Goal: Task Accomplishment & Management: Manage account settings

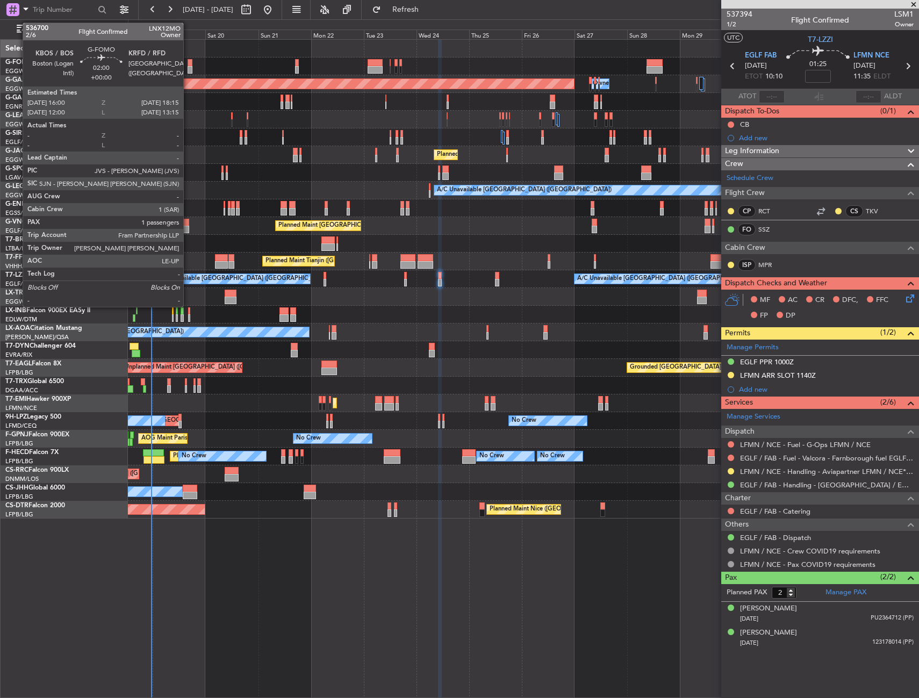
click at [189, 63] on div at bounding box center [190, 63] width 5 height 8
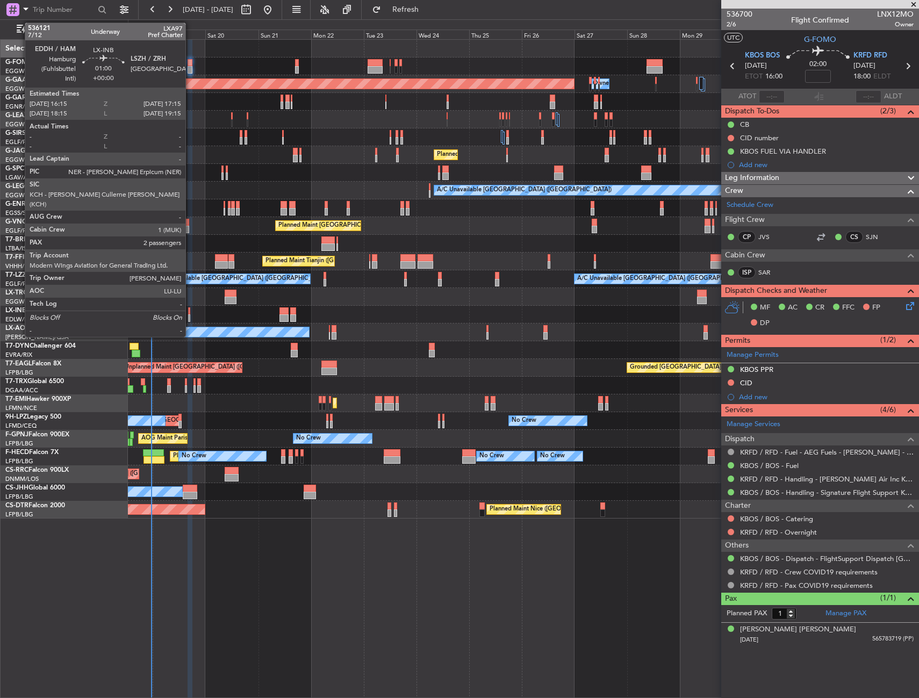
click at [190, 310] on div at bounding box center [189, 311] width 3 height 8
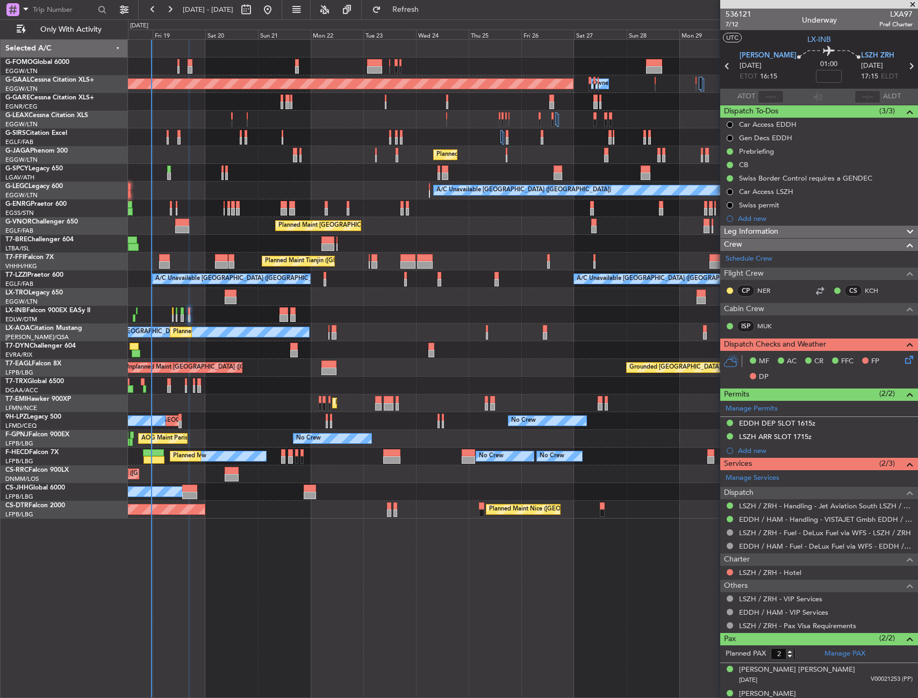
drag, startPoint x: 840, startPoint y: 424, endPoint x: 835, endPoint y: 429, distance: 7.3
click at [840, 424] on div "EDDH DEP SLOT 1615z" at bounding box center [819, 423] width 198 height 13
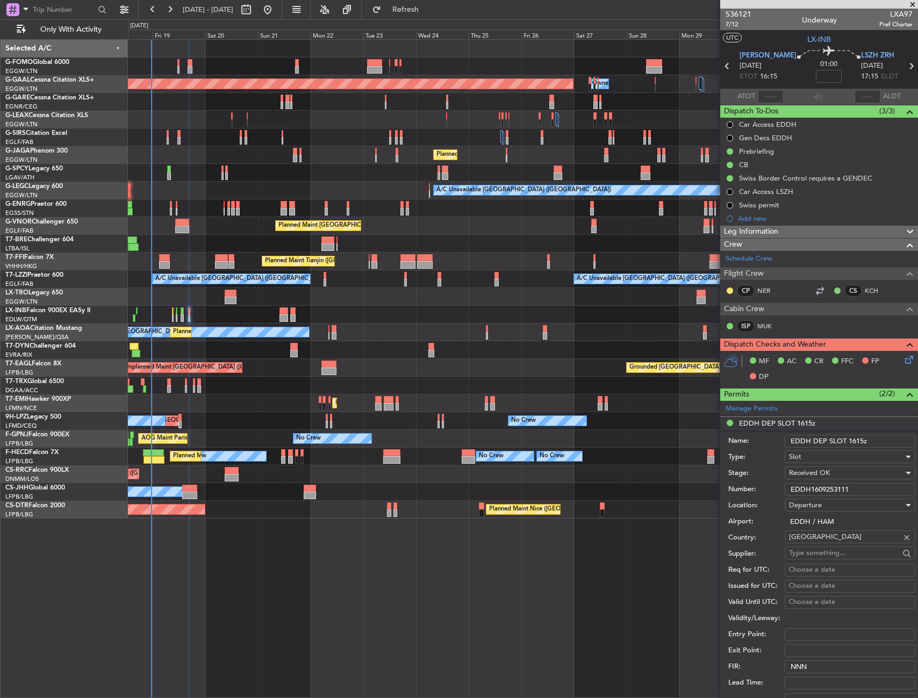
click at [833, 489] on input "EDDH1609253111" at bounding box center [850, 489] width 131 height 13
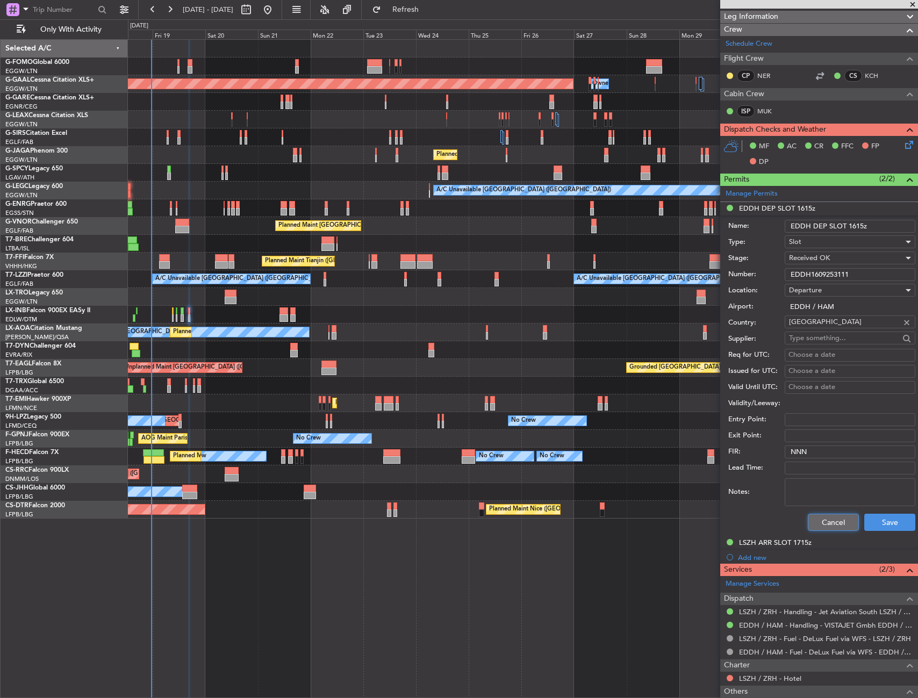
click at [819, 523] on button "Cancel" at bounding box center [833, 522] width 51 height 17
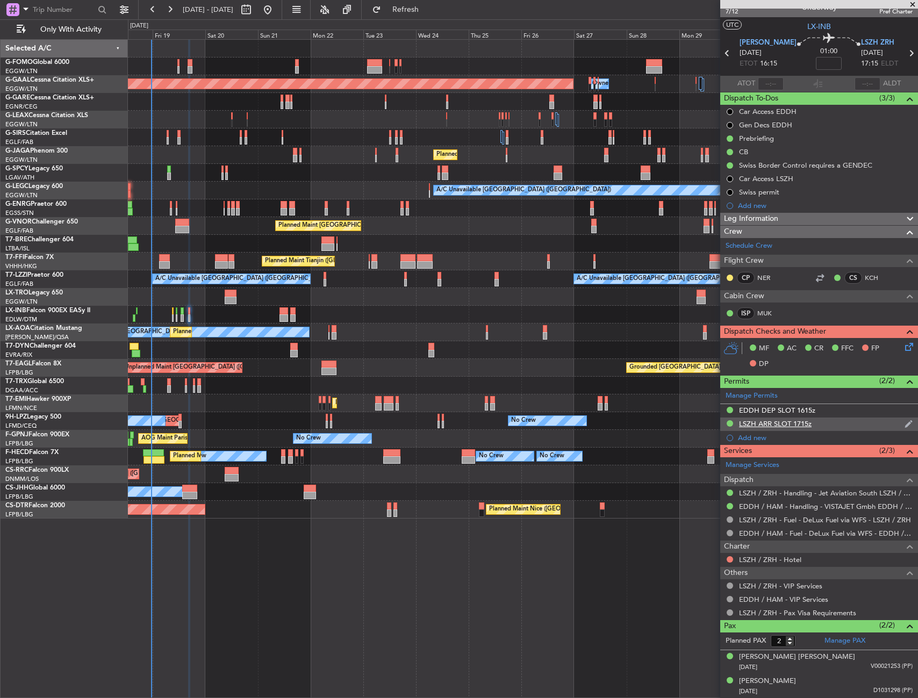
click at [844, 430] on div "LSZH ARR SLOT 1715z" at bounding box center [819, 424] width 198 height 13
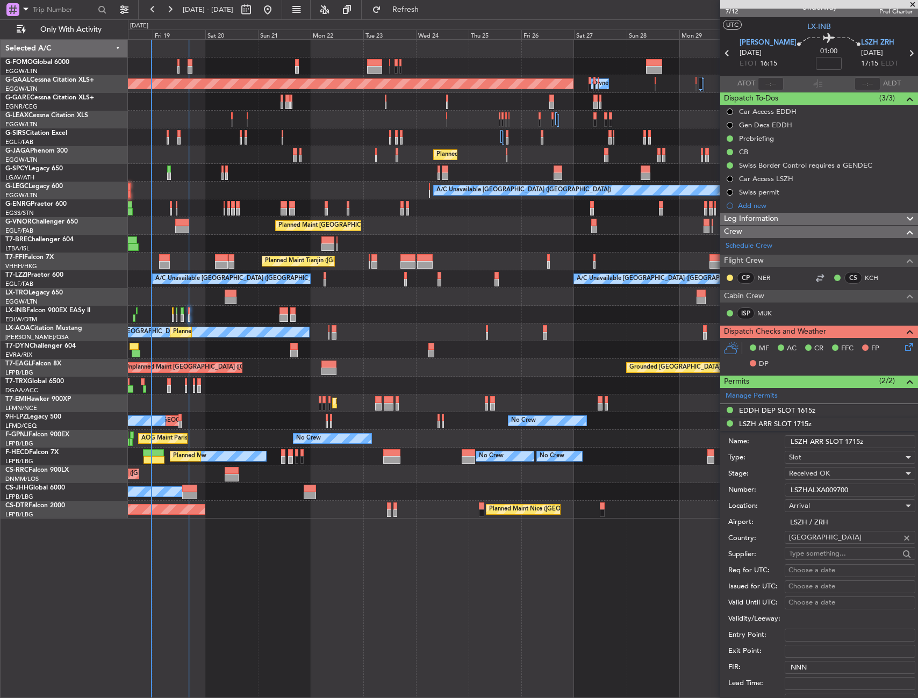
scroll to position [215, 0]
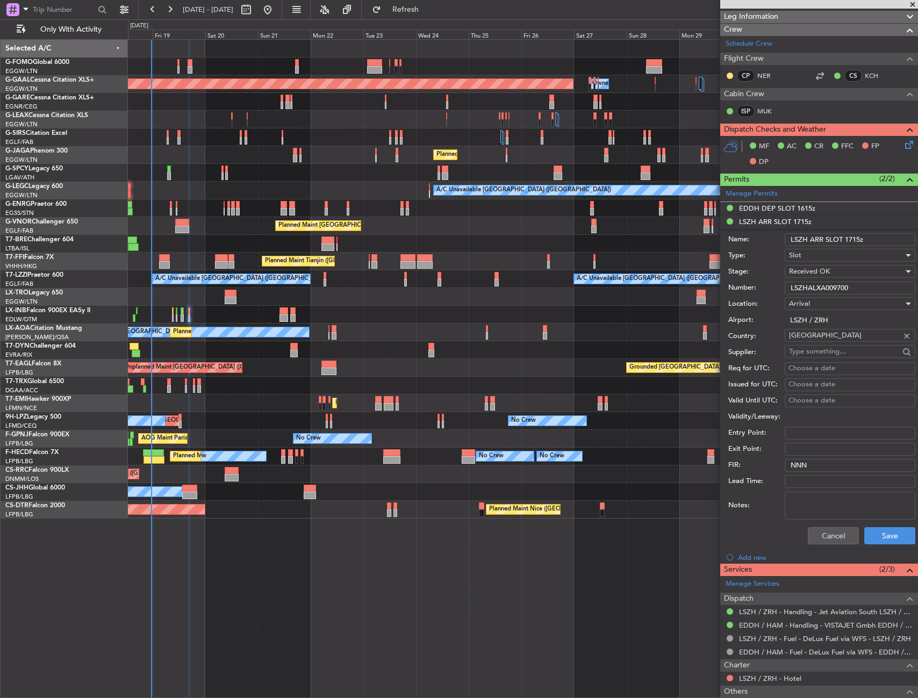
click at [832, 289] on input "LSZHALXA009700" at bounding box center [850, 288] width 131 height 13
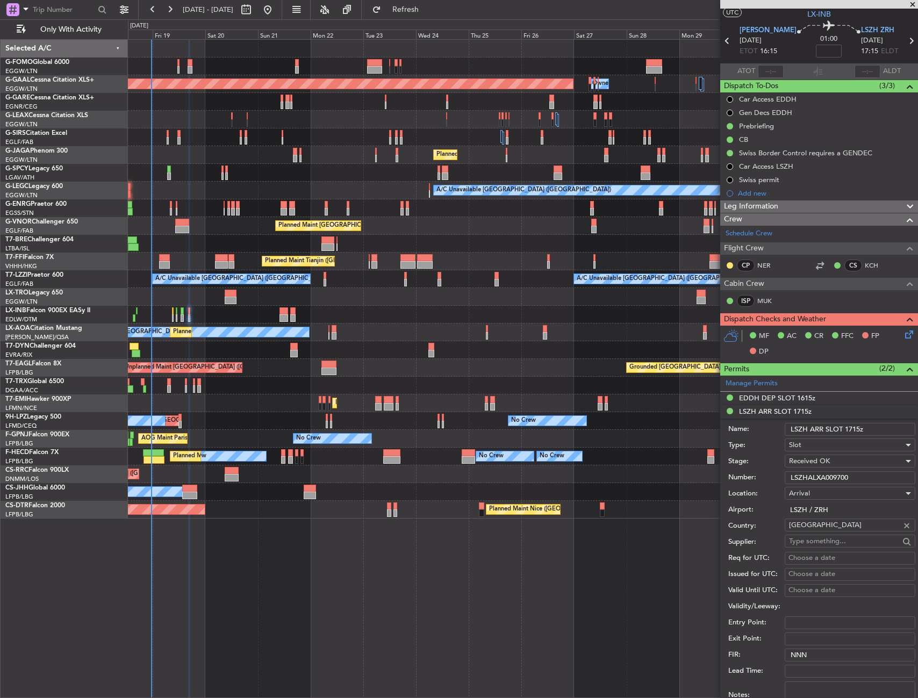
scroll to position [0, 0]
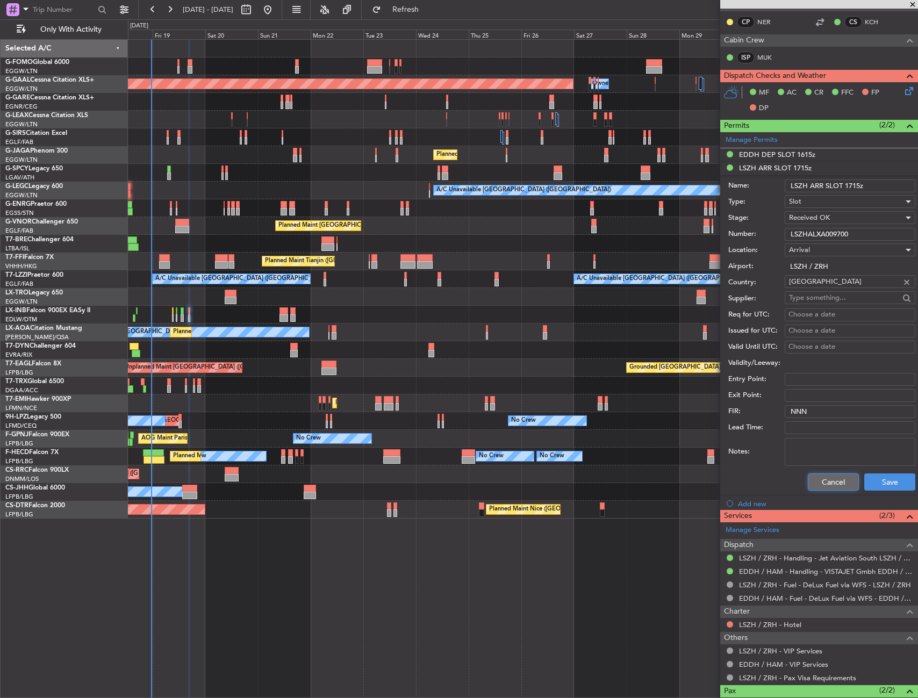
click at [821, 479] on button "Cancel" at bounding box center [833, 482] width 51 height 17
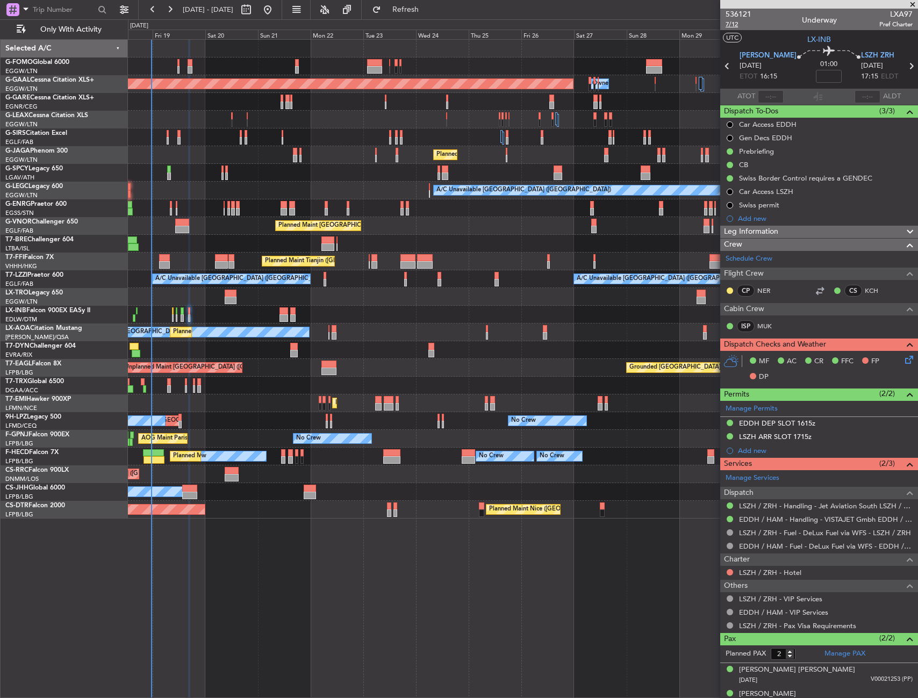
click at [730, 26] on span "7/12" at bounding box center [739, 24] width 26 height 9
click at [904, 357] on icon at bounding box center [907, 358] width 9 height 9
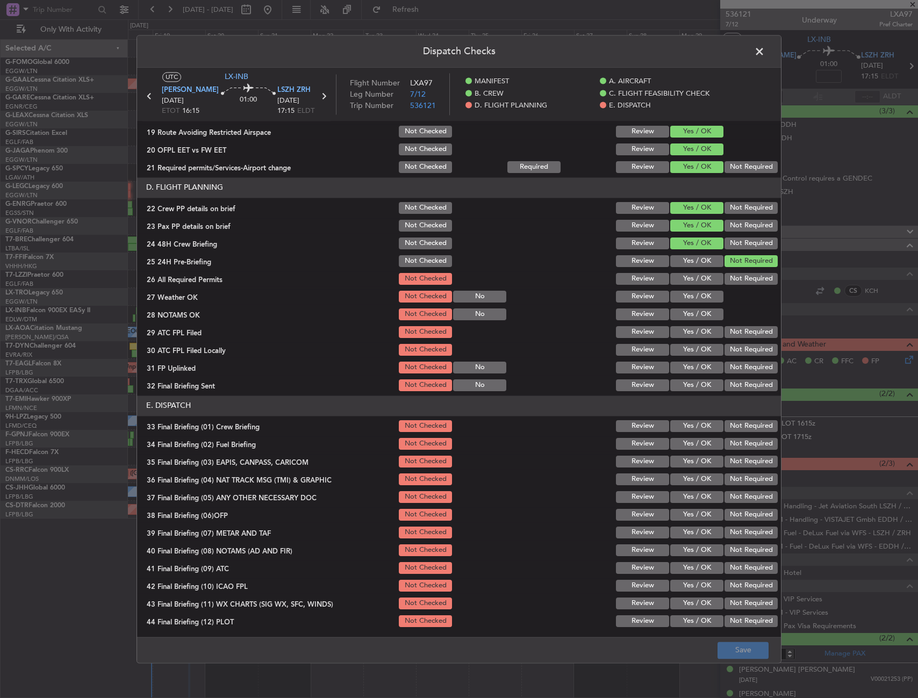
scroll to position [446, 0]
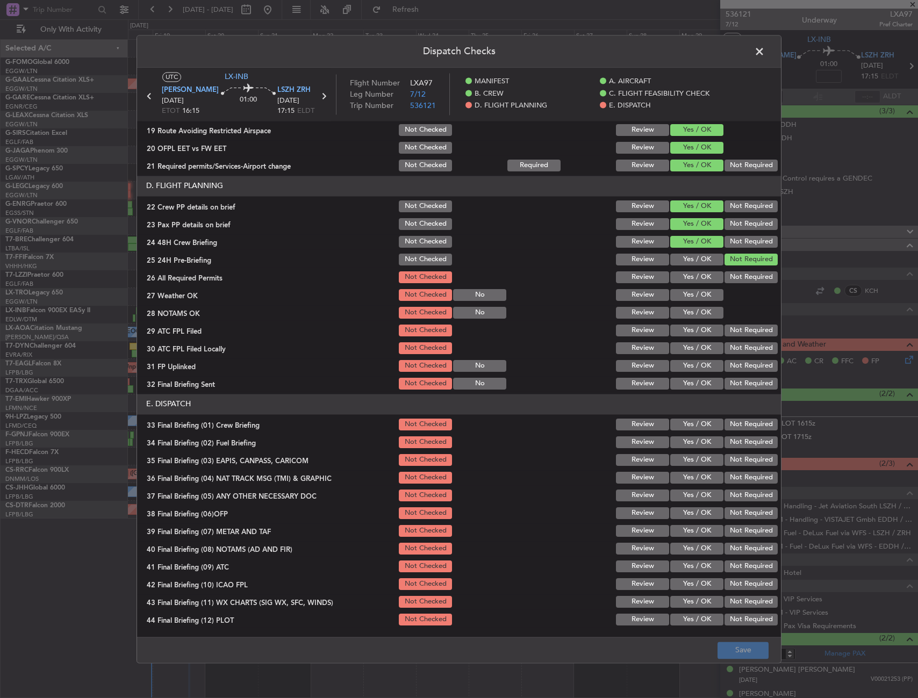
click at [698, 272] on button "Yes / OK" at bounding box center [696, 277] width 53 height 12
drag, startPoint x: 700, startPoint y: 282, endPoint x: 701, endPoint y: 290, distance: 8.1
click at [700, 283] on button "Yes / OK" at bounding box center [696, 277] width 53 height 12
click at [701, 292] on button "Yes / OK" at bounding box center [696, 295] width 53 height 12
click at [698, 316] on button "Yes / OK" at bounding box center [696, 313] width 53 height 12
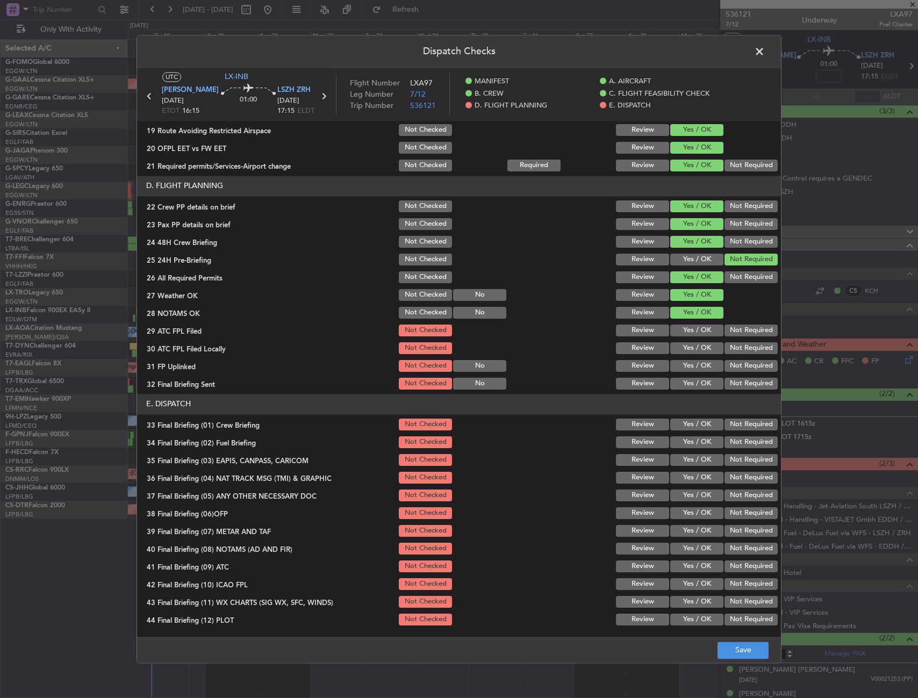
click at [697, 330] on button "Yes / OK" at bounding box center [696, 331] width 53 height 12
click at [695, 350] on button "Yes / OK" at bounding box center [696, 348] width 53 height 12
click at [695, 364] on button "Yes / OK" at bounding box center [696, 366] width 53 height 12
click at [694, 384] on button "Yes / OK" at bounding box center [696, 384] width 53 height 12
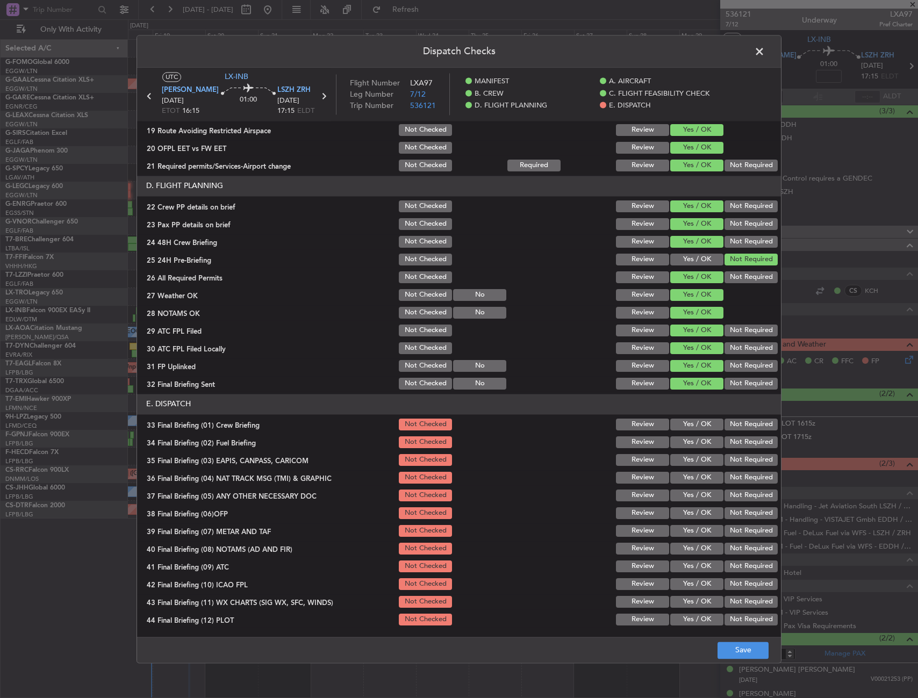
click at [691, 425] on button "Yes / OK" at bounding box center [696, 425] width 53 height 12
click at [692, 443] on button "Yes / OK" at bounding box center [696, 442] width 53 height 12
click at [729, 467] on div "Not Required" at bounding box center [750, 460] width 54 height 15
click at [731, 463] on button "Not Required" at bounding box center [751, 460] width 53 height 12
click at [731, 479] on button "Not Required" at bounding box center [751, 478] width 53 height 12
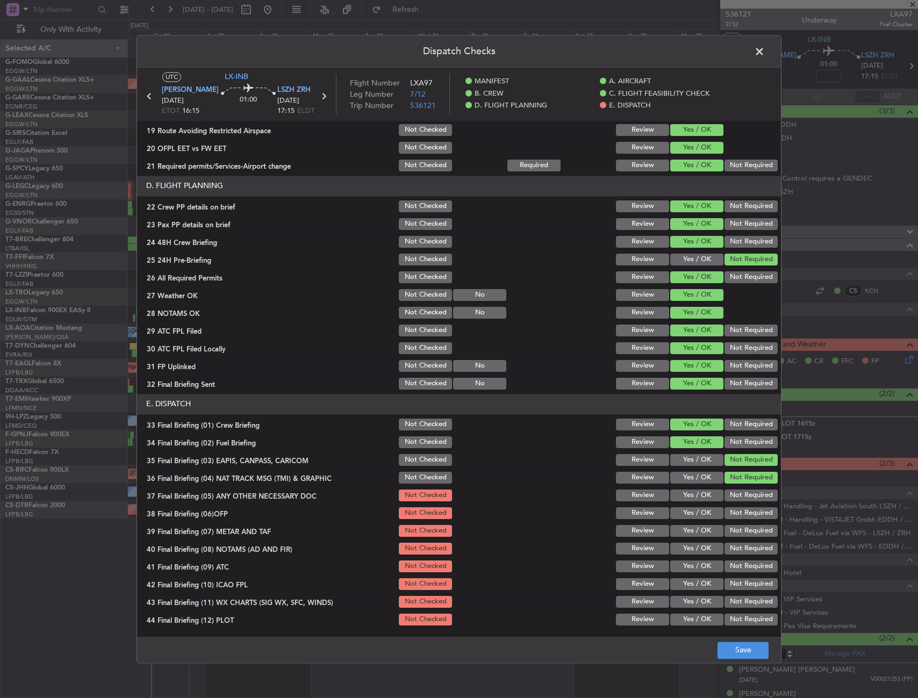
click at [733, 498] on button "Not Required" at bounding box center [751, 496] width 53 height 12
click at [701, 521] on section "E. DISPATCH 33 Final Briefing (01) Crew Briefing Not Checked Review Yes / OK No…" at bounding box center [459, 510] width 644 height 233
drag, startPoint x: 700, startPoint y: 518, endPoint x: 699, endPoint y: 528, distance: 10.8
click at [699, 518] on button "Yes / OK" at bounding box center [696, 513] width 53 height 12
drag, startPoint x: 699, startPoint y: 528, endPoint x: 700, endPoint y: 541, distance: 12.4
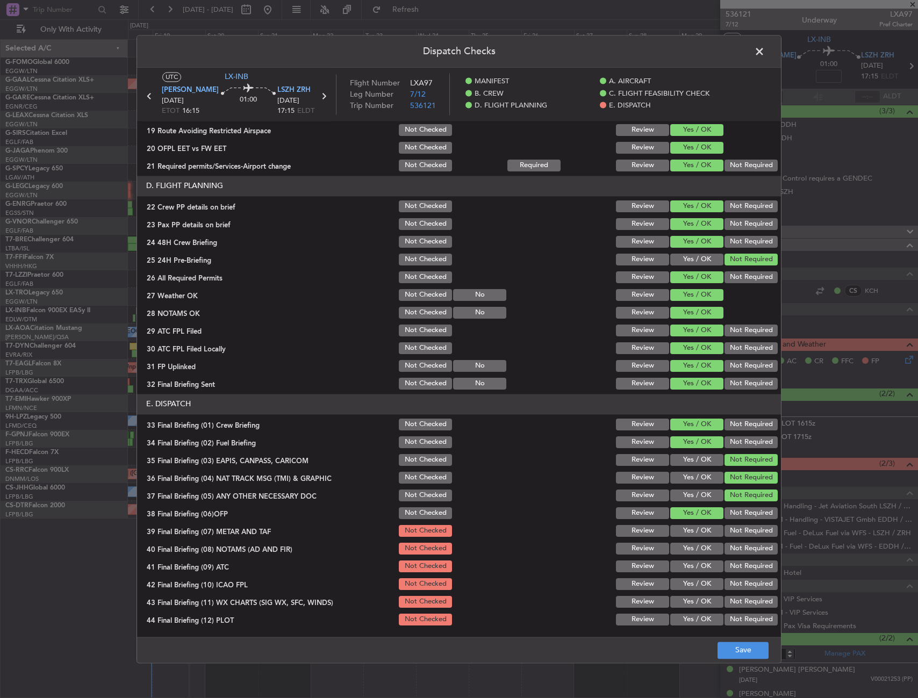
click at [699, 529] on button "Yes / OK" at bounding box center [696, 531] width 53 height 12
click at [700, 545] on button "Yes / OK" at bounding box center [696, 549] width 53 height 12
drag, startPoint x: 701, startPoint y: 563, endPoint x: 701, endPoint y: 579, distance: 16.1
click at [701, 564] on button "Yes / OK" at bounding box center [696, 567] width 53 height 12
click at [699, 585] on button "Yes / OK" at bounding box center [696, 584] width 53 height 12
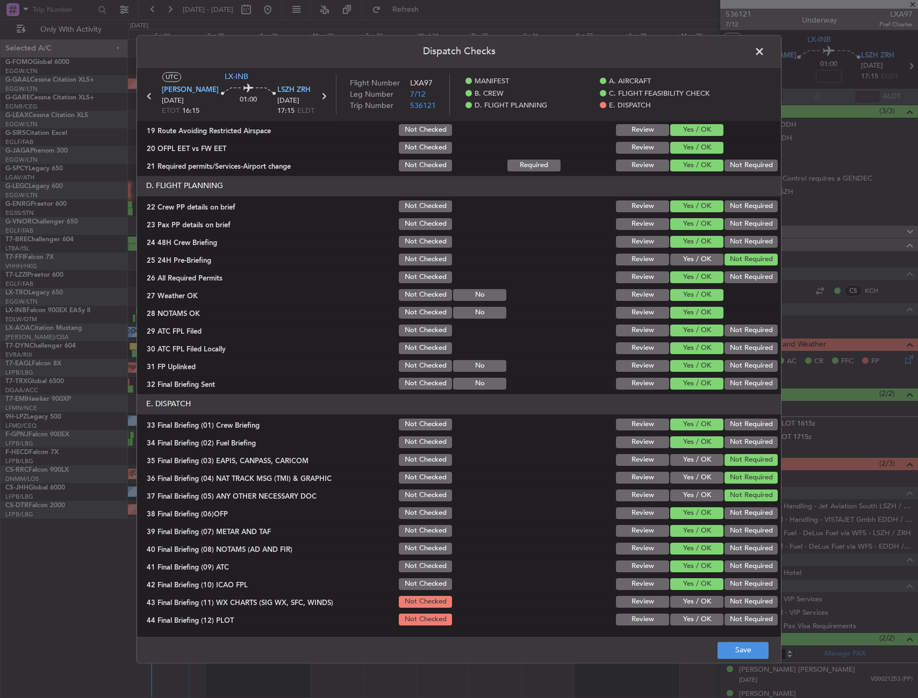
click at [697, 602] on button "Yes / OK" at bounding box center [696, 602] width 53 height 12
click at [699, 619] on button "Yes / OK" at bounding box center [696, 620] width 53 height 12
click at [726, 642] on button "Save" at bounding box center [743, 650] width 51 height 17
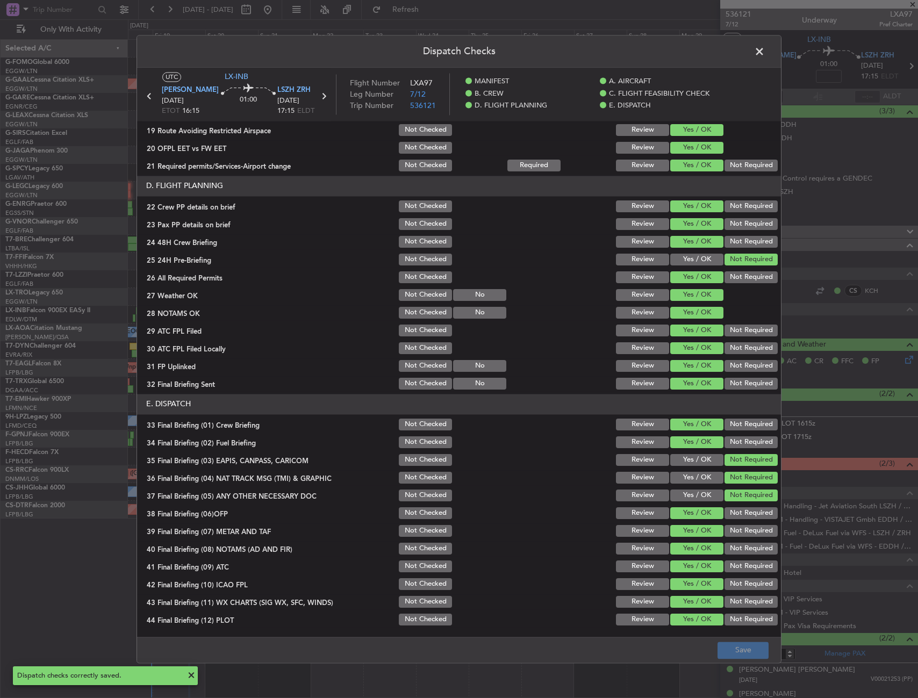
click at [765, 51] on span at bounding box center [765, 55] width 0 height 22
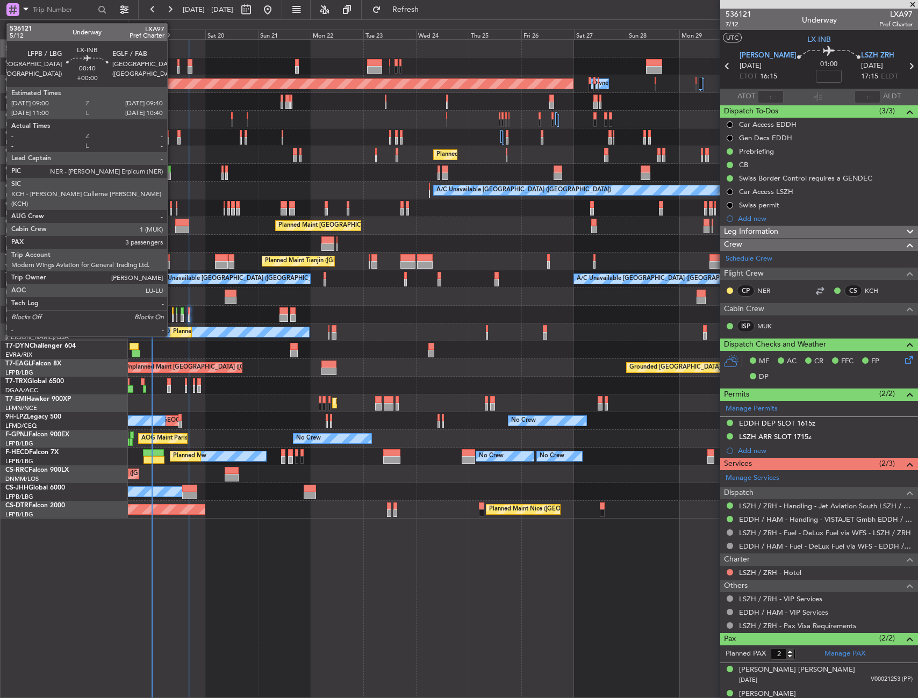
click at [172, 316] on div at bounding box center [173, 318] width 2 height 8
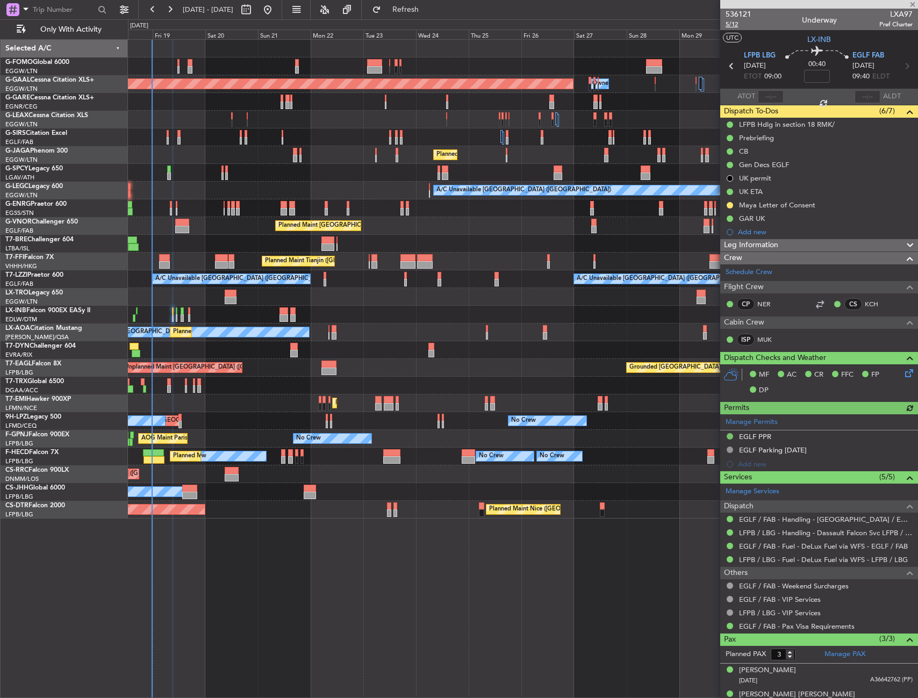
click at [734, 21] on span "5/12" at bounding box center [739, 24] width 26 height 9
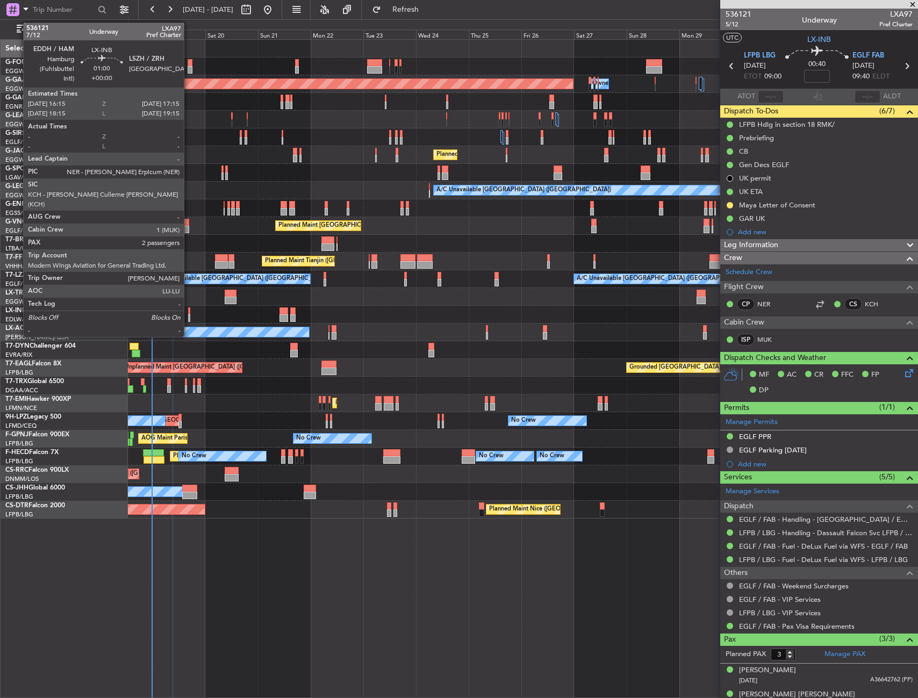
click at [189, 312] on div at bounding box center [189, 311] width 3 height 8
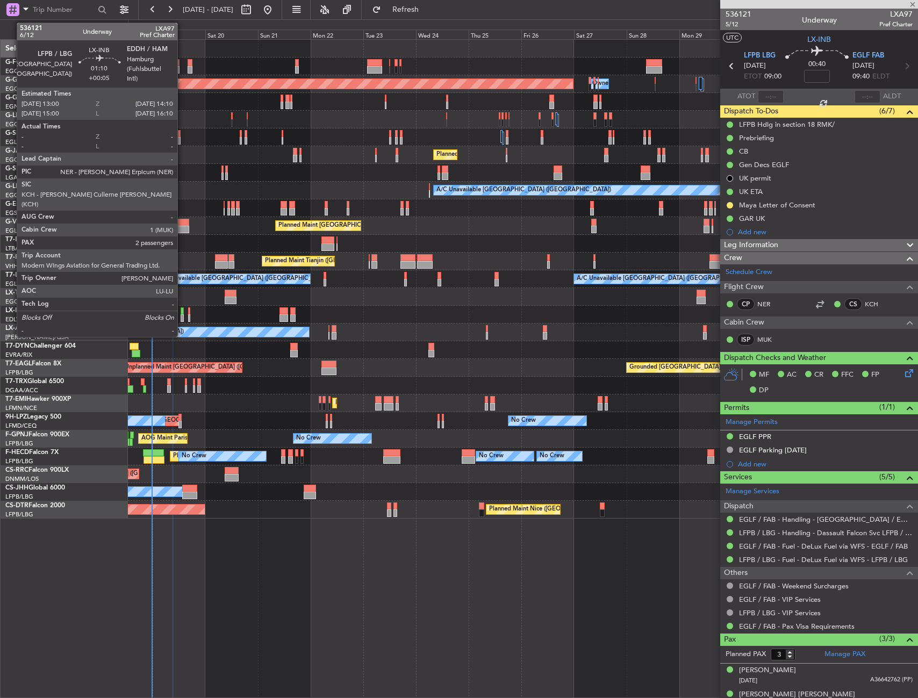
type input "2"
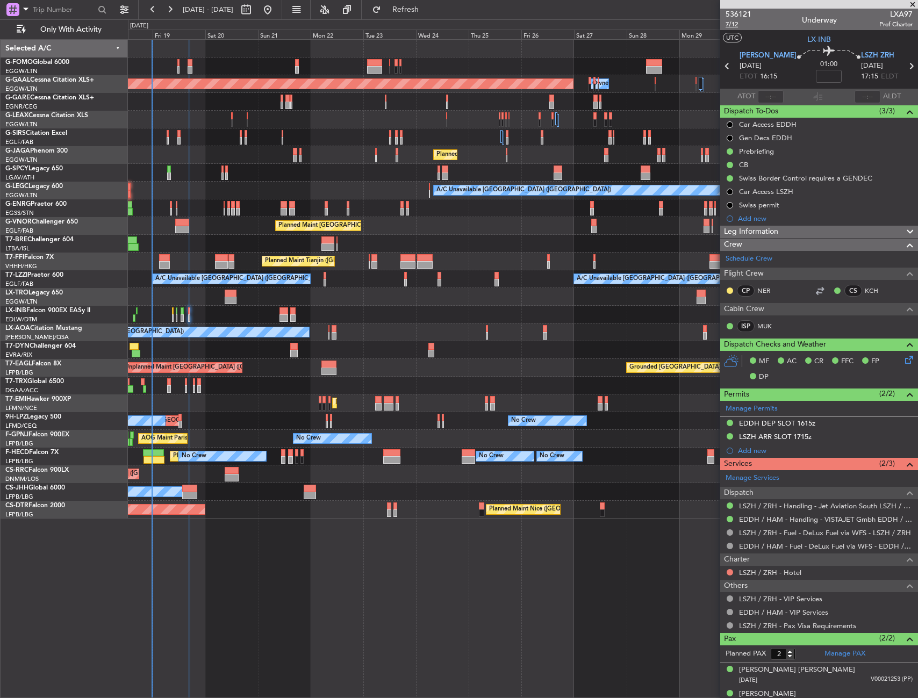
click at [729, 25] on span "7/12" at bounding box center [739, 24] width 26 height 9
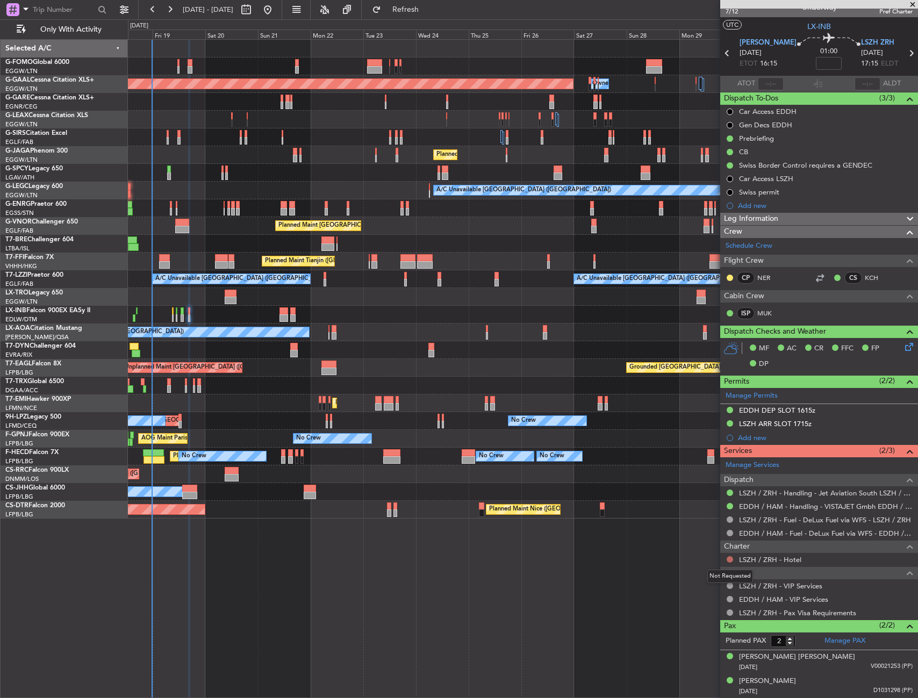
click at [732, 560] on button at bounding box center [730, 559] width 6 height 6
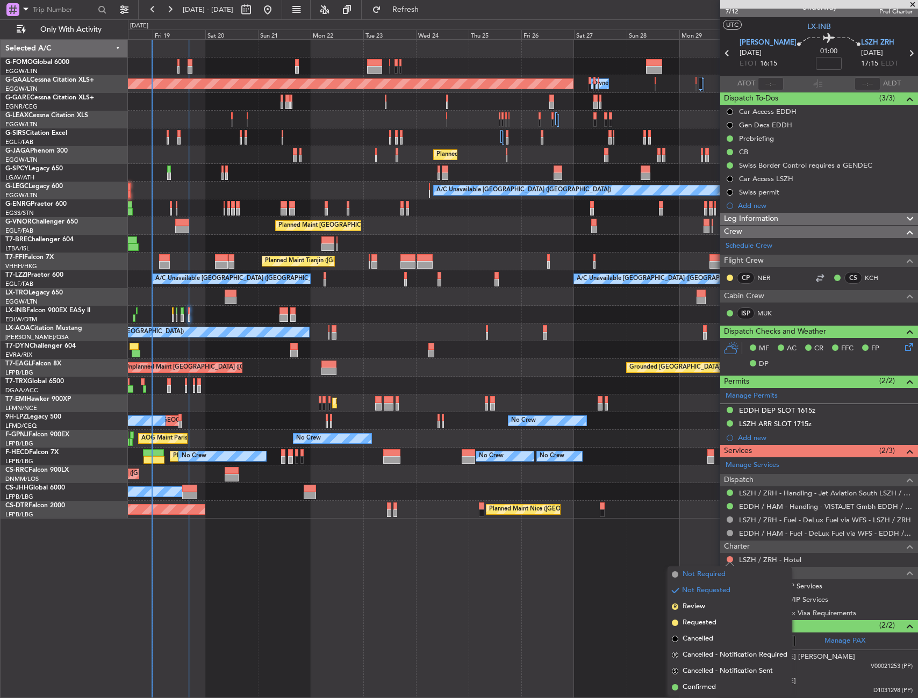
click at [695, 572] on span "Not Required" at bounding box center [704, 574] width 43 height 11
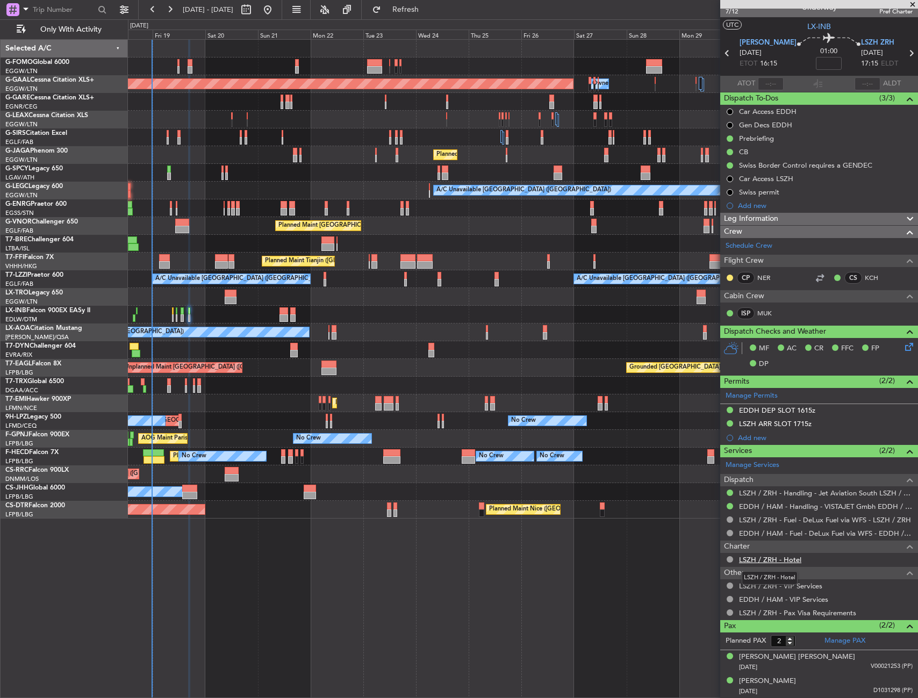
click at [796, 556] on link "LSZH / ZRH - Hotel" at bounding box center [770, 559] width 62 height 9
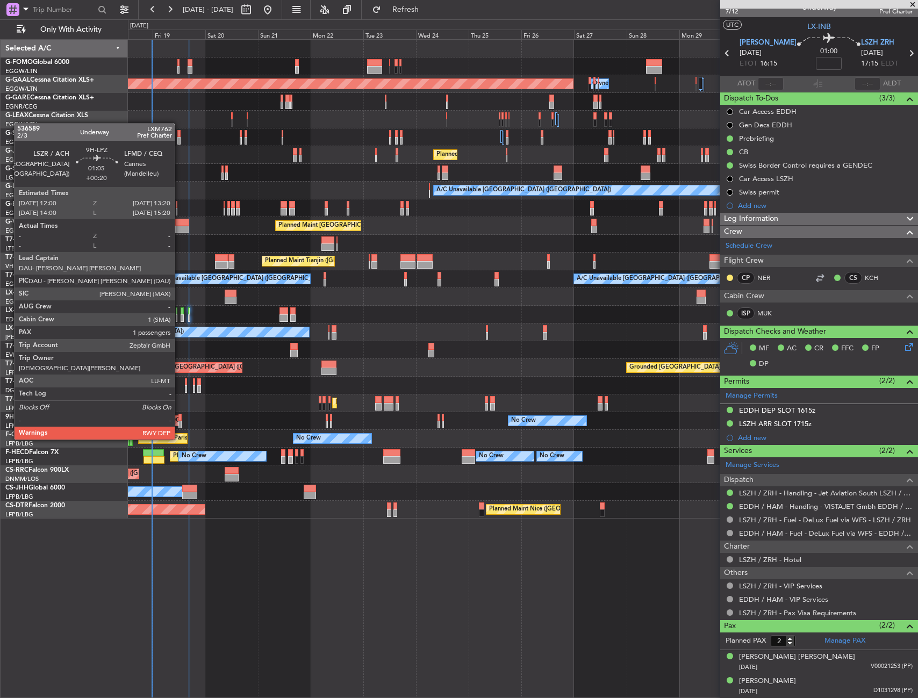
click at [180, 419] on div at bounding box center [179, 418] width 3 height 8
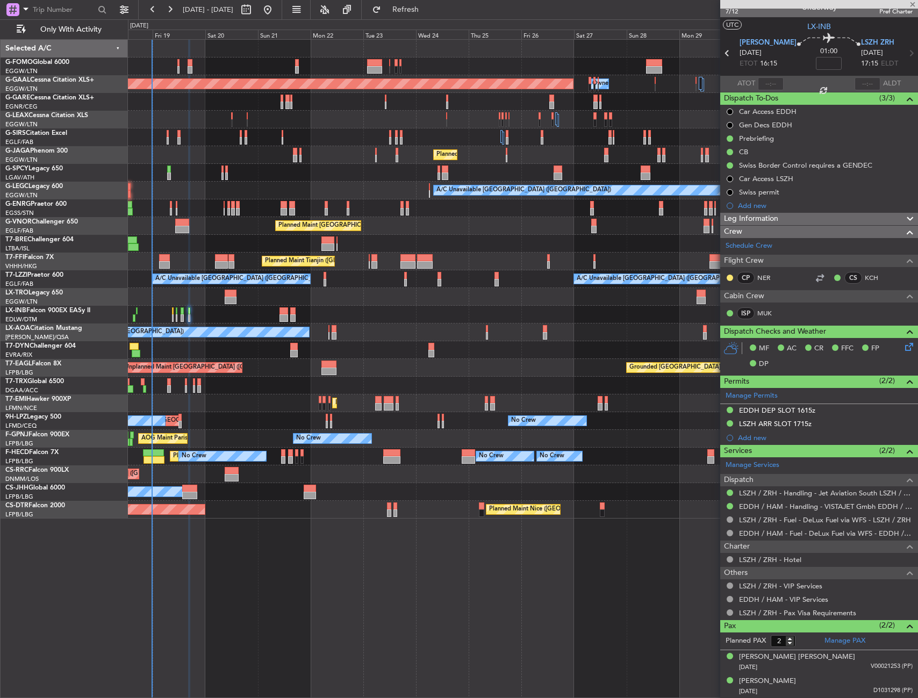
type input "+00:20"
type input "1"
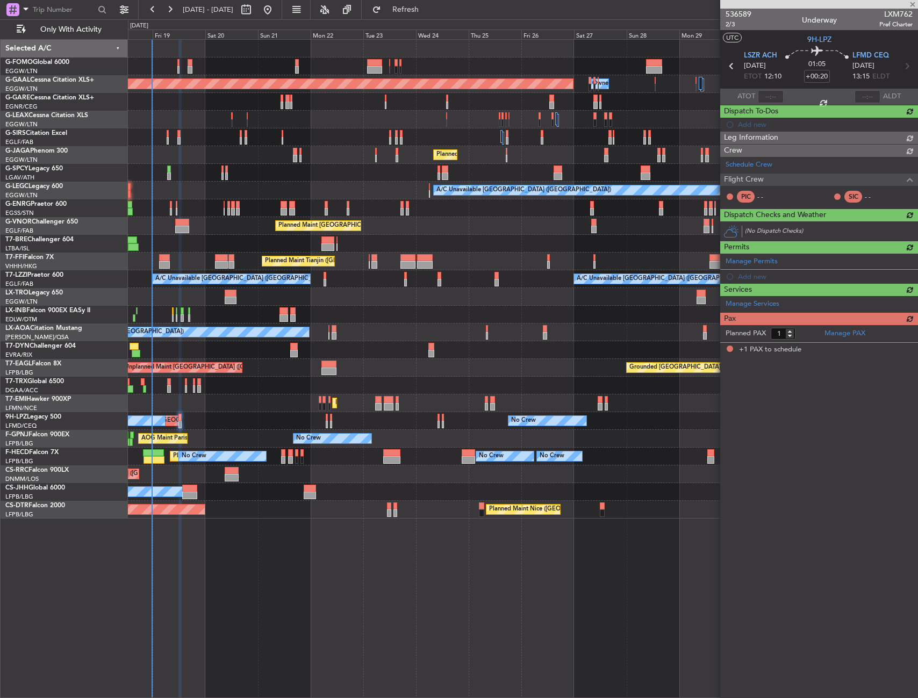
scroll to position [0, 0]
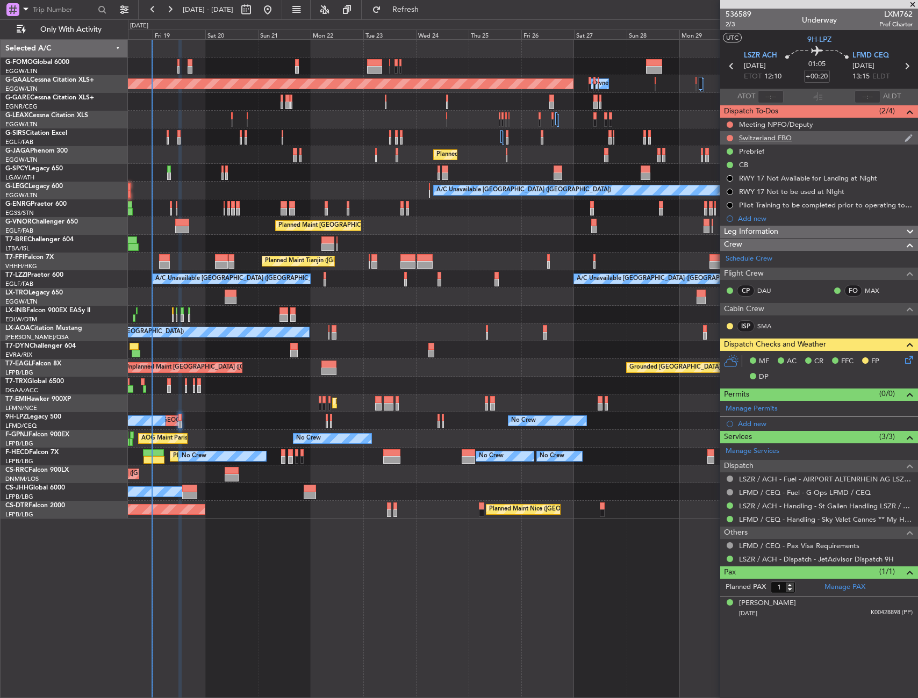
click at [815, 135] on div "Switzerland FBO" at bounding box center [819, 137] width 198 height 13
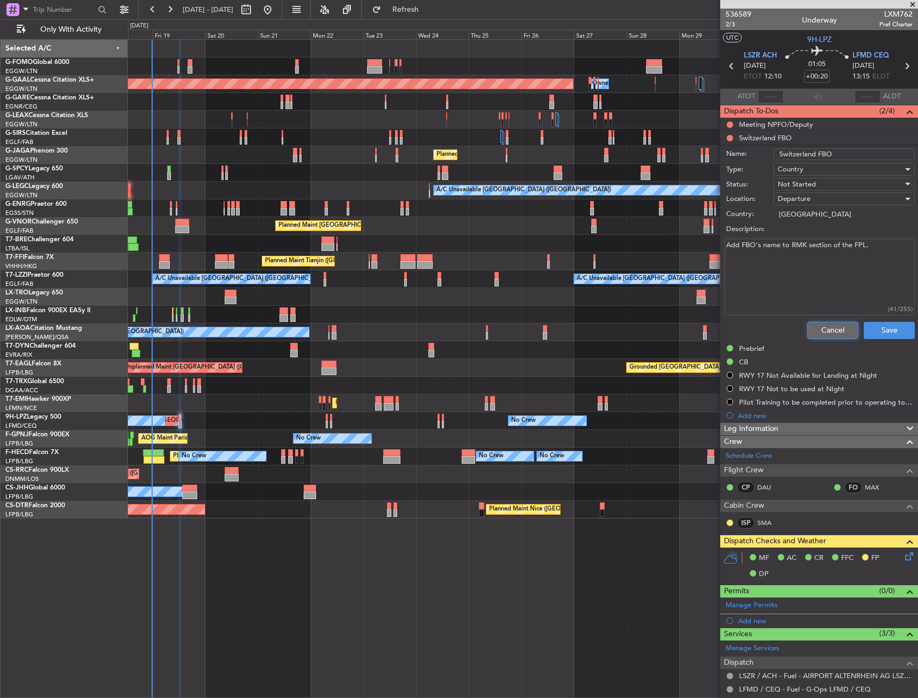
click at [807, 323] on button "Cancel" at bounding box center [832, 330] width 51 height 17
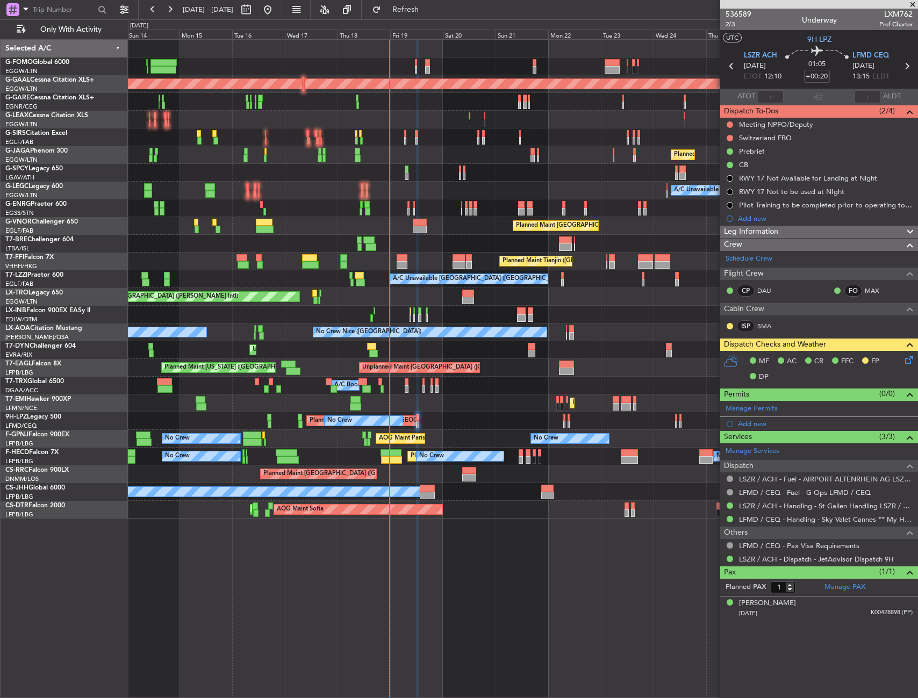
click at [560, 376] on div "Unplanned Maint Paris (Le Bourget) Grounded Dubai (Al Maktoum Intl) Planned Mai…" at bounding box center [523, 368] width 790 height 18
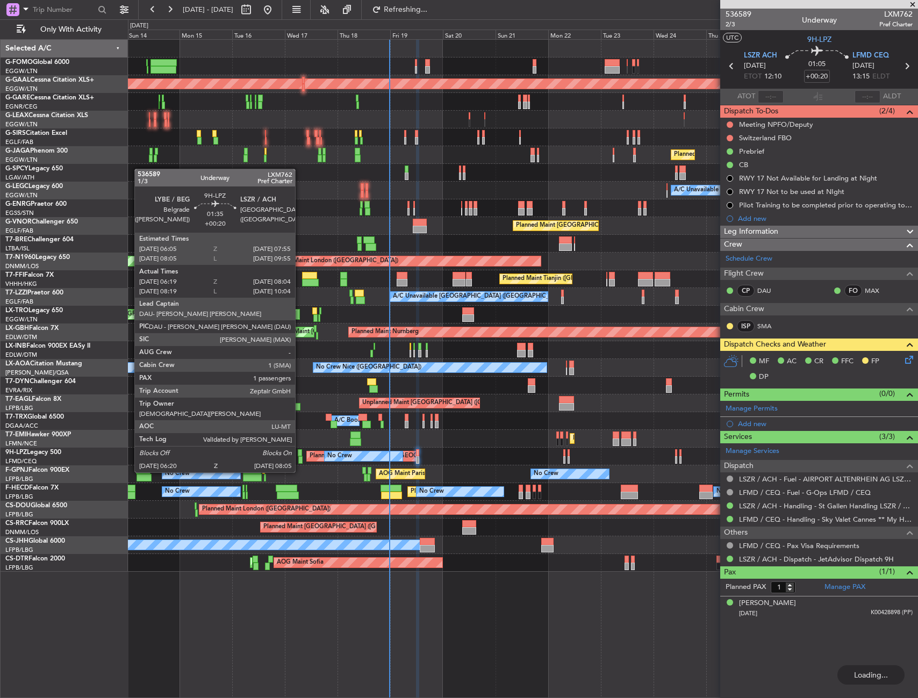
click at [300, 452] on div at bounding box center [300, 453] width 4 height 8
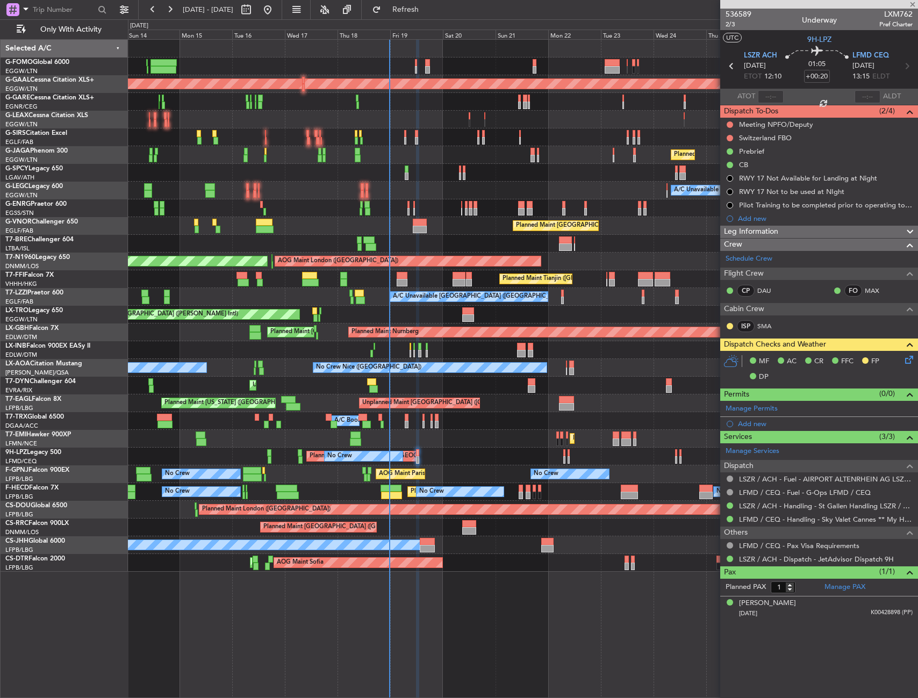
type input "08:29"
type input "09:59"
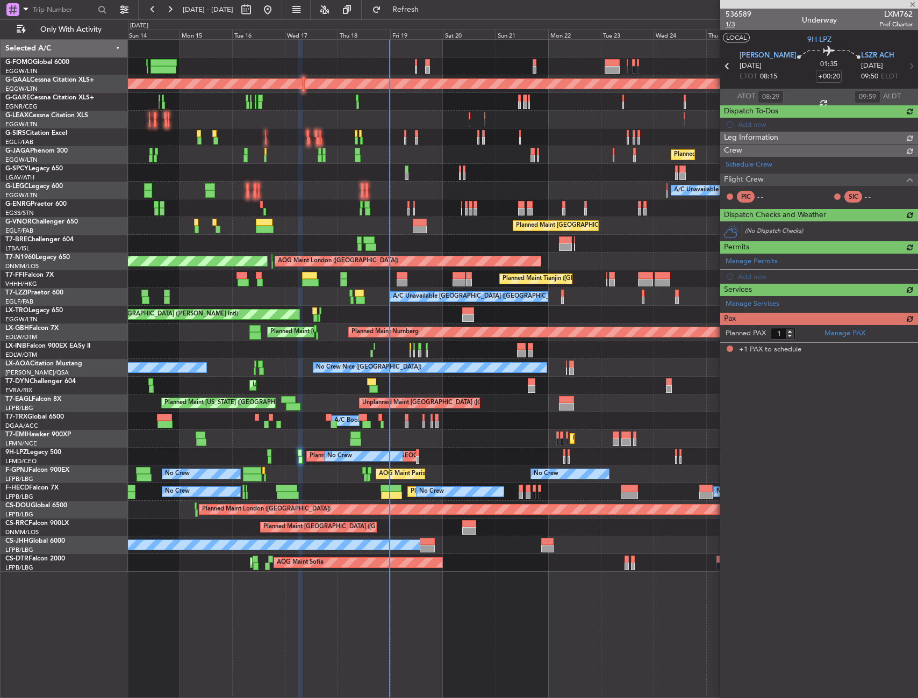
type input "06:29"
type input "07:59"
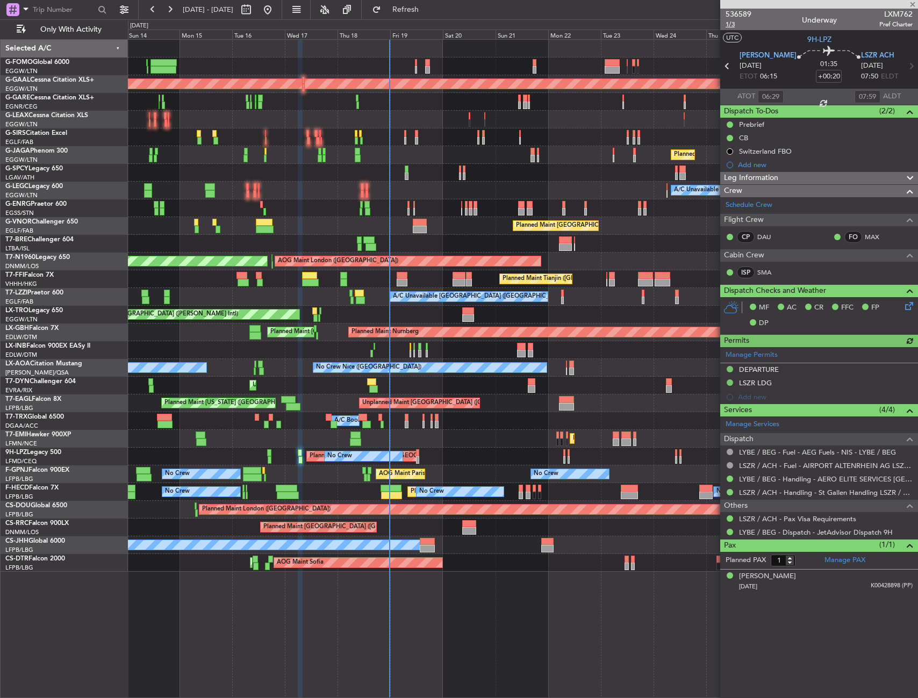
click at [739, 26] on span "1/3" at bounding box center [739, 24] width 26 height 9
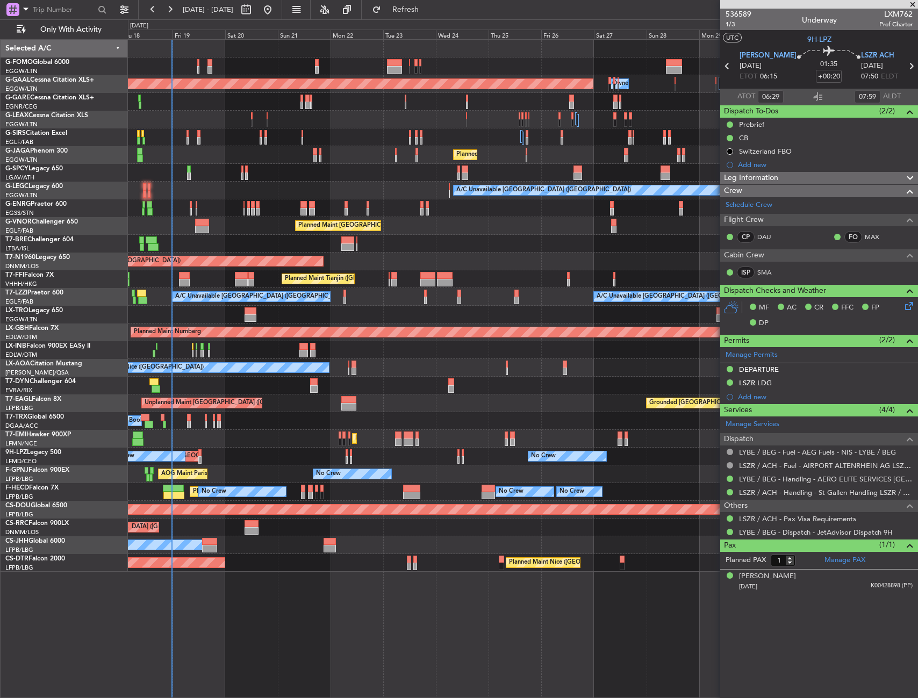
click at [293, 349] on div at bounding box center [523, 350] width 790 height 18
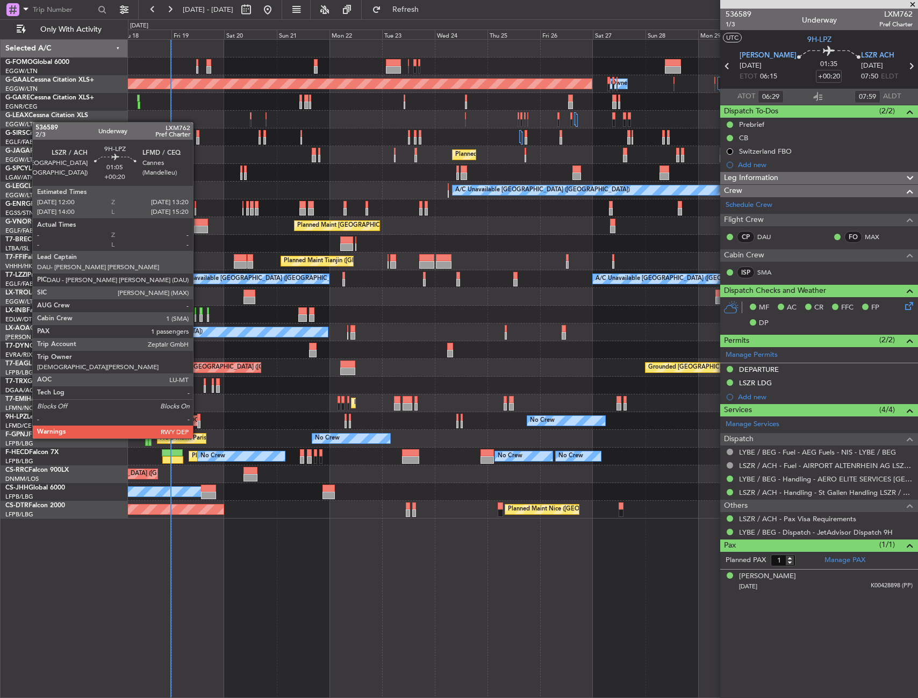
click at [198, 418] on div at bounding box center [198, 418] width 3 height 8
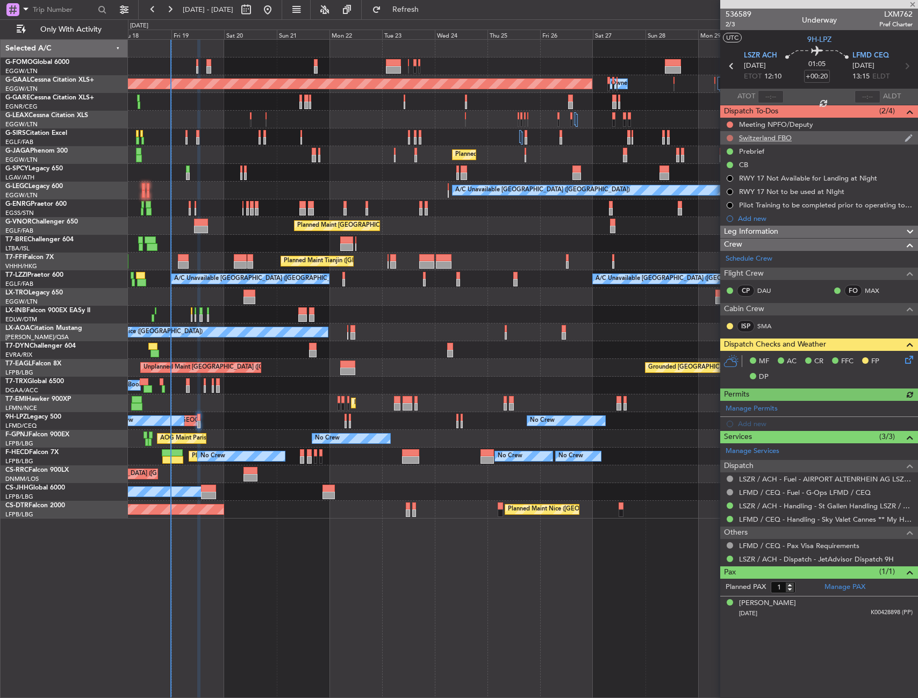
click at [728, 136] on button at bounding box center [730, 138] width 6 height 6
click at [727, 203] on span "Cancelled" at bounding box center [732, 201] width 31 height 11
click at [829, 118] on div "Meeting NPFO/Deputy" at bounding box center [819, 124] width 198 height 13
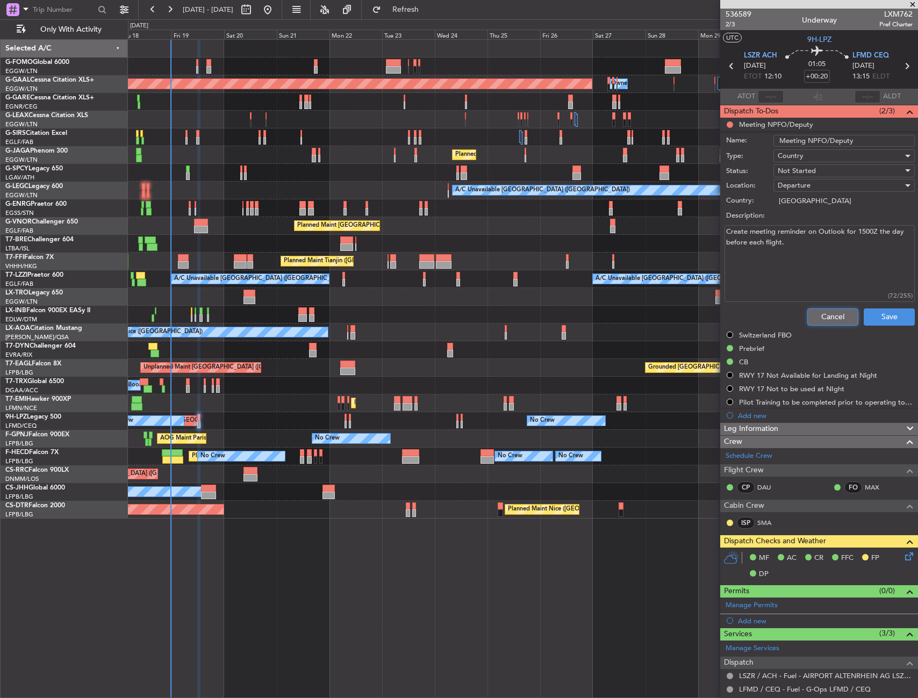
click at [822, 310] on button "Cancel" at bounding box center [832, 317] width 51 height 17
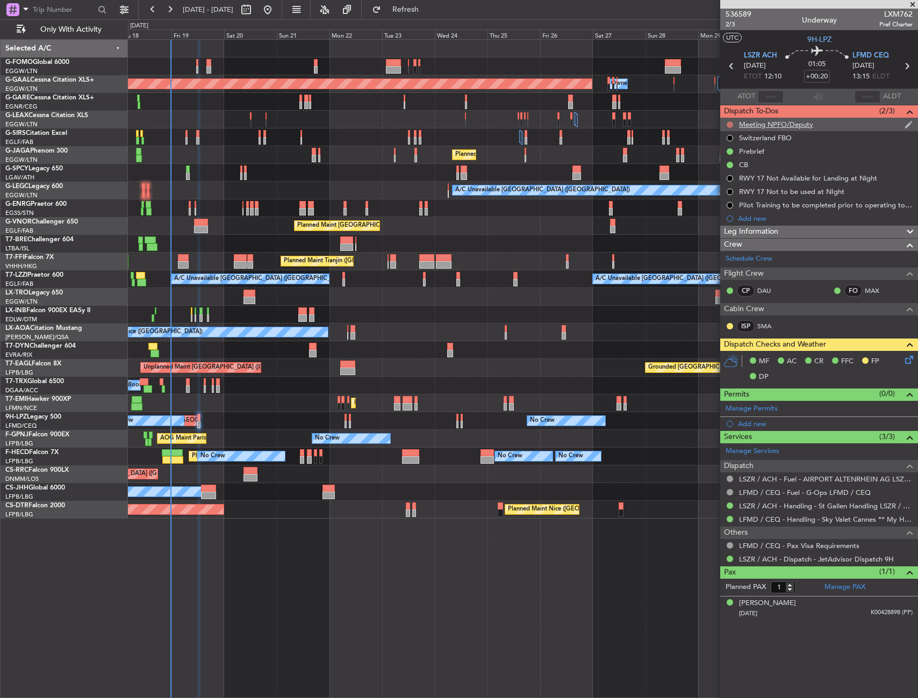
click at [730, 121] on button at bounding box center [730, 124] width 6 height 6
click at [726, 189] on span "Cancelled" at bounding box center [732, 188] width 31 height 11
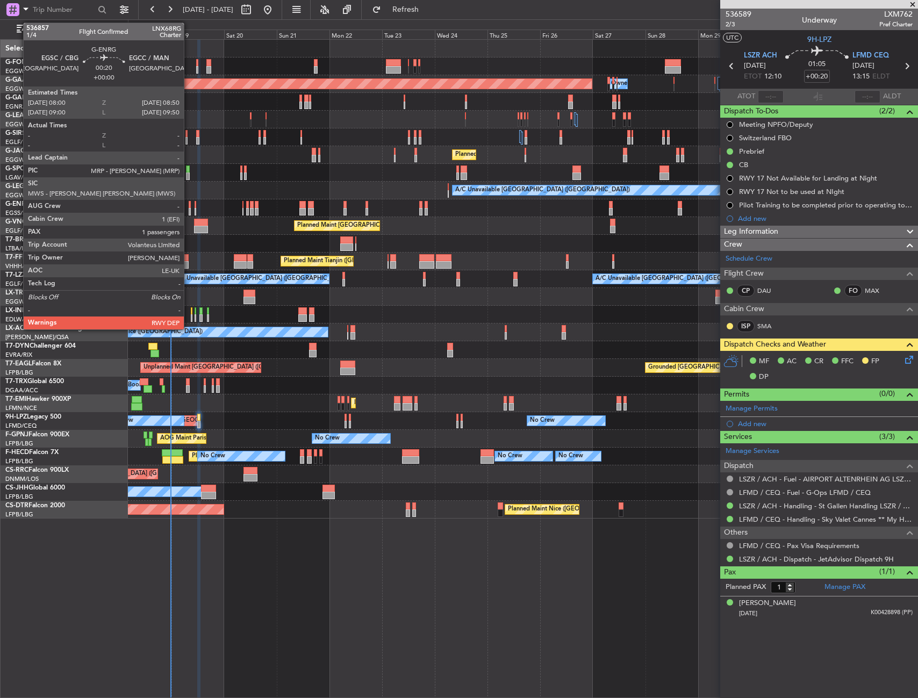
click at [189, 208] on div at bounding box center [190, 212] width 2 height 8
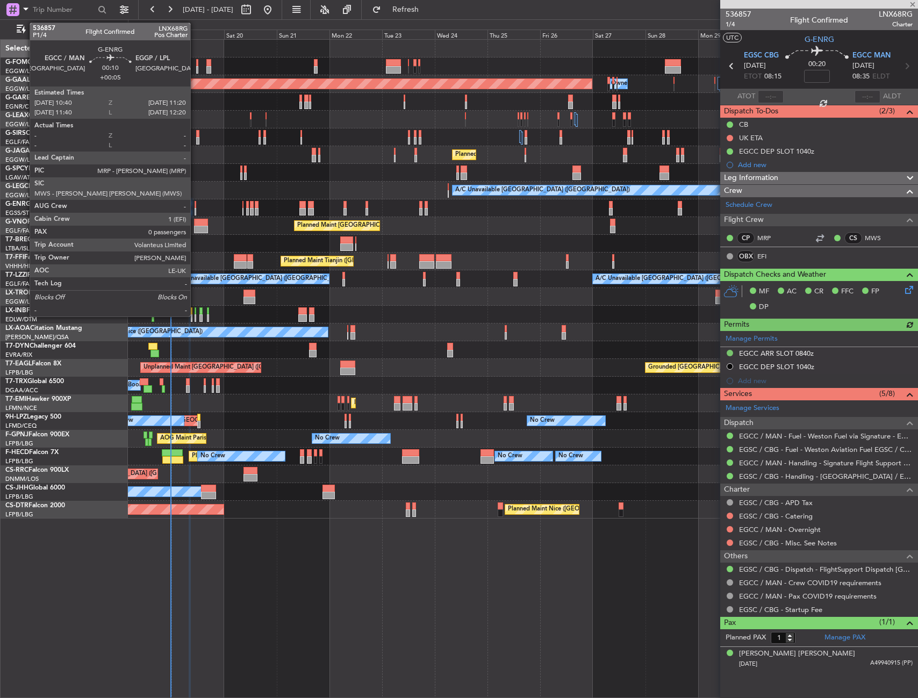
click at [195, 206] on div at bounding box center [196, 205] width 2 height 8
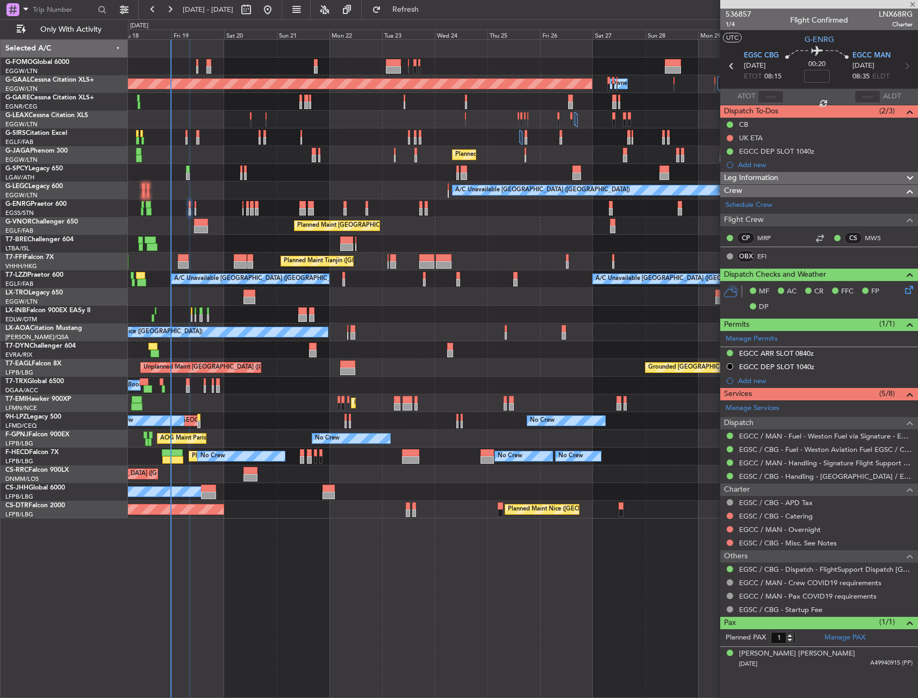
type input "+00:05"
type input "0"
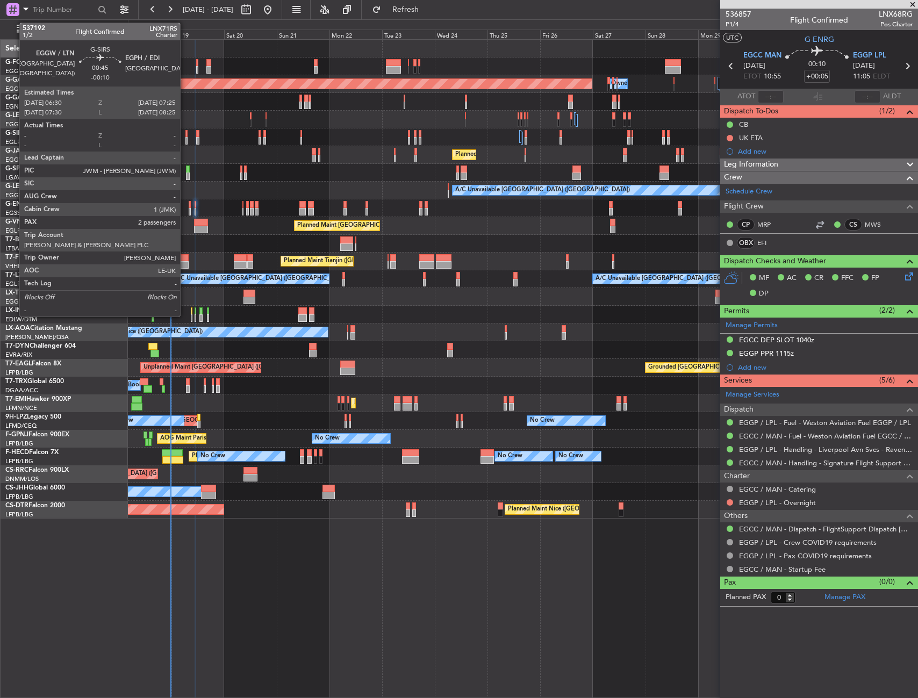
click at [185, 140] on div at bounding box center [186, 141] width 2 height 8
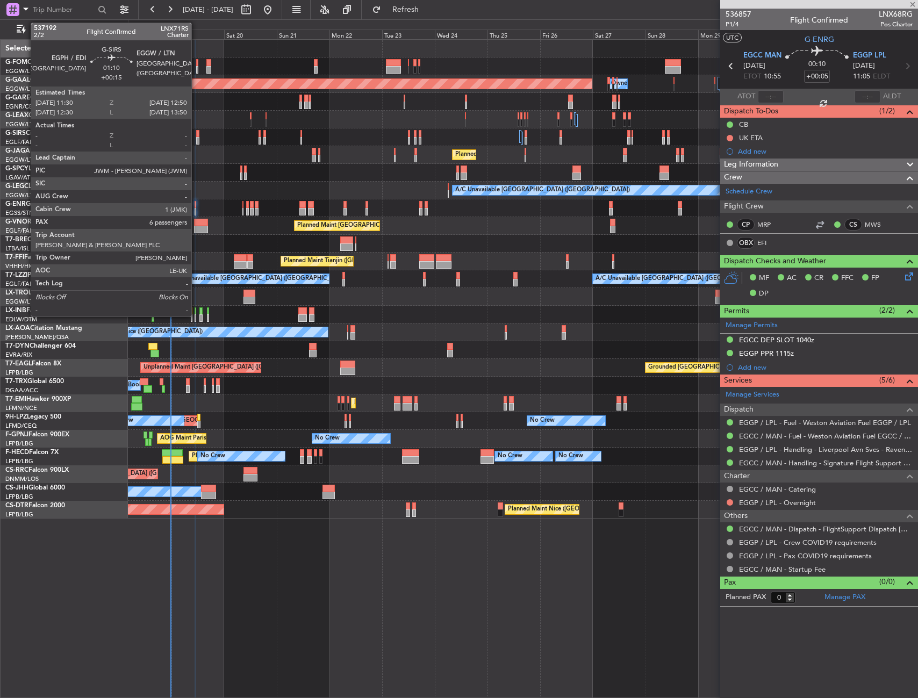
type input "-00:10"
type input "2"
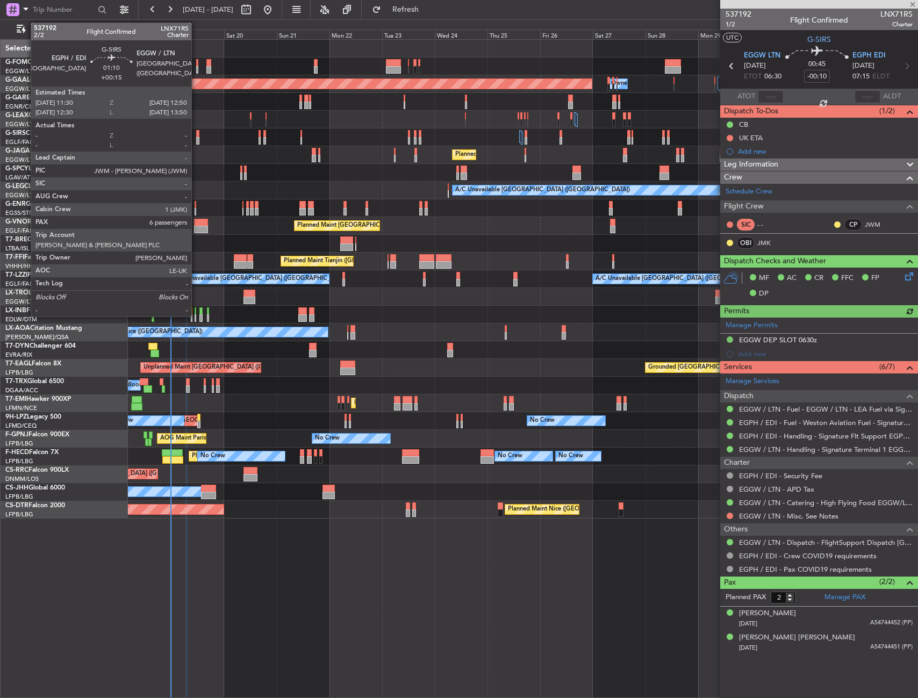
click at [196, 137] on div at bounding box center [197, 141] width 3 height 8
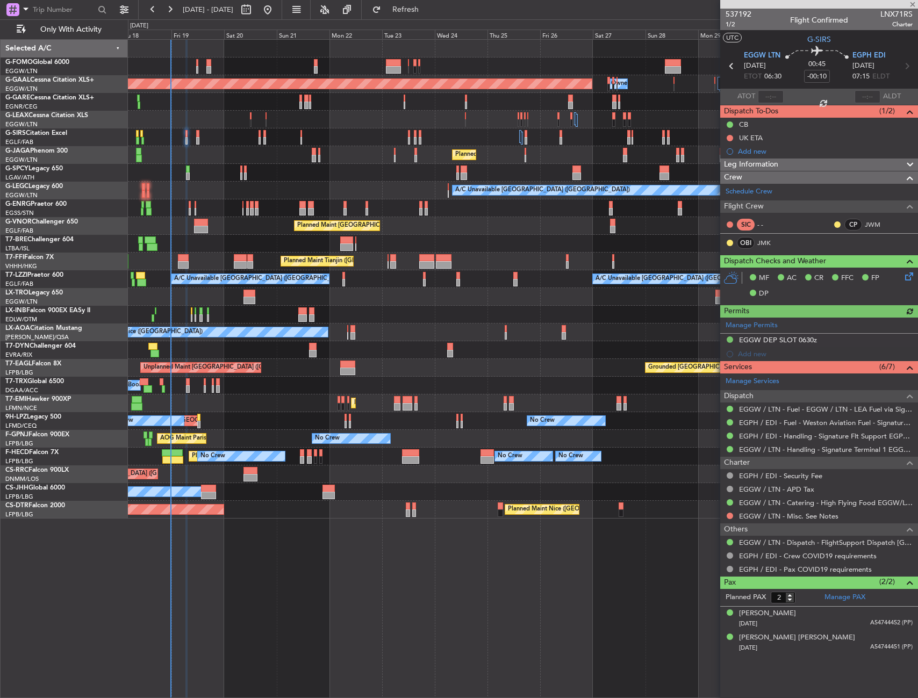
type input "+00:15"
type input "6"
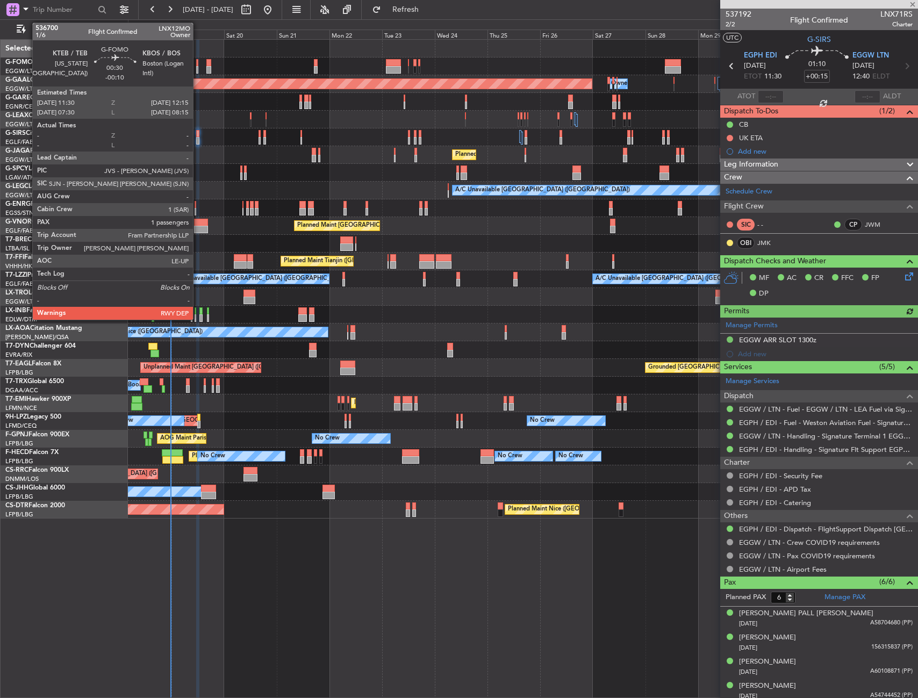
click at [198, 63] on div at bounding box center [197, 63] width 2 height 8
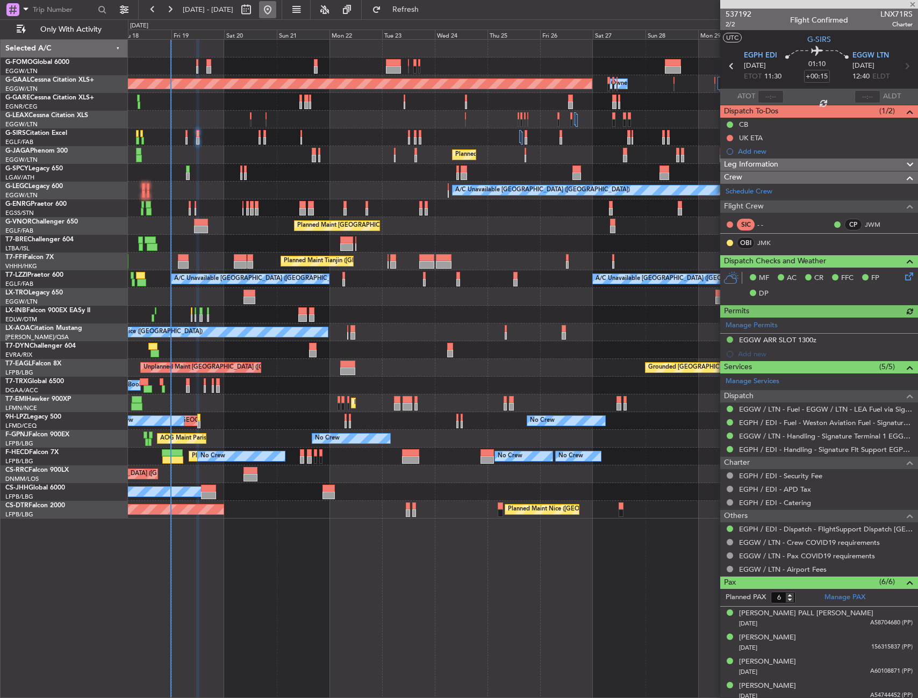
type input "-00:10"
type input "1"
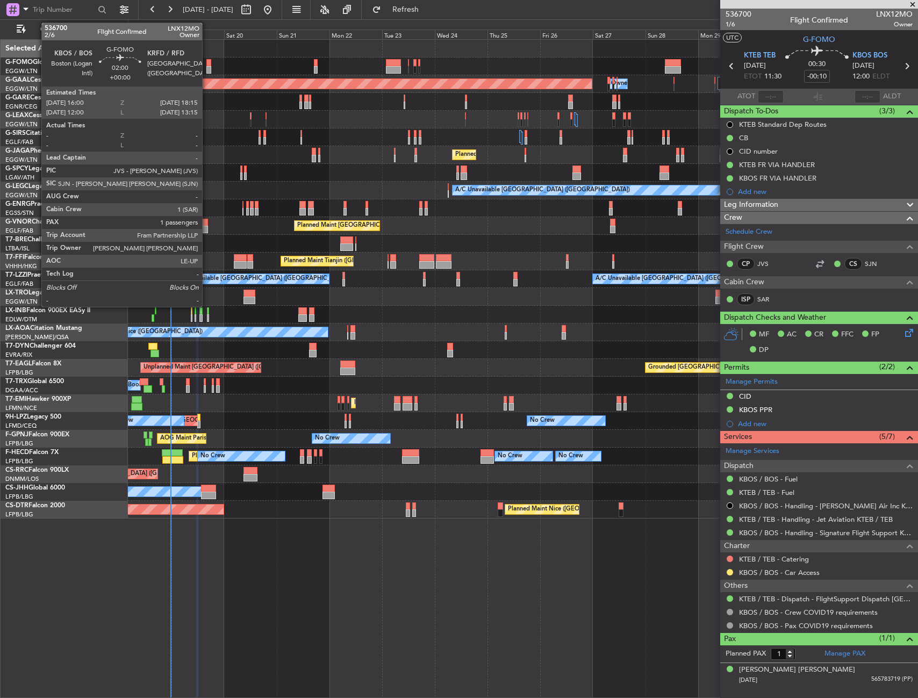
click at [207, 62] on div at bounding box center [208, 63] width 5 height 8
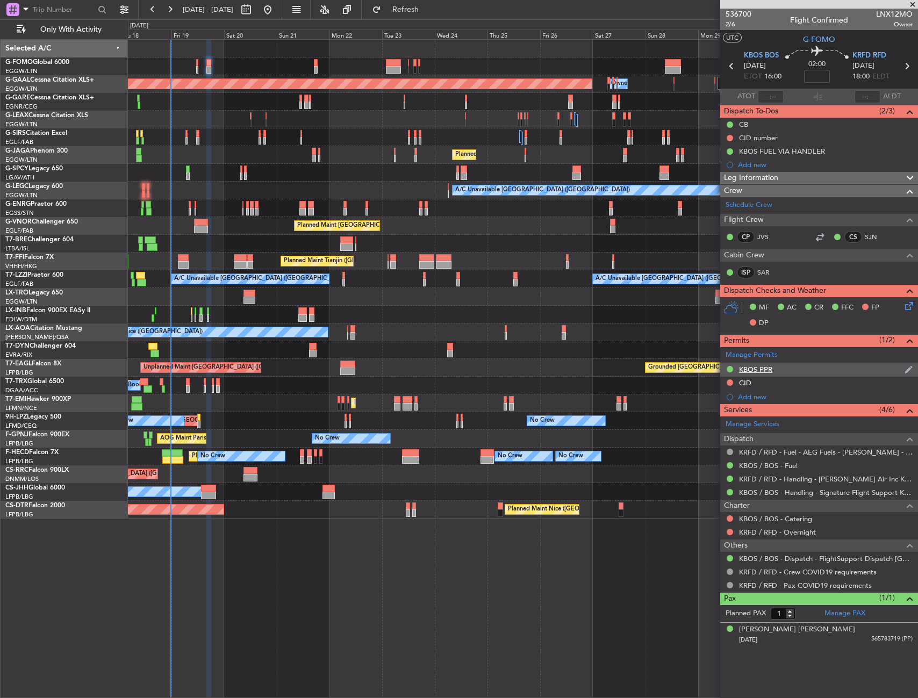
click at [822, 367] on div "KBOS PPR" at bounding box center [819, 369] width 198 height 13
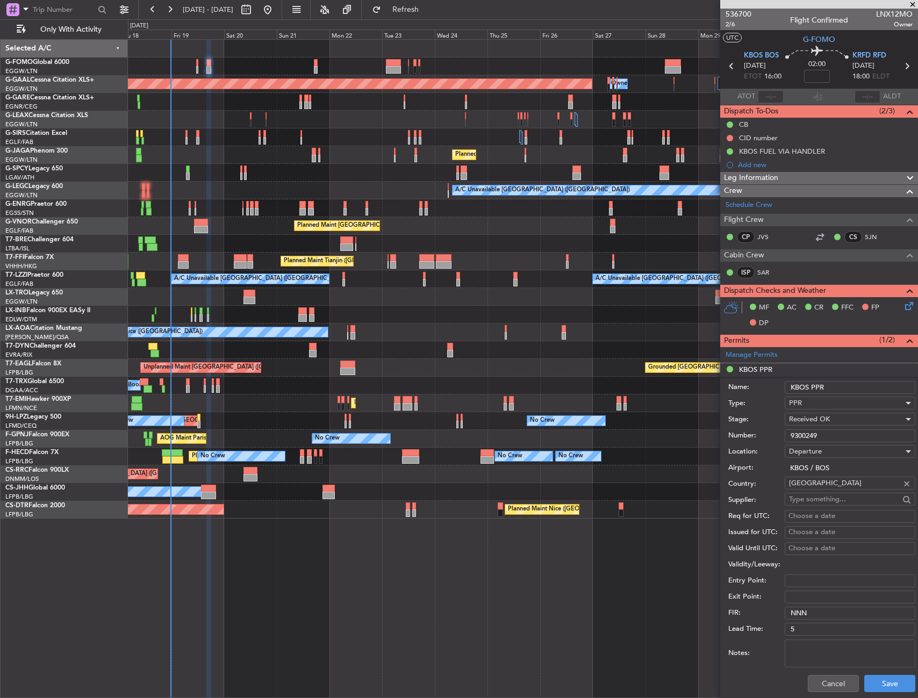
click at [816, 434] on input "9300249" at bounding box center [850, 435] width 131 height 13
click at [734, 23] on span "2/6" at bounding box center [739, 24] width 26 height 9
click at [826, 686] on button "Cancel" at bounding box center [833, 683] width 51 height 17
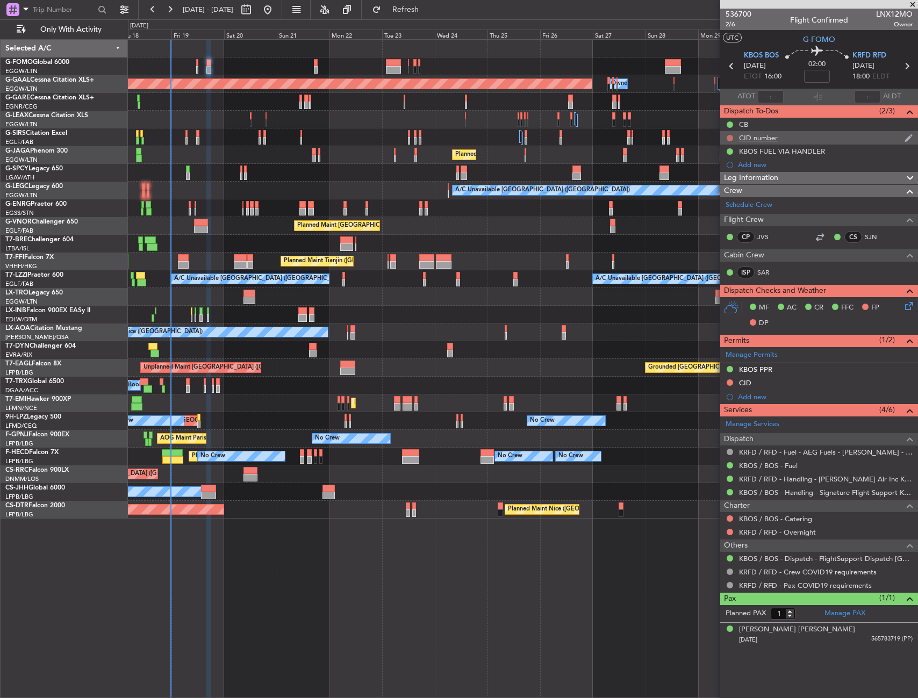
click at [728, 138] on button at bounding box center [730, 138] width 6 height 6
click at [730, 195] on li "Cancelled" at bounding box center [730, 202] width 57 height 16
click at [770, 386] on mat-tooltip-component "KBOS PPR" at bounding box center [756, 388] width 48 height 28
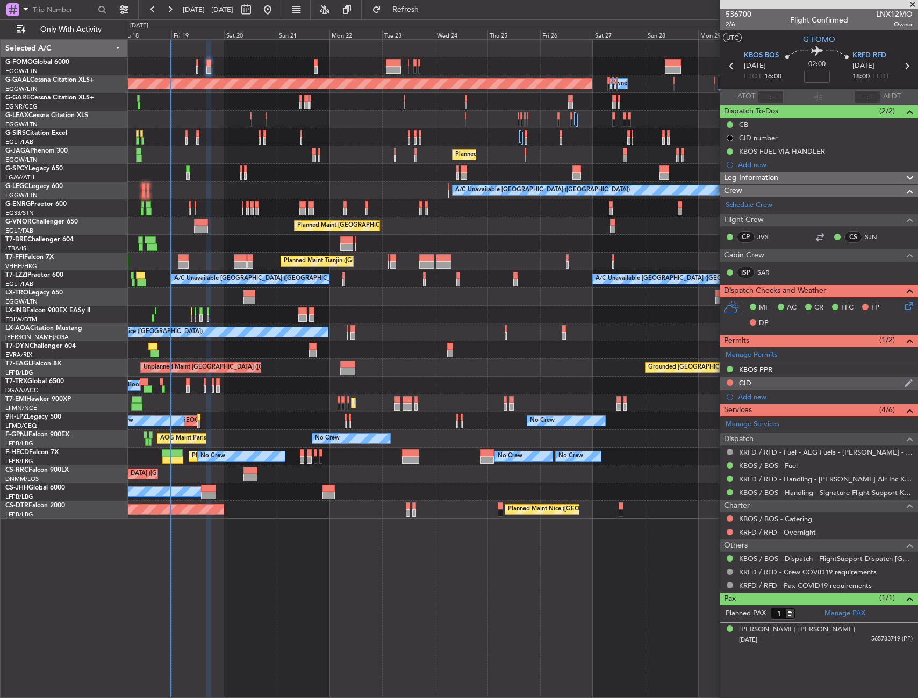
click at [772, 382] on div "CID" at bounding box center [819, 383] width 198 height 13
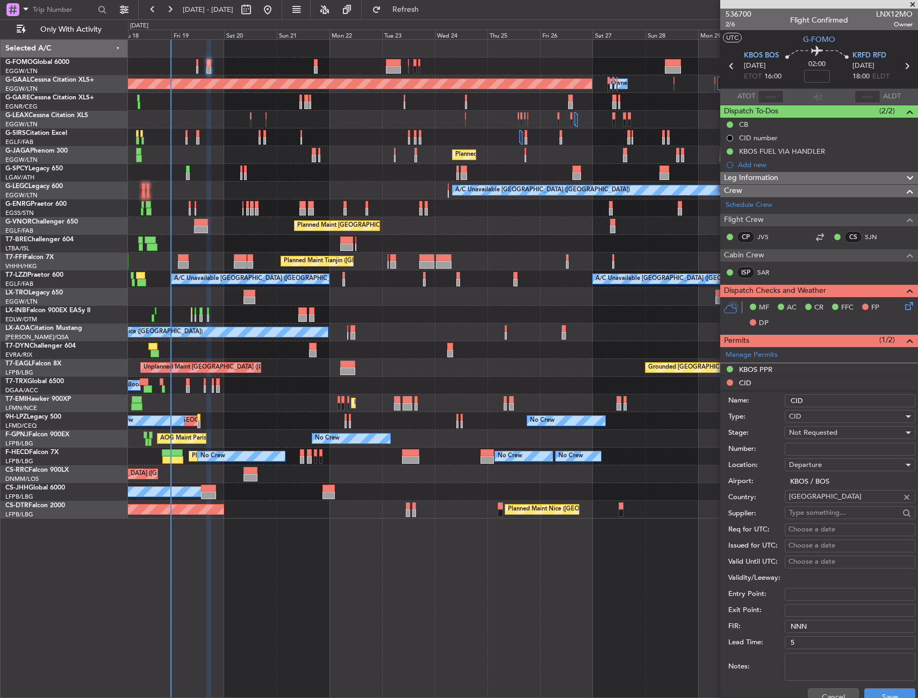
click at [793, 449] on input "Number:" at bounding box center [850, 449] width 131 height 13
paste input "632"
type input "632"
click at [805, 435] on span "Not Requested" at bounding box center [813, 433] width 48 height 10
click at [811, 513] on span "Received OK" at bounding box center [846, 519] width 113 height 16
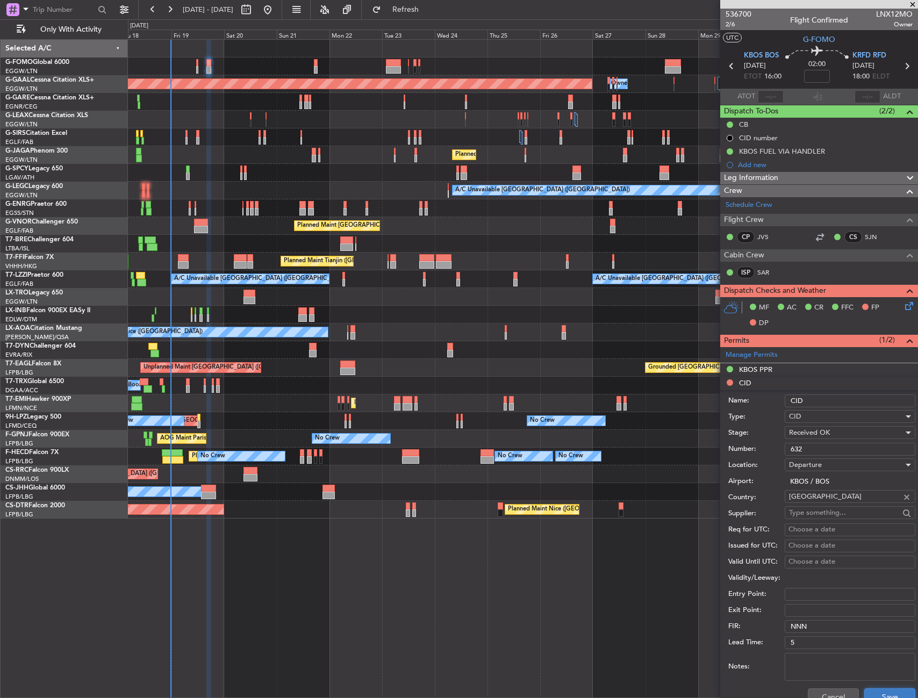
click at [874, 693] on button "Save" at bounding box center [889, 697] width 51 height 17
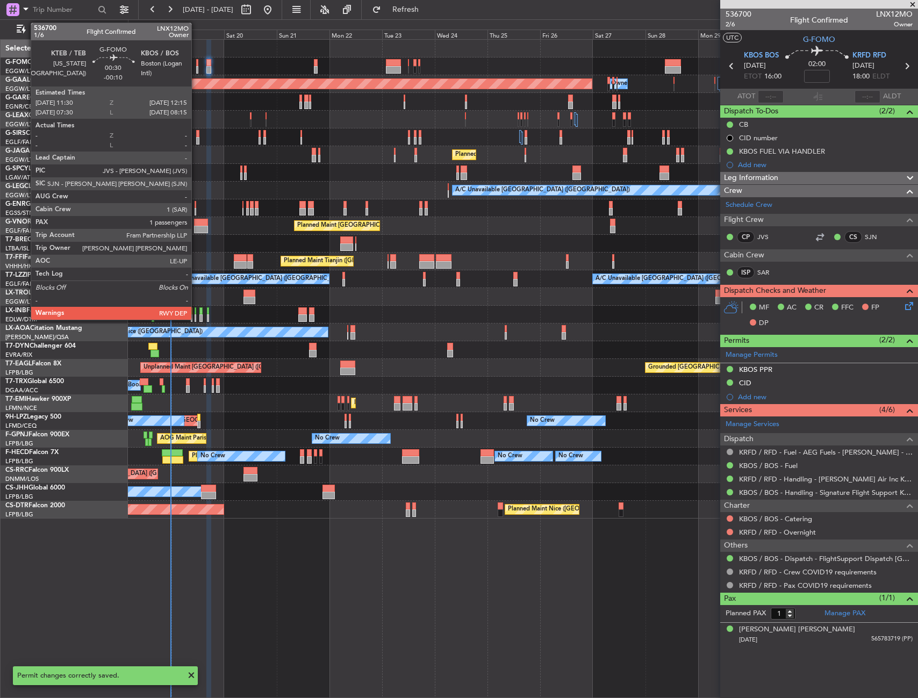
click at [196, 62] on div at bounding box center [197, 63] width 2 height 8
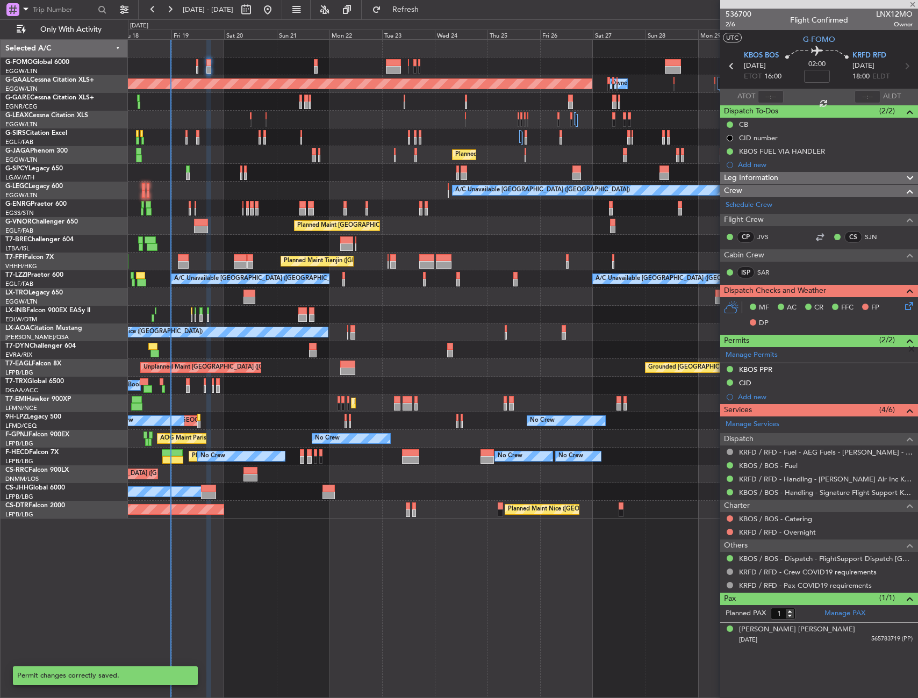
type input "-00:10"
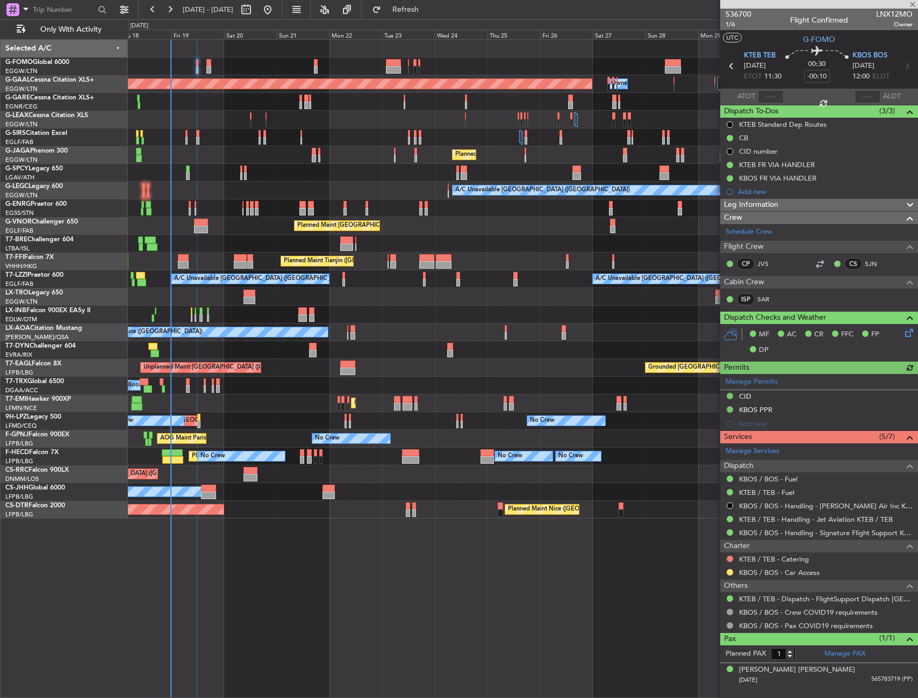
click at [787, 410] on div "Manage Permits CID KBOS PPR Add new" at bounding box center [819, 402] width 198 height 57
click at [775, 398] on div "CID" at bounding box center [819, 396] width 198 height 13
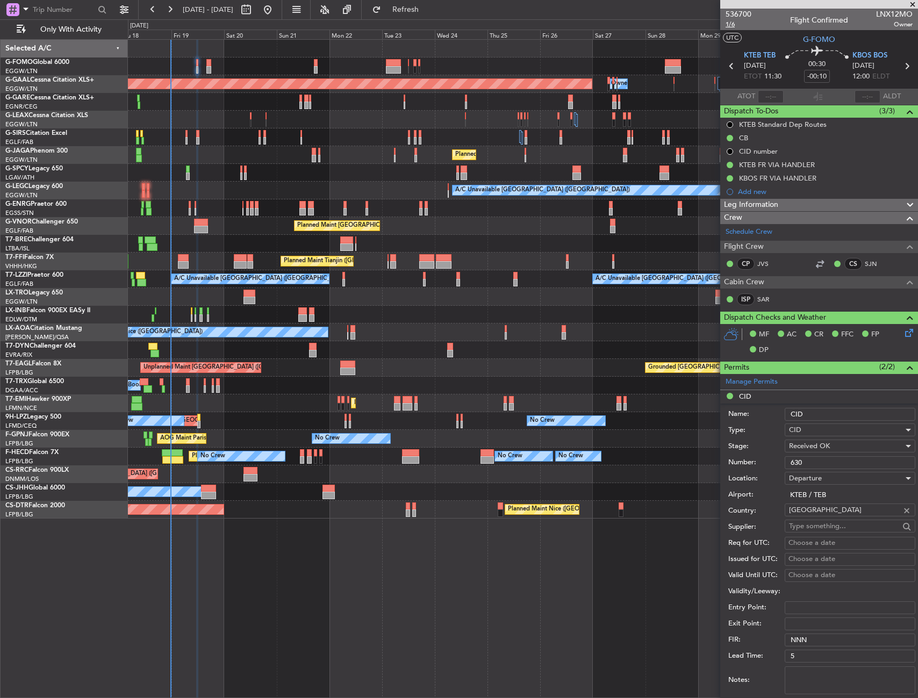
click at [729, 20] on span "1/6" at bounding box center [739, 24] width 26 height 9
click at [729, 25] on span "1/6" at bounding box center [739, 24] width 26 height 9
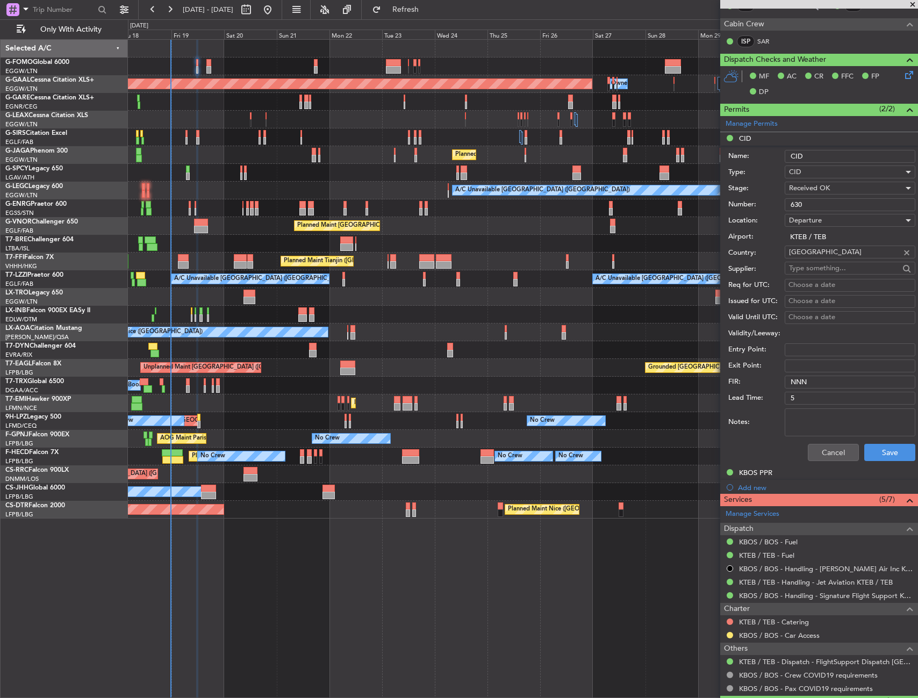
scroll to position [269, 0]
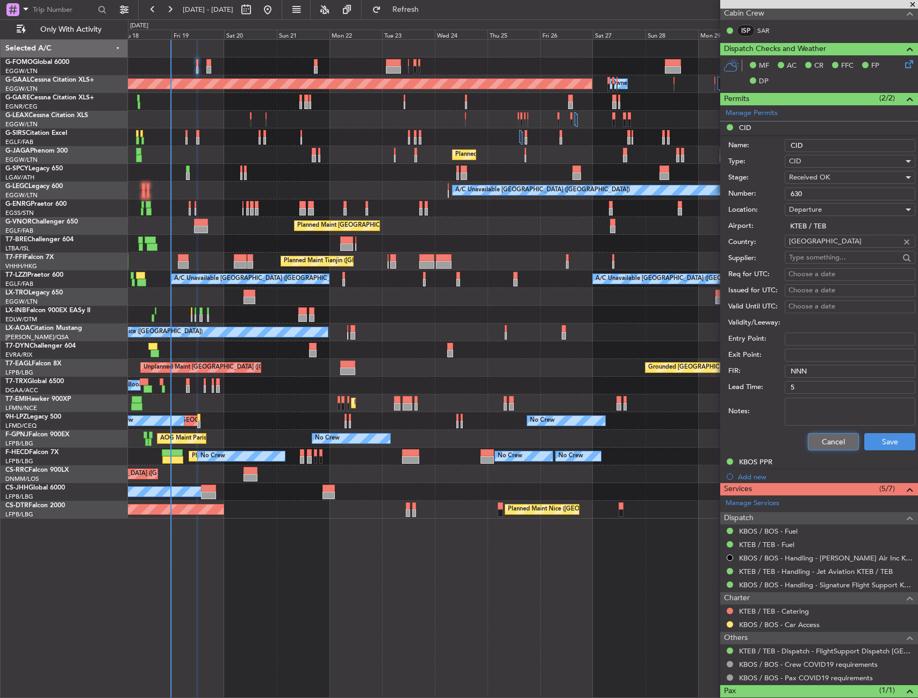
click at [814, 439] on button "Cancel" at bounding box center [833, 441] width 51 height 17
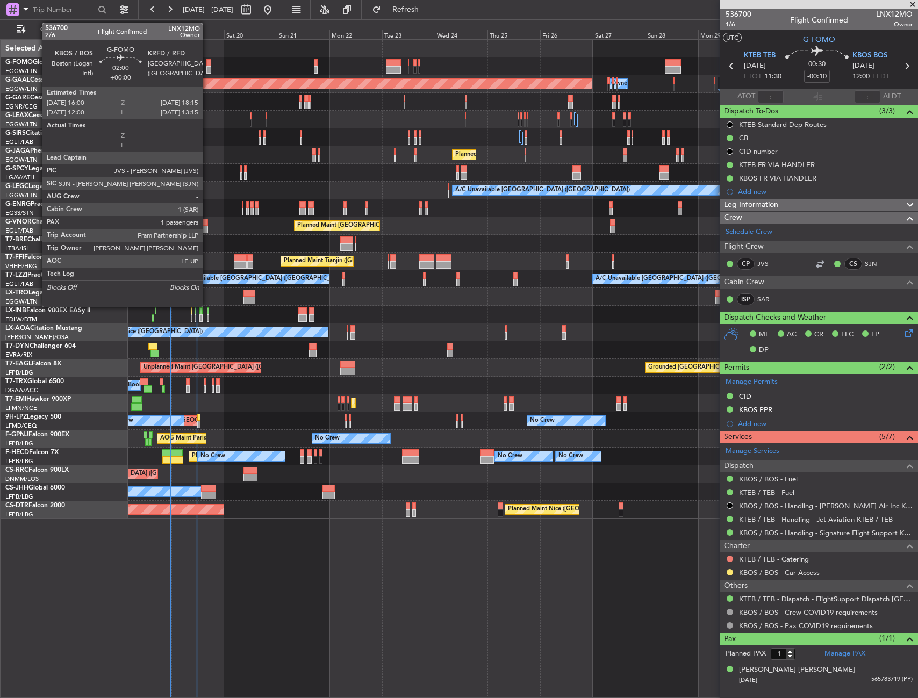
click at [207, 65] on div at bounding box center [208, 63] width 5 height 8
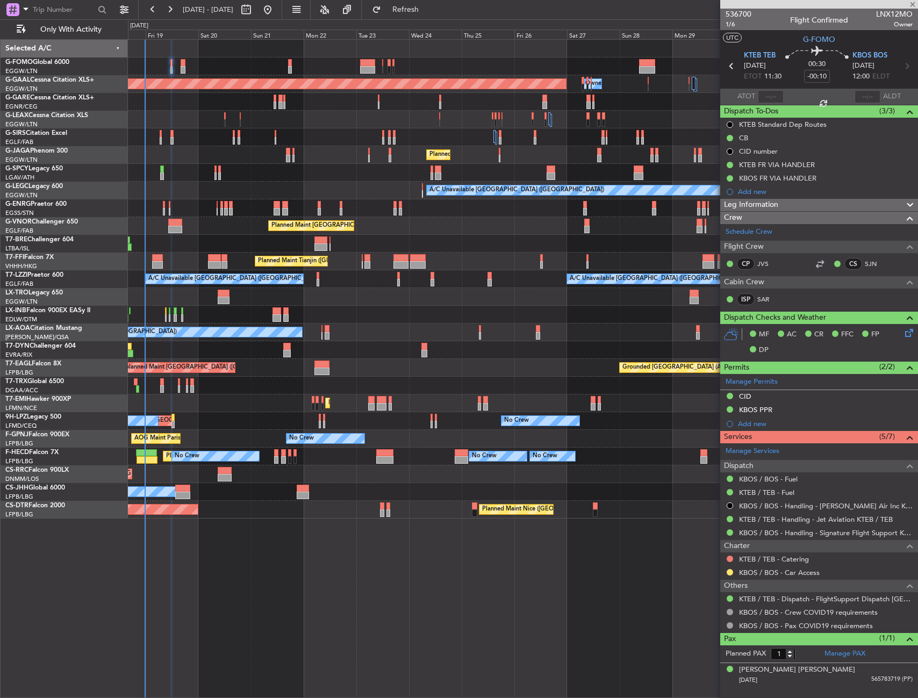
click at [229, 112] on div "Planned Maint Dusseldorf Owner Owner Planned Maint London (Luton) A/C Unavailab…" at bounding box center [523, 279] width 790 height 479
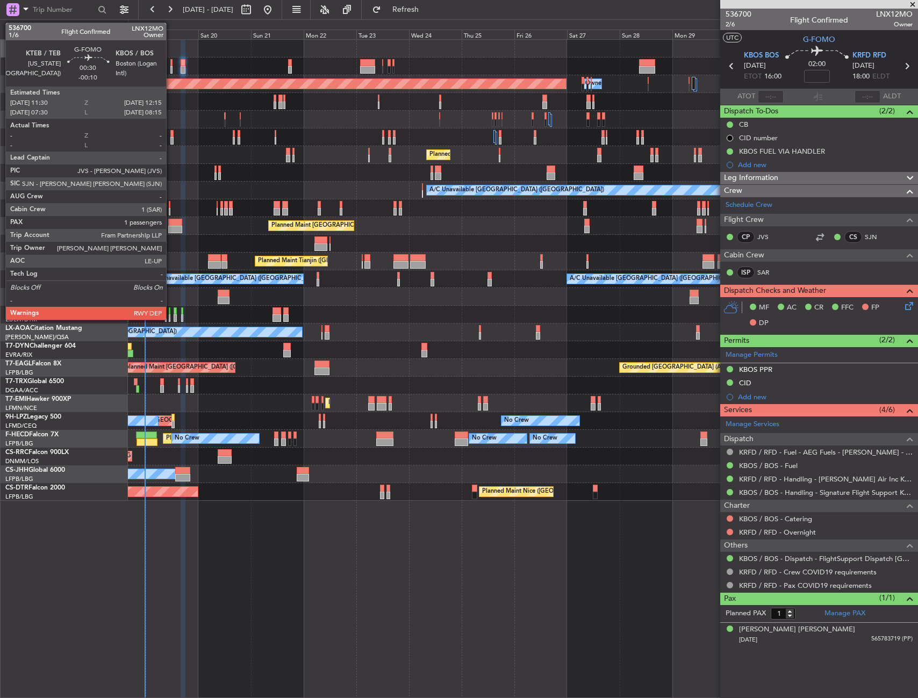
click at [171, 66] on div at bounding box center [171, 70] width 2 height 8
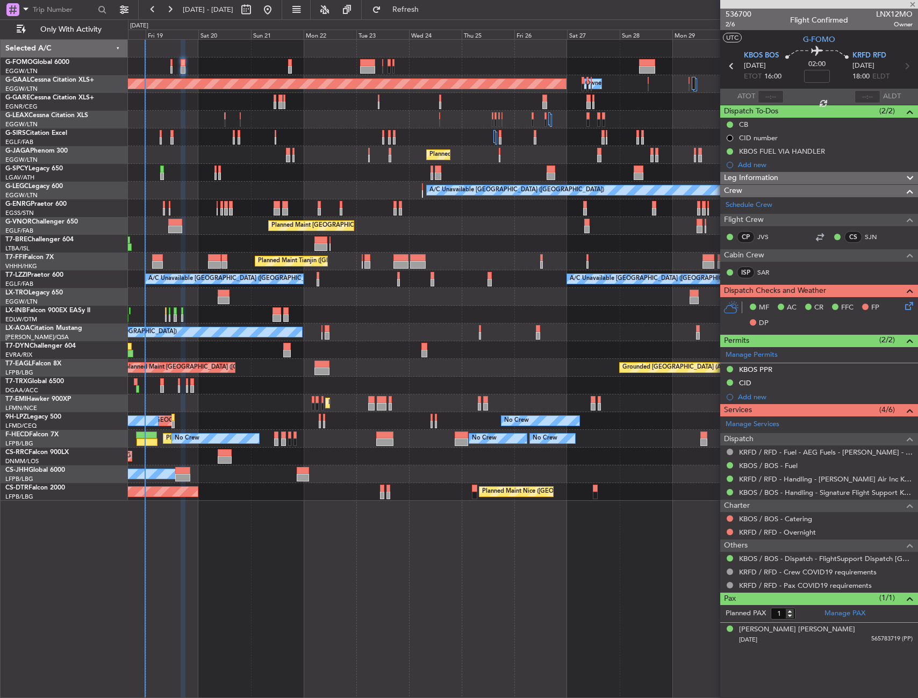
type input "-00:10"
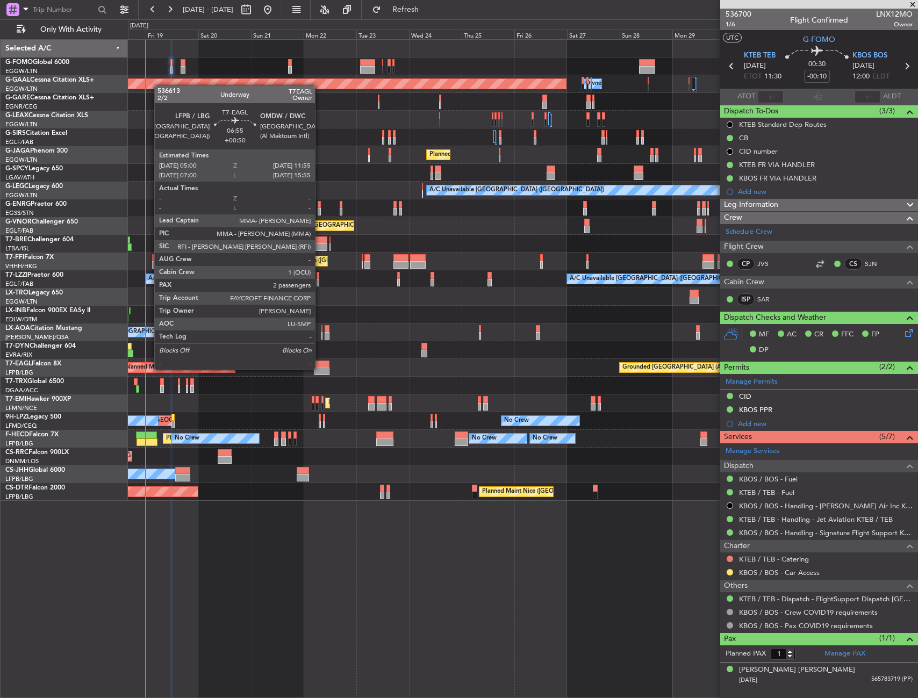
click at [320, 369] on div at bounding box center [322, 372] width 16 height 8
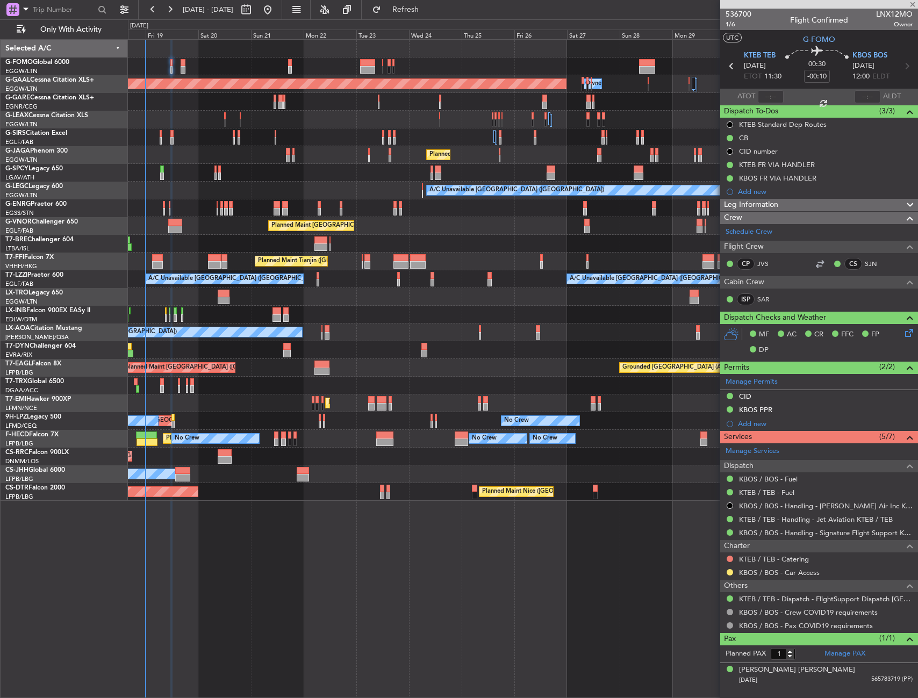
type input "+00:50"
type input "2"
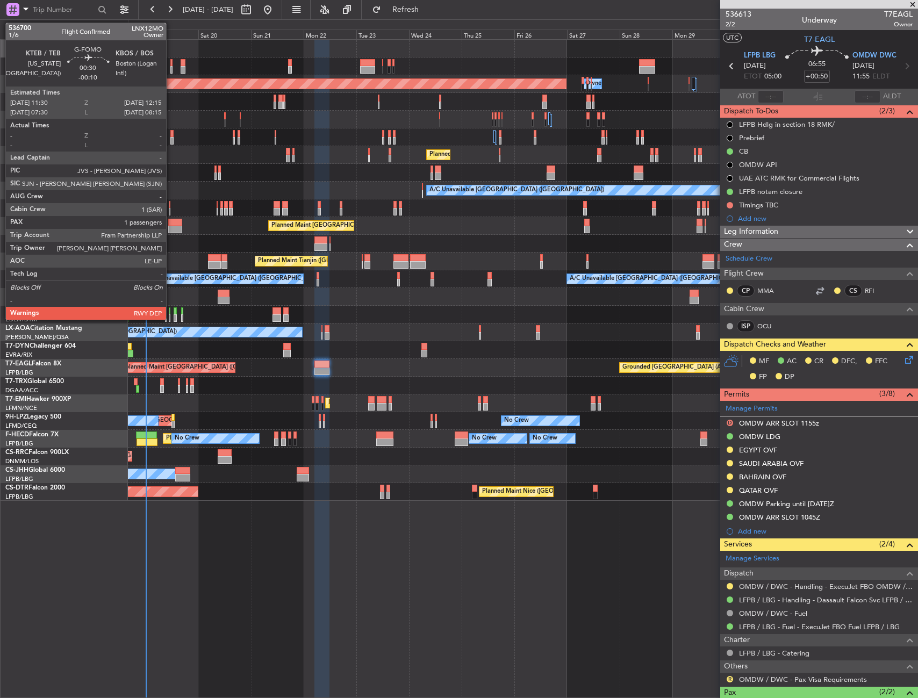
click at [171, 63] on div at bounding box center [171, 63] width 2 height 8
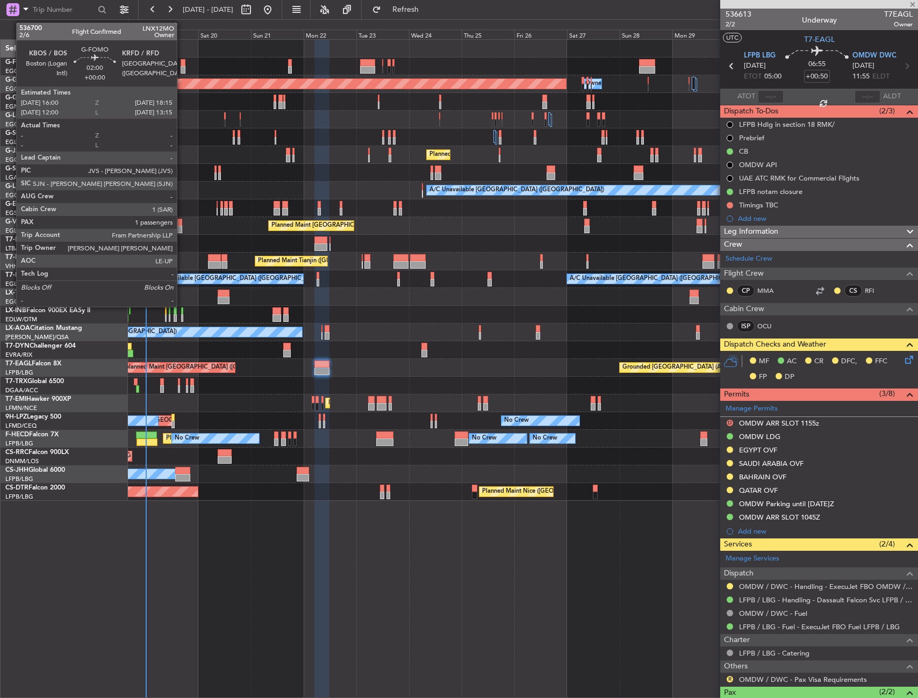
type input "-00:10"
type input "1"
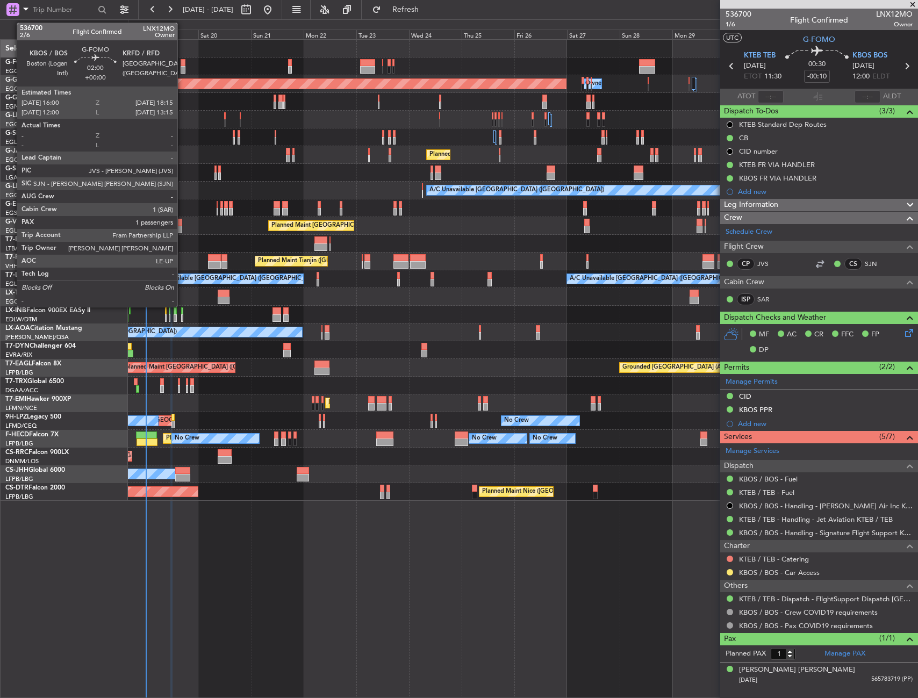
click at [182, 63] on div at bounding box center [183, 63] width 5 height 8
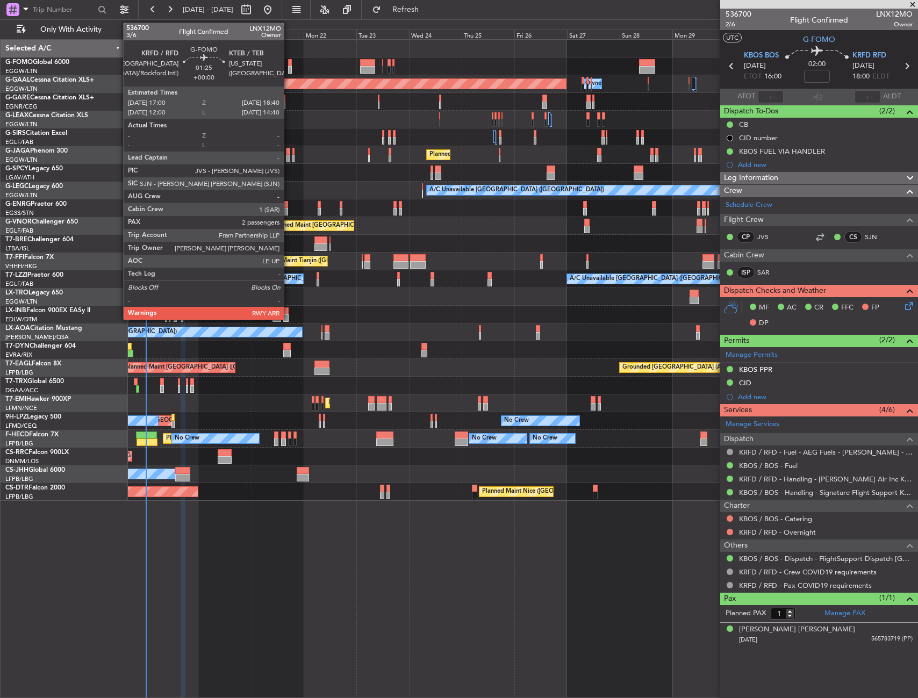
click at [289, 69] on div at bounding box center [290, 70] width 4 height 8
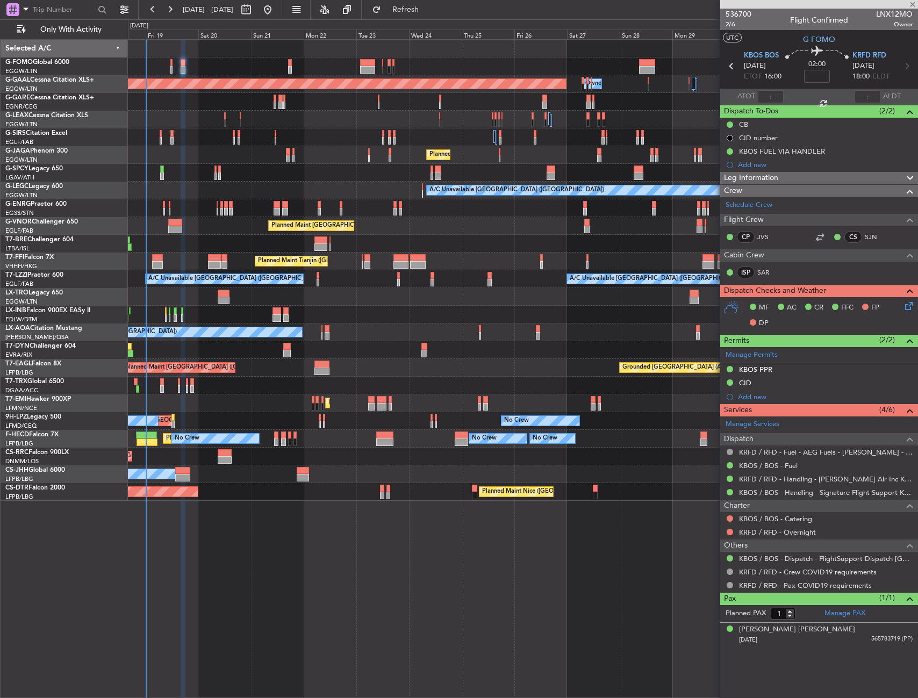
type input "2"
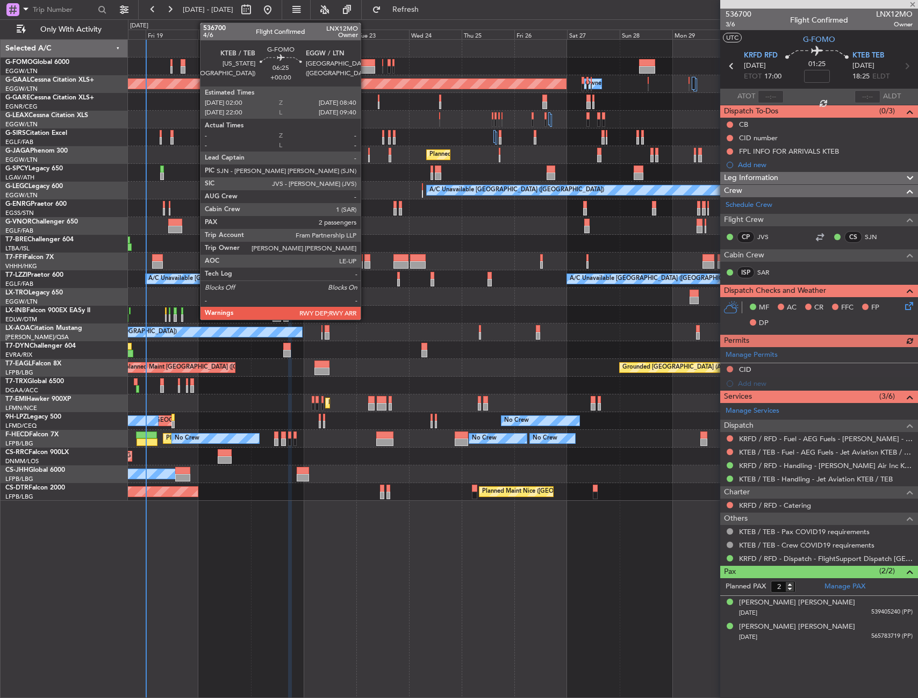
click at [366, 69] on div at bounding box center [367, 70] width 15 height 8
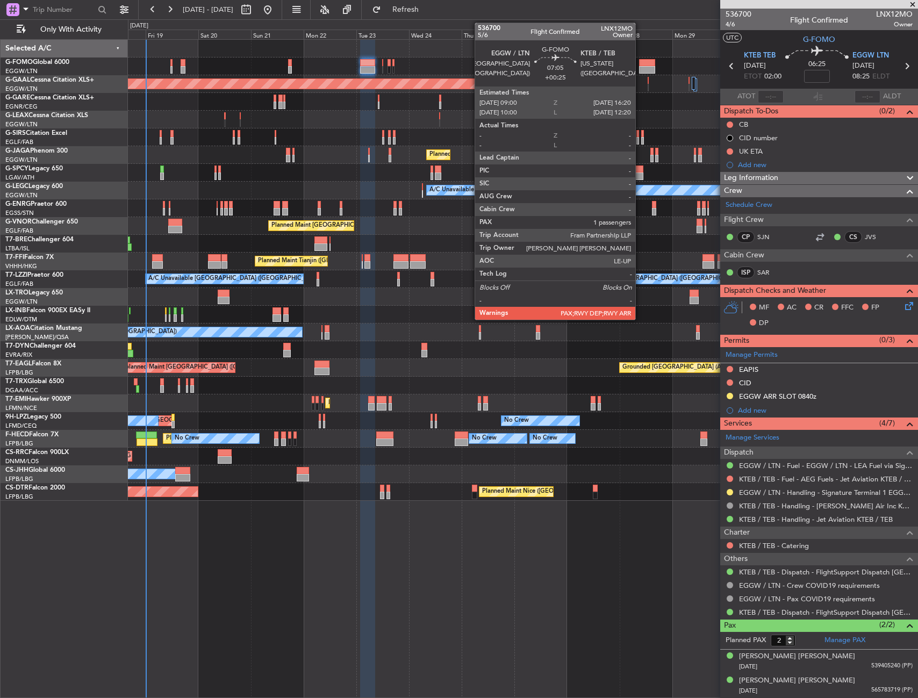
click at [640, 66] on div at bounding box center [647, 70] width 16 height 8
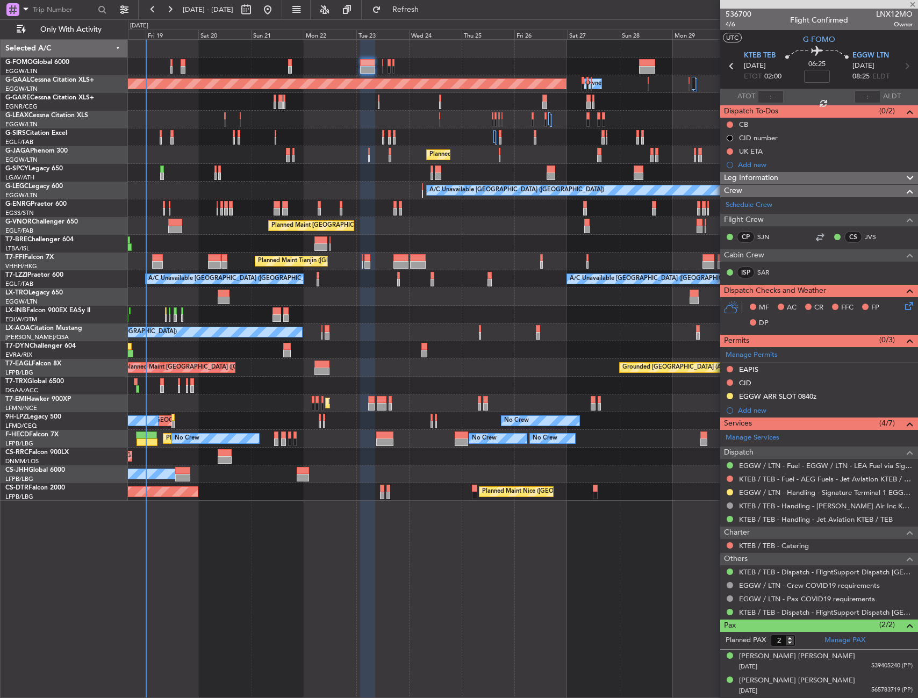
type input "+00:25"
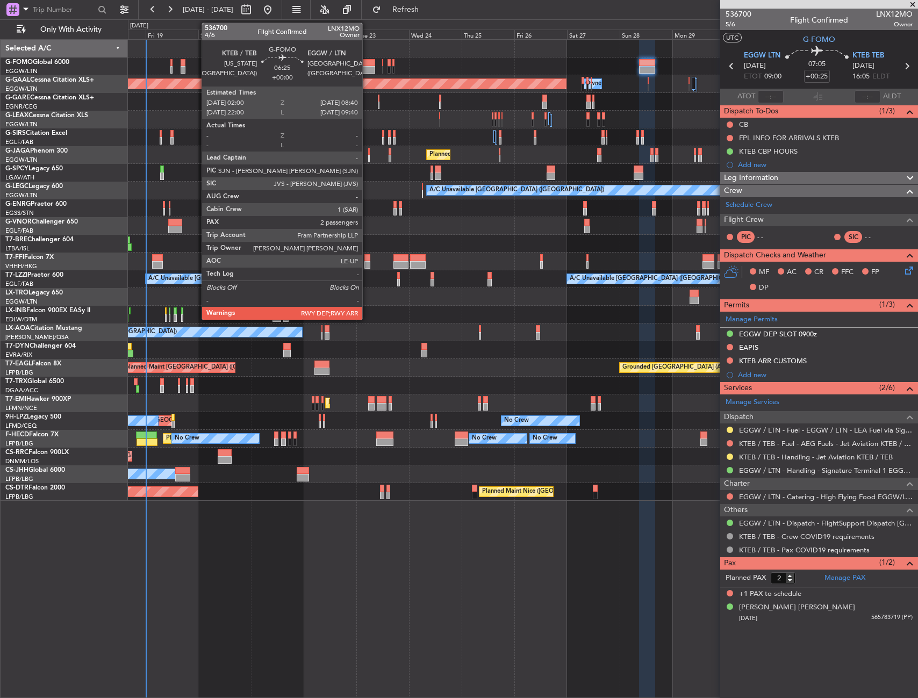
click at [367, 63] on div at bounding box center [367, 63] width 15 height 8
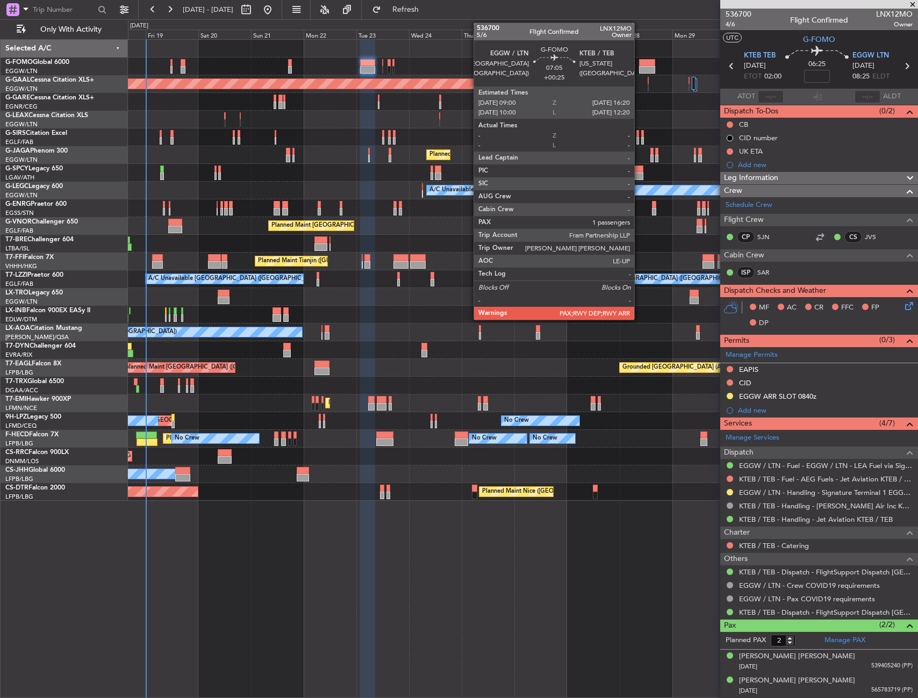
click at [639, 65] on div at bounding box center [647, 63] width 16 height 8
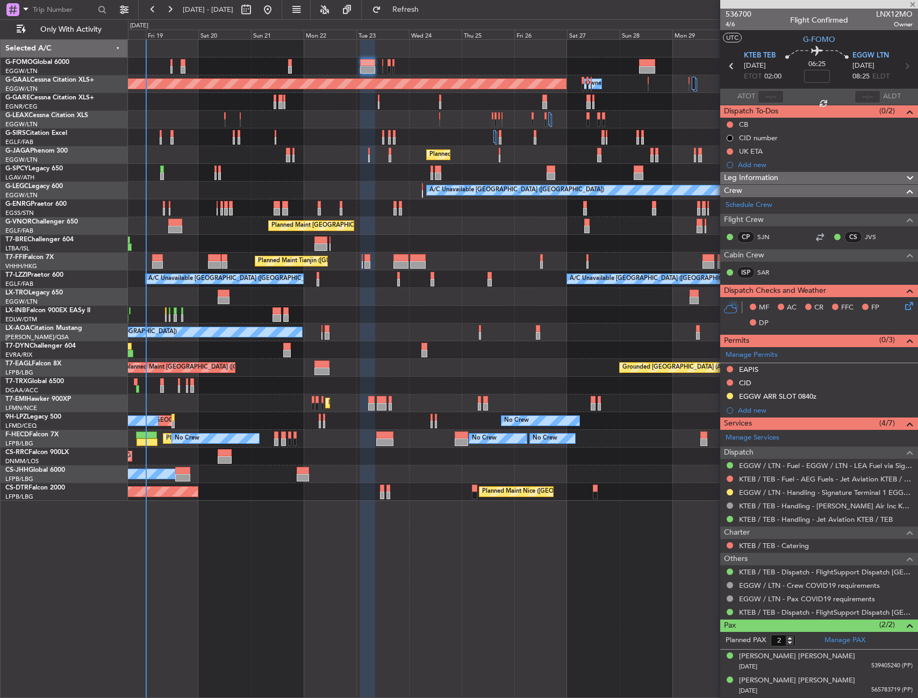
type input "+00:25"
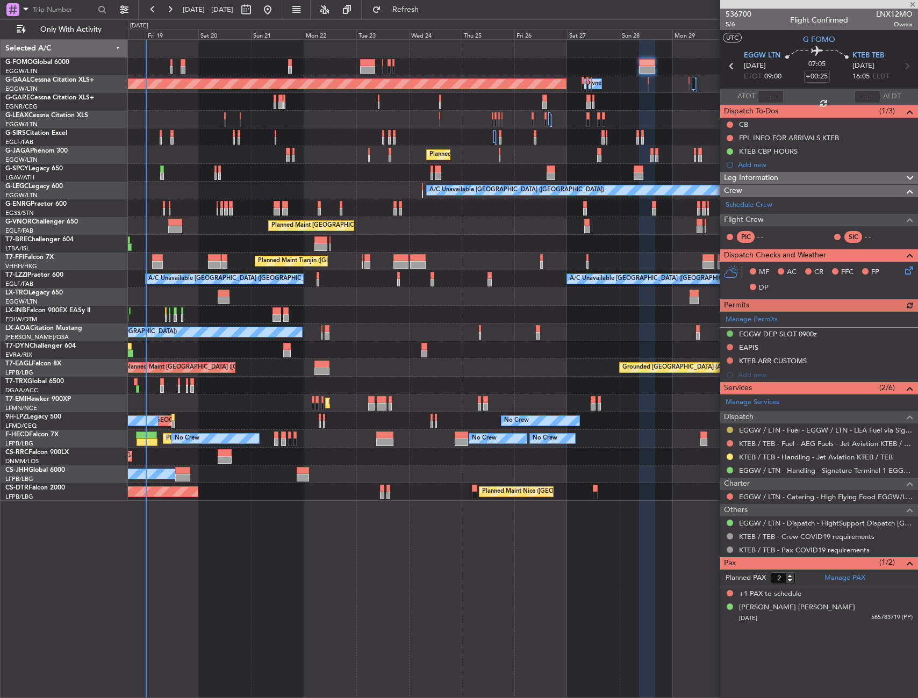
click at [729, 427] on button at bounding box center [730, 430] width 6 height 6
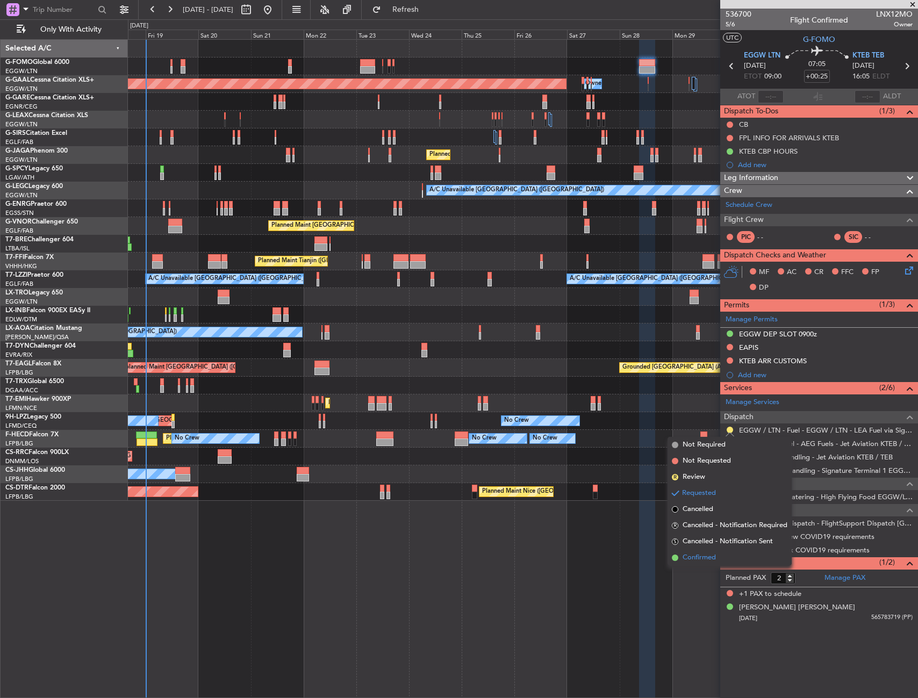
click at [701, 561] on span "Confirmed" at bounding box center [699, 558] width 33 height 11
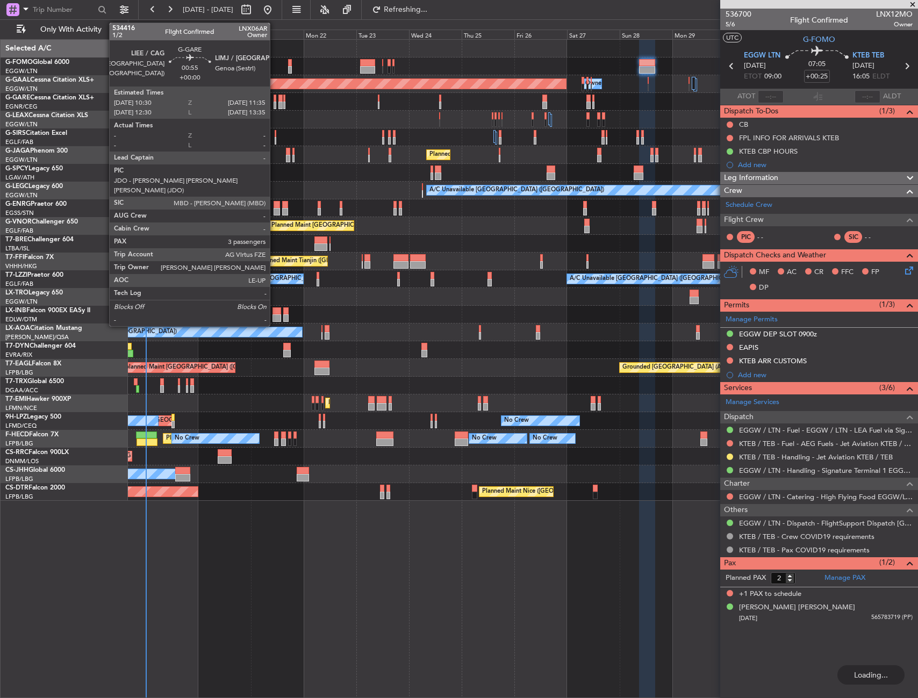
click at [275, 97] on div at bounding box center [275, 99] width 3 height 8
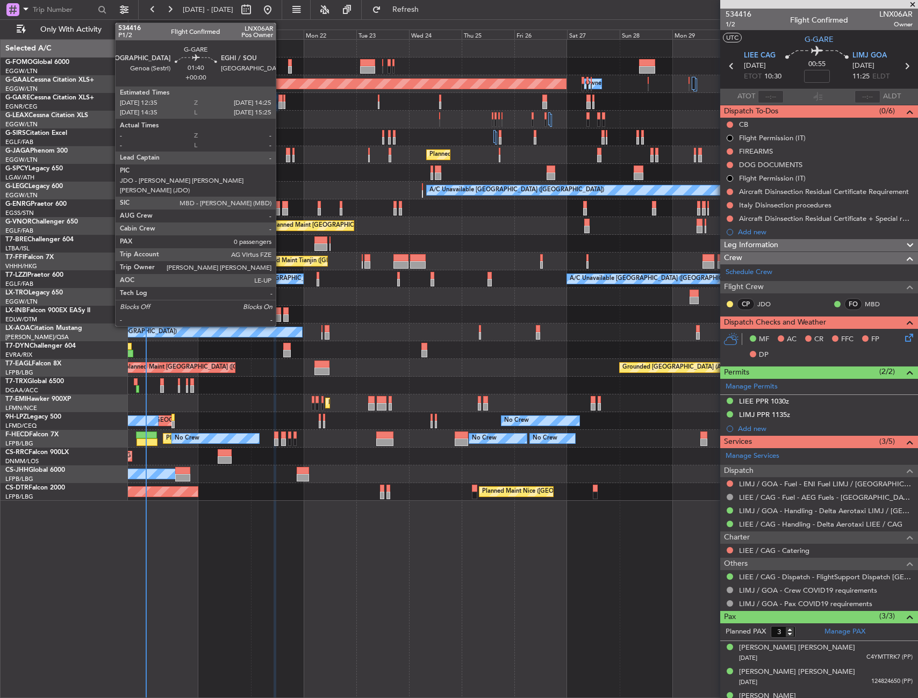
click at [281, 101] on div at bounding box center [280, 99] width 4 height 8
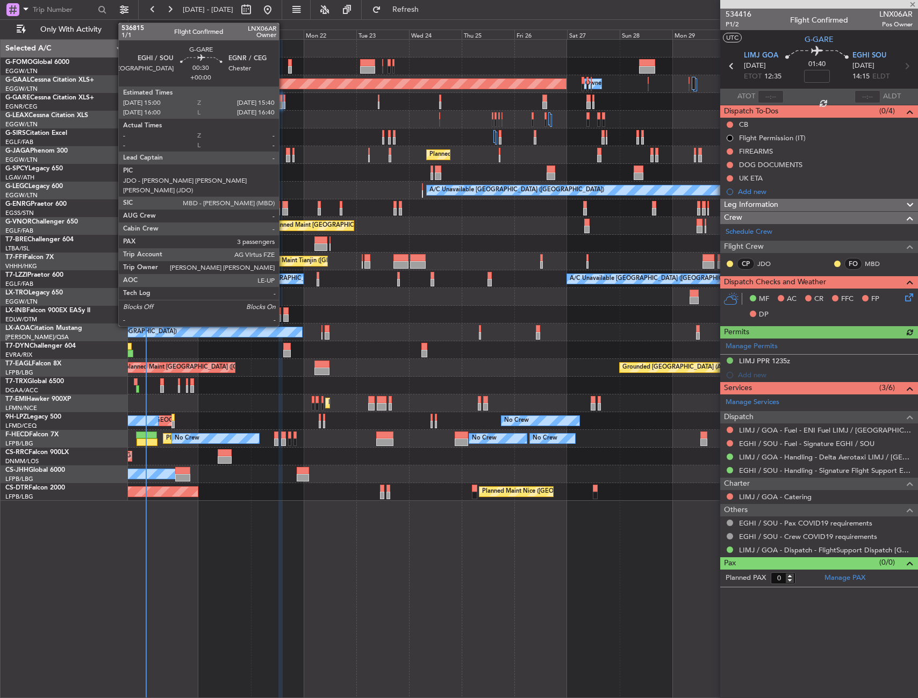
click at [284, 102] on div at bounding box center [284, 106] width 2 height 8
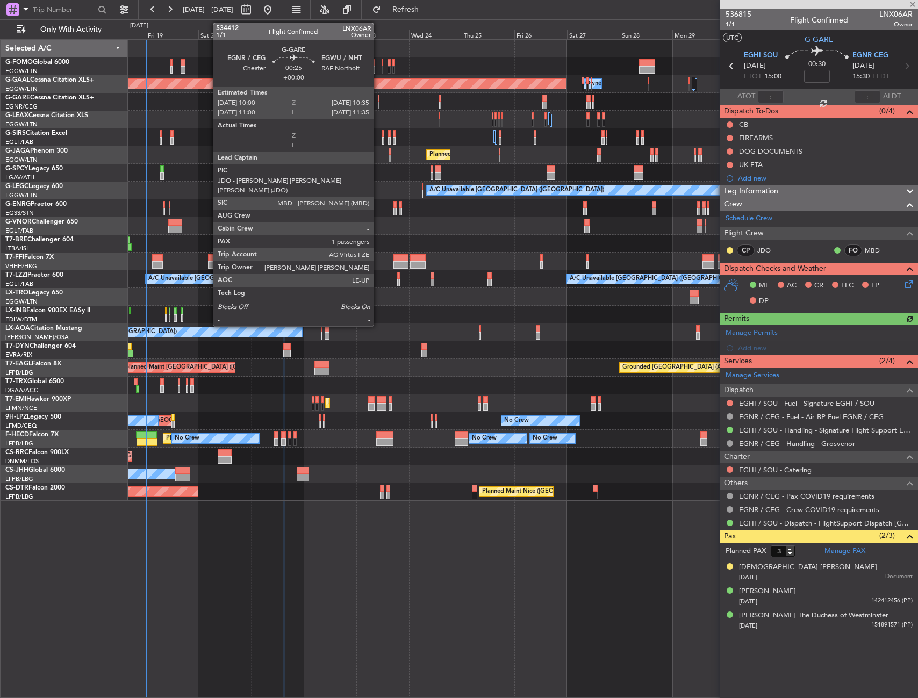
click at [378, 98] on div at bounding box center [379, 99] width 2 height 8
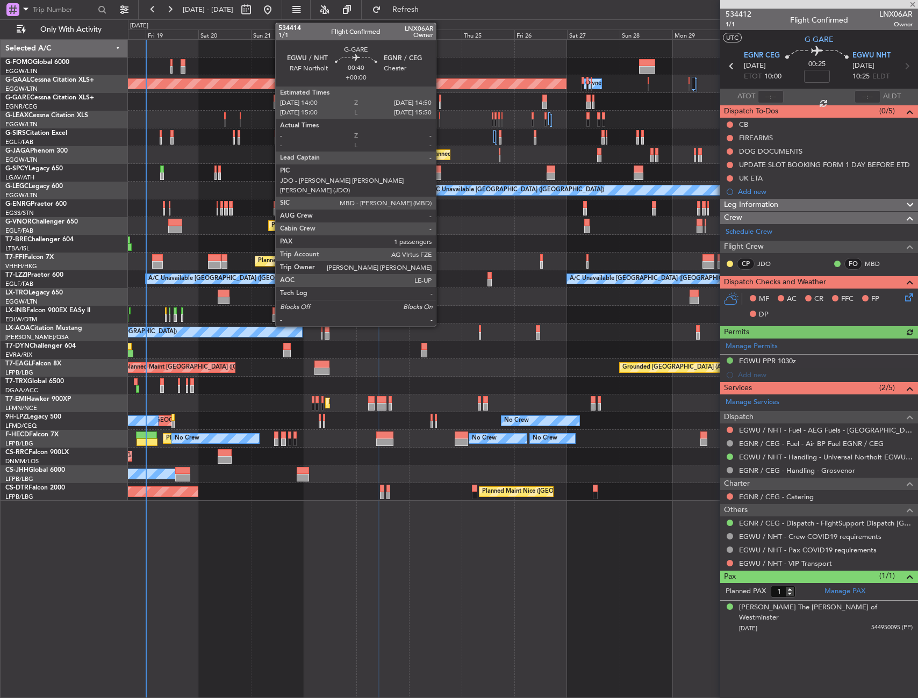
click at [441, 100] on div at bounding box center [440, 99] width 2 height 8
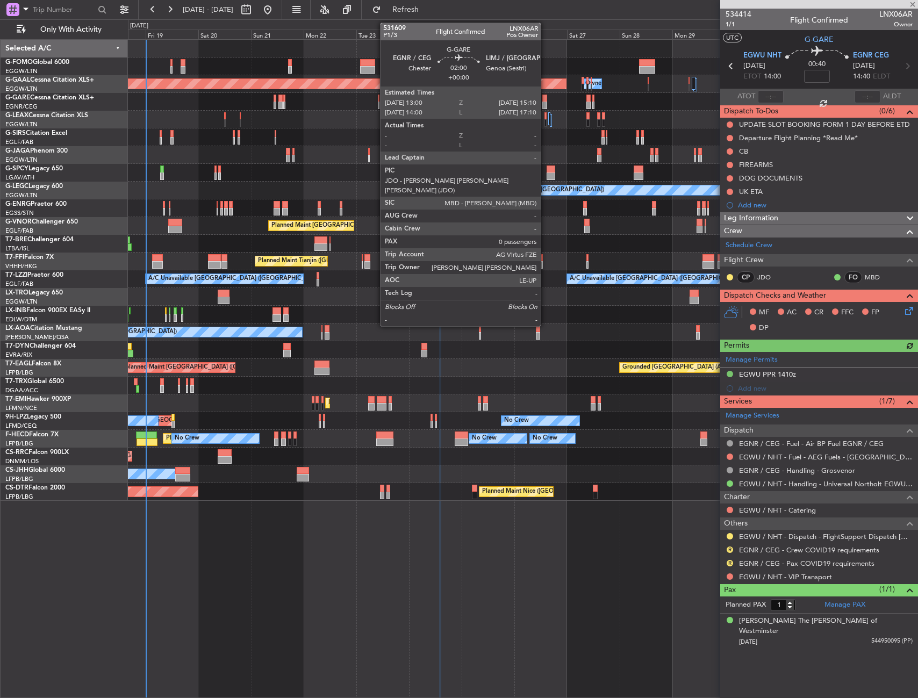
click at [546, 99] on div at bounding box center [544, 99] width 5 height 8
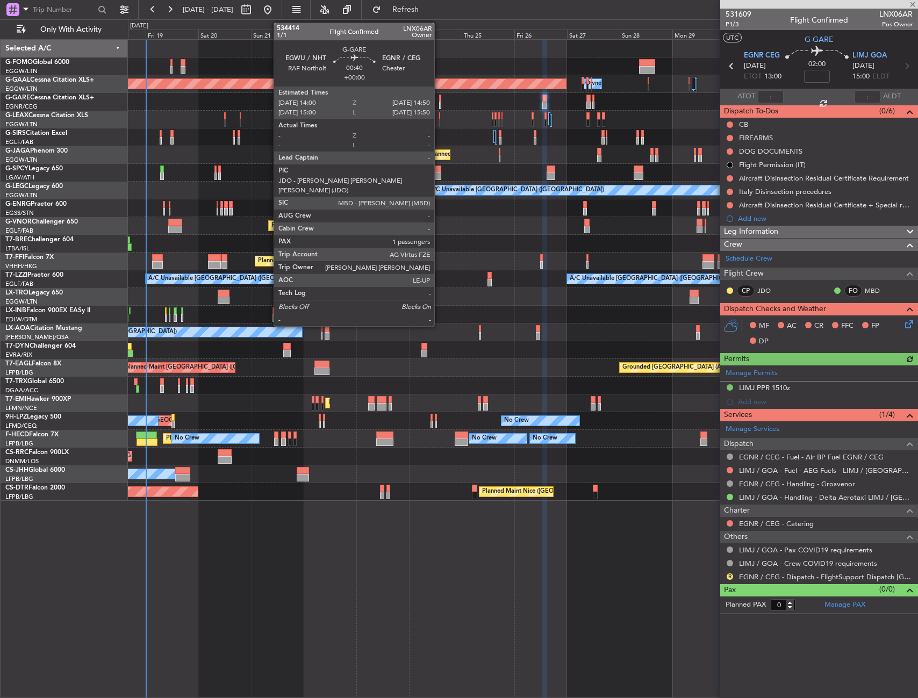
click at [439, 100] on div at bounding box center [440, 99] width 2 height 8
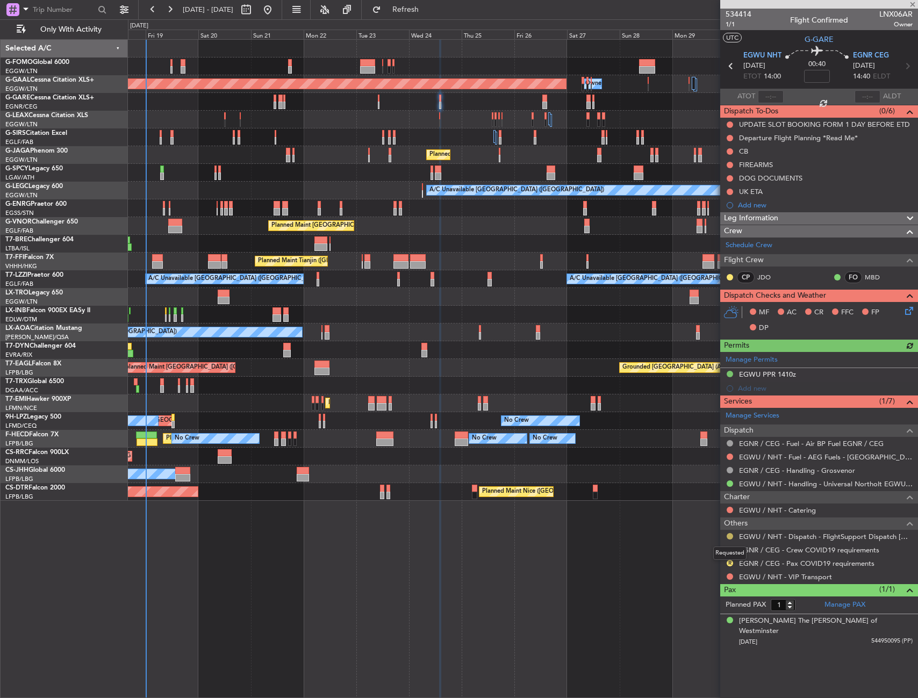
click at [732, 536] on button at bounding box center [730, 536] width 6 height 6
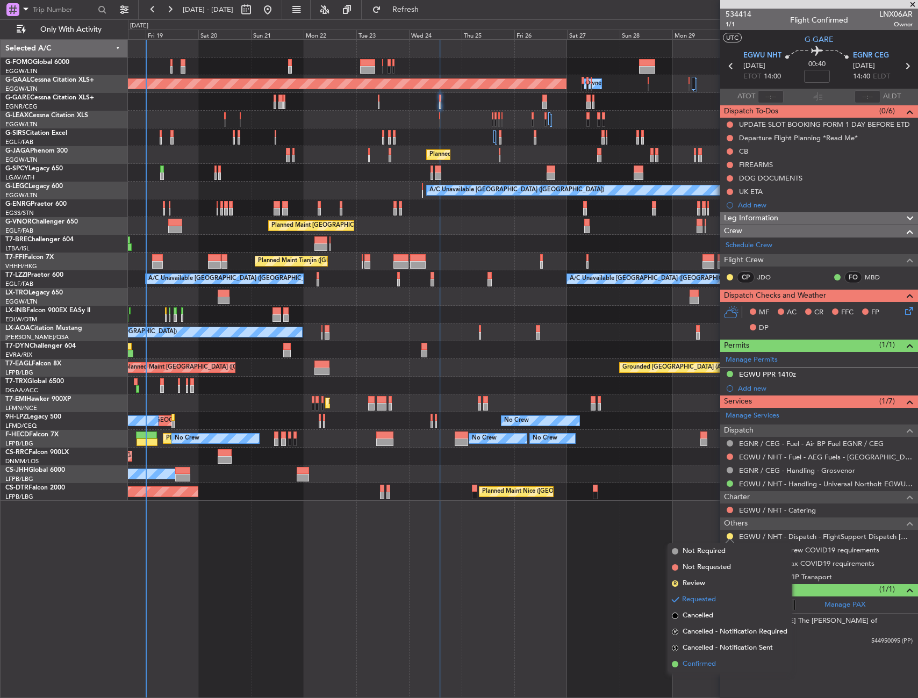
click at [713, 658] on li "Confirmed" at bounding box center [730, 664] width 124 height 16
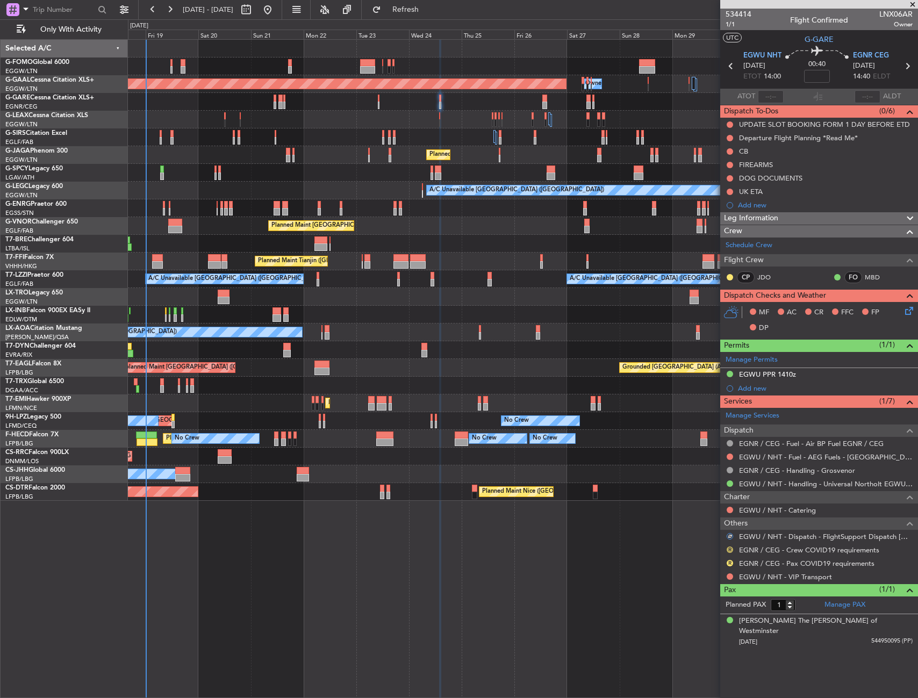
click at [728, 549] on button "R" at bounding box center [730, 550] width 6 height 6
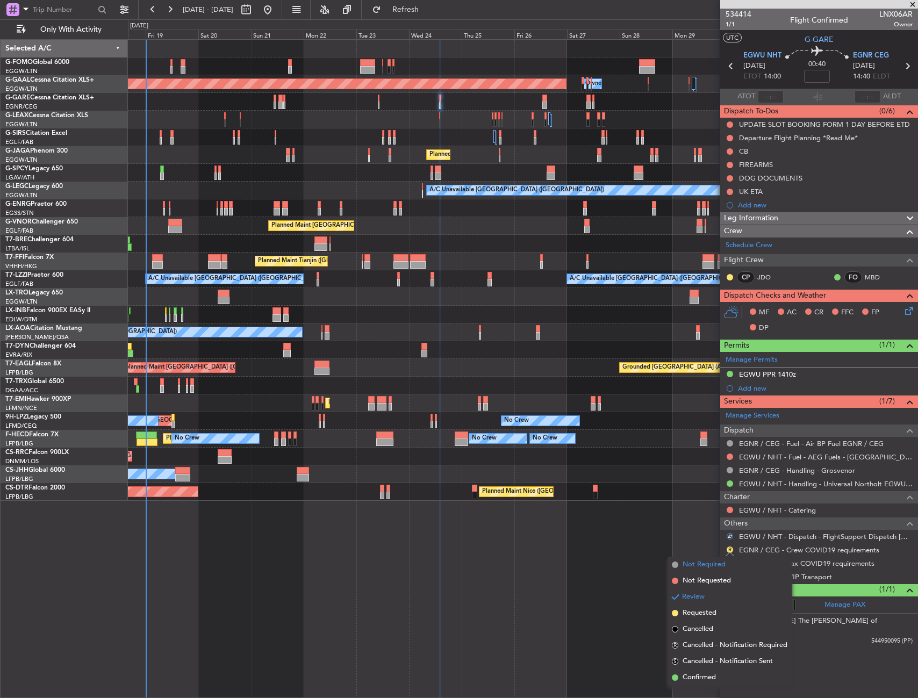
click at [703, 566] on span "Not Required" at bounding box center [704, 565] width 43 height 11
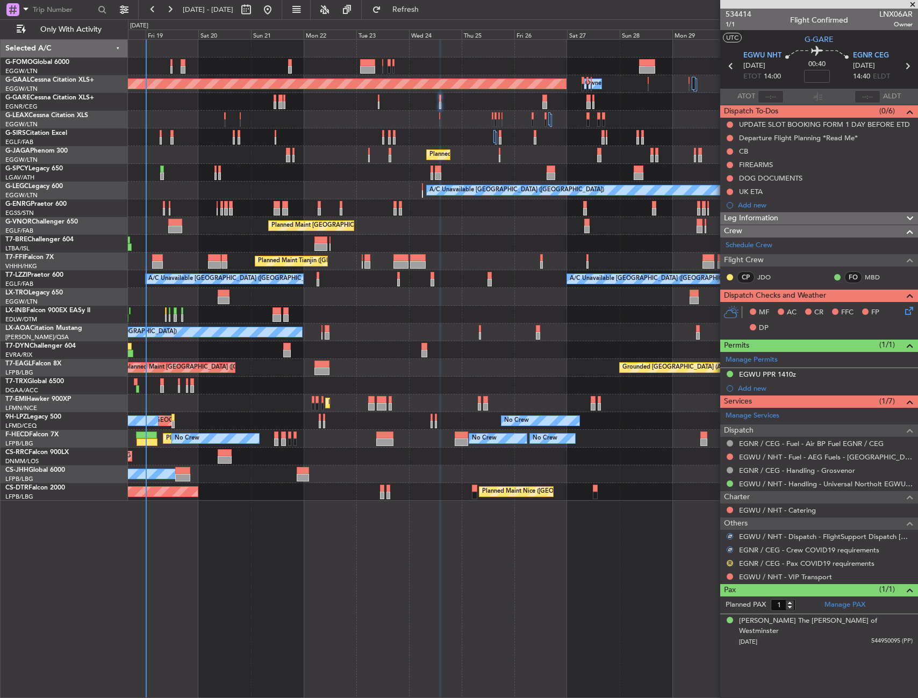
click at [729, 564] on button "R" at bounding box center [730, 563] width 6 height 6
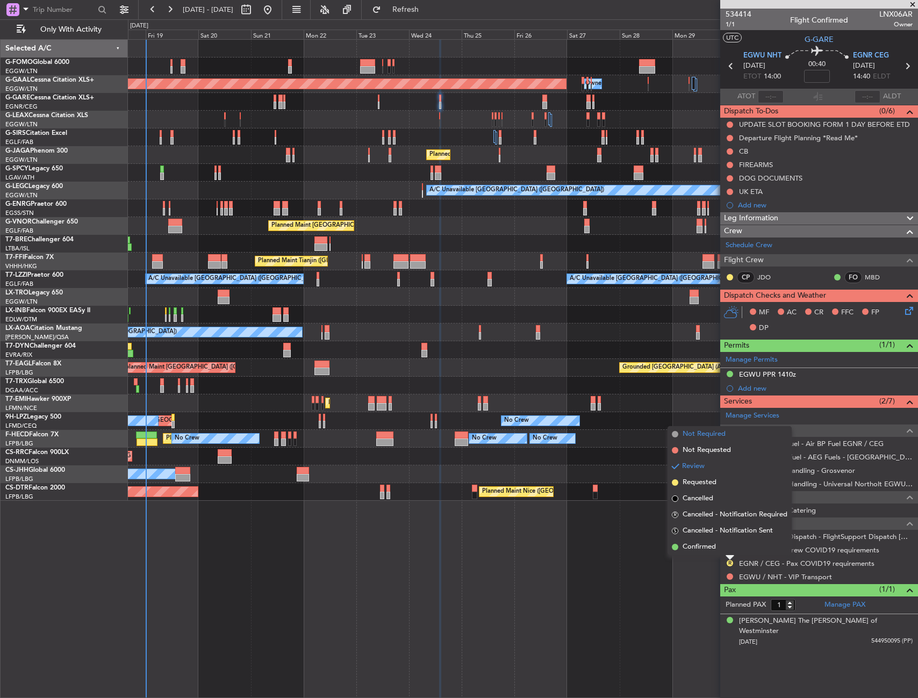
click at [702, 440] on li "Not Required" at bounding box center [730, 434] width 124 height 16
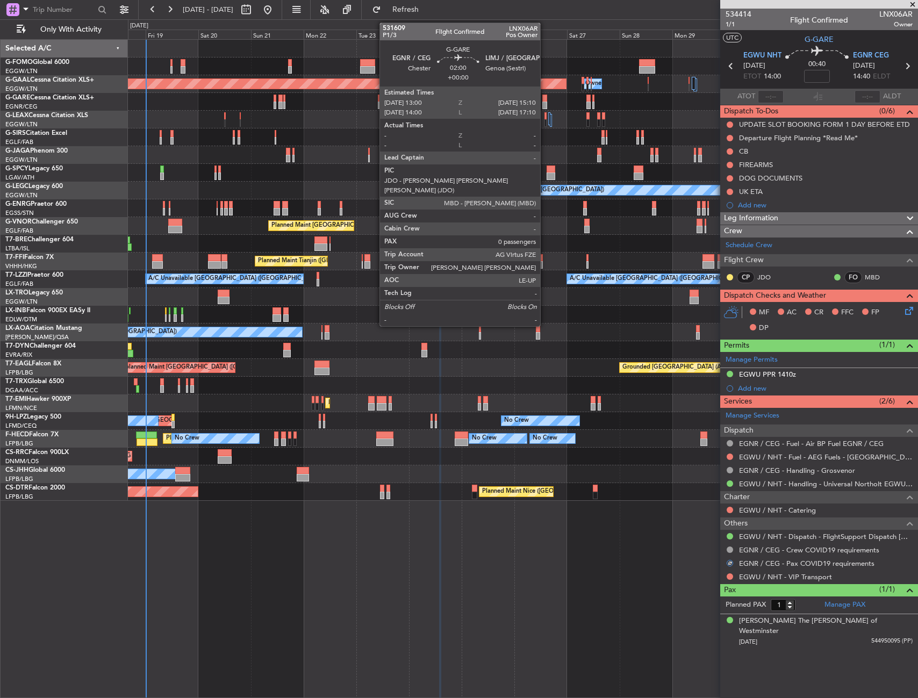
click at [545, 105] on div at bounding box center [544, 106] width 5 height 8
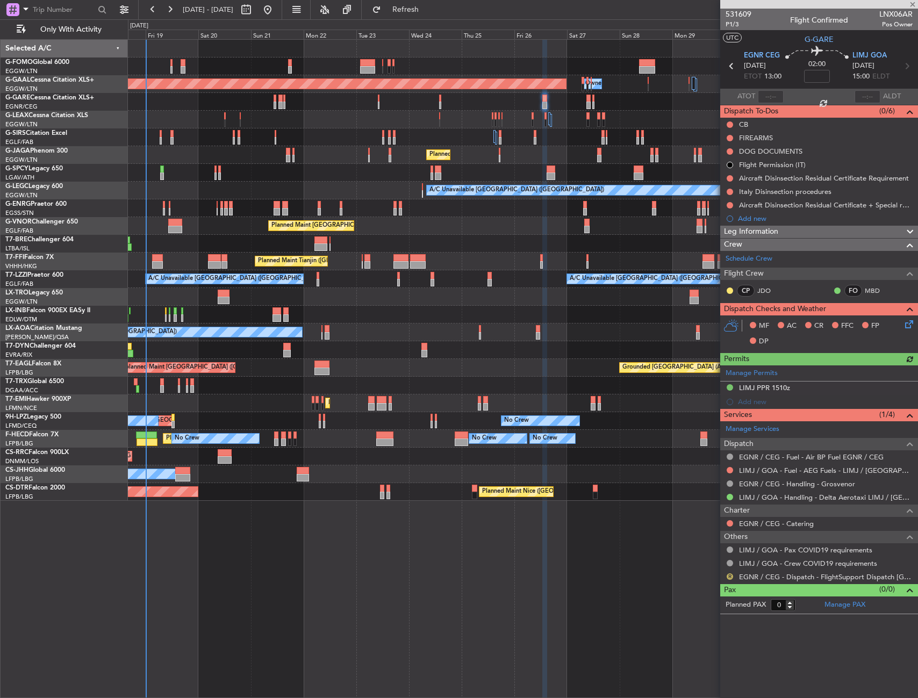
click at [731, 575] on button "R" at bounding box center [730, 577] width 6 height 6
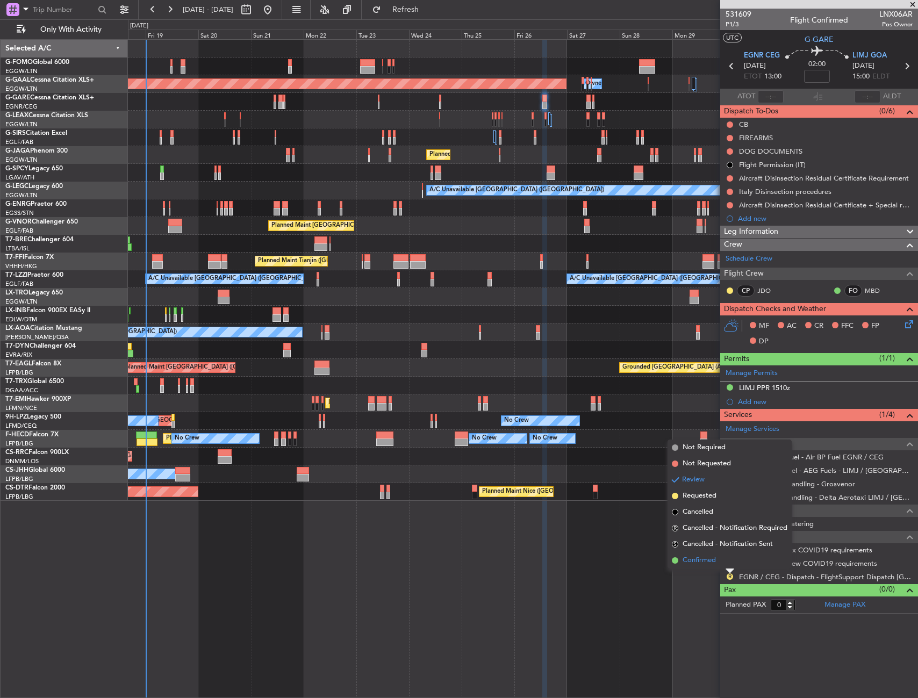
click at [696, 556] on span "Confirmed" at bounding box center [699, 560] width 33 height 11
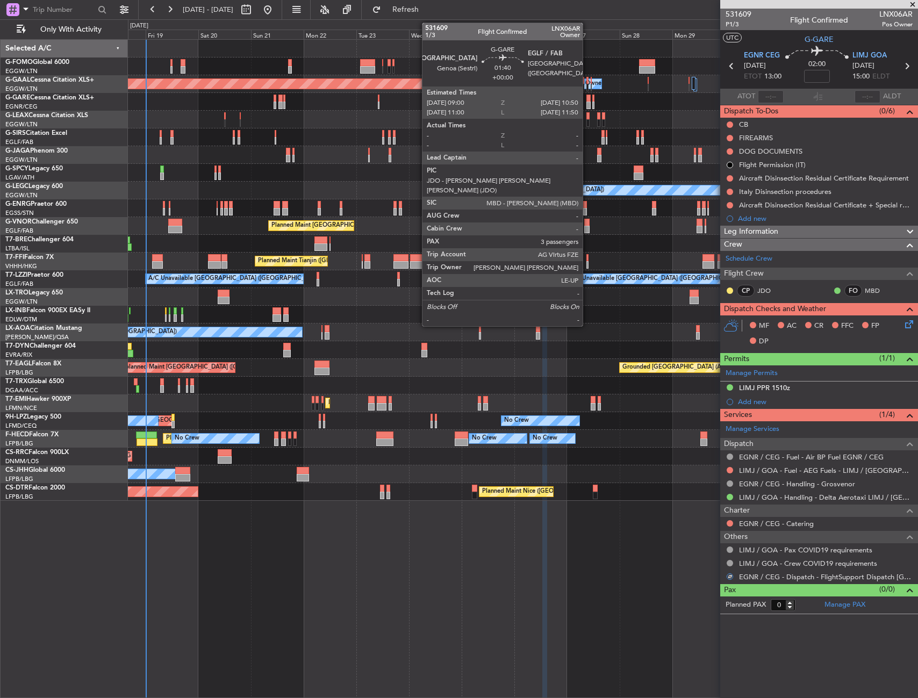
click at [588, 102] on div at bounding box center [588, 106] width 4 height 8
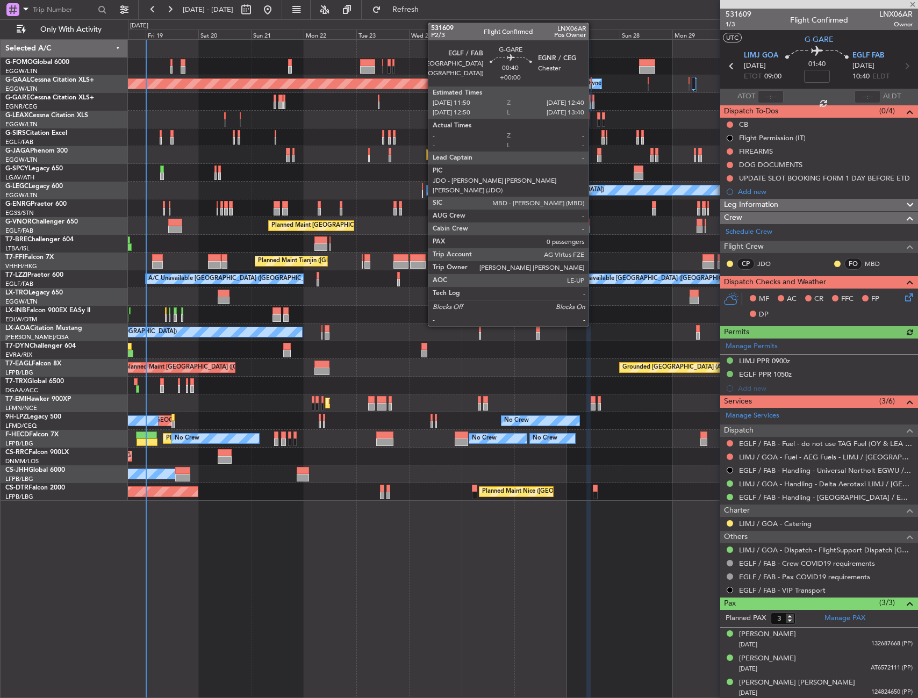
click at [593, 101] on div at bounding box center [593, 99] width 2 height 8
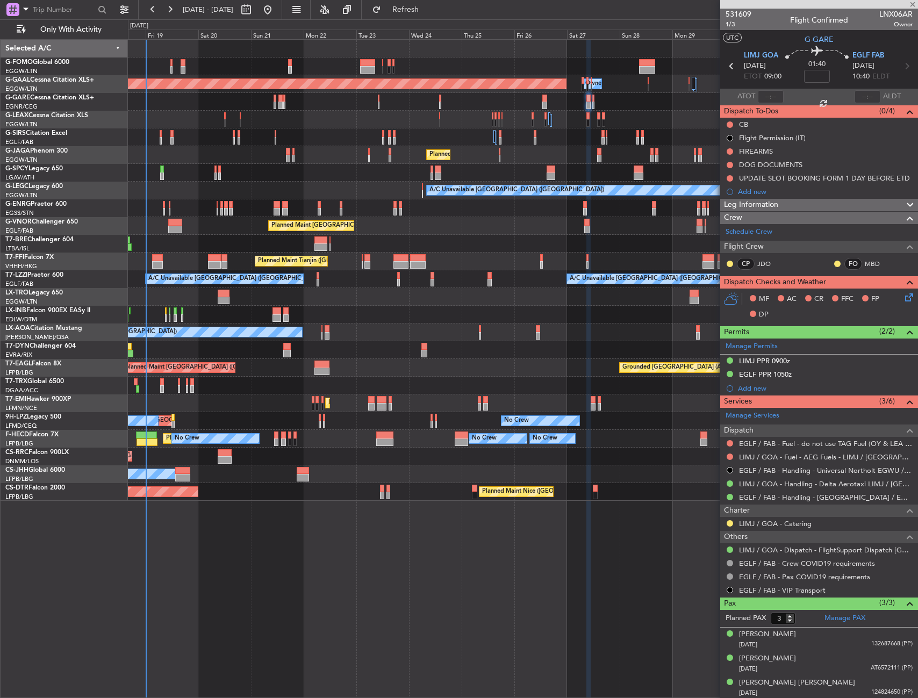
type input "0"
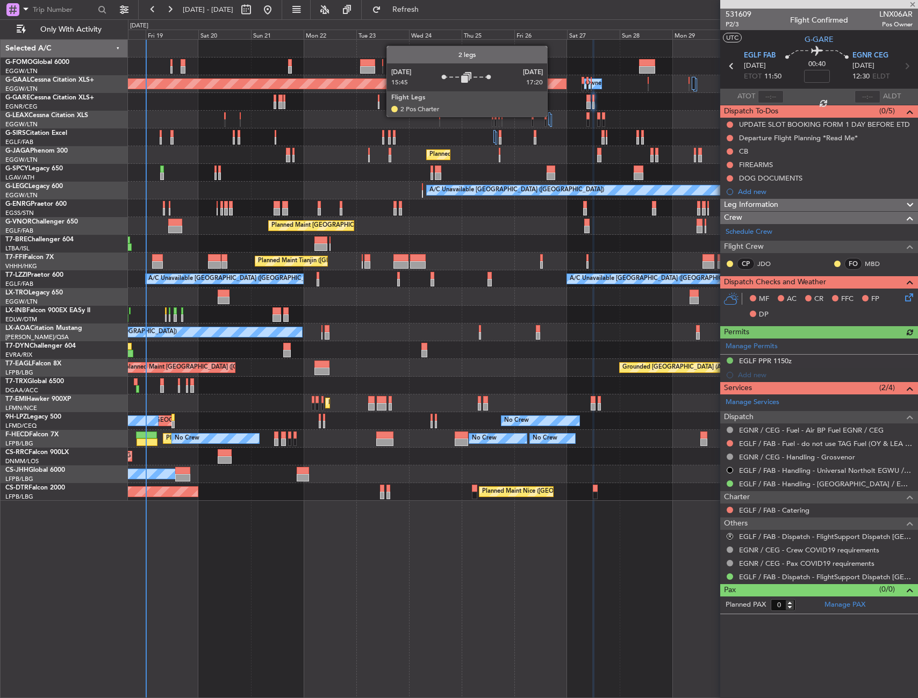
click at [552, 116] on div at bounding box center [551, 120] width 2 height 13
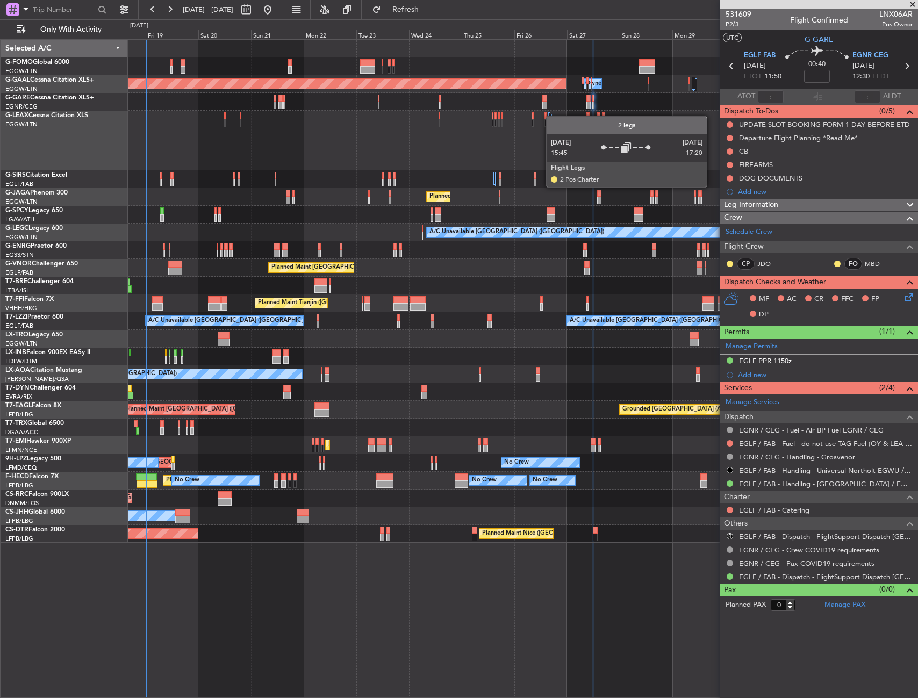
click at [552, 116] on div at bounding box center [551, 120] width 2 height 13
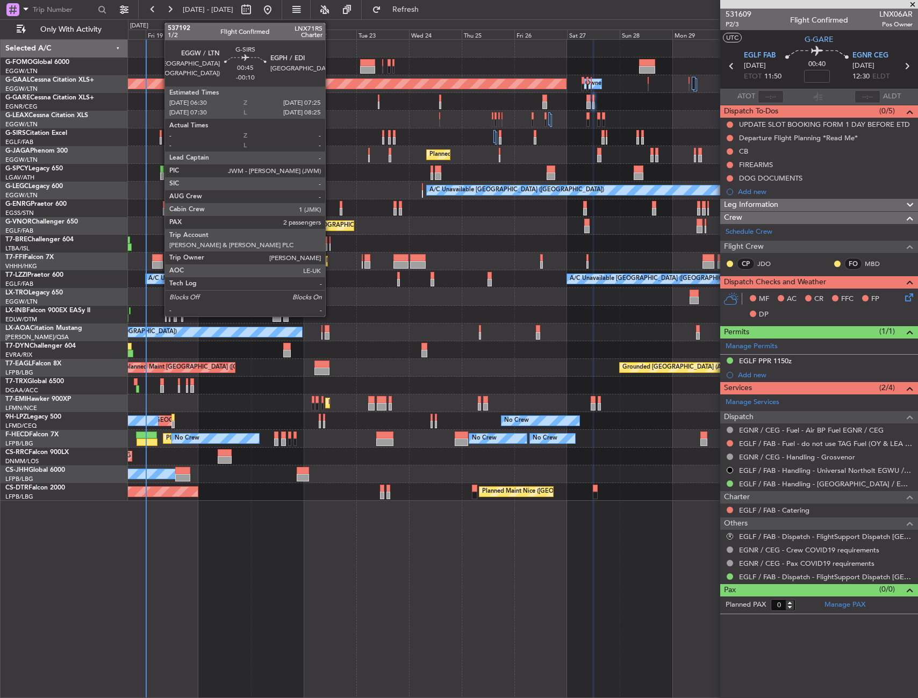
click at [160, 136] on div at bounding box center [161, 134] width 2 height 8
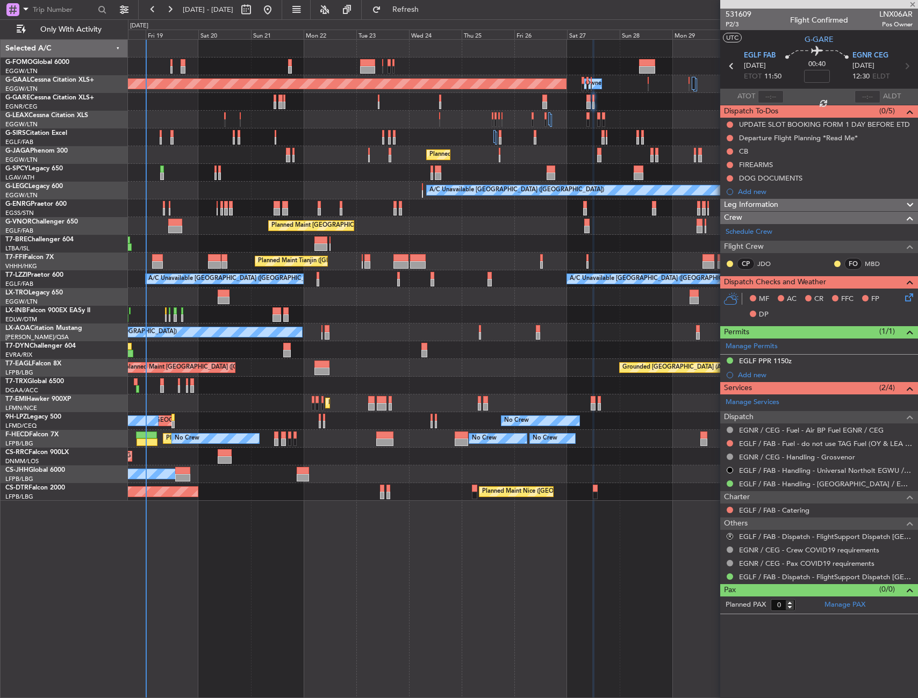
type input "-00:10"
type input "2"
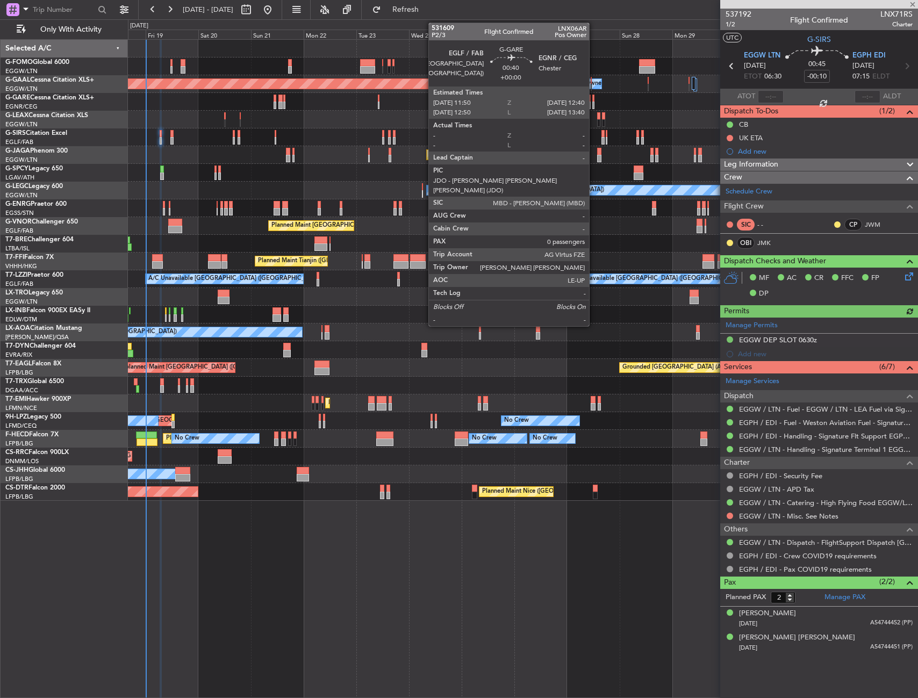
click at [594, 103] on div at bounding box center [593, 106] width 2 height 8
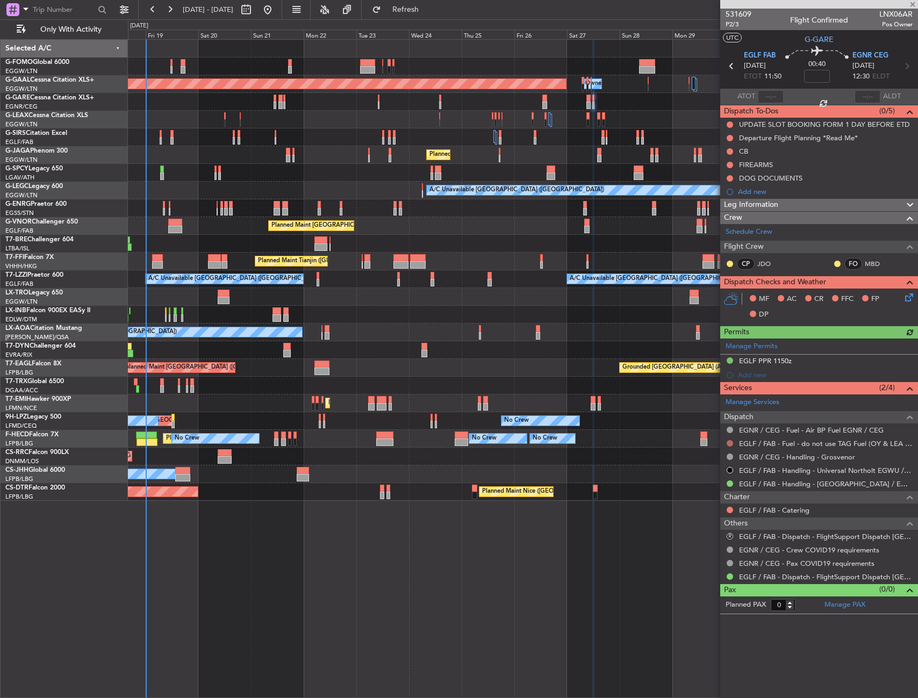
click at [728, 445] on button at bounding box center [730, 443] width 6 height 6
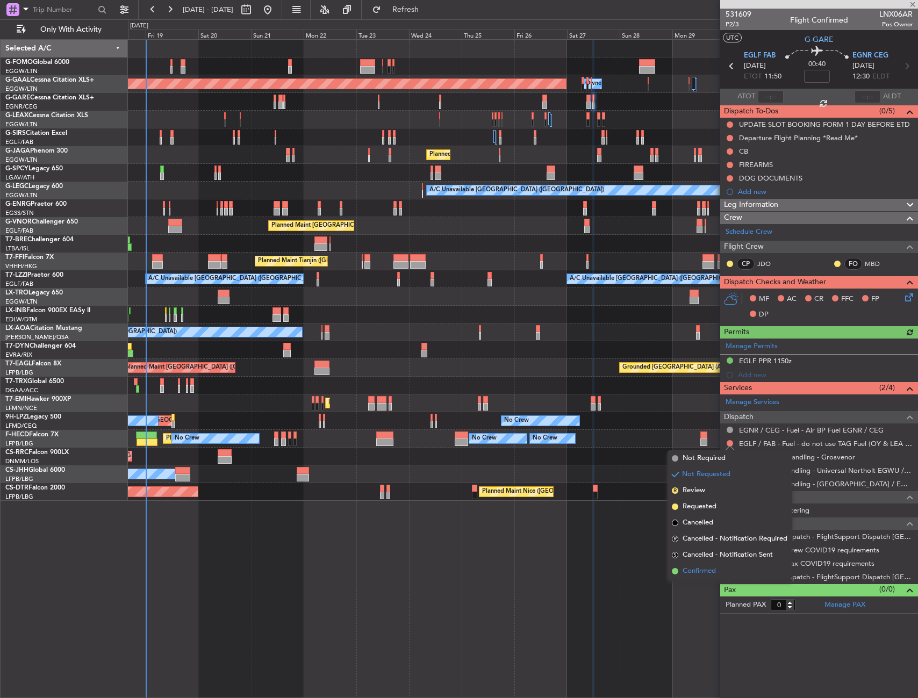
click at [693, 574] on span "Confirmed" at bounding box center [699, 571] width 33 height 11
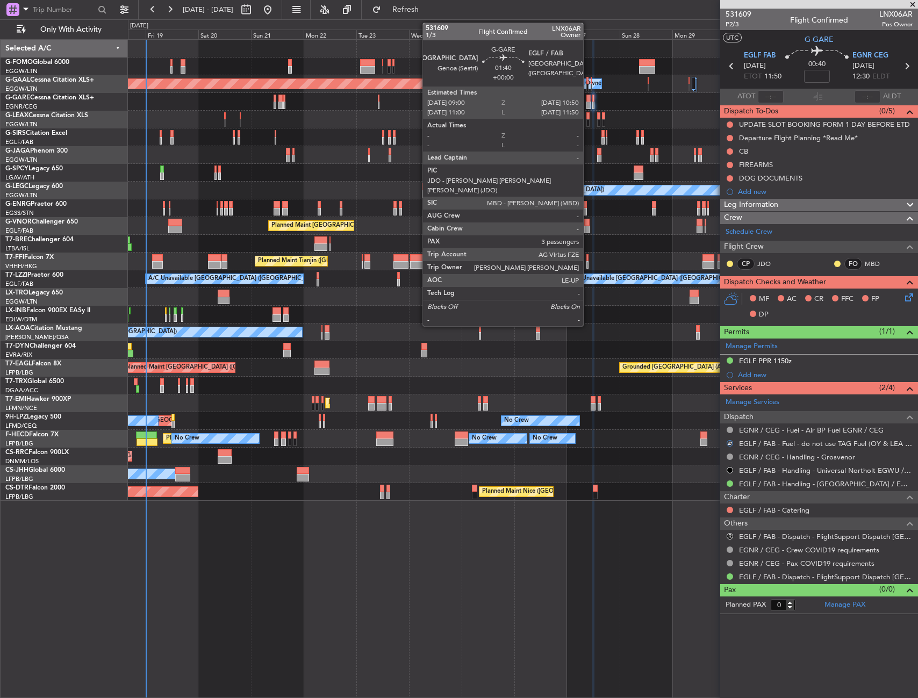
click at [588, 98] on div at bounding box center [588, 99] width 4 height 8
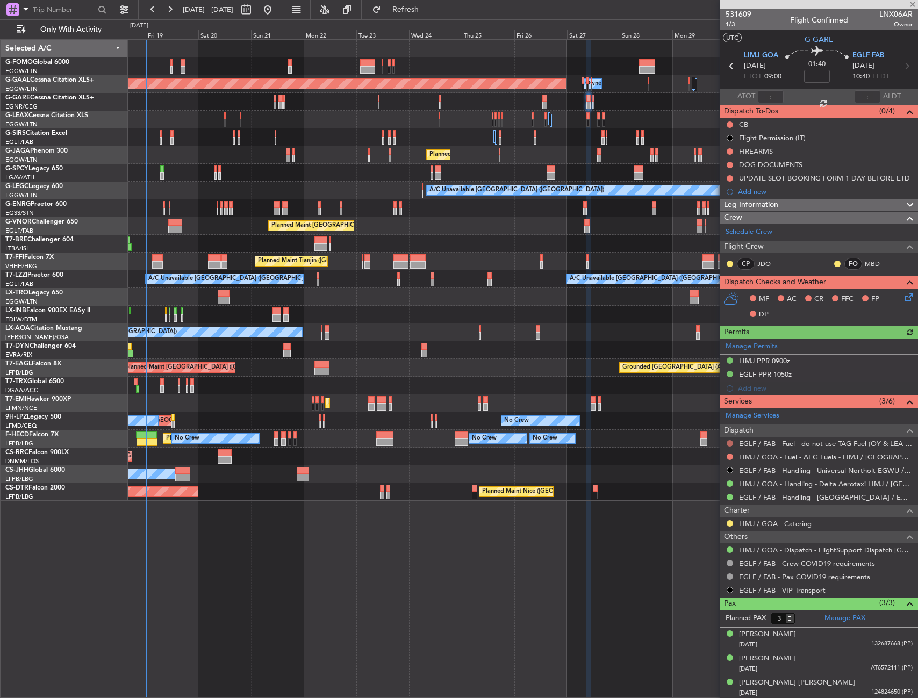
click at [729, 441] on button at bounding box center [730, 443] width 6 height 6
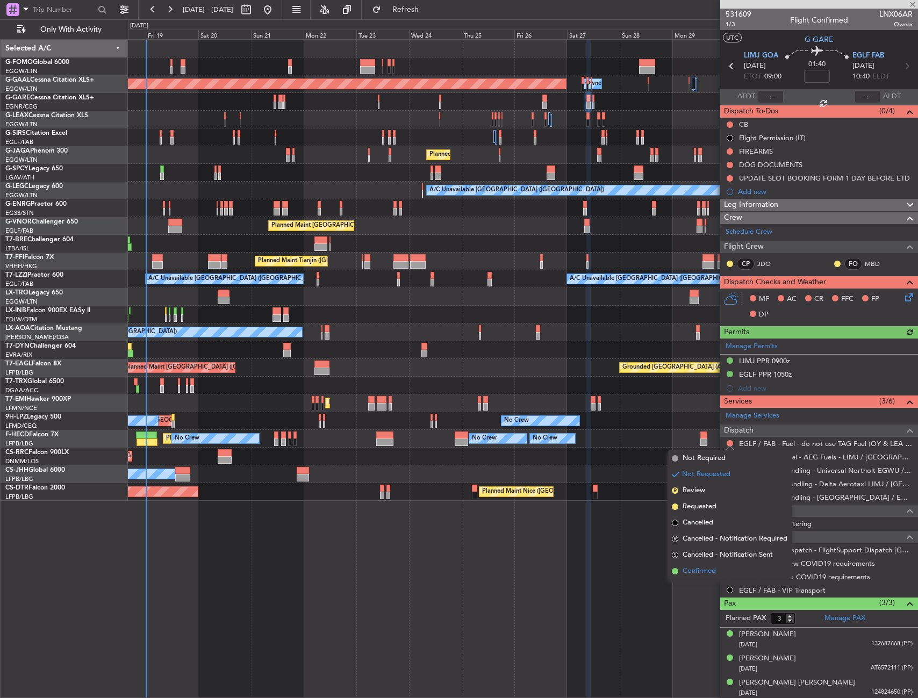
click at [688, 569] on span "Confirmed" at bounding box center [699, 571] width 33 height 11
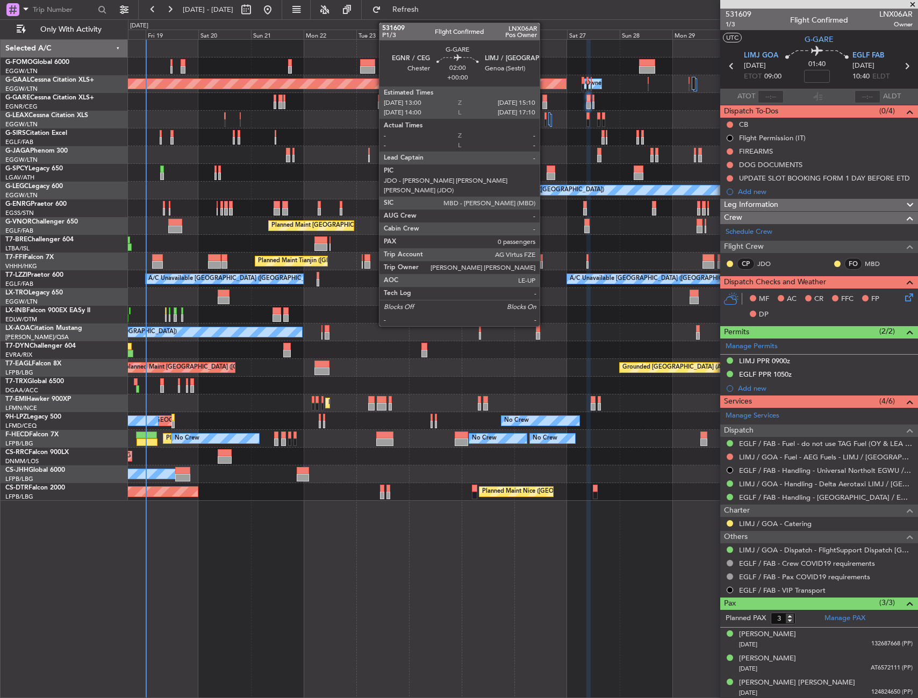
click at [545, 100] on div at bounding box center [544, 99] width 5 height 8
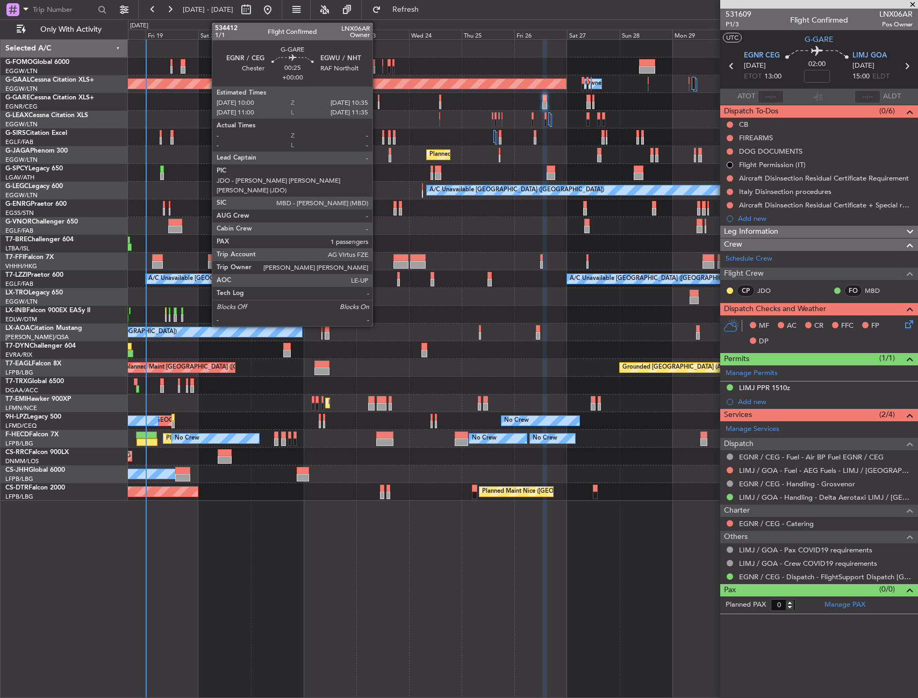
click at [378, 99] on div at bounding box center [379, 99] width 2 height 8
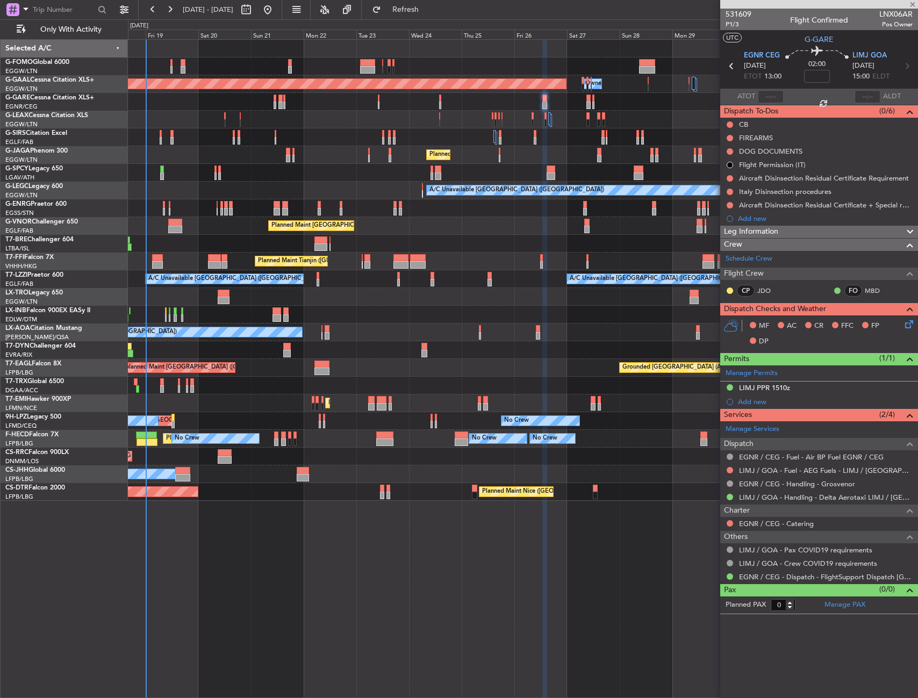
type input "1"
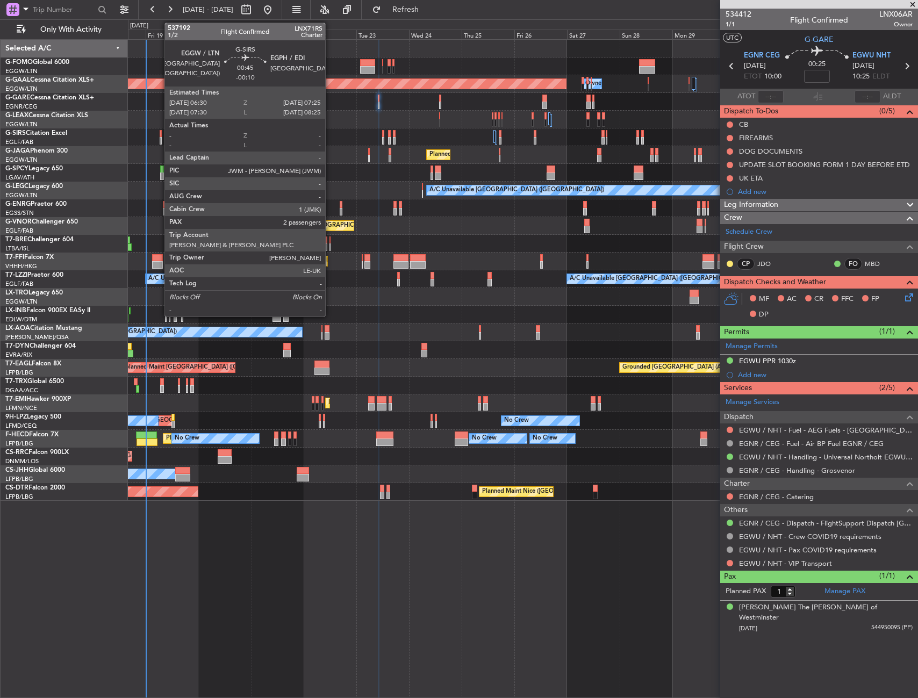
click at [160, 136] on div at bounding box center [161, 134] width 2 height 8
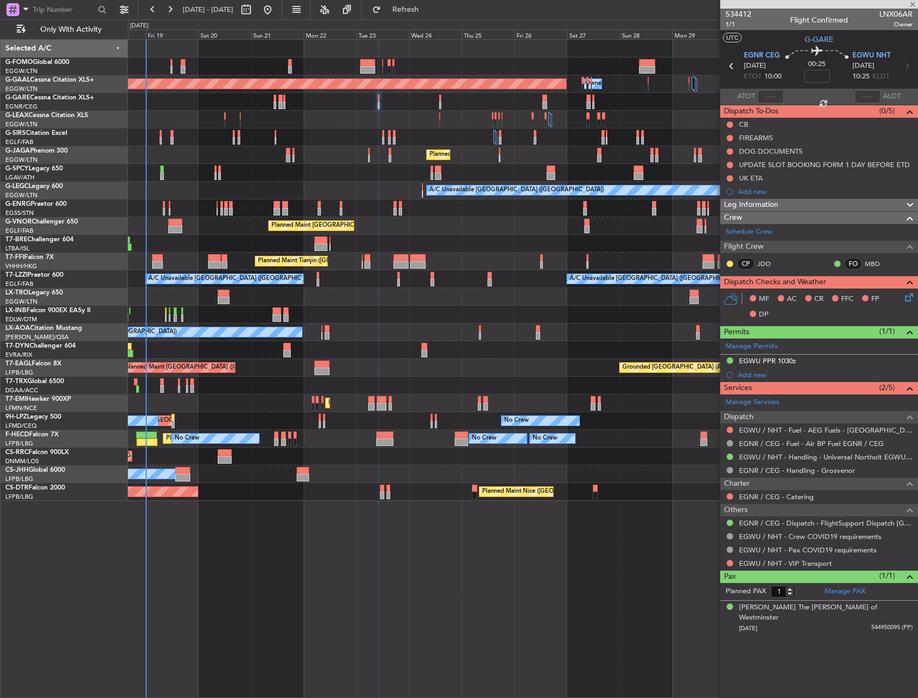
type input "-00:10"
type input "2"
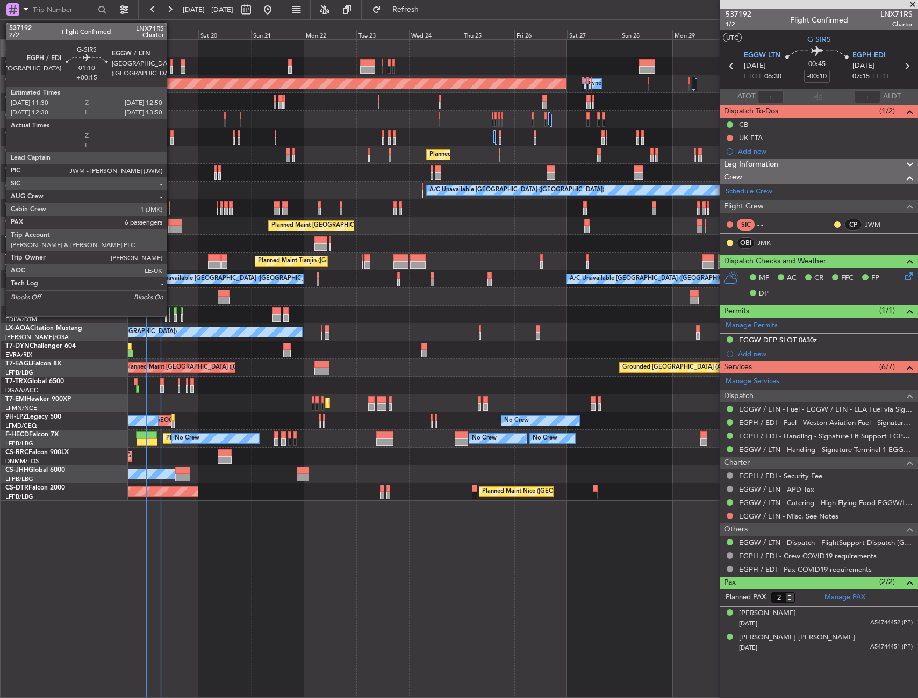
click at [171, 137] on div at bounding box center [171, 134] width 3 height 8
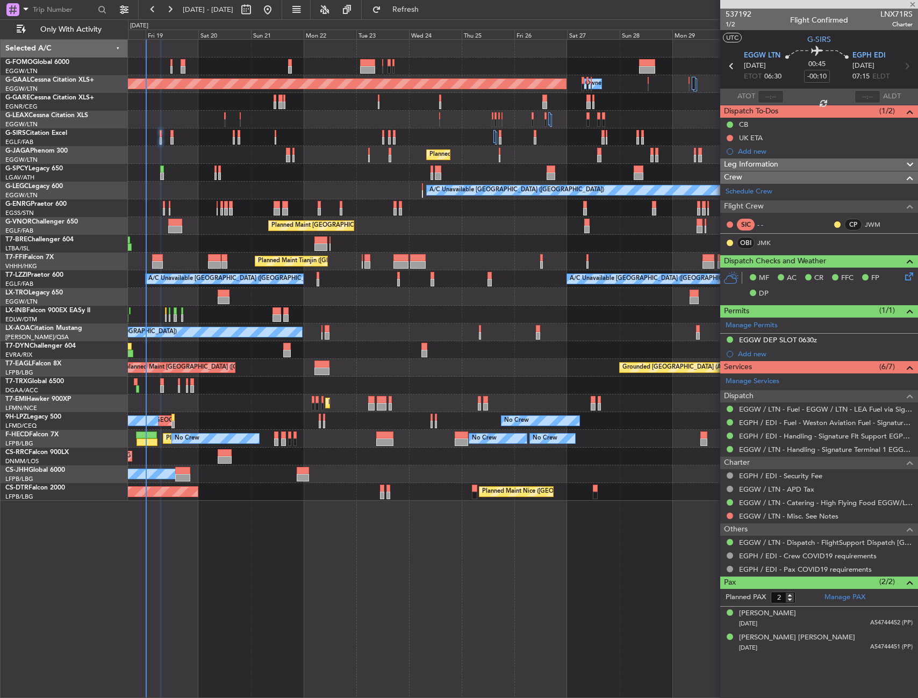
type input "+00:15"
type input "6"
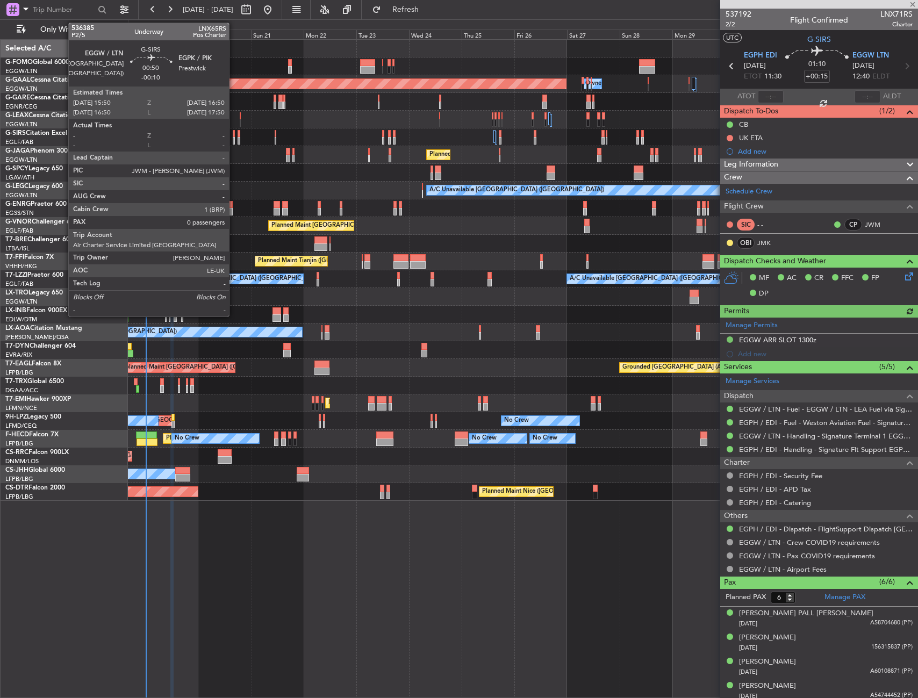
click at [234, 137] on div at bounding box center [234, 141] width 3 height 8
type input "-00:10"
type input "0"
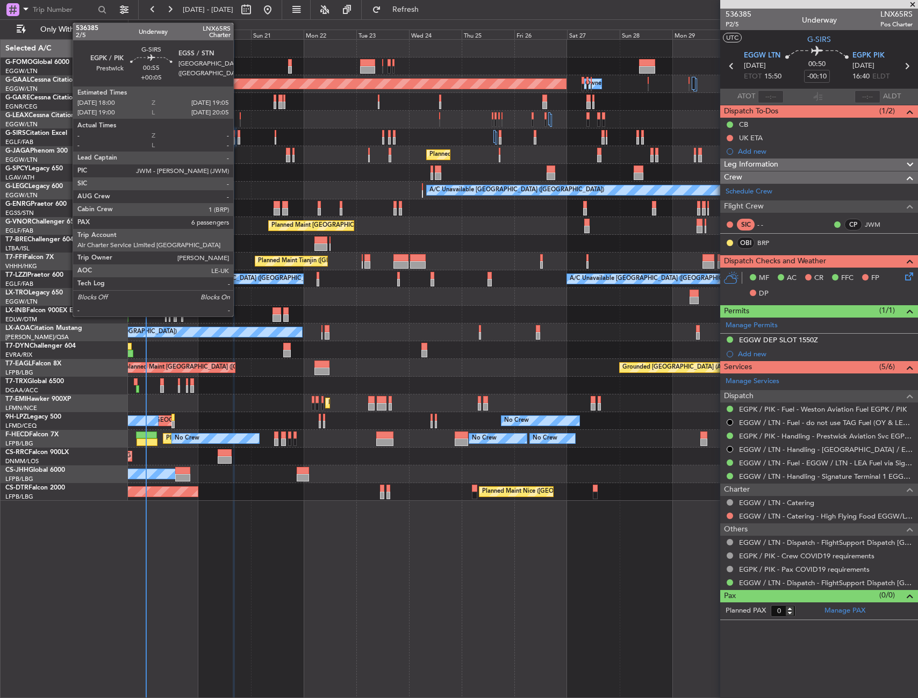
click at [238, 137] on div at bounding box center [239, 134] width 3 height 8
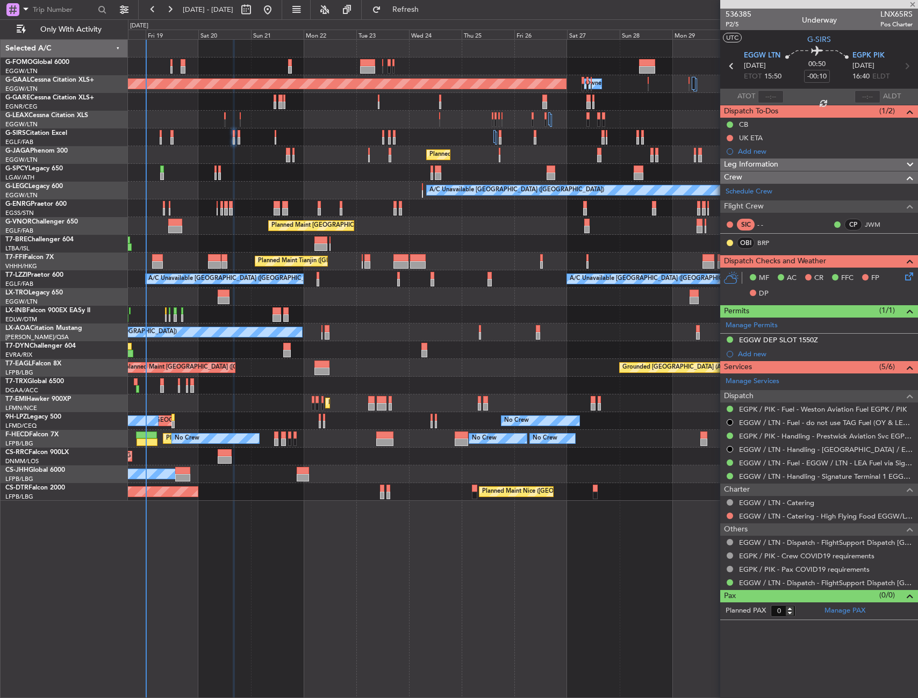
type input "+00:05"
type input "6"
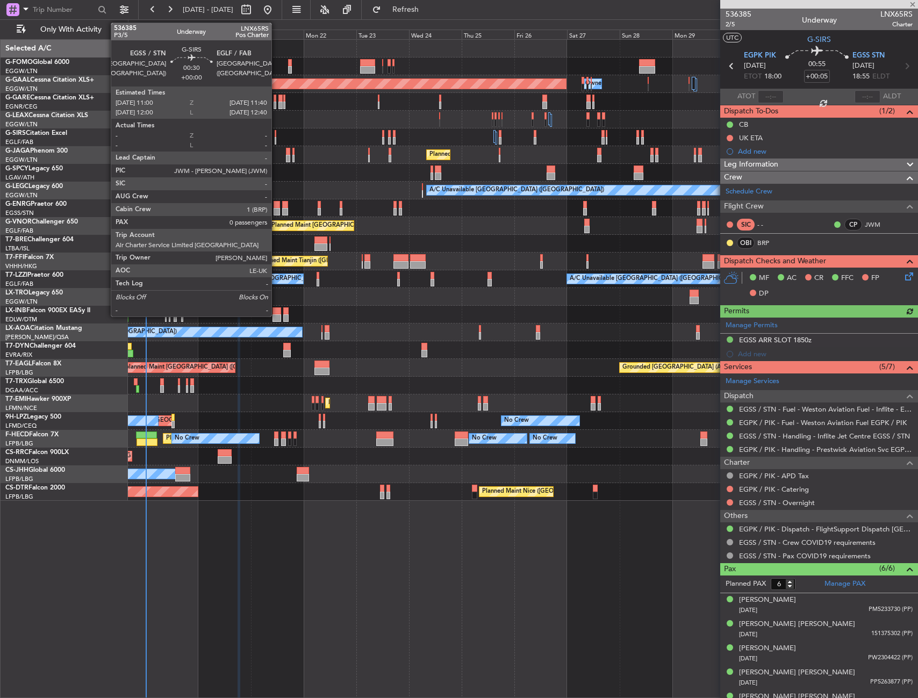
click at [276, 137] on div at bounding box center [276, 134] width 2 height 8
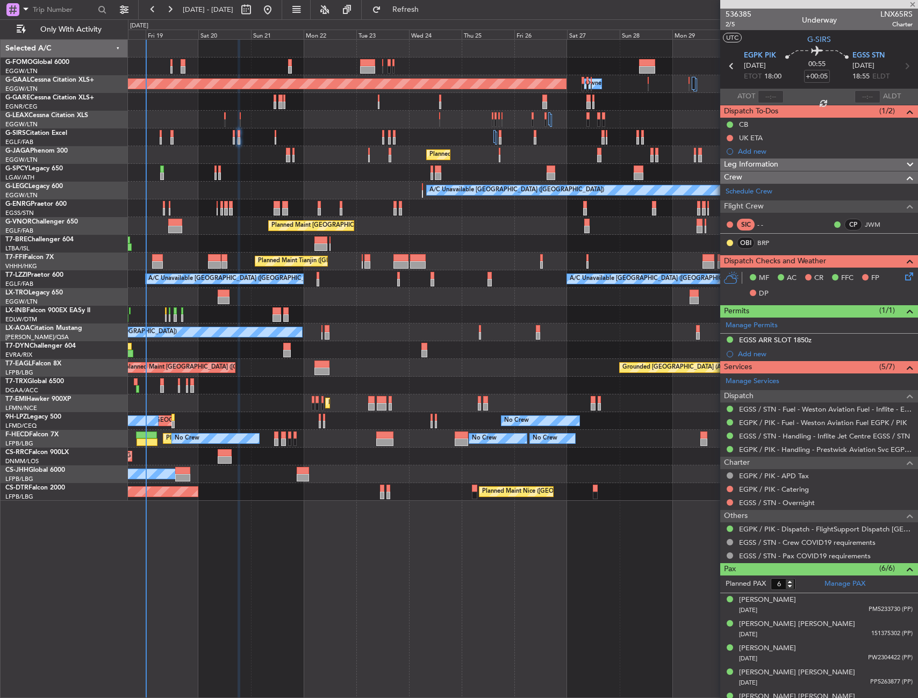
type input "0"
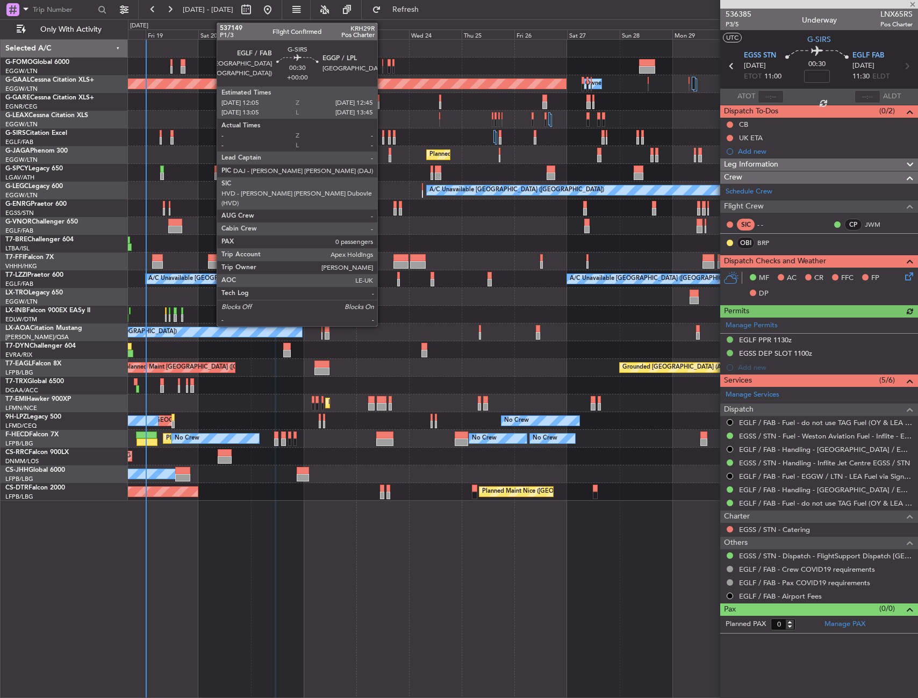
click at [382, 130] on div at bounding box center [383, 134] width 2 height 8
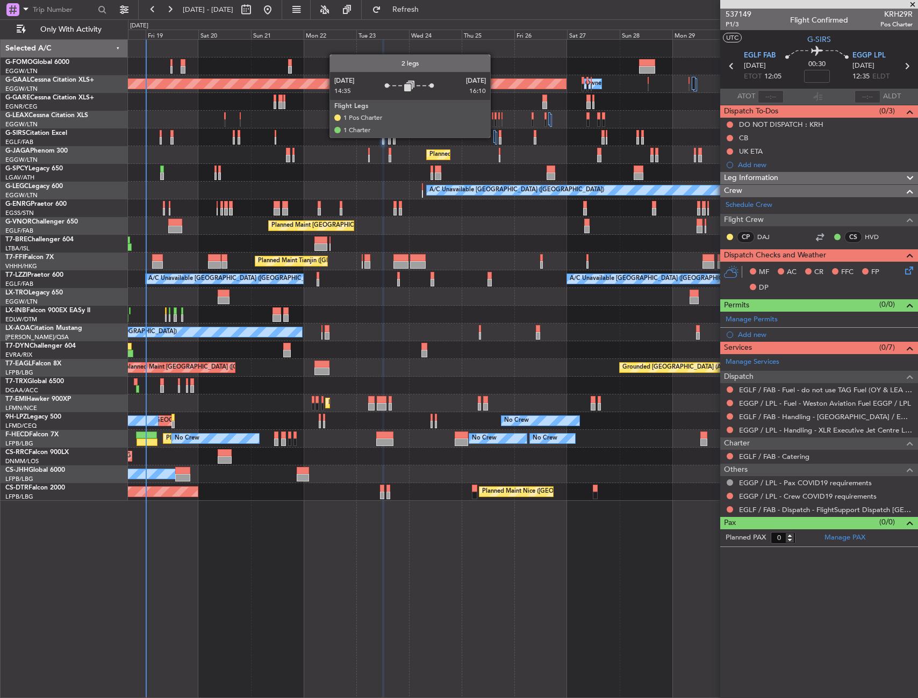
click at [495, 137] on div at bounding box center [494, 136] width 2 height 13
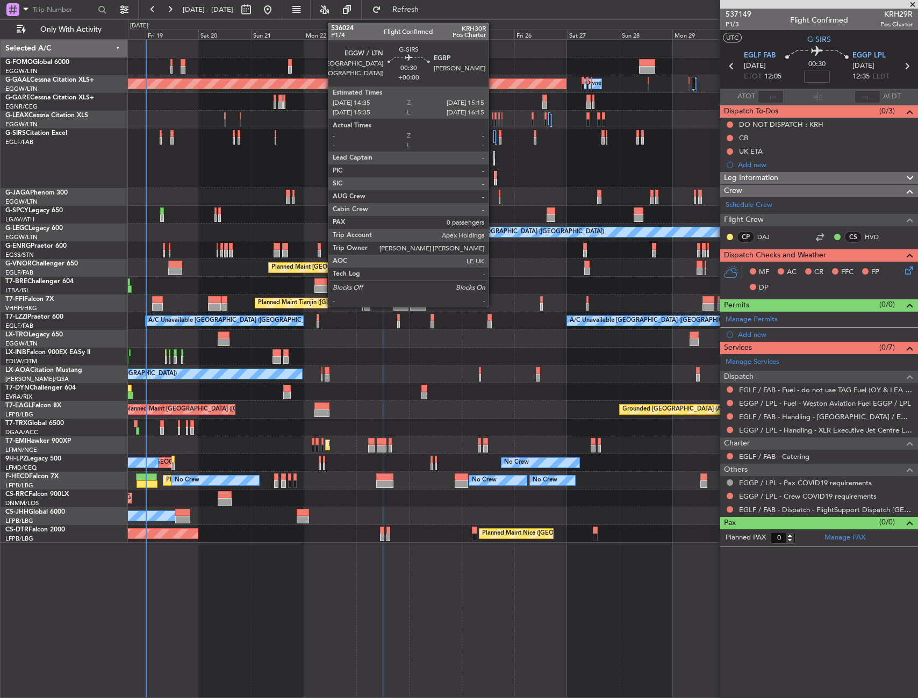
click at [494, 154] on div at bounding box center [494, 156] width 1 height 8
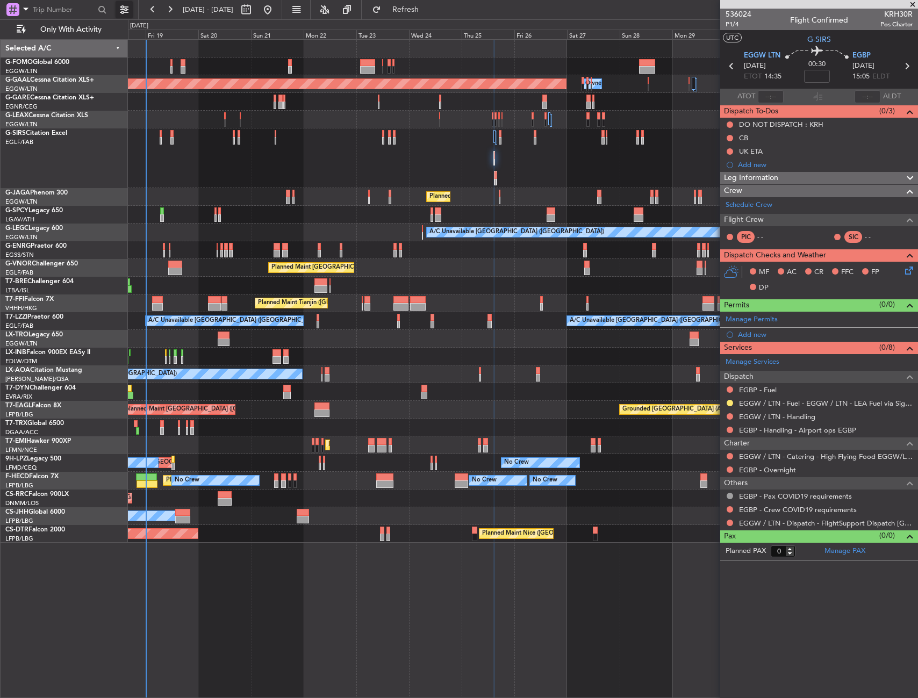
click at [124, 9] on button at bounding box center [124, 9] width 17 height 17
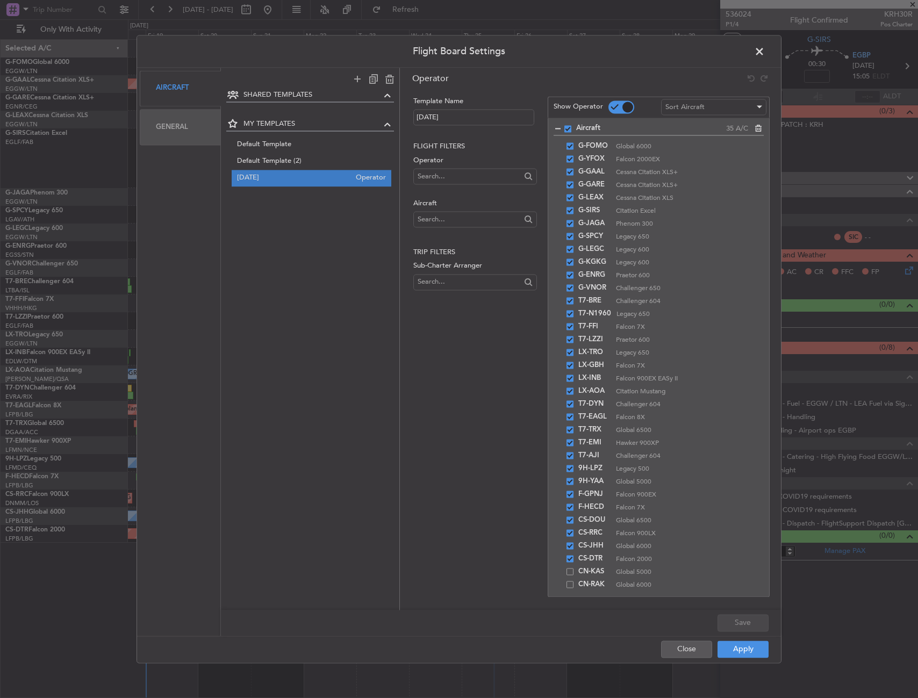
click at [181, 87] on div "Aircraft" at bounding box center [180, 88] width 81 height 36
click at [181, 120] on div "General" at bounding box center [180, 127] width 81 height 36
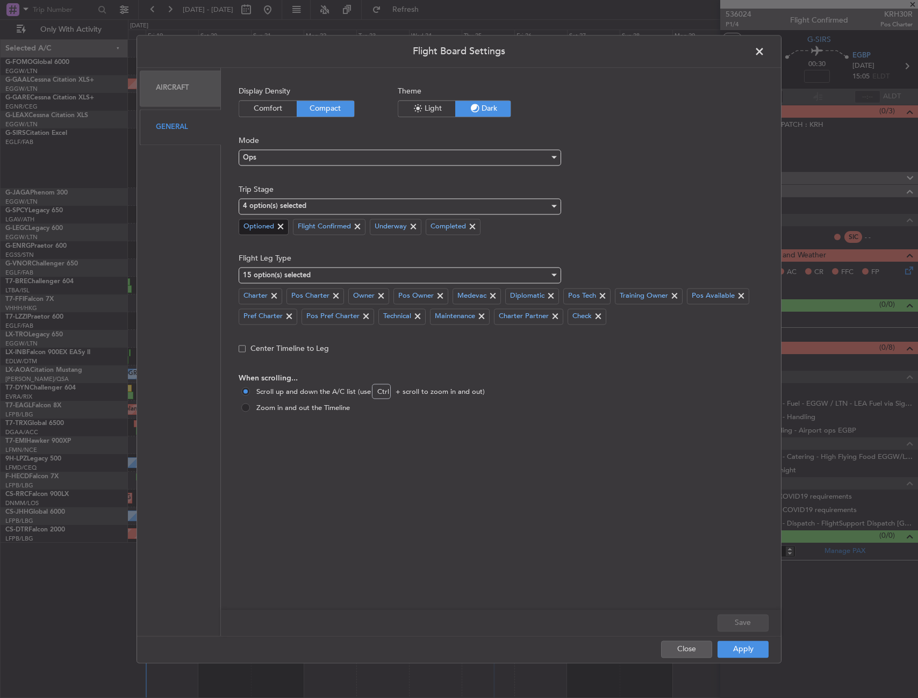
click at [283, 225] on span at bounding box center [280, 226] width 13 height 13
click at [727, 646] on button "Apply" at bounding box center [743, 649] width 51 height 17
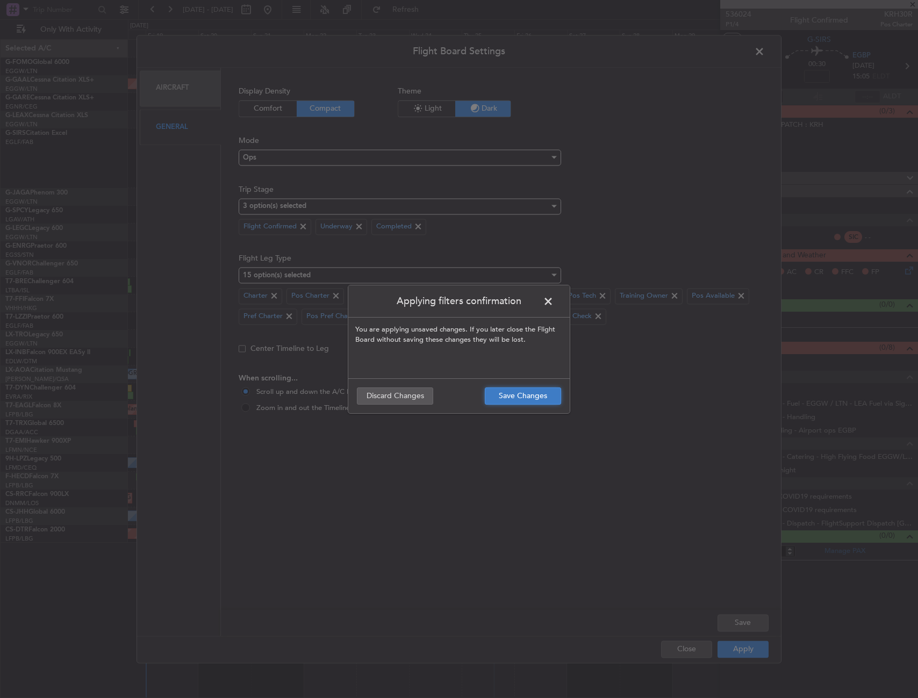
click at [504, 399] on button "Save Changes" at bounding box center [523, 396] width 76 height 17
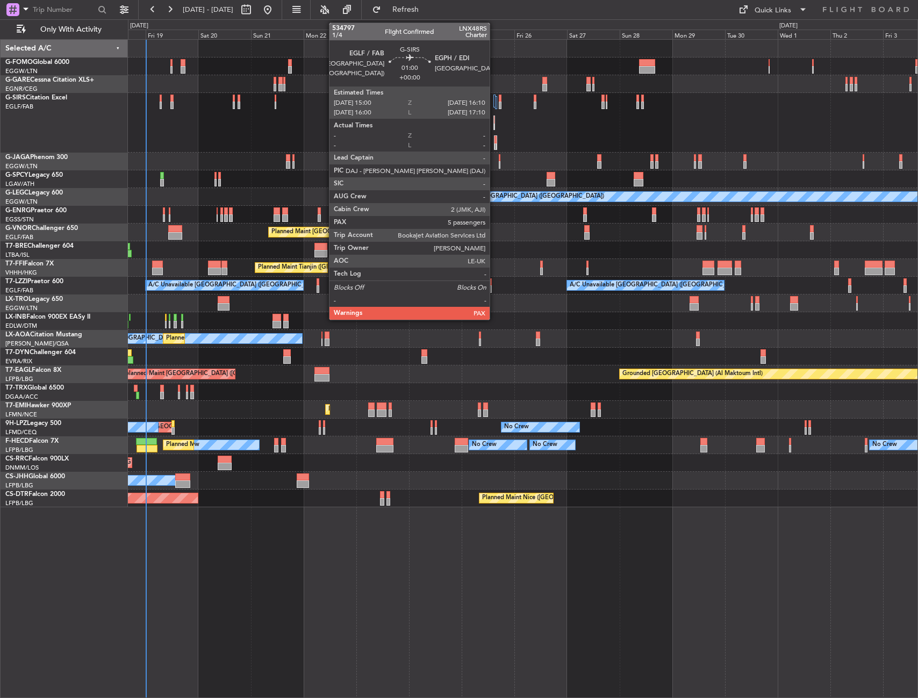
click at [495, 138] on div at bounding box center [496, 140] width 2 height 8
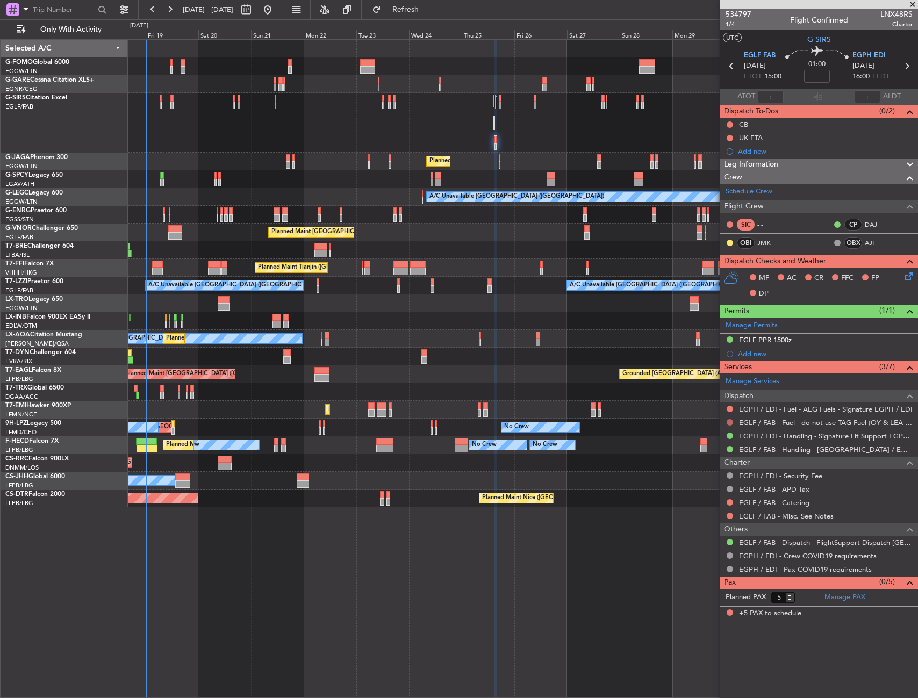
click at [731, 421] on button at bounding box center [730, 422] width 6 height 6
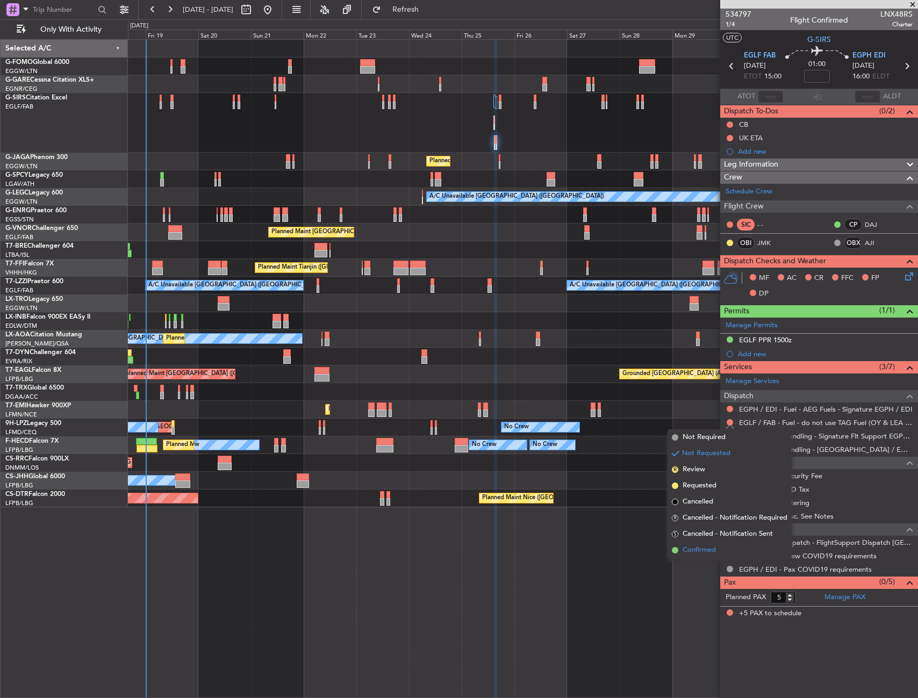
click at [706, 546] on span "Confirmed" at bounding box center [699, 550] width 33 height 11
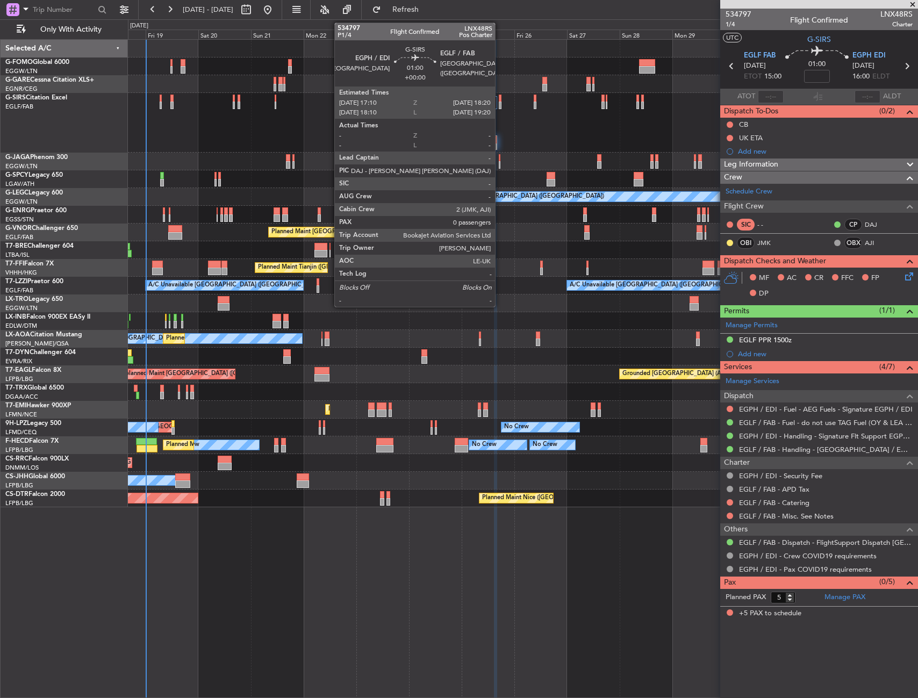
click at [500, 108] on div at bounding box center [500, 106] width 3 height 8
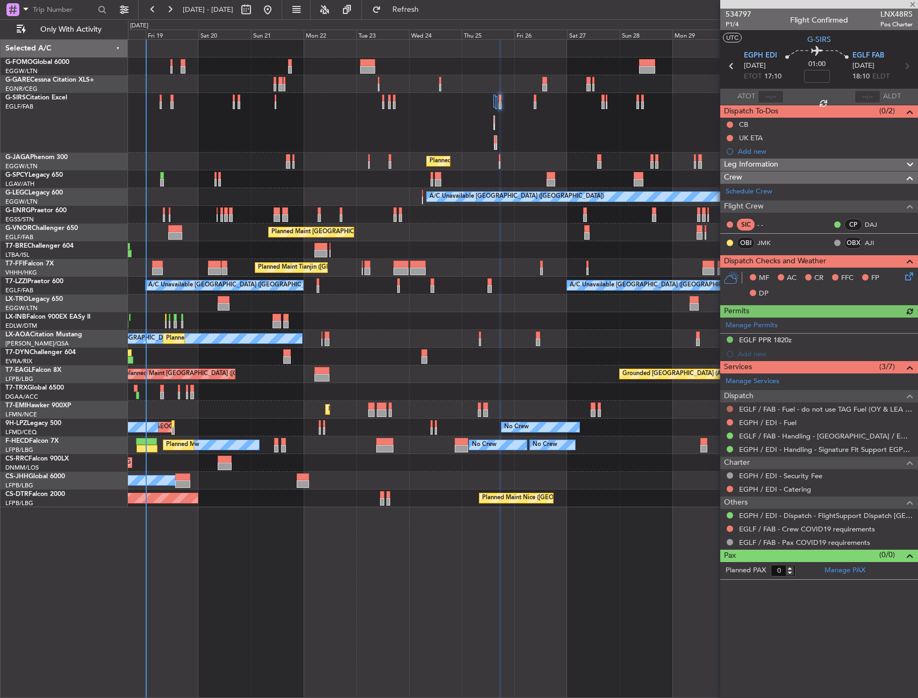
click at [730, 407] on button at bounding box center [730, 409] width 6 height 6
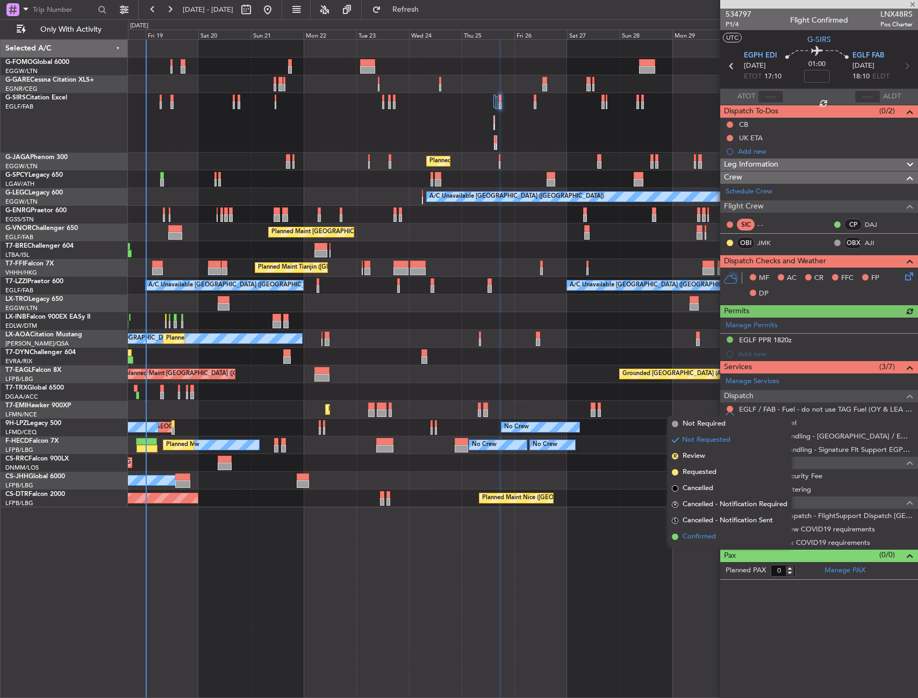
click at [709, 537] on span "Confirmed" at bounding box center [699, 537] width 33 height 11
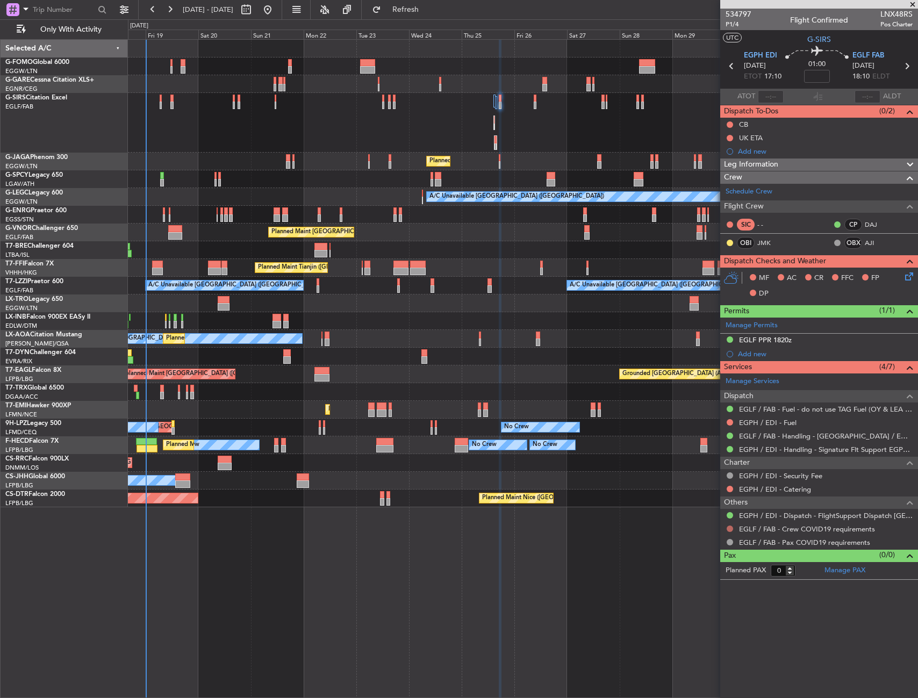
click at [727, 531] on button at bounding box center [730, 529] width 6 height 6
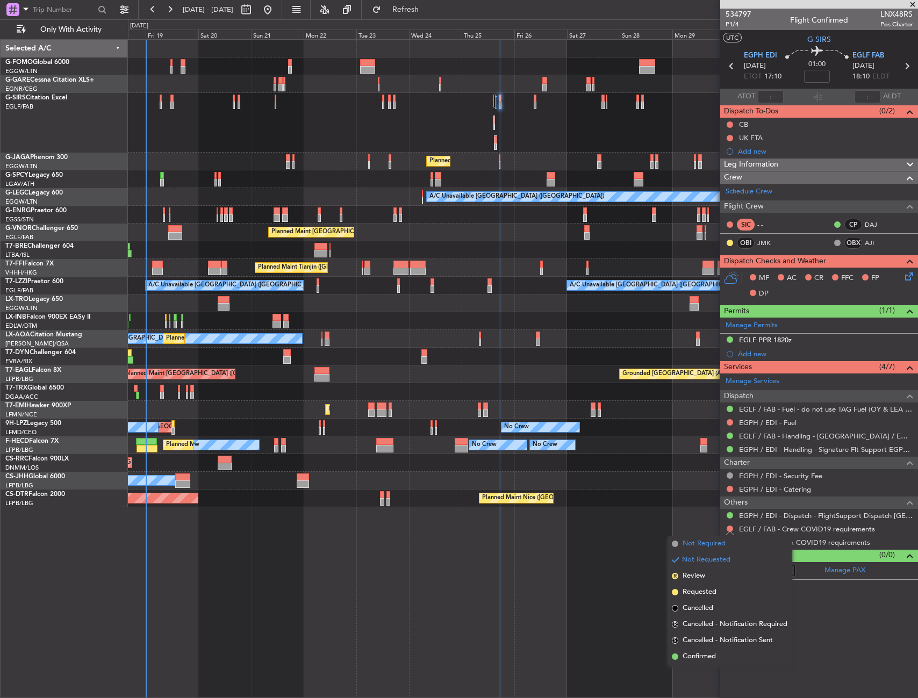
click at [689, 543] on span "Not Required" at bounding box center [704, 544] width 43 height 11
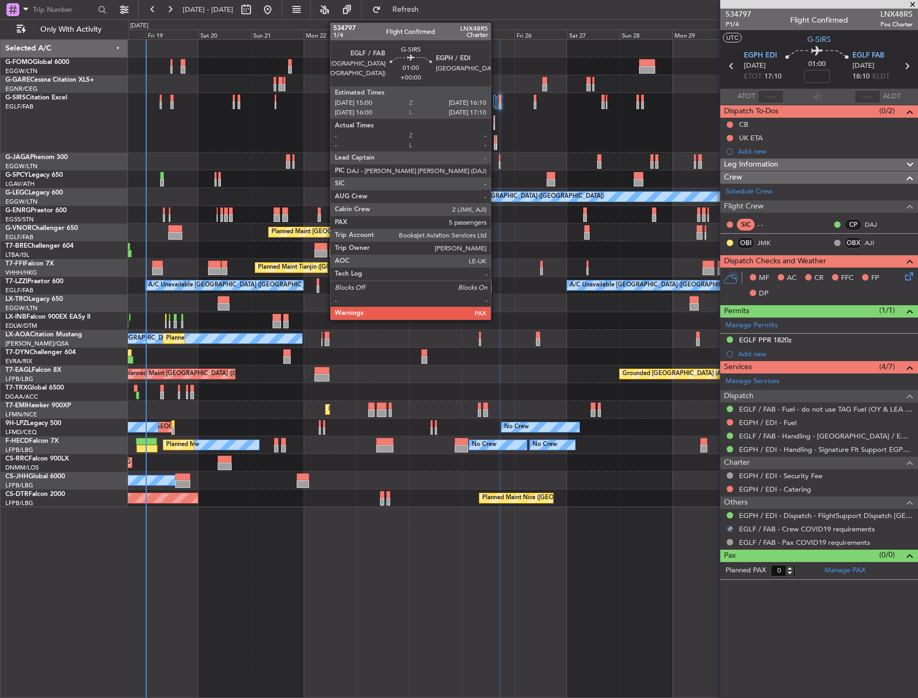
click at [496, 141] on div at bounding box center [496, 140] width 2 height 8
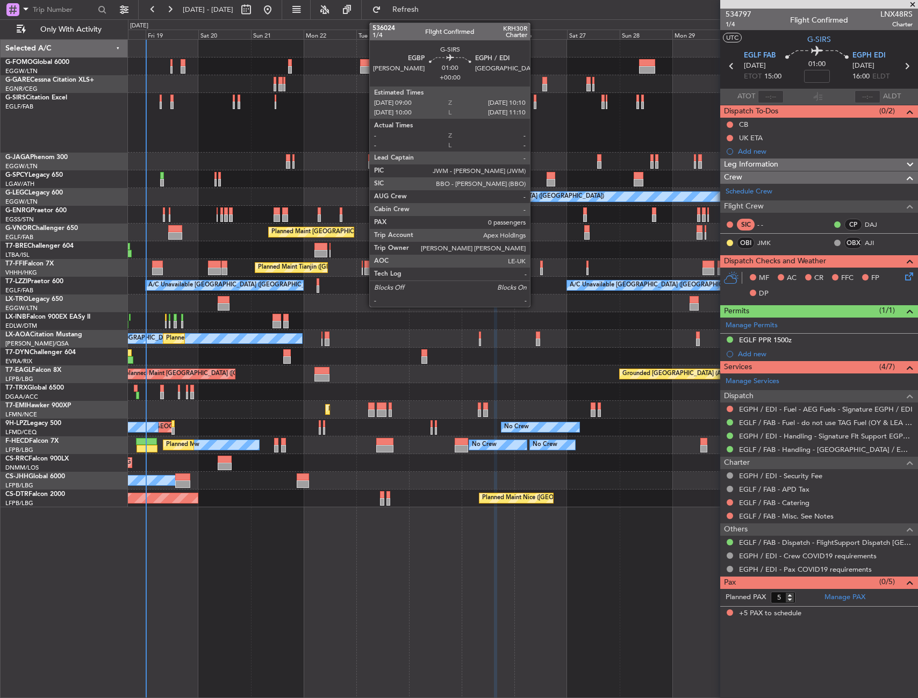
click at [535, 104] on div at bounding box center [535, 106] width 3 height 8
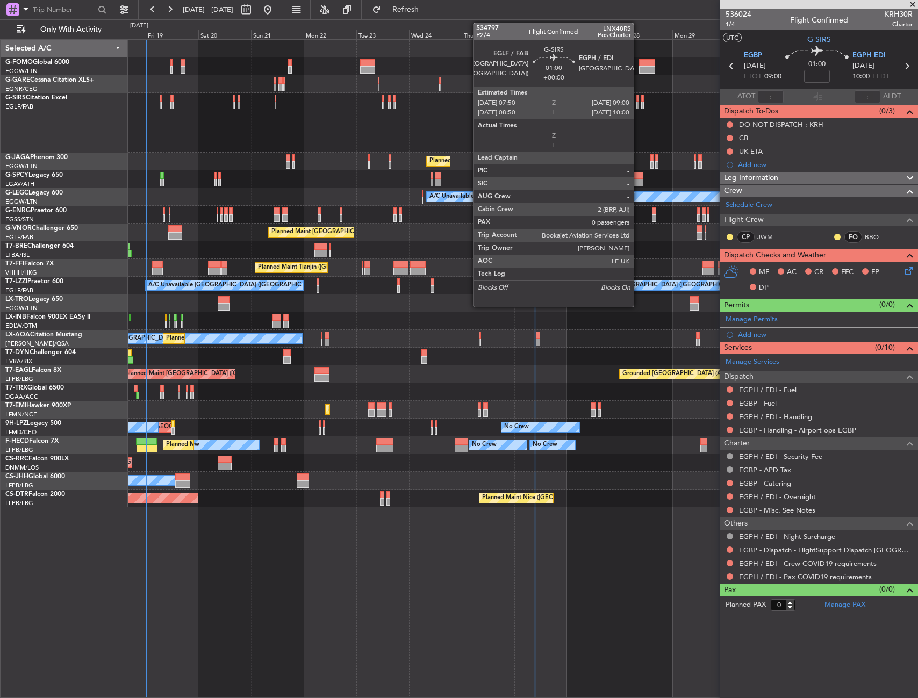
click at [639, 102] on div at bounding box center [637, 106] width 3 height 8
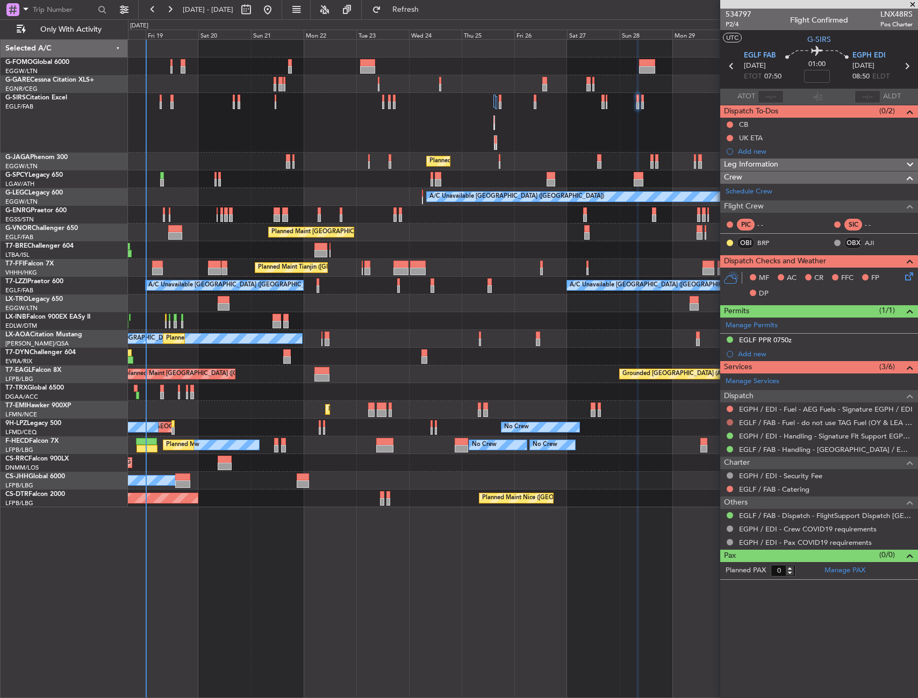
click at [731, 422] on button at bounding box center [730, 422] width 6 height 6
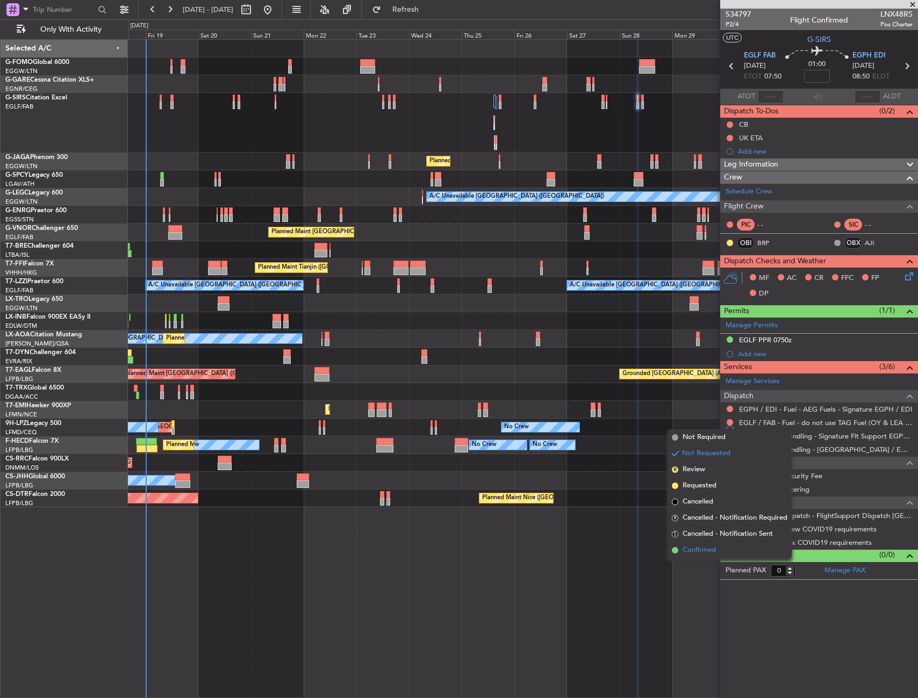
click at [699, 550] on span "Confirmed" at bounding box center [699, 550] width 33 height 11
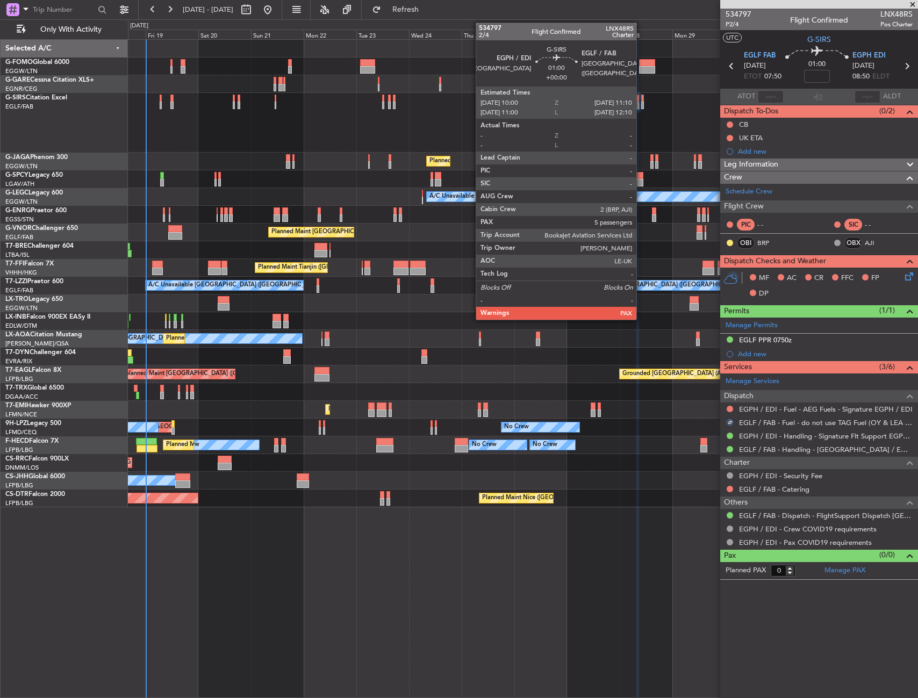
click at [641, 100] on div at bounding box center [642, 99] width 3 height 8
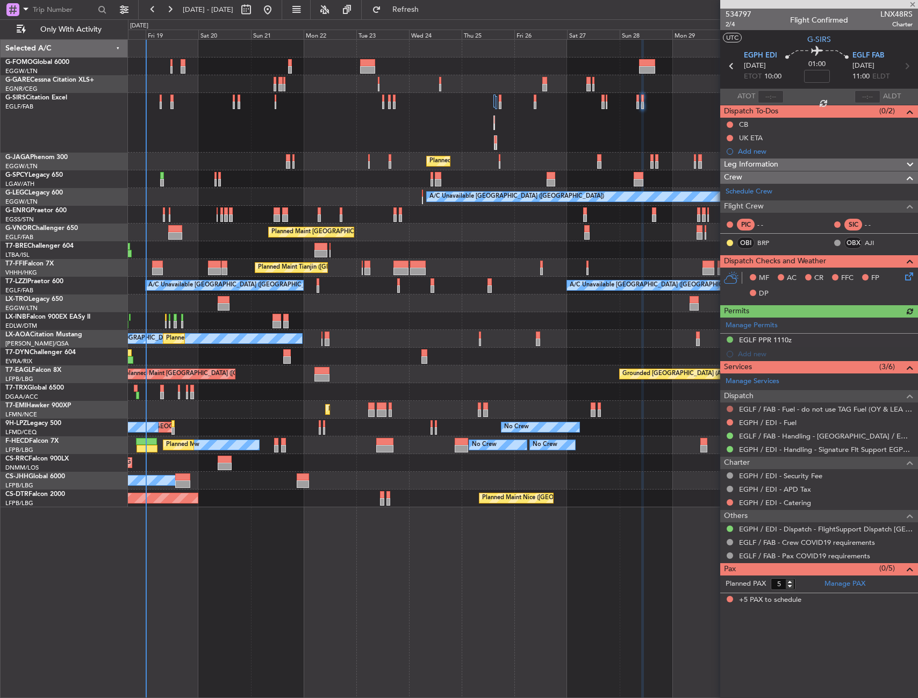
click at [728, 409] on button at bounding box center [730, 409] width 6 height 6
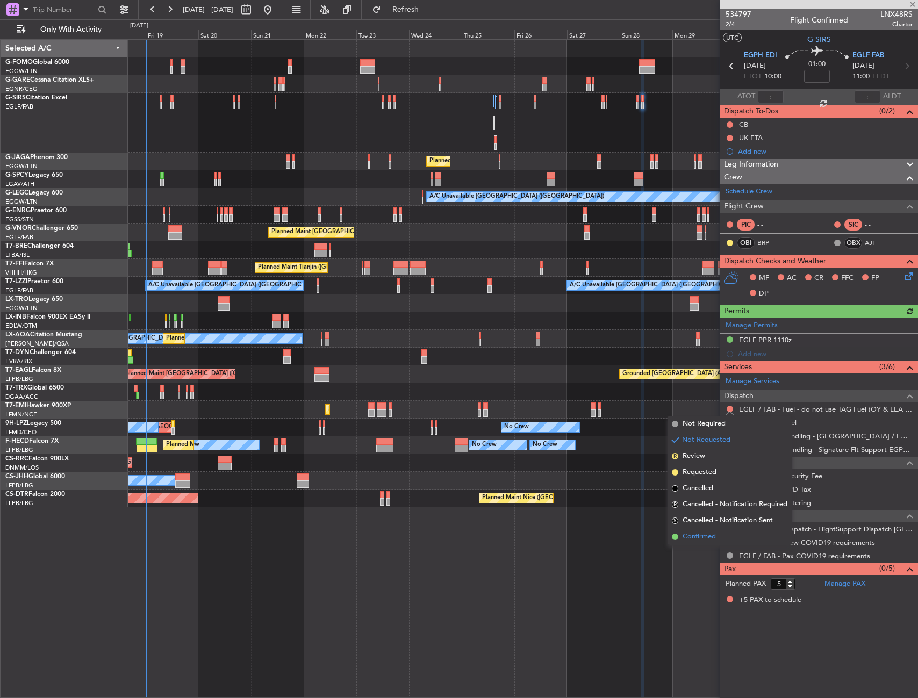
click at [705, 541] on span "Confirmed" at bounding box center [699, 537] width 33 height 11
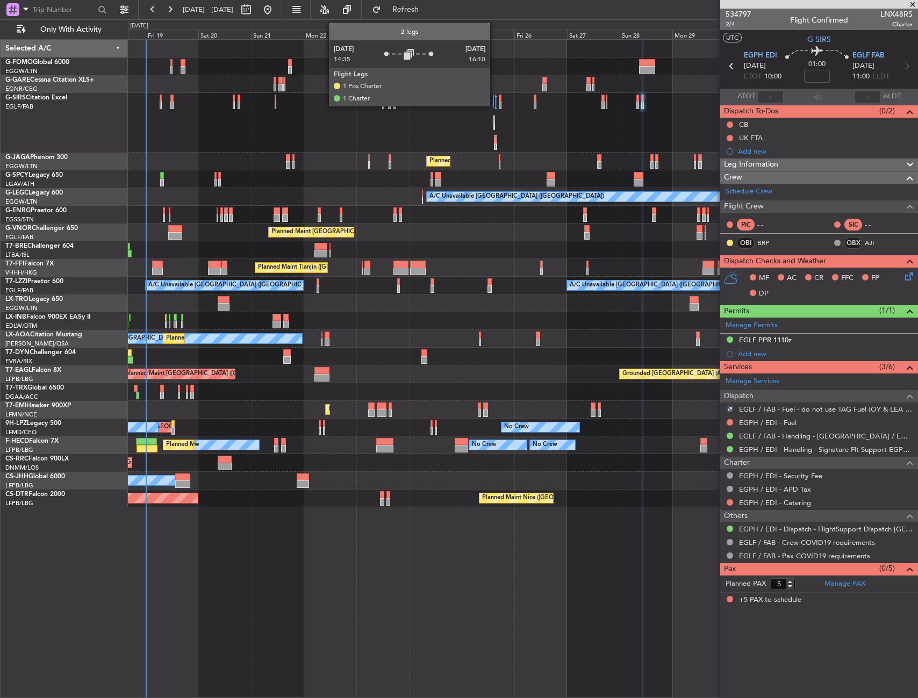
click at [495, 105] on div at bounding box center [494, 101] width 2 height 13
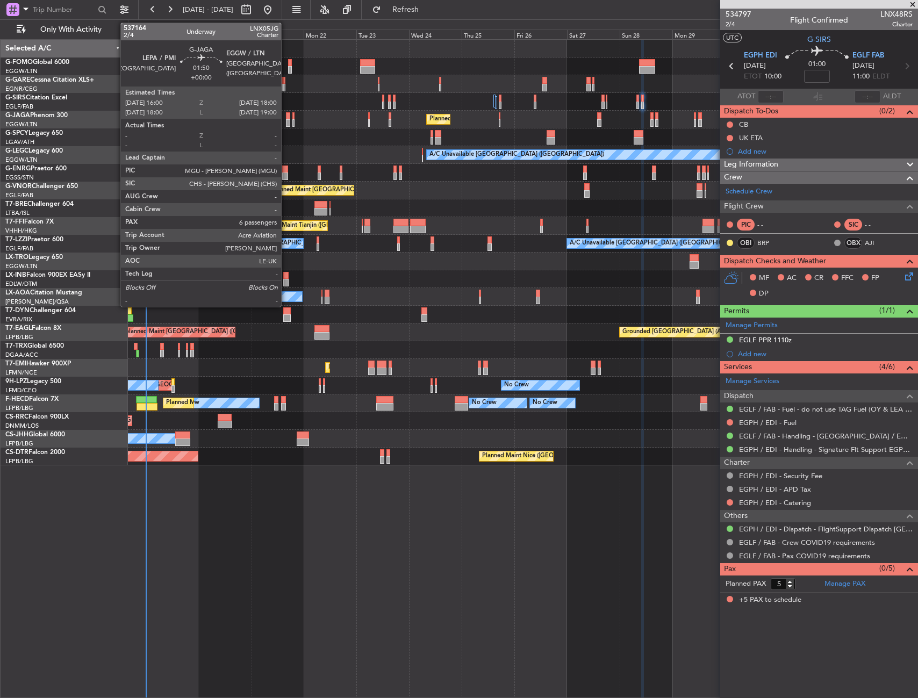
click at [286, 121] on div at bounding box center [288, 123] width 5 height 8
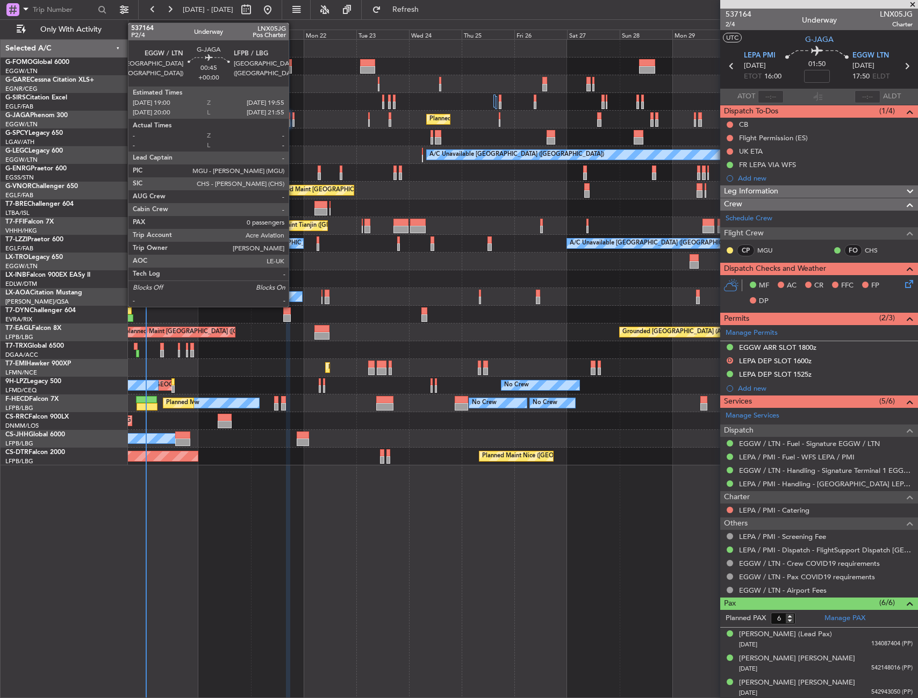
click at [293, 121] on div at bounding box center [293, 123] width 2 height 8
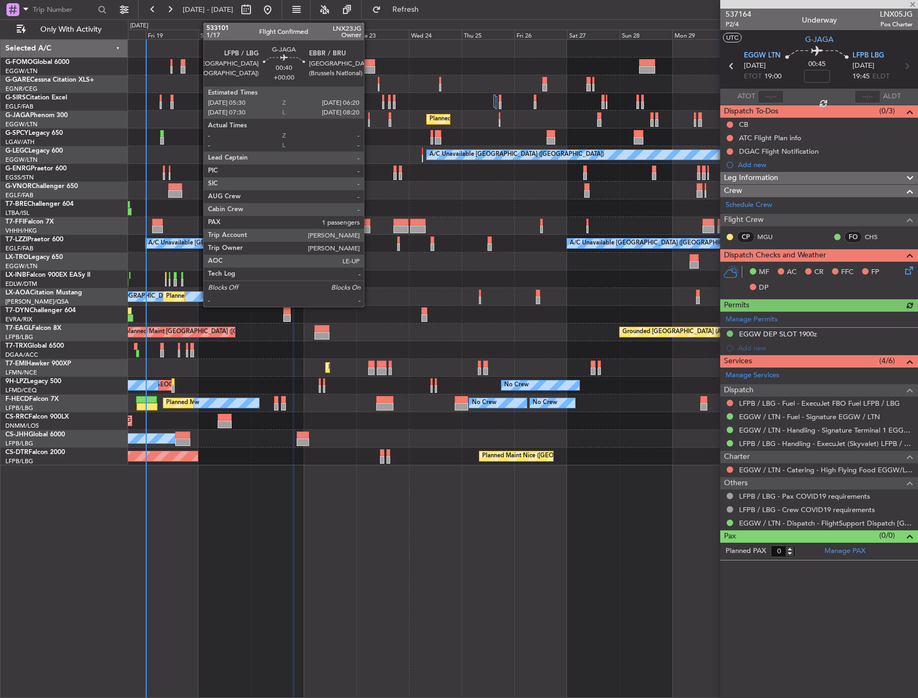
click at [369, 118] on div at bounding box center [369, 116] width 2 height 8
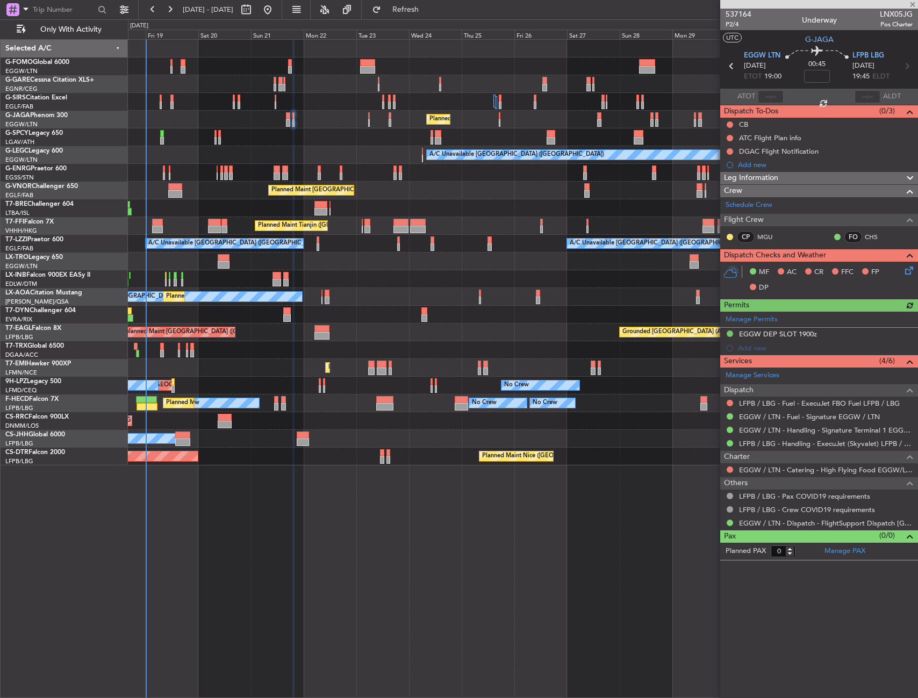
type input "1"
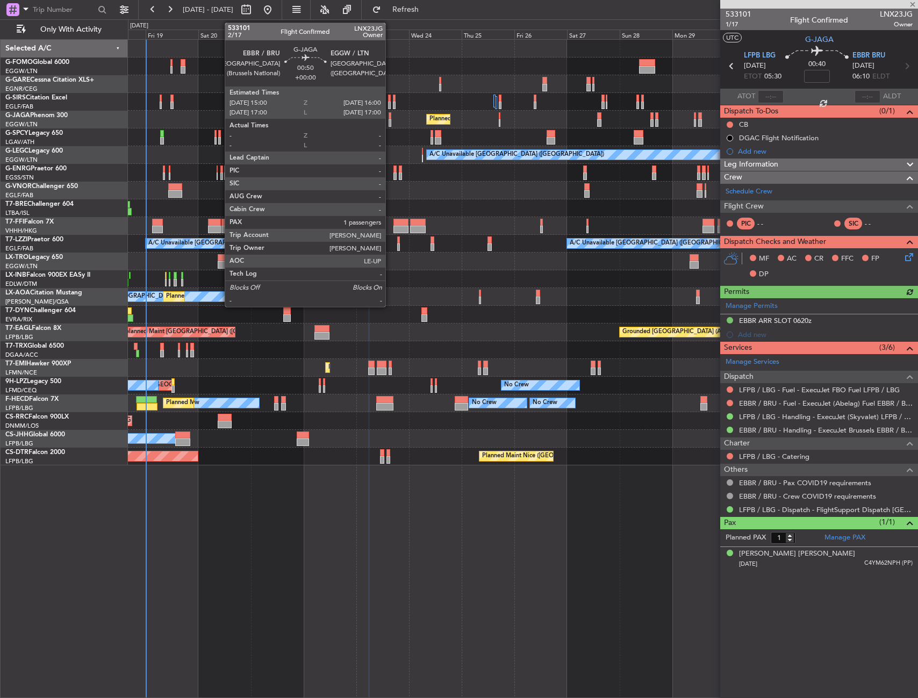
click at [390, 119] on div at bounding box center [390, 116] width 3 height 8
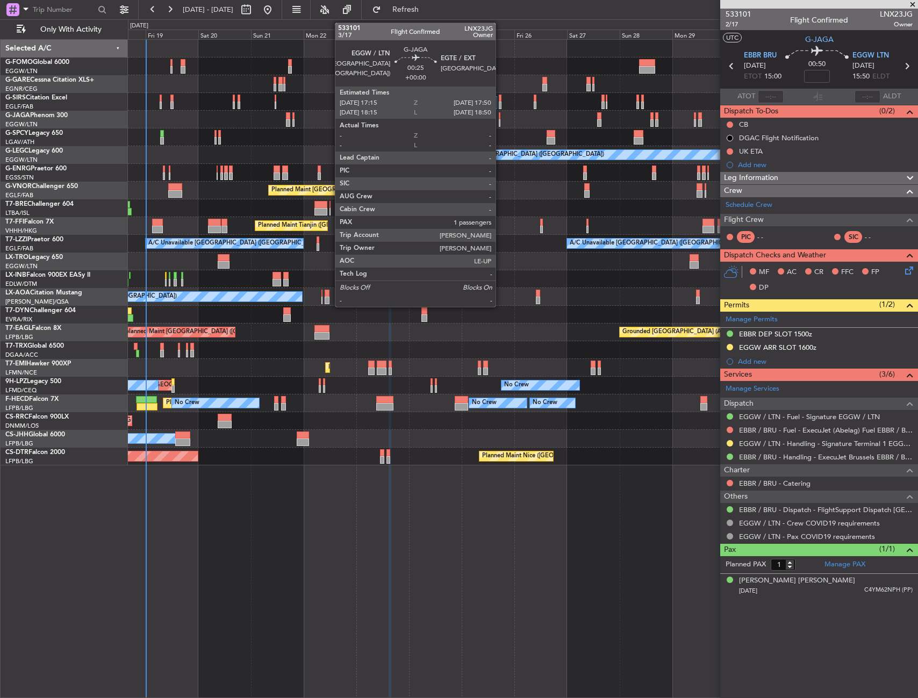
click at [500, 120] on div at bounding box center [500, 123] width 2 height 8
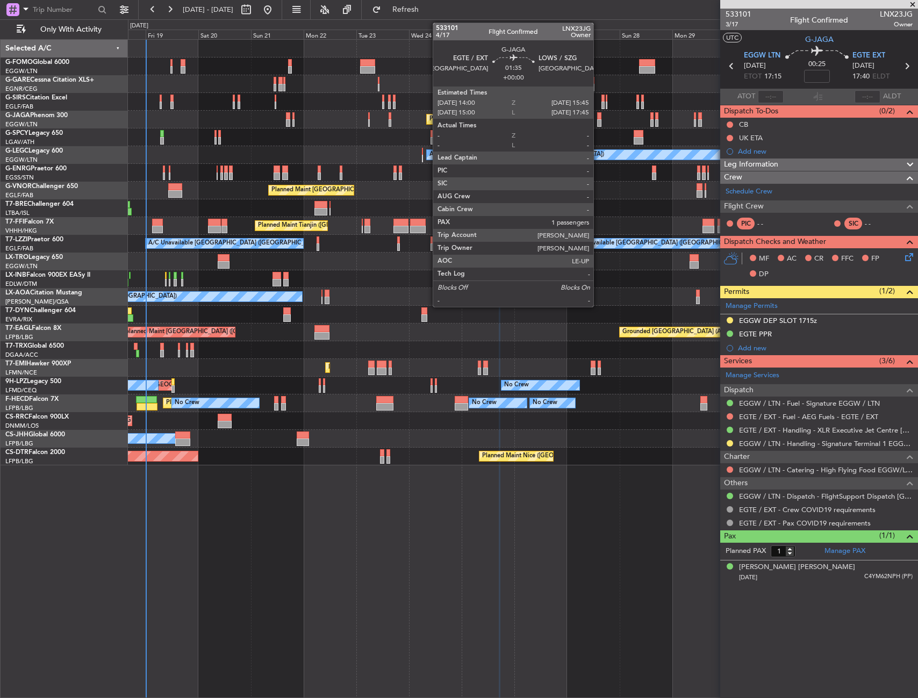
click at [599, 117] on div at bounding box center [599, 116] width 4 height 8
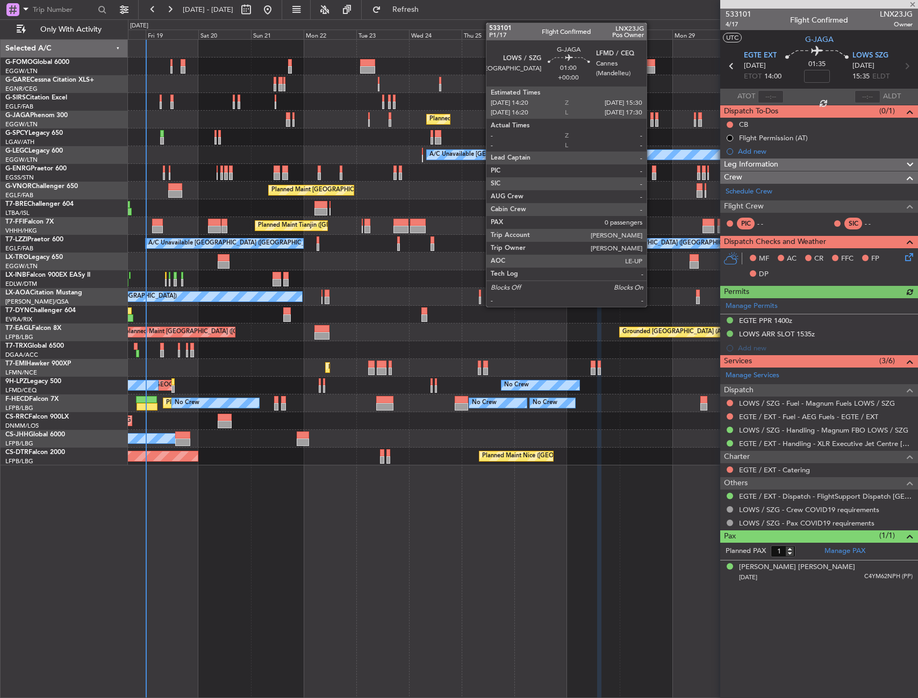
click at [652, 116] on div at bounding box center [651, 116] width 3 height 8
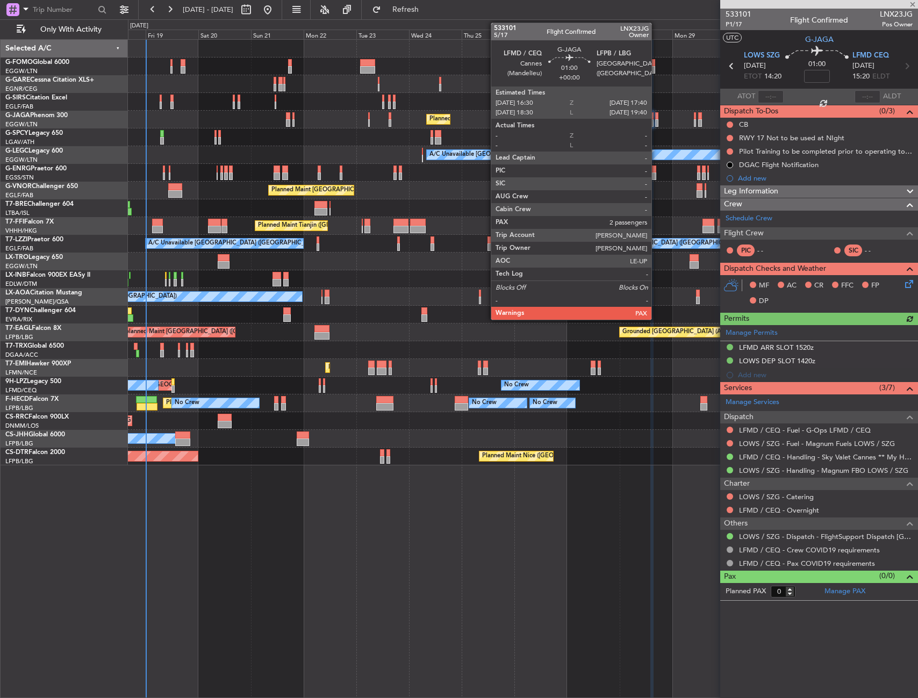
click at [656, 118] on div at bounding box center [656, 116] width 3 height 8
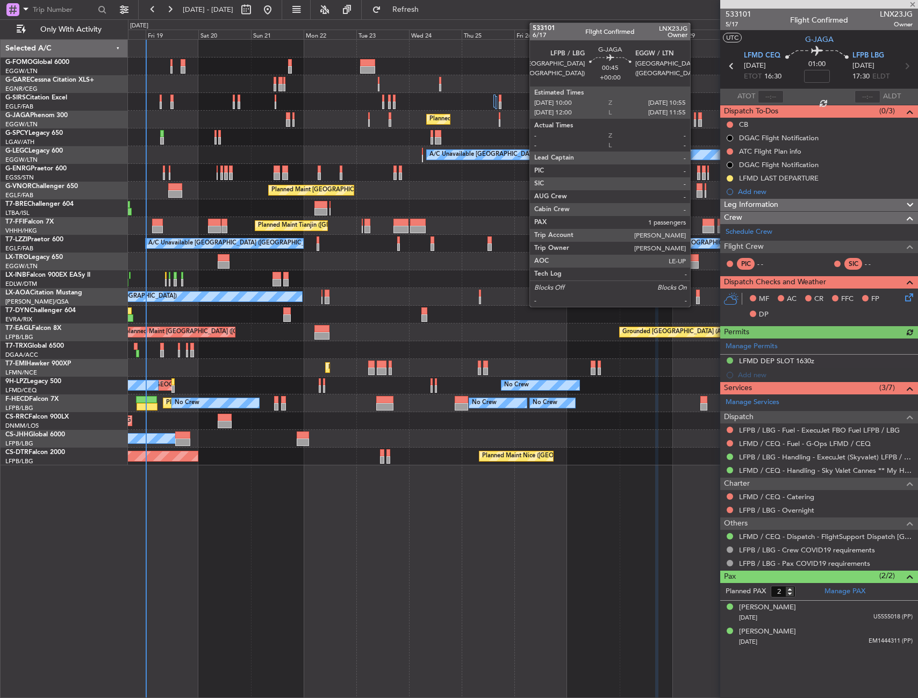
click at [695, 116] on div at bounding box center [695, 116] width 2 height 8
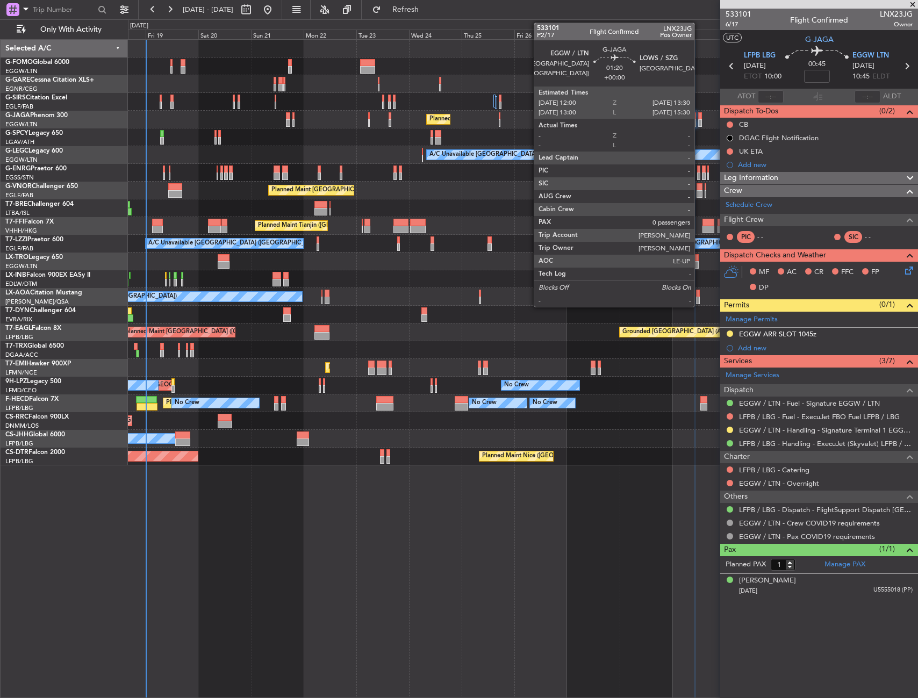
click at [699, 122] on div at bounding box center [700, 123] width 4 height 8
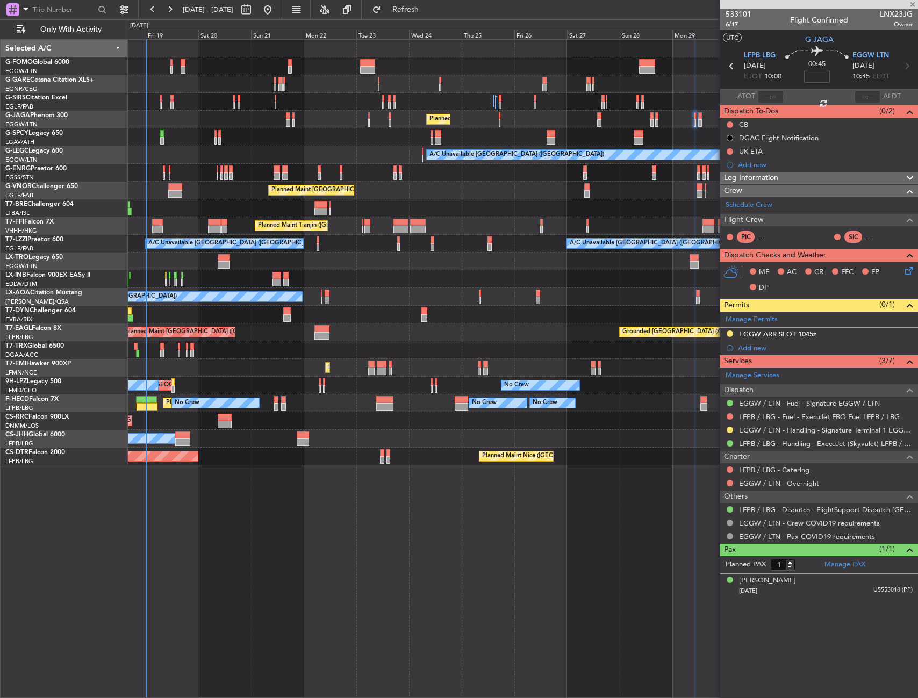
type input "0"
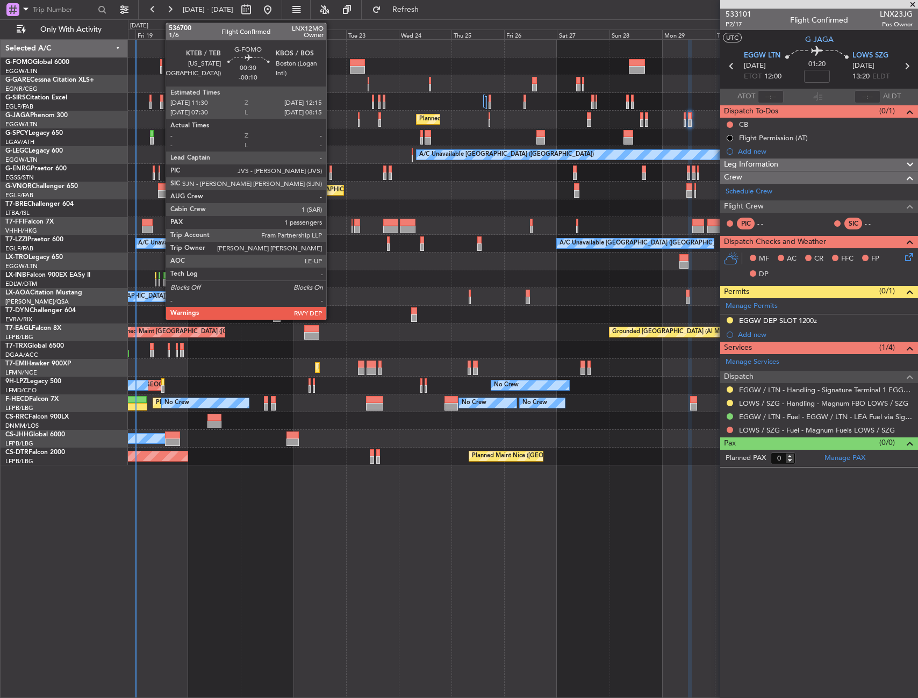
click at [160, 62] on div at bounding box center [161, 63] width 2 height 8
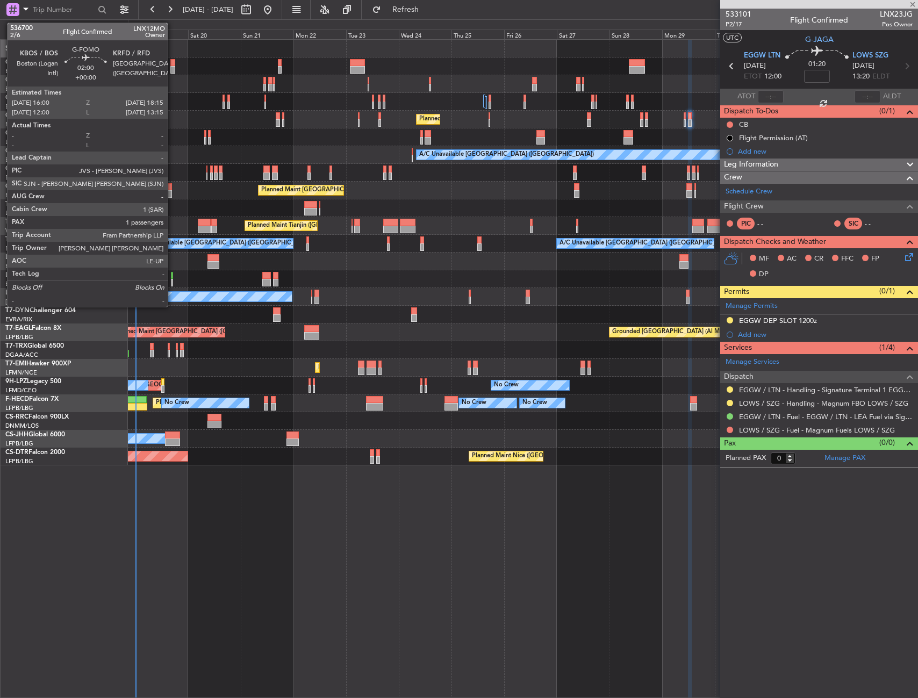
type input "-00:10"
type input "1"
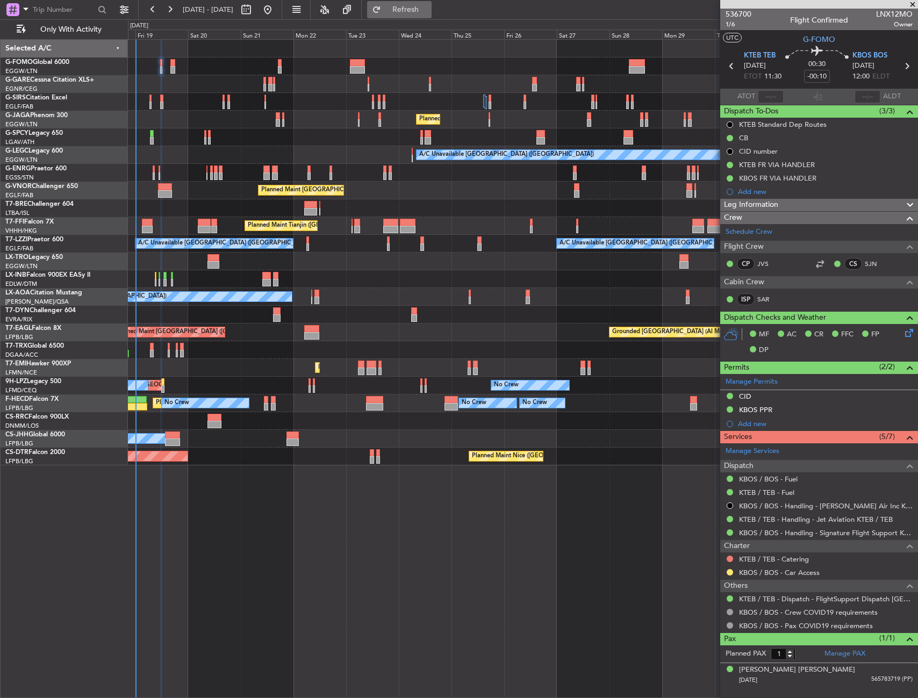
click at [421, 12] on span "Refresh" at bounding box center [405, 10] width 45 height 8
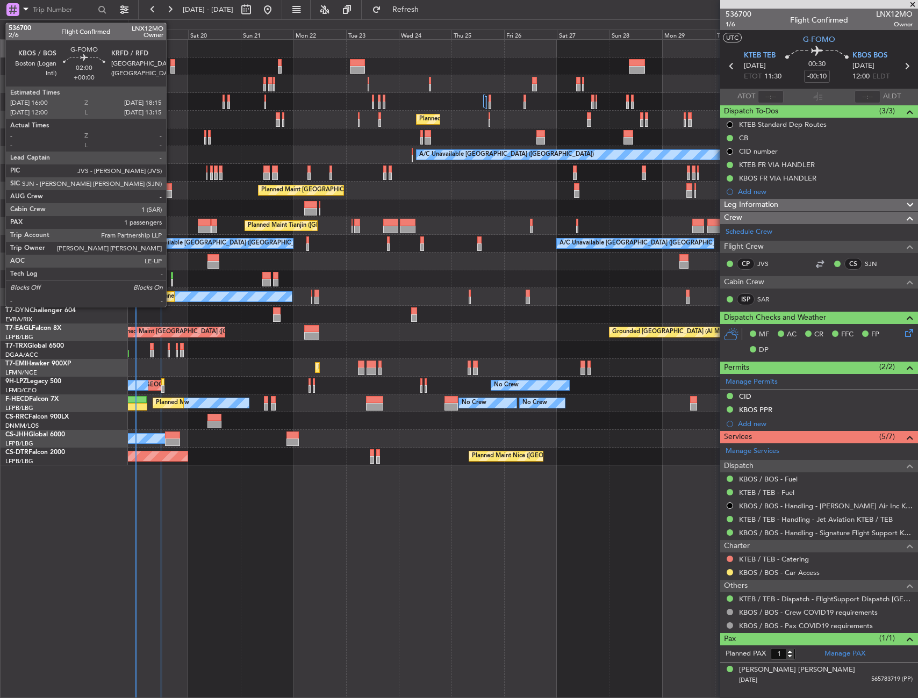
click at [171, 66] on div at bounding box center [172, 70] width 5 height 8
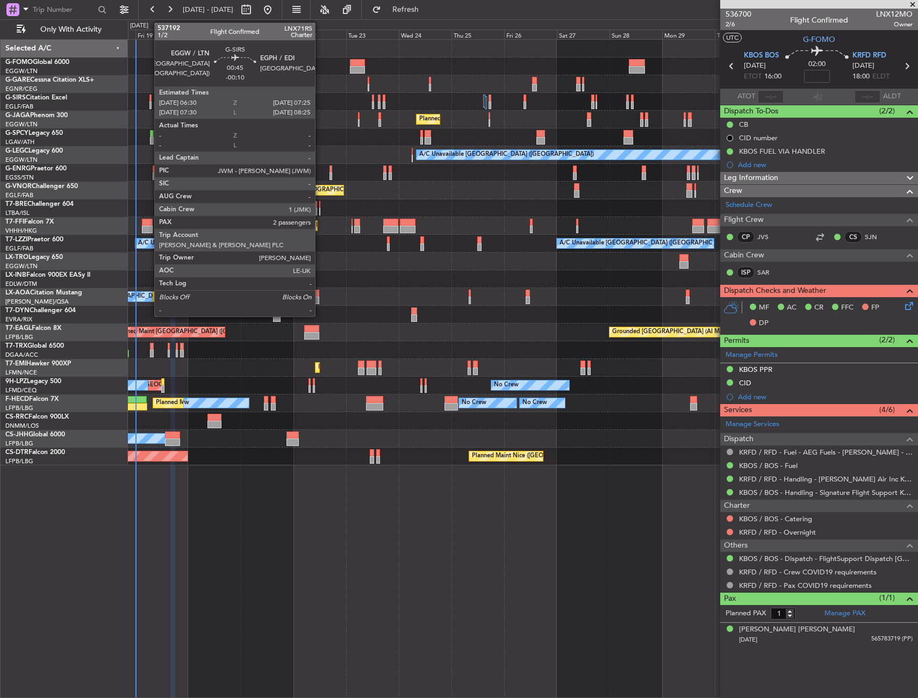
click at [149, 98] on div at bounding box center [150, 99] width 2 height 8
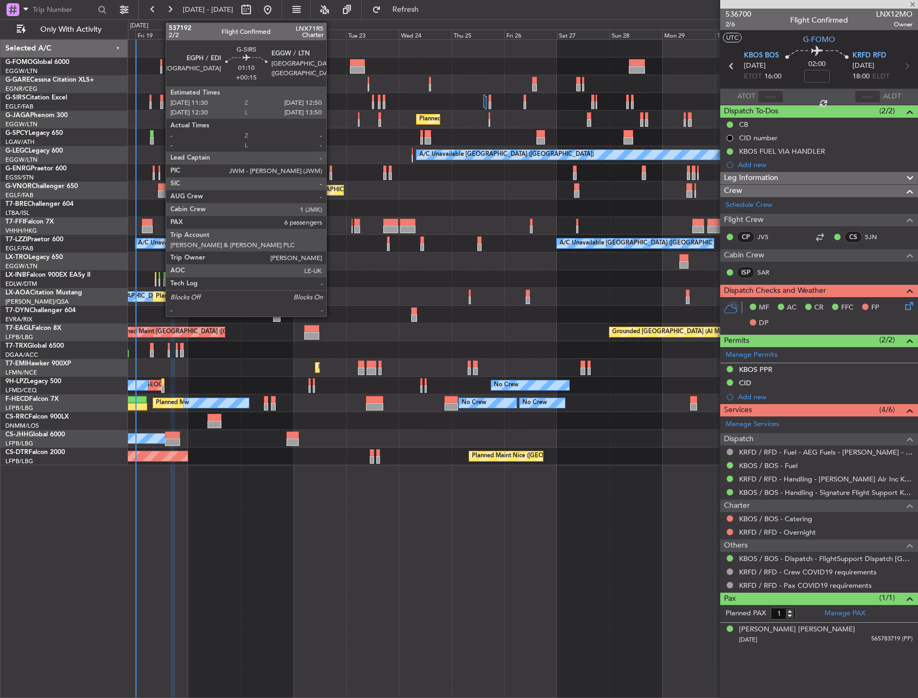
type input "-00:10"
type input "2"
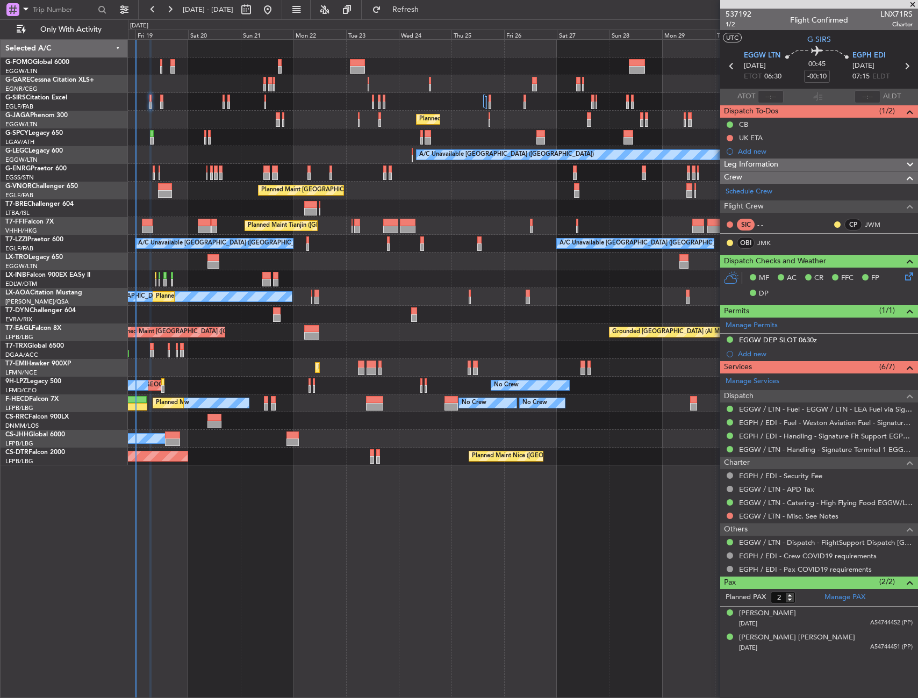
click at [164, 98] on div at bounding box center [523, 102] width 790 height 18
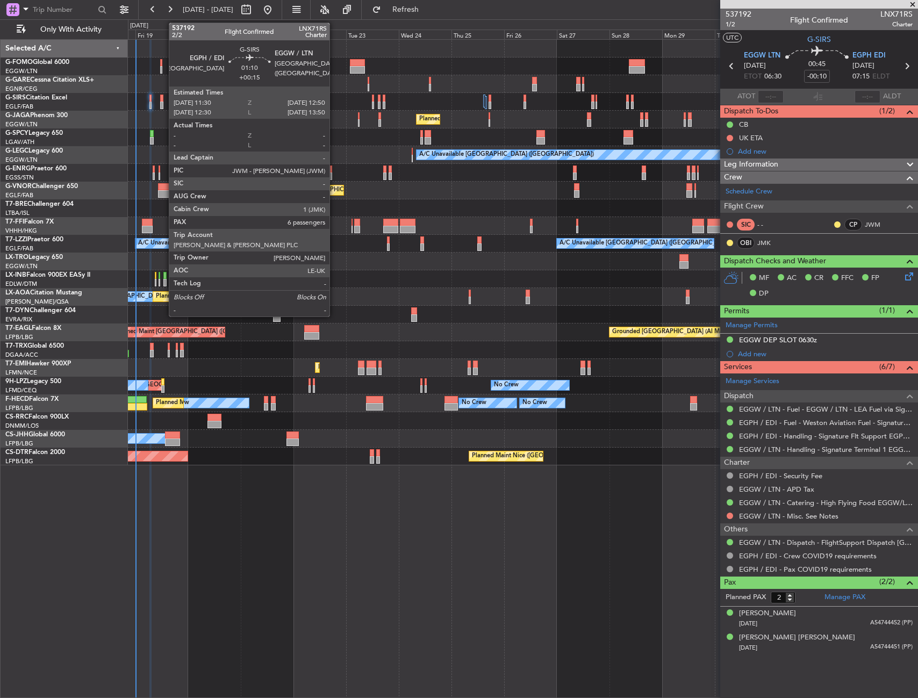
click at [163, 98] on div at bounding box center [161, 99] width 3 height 8
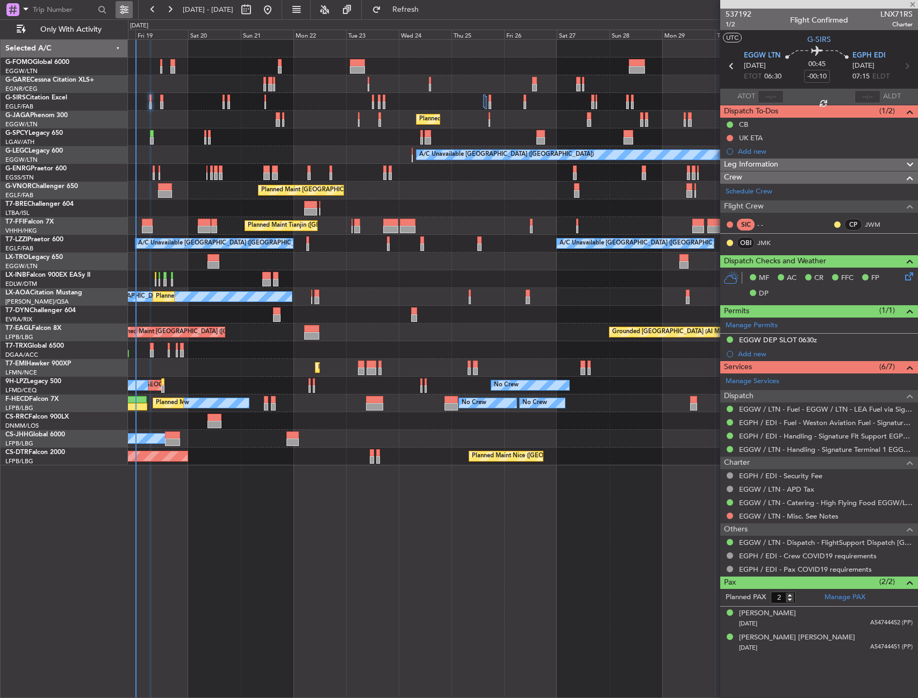
type input "+00:15"
type input "6"
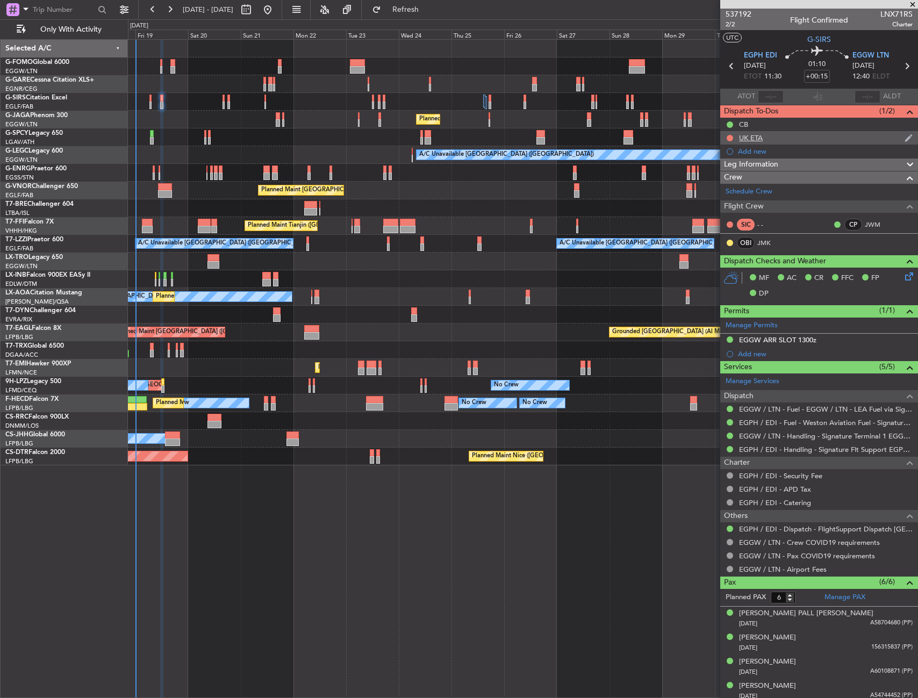
click at [784, 138] on div "UK ETA" at bounding box center [819, 137] width 198 height 13
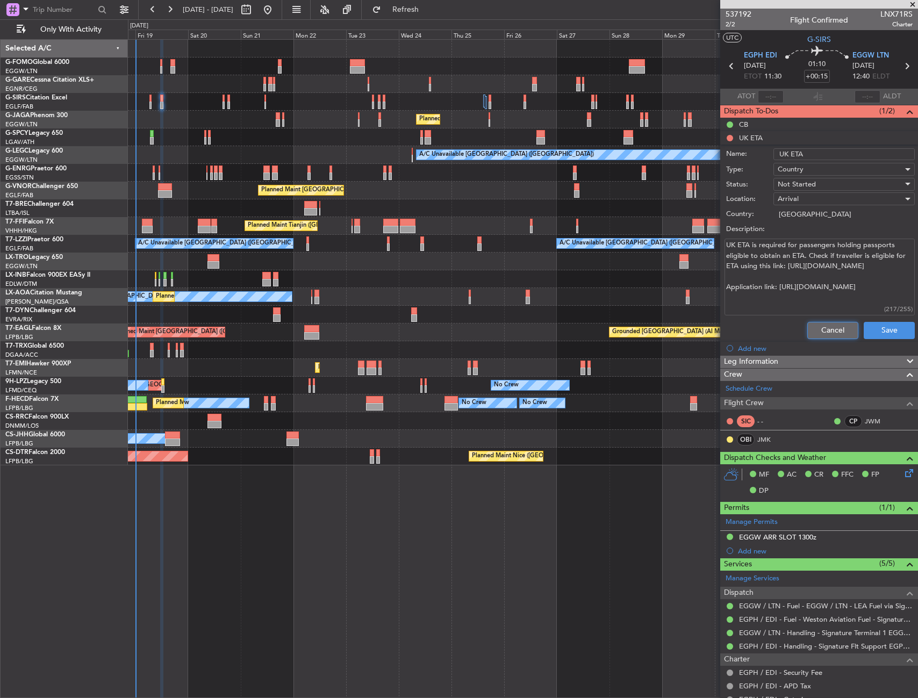
click at [807, 328] on button "Cancel" at bounding box center [832, 330] width 51 height 17
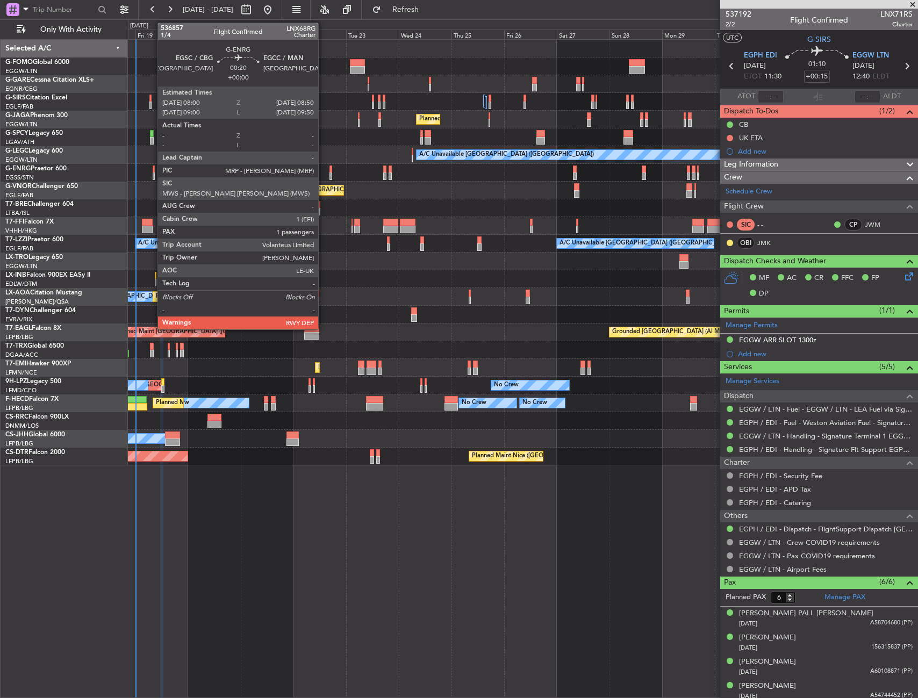
click at [153, 166] on div at bounding box center [154, 170] width 2 height 8
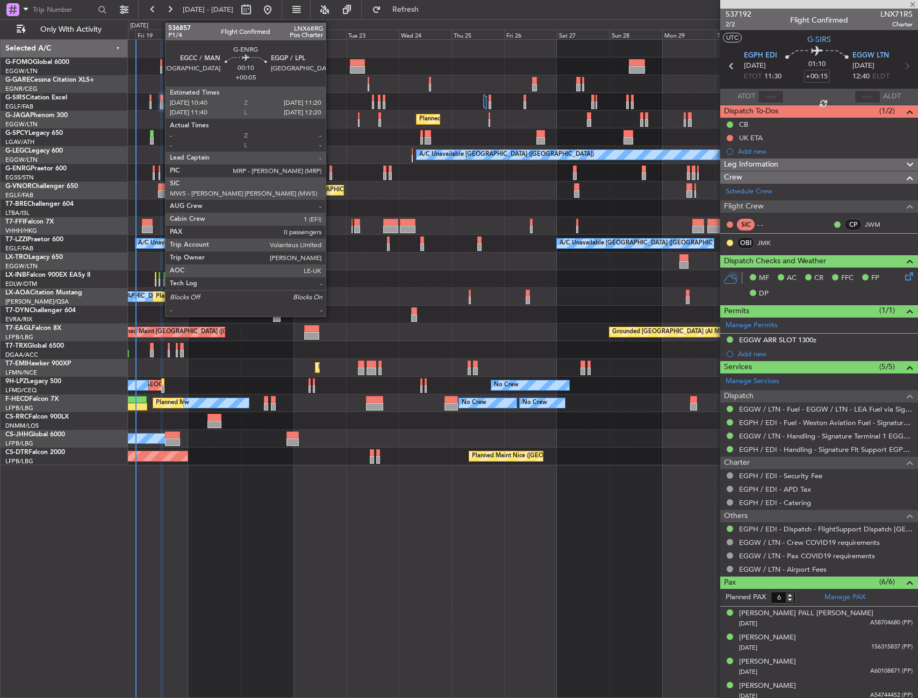
type input "1"
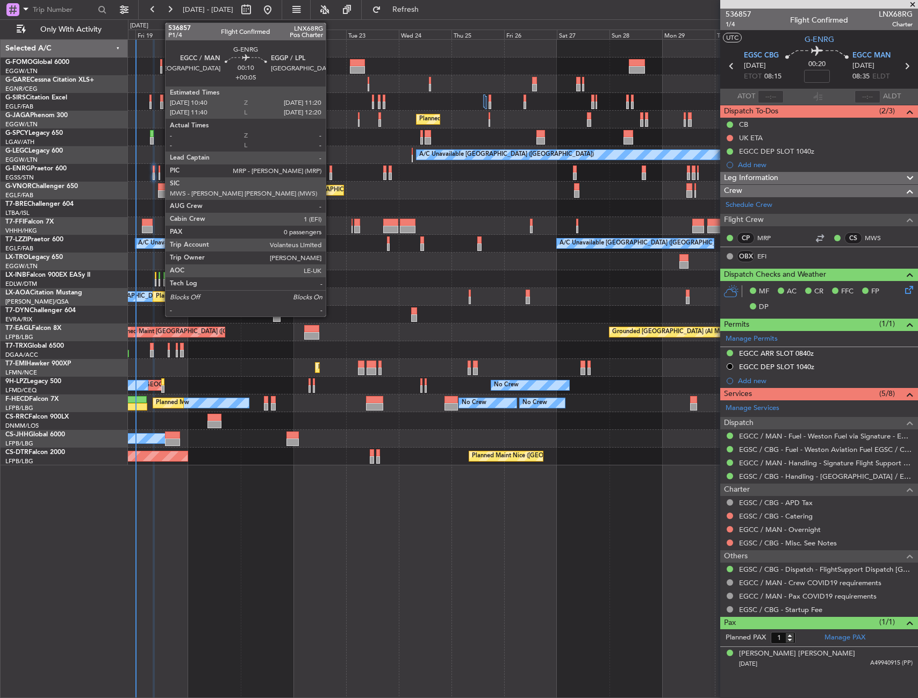
click at [160, 168] on div at bounding box center [160, 170] width 2 height 8
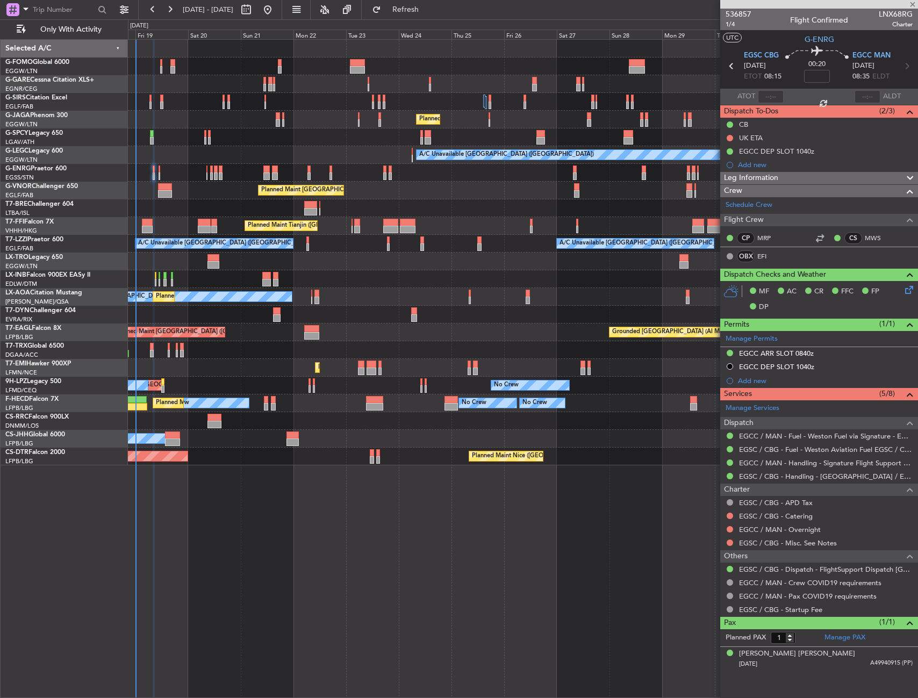
type input "+00:05"
type input "0"
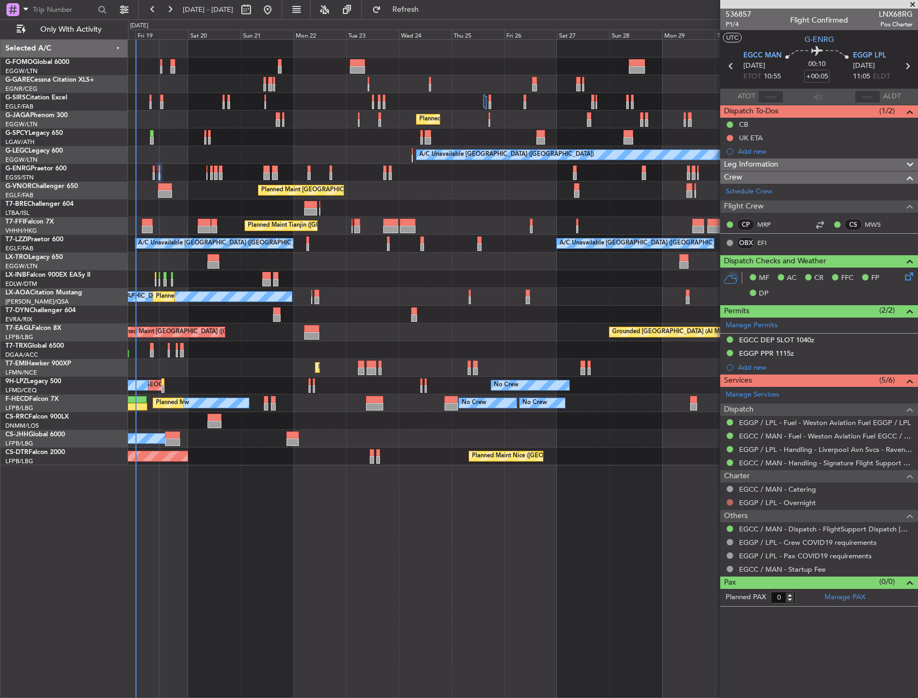
click at [731, 503] on button at bounding box center [730, 502] width 6 height 6
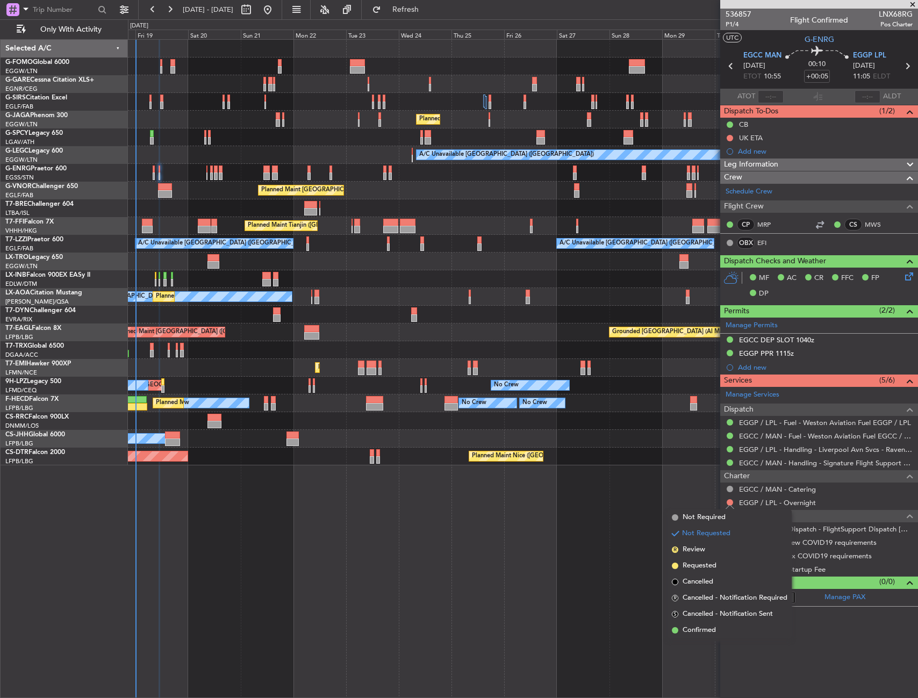
click at [678, 492] on div "Planned Maint London (Luton) A/C Unavailable London (Luton) Planned Maint Londo…" at bounding box center [523, 368] width 790 height 659
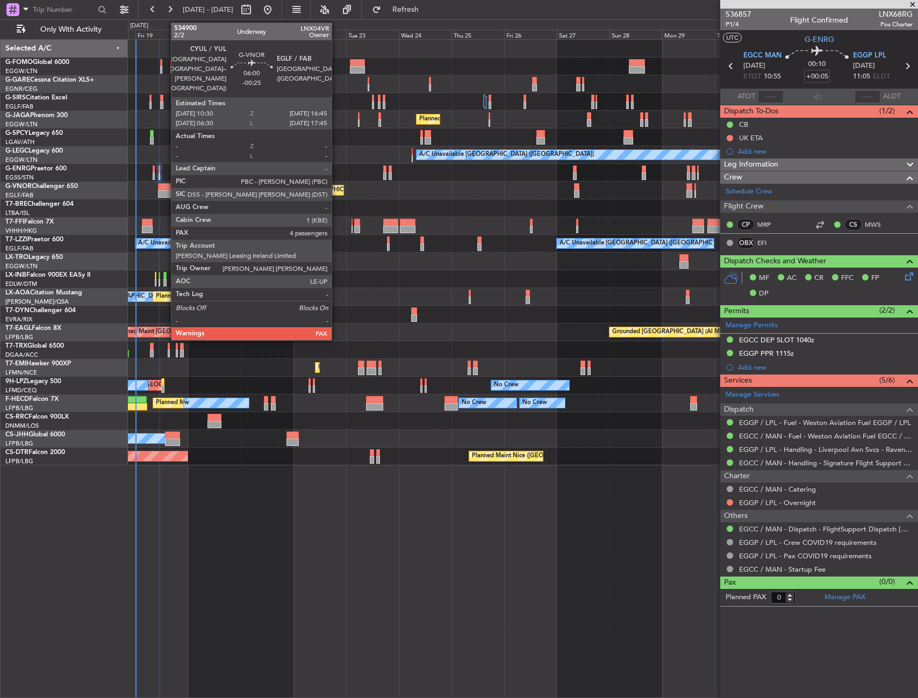
click at [159, 188] on div at bounding box center [165, 187] width 14 height 8
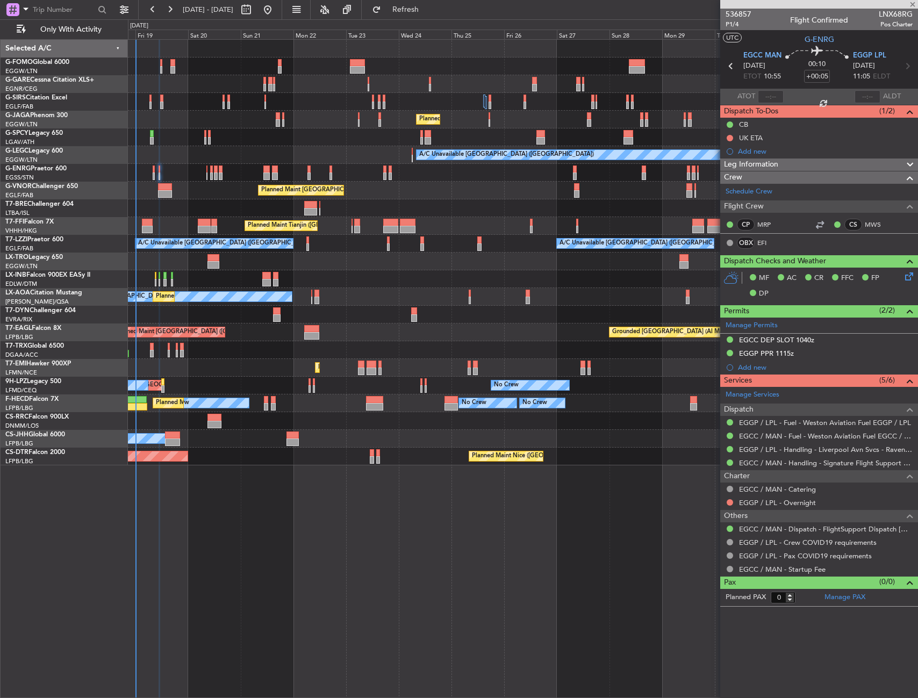
type input "-00:25"
type input "4"
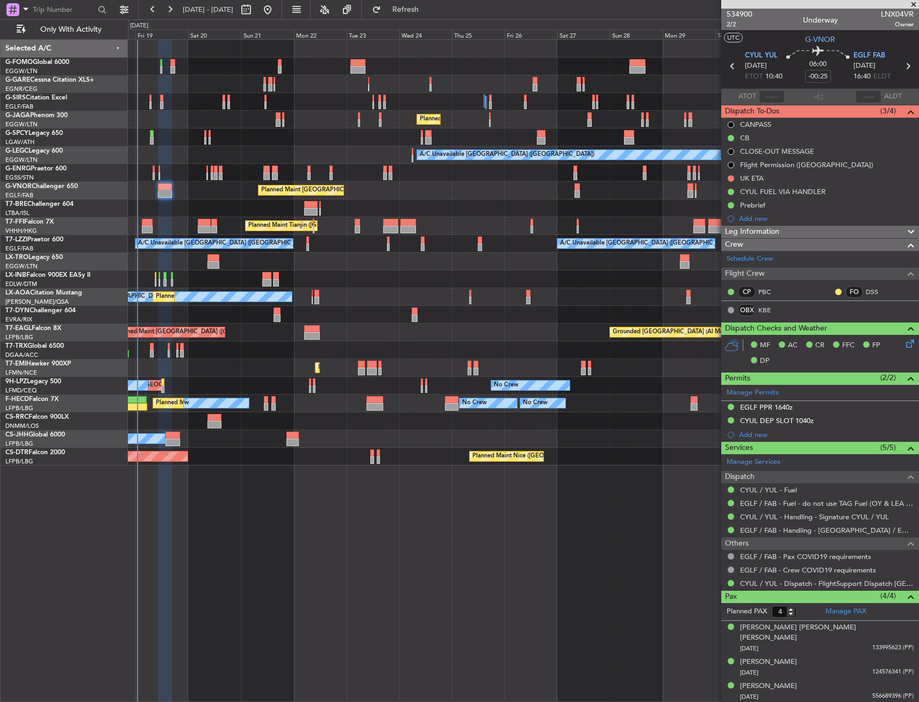
click at [206, 136] on div at bounding box center [523, 137] width 791 height 18
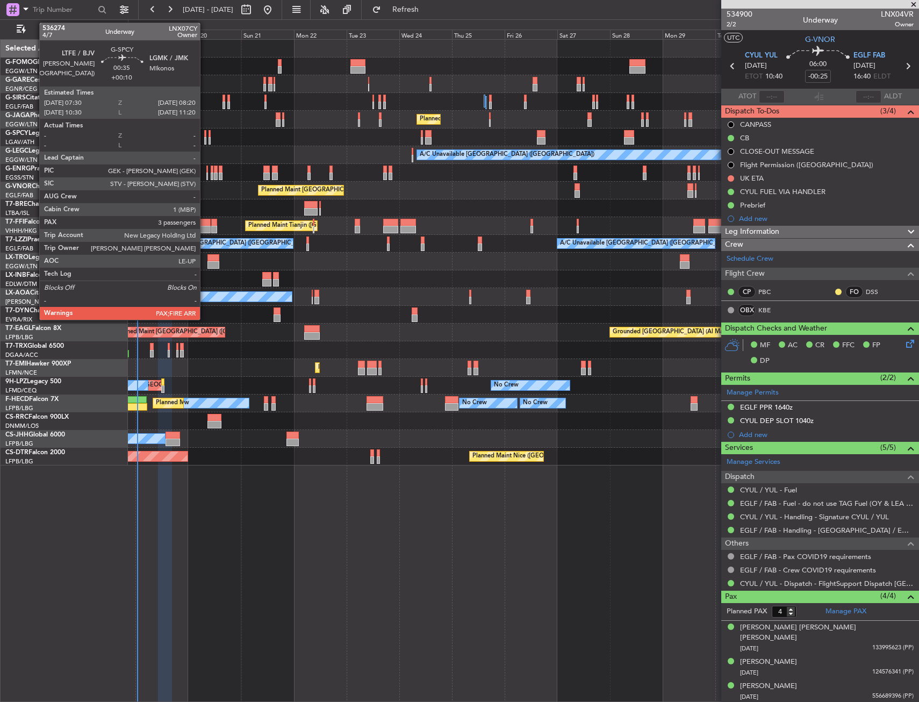
click at [205, 136] on div at bounding box center [205, 134] width 2 height 8
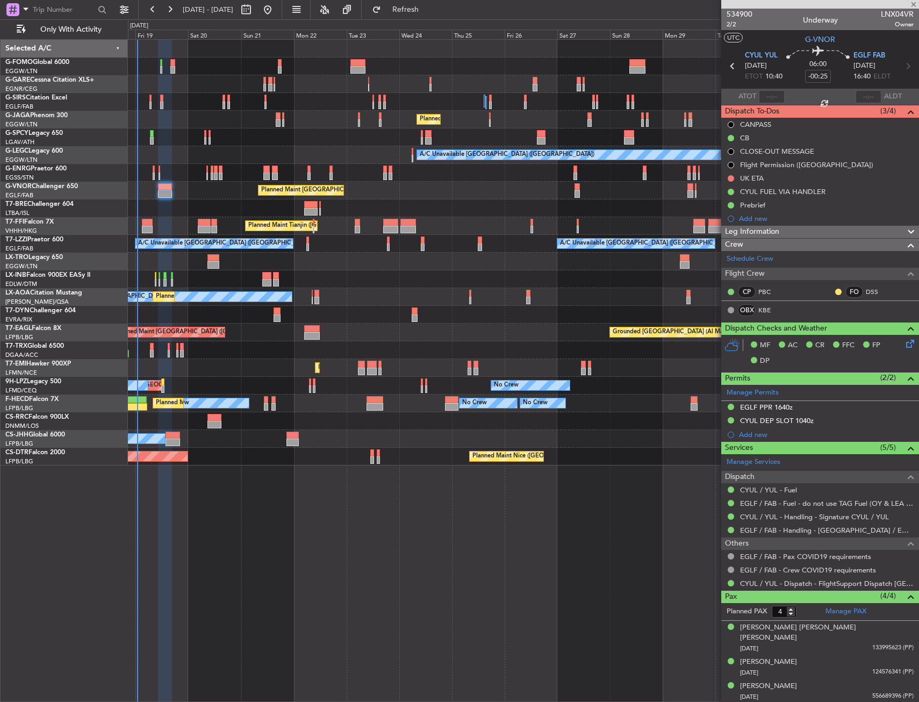
type input "+00:10"
type input "3"
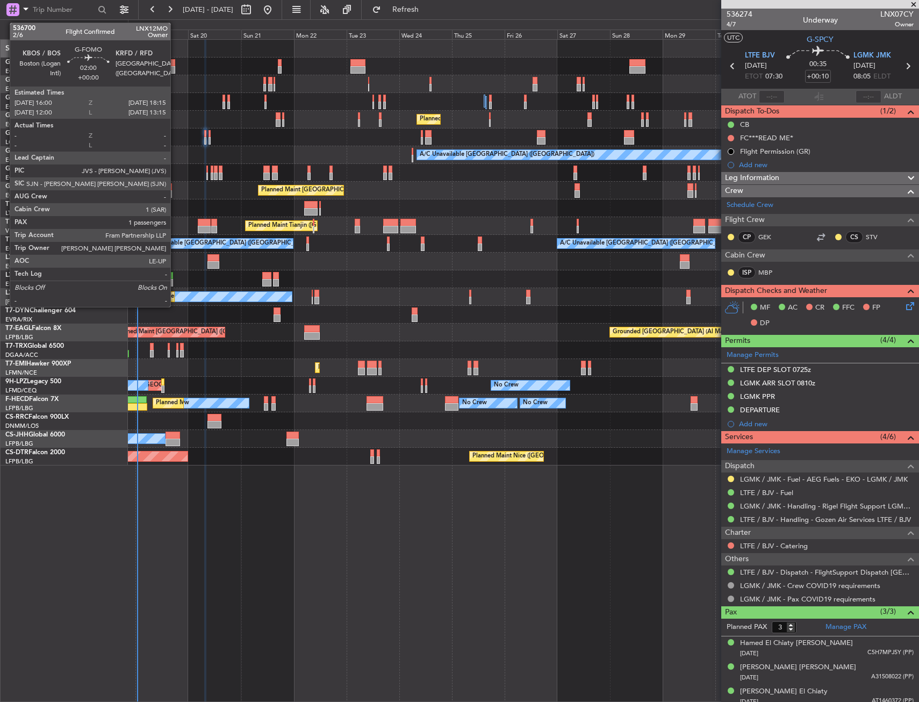
click at [175, 66] on div at bounding box center [172, 70] width 5 height 8
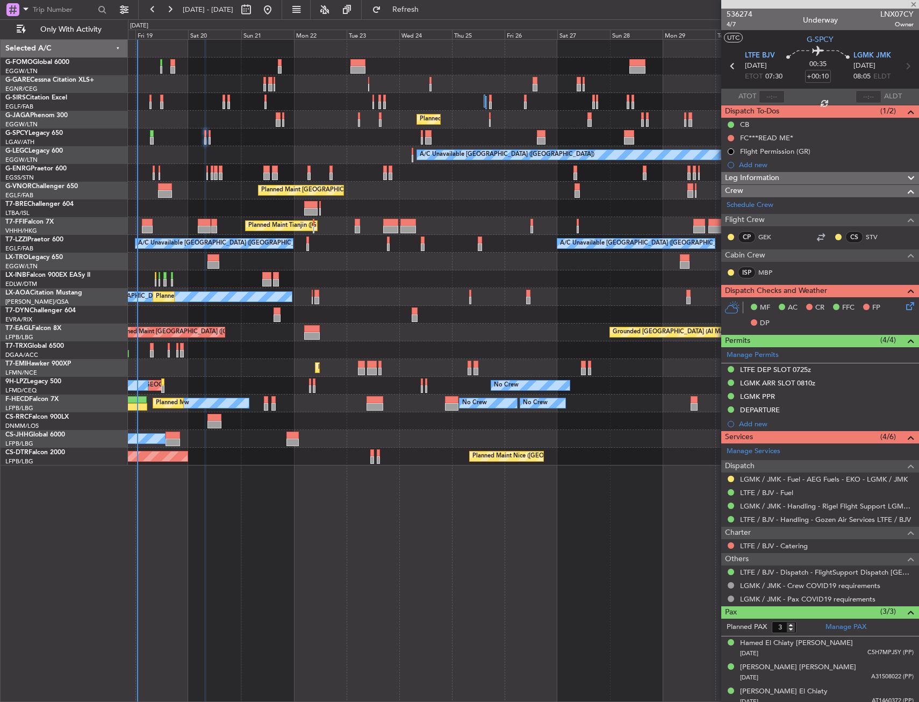
type input "1"
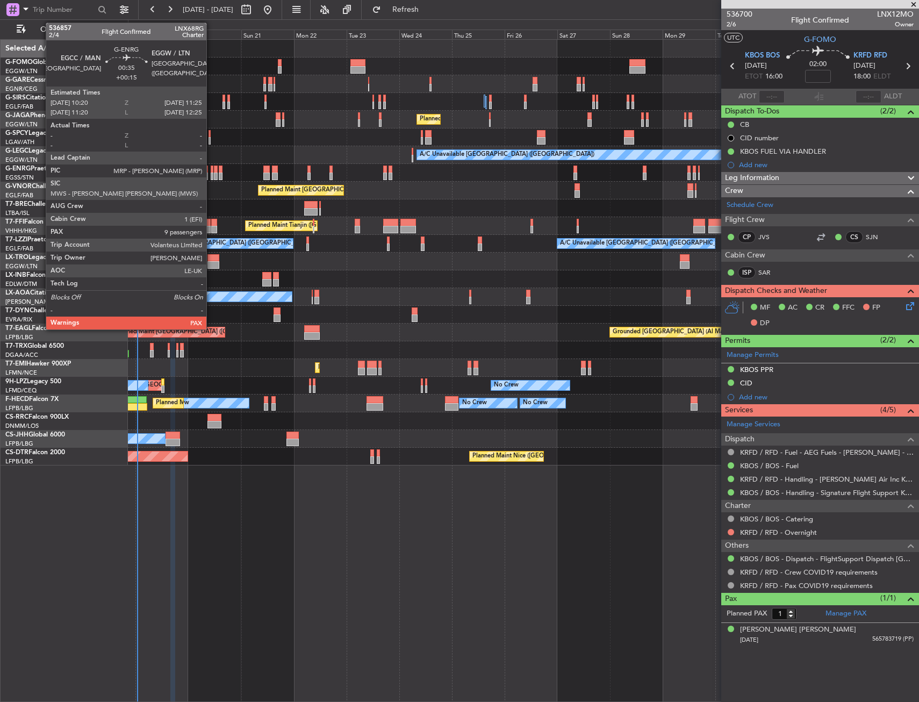
click at [211, 170] on div at bounding box center [212, 170] width 3 height 8
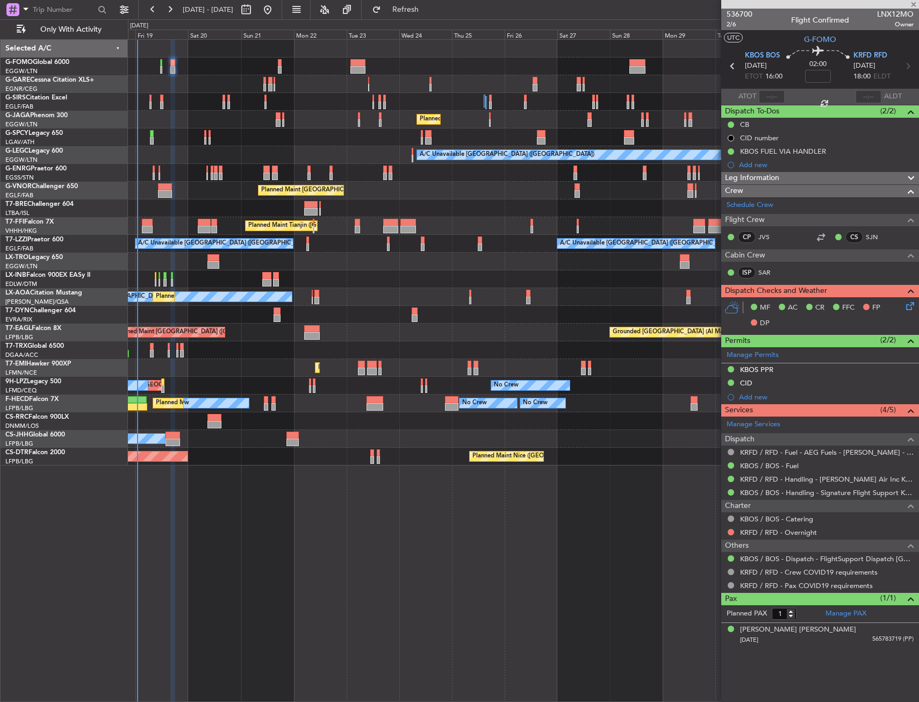
type input "+00:15"
type input "9"
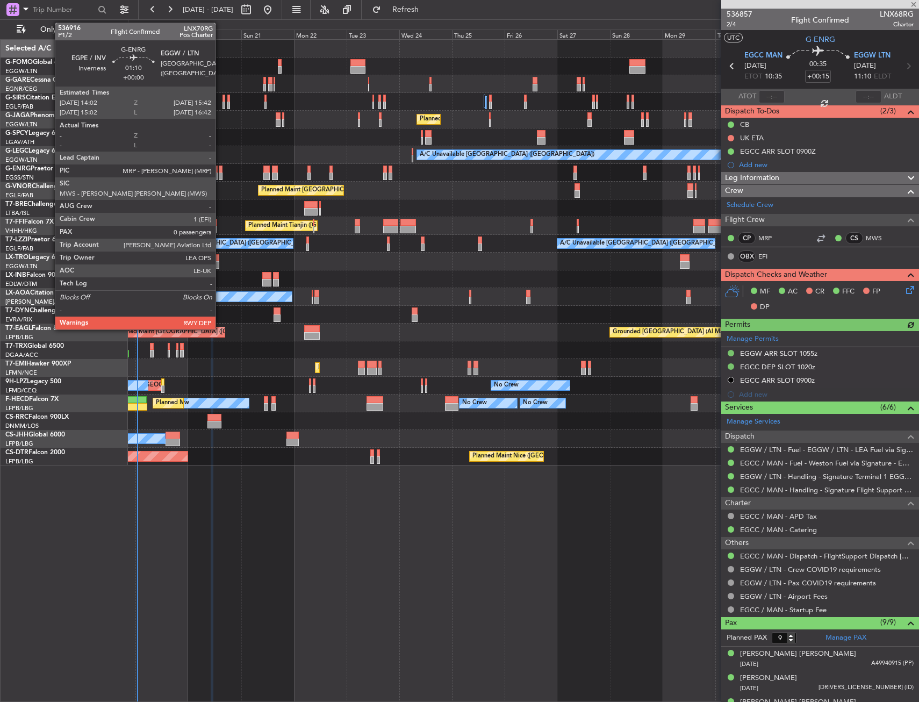
click at [220, 174] on div at bounding box center [221, 177] width 4 height 8
type input "0"
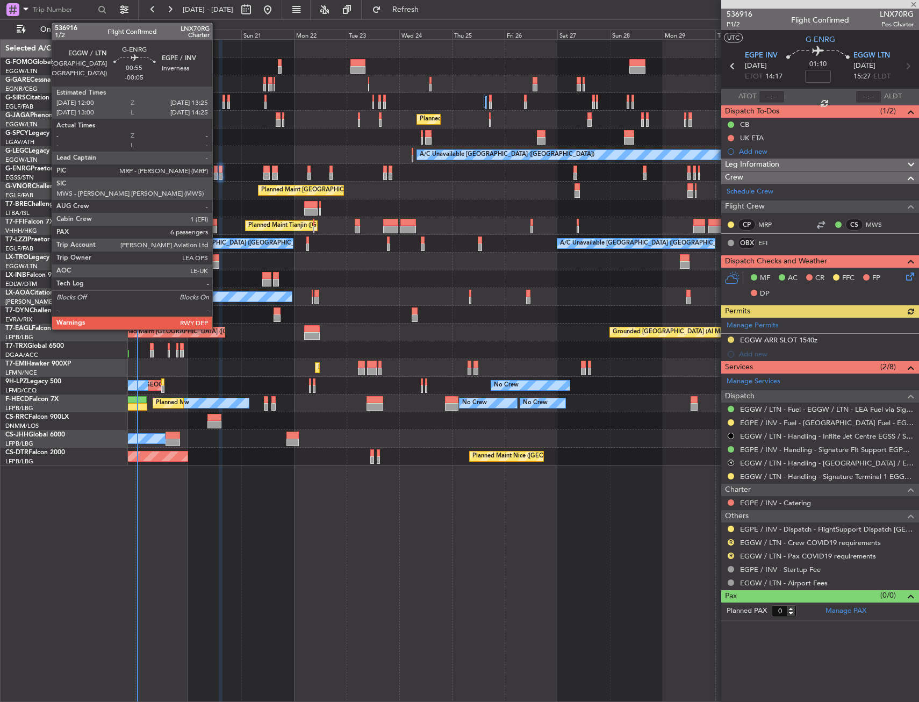
click at [217, 174] on div at bounding box center [215, 177] width 3 height 8
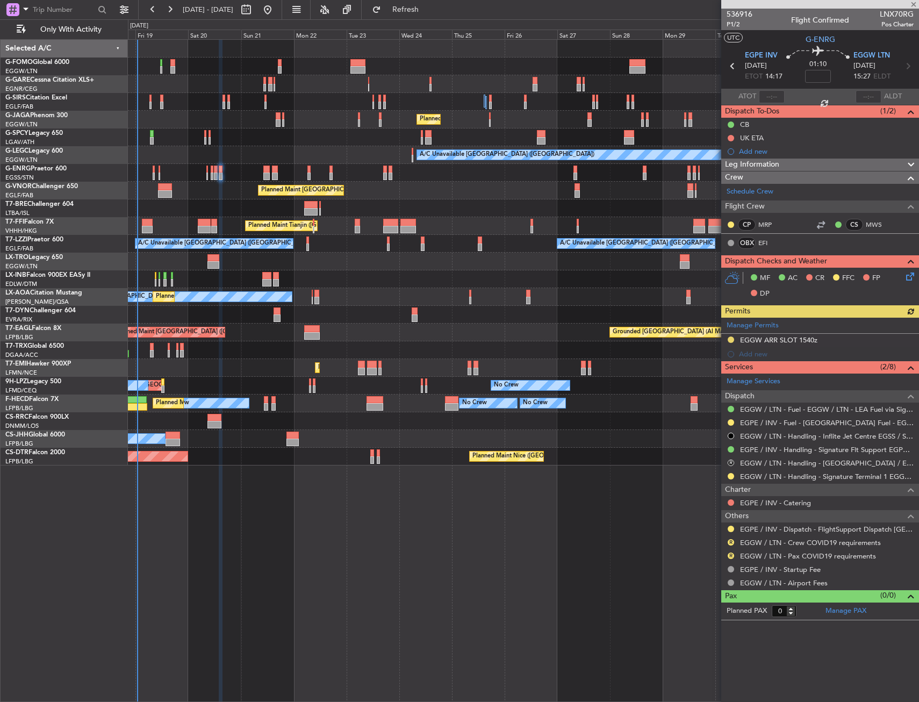
type input "-00:05"
type input "6"
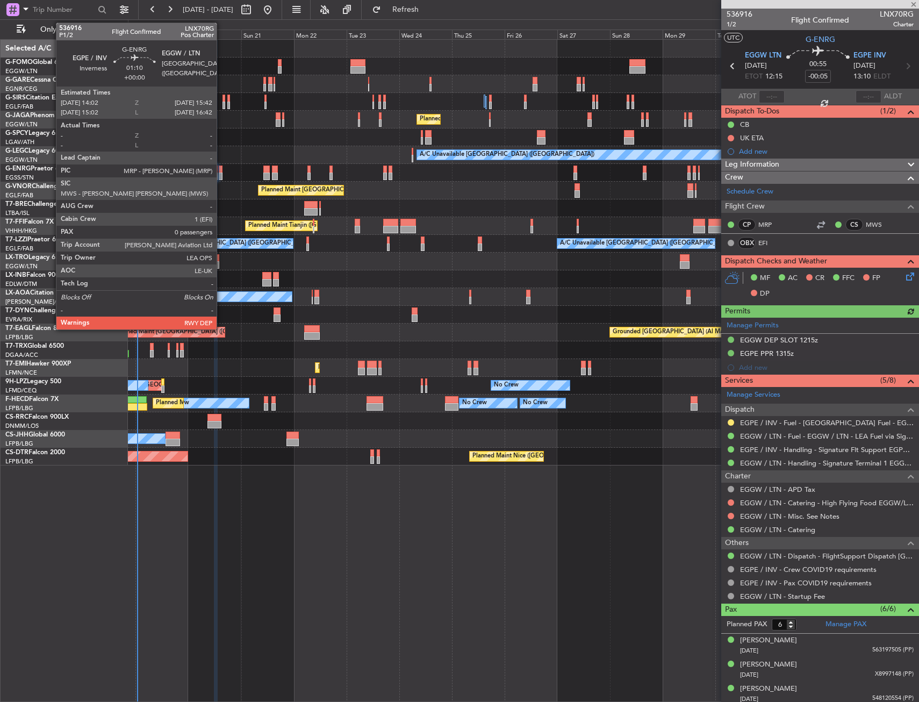
click at [221, 174] on div at bounding box center [221, 177] width 4 height 8
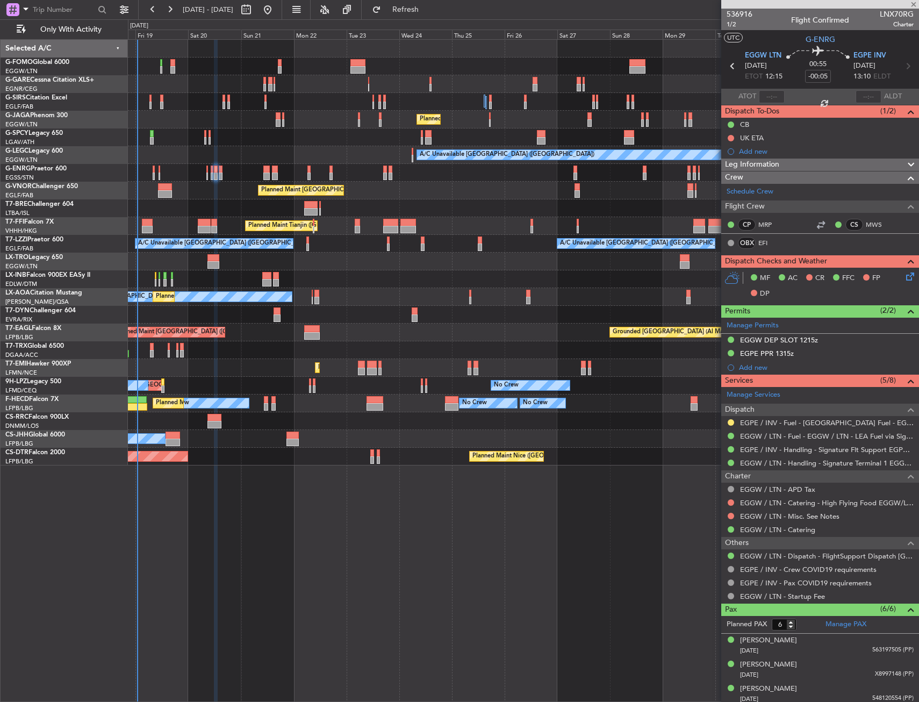
type input "0"
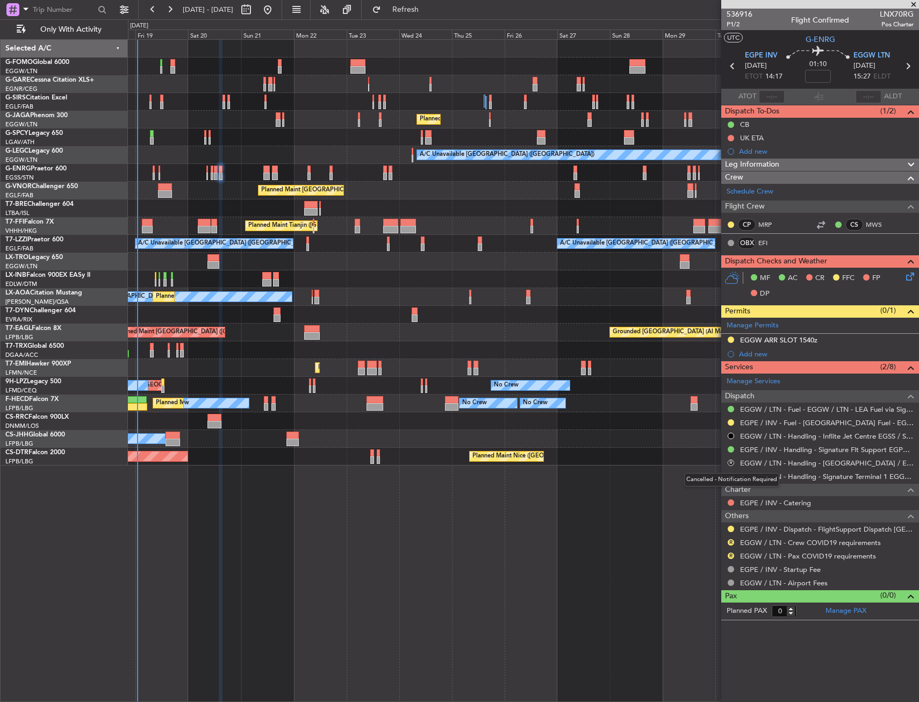
click at [729, 477] on div "Cancelled - Notification Required" at bounding box center [731, 479] width 95 height 13
click at [733, 526] on button at bounding box center [731, 529] width 6 height 6
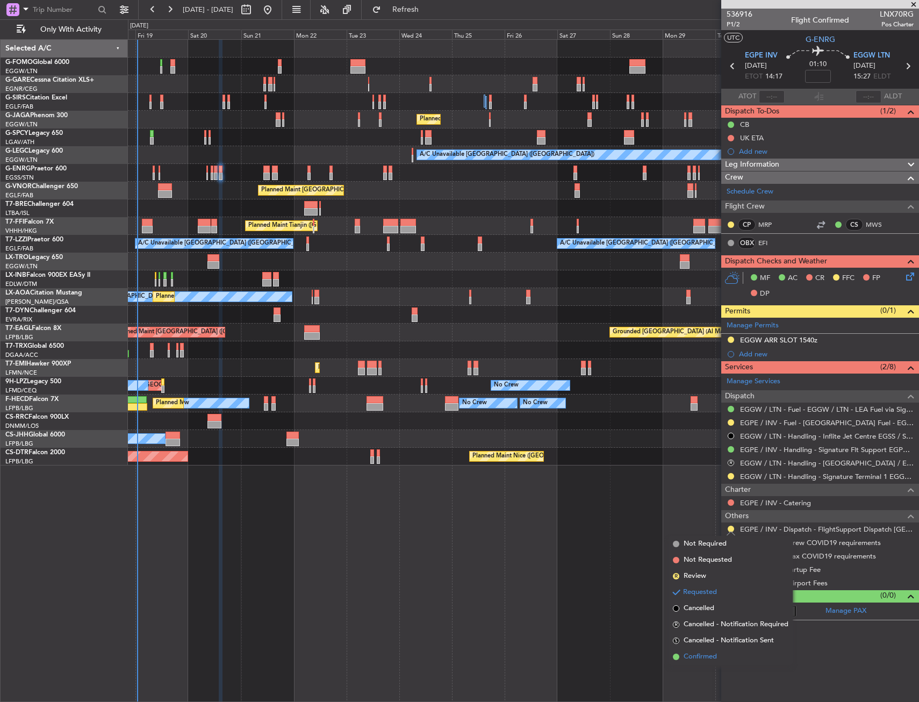
click at [693, 657] on span "Confirmed" at bounding box center [700, 657] width 33 height 11
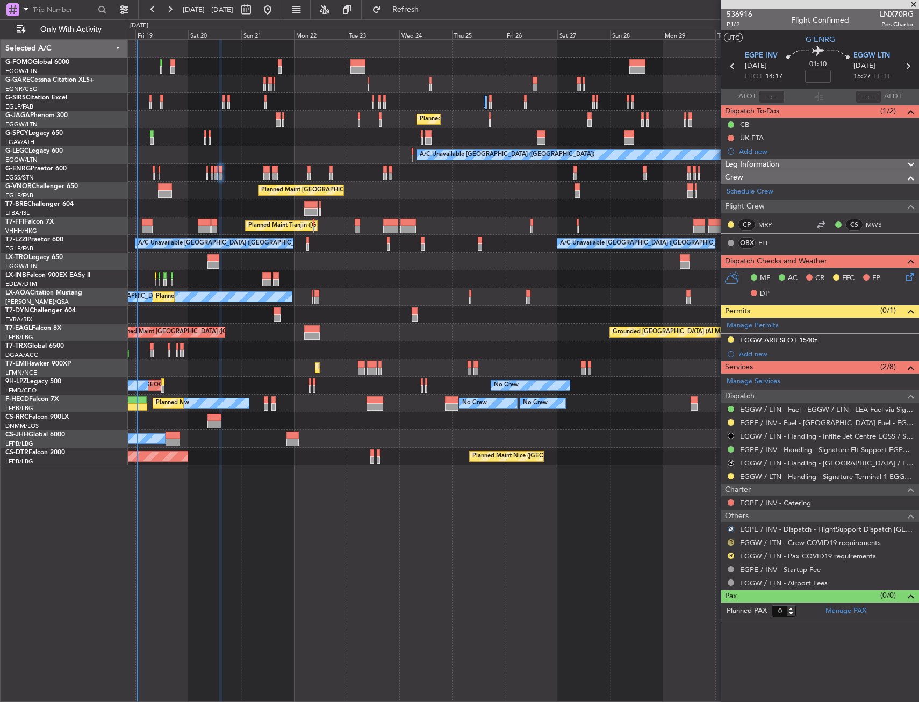
click at [728, 540] on button "R" at bounding box center [731, 542] width 6 height 6
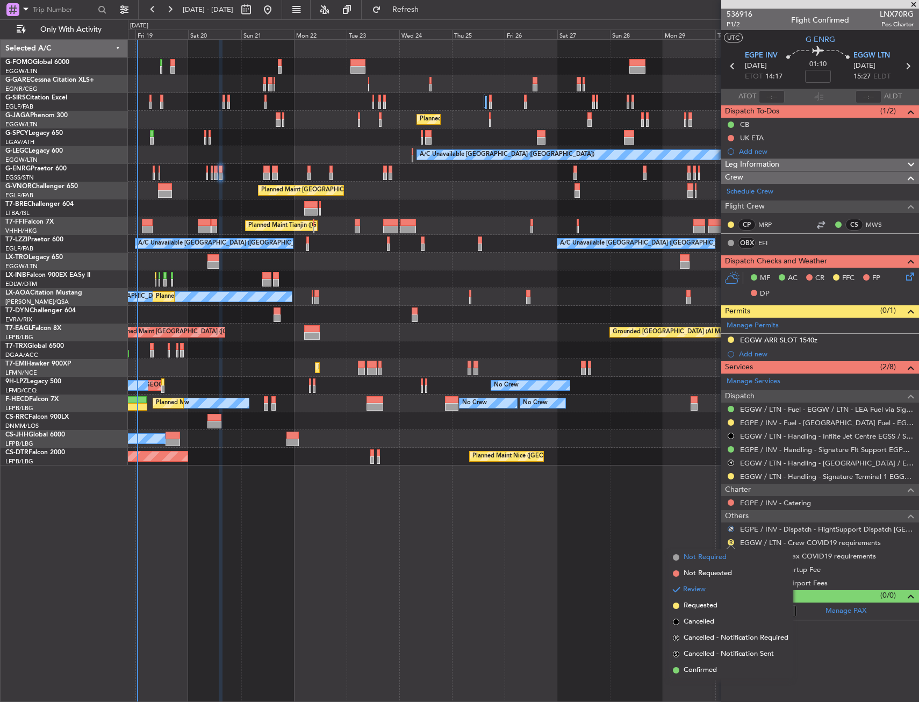
click at [698, 558] on span "Not Required" at bounding box center [705, 557] width 43 height 11
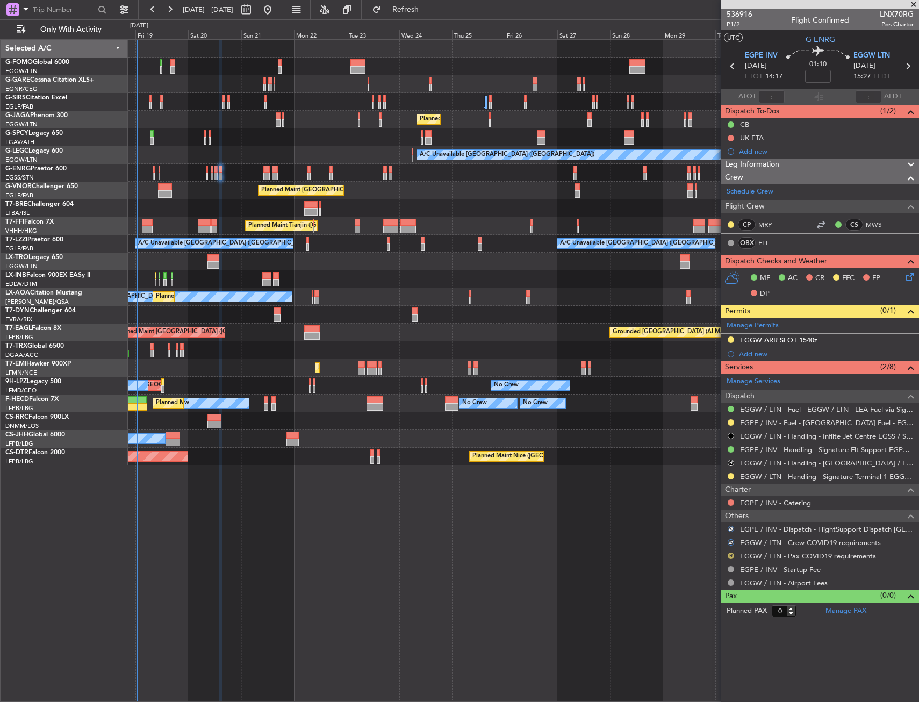
click at [731, 553] on button "R" at bounding box center [731, 556] width 6 height 6
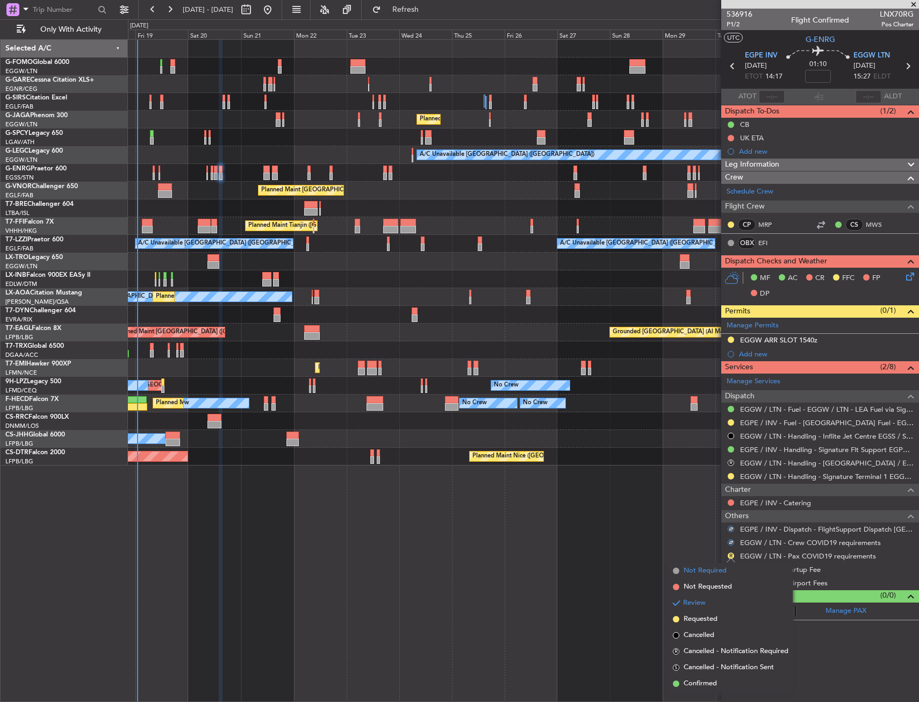
click at [696, 570] on span "Not Required" at bounding box center [705, 570] width 43 height 11
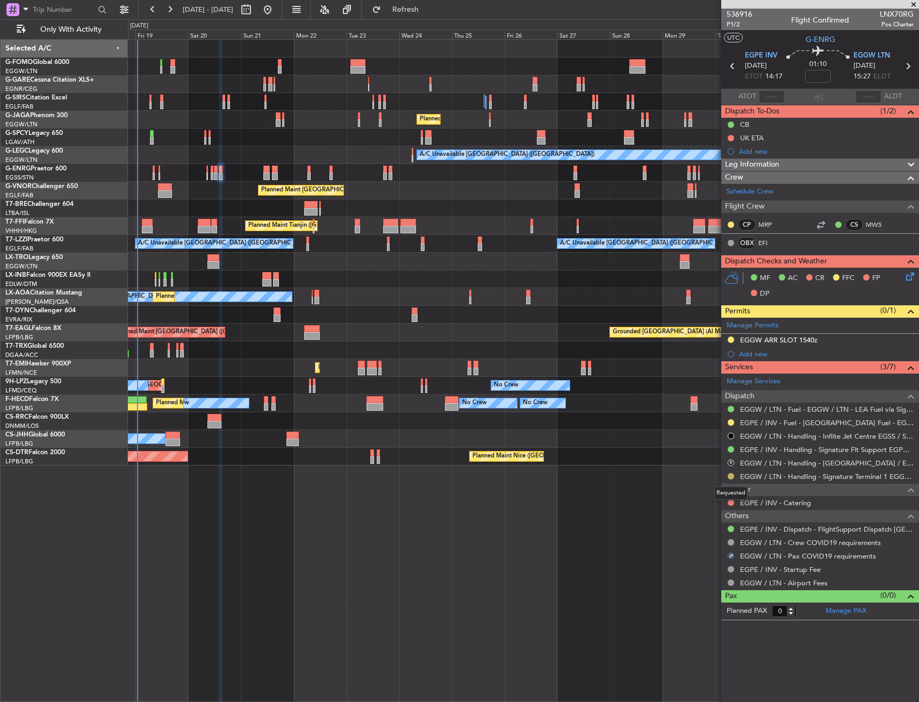
click at [728, 477] on button at bounding box center [731, 476] width 6 height 6
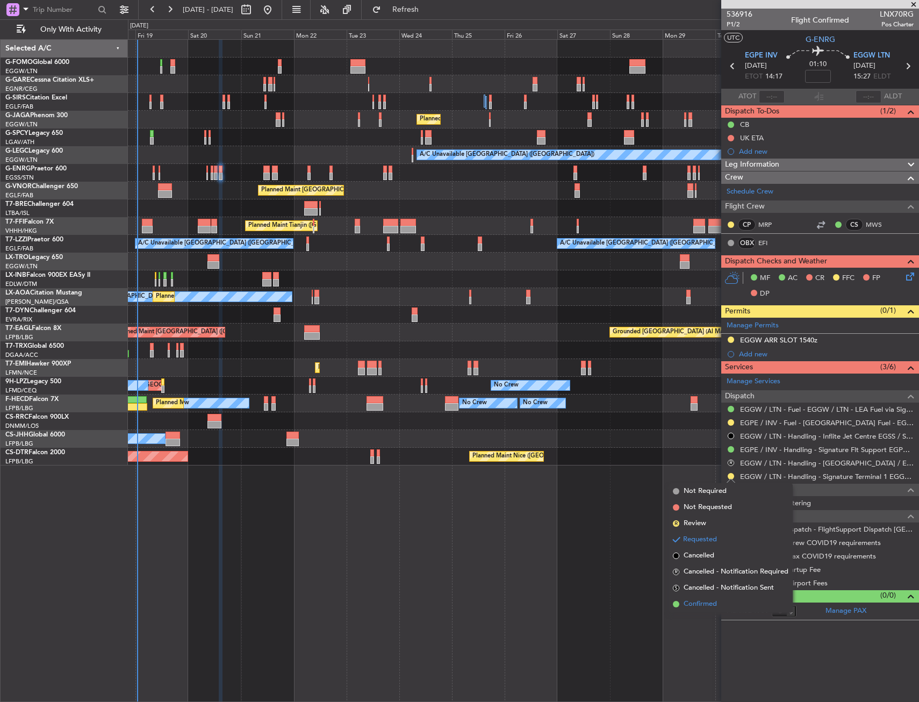
click at [704, 602] on span "Confirmed" at bounding box center [700, 604] width 33 height 11
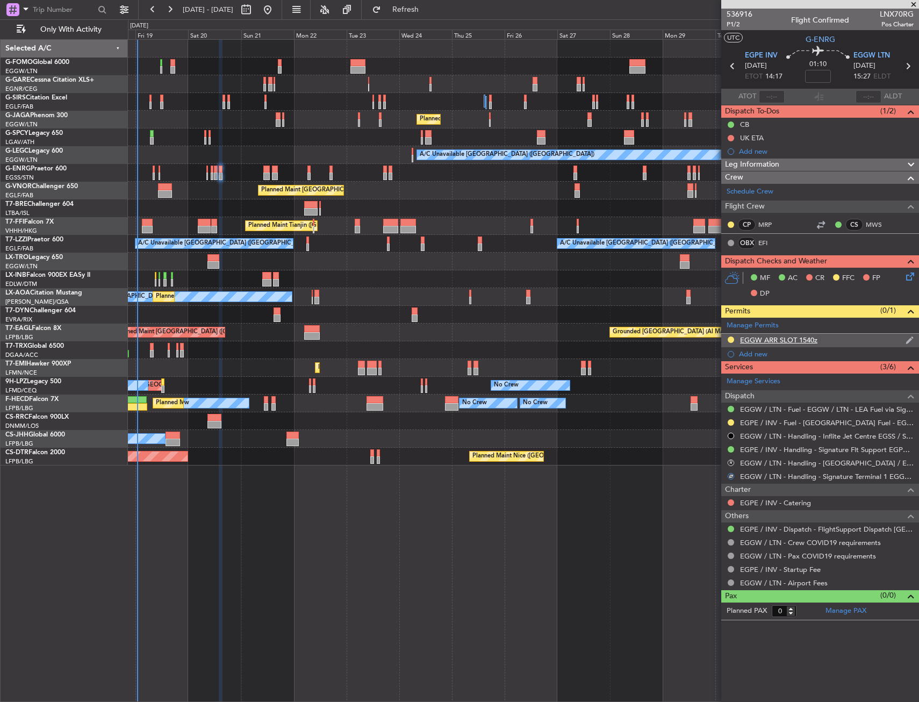
click at [825, 341] on div "EGGW ARR SLOT 1540z" at bounding box center [820, 340] width 198 height 13
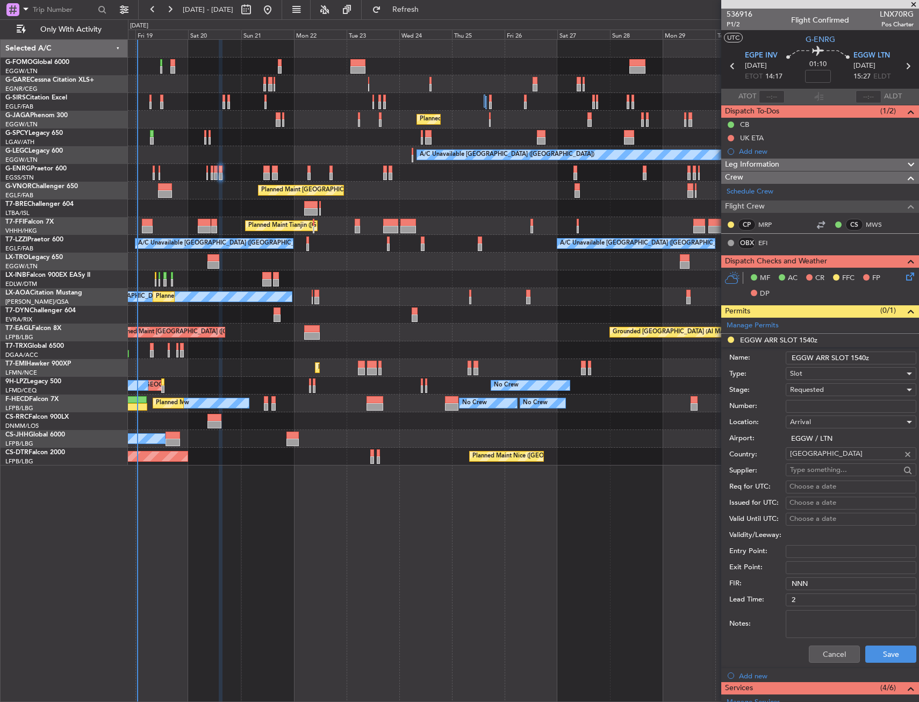
click at [863, 360] on input "EGGW ARR SLOT 1540z" at bounding box center [851, 358] width 131 height 13
type input "EGGW ARR SLOT 1530z"
click at [853, 392] on div "Requested" at bounding box center [847, 390] width 114 height 16
click at [829, 467] on span "Received OK" at bounding box center [847, 471] width 113 height 16
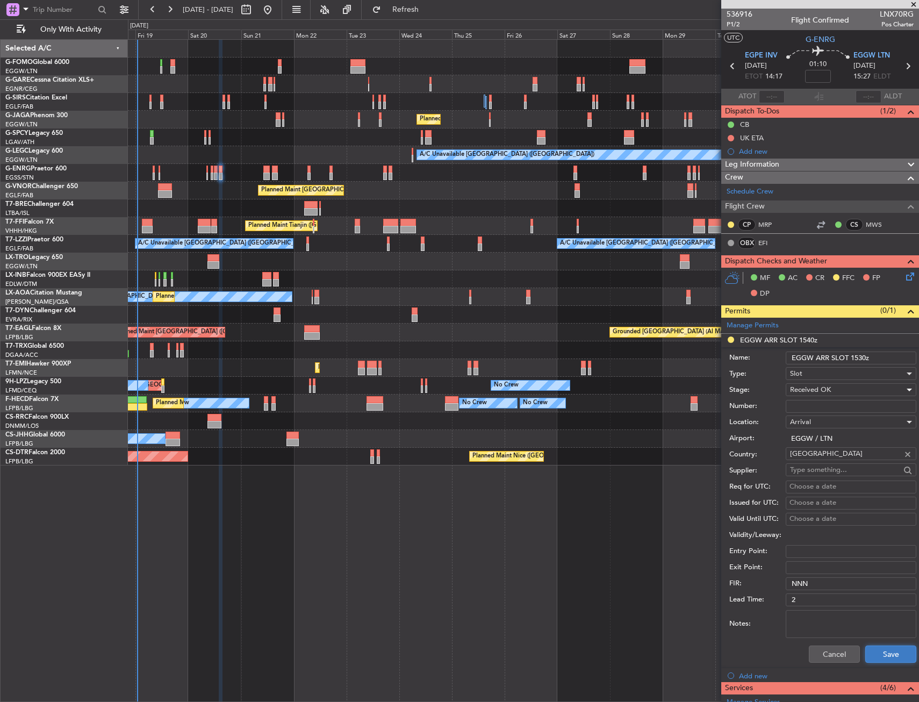
click at [884, 657] on button "Save" at bounding box center [890, 654] width 51 height 17
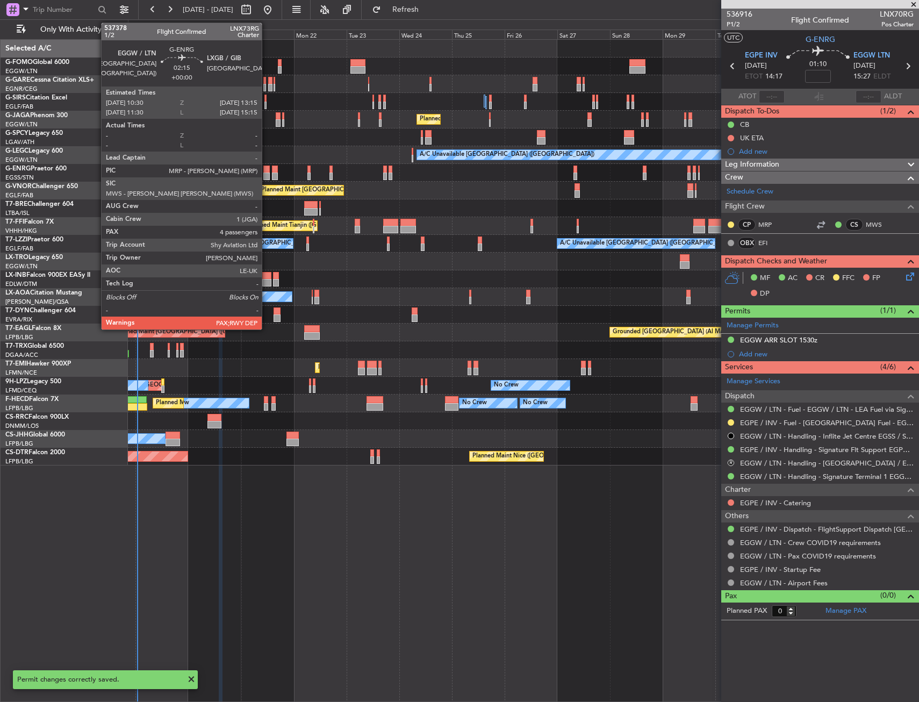
click at [267, 173] on div at bounding box center [266, 177] width 6 height 8
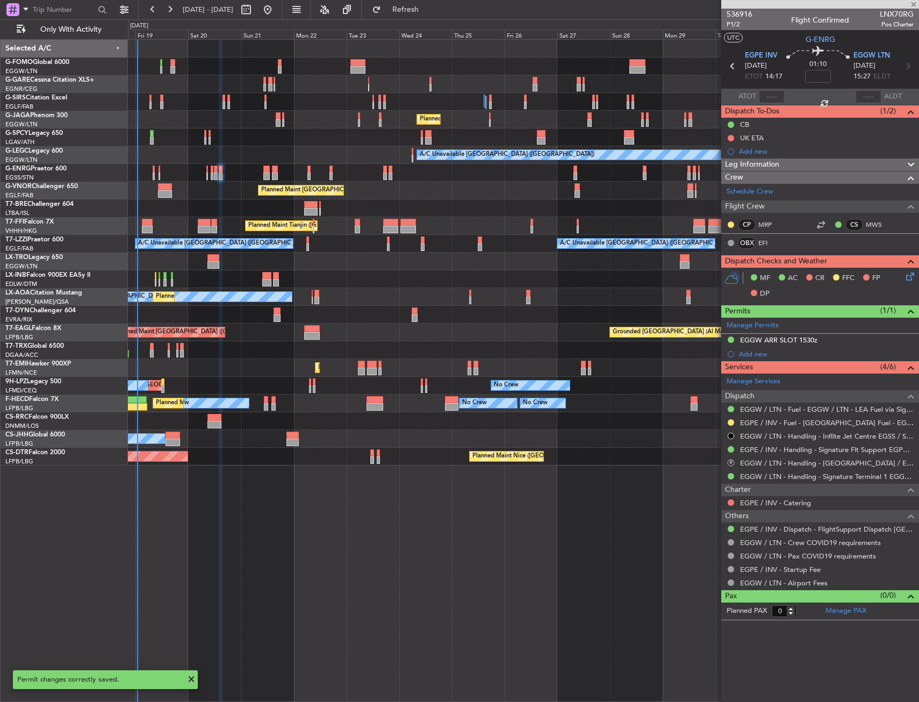
type input "4"
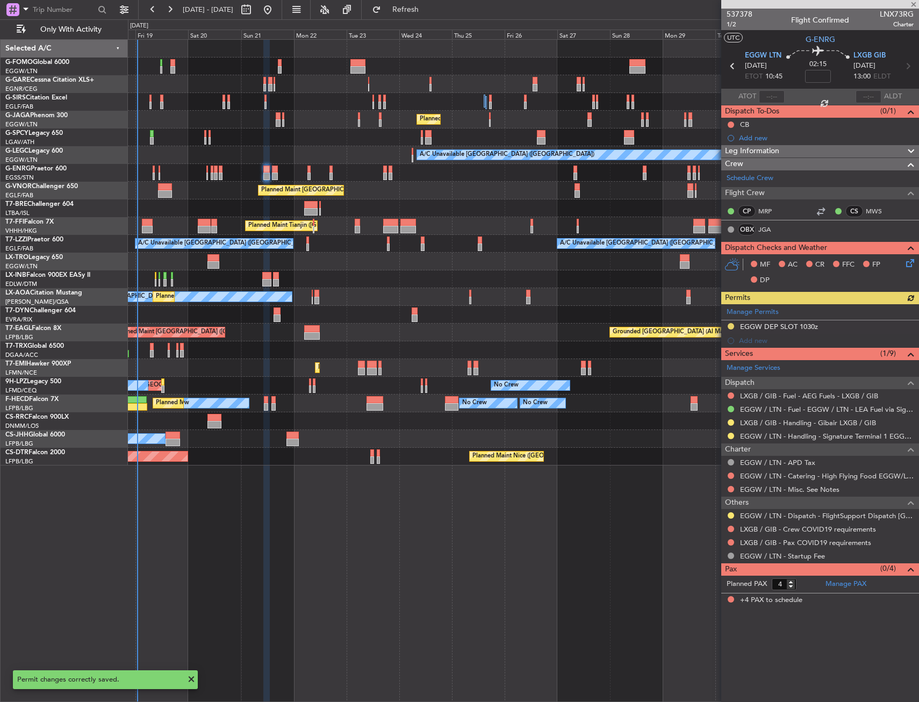
click at [727, 435] on div at bounding box center [731, 436] width 9 height 9
click at [732, 434] on button at bounding box center [731, 436] width 6 height 6
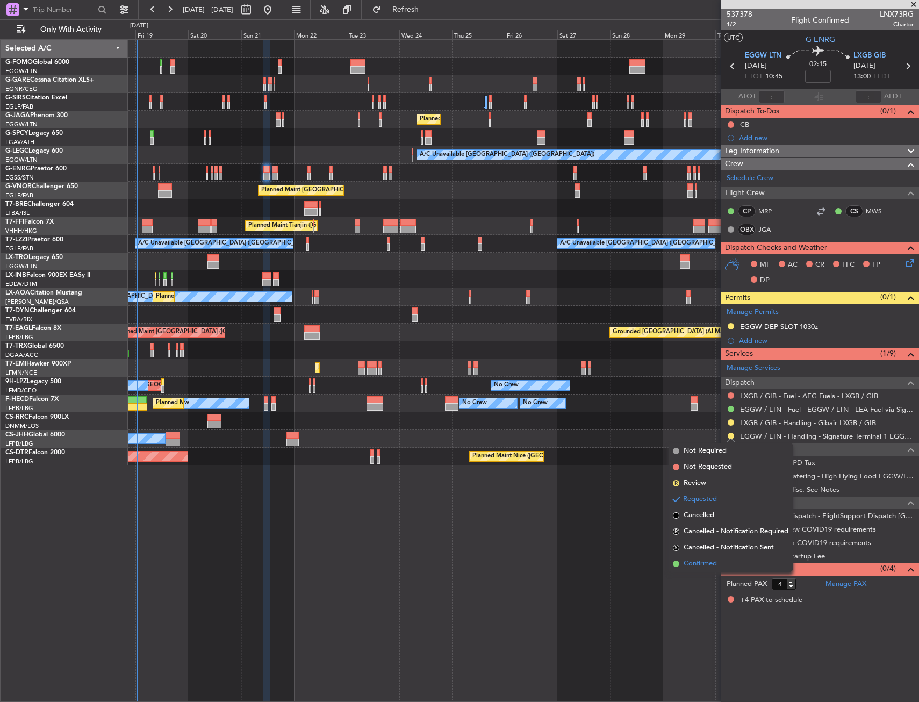
click at [720, 563] on li "Confirmed" at bounding box center [731, 564] width 124 height 16
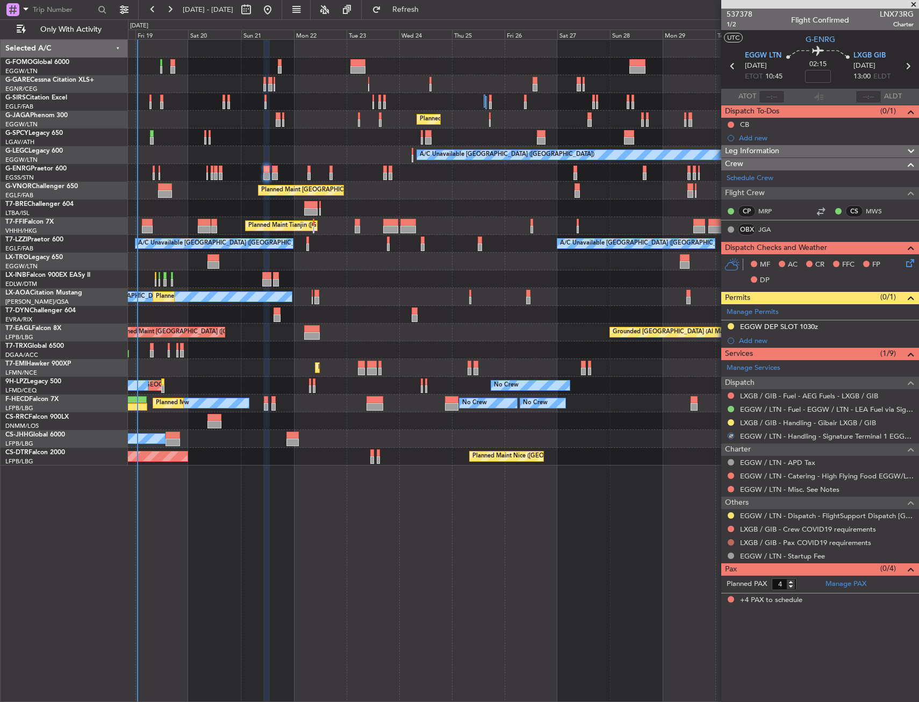
click at [731, 541] on button at bounding box center [731, 542] width 6 height 6
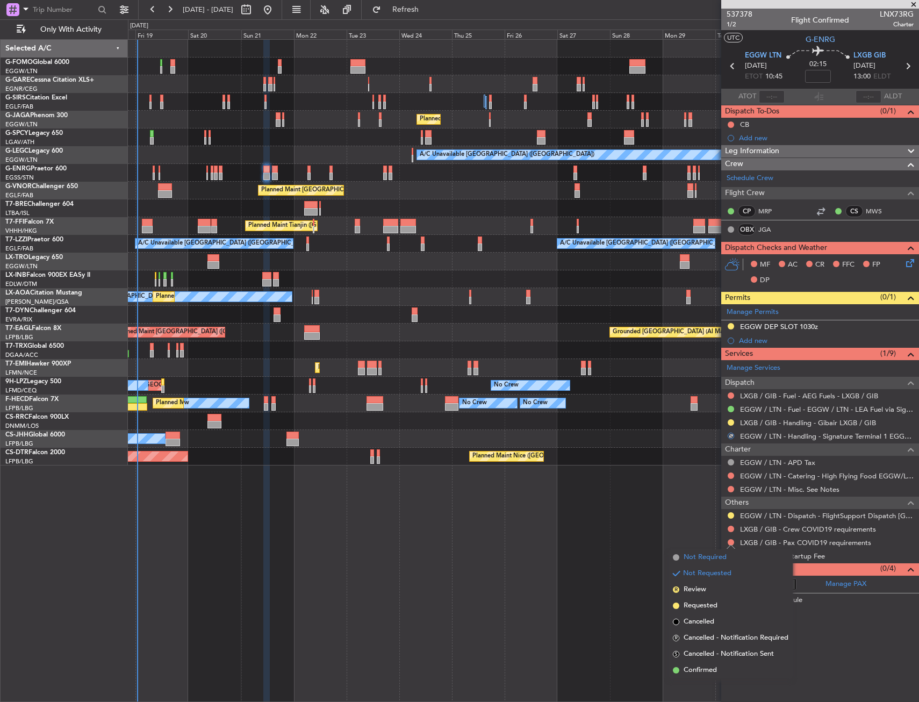
click at [697, 555] on span "Not Required" at bounding box center [705, 557] width 43 height 11
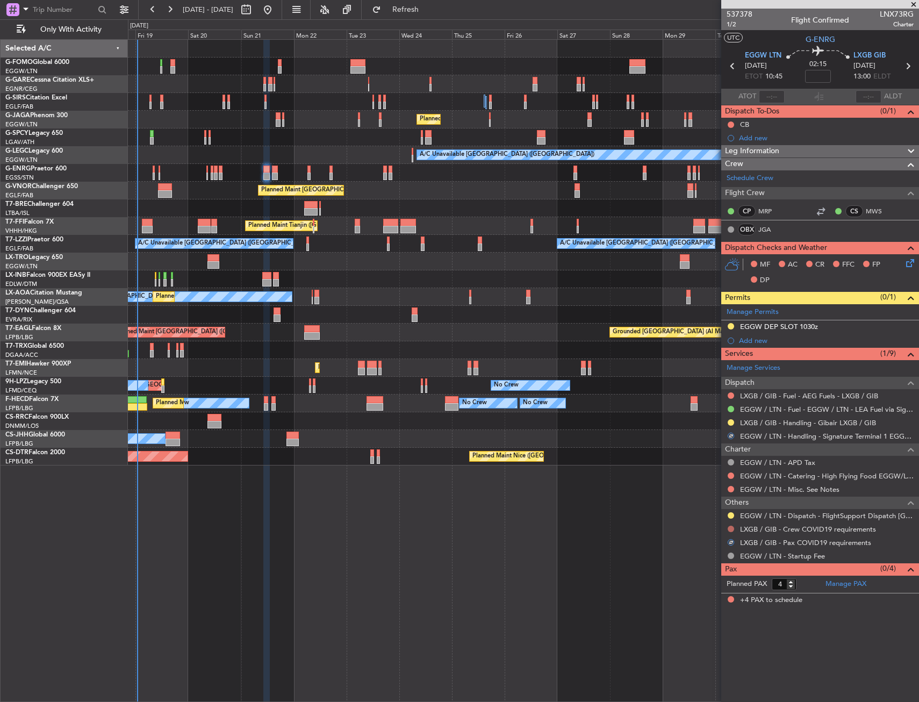
click at [730, 526] on button at bounding box center [731, 529] width 6 height 6
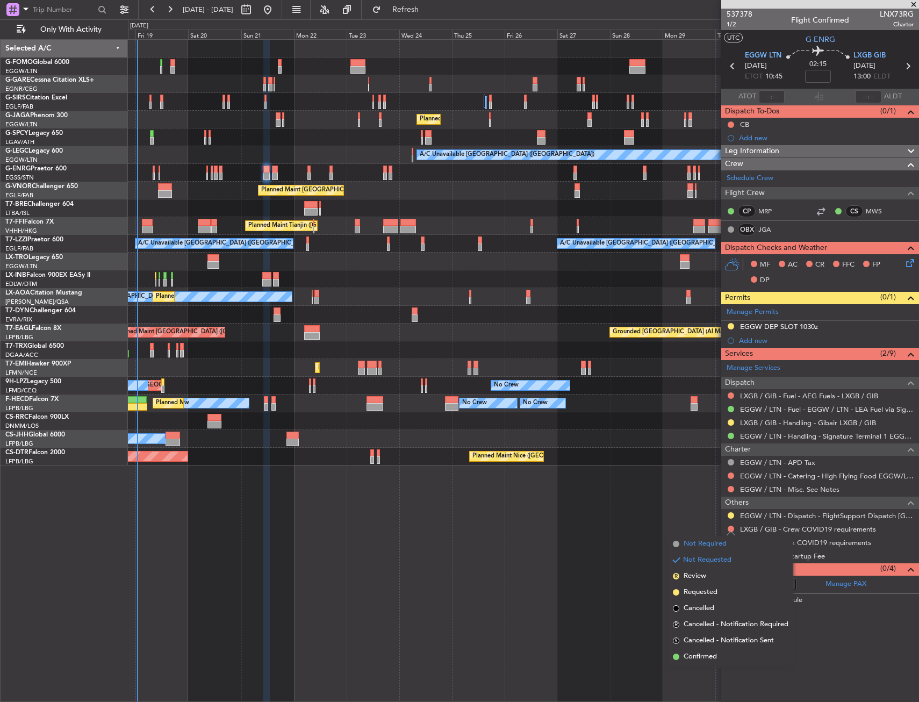
click at [700, 543] on span "Not Required" at bounding box center [705, 544] width 43 height 11
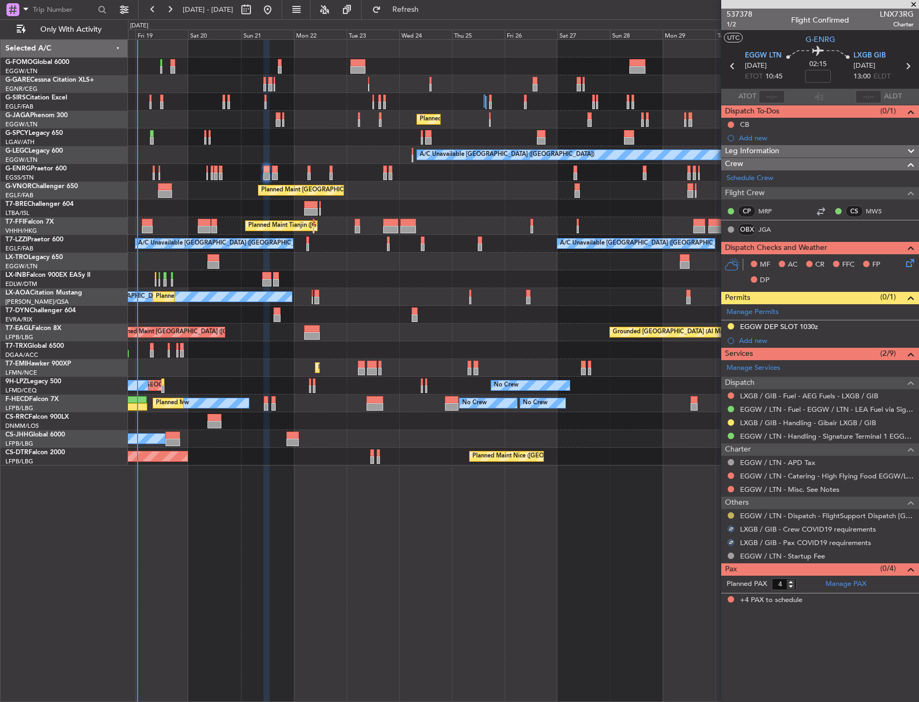
click at [732, 513] on button at bounding box center [731, 515] width 6 height 6
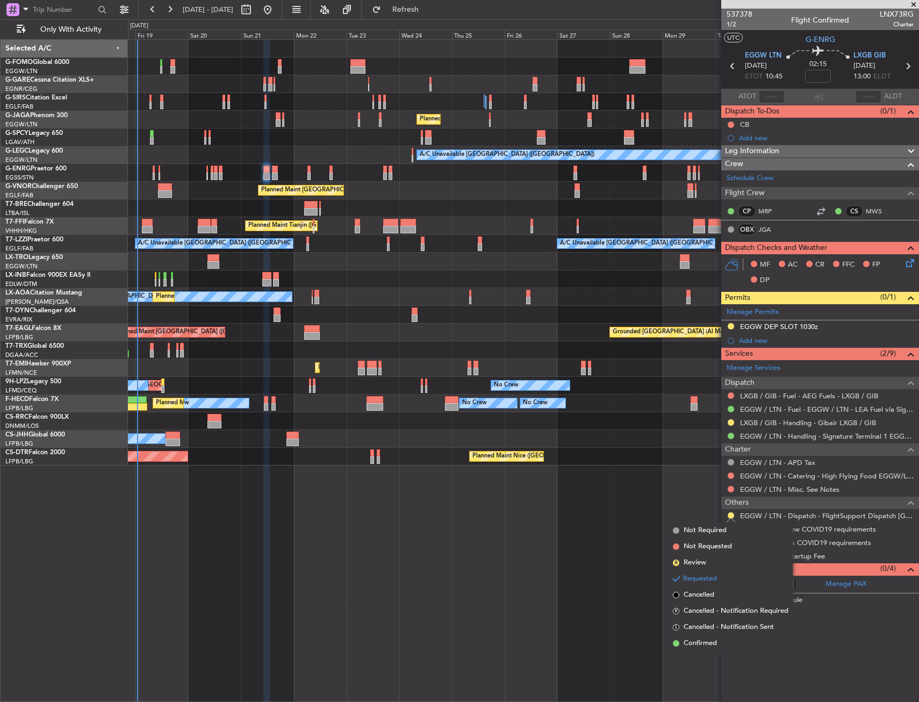
drag, startPoint x: 703, startPoint y: 643, endPoint x: 729, endPoint y: 616, distance: 37.6
click at [703, 643] on span "Confirmed" at bounding box center [700, 643] width 33 height 11
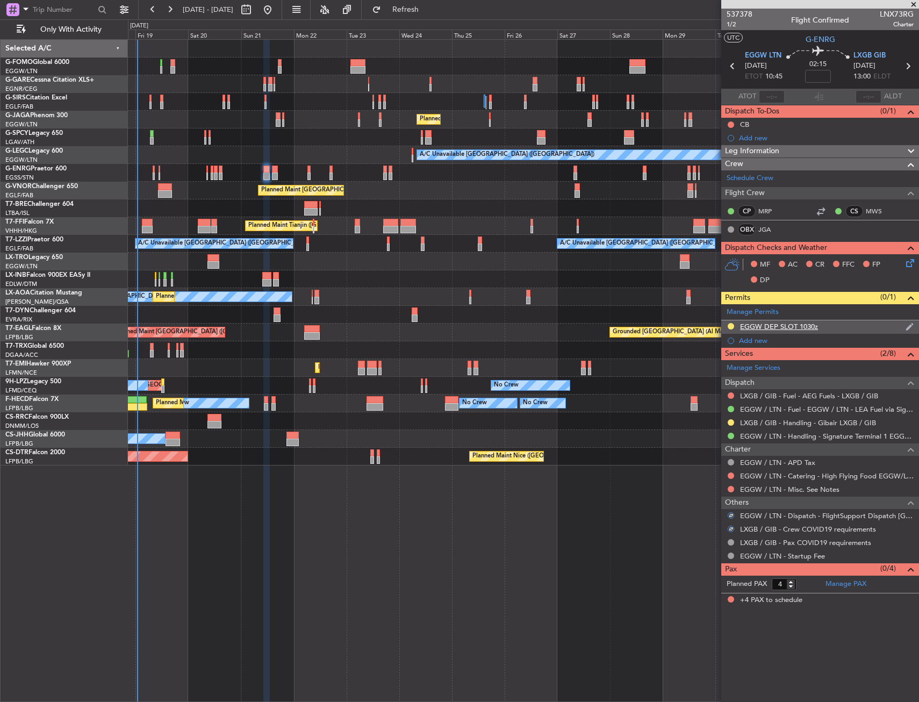
click at [828, 327] on div "EGGW DEP SLOT 1030z" at bounding box center [820, 326] width 198 height 13
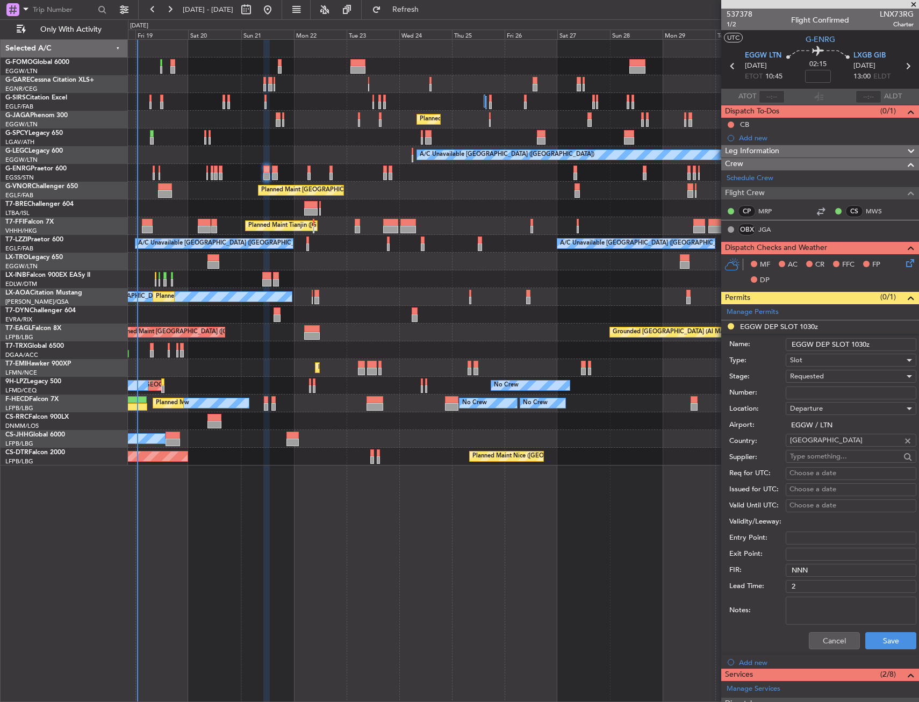
click at [865, 343] on input "EGGW DEP SLOT 1030z" at bounding box center [851, 344] width 131 height 13
type input "EGGW DEP SLOT 1045z"
click at [855, 369] on div "Requested" at bounding box center [847, 376] width 114 height 16
click at [833, 458] on span "Received OK" at bounding box center [847, 458] width 113 height 16
click at [876, 639] on button "Save" at bounding box center [890, 640] width 51 height 17
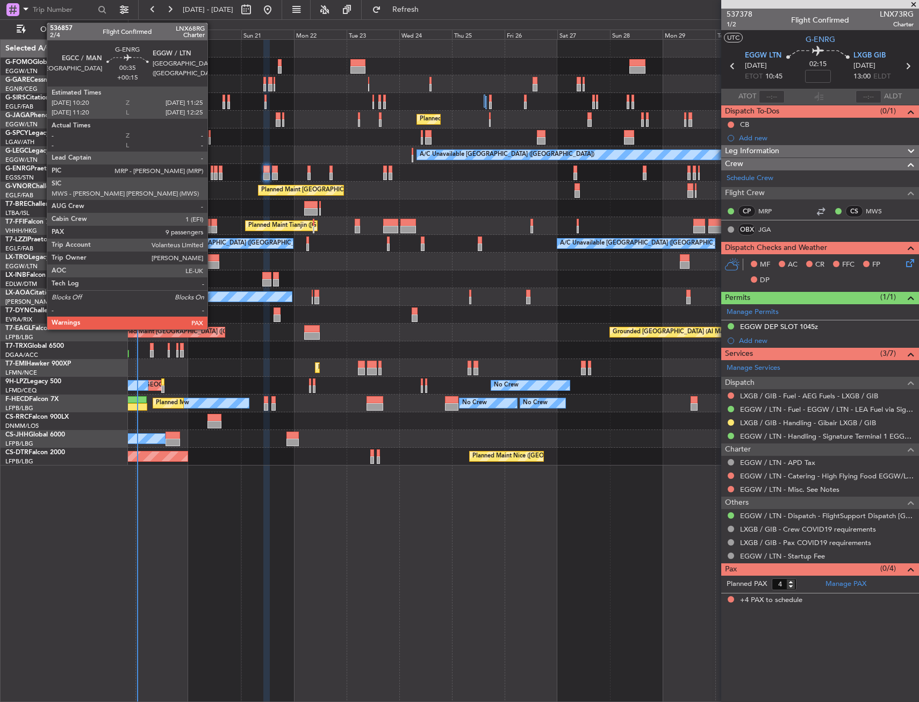
click at [212, 177] on div at bounding box center [212, 177] width 3 height 8
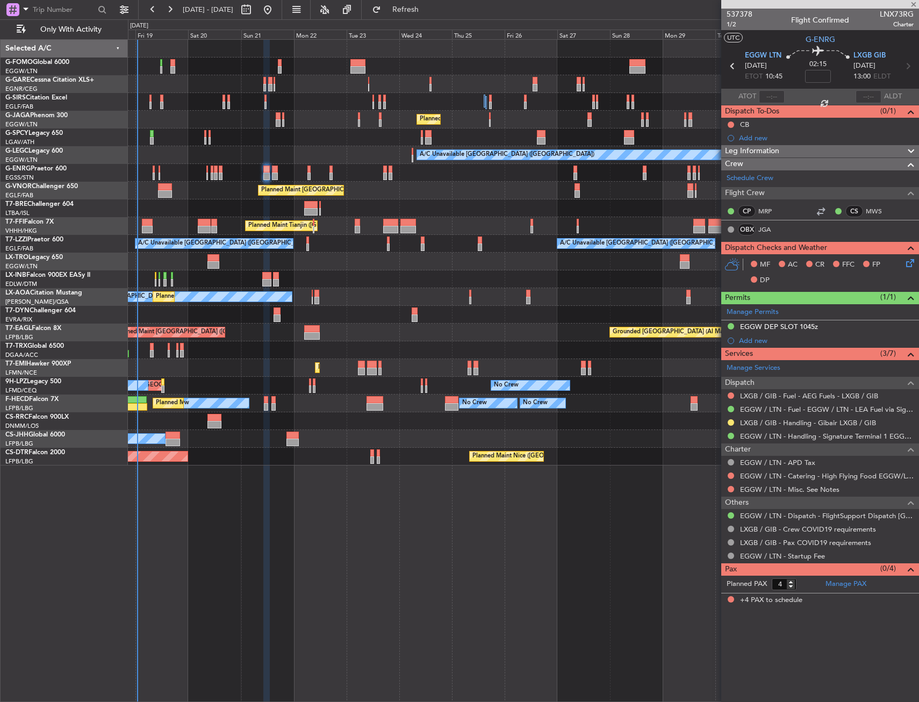
type input "+00:15"
type input "9"
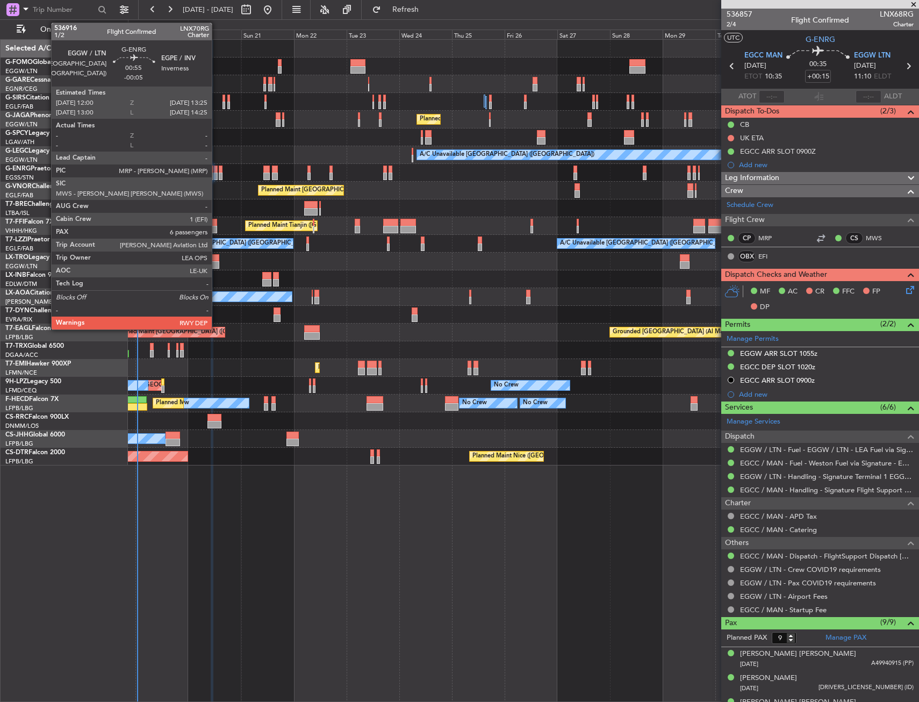
click at [217, 170] on div at bounding box center [215, 170] width 3 height 8
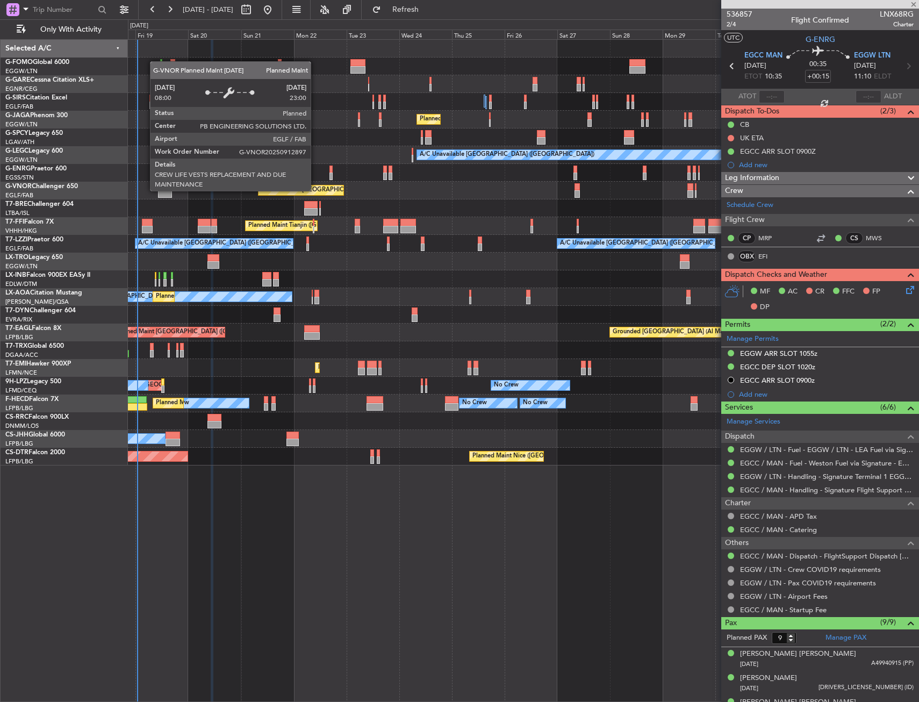
type input "-00:05"
type input "6"
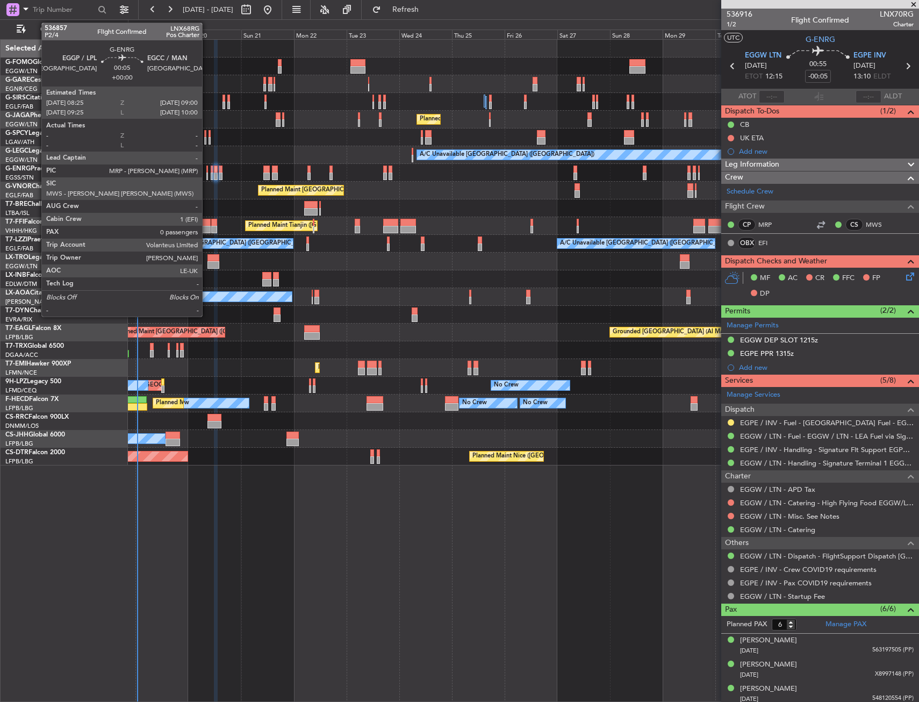
click at [207, 175] on div at bounding box center [207, 177] width 2 height 8
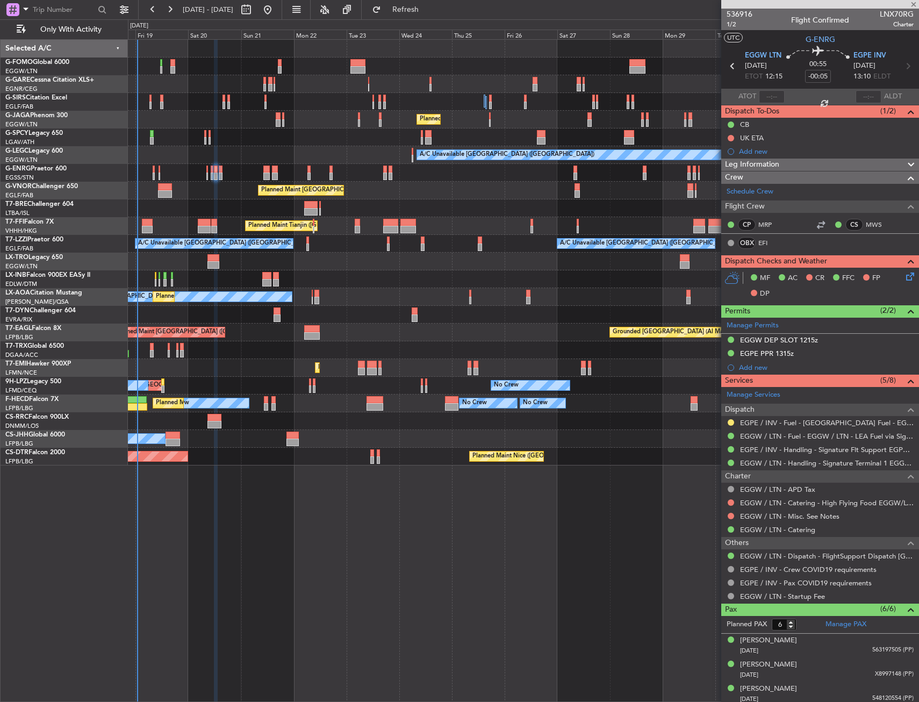
type input "0"
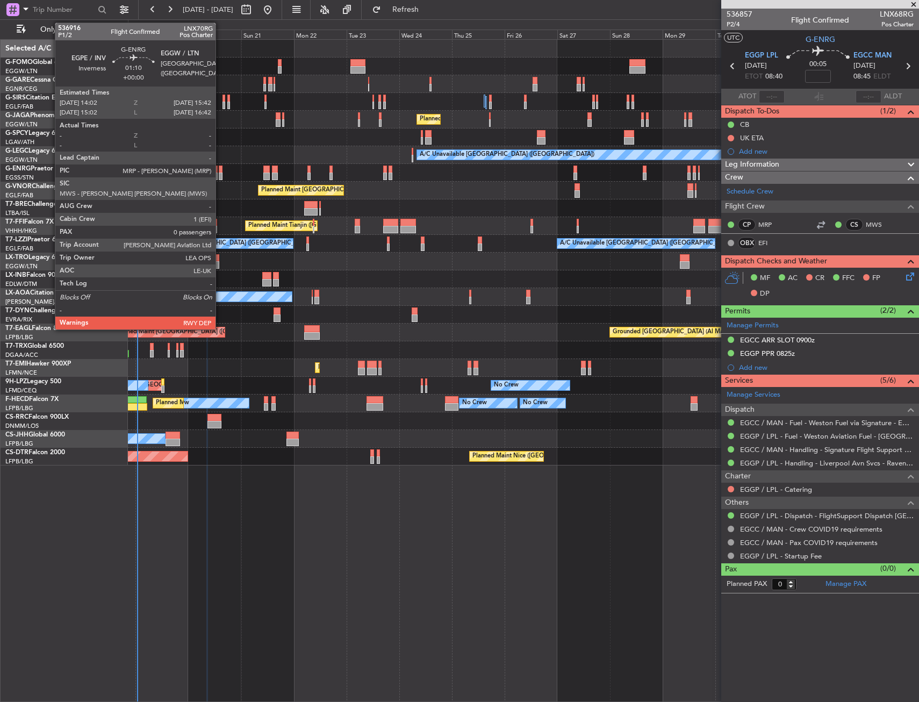
click at [220, 173] on div at bounding box center [221, 177] width 4 height 8
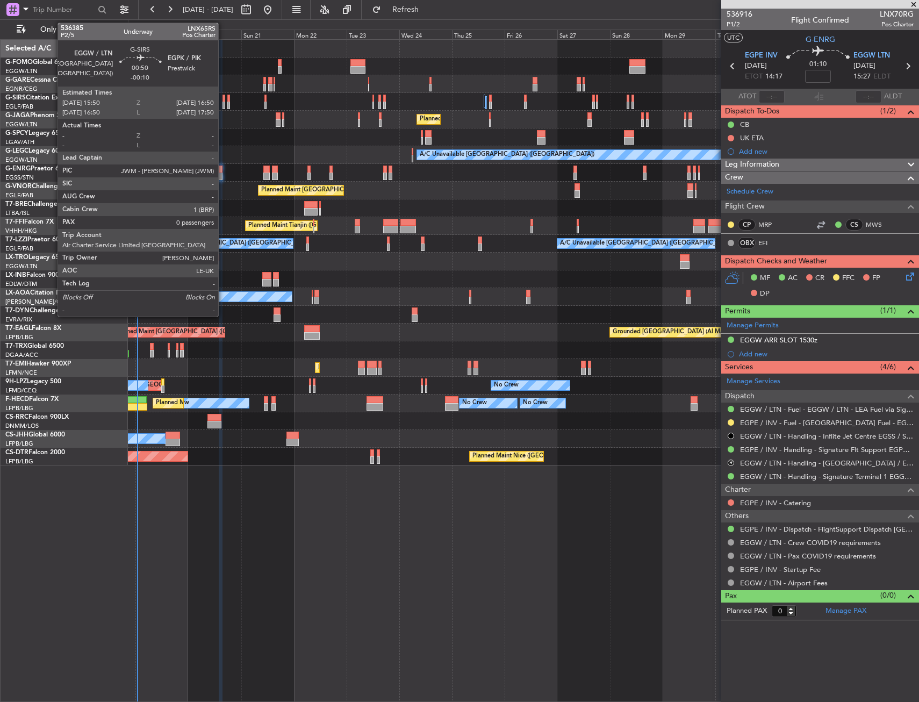
click at [223, 102] on div at bounding box center [224, 106] width 3 height 8
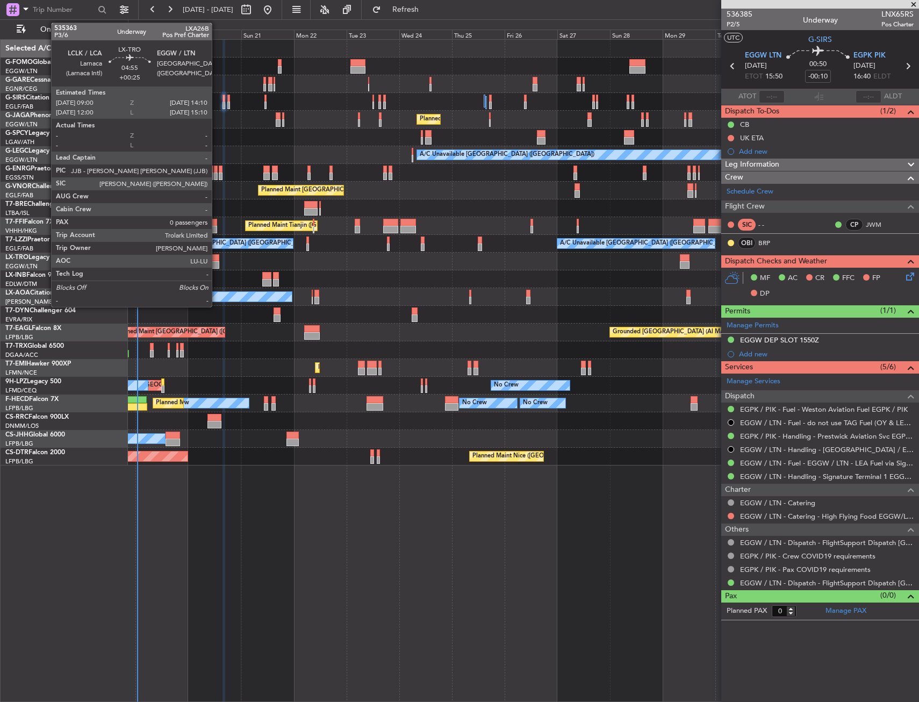
click at [217, 258] on div at bounding box center [213, 258] width 12 height 8
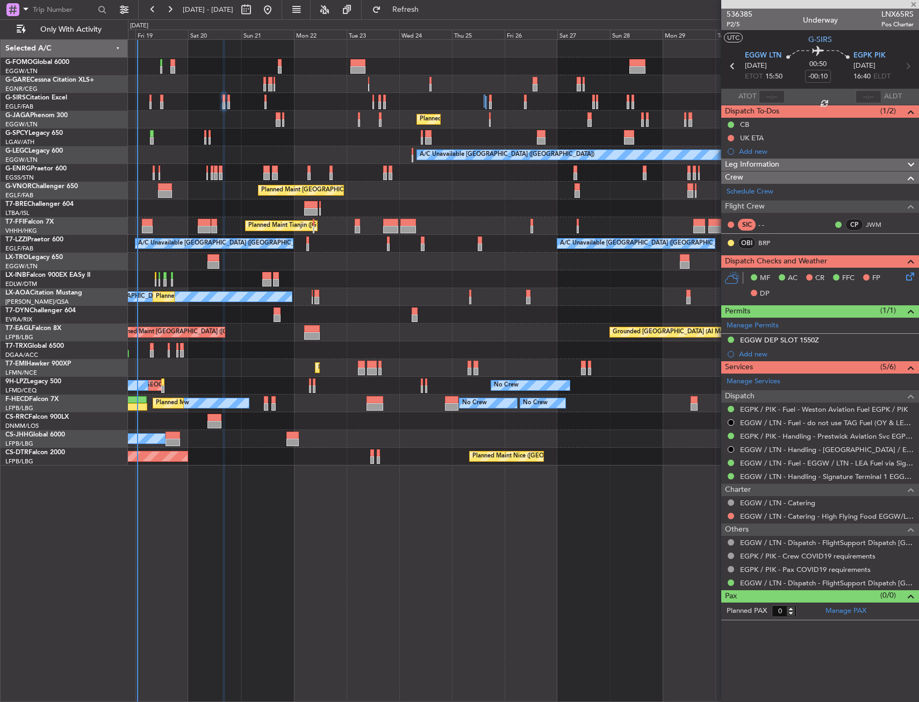
type input "+00:25"
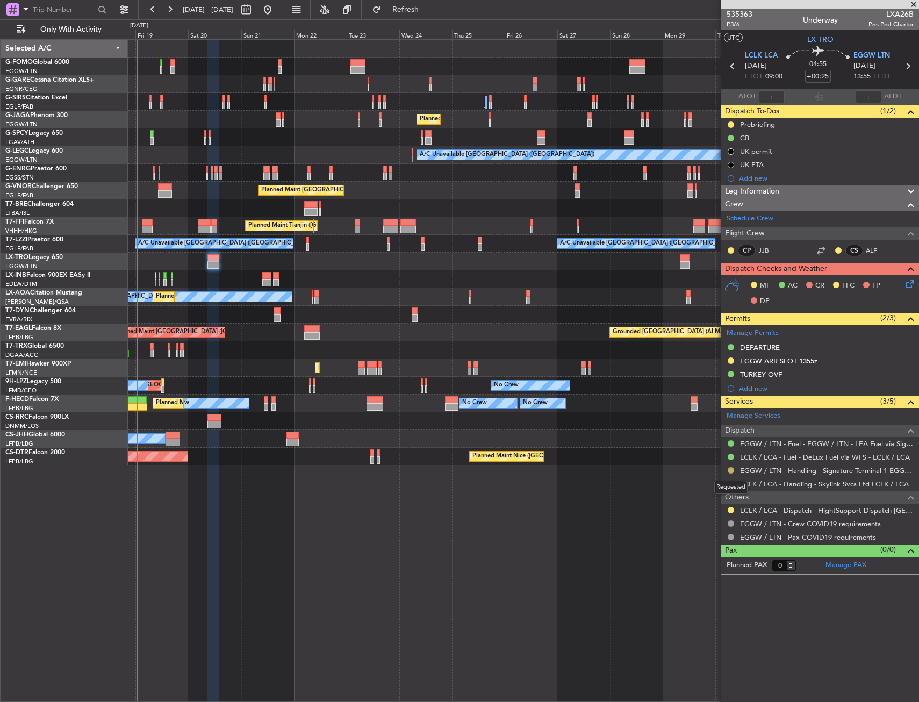
click at [732, 468] on button at bounding box center [731, 470] width 6 height 6
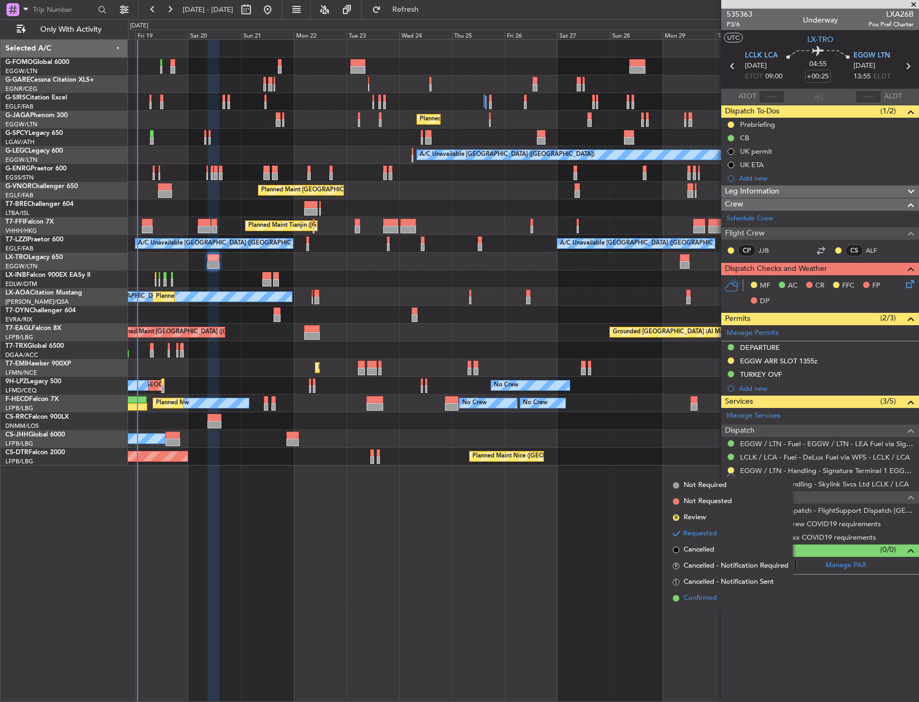
click at [713, 597] on span "Confirmed" at bounding box center [700, 598] width 33 height 11
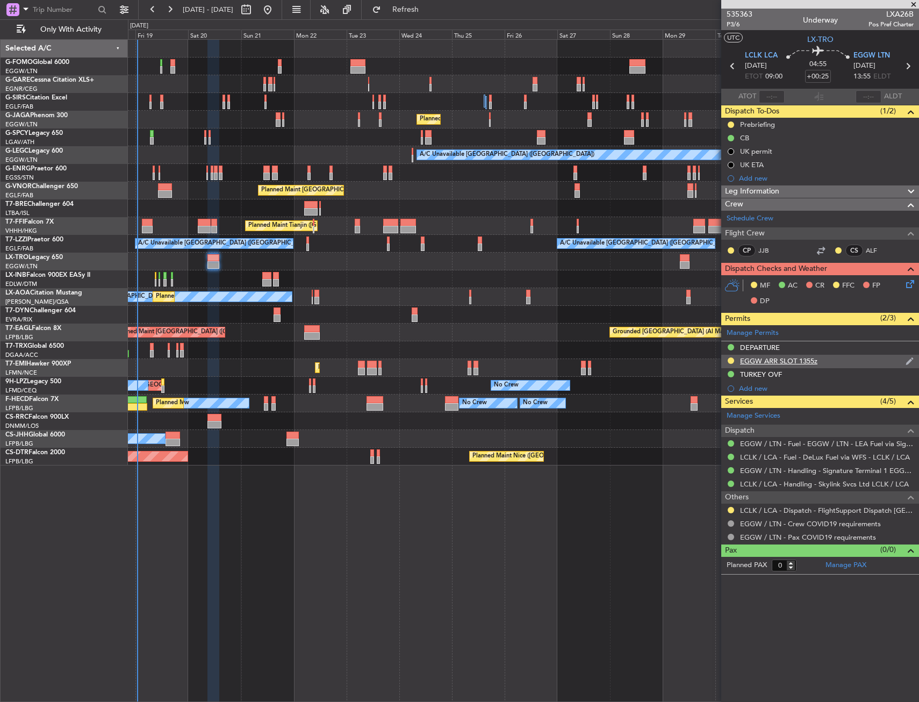
click at [844, 360] on div "EGGW ARR SLOT 1355z" at bounding box center [820, 361] width 198 height 13
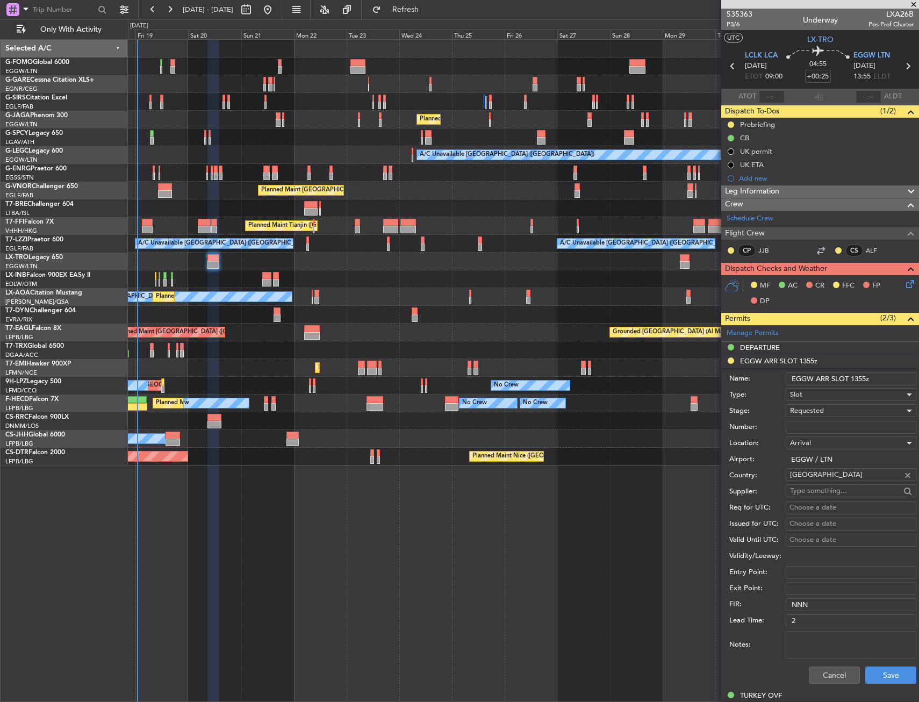
drag, startPoint x: 865, startPoint y: 379, endPoint x: 852, endPoint y: 380, distance: 13.4
click at [852, 380] on input "EGGW ARR SLOT 1355z" at bounding box center [851, 379] width 131 height 13
type input "EGGW ARR SLOT 1410z"
click at [860, 414] on div "Requested" at bounding box center [847, 411] width 114 height 16
click at [824, 490] on span "Received OK" at bounding box center [847, 492] width 113 height 16
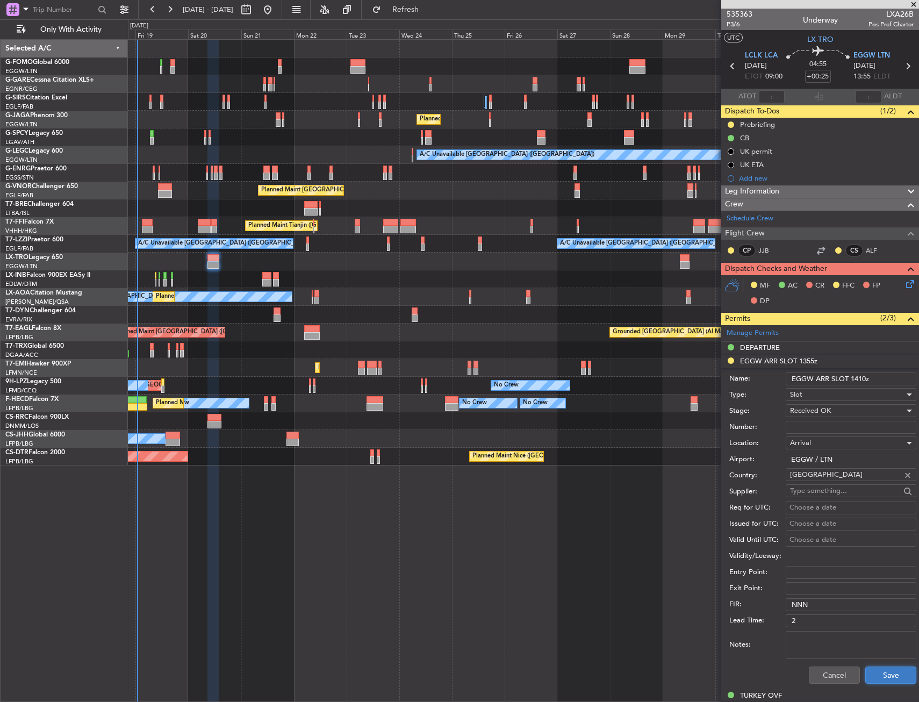
click at [882, 674] on button "Save" at bounding box center [890, 675] width 51 height 17
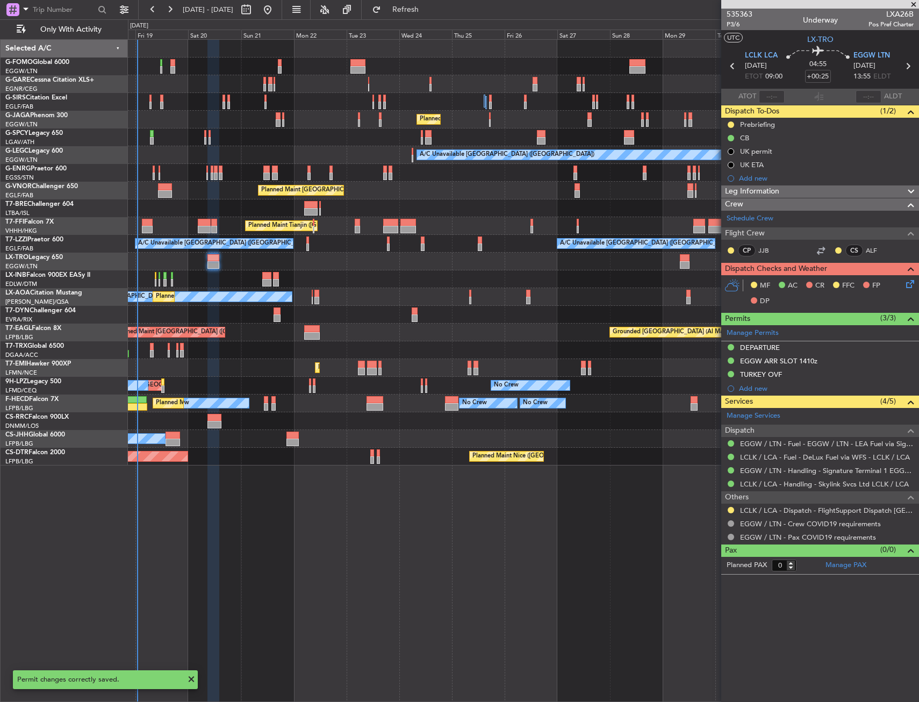
click at [908, 284] on icon at bounding box center [908, 282] width 9 height 9
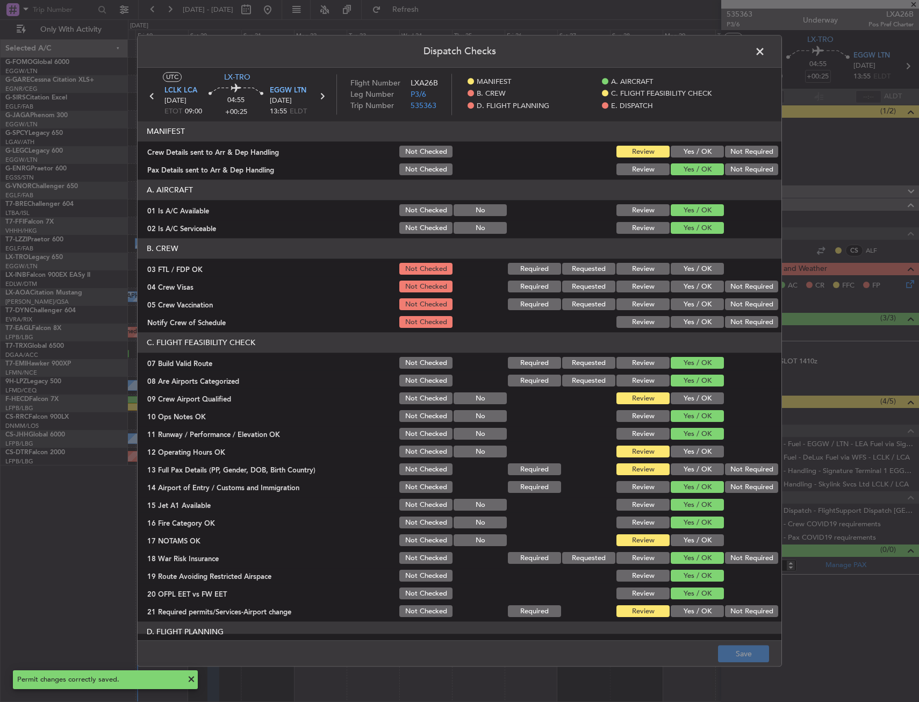
click at [765, 52] on span at bounding box center [765, 55] width 0 height 22
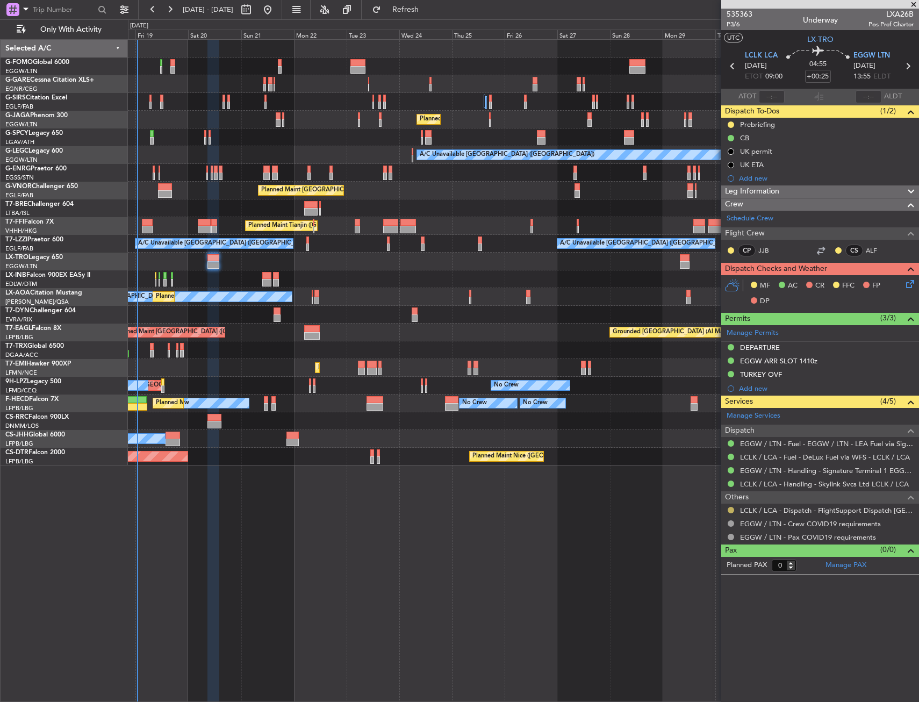
click at [732, 509] on button at bounding box center [731, 510] width 6 height 6
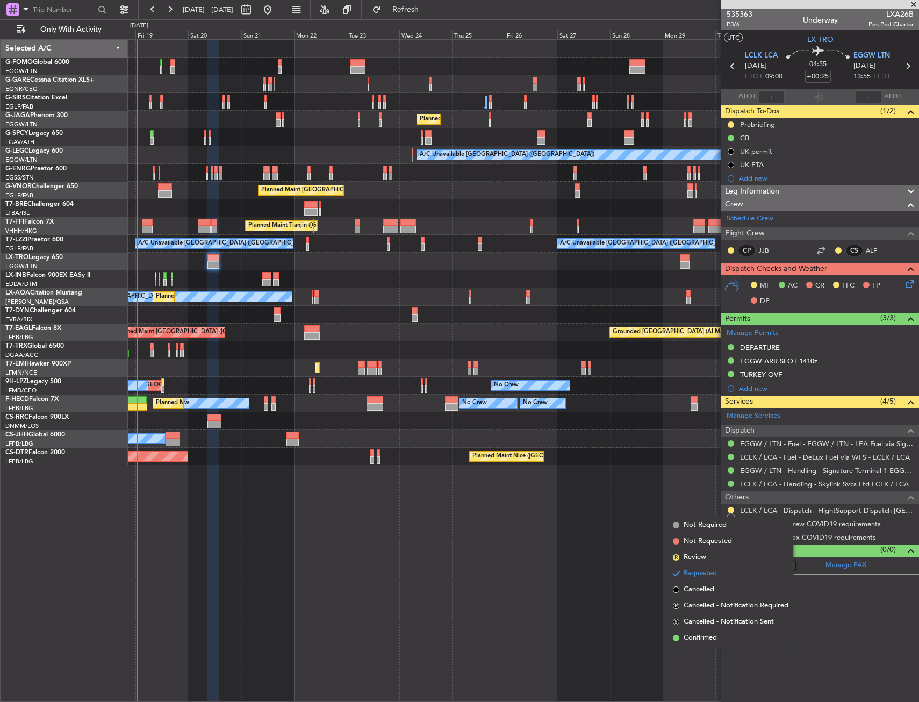
click at [692, 636] on span "Confirmed" at bounding box center [700, 638] width 33 height 11
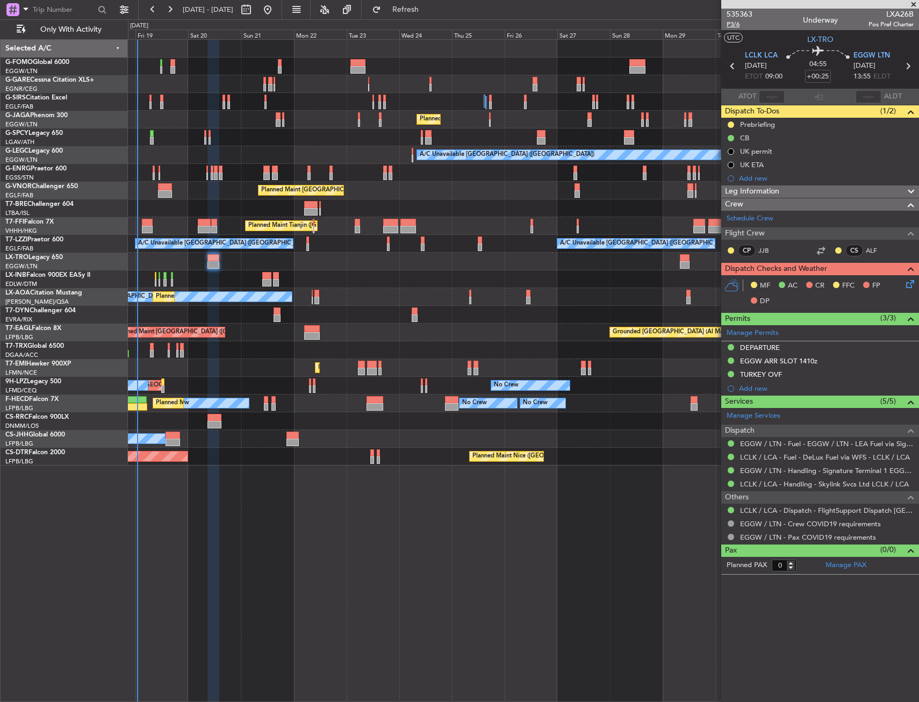
click at [731, 25] on span "P3/6" at bounding box center [740, 24] width 26 height 9
click at [736, 26] on span "P3/6" at bounding box center [740, 24] width 26 height 9
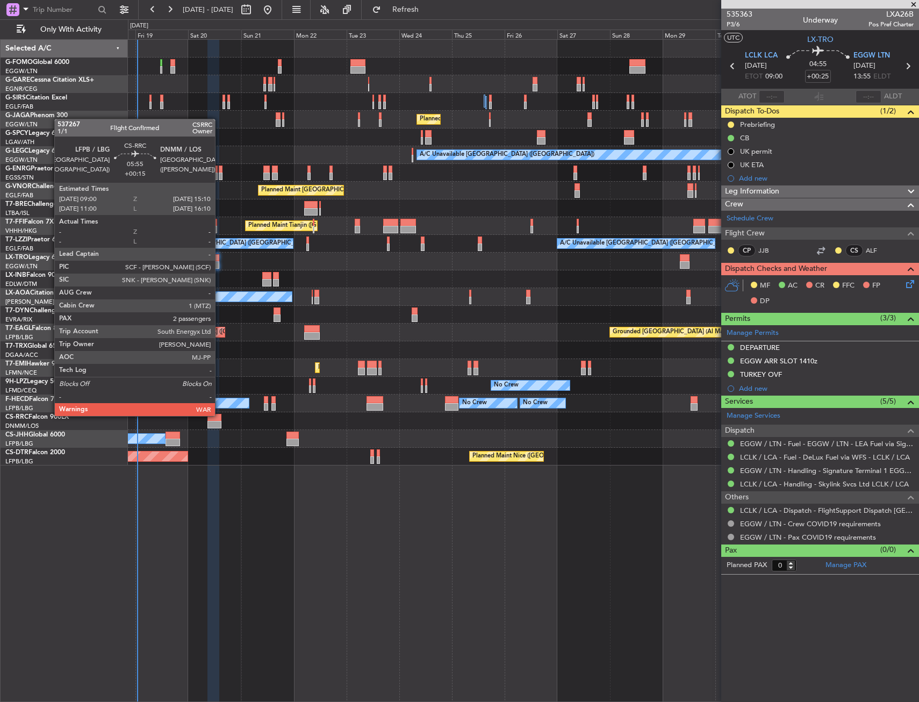
click at [220, 415] on div at bounding box center [214, 418] width 14 height 8
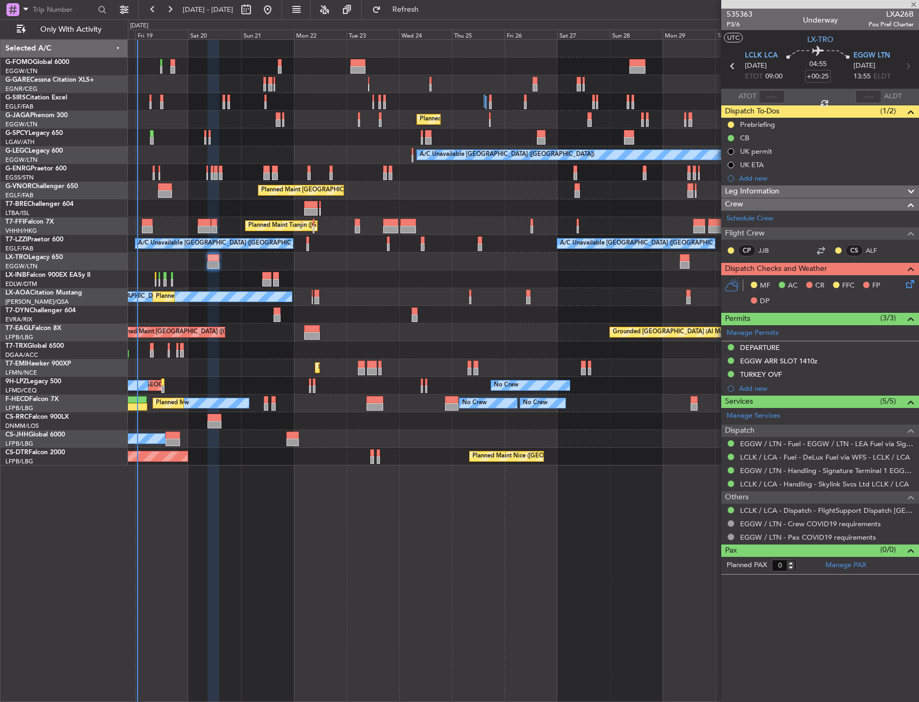
type input "+00:15"
type input "2"
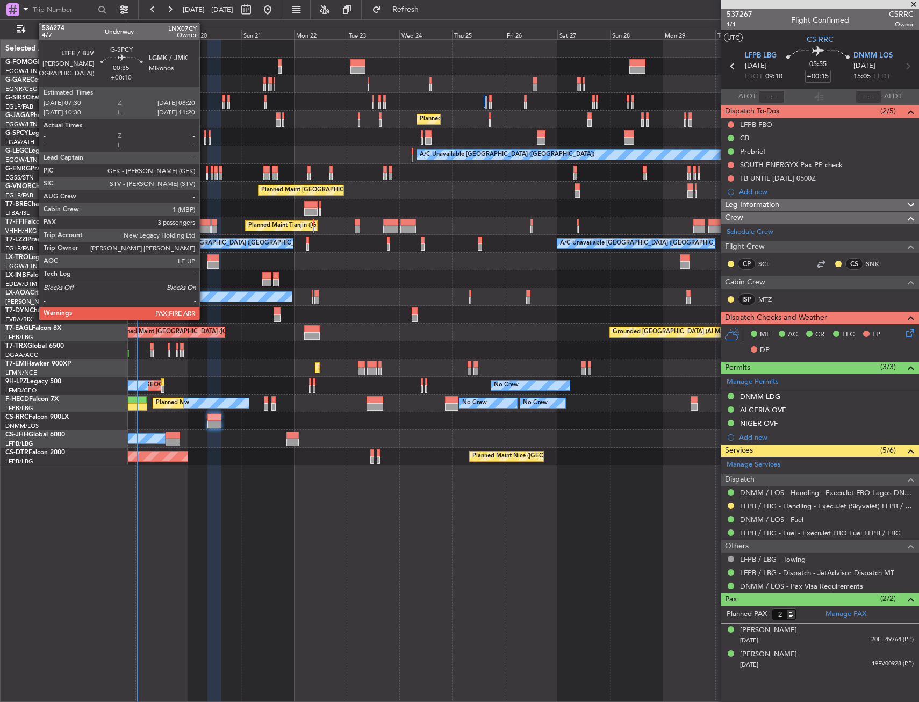
click at [204, 139] on div at bounding box center [205, 141] width 2 height 8
type input "+00:10"
type input "3"
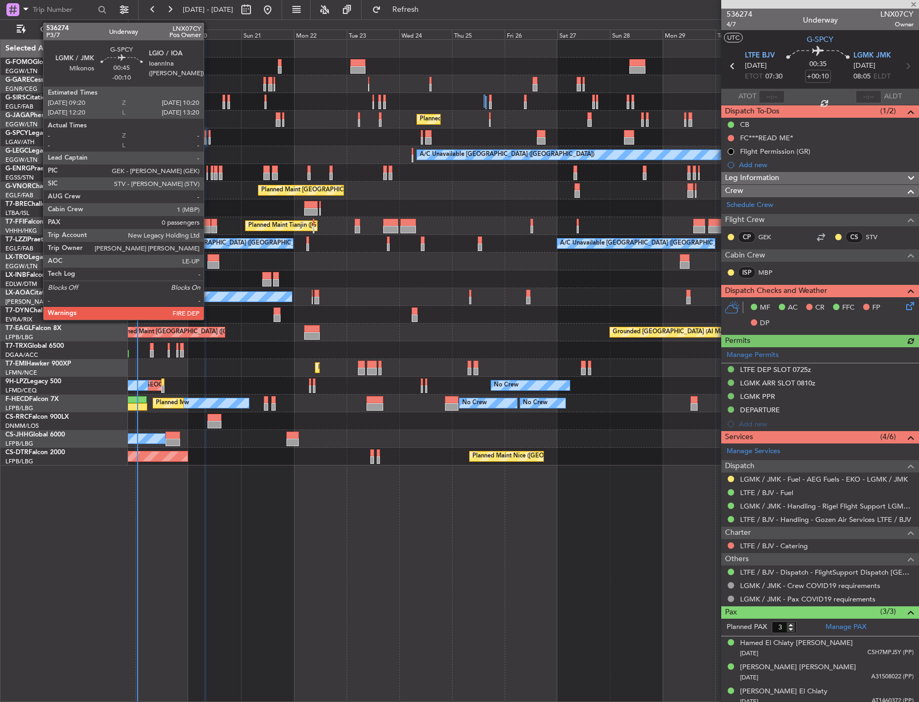
click at [209, 135] on div at bounding box center [210, 134] width 3 height 8
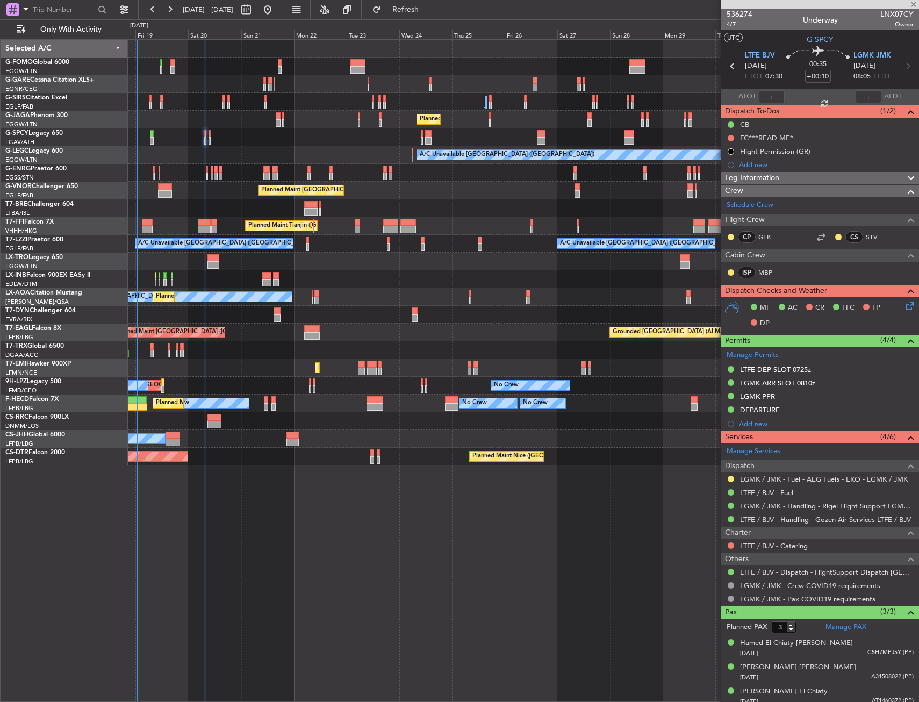
type input "-00:10"
type input "0"
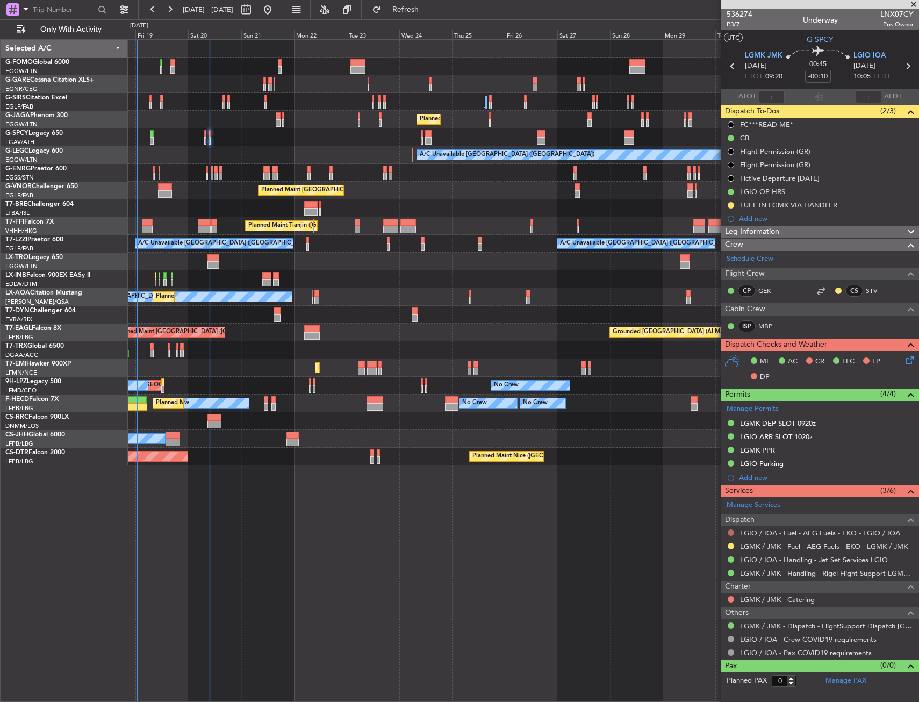
click at [731, 534] on button at bounding box center [731, 532] width 6 height 6
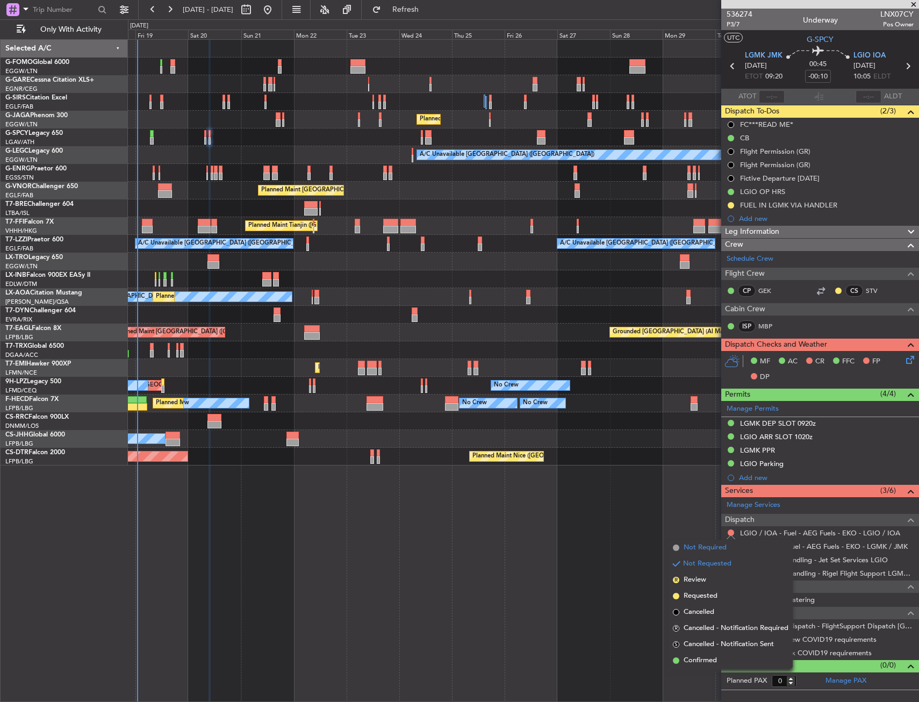
click at [688, 548] on span "Not Required" at bounding box center [705, 547] width 43 height 11
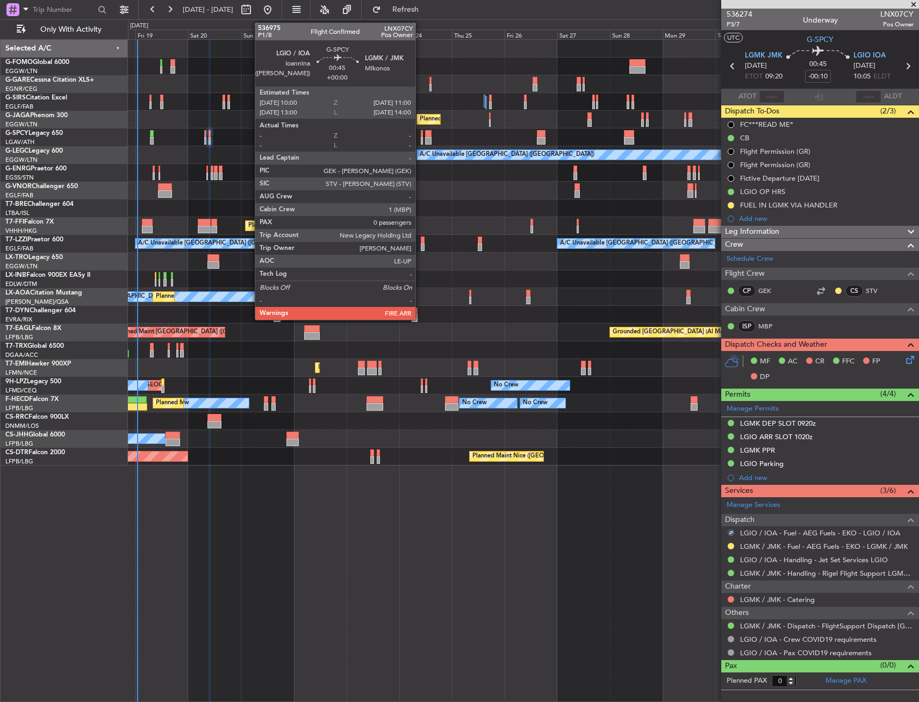
click at [421, 133] on div at bounding box center [422, 134] width 3 height 8
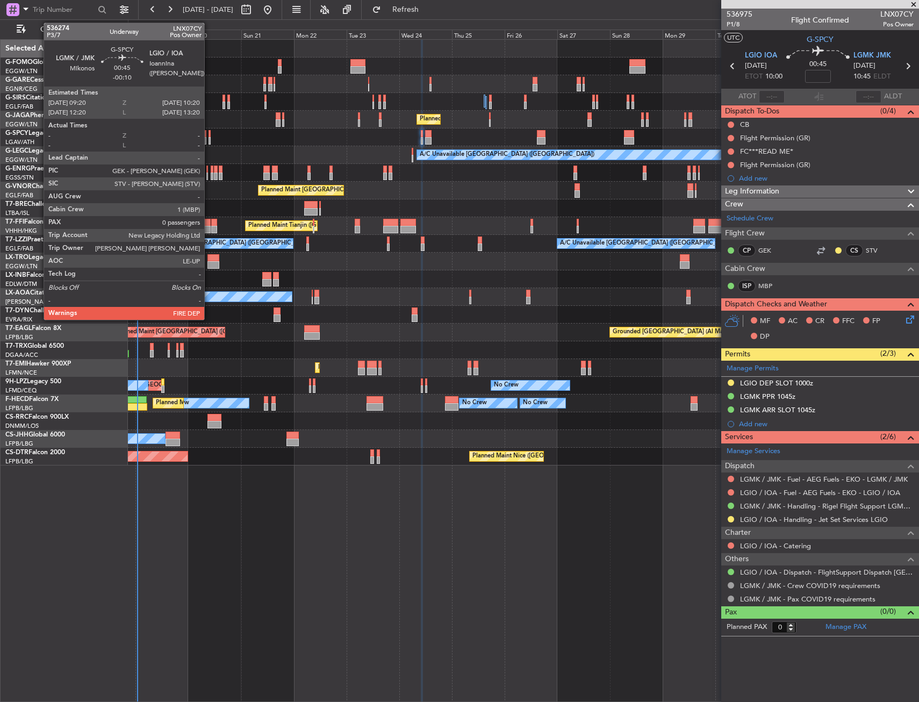
click at [209, 135] on div at bounding box center [210, 134] width 3 height 8
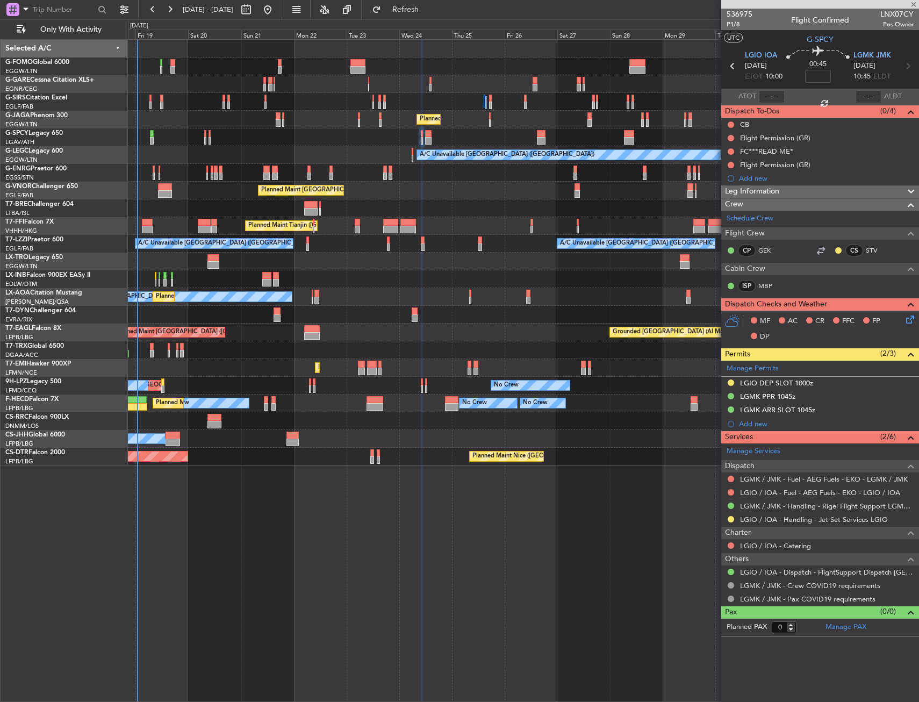
type input "-00:10"
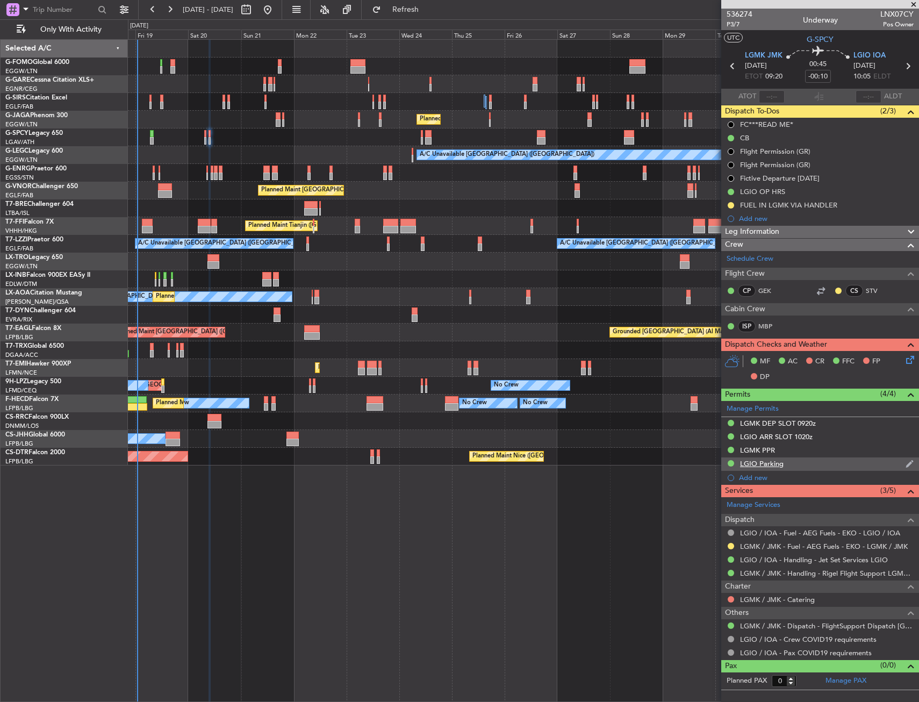
click at [796, 463] on div "LGIO Parking" at bounding box center [820, 463] width 198 height 13
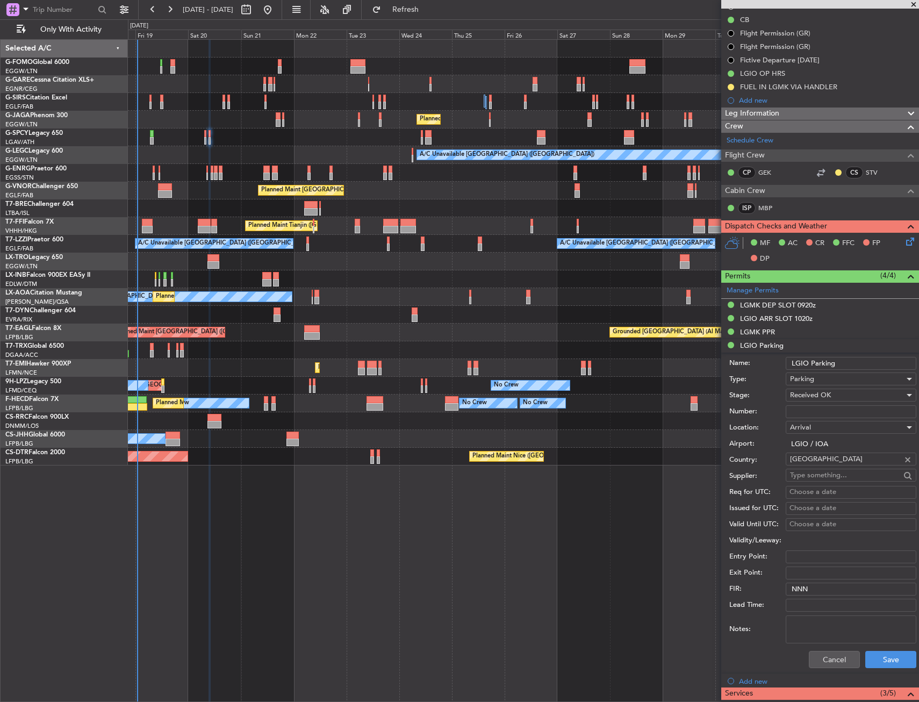
scroll to position [269, 0]
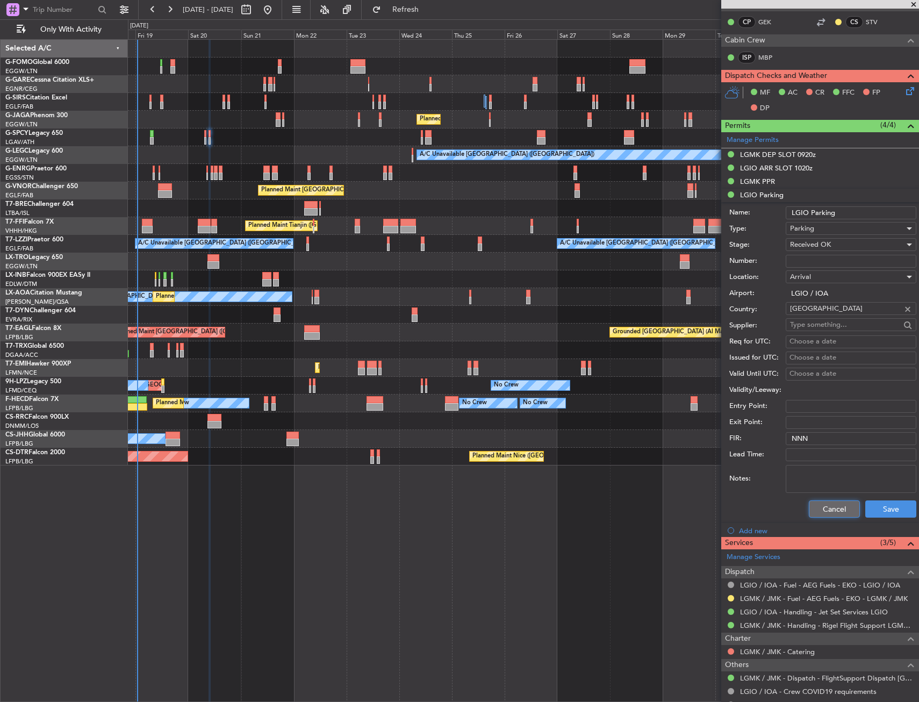
click at [809, 513] on button "Cancel" at bounding box center [834, 508] width 51 height 17
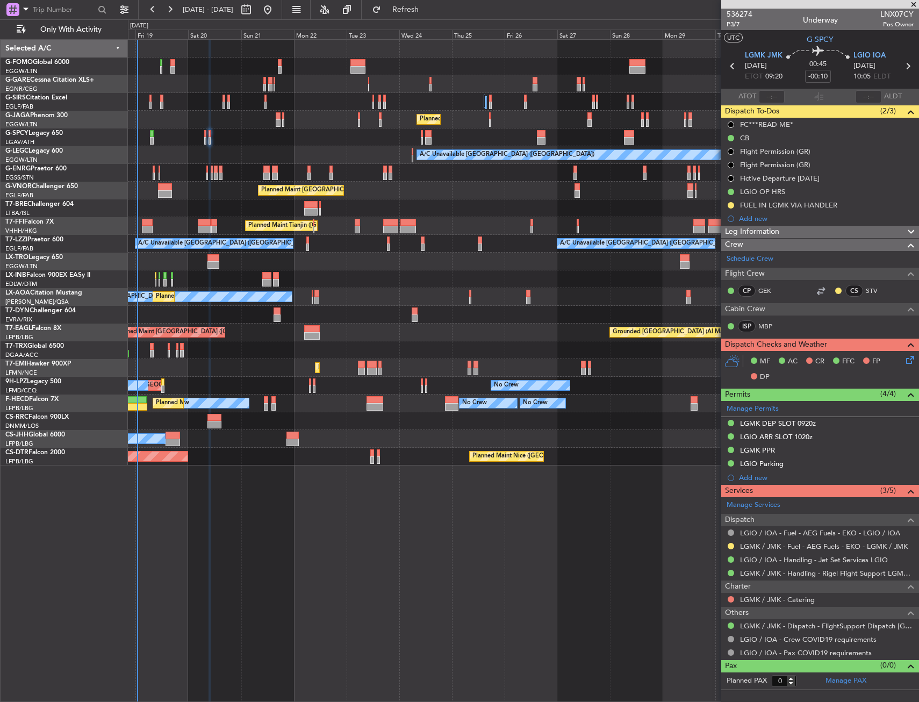
scroll to position [0, 0]
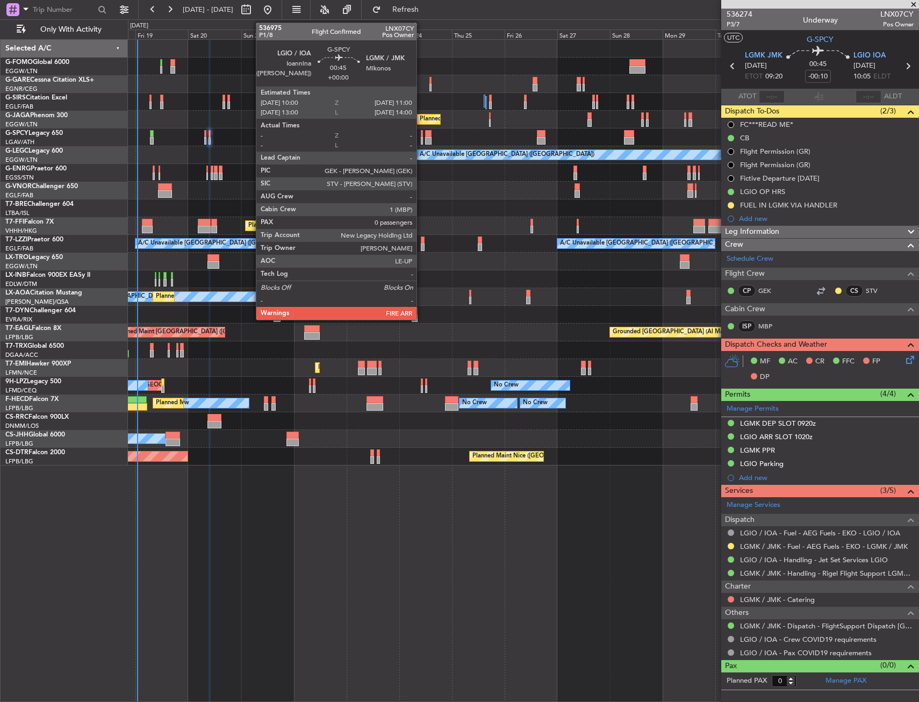
click at [421, 132] on div at bounding box center [422, 134] width 3 height 8
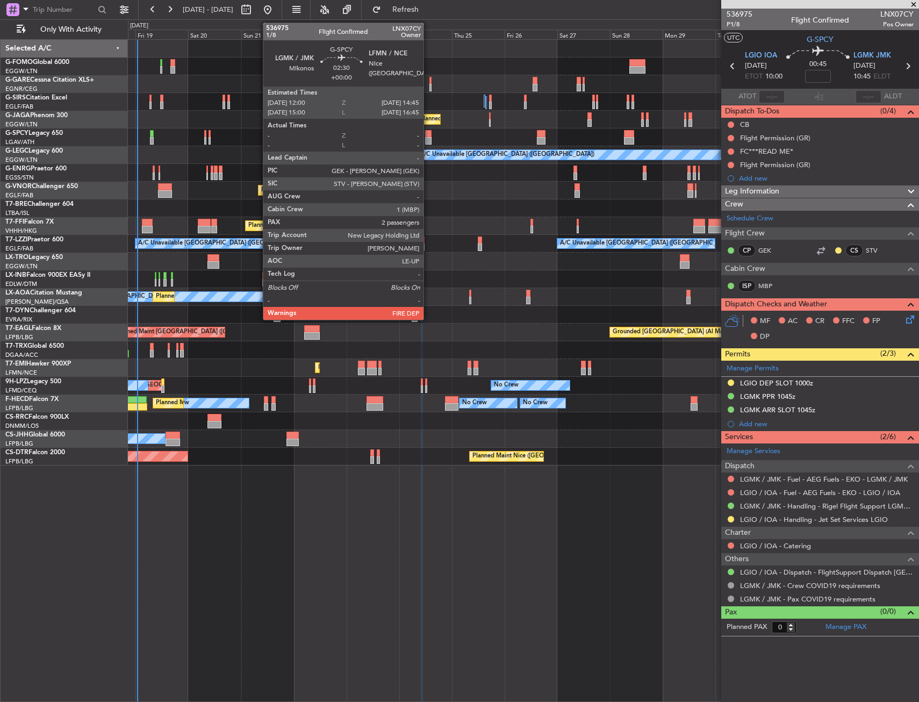
click at [428, 133] on div at bounding box center [428, 134] width 6 height 8
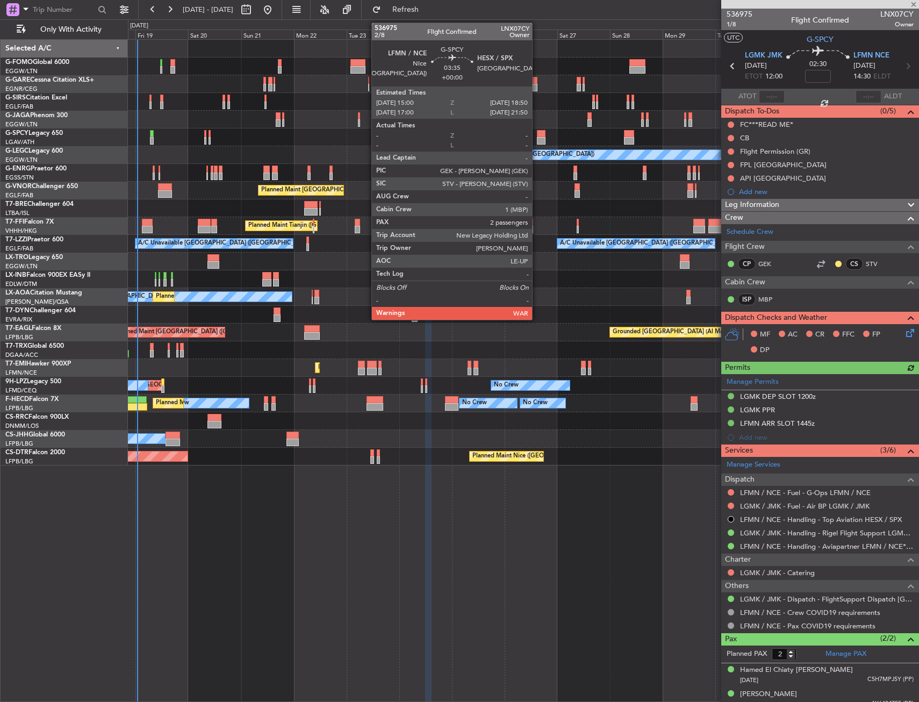
click at [537, 139] on div at bounding box center [541, 141] width 9 height 8
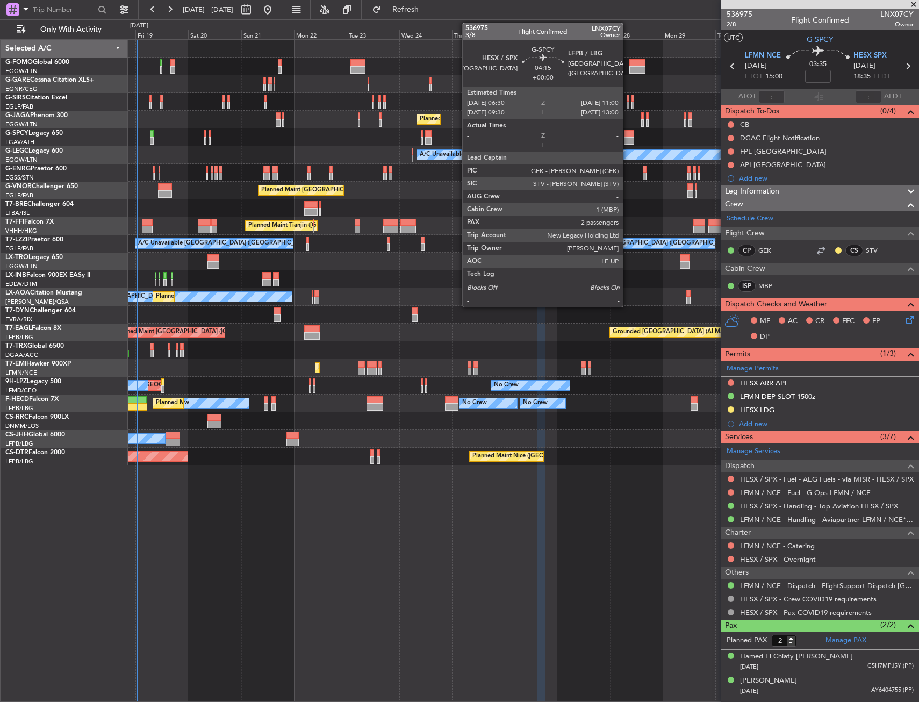
click at [628, 132] on div at bounding box center [629, 134] width 10 height 8
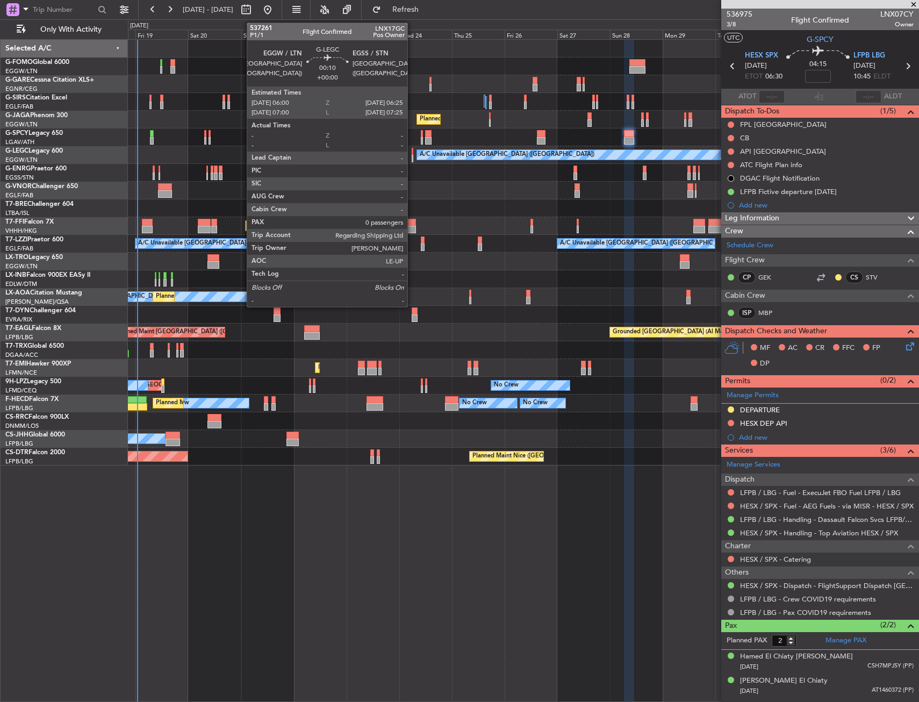
click at [412, 160] on div at bounding box center [412, 159] width 1 height 8
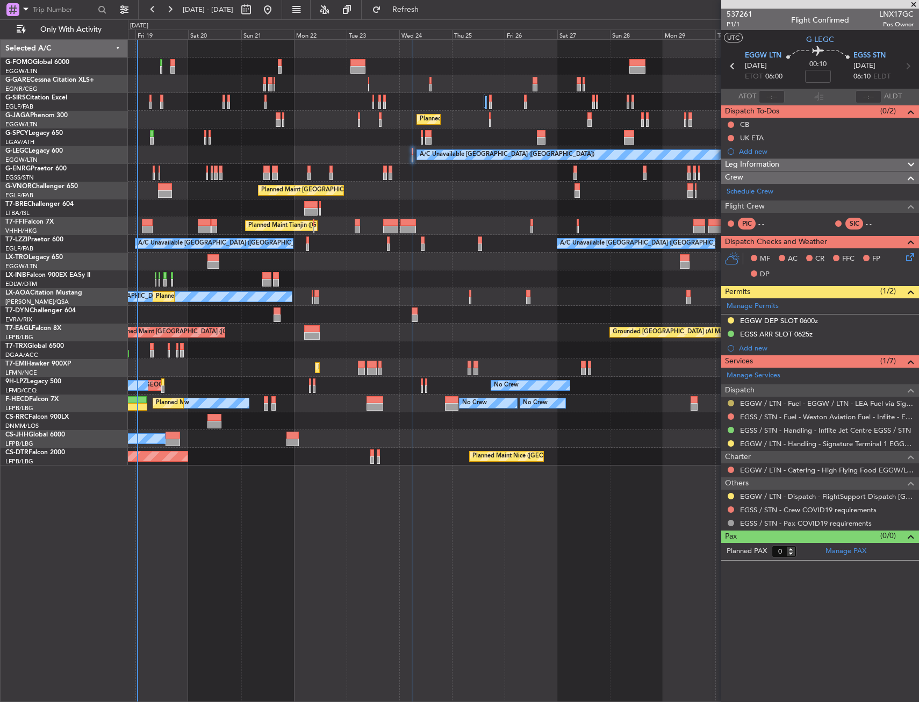
click at [729, 401] on button at bounding box center [731, 403] width 6 height 6
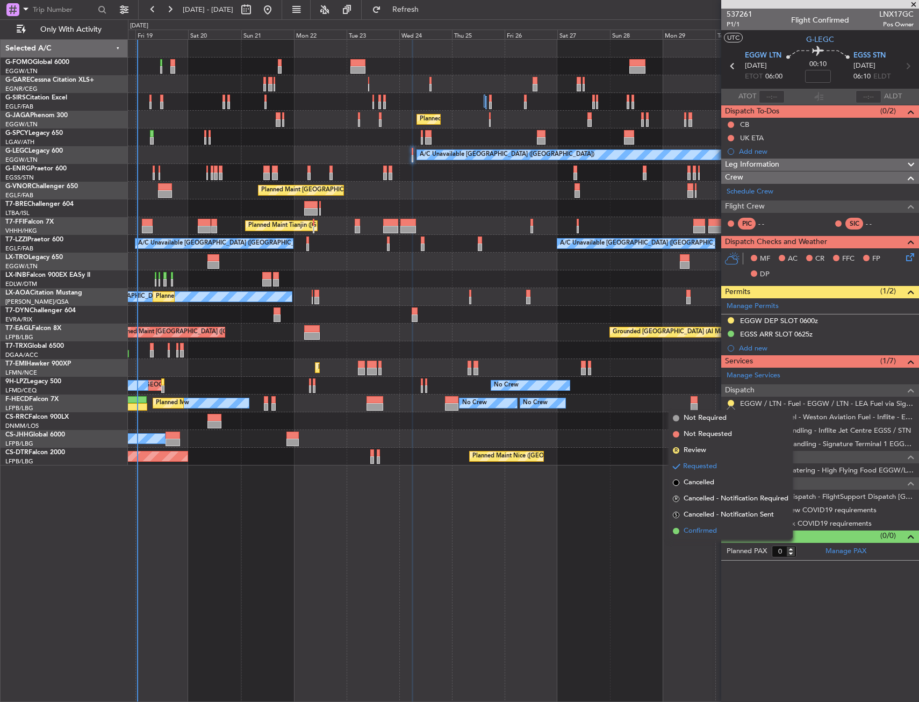
click at [700, 534] on span "Confirmed" at bounding box center [700, 531] width 33 height 11
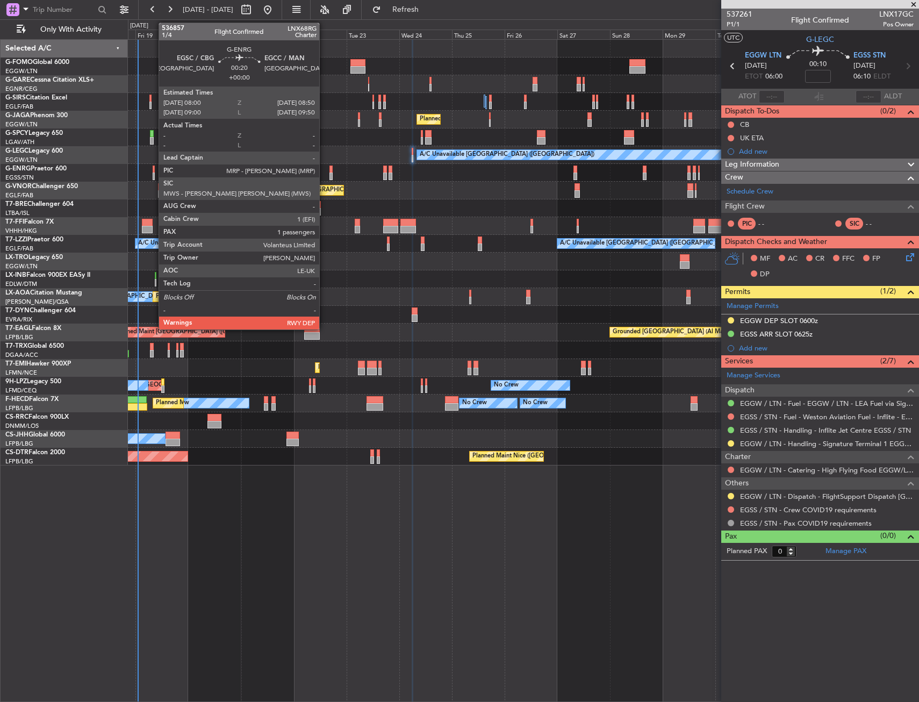
click at [153, 168] on div at bounding box center [154, 170] width 2 height 8
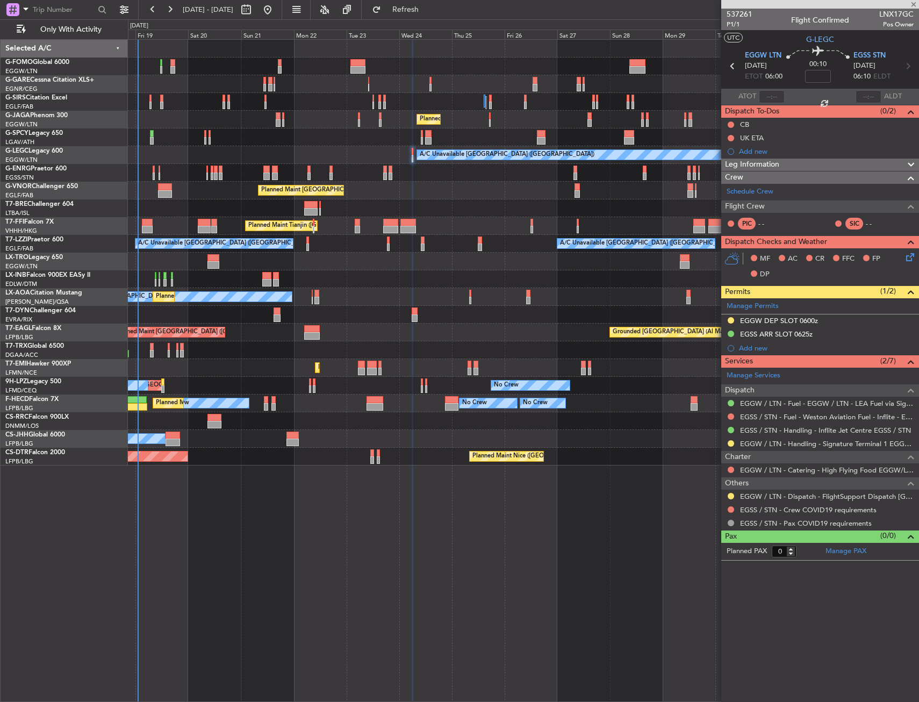
type input "1"
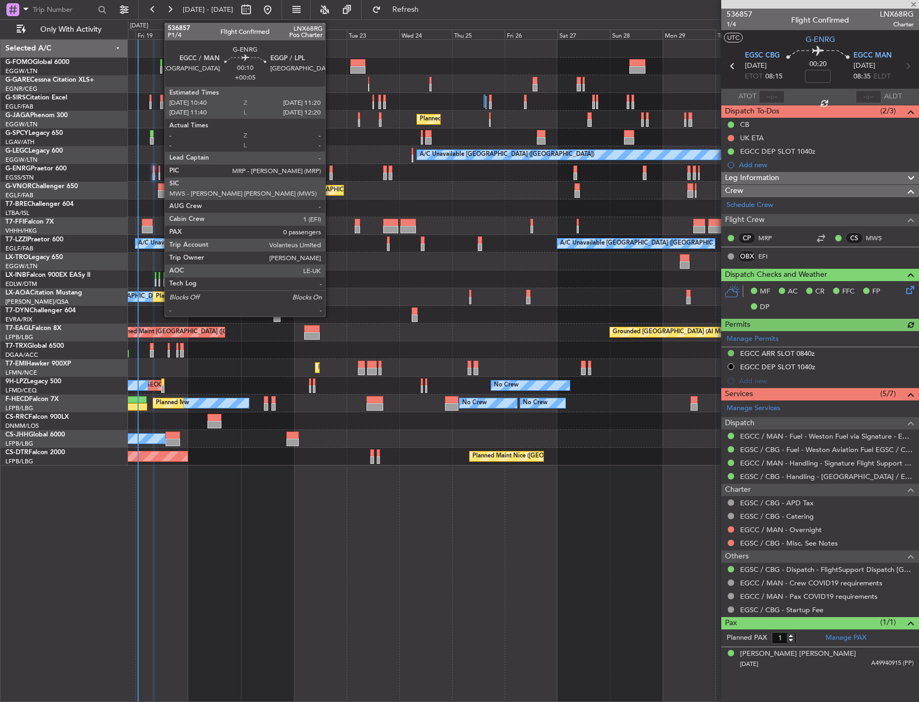
click at [159, 174] on div at bounding box center [160, 177] width 2 height 8
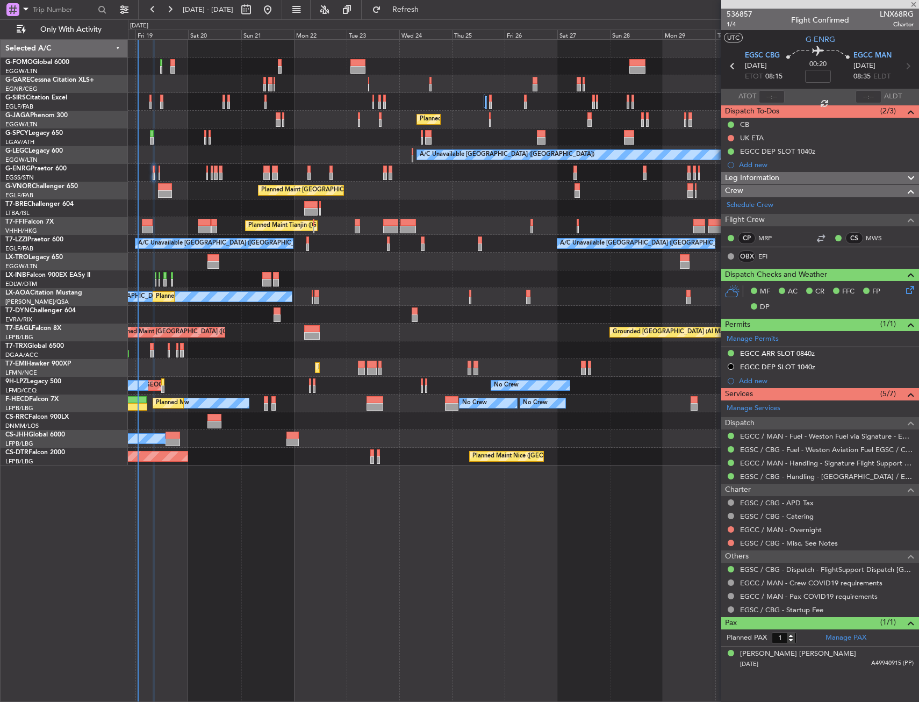
type input "+00:05"
type input "0"
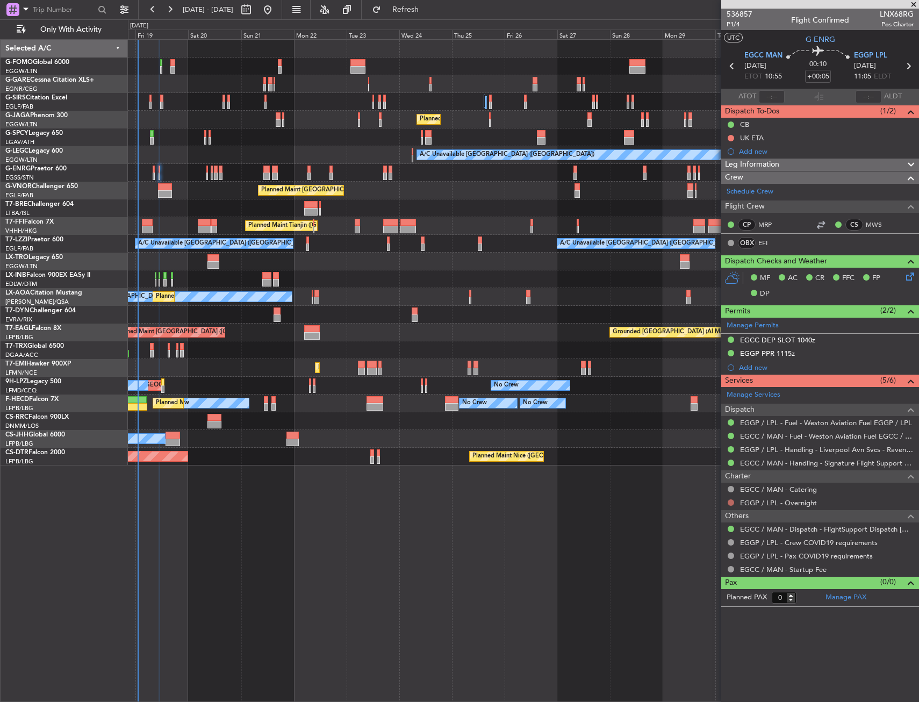
click at [733, 503] on button at bounding box center [731, 502] width 6 height 6
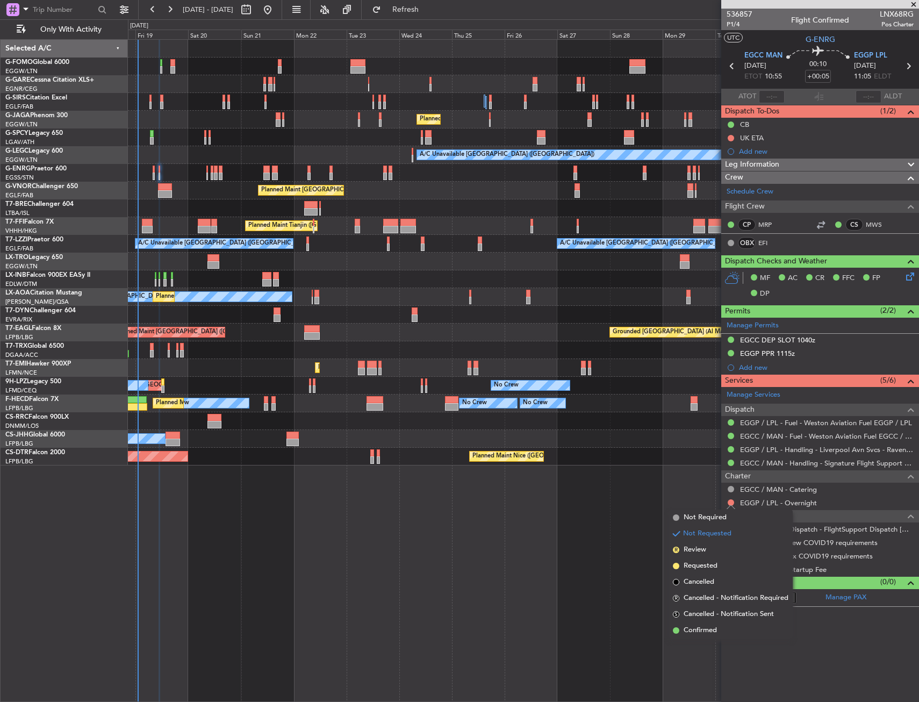
click at [686, 628] on span "Confirmed" at bounding box center [700, 630] width 33 height 11
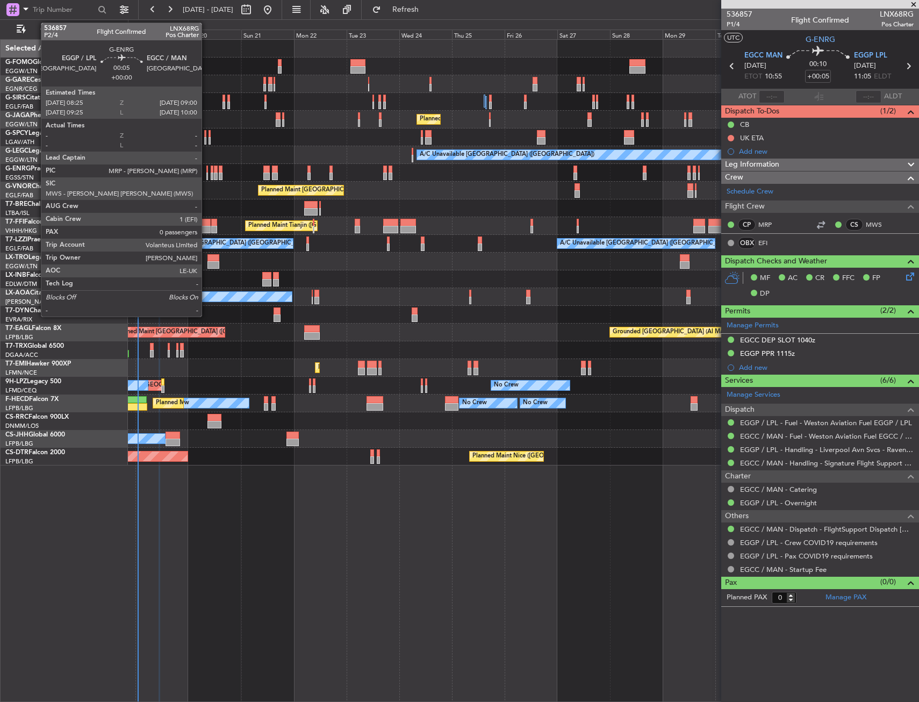
click at [206, 174] on div at bounding box center [207, 177] width 2 height 8
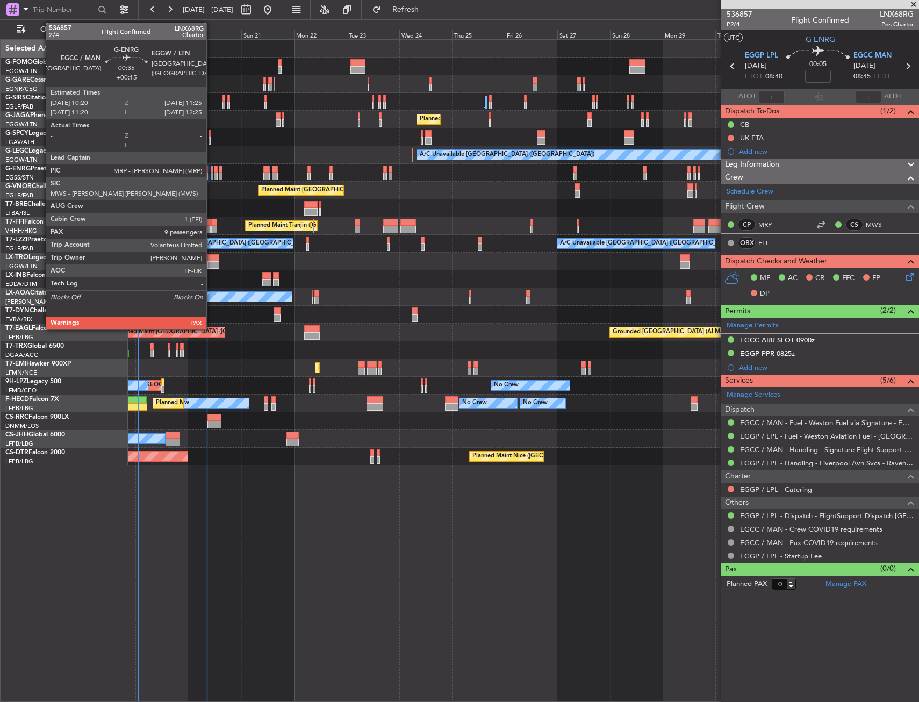
click at [211, 175] on div at bounding box center [212, 177] width 3 height 8
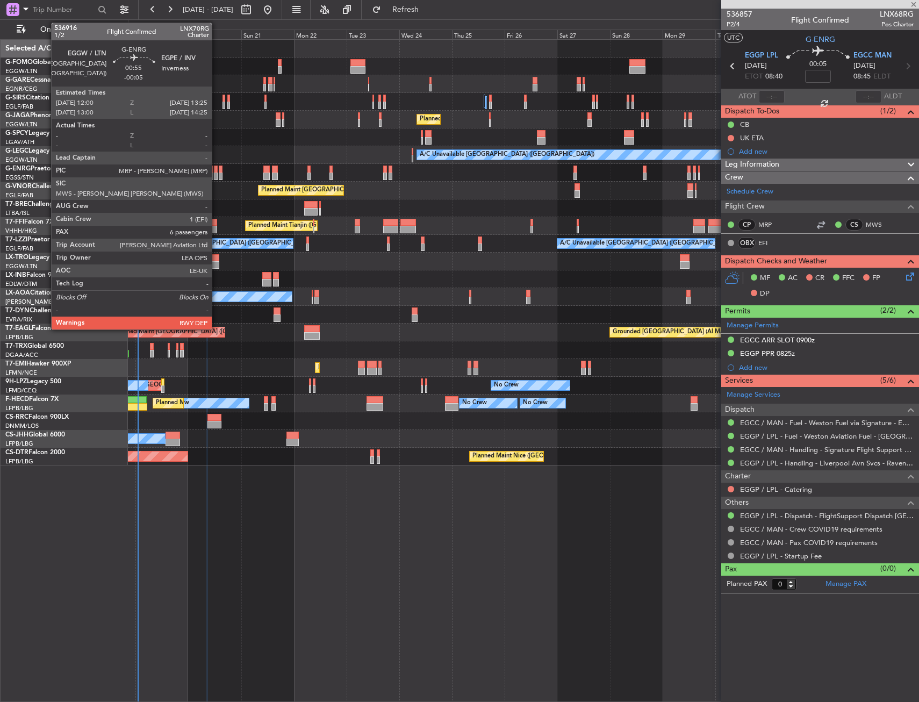
type input "+00:15"
type input "9"
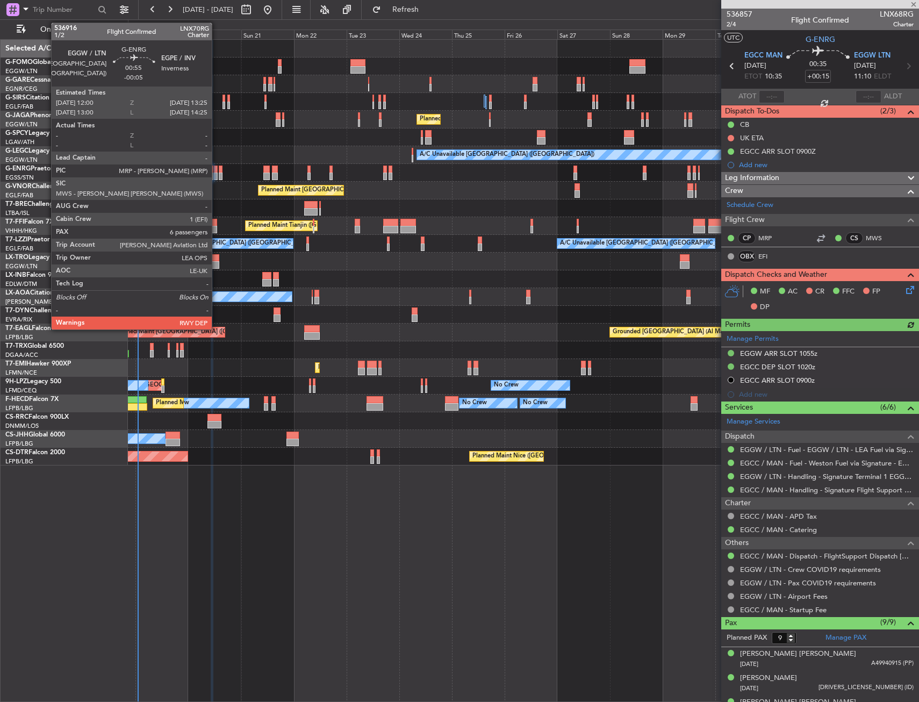
click at [217, 171] on div at bounding box center [215, 170] width 3 height 8
type input "-00:05"
type input "6"
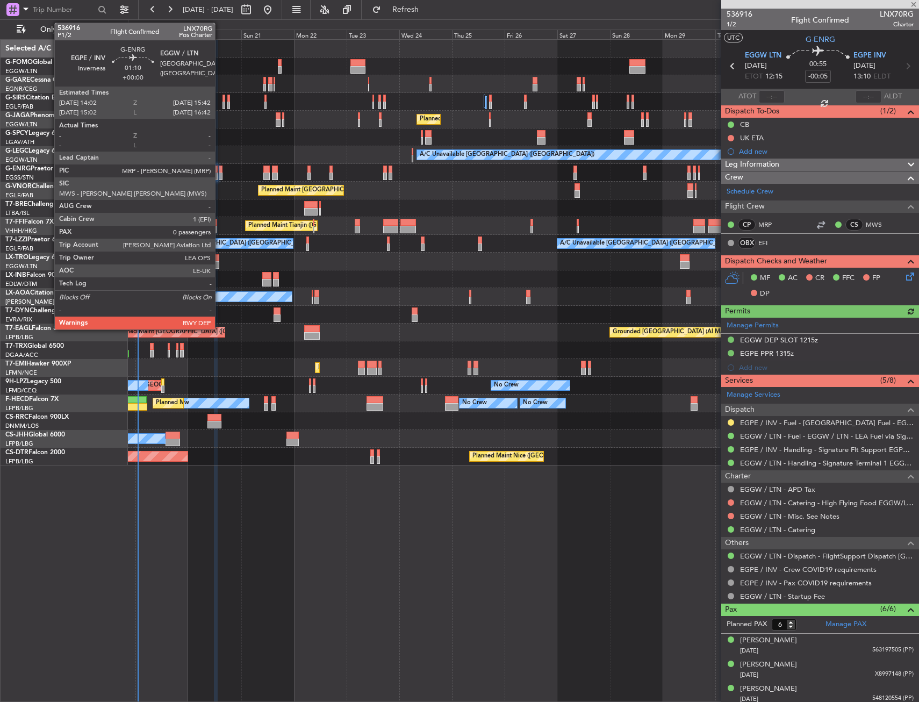
click at [220, 171] on div at bounding box center [221, 170] width 4 height 8
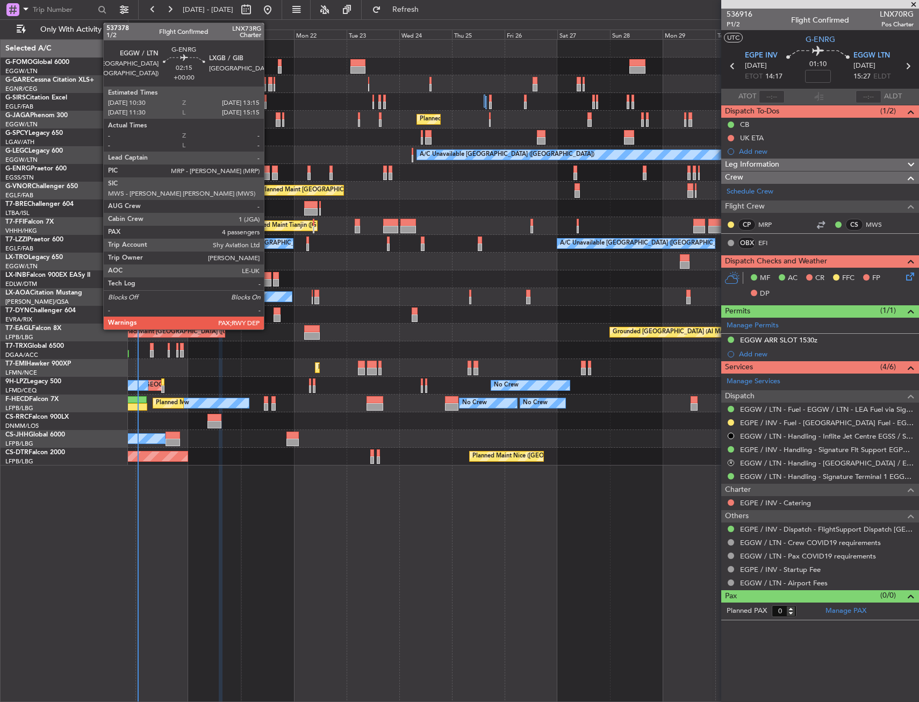
click at [269, 171] on div at bounding box center [266, 170] width 6 height 8
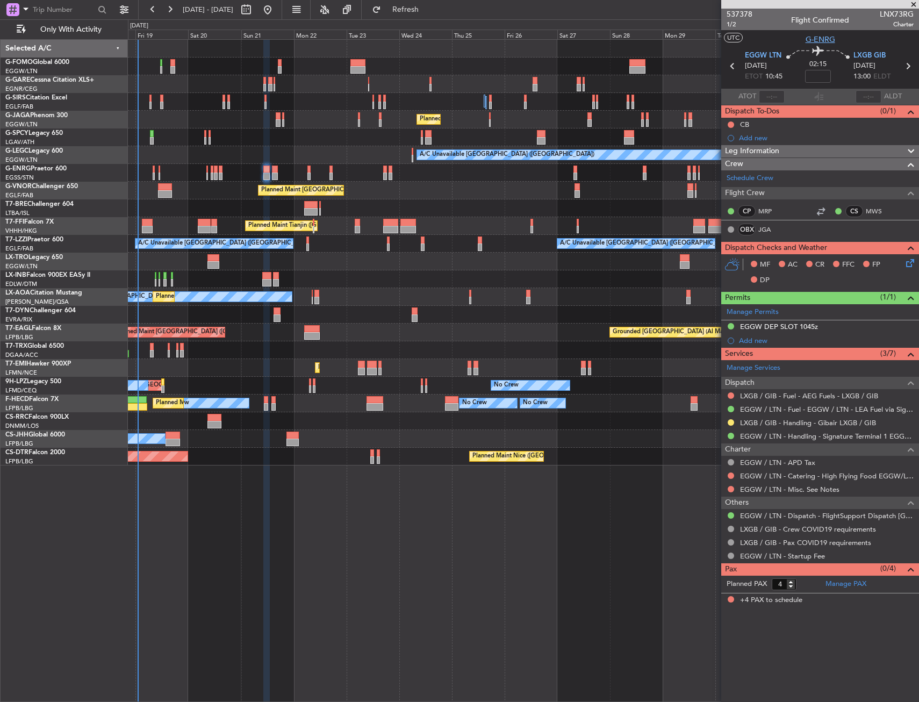
click at [825, 39] on span "G-ENRG" at bounding box center [821, 39] width 30 height 11
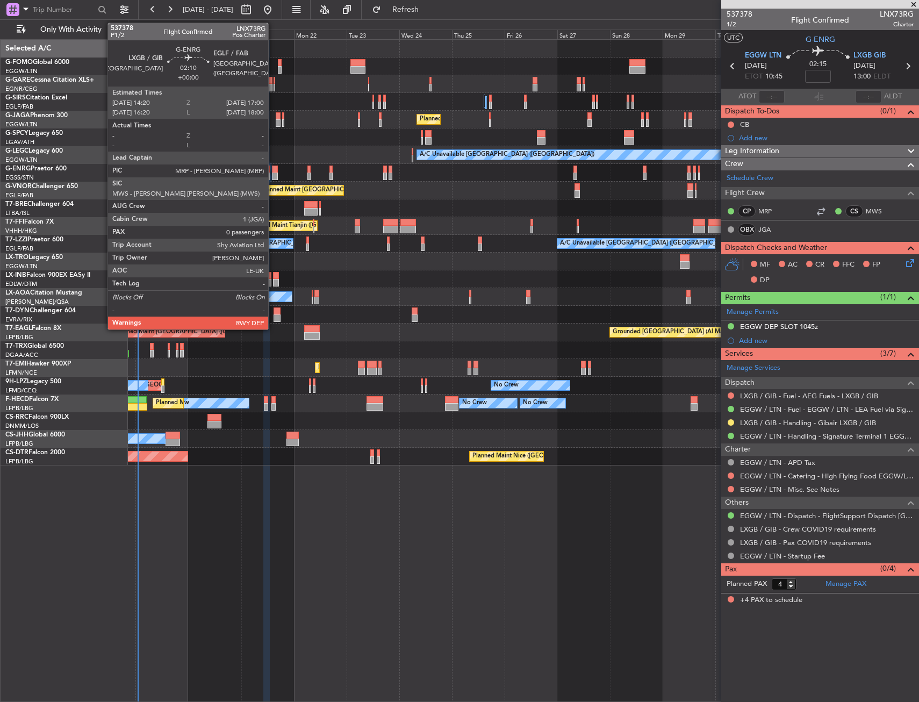
click at [273, 174] on div at bounding box center [275, 177] width 6 height 8
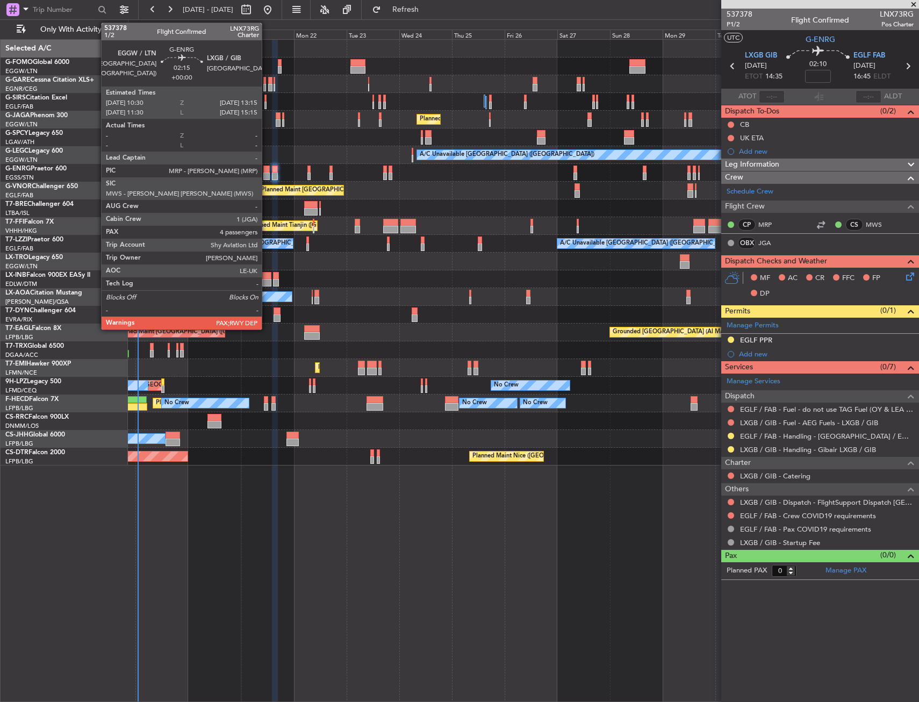
click at [267, 168] on div at bounding box center [266, 170] width 6 height 8
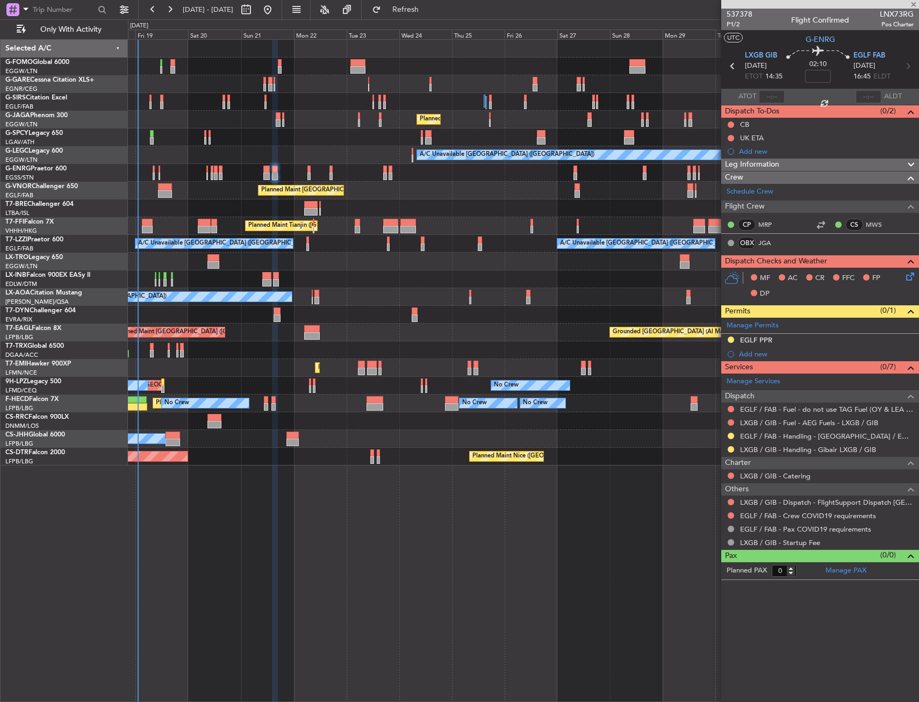
type input "4"
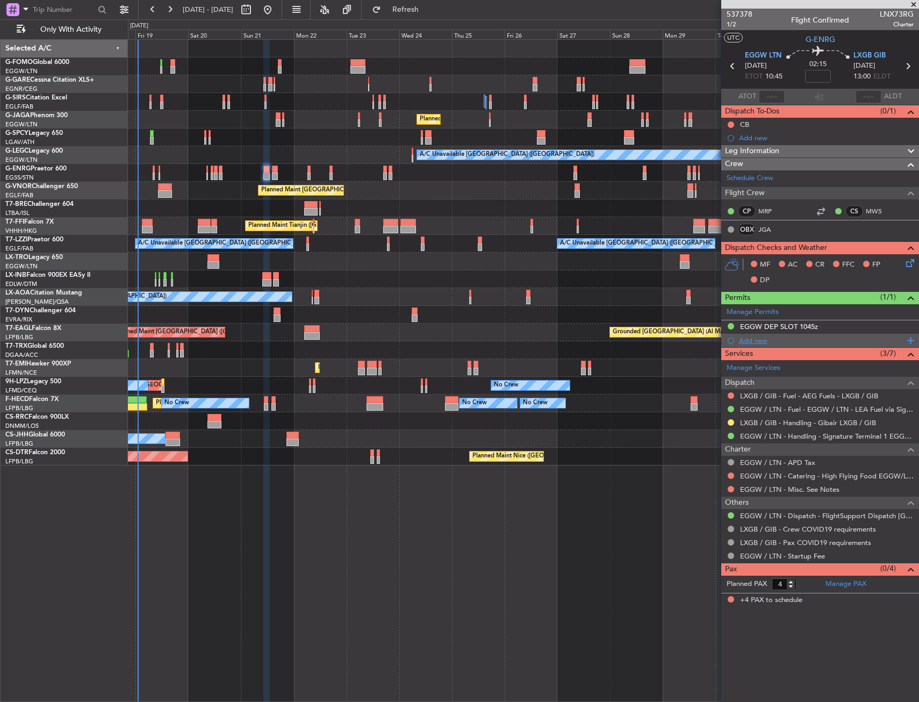
click at [750, 340] on div "Add new" at bounding box center [821, 340] width 165 height 9
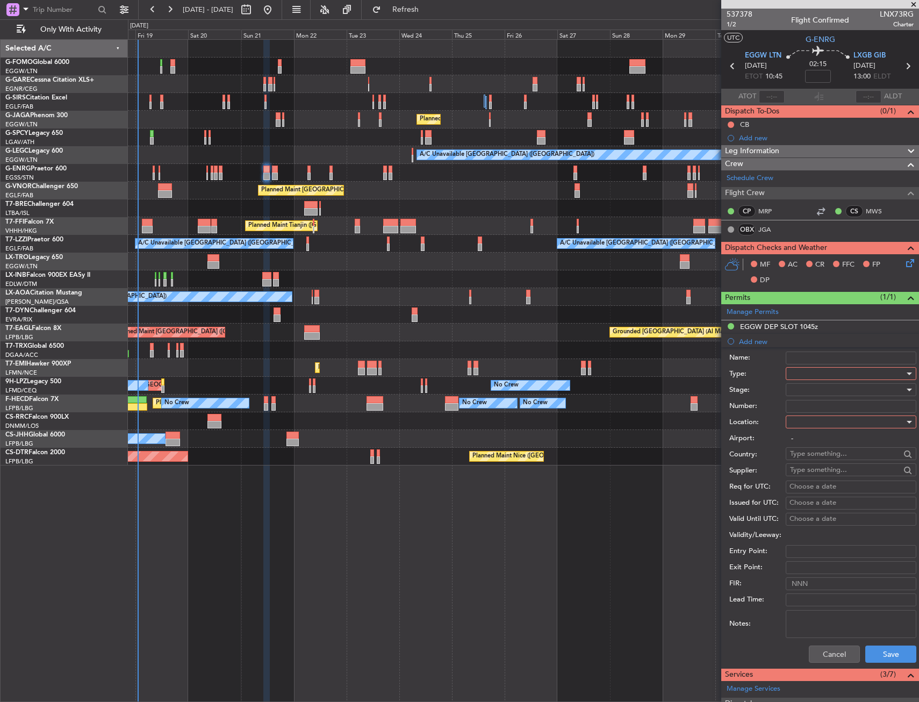
click at [800, 371] on div at bounding box center [847, 374] width 114 height 16
click at [806, 421] on span "PPR" at bounding box center [847, 427] width 113 height 16
click at [806, 424] on div at bounding box center [847, 422] width 114 height 16
click at [805, 483] on span "Arrival" at bounding box center [847, 476] width 113 height 16
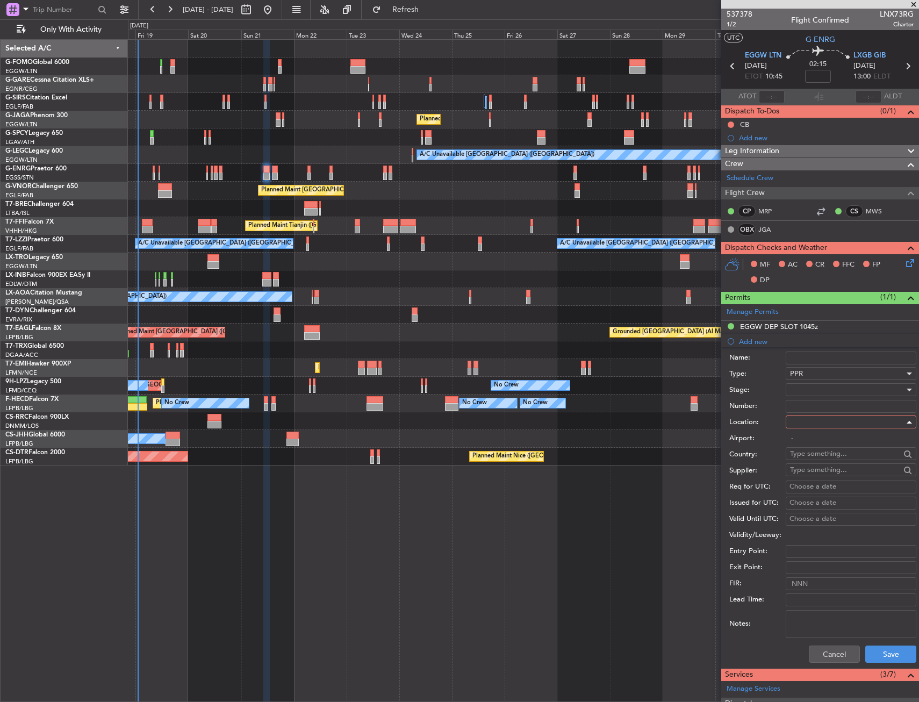
type input "LXGB / GIB"
click at [892, 656] on button "Save" at bounding box center [890, 654] width 51 height 17
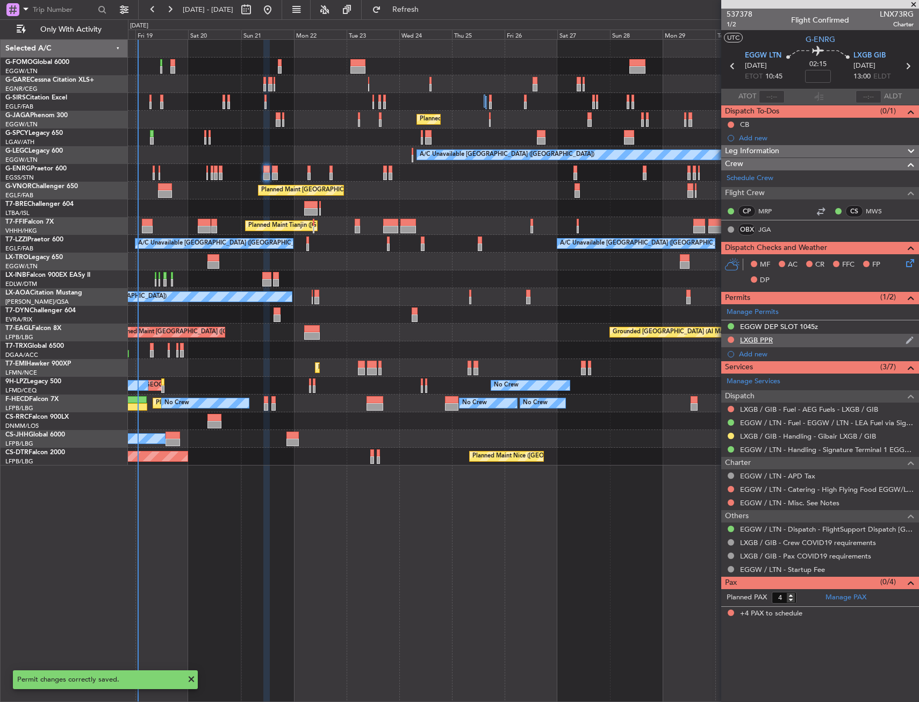
click at [783, 342] on div "LXGB PPR" at bounding box center [820, 340] width 198 height 13
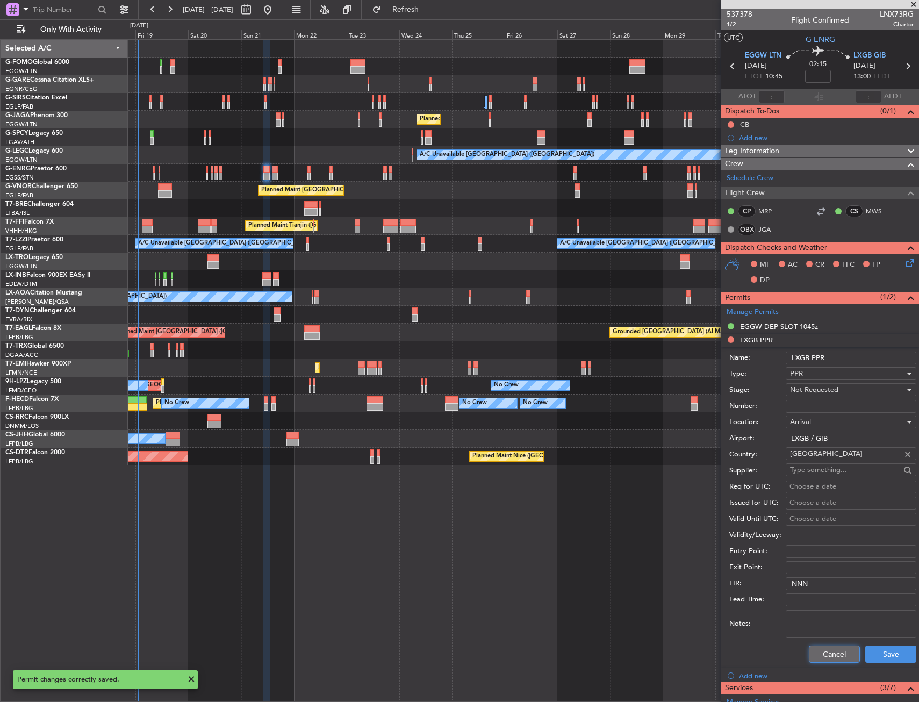
click at [827, 652] on button "Cancel" at bounding box center [834, 654] width 51 height 17
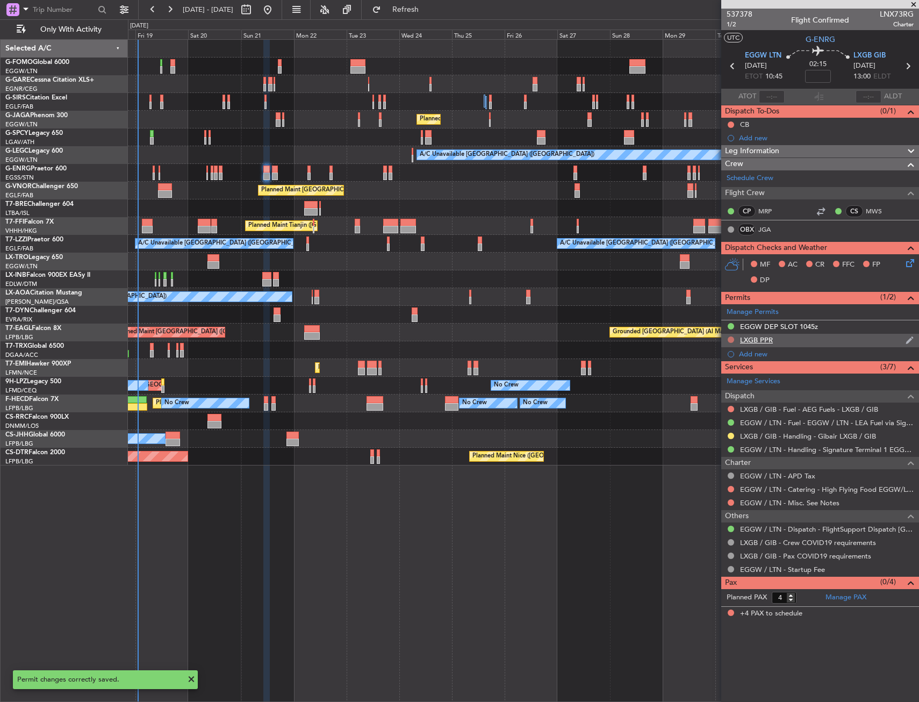
click at [731, 337] on button at bounding box center [731, 340] width 6 height 6
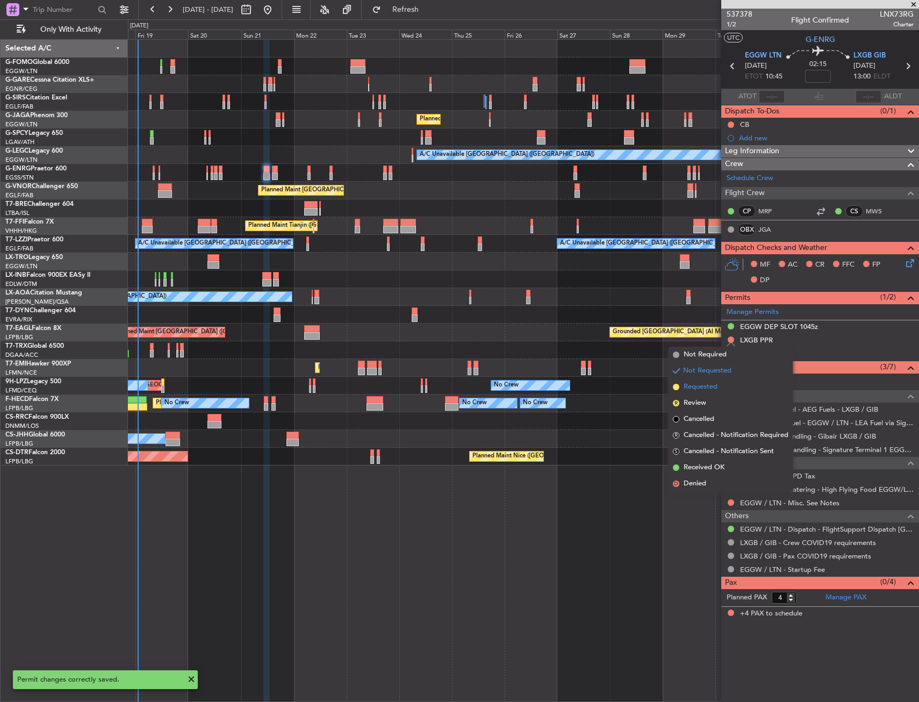
click at [710, 387] on span "Requested" at bounding box center [701, 387] width 34 height 11
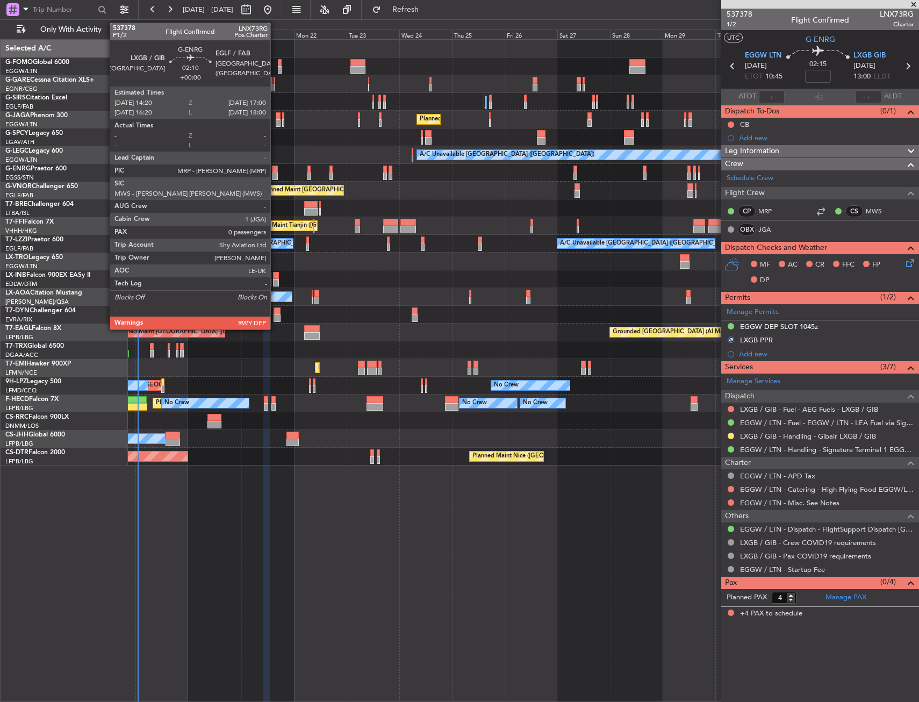
click at [275, 170] on div at bounding box center [275, 170] width 6 height 8
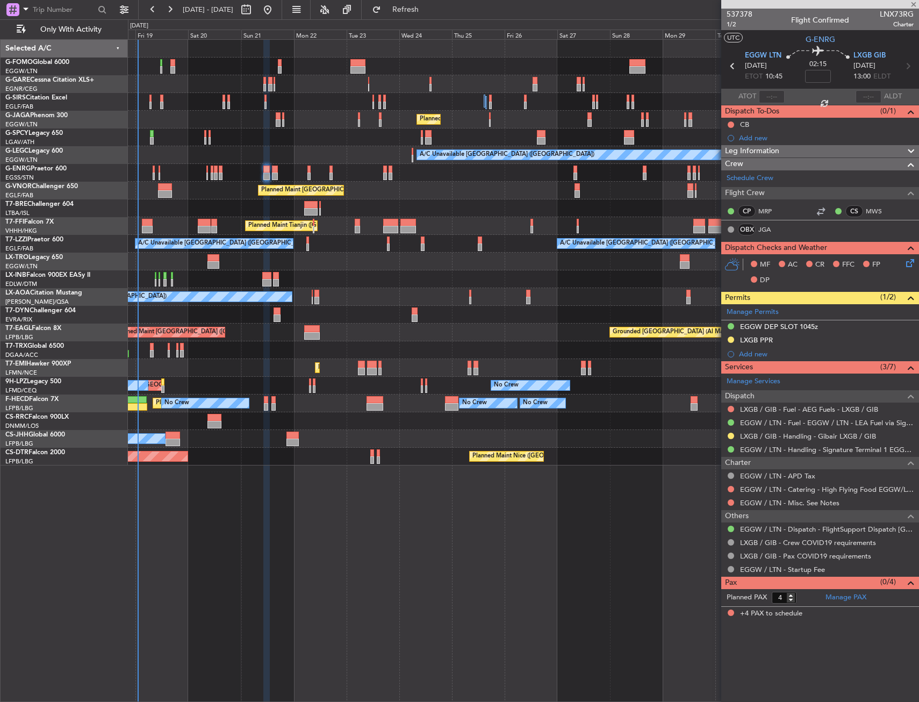
type input "0"
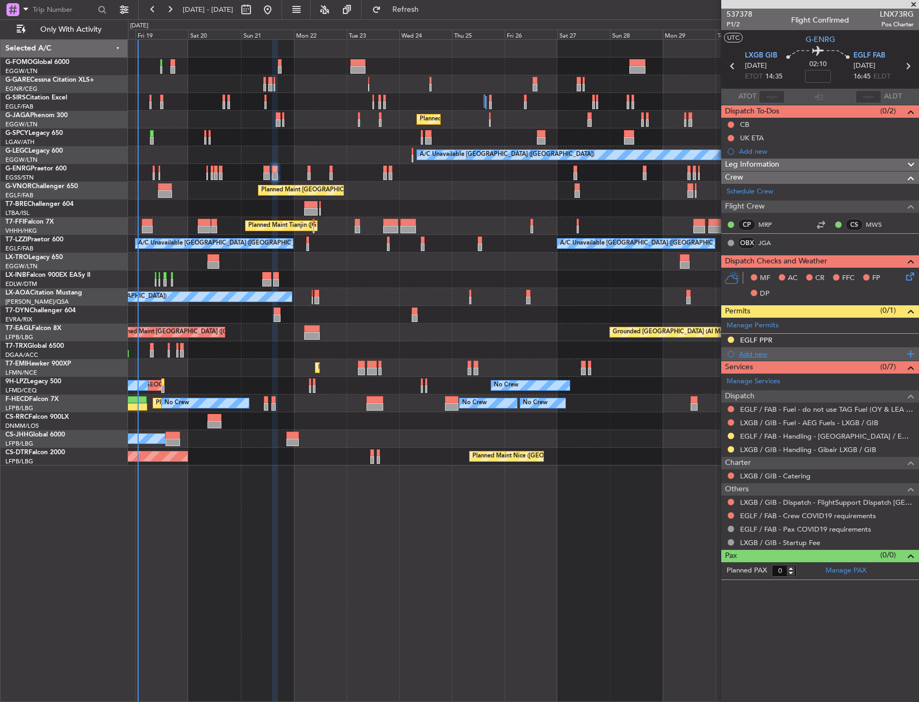
click at [747, 355] on div "Add new" at bounding box center [821, 353] width 165 height 9
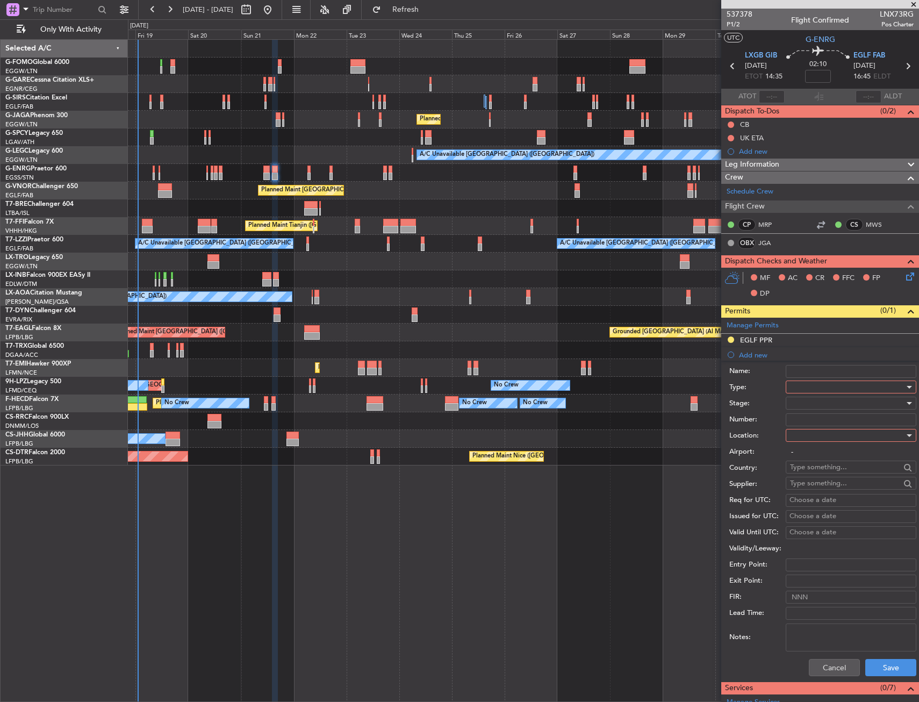
click at [798, 385] on div at bounding box center [847, 387] width 114 height 16
click at [807, 431] on span "Permit To Proceed" at bounding box center [847, 424] width 113 height 16
click at [809, 388] on span "Permit To Proceed" at bounding box center [819, 387] width 59 height 10
click at [809, 444] on span "PPR" at bounding box center [847, 440] width 113 height 16
click at [810, 432] on div at bounding box center [847, 435] width 114 height 16
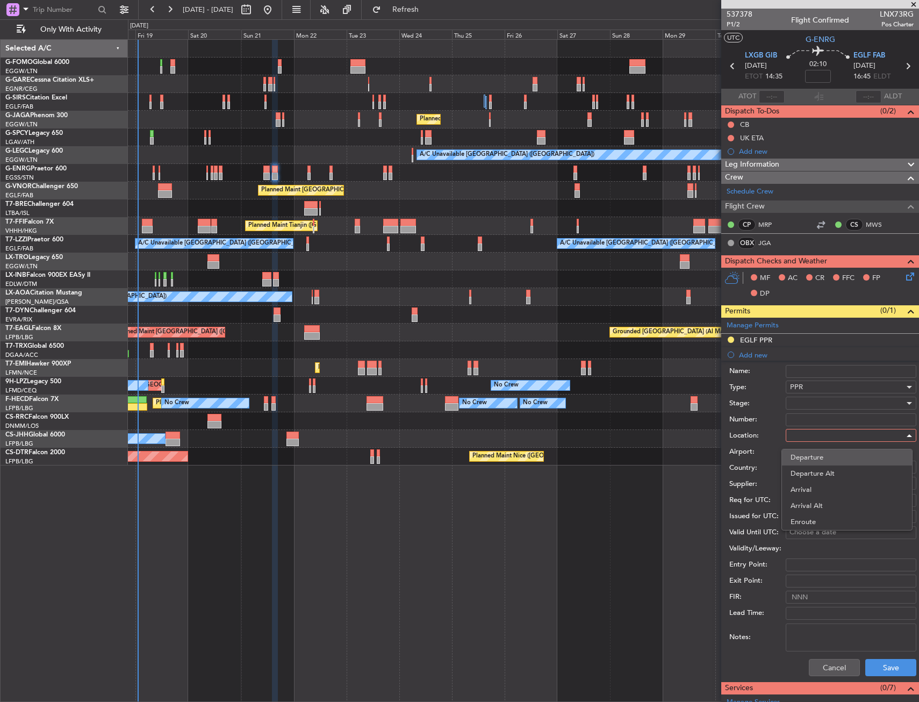
click at [812, 454] on span "Departure" at bounding box center [847, 457] width 113 height 16
type input "LXGB / GIB"
click at [888, 669] on button "Save" at bounding box center [890, 667] width 51 height 17
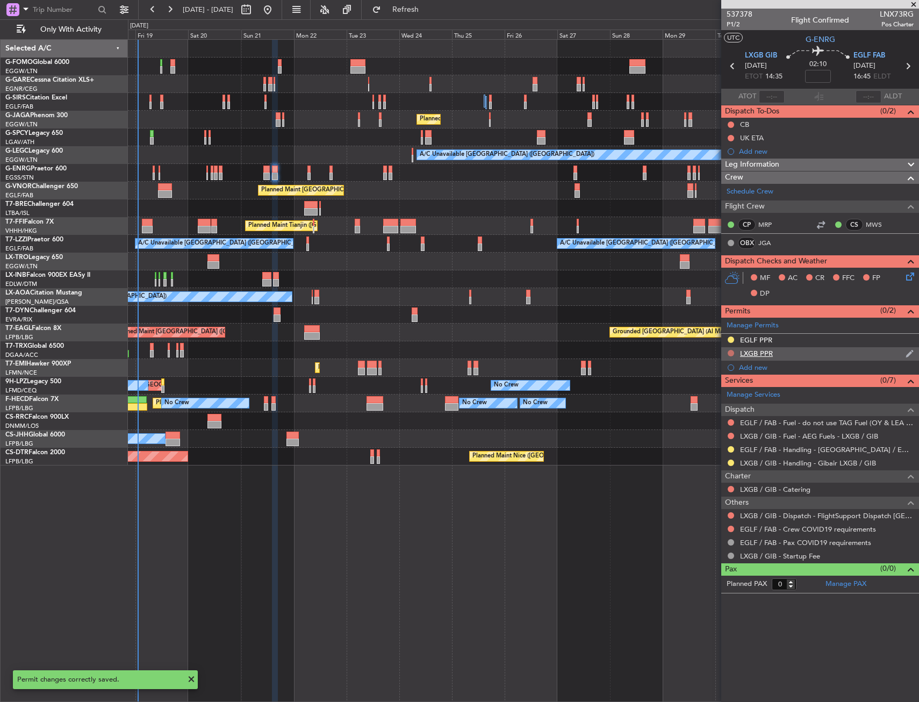
click at [731, 354] on button at bounding box center [731, 353] width 6 height 6
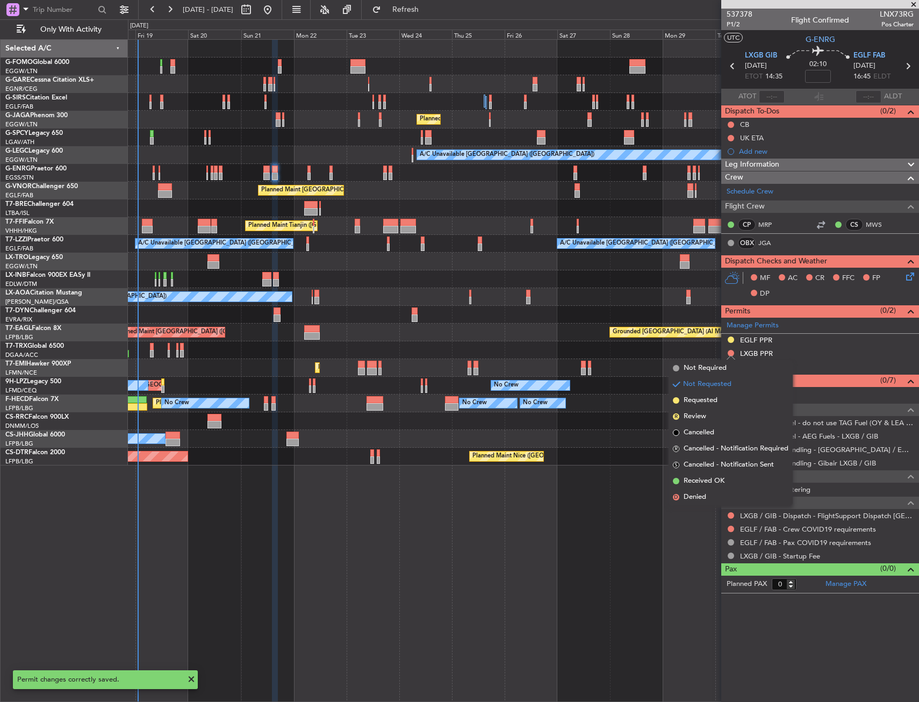
click at [717, 400] on span "Requested" at bounding box center [701, 400] width 34 height 11
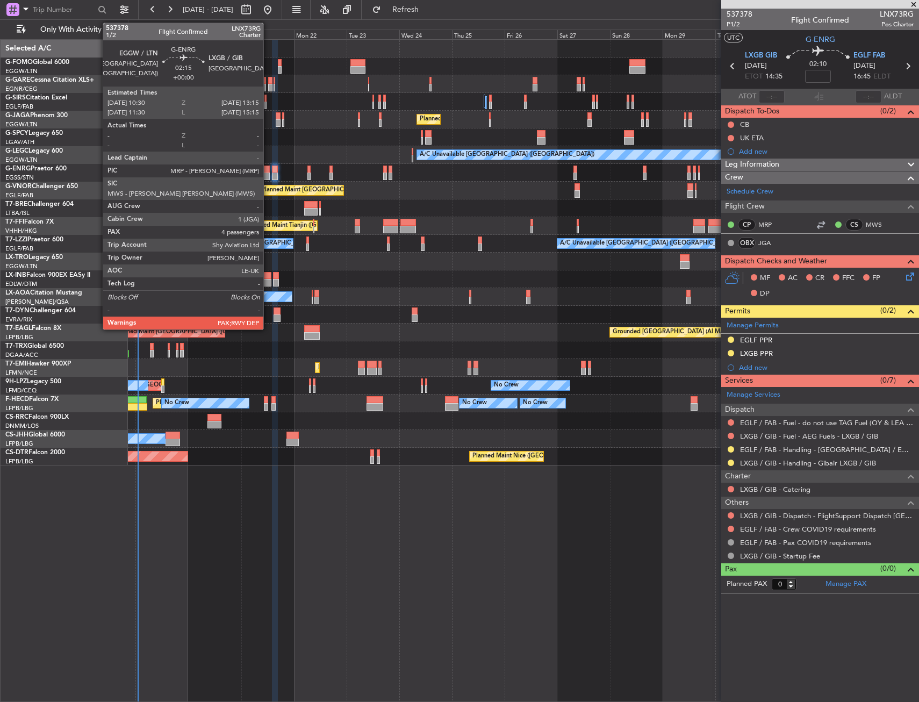
click at [267, 169] on div at bounding box center [266, 170] width 6 height 8
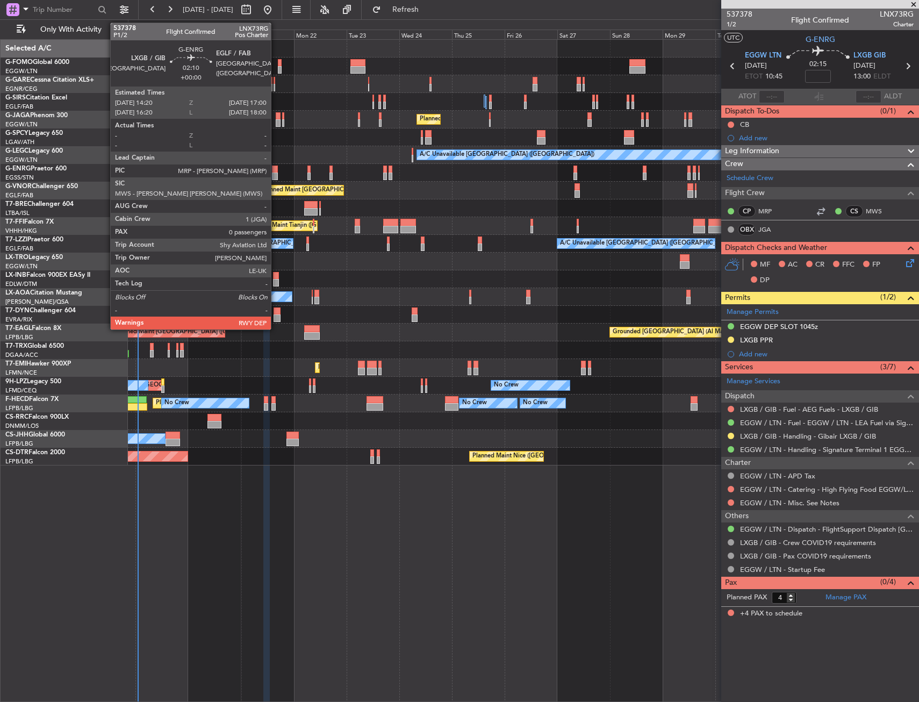
click at [276, 174] on div at bounding box center [275, 177] width 6 height 8
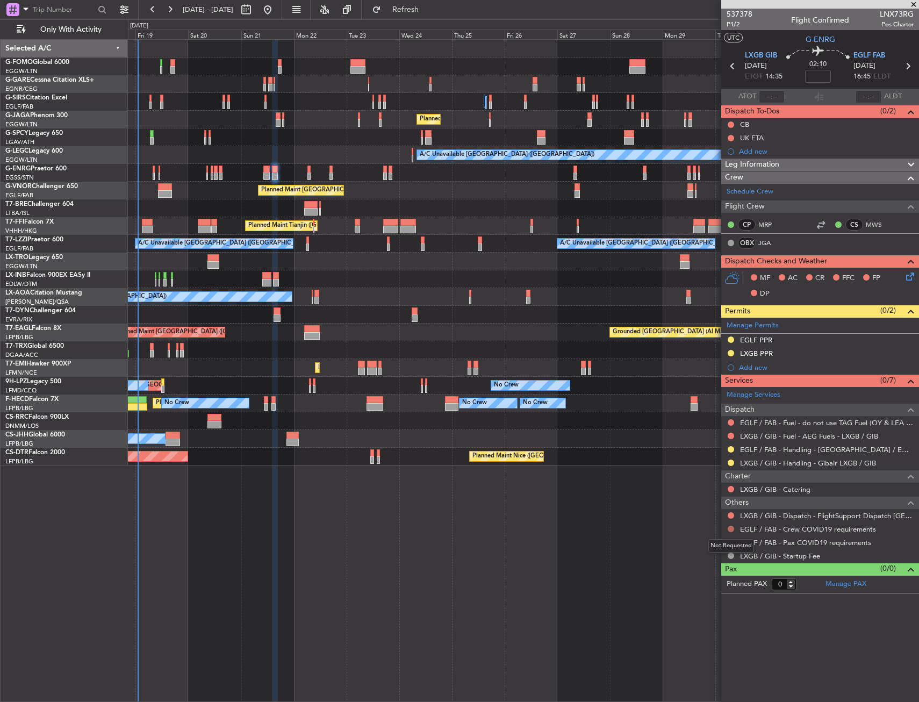
click at [730, 529] on button at bounding box center [731, 529] width 6 height 6
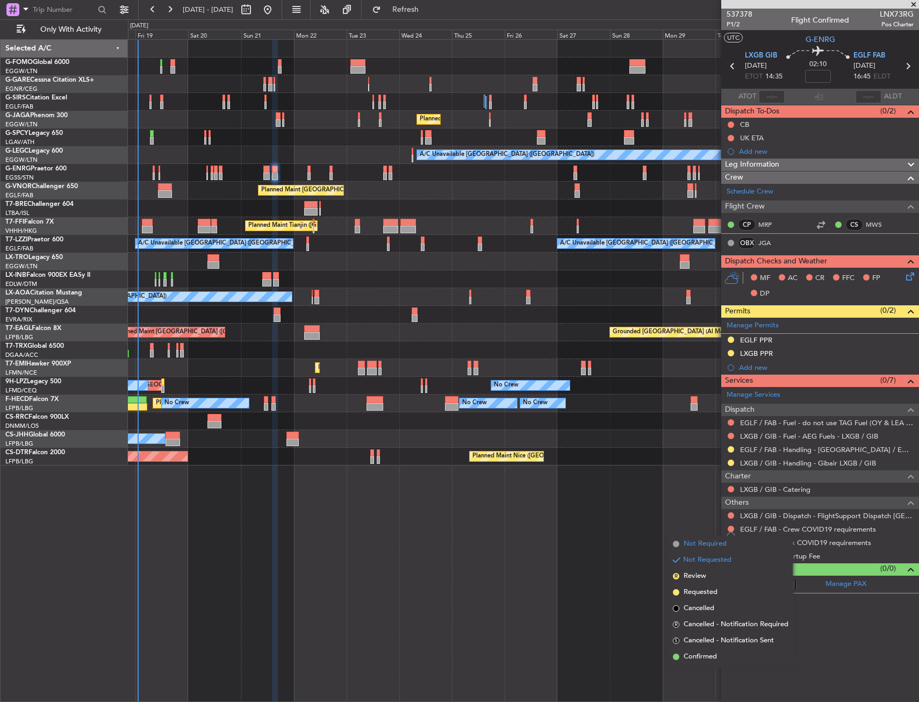
click at [707, 548] on span "Not Required" at bounding box center [705, 544] width 43 height 11
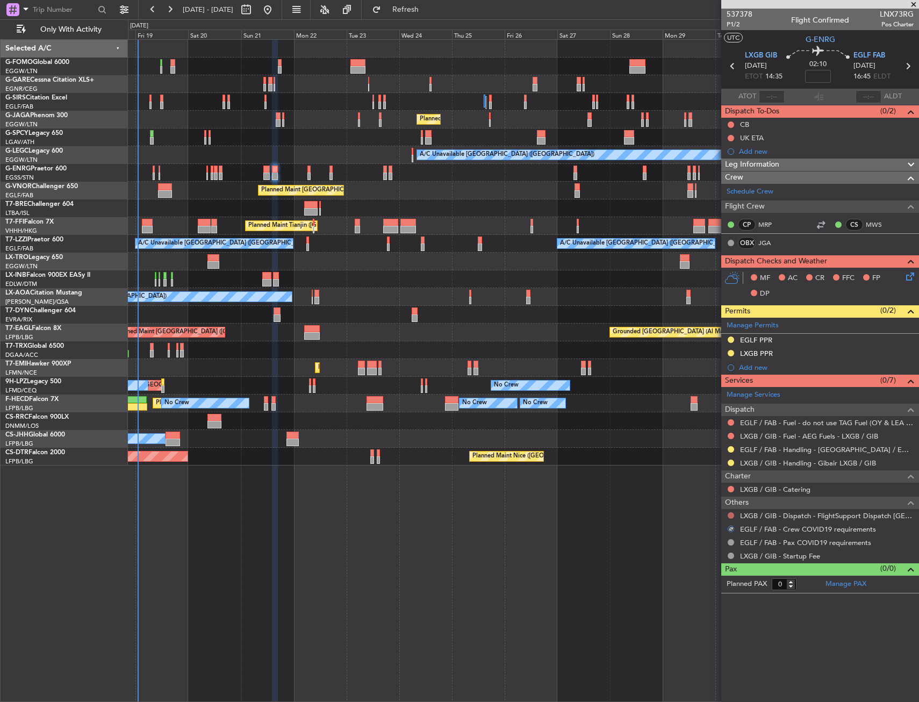
click at [729, 515] on button at bounding box center [731, 515] width 6 height 6
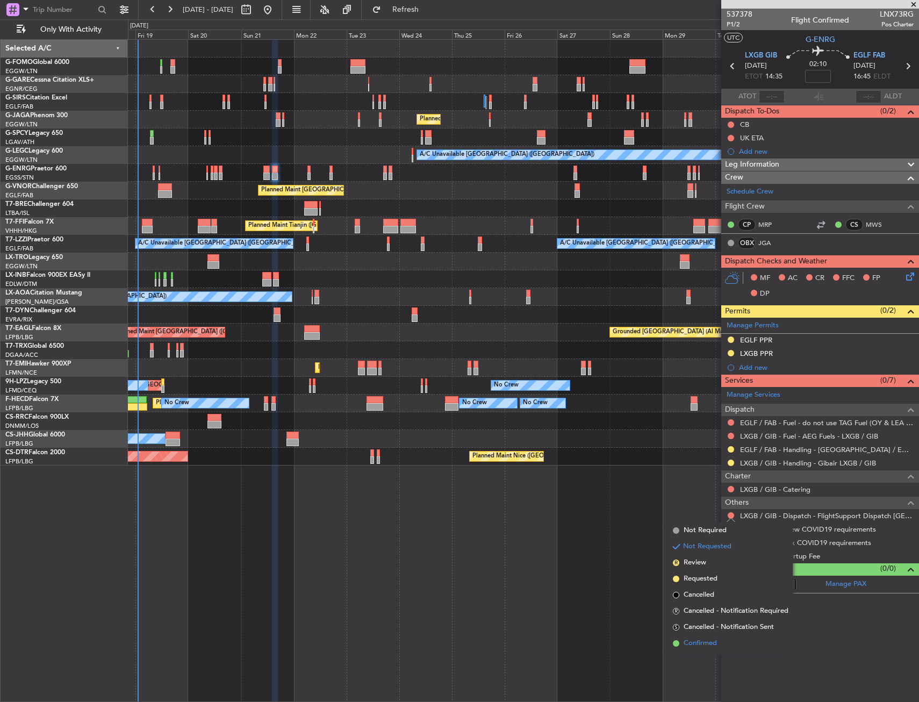
click at [704, 642] on span "Confirmed" at bounding box center [700, 643] width 33 height 11
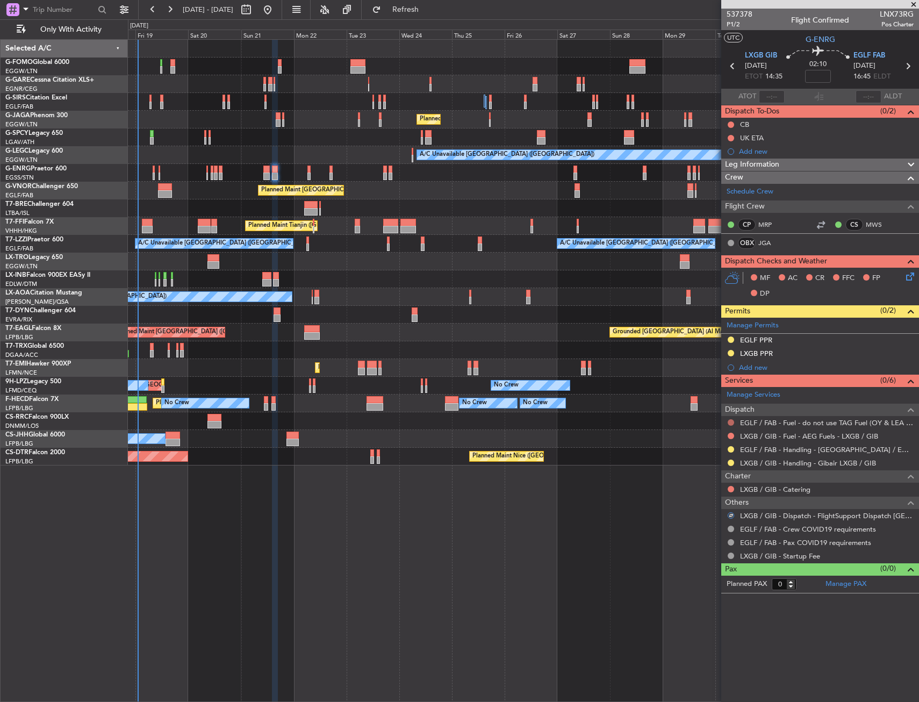
click at [733, 421] on button at bounding box center [731, 422] width 6 height 6
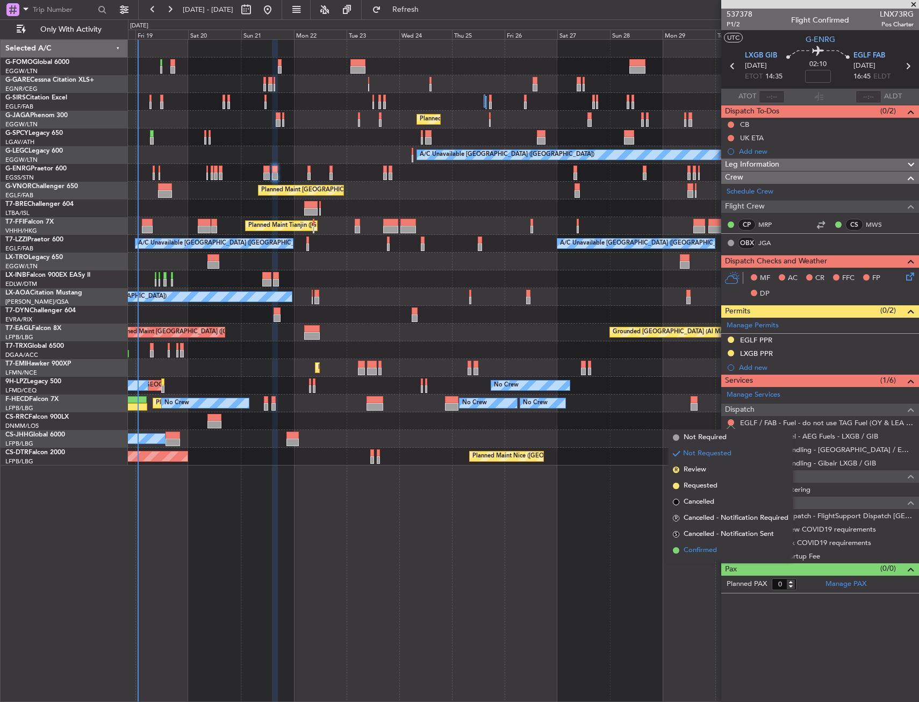
click at [696, 550] on span "Confirmed" at bounding box center [700, 550] width 33 height 11
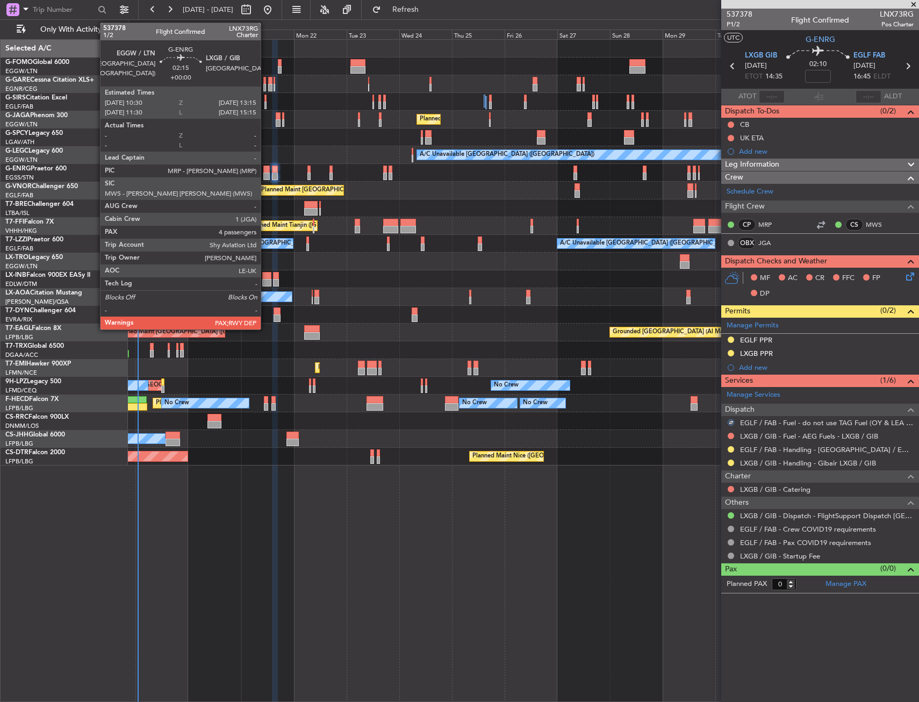
click at [266, 173] on div at bounding box center [266, 177] width 6 height 8
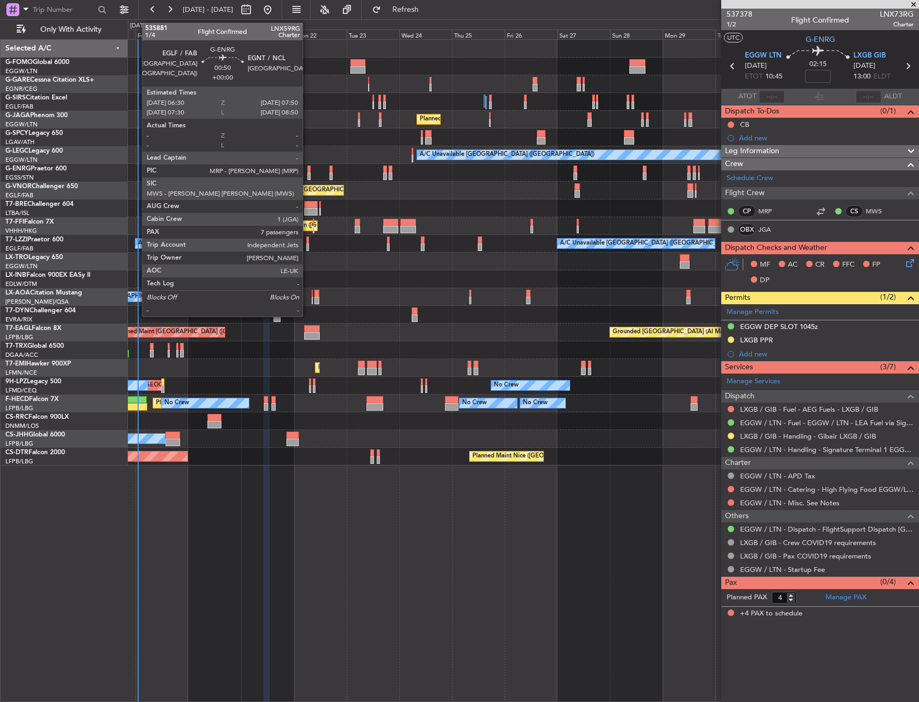
click at [307, 175] on div at bounding box center [308, 177] width 3 height 8
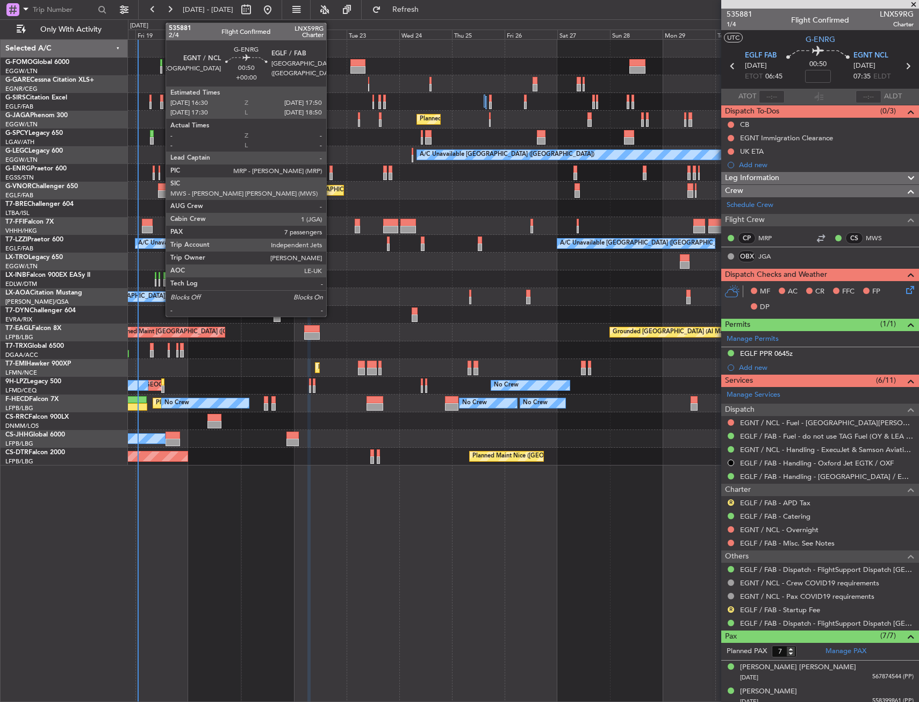
click at [331, 173] on div at bounding box center [331, 177] width 3 height 8
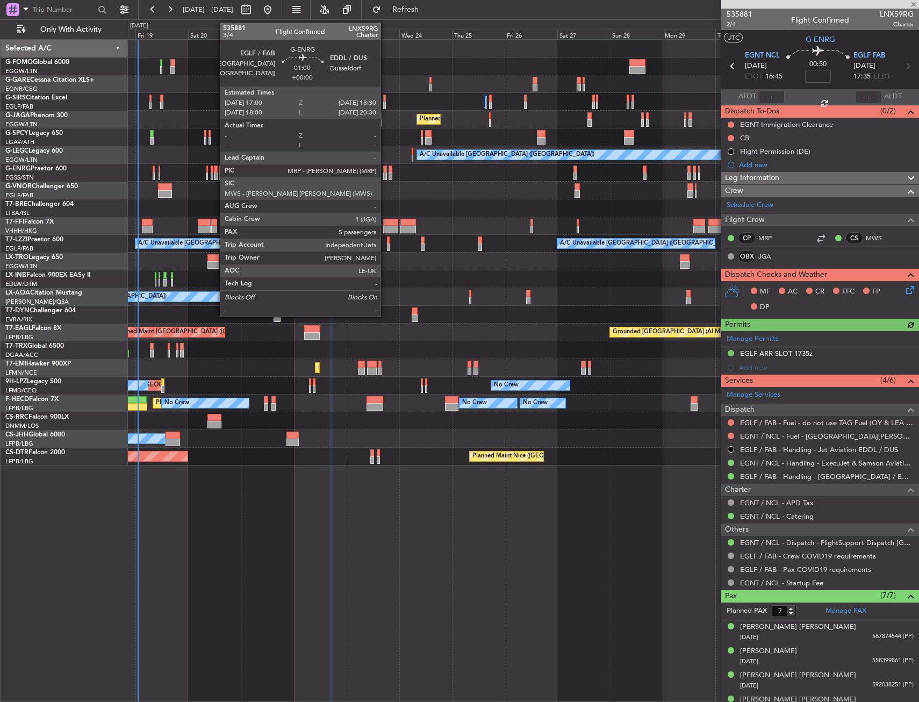
click at [385, 171] on div at bounding box center [385, 170] width 4 height 8
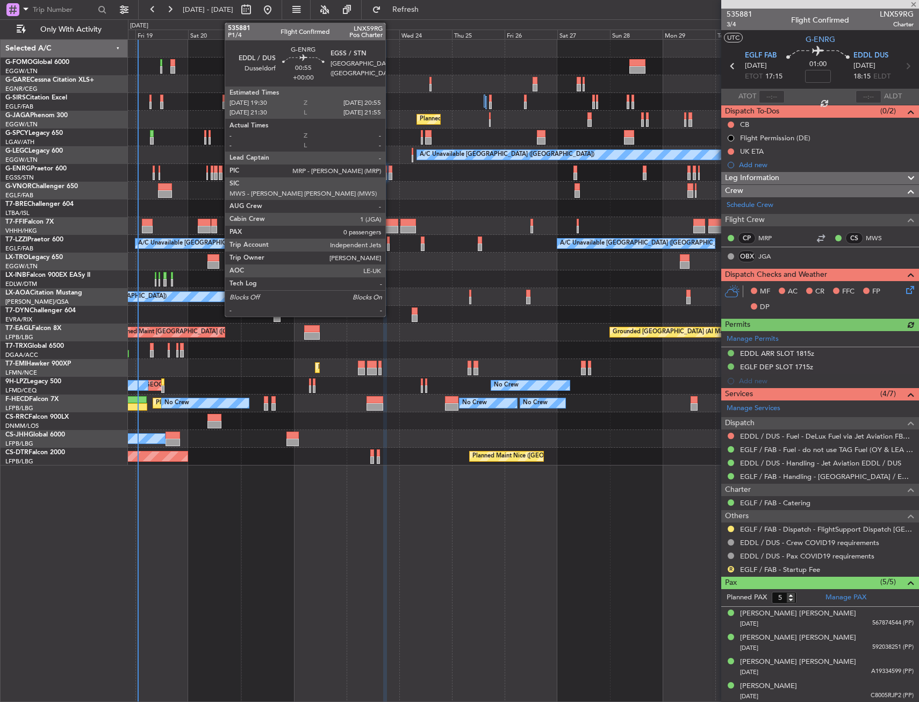
click at [390, 171] on div at bounding box center [390, 170] width 3 height 8
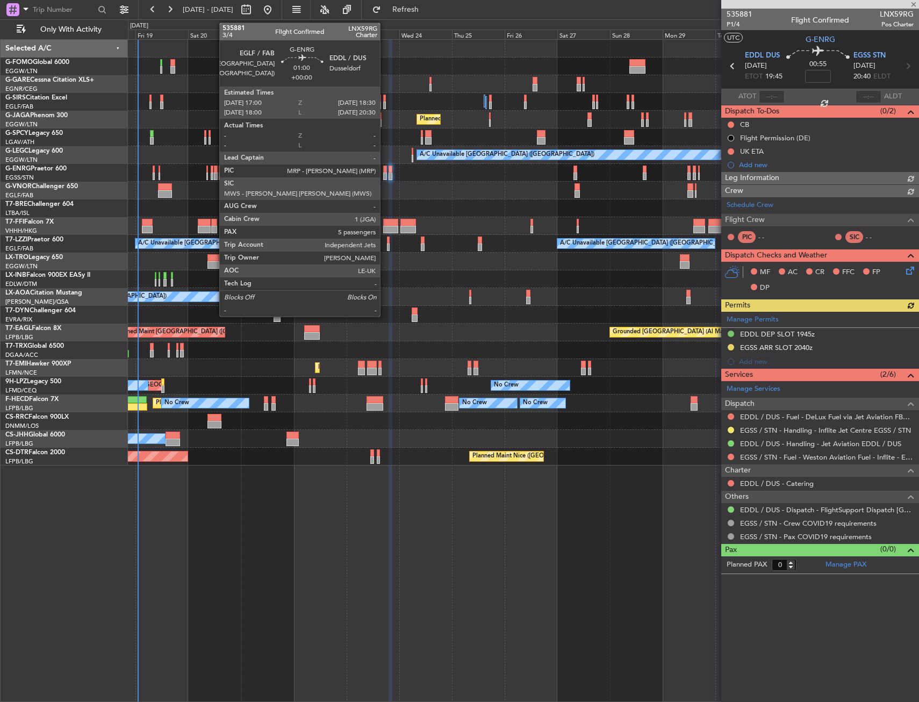
click at [385, 170] on div at bounding box center [385, 170] width 4 height 8
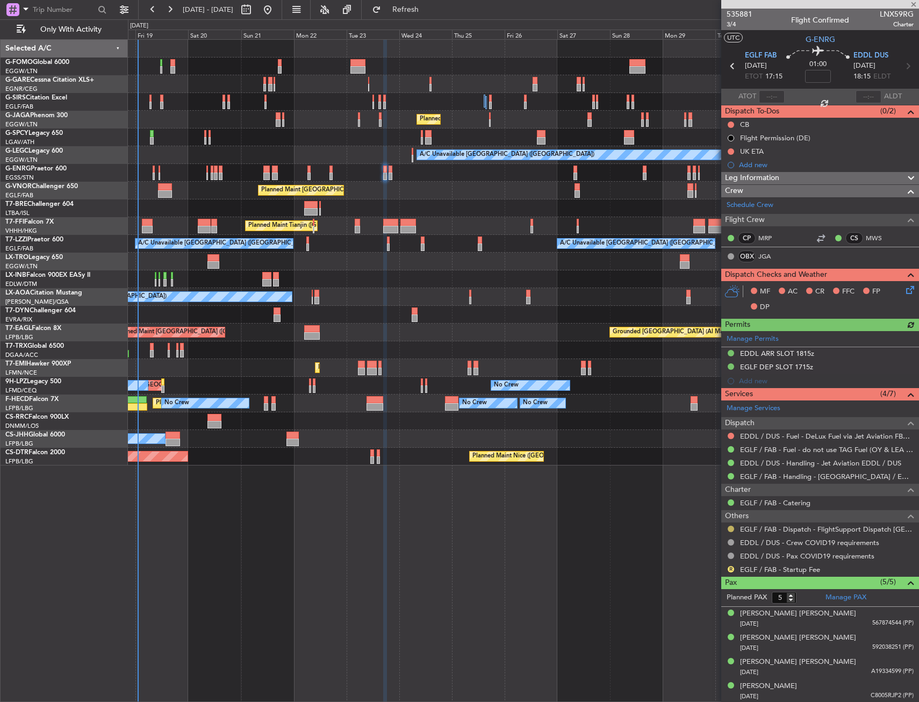
click at [732, 527] on button at bounding box center [731, 529] width 6 height 6
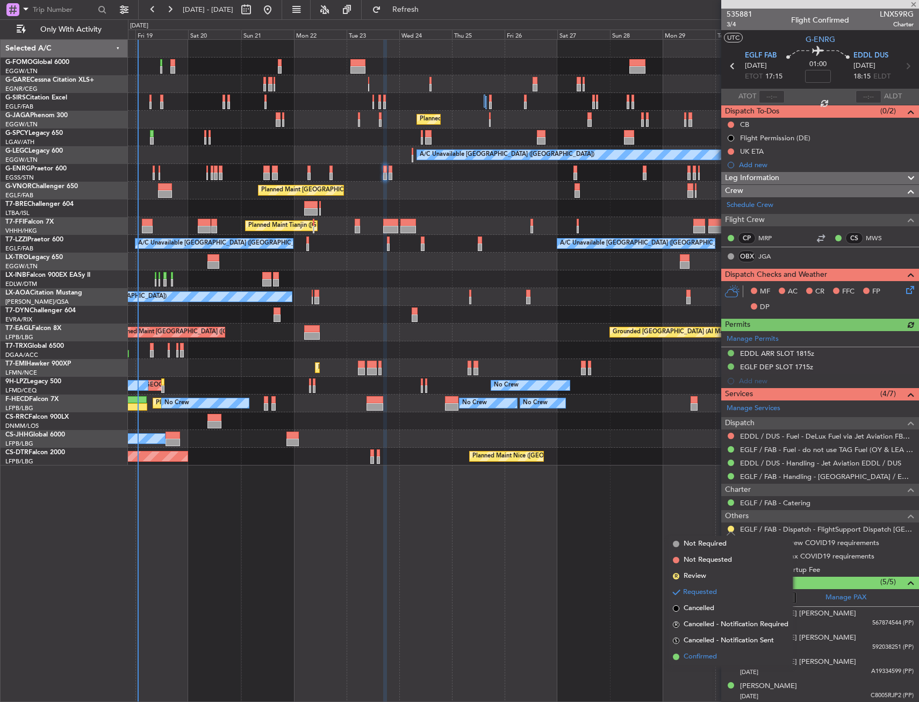
click at [721, 657] on li "Confirmed" at bounding box center [731, 657] width 124 height 16
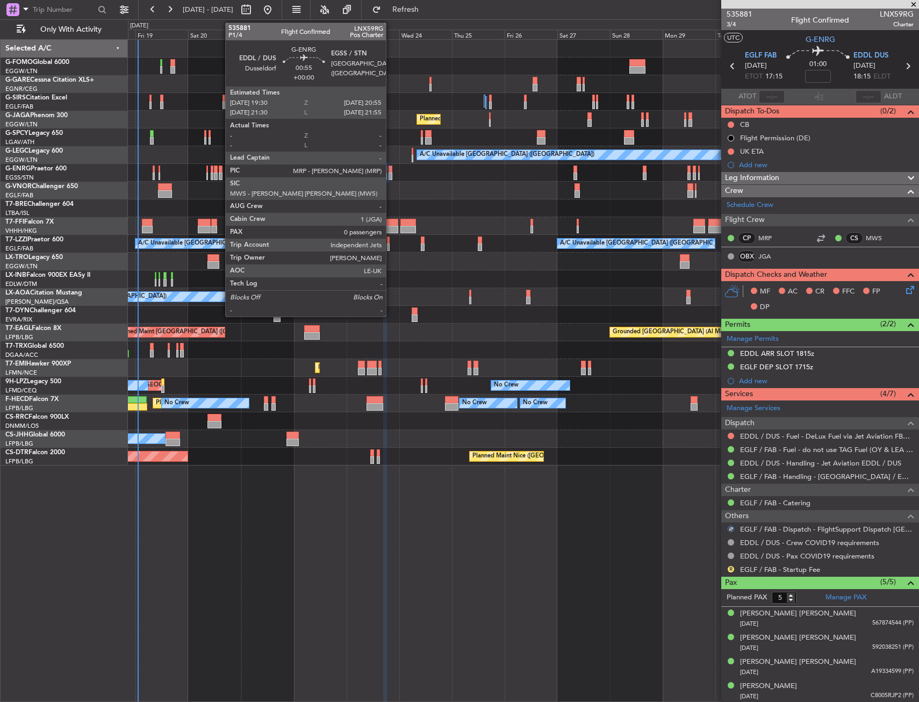
click at [391, 174] on div at bounding box center [390, 177] width 3 height 8
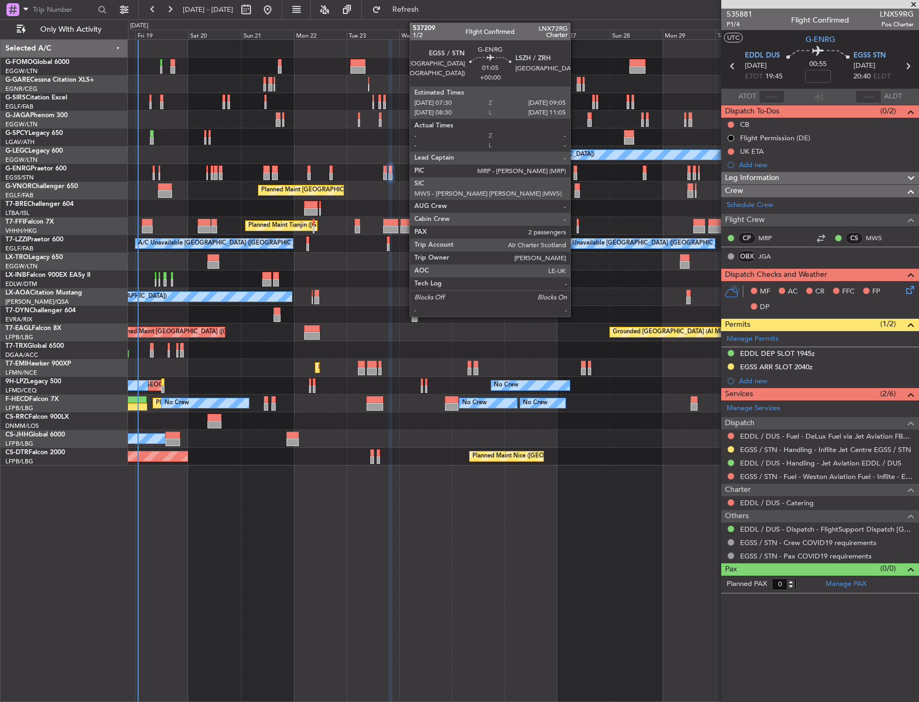
click at [575, 167] on div at bounding box center [576, 170] width 4 height 8
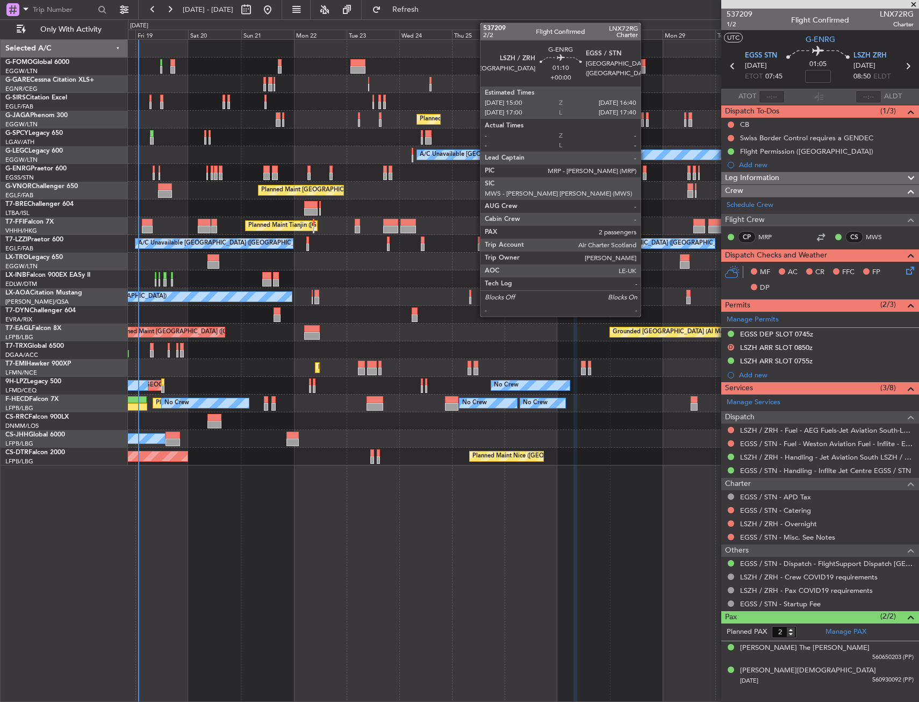
click at [645, 172] on div at bounding box center [645, 170] width 4 height 8
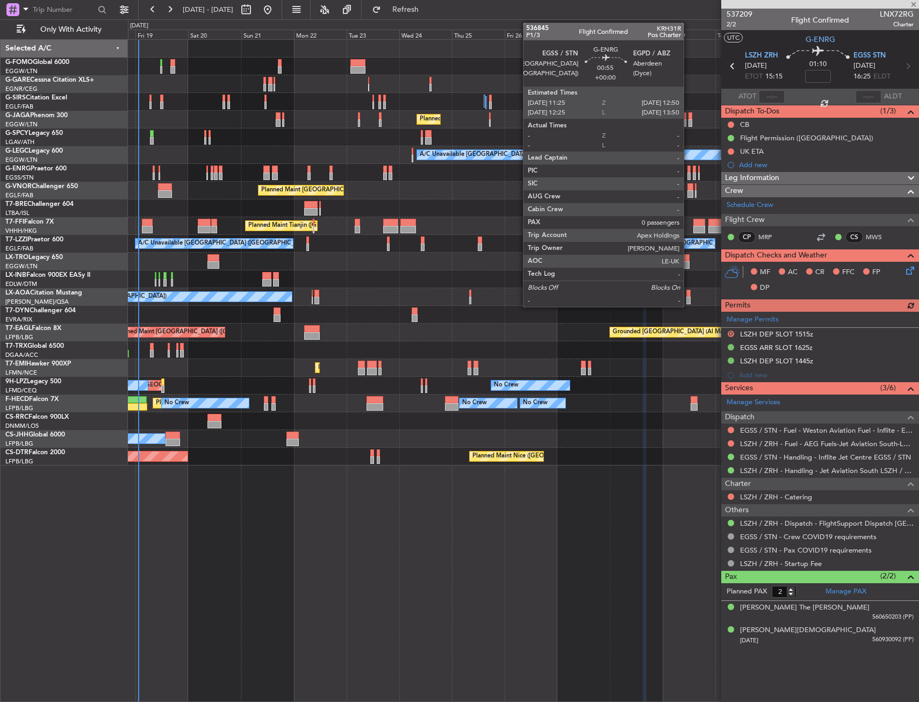
click at [689, 174] on div at bounding box center [689, 177] width 3 height 8
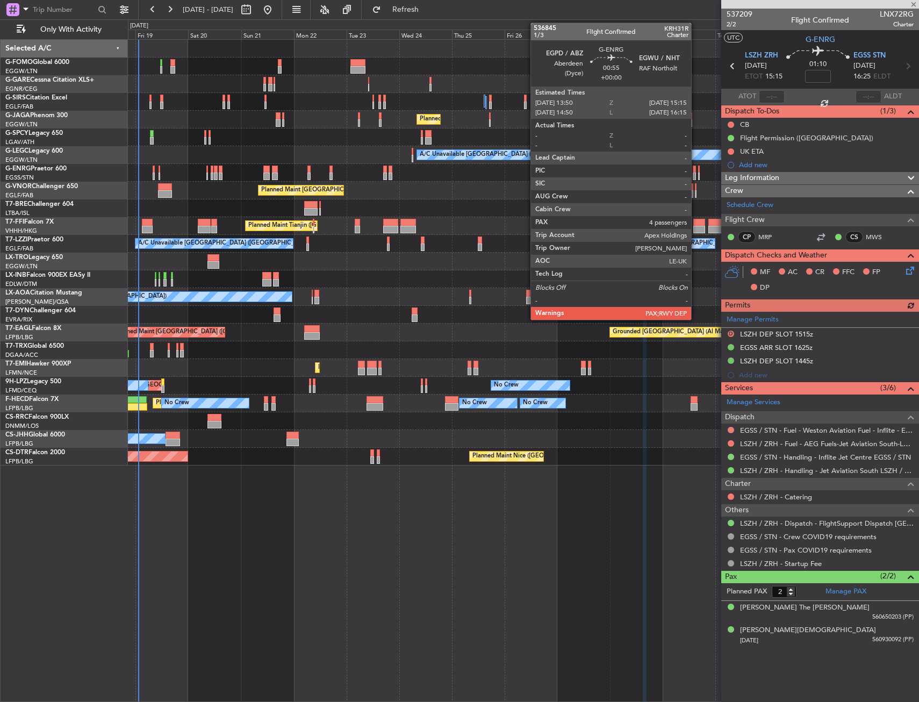
type input "0"
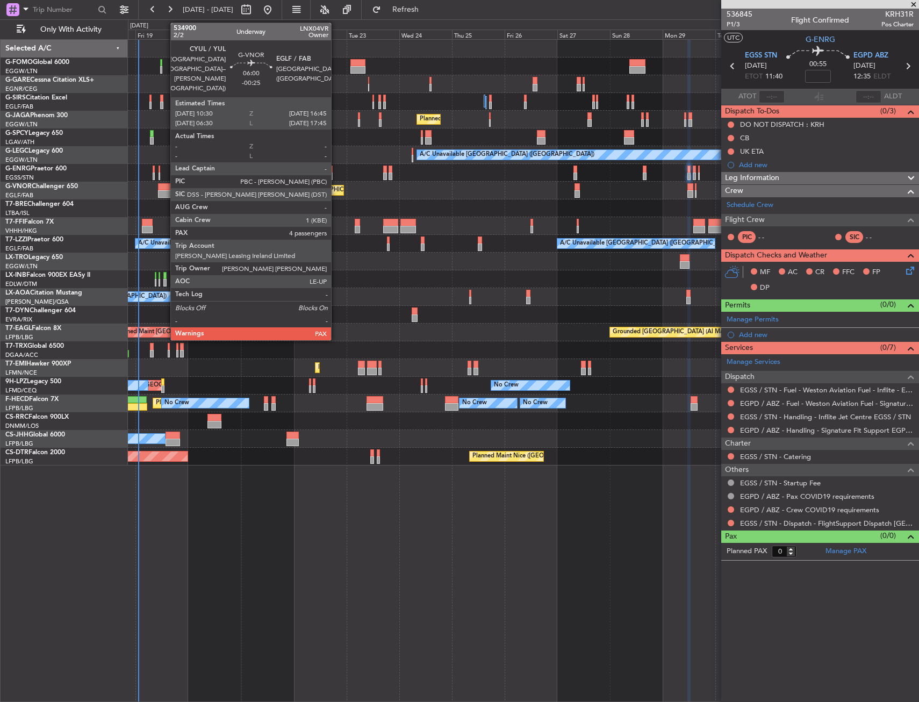
click at [165, 189] on div at bounding box center [165, 187] width 14 height 8
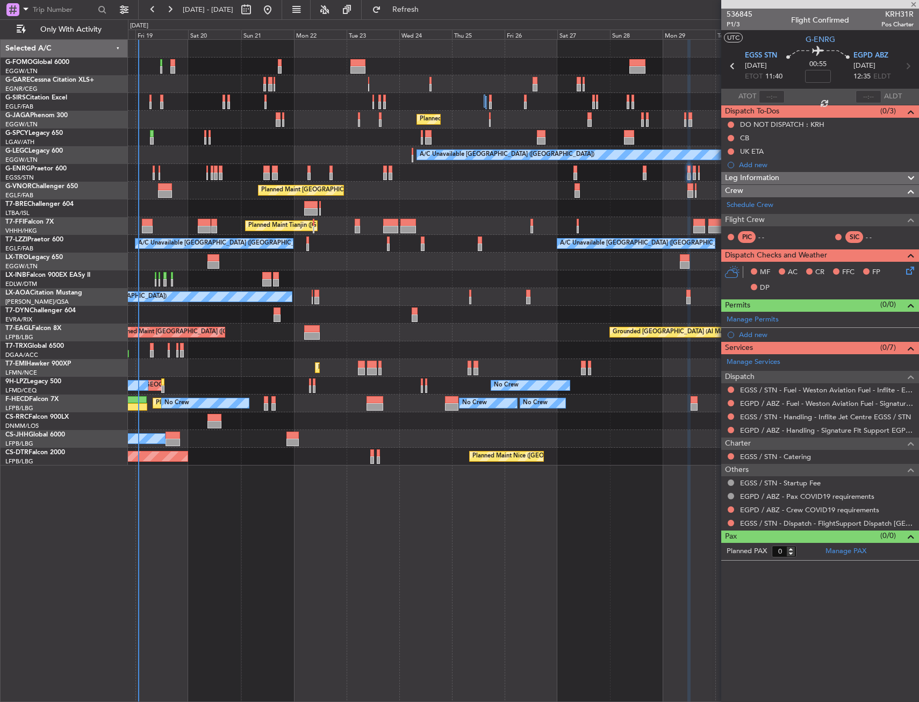
type input "-00:25"
type input "4"
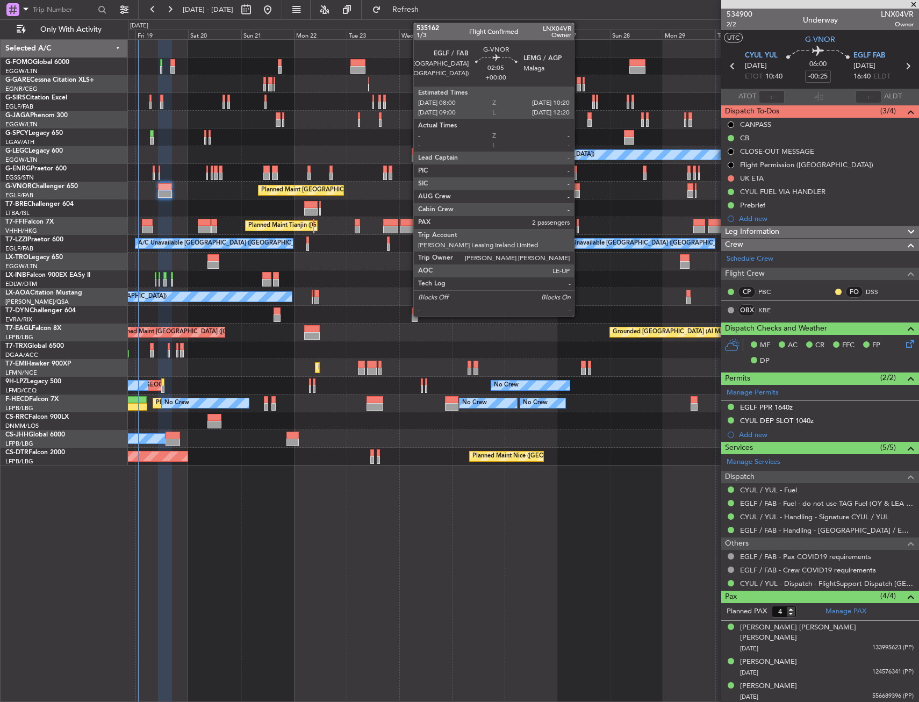
click at [579, 189] on div at bounding box center [577, 187] width 5 height 8
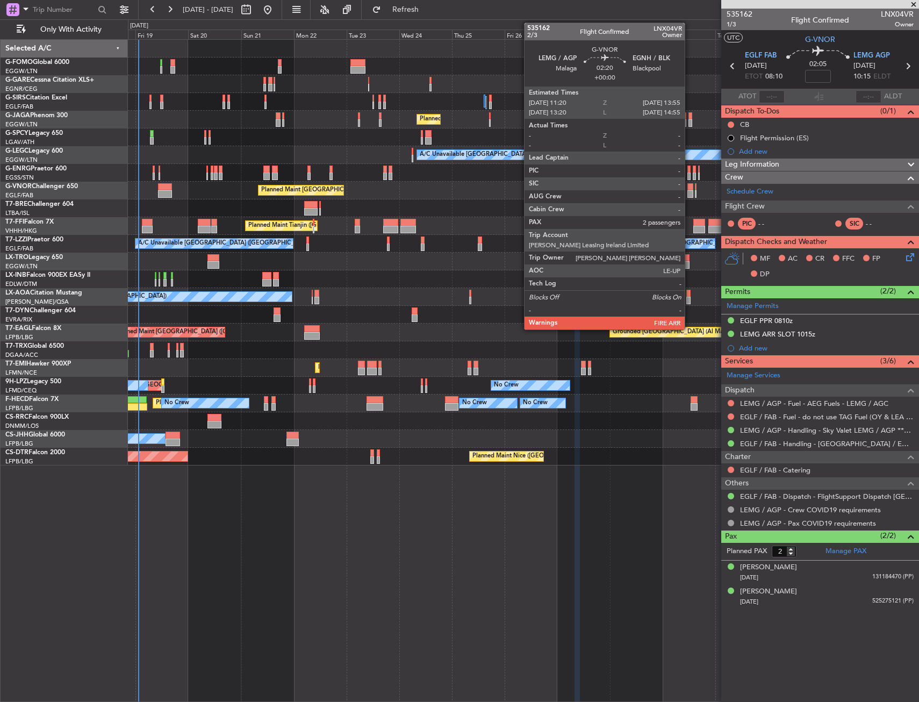
click at [690, 183] on div at bounding box center [691, 187] width 6 height 8
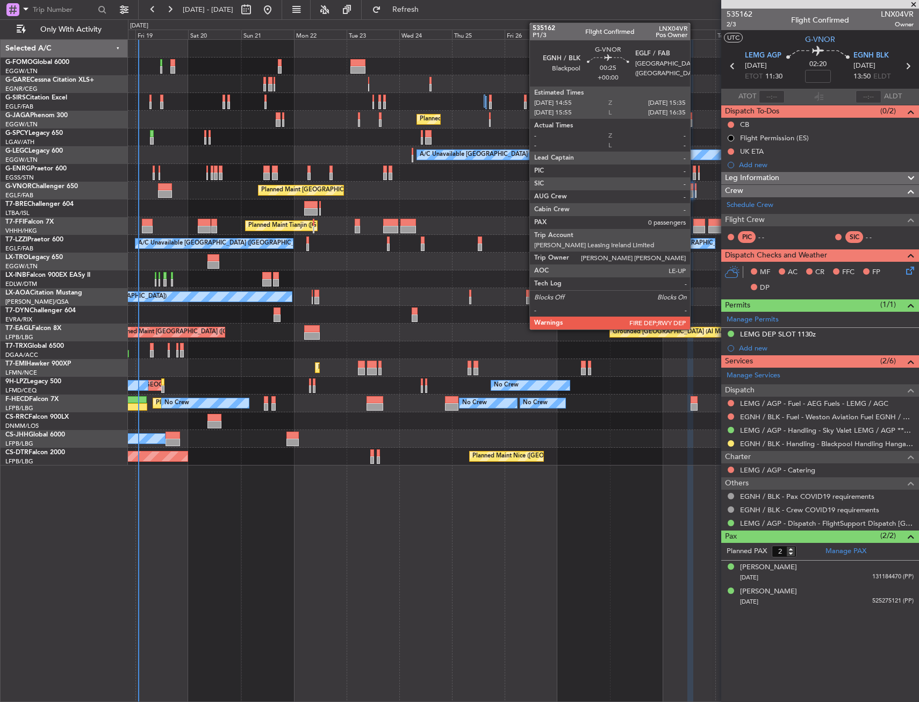
click at [695, 185] on div at bounding box center [696, 187] width 2 height 8
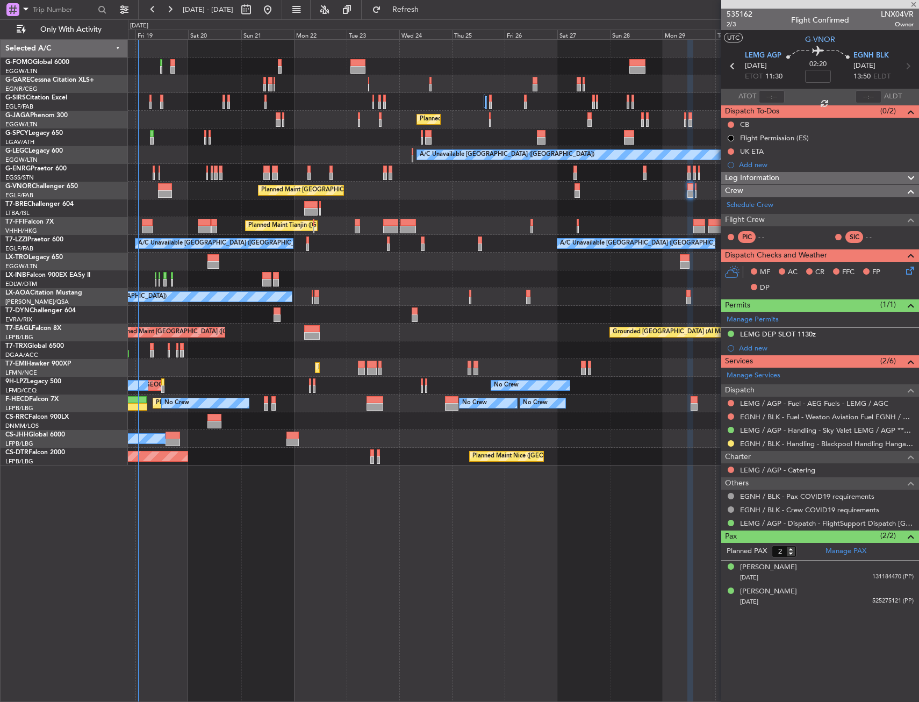
type input "0"
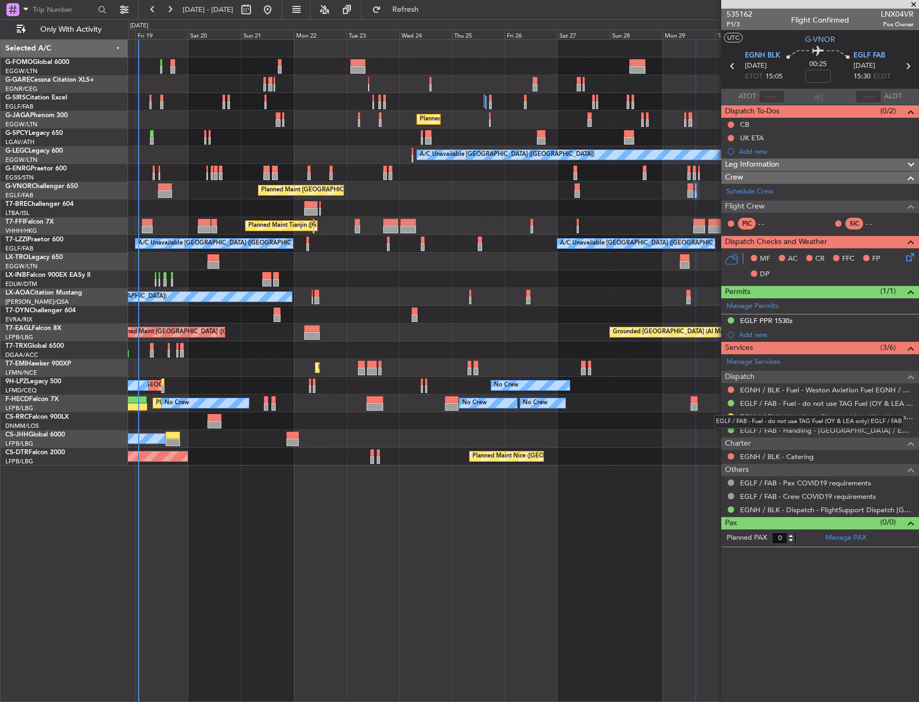
click at [834, 420] on div "EGLF / FAB - Fuel - do not use TAG Fuel (OY & LEA only) EGLF / FAB" at bounding box center [809, 421] width 190 height 13
click at [774, 416] on link "EGNH / BLK - Handling - Blackpool Handling Hangar 3 EGNH / BLK" at bounding box center [827, 416] width 174 height 9
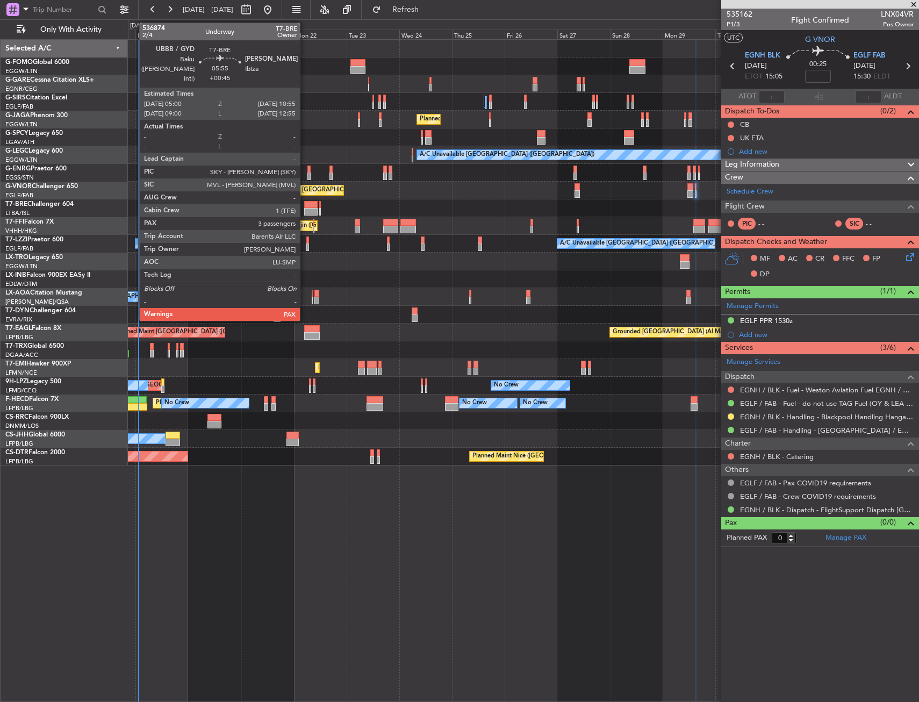
click at [305, 205] on div at bounding box center [310, 205] width 13 height 8
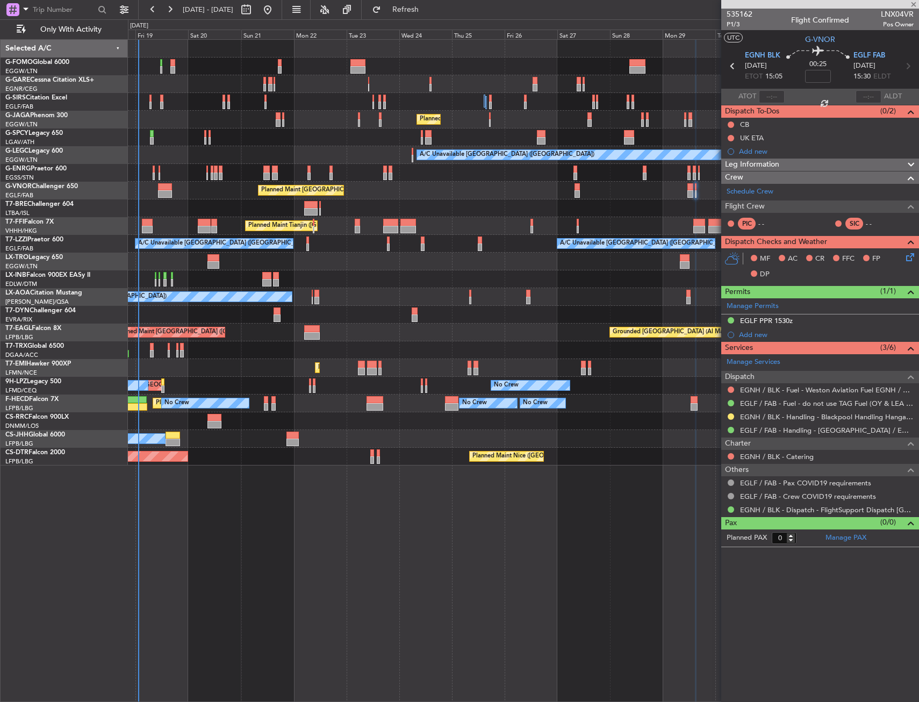
type input "+00:45"
type input "3"
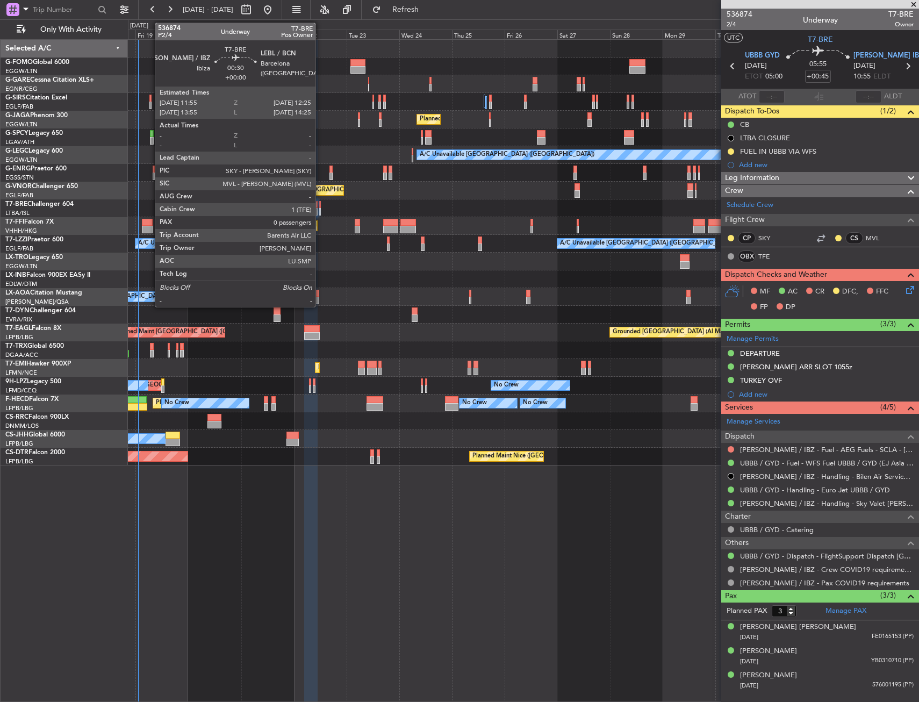
click at [320, 208] on div at bounding box center [320, 212] width 2 height 8
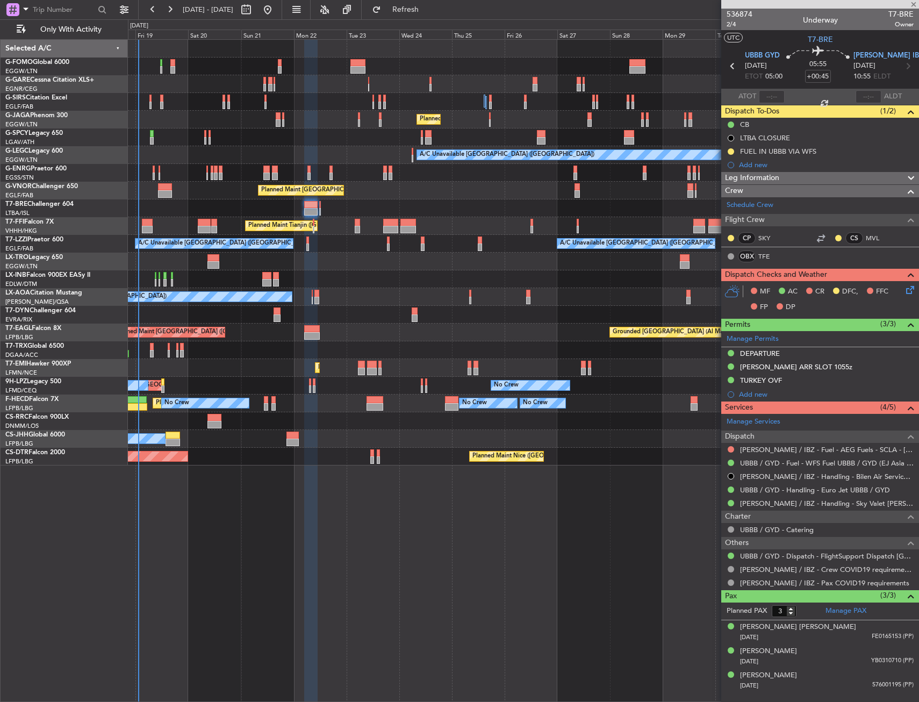
type input "0"
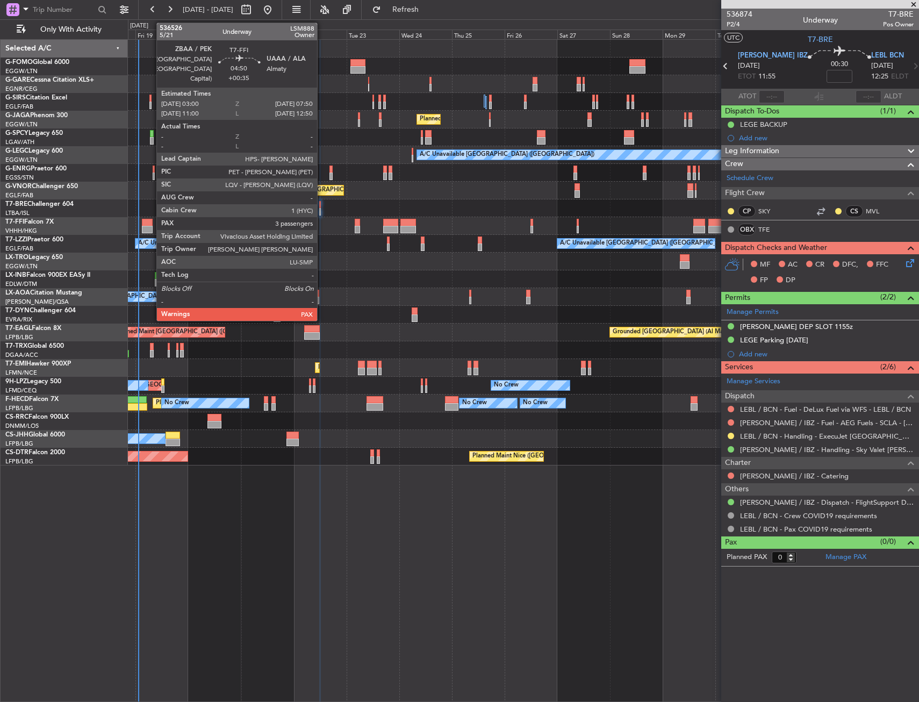
click at [151, 224] on div at bounding box center [147, 223] width 11 height 8
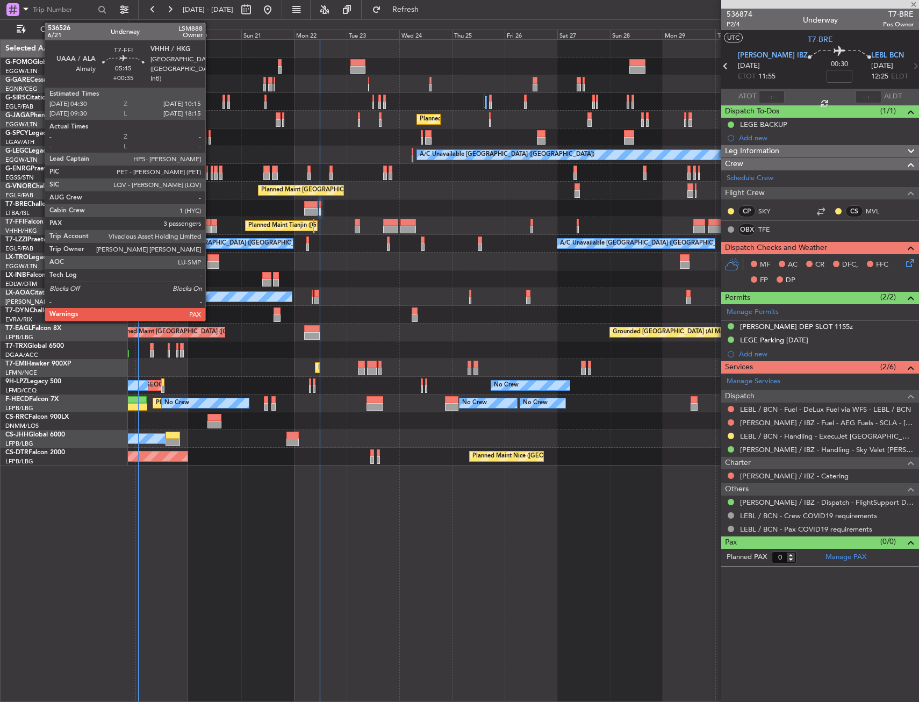
type input "+00:35"
type input "3"
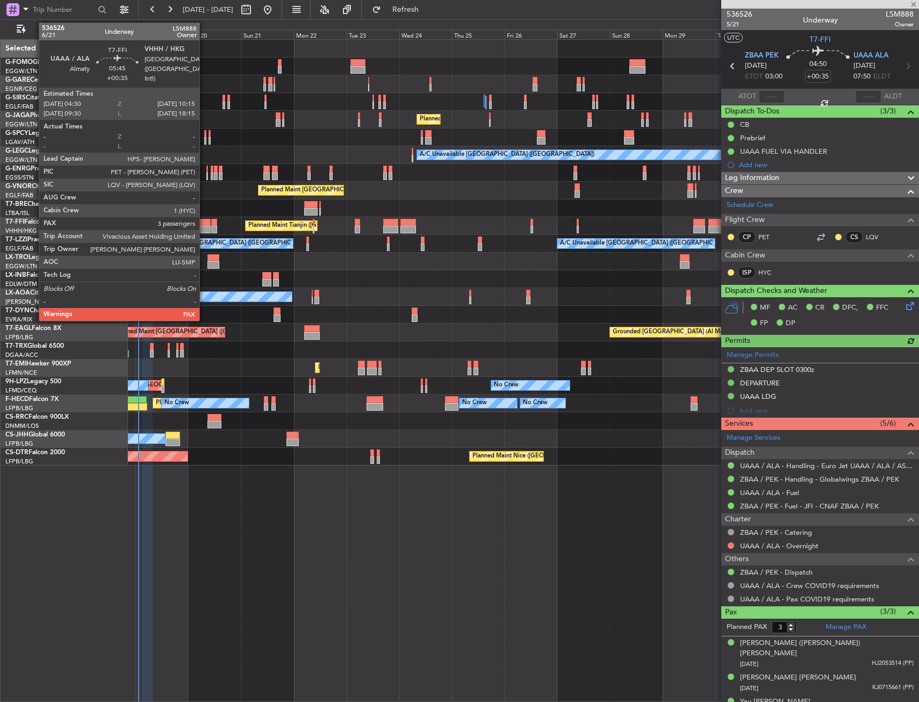
click at [204, 223] on div at bounding box center [204, 223] width 13 height 8
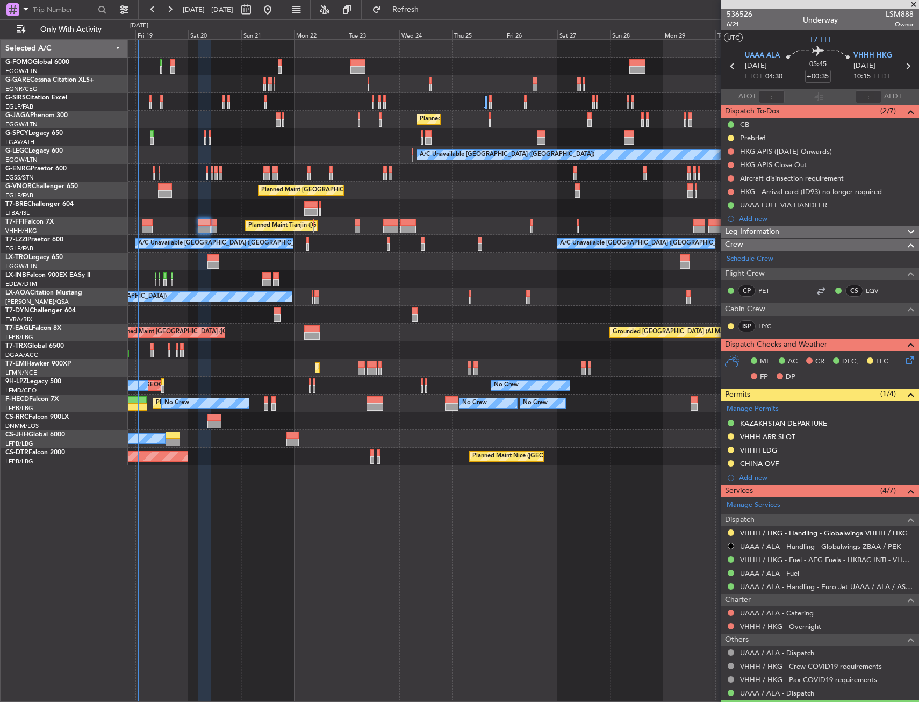
click at [756, 535] on link "VHHH / HKG - Handling - Globalwings VHHH / HKG" at bounding box center [824, 532] width 168 height 9
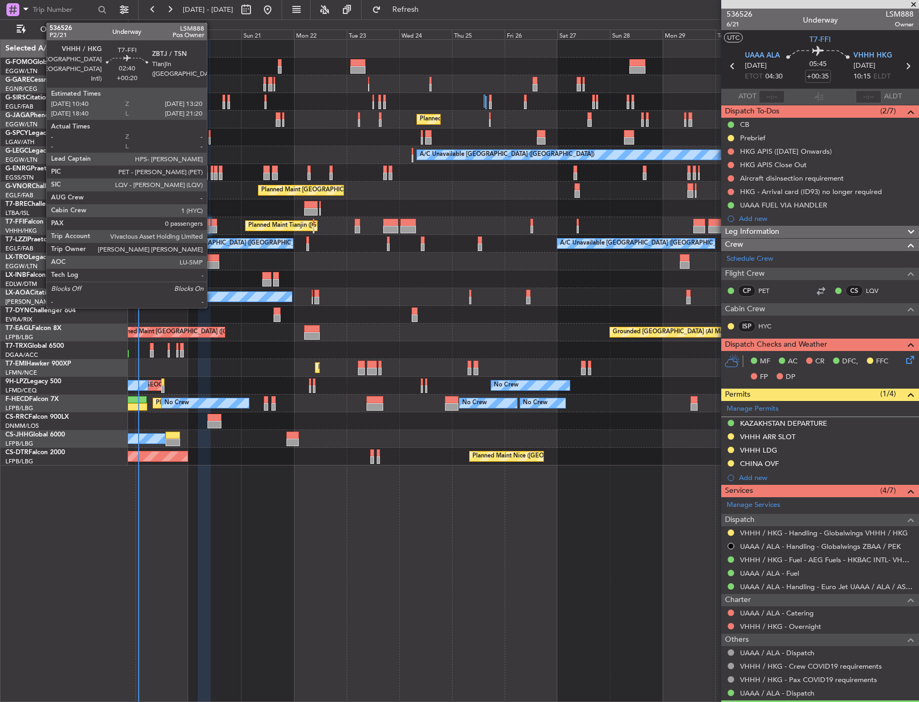
click at [212, 222] on div at bounding box center [214, 223] width 6 height 8
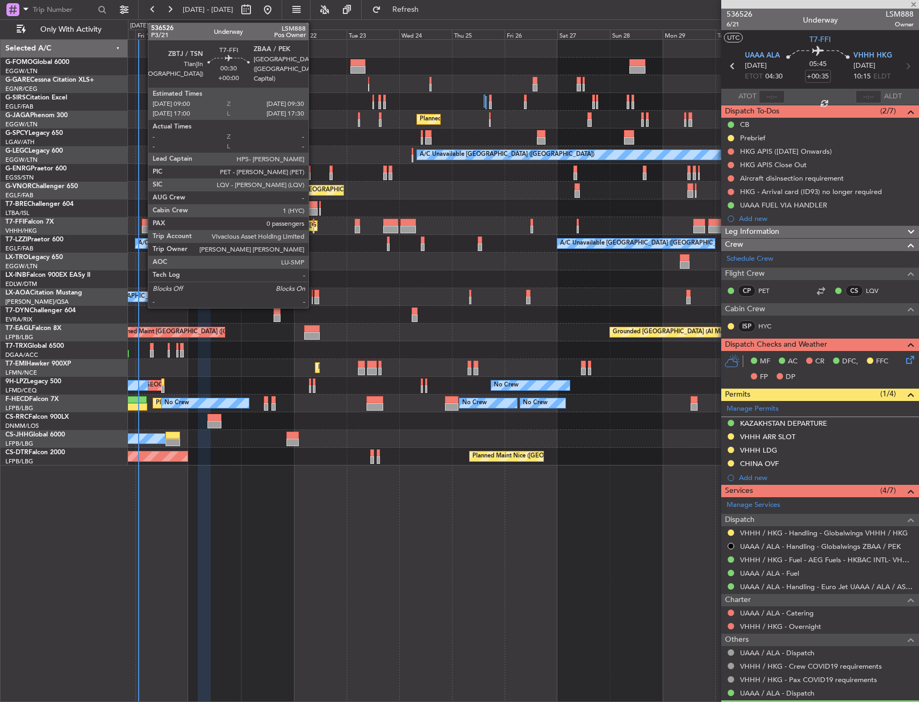
type input "+00:20"
type input "0"
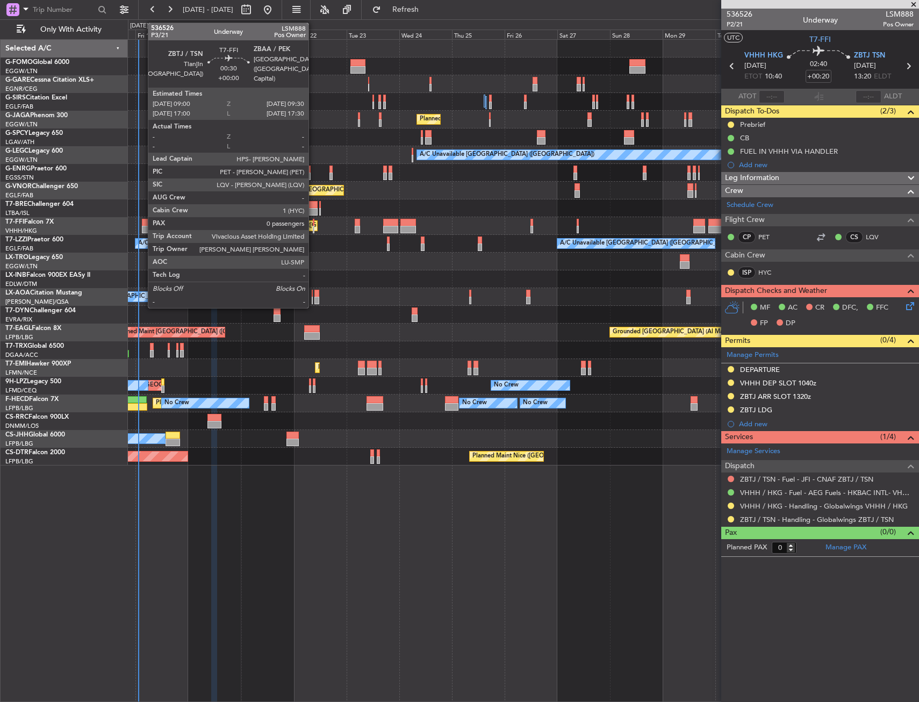
click at [313, 223] on div at bounding box center [314, 223] width 2 height 8
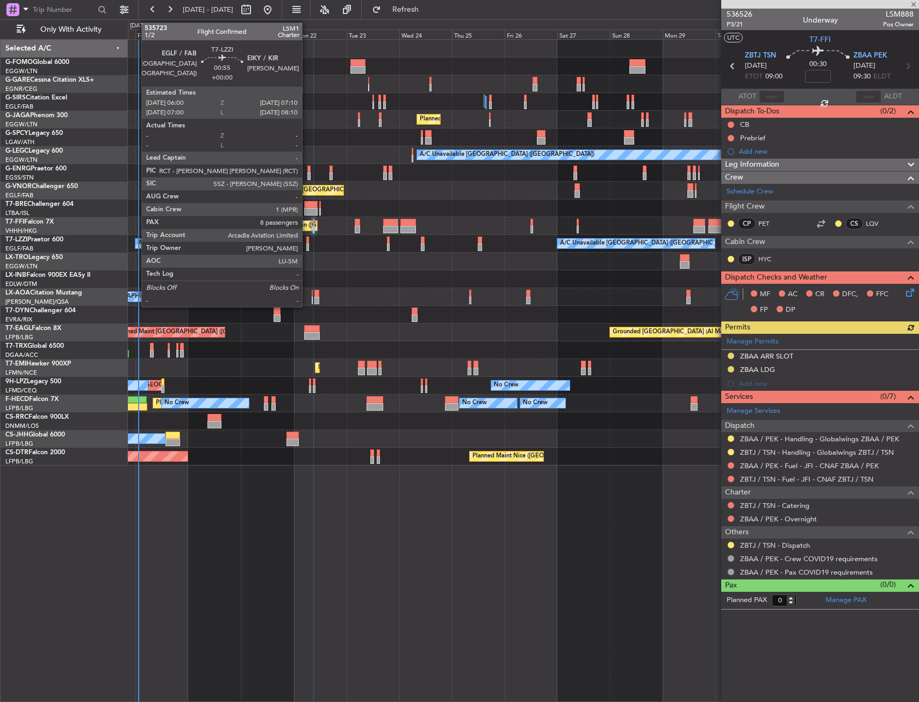
click at [307, 242] on div at bounding box center [307, 241] width 3 height 8
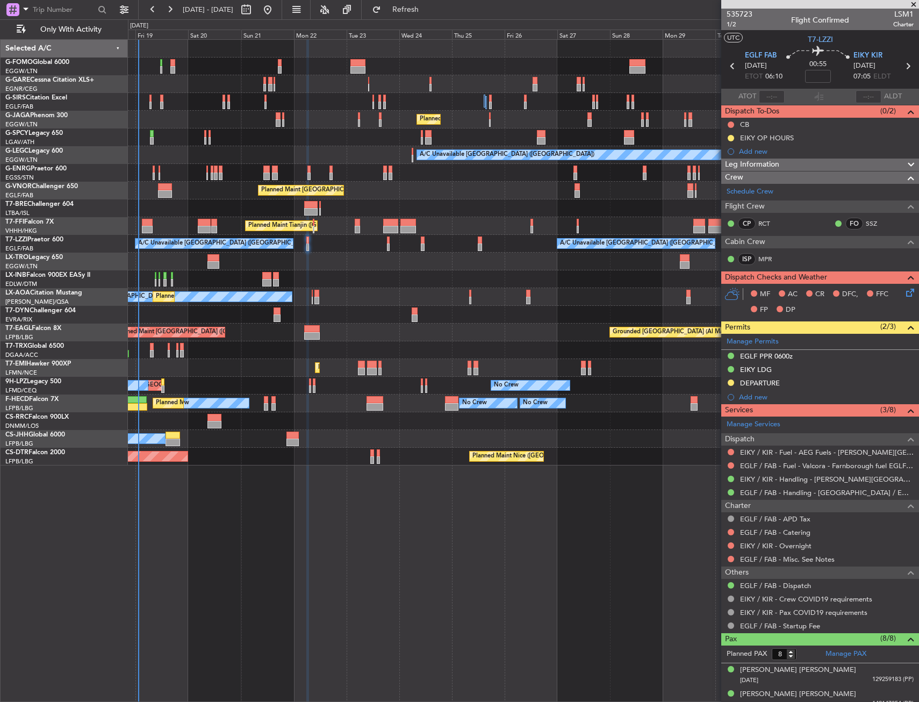
click at [387, 246] on div at bounding box center [388, 248] width 3 height 8
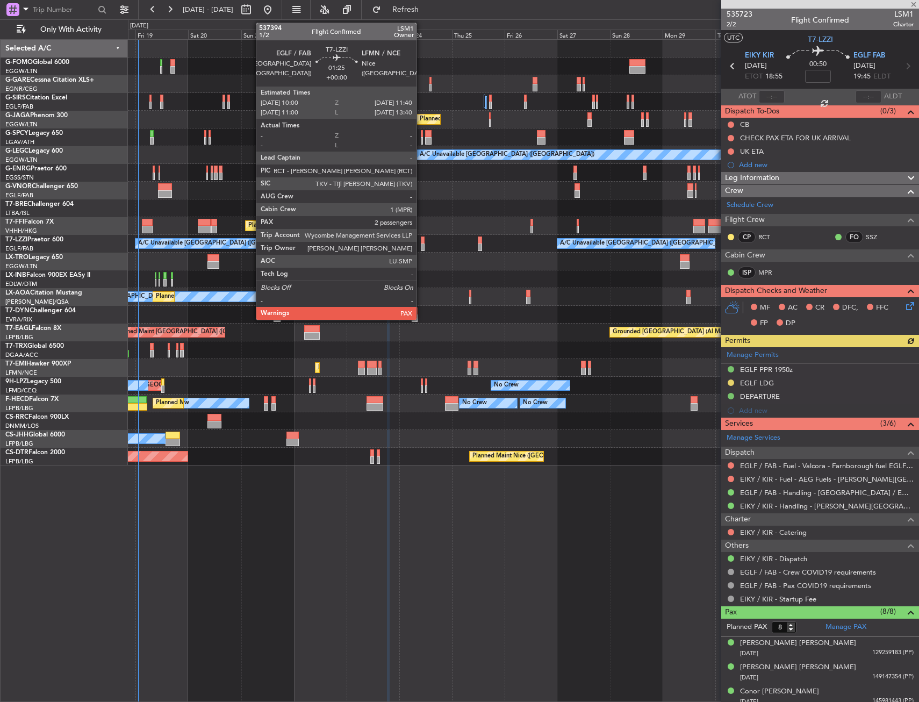
click at [421, 243] on div at bounding box center [423, 241] width 4 height 8
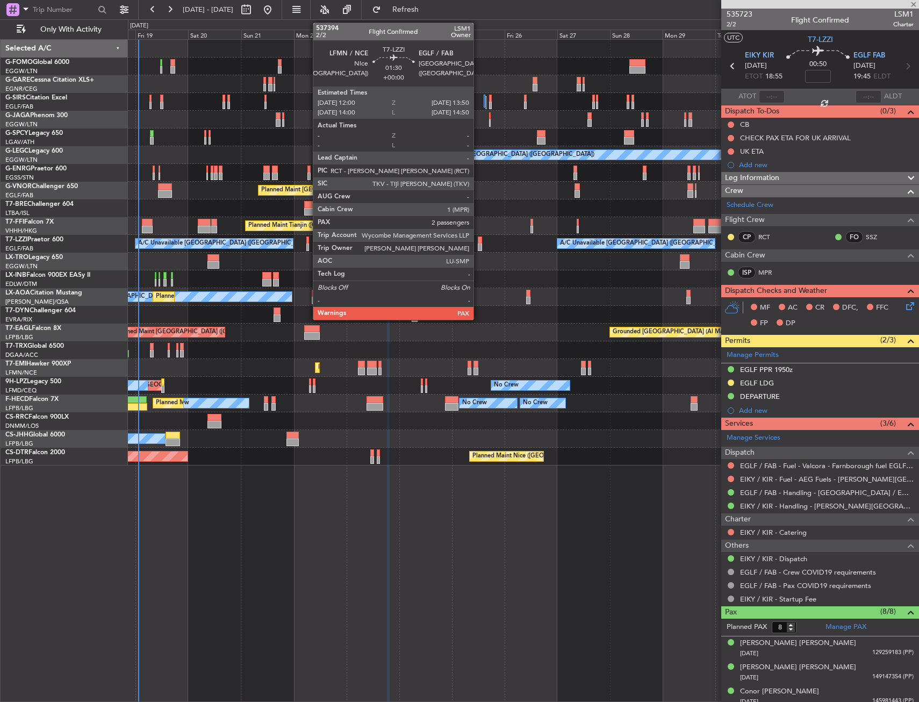
type input "2"
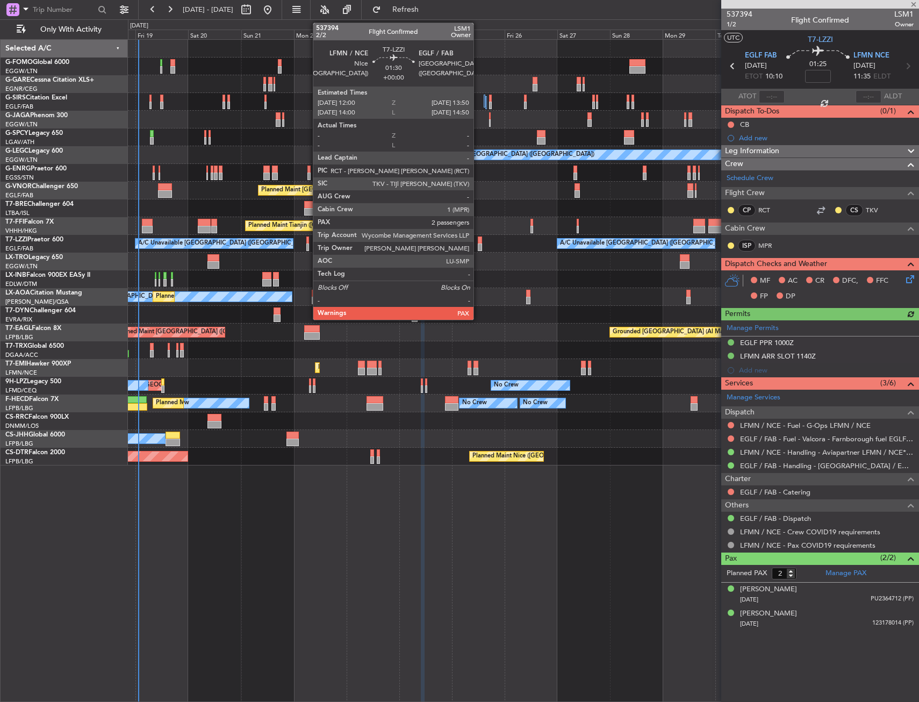
click at [478, 241] on div at bounding box center [480, 241] width 4 height 8
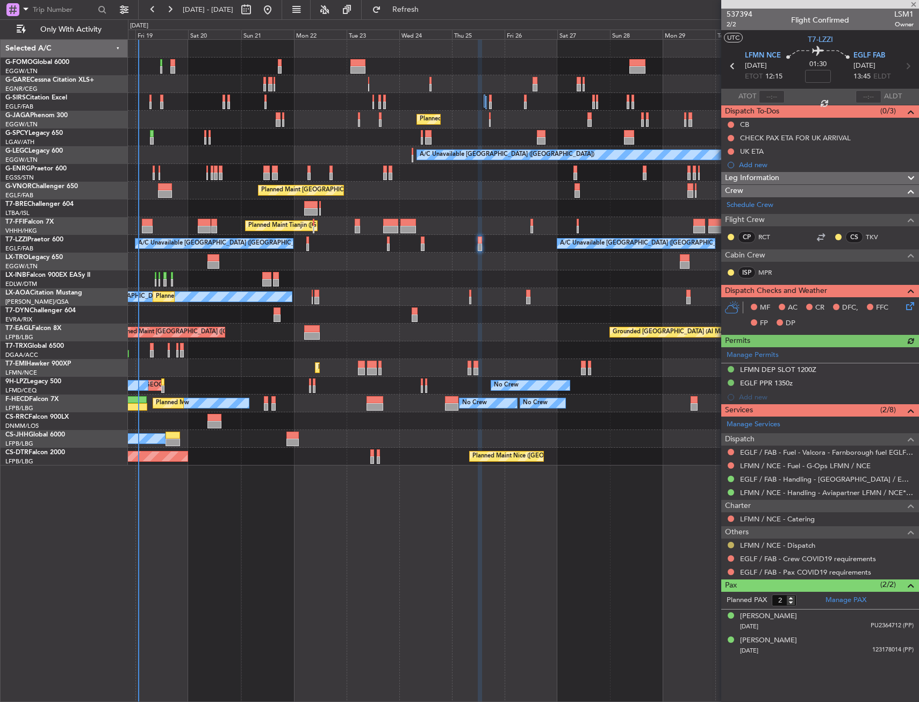
click at [731, 544] on button at bounding box center [731, 545] width 6 height 6
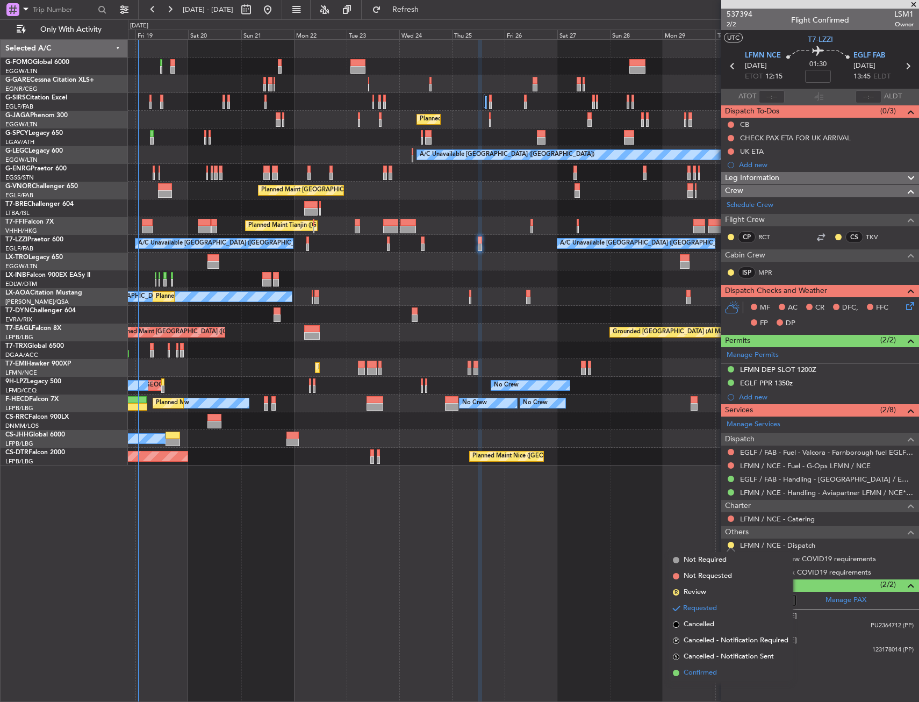
click at [699, 671] on span "Confirmed" at bounding box center [700, 673] width 33 height 11
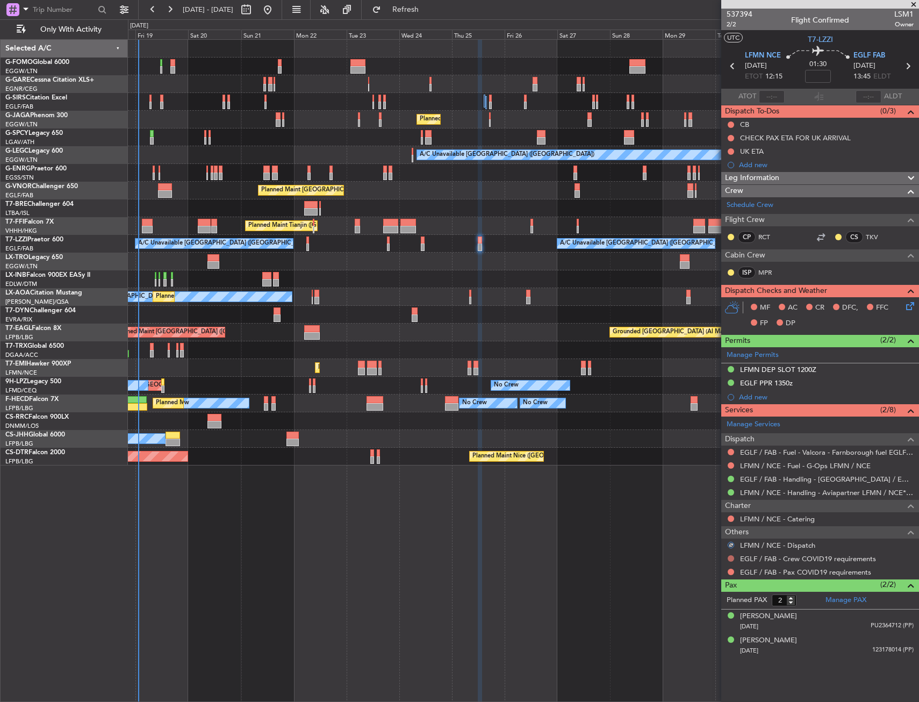
click at [730, 557] on button at bounding box center [731, 558] width 6 height 6
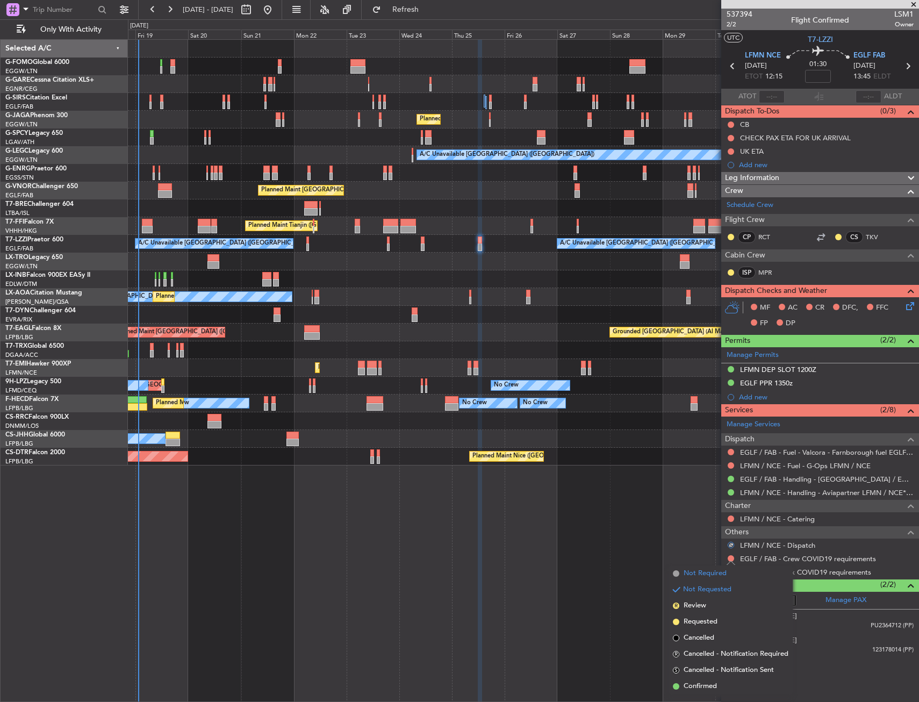
click at [697, 576] on span "Not Required" at bounding box center [705, 573] width 43 height 11
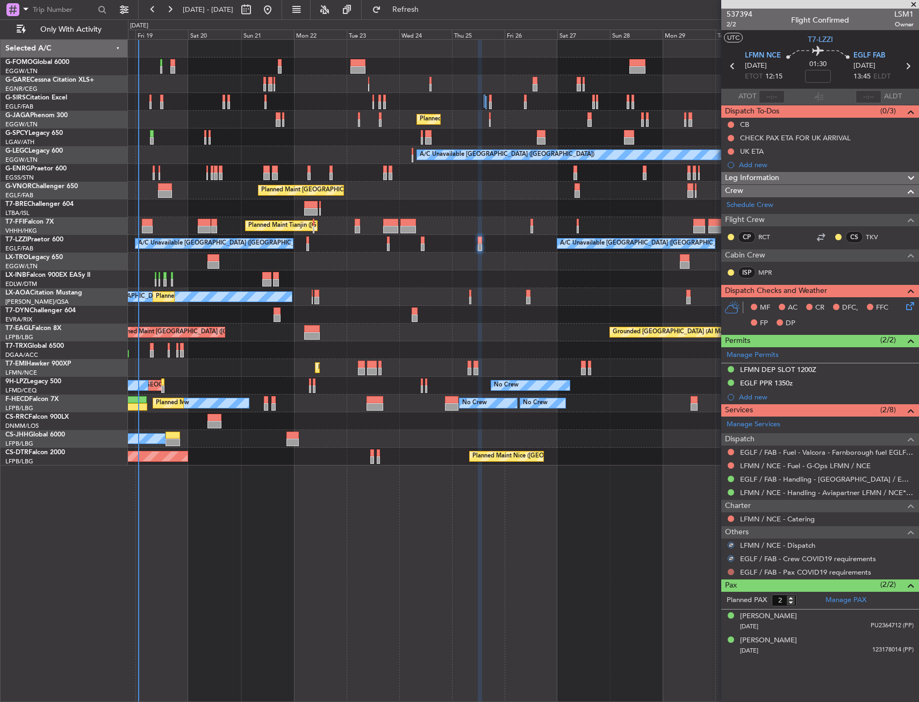
click at [731, 572] on button at bounding box center [731, 572] width 6 height 6
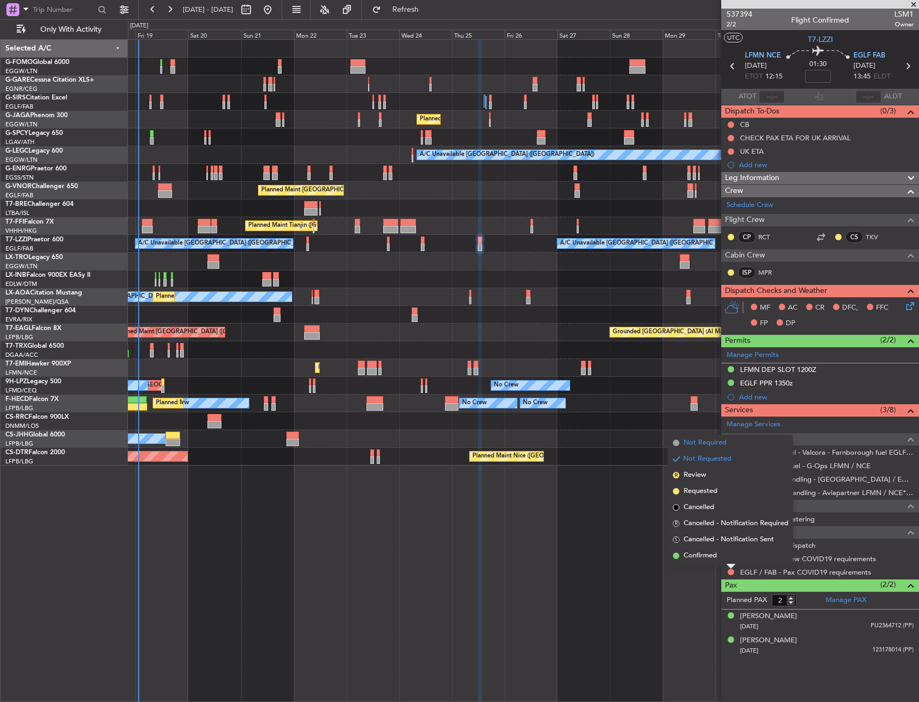
click at [703, 445] on span "Not Required" at bounding box center [705, 443] width 43 height 11
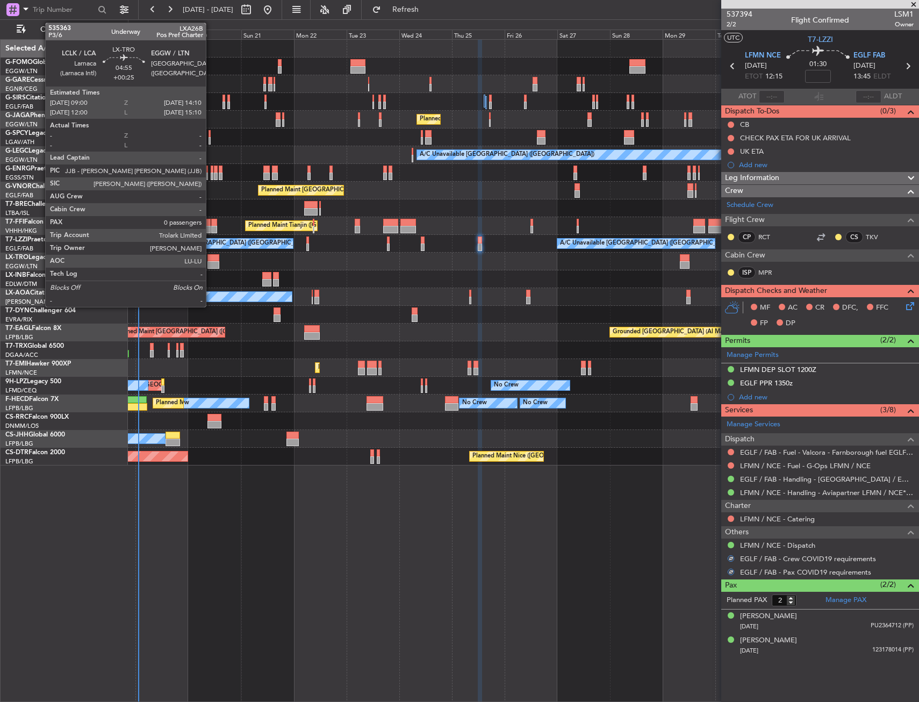
click at [211, 259] on div at bounding box center [213, 258] width 12 height 8
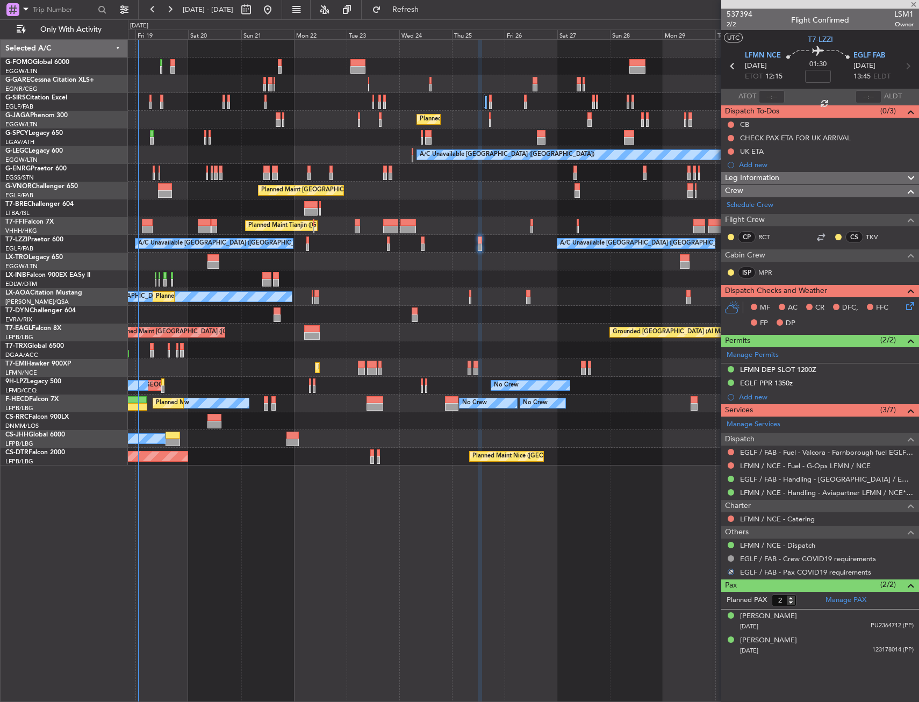
type input "+00:25"
type input "0"
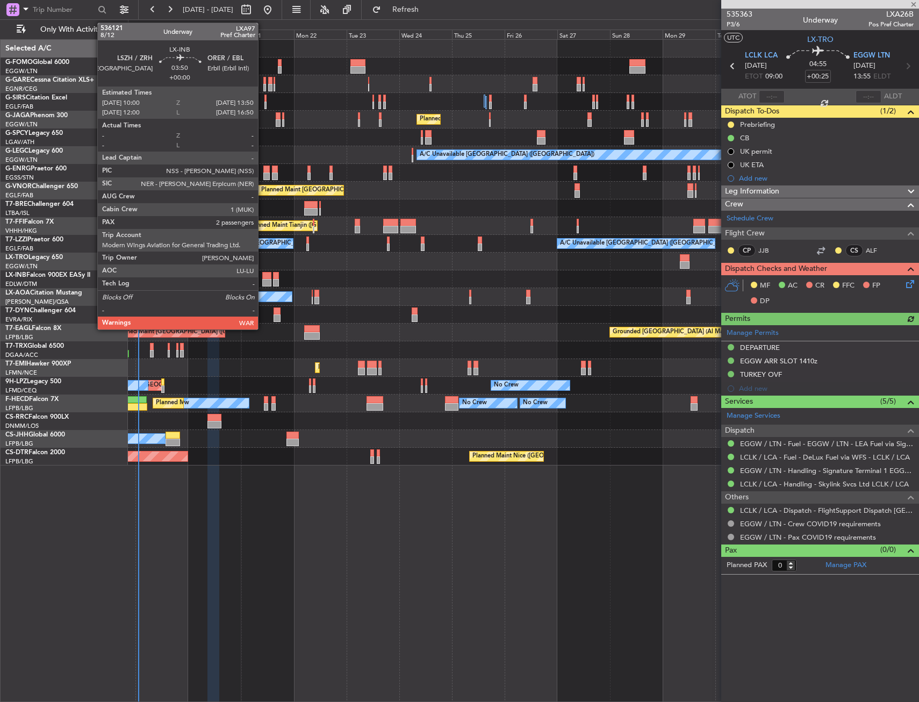
click at [263, 281] on div at bounding box center [266, 283] width 9 height 8
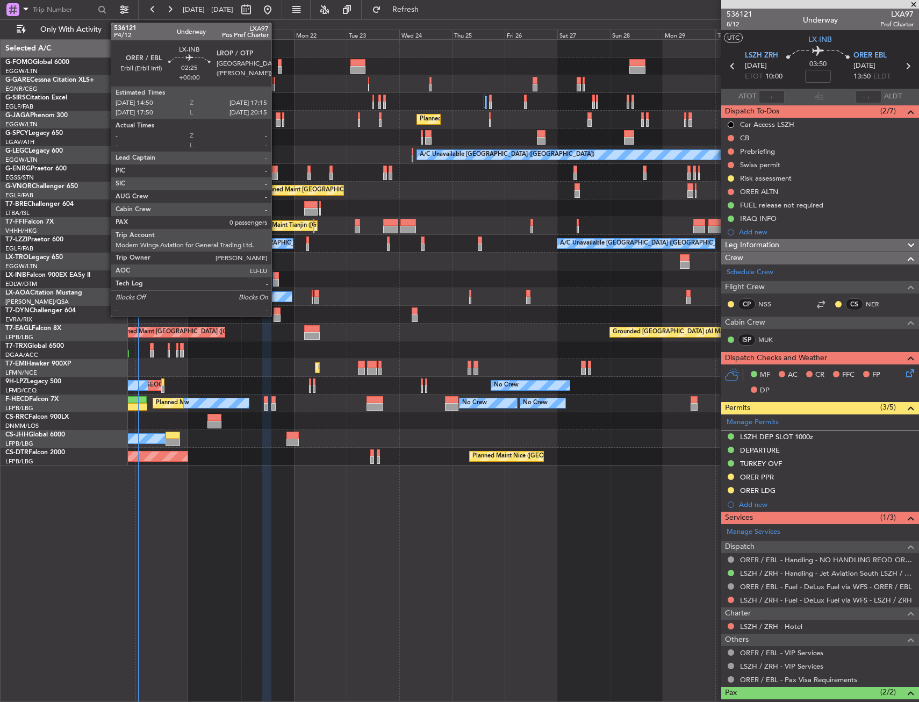
click at [276, 274] on div at bounding box center [275, 276] width 5 height 8
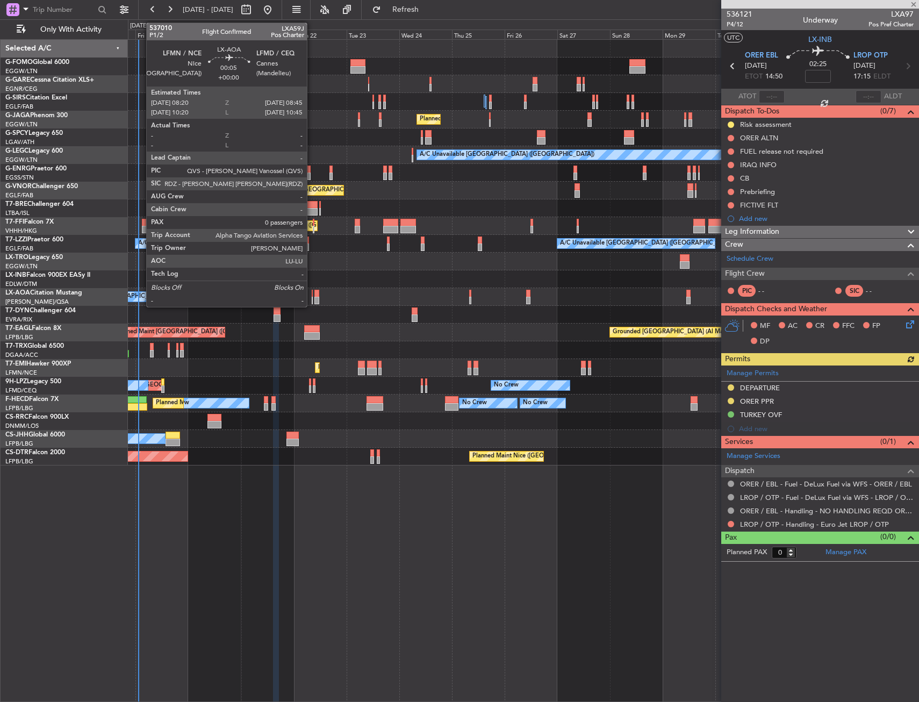
click at [312, 297] on div at bounding box center [312, 301] width 1 height 8
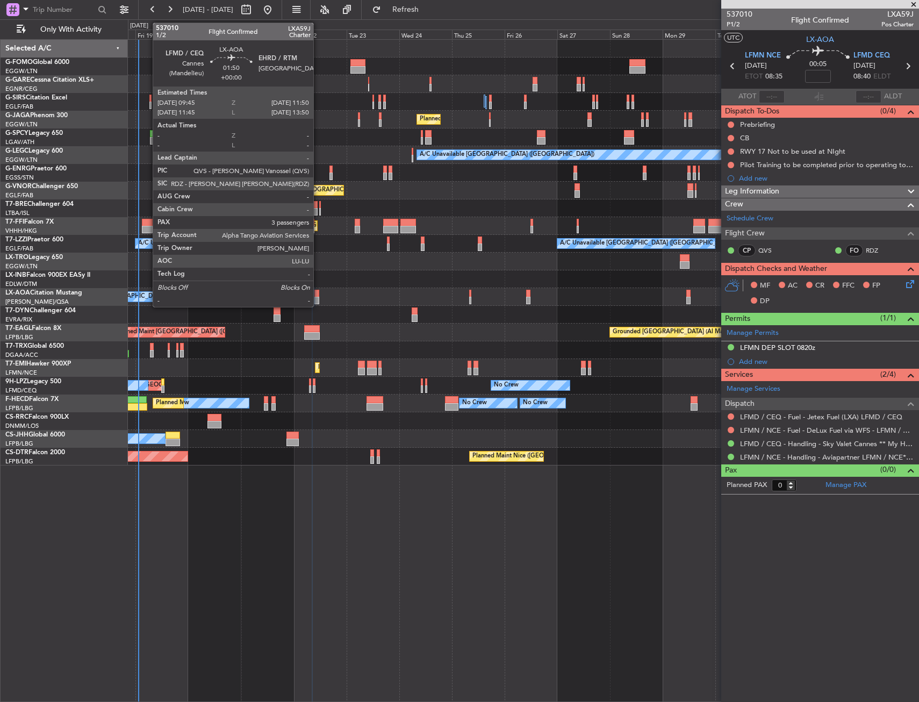
click at [318, 302] on div at bounding box center [316, 301] width 5 height 8
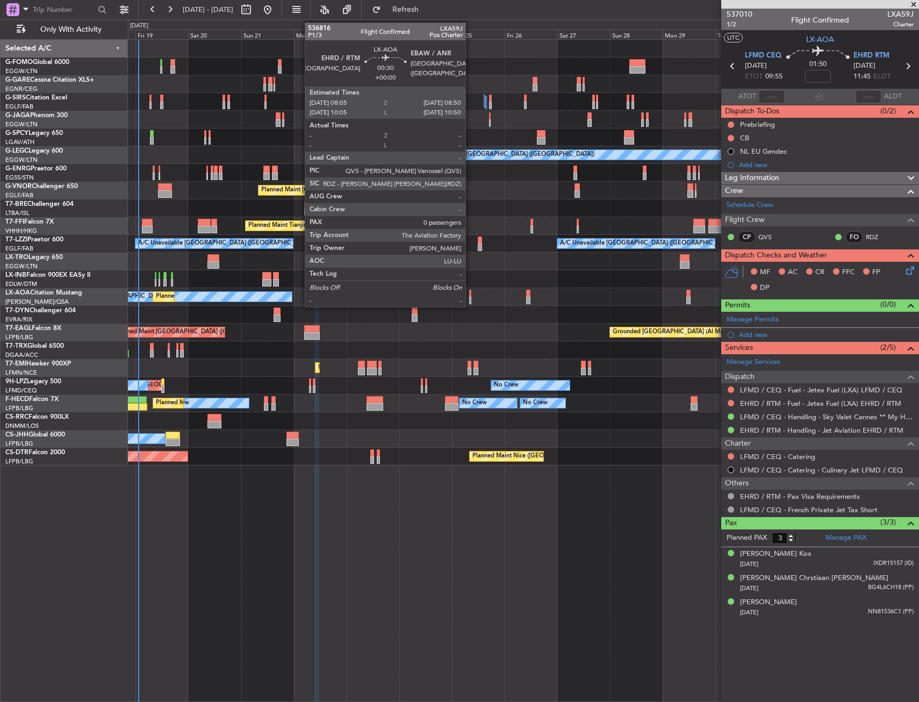
click at [470, 293] on div at bounding box center [470, 294] width 2 height 8
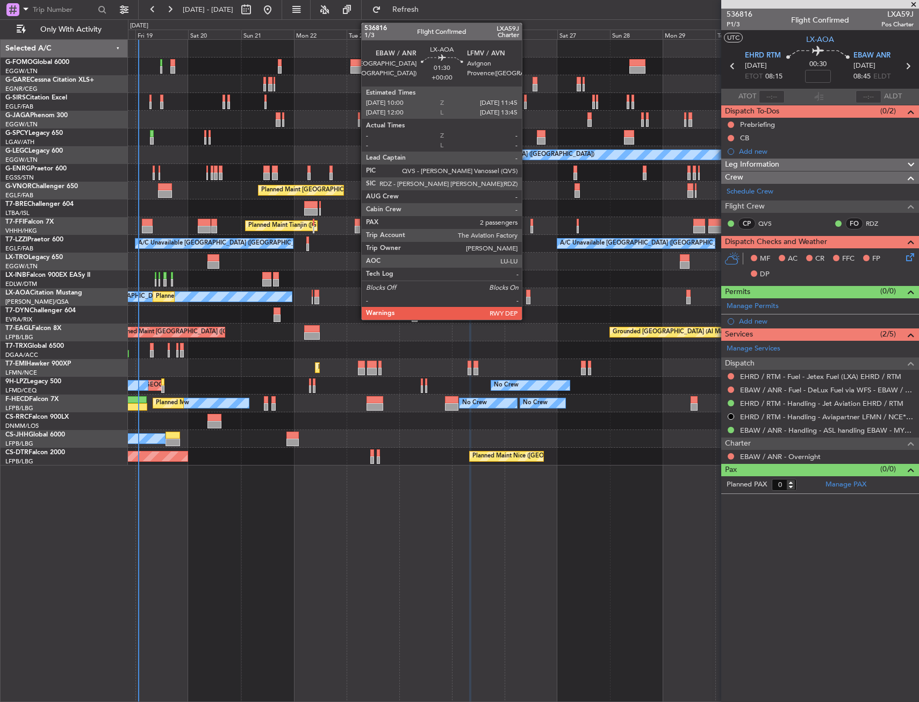
click at [527, 297] on div at bounding box center [528, 301] width 4 height 8
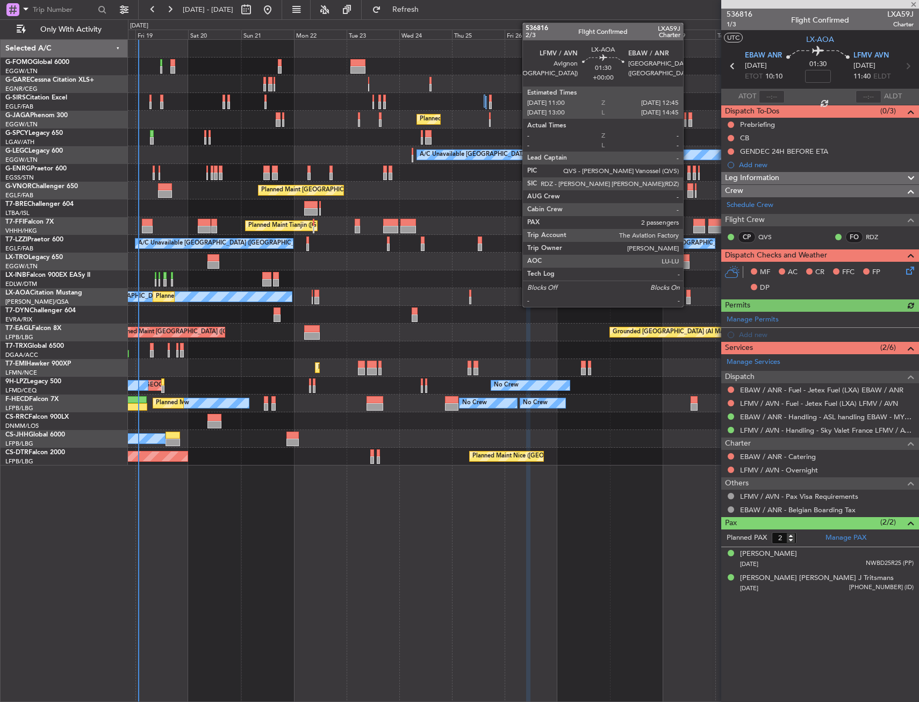
click at [688, 295] on div at bounding box center [688, 294] width 4 height 8
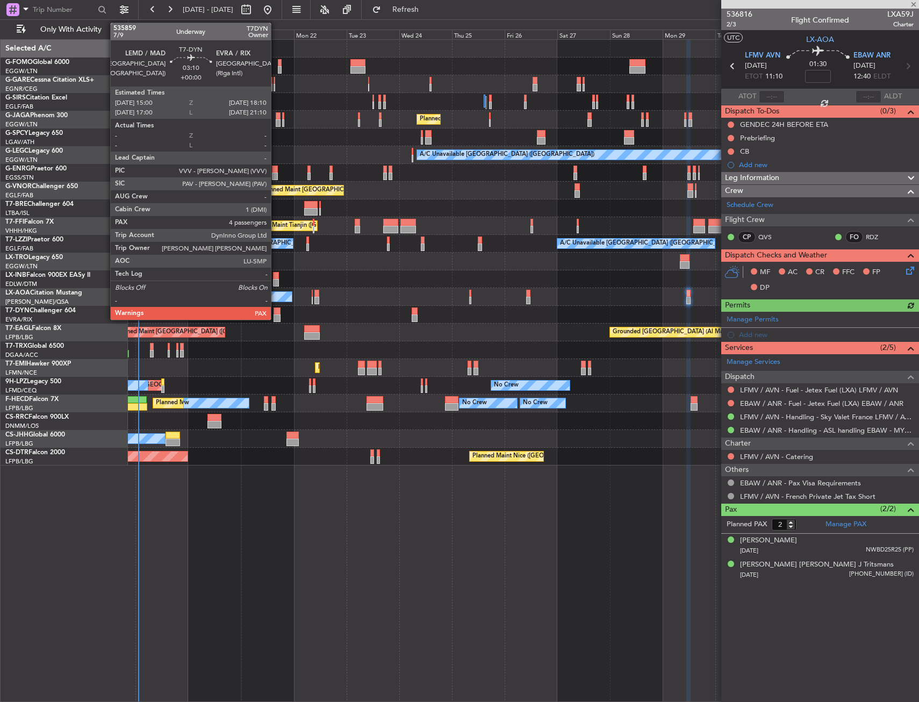
click at [276, 317] on div at bounding box center [277, 318] width 7 height 8
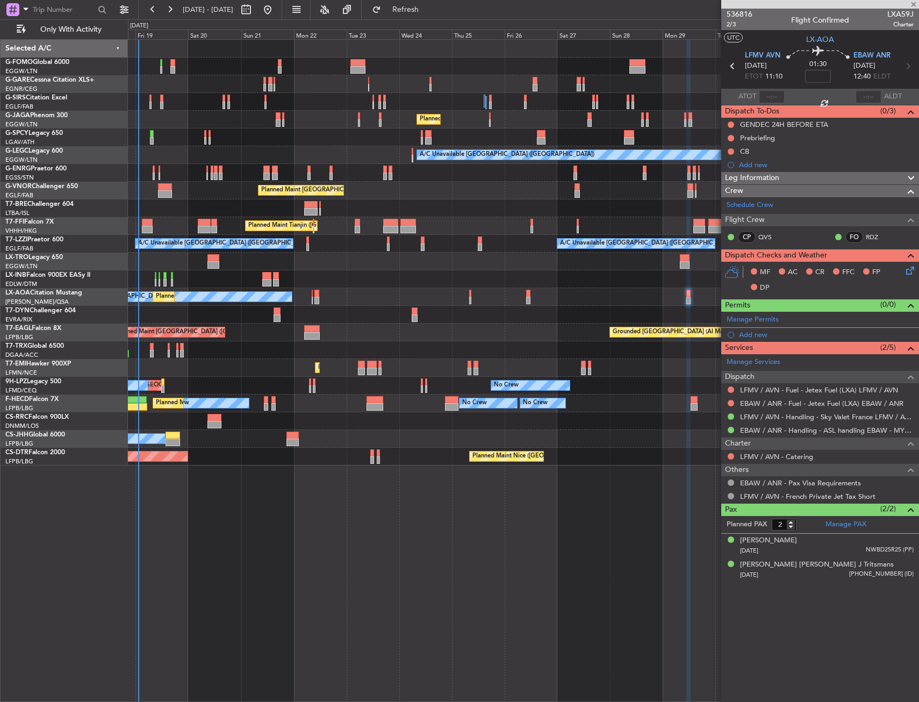
type input "4"
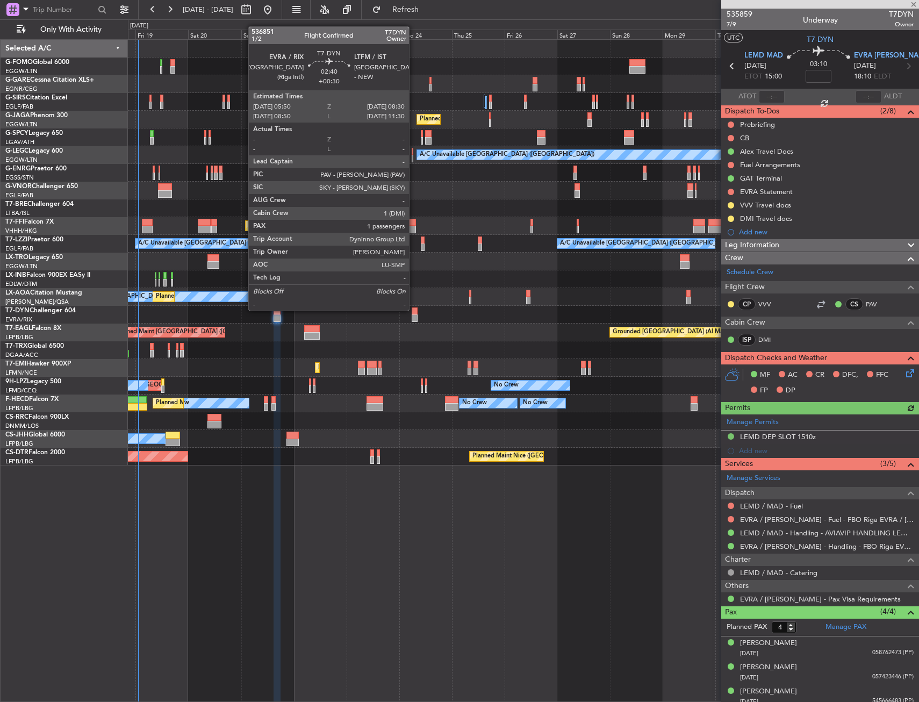
click at [414, 310] on div at bounding box center [415, 311] width 6 height 8
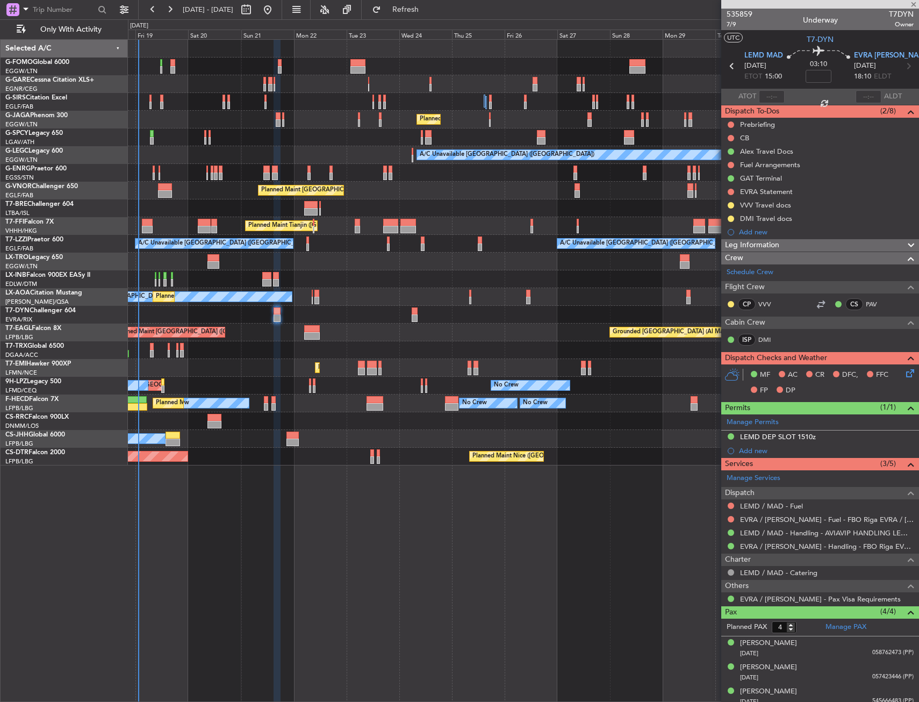
type input "+00:30"
type input "1"
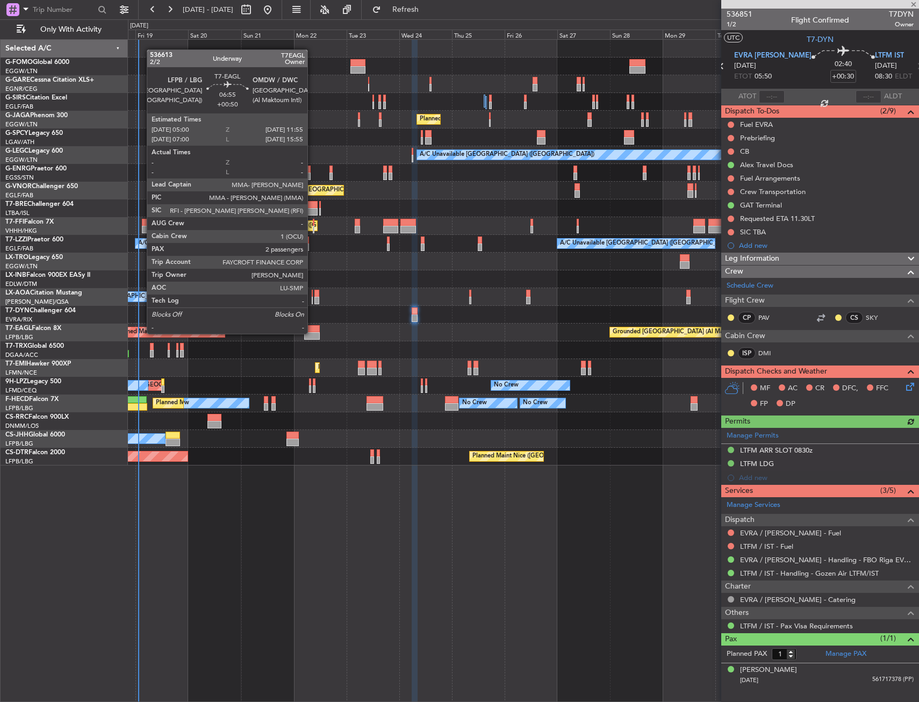
click at [312, 333] on div at bounding box center [312, 336] width 16 height 8
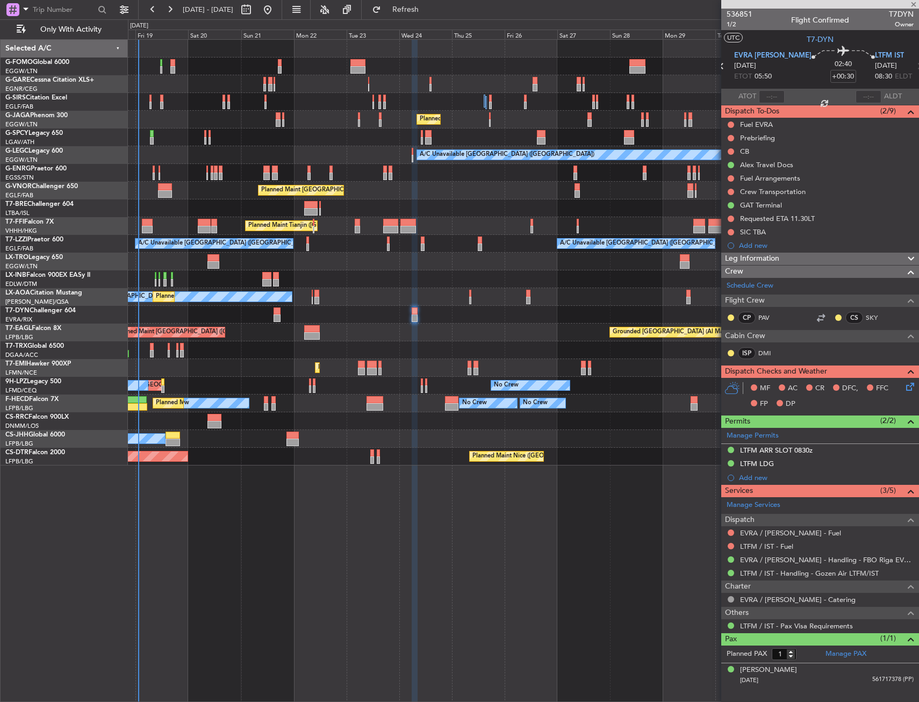
type input "+00:50"
type input "2"
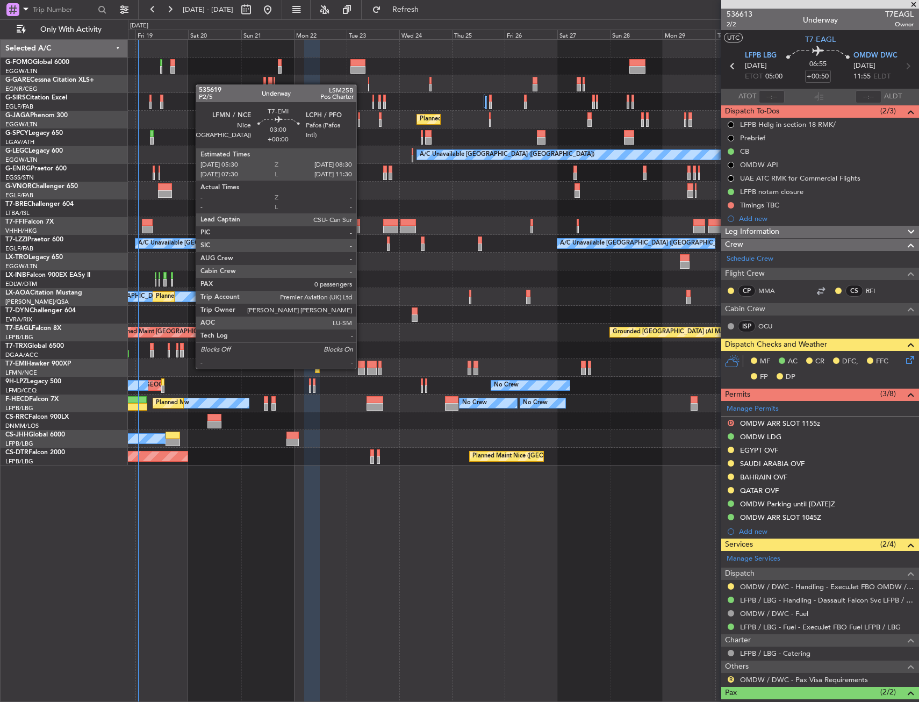
click at [361, 368] on div at bounding box center [361, 372] width 7 height 8
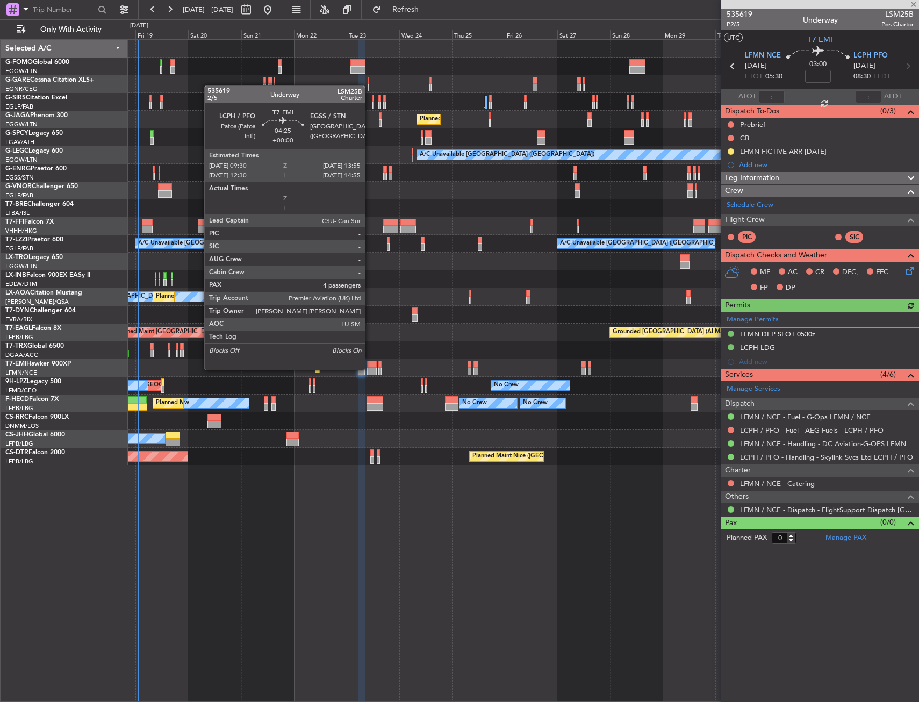
click at [370, 369] on div at bounding box center [372, 372] width 10 height 8
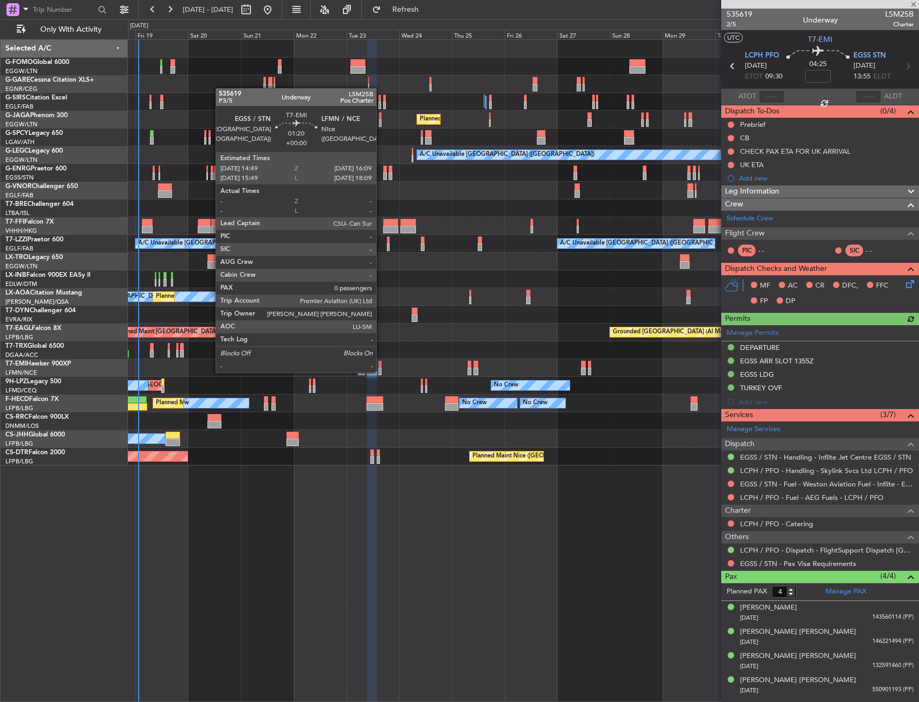
click at [381, 371] on div at bounding box center [379, 372] width 3 height 8
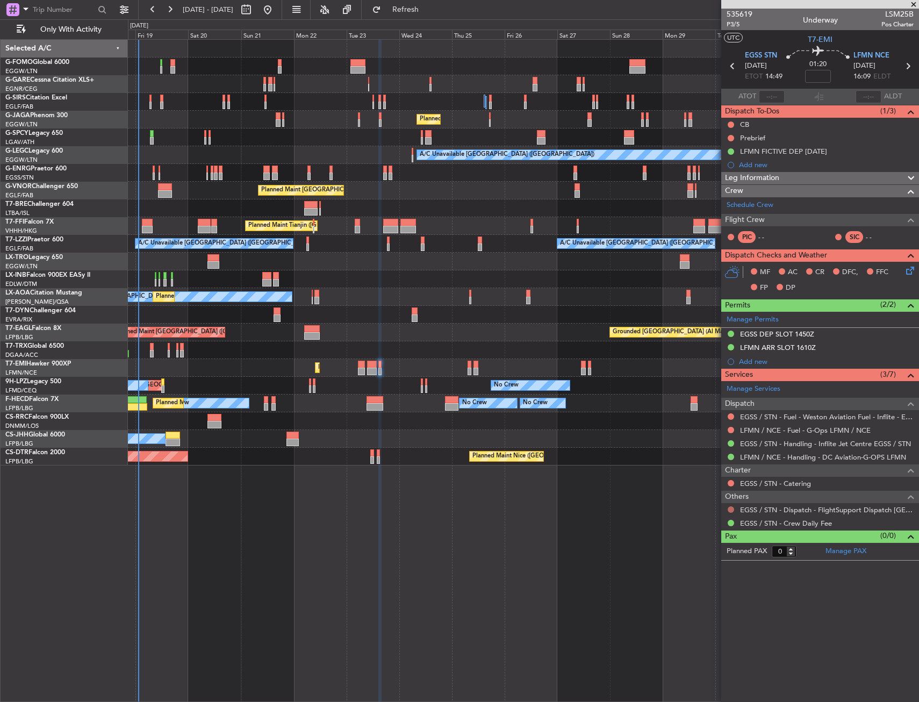
click at [731, 507] on button at bounding box center [731, 509] width 6 height 6
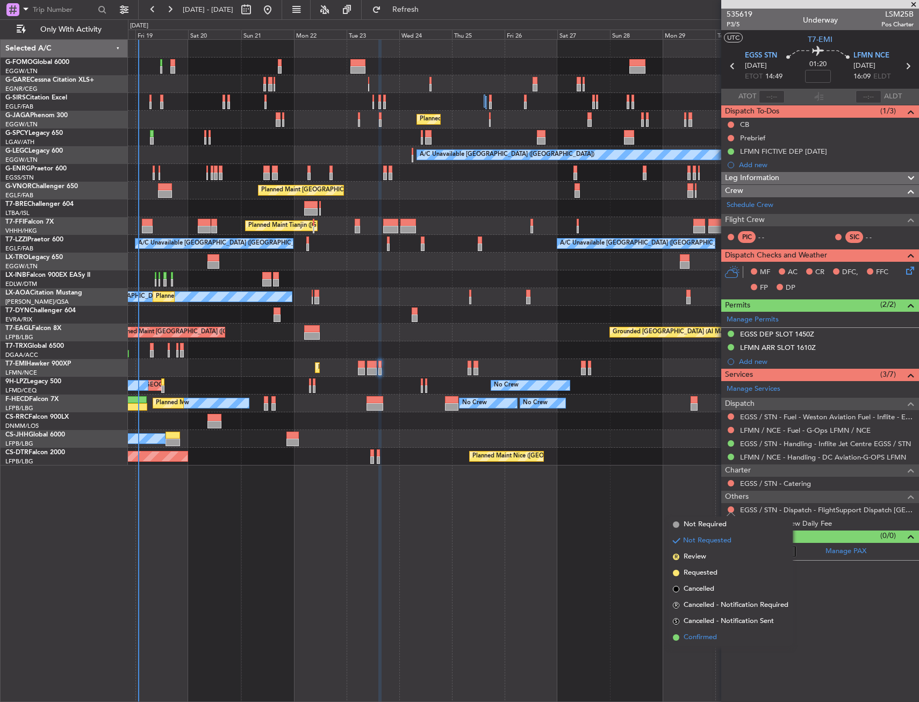
click at [694, 635] on span "Confirmed" at bounding box center [700, 637] width 33 height 11
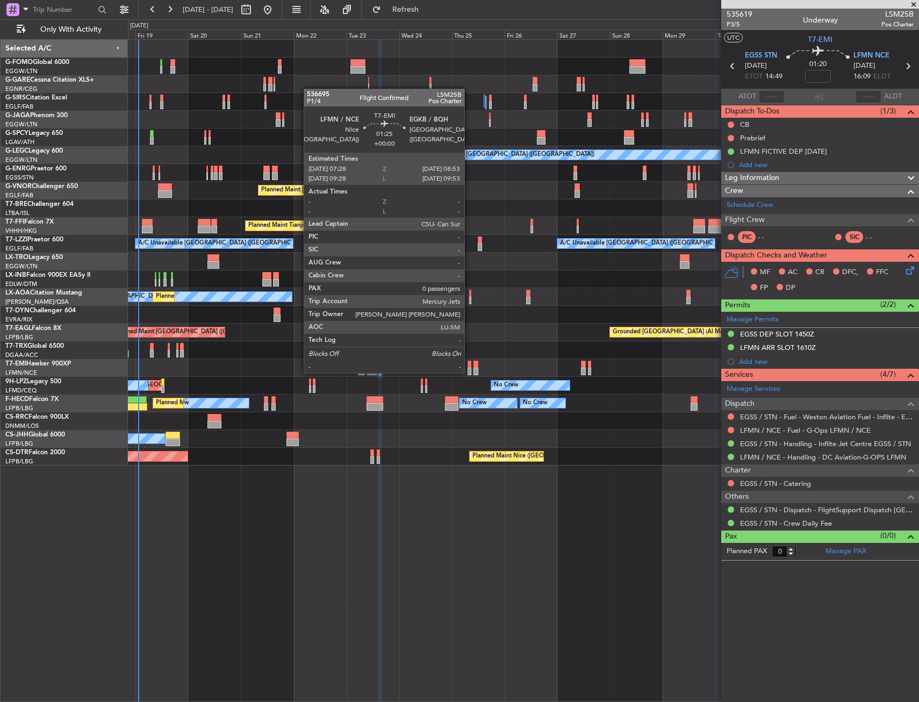
click at [469, 372] on div at bounding box center [469, 372] width 3 height 8
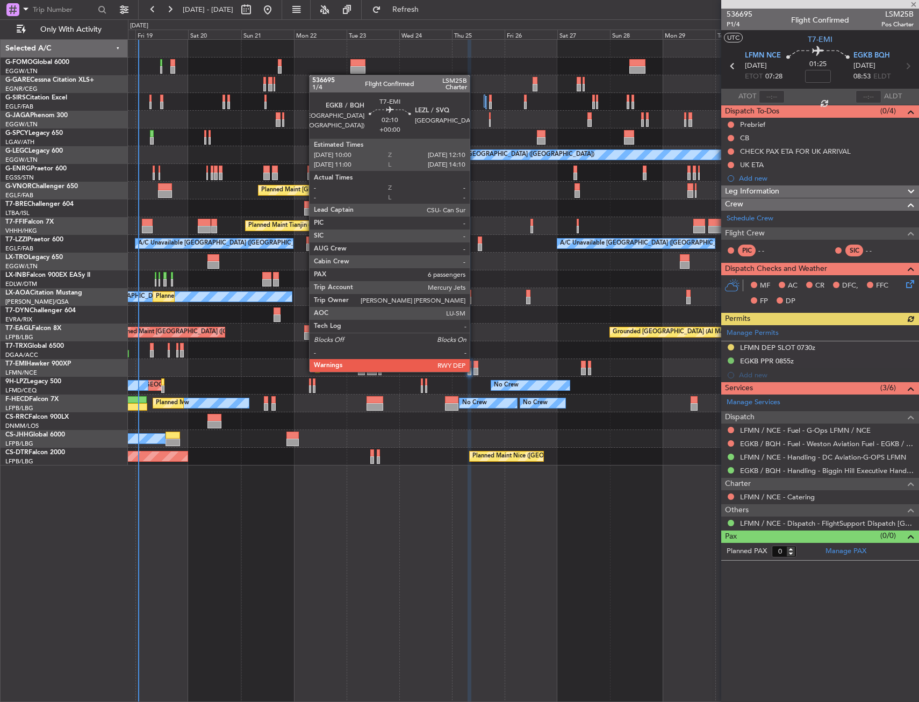
click at [475, 371] on div at bounding box center [476, 372] width 5 height 8
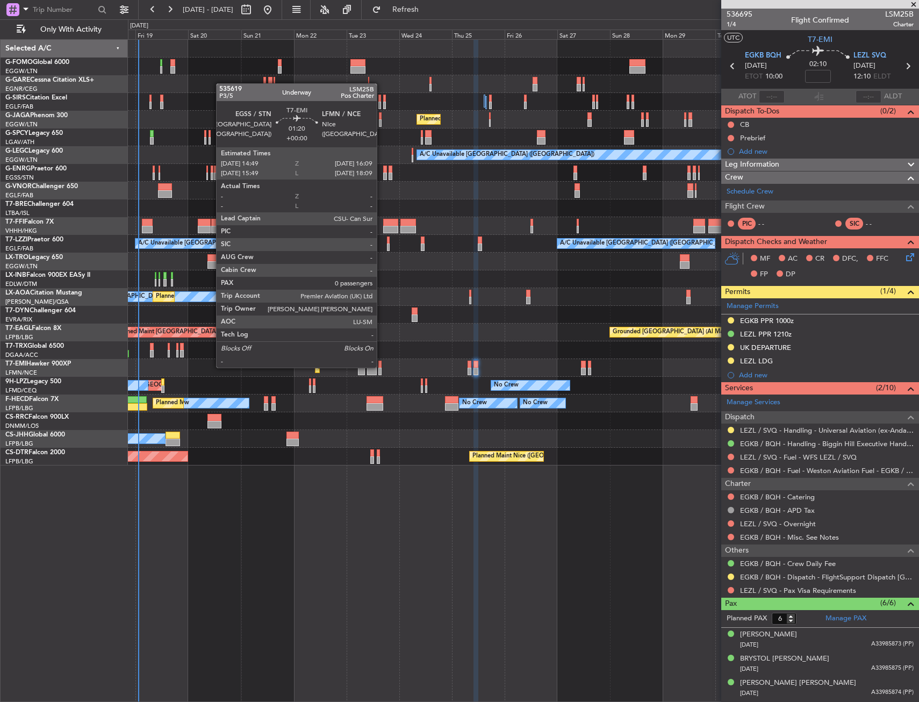
click at [382, 367] on div at bounding box center [379, 365] width 3 height 8
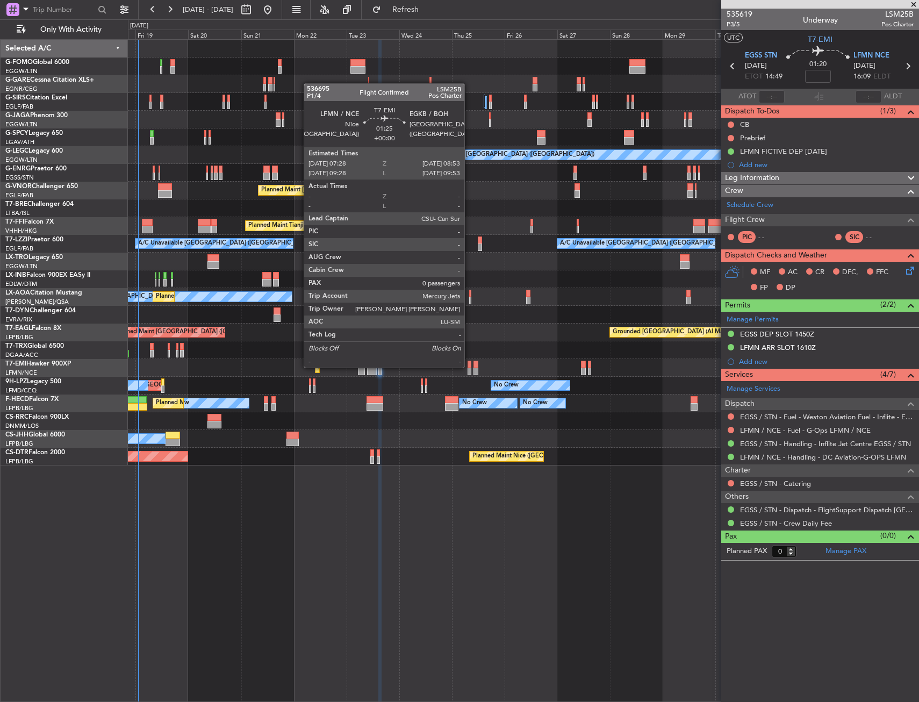
click at [469, 367] on div at bounding box center [469, 365] width 3 height 8
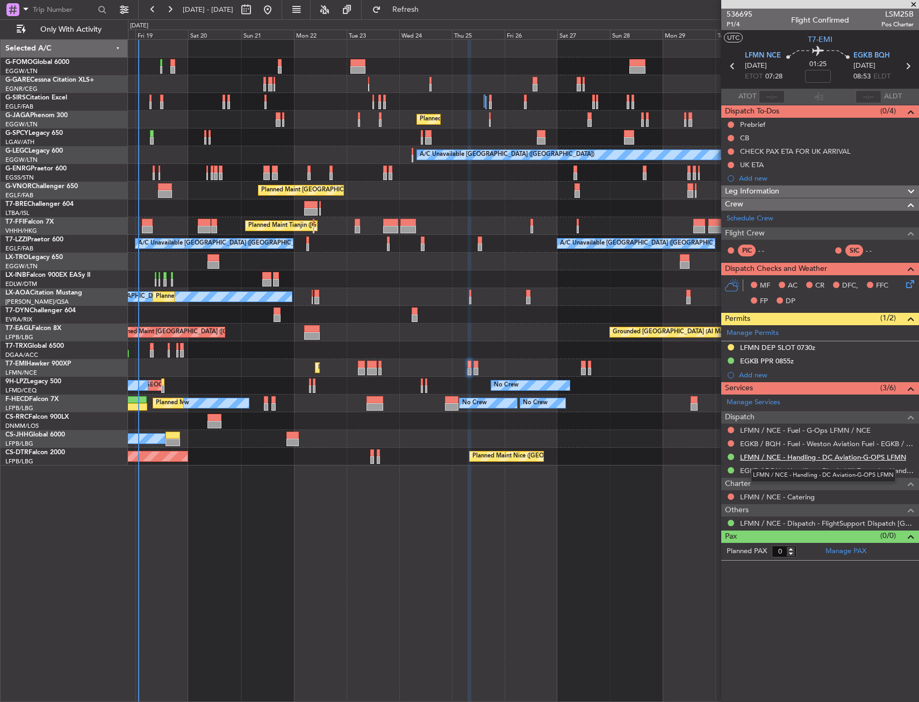
click at [759, 457] on link "LFMN / NCE - Handling - DC Aviation-G-OPS LFMN" at bounding box center [823, 457] width 166 height 9
click at [382, 369] on div at bounding box center [379, 372] width 3 height 8
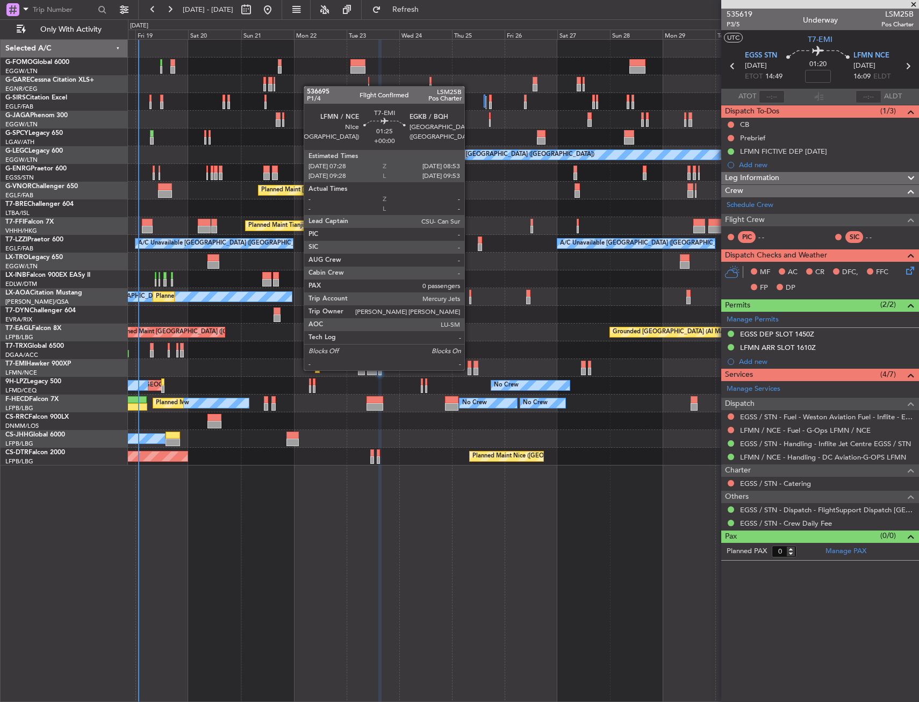
click at [469, 369] on div at bounding box center [469, 372] width 3 height 8
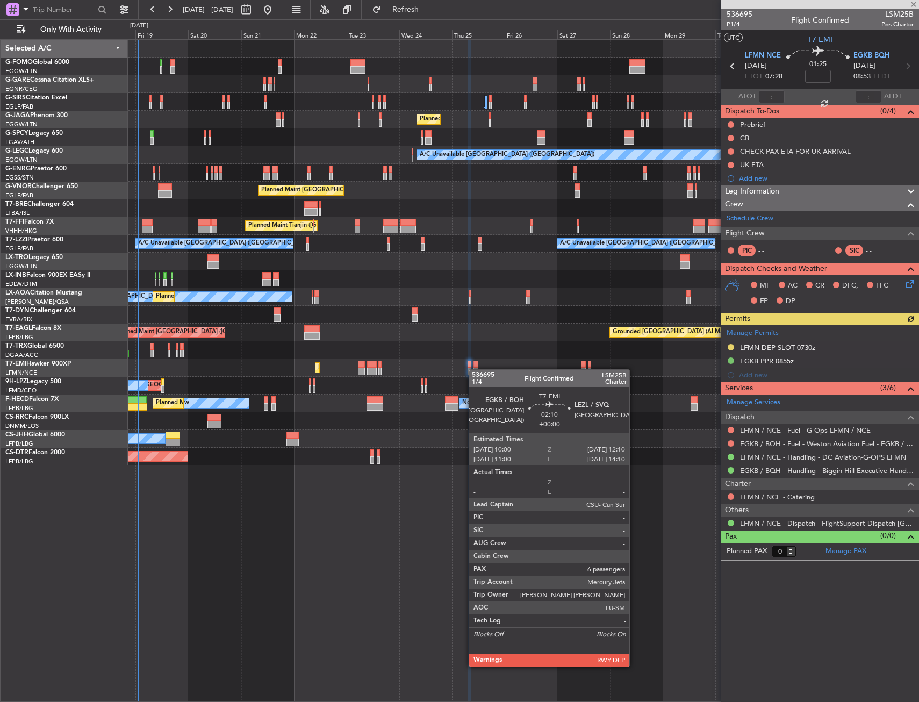
click at [474, 369] on div at bounding box center [476, 372] width 5 height 8
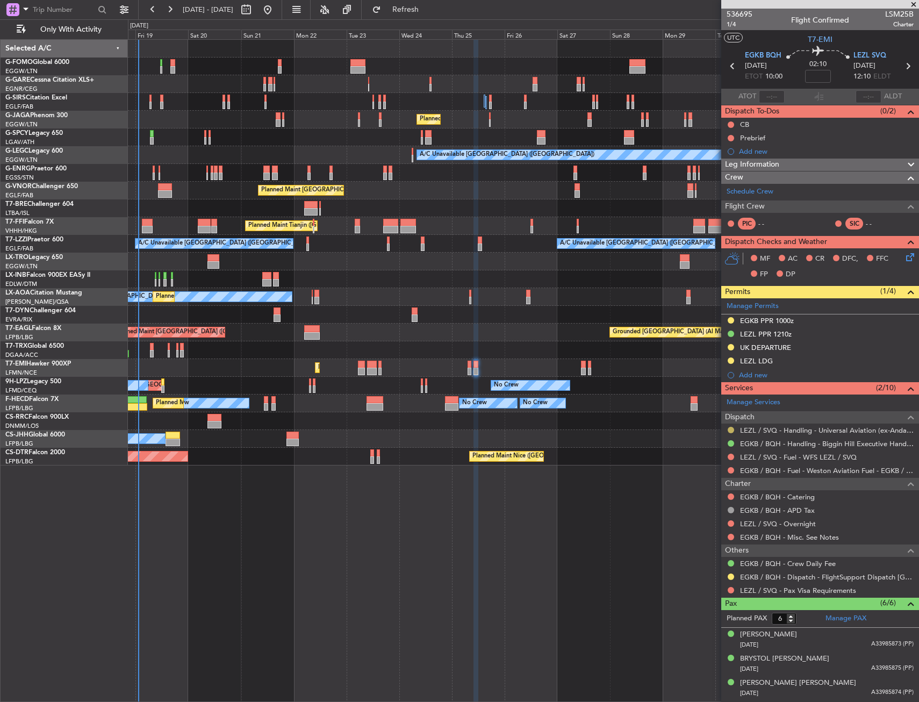
click at [729, 432] on button at bounding box center [731, 430] width 6 height 6
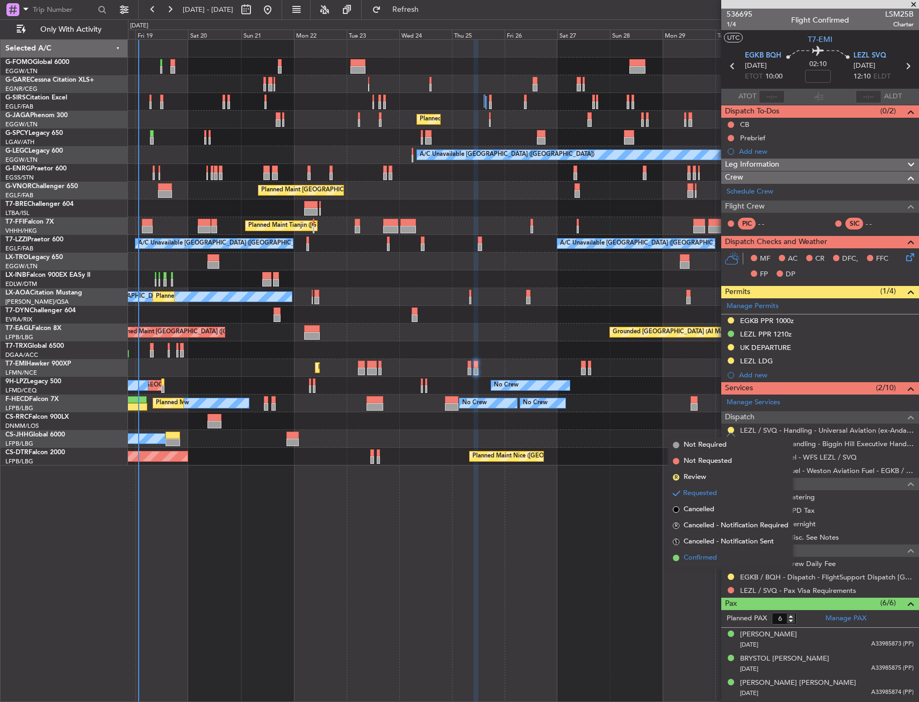
click at [713, 555] on span "Confirmed" at bounding box center [700, 558] width 33 height 11
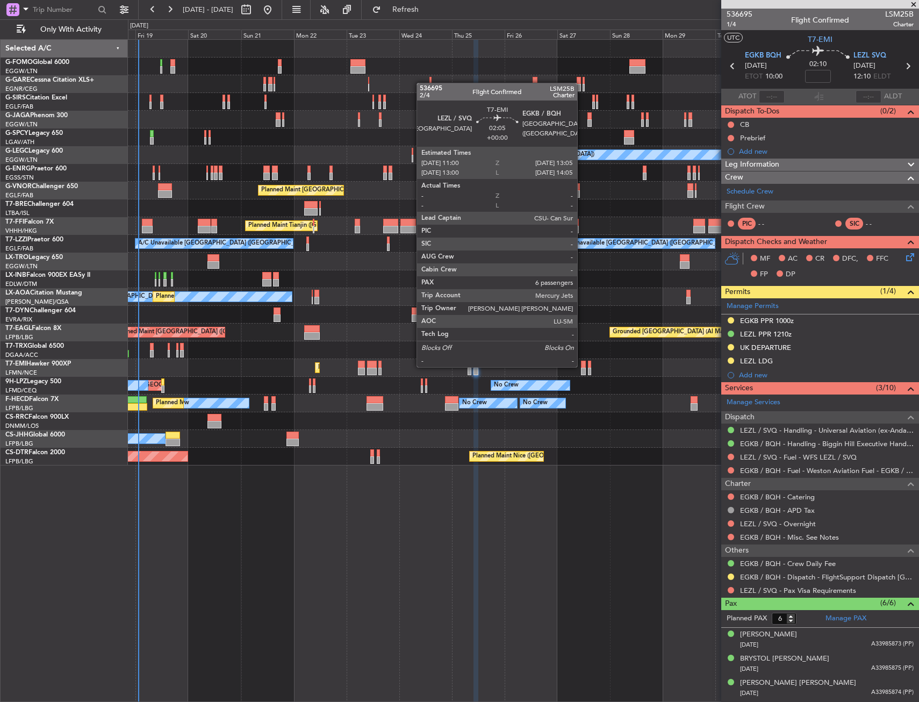
click at [582, 366] on div at bounding box center [583, 365] width 5 height 8
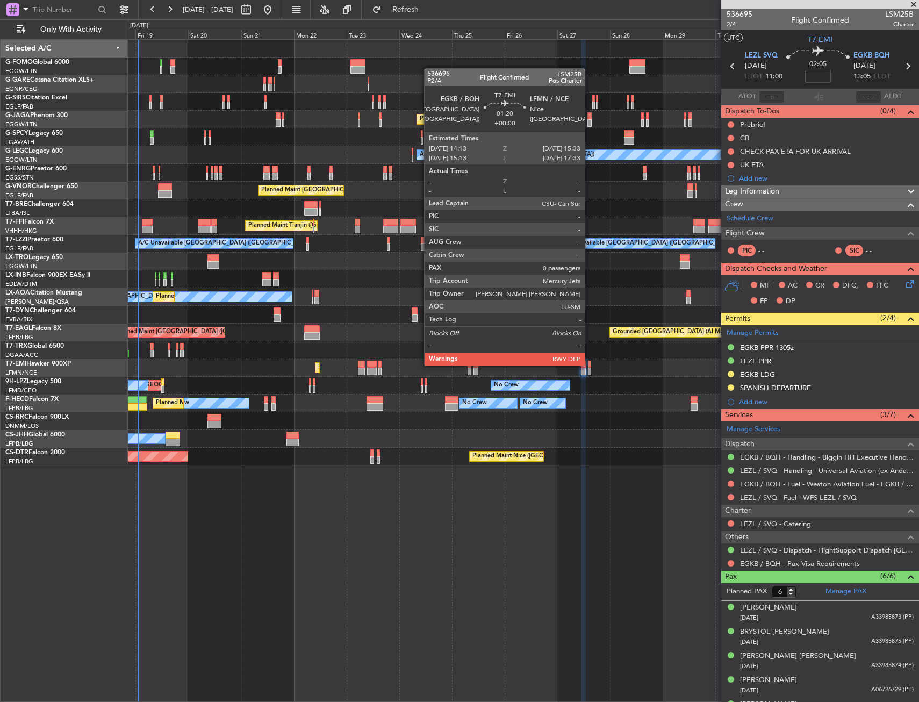
click at [590, 364] on div at bounding box center [589, 365] width 3 height 8
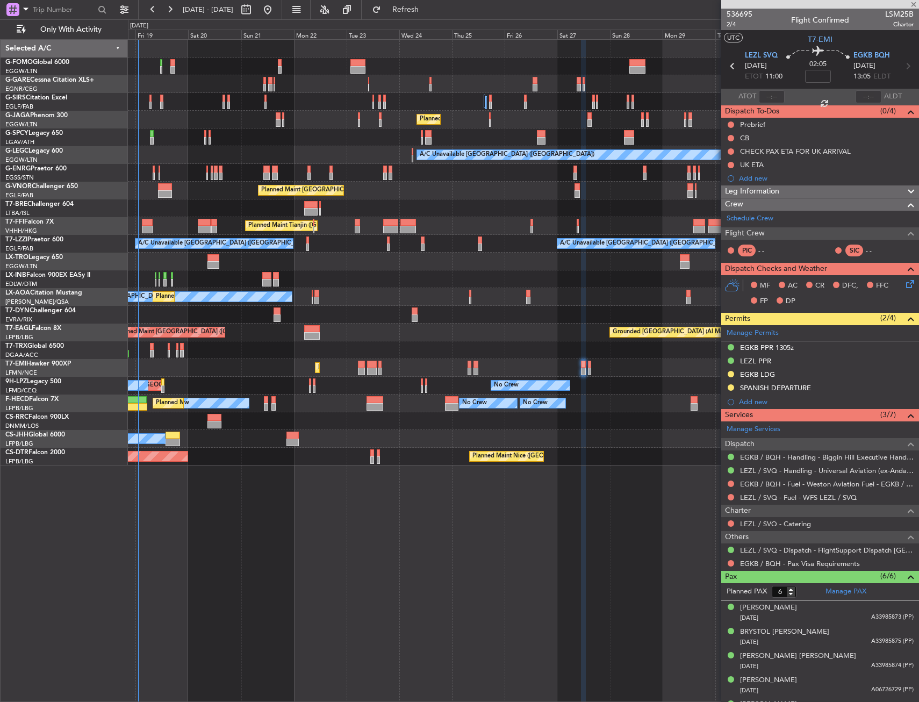
type input "0"
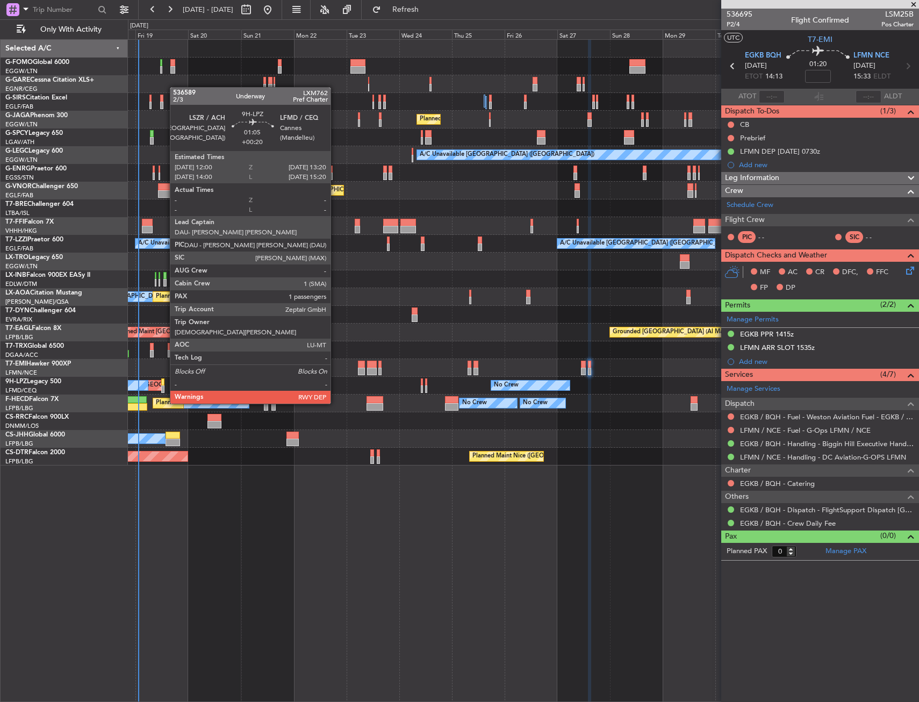
click at [164, 383] on div at bounding box center [162, 382] width 3 height 8
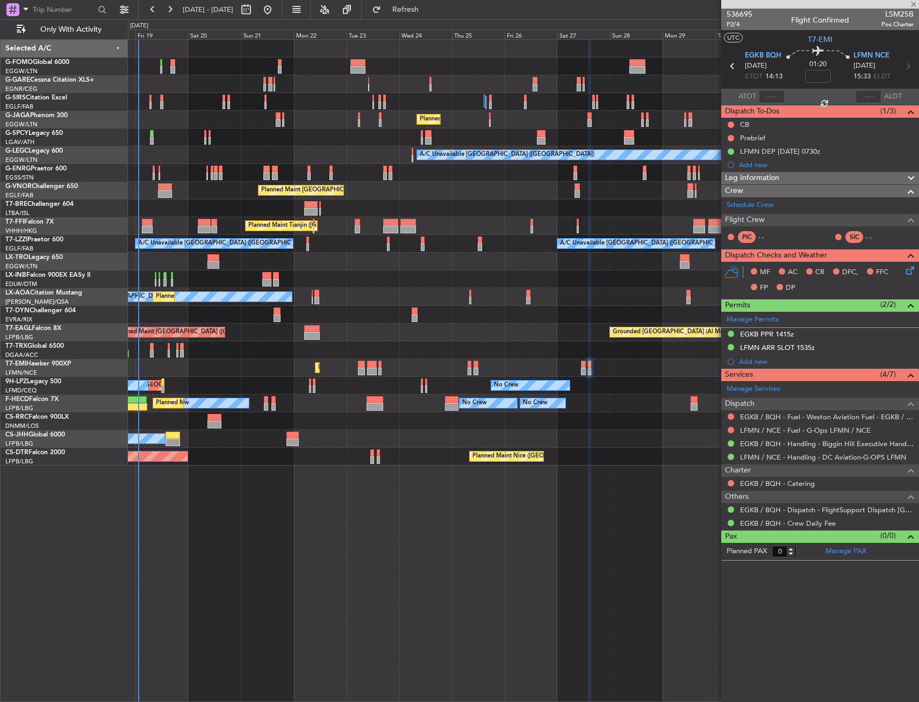
type input "+00:20"
type input "1"
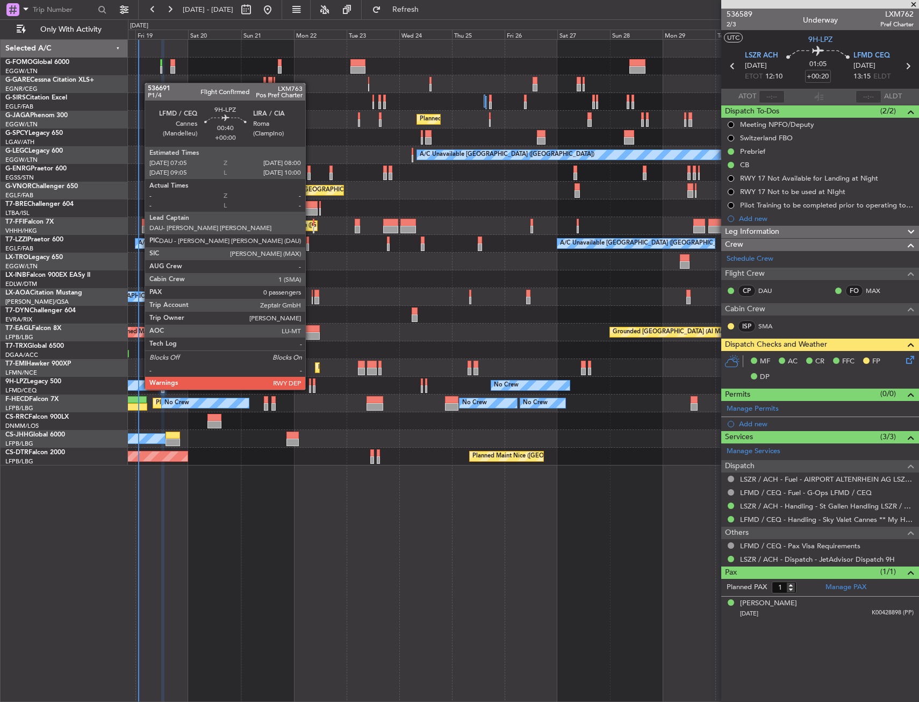
click at [310, 379] on div at bounding box center [310, 382] width 2 height 8
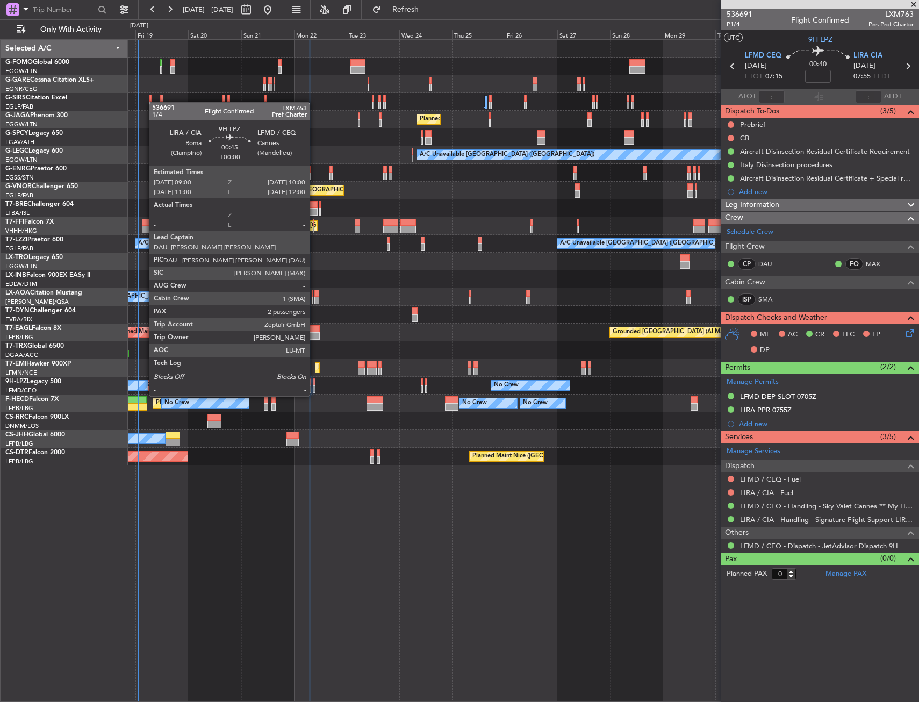
click at [314, 385] on div at bounding box center [314, 389] width 3 height 8
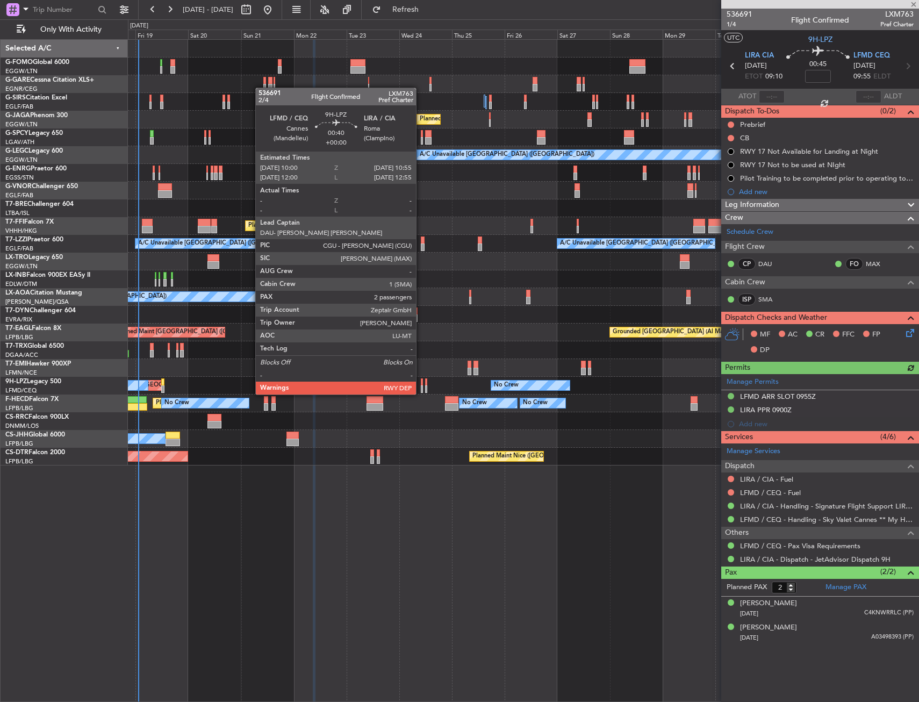
click at [421, 384] on div at bounding box center [422, 382] width 2 height 8
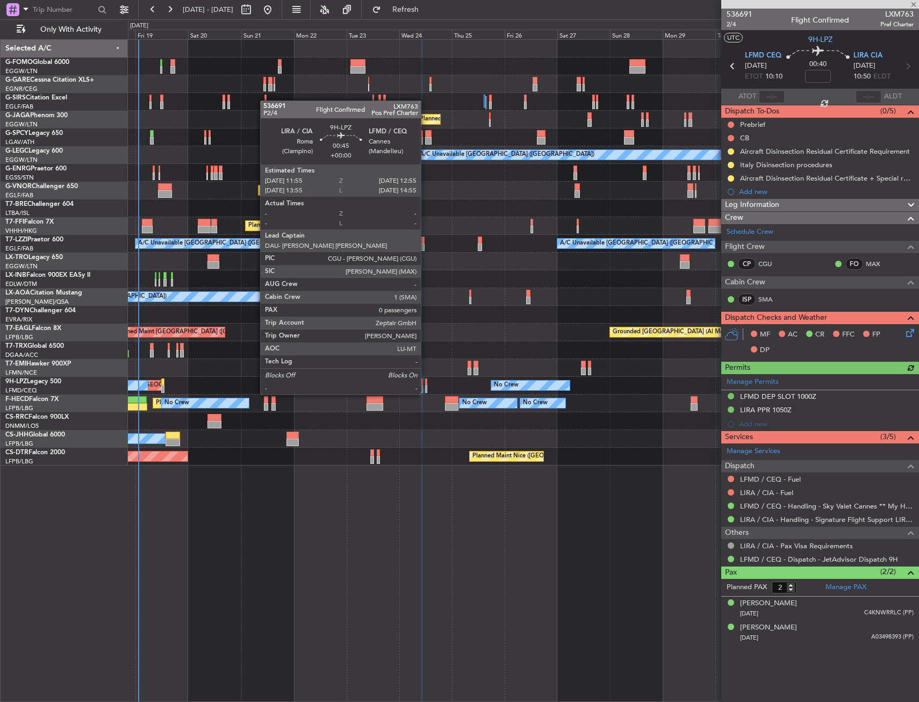
click at [426, 384] on div at bounding box center [426, 382] width 3 height 8
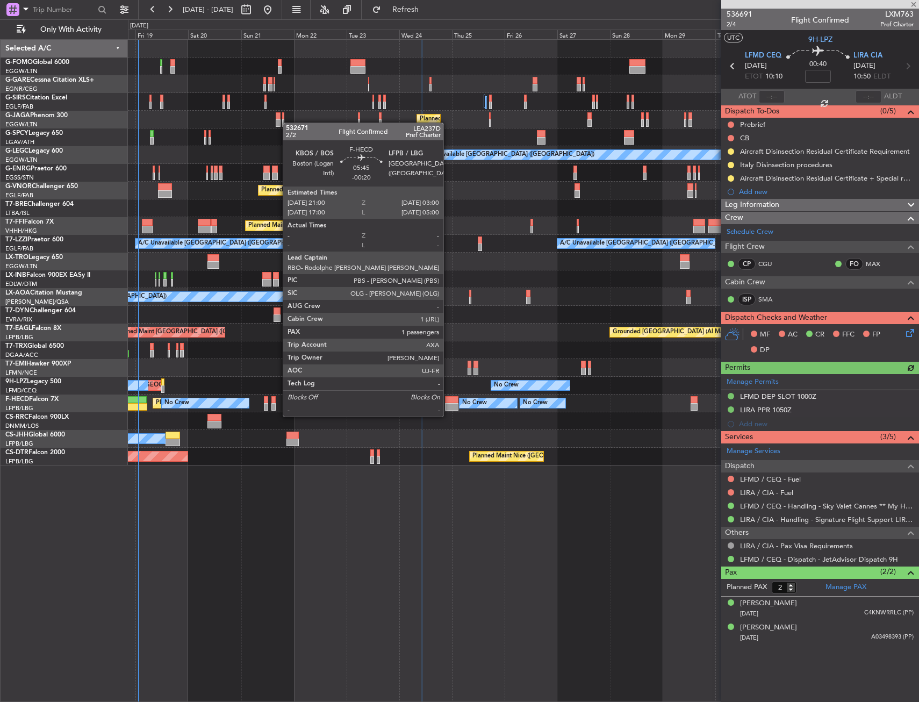
type input "0"
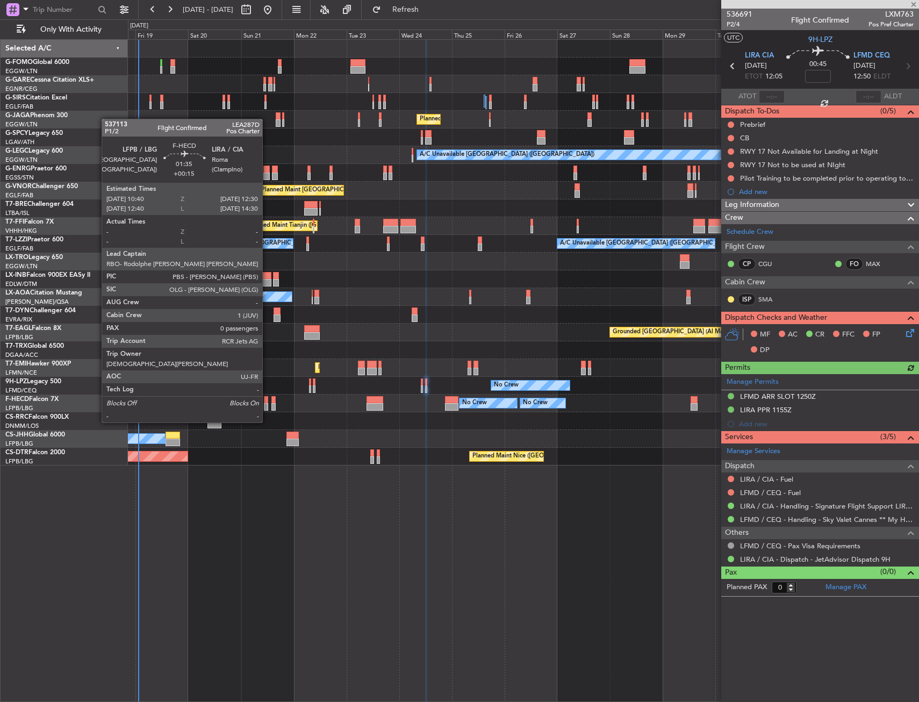
click at [267, 402] on div at bounding box center [266, 400] width 4 height 8
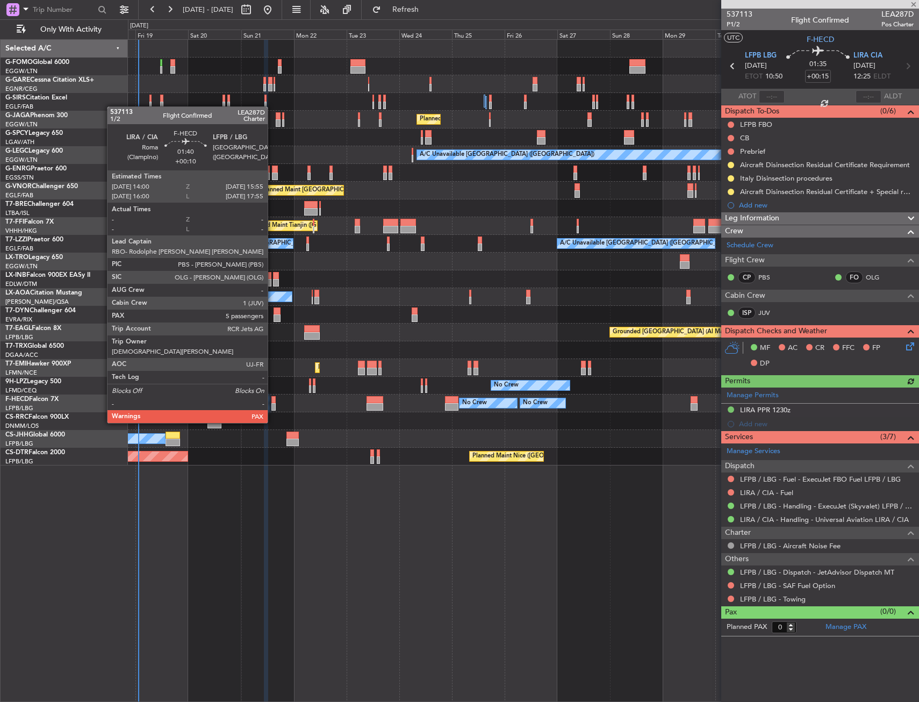
click at [273, 403] on div at bounding box center [273, 400] width 4 height 8
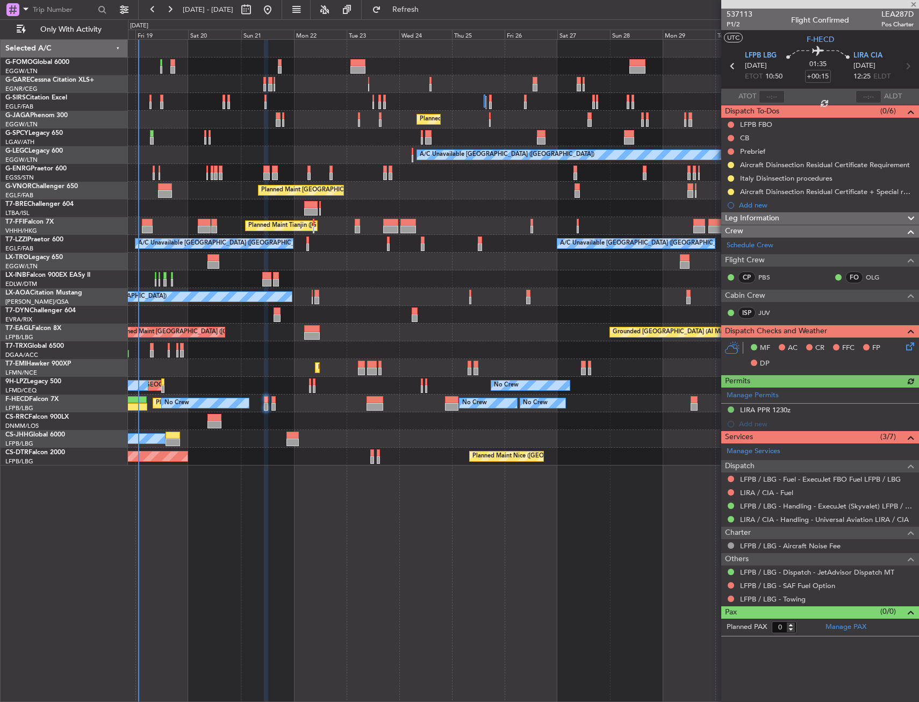
type input "+00:10"
type input "7"
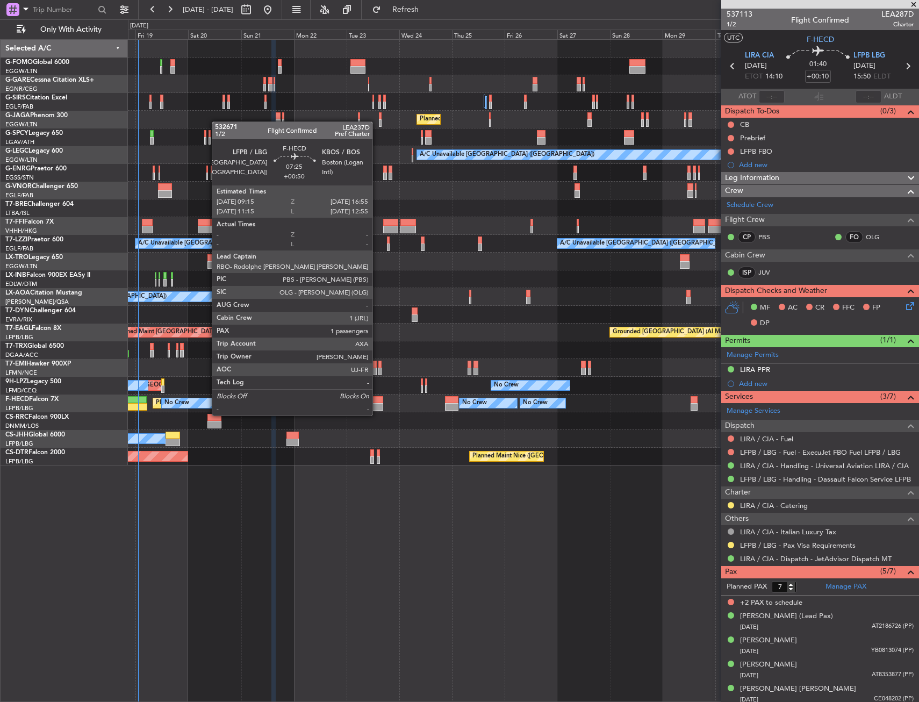
click at [377, 405] on div at bounding box center [375, 407] width 17 height 8
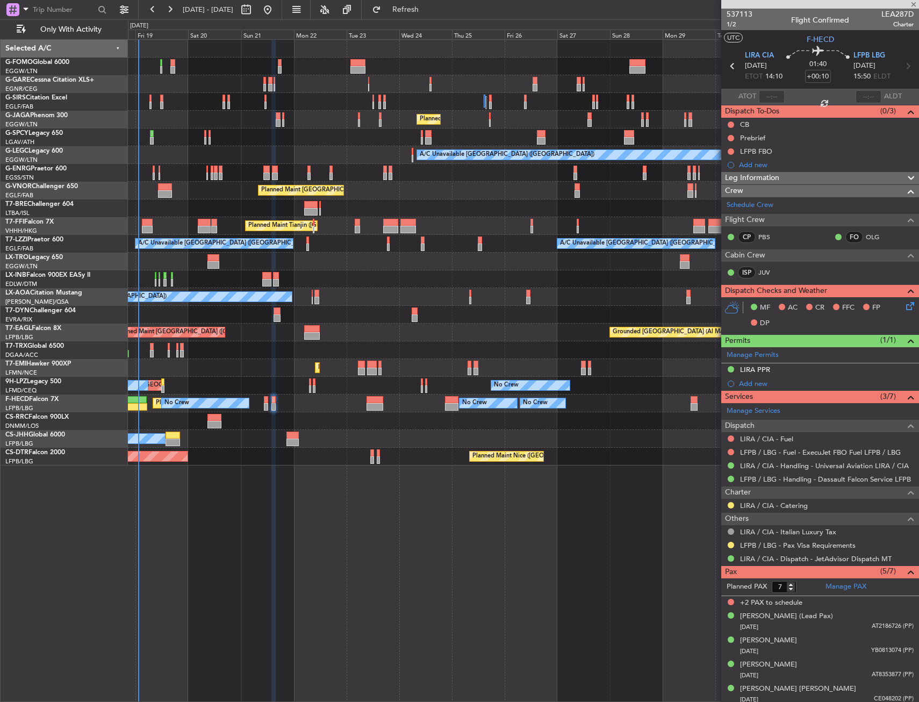
type input "+00:50"
type input "1"
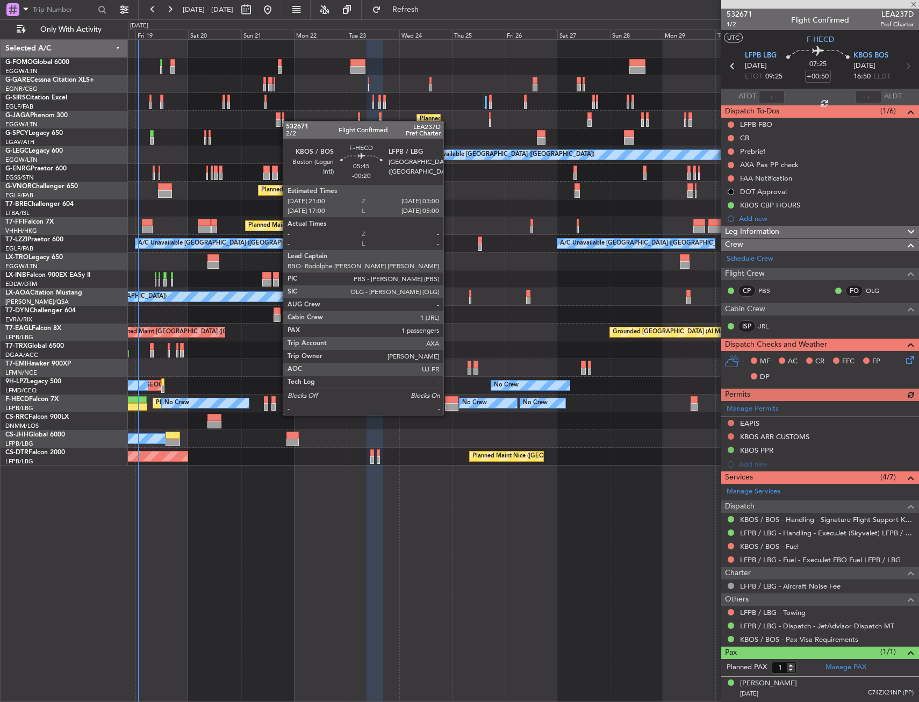
click at [448, 404] on div at bounding box center [451, 407] width 13 height 8
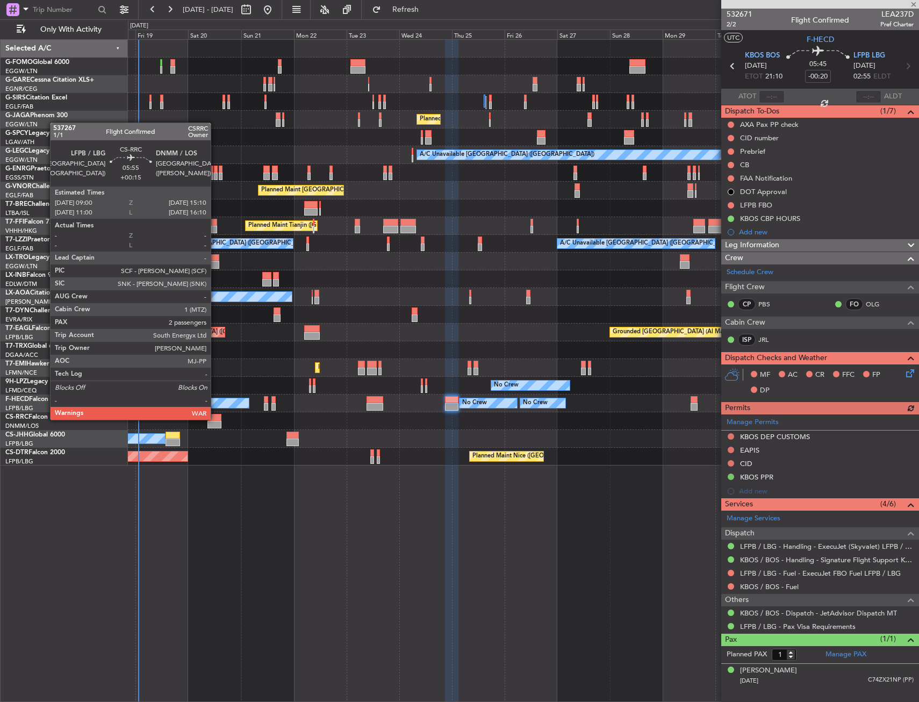
click at [216, 419] on div at bounding box center [214, 418] width 14 height 8
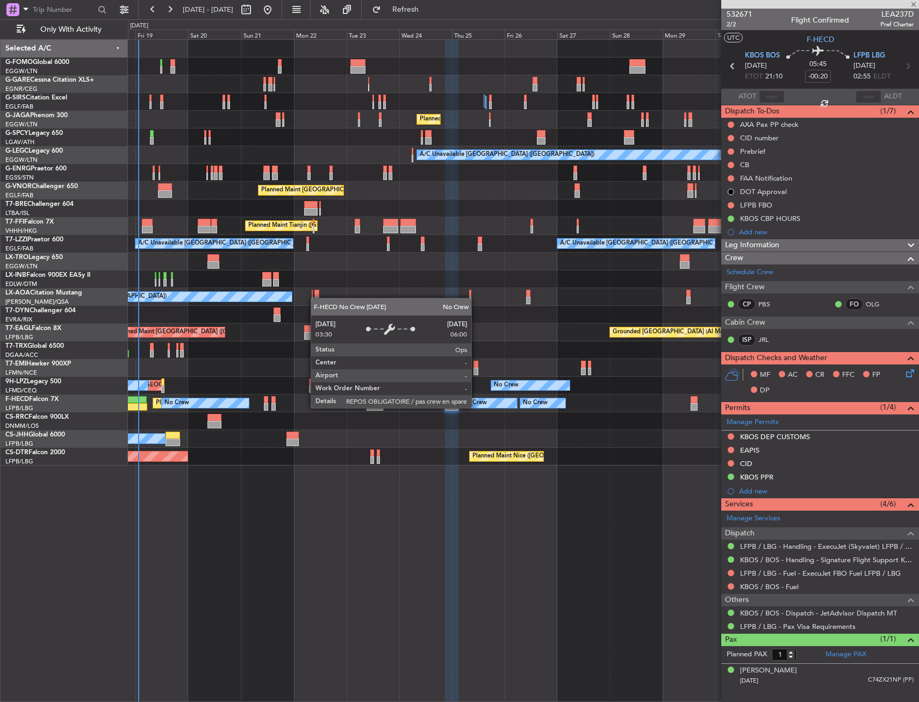
type input "+00:15"
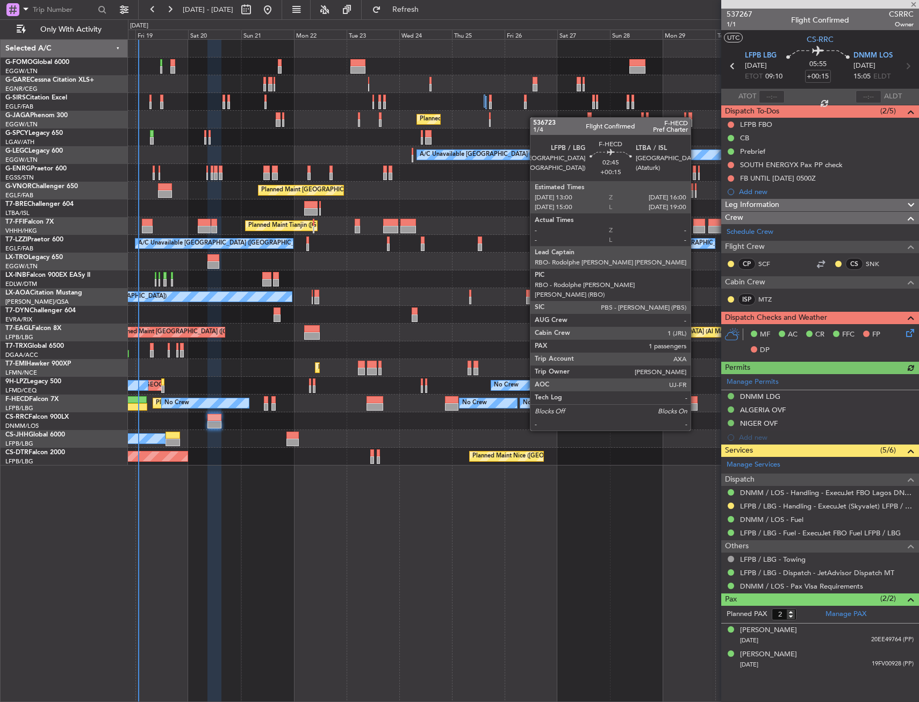
click at [696, 400] on div at bounding box center [694, 400] width 7 height 8
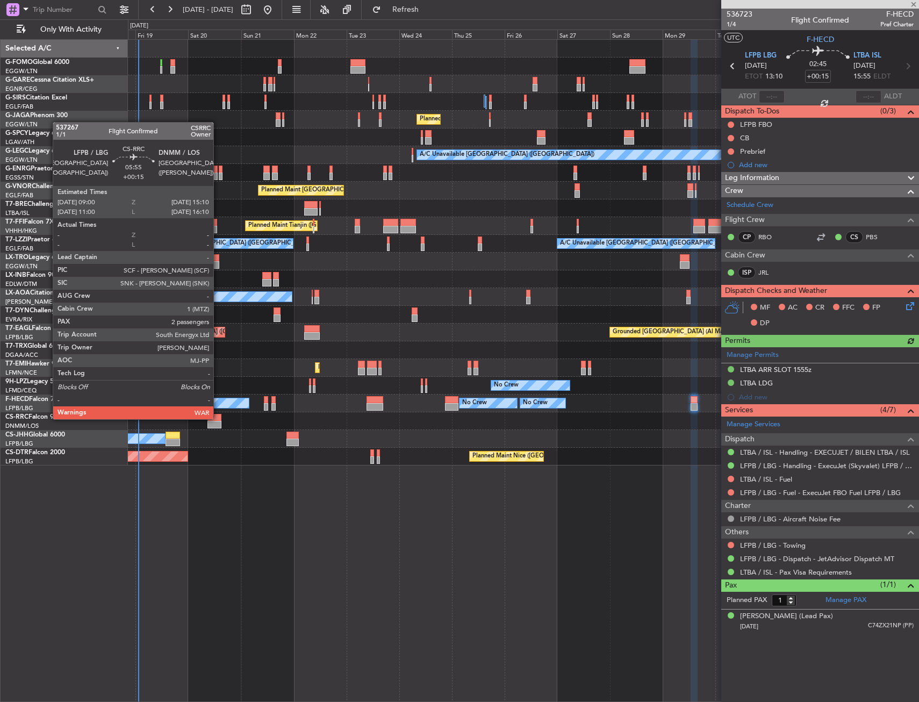
click at [218, 418] on div at bounding box center [214, 418] width 14 height 8
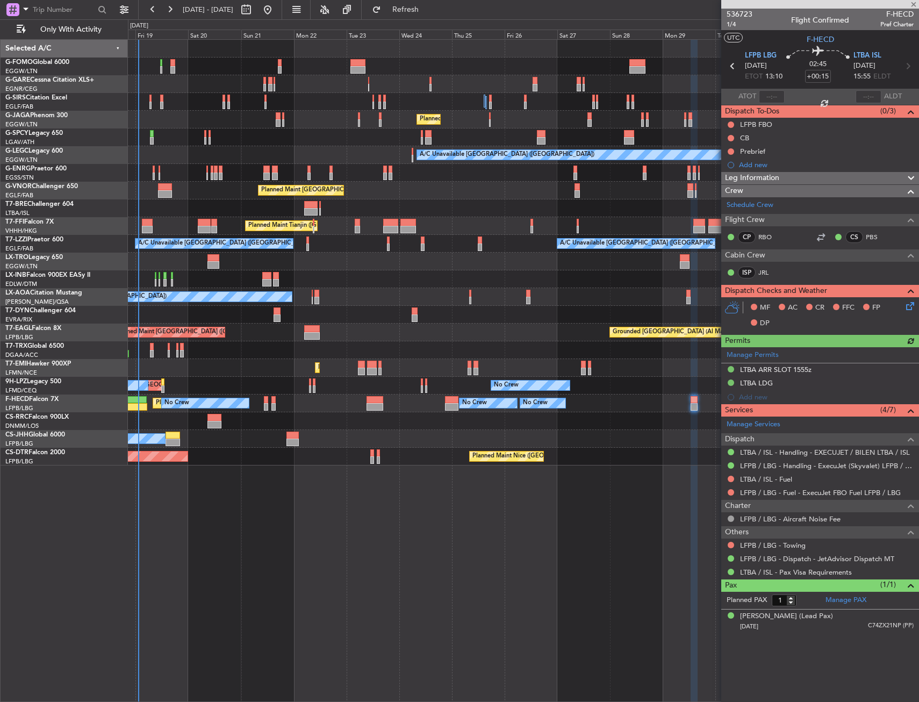
type input "2"
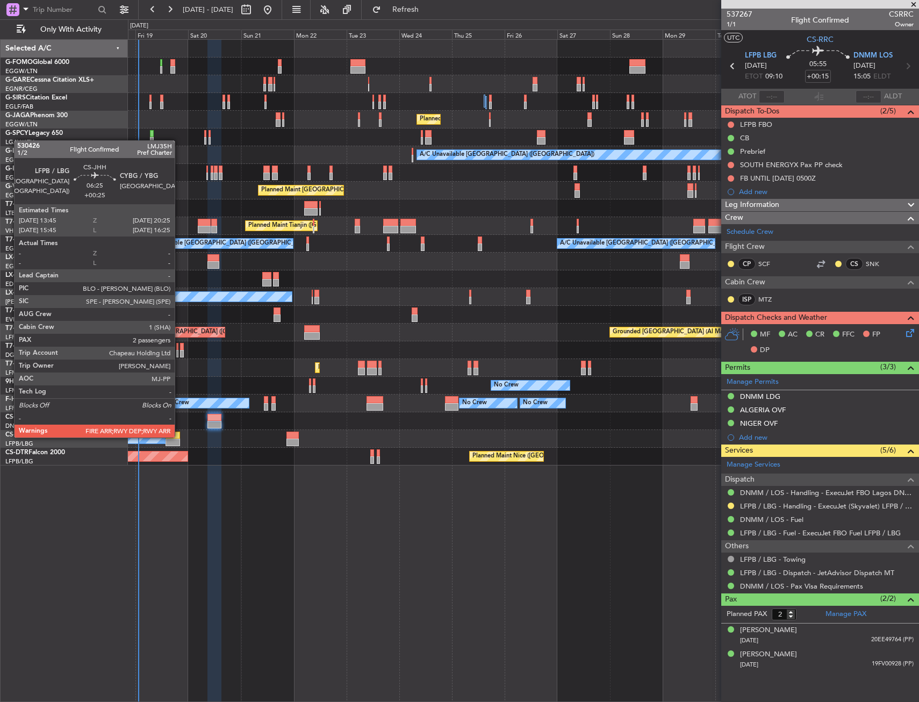
click at [180, 436] on div at bounding box center [173, 436] width 15 height 8
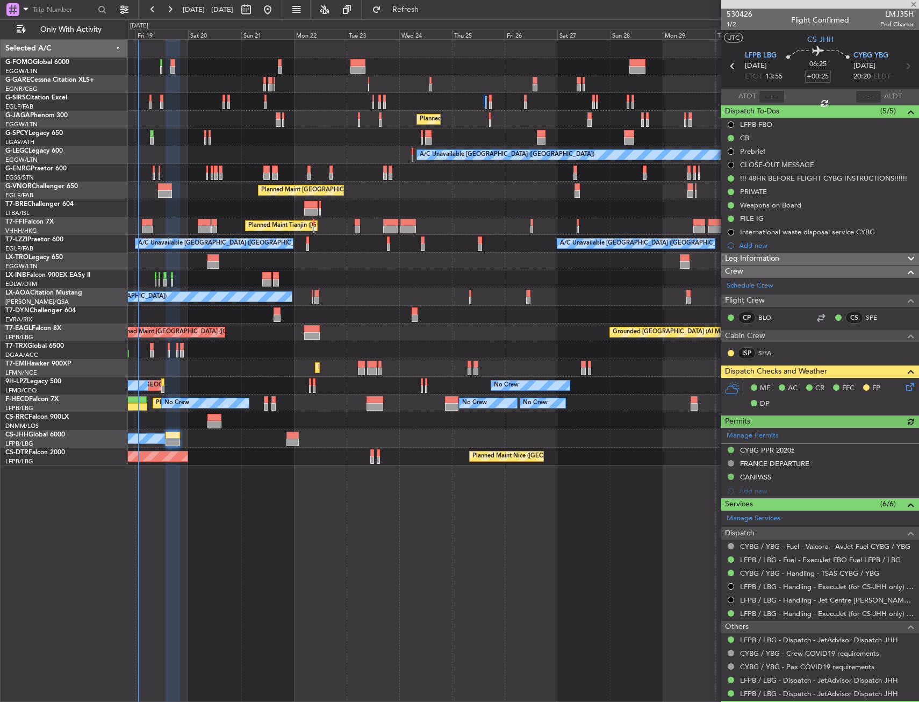
click at [207, 416] on div "Planned Maint [GEOGRAPHIC_DATA] ([GEOGRAPHIC_DATA])" at bounding box center [523, 421] width 791 height 18
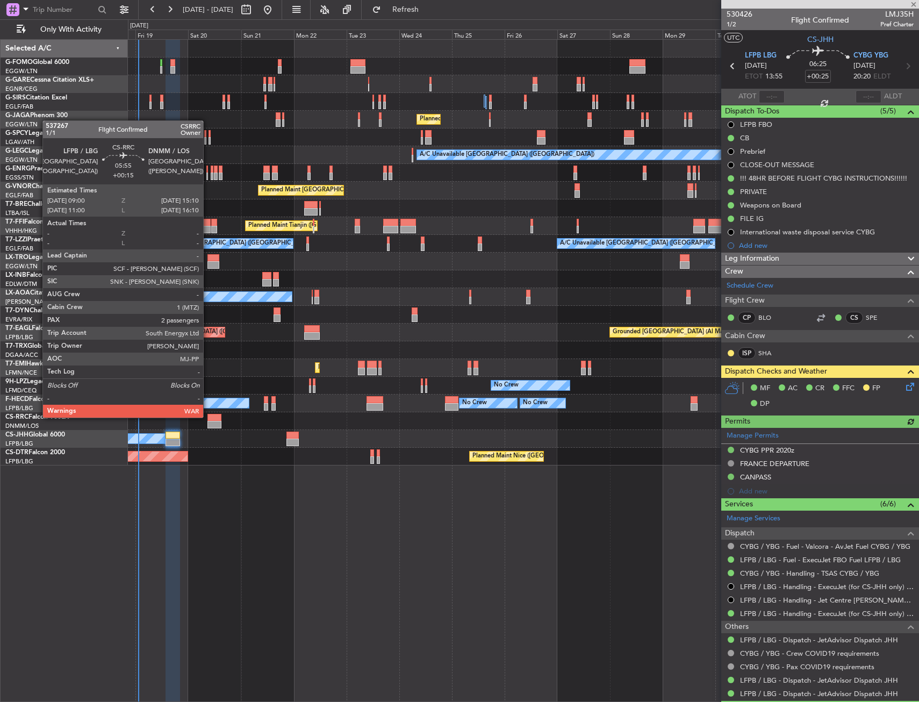
click at [211, 419] on div at bounding box center [214, 418] width 14 height 8
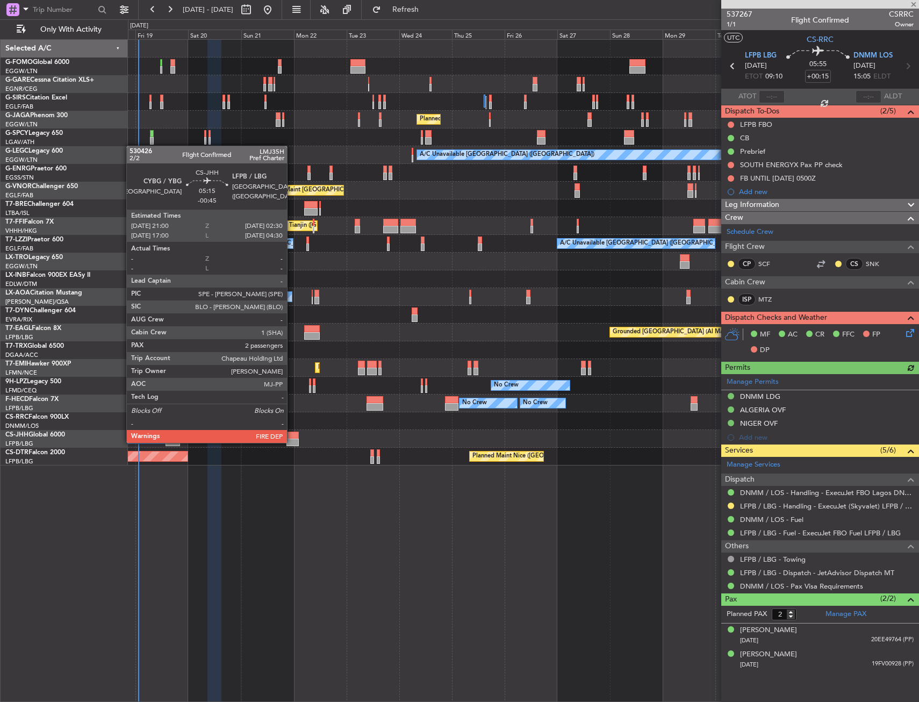
click at [292, 442] on div at bounding box center [293, 443] width 12 height 8
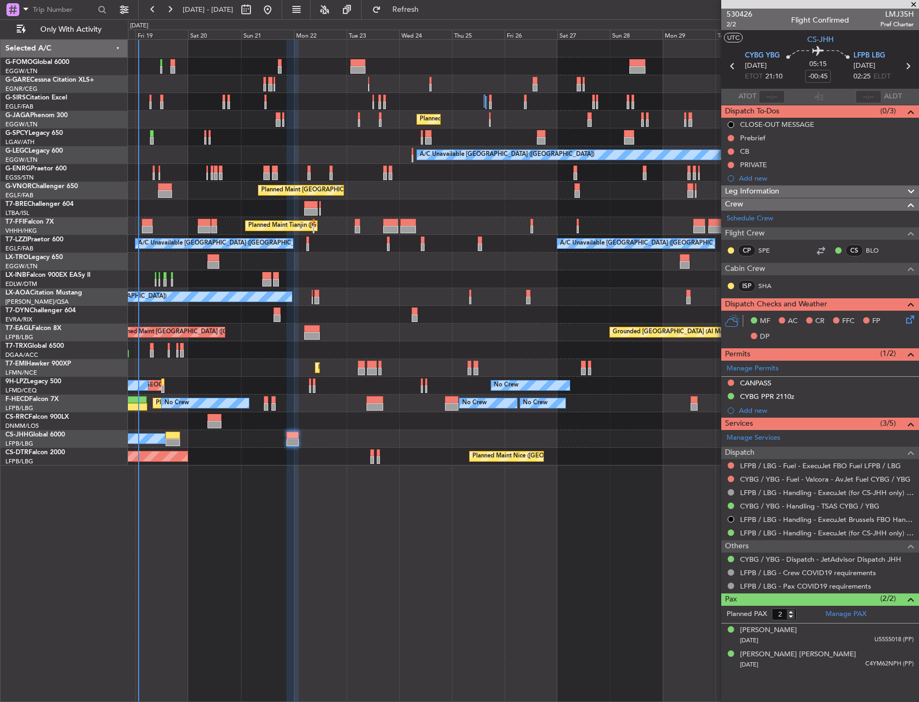
click at [375, 456] on div "AOG Maint Sofia Planned Maint Nice (Côte d'Azur Airport) Planned Maint Sofia" at bounding box center [523, 457] width 791 height 18
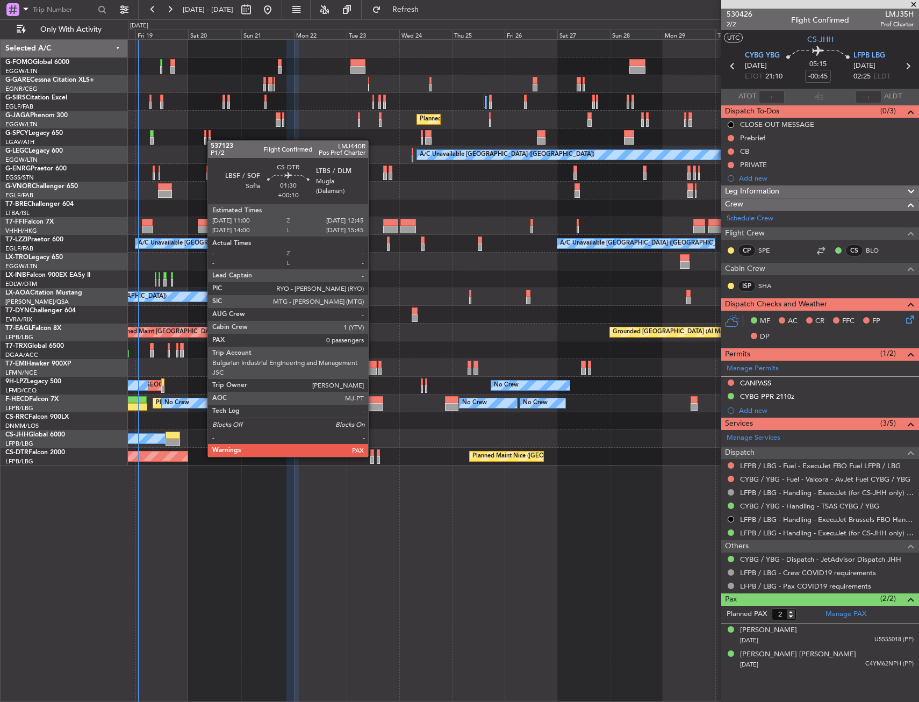
click at [373, 456] on div at bounding box center [372, 453] width 4 height 8
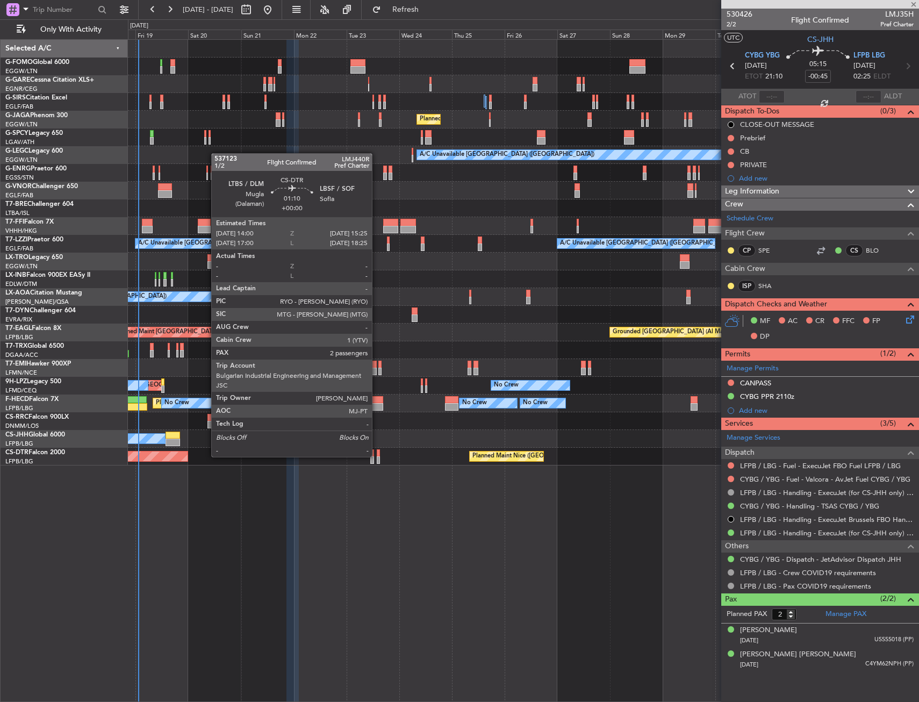
type input "+00:10"
type input "0"
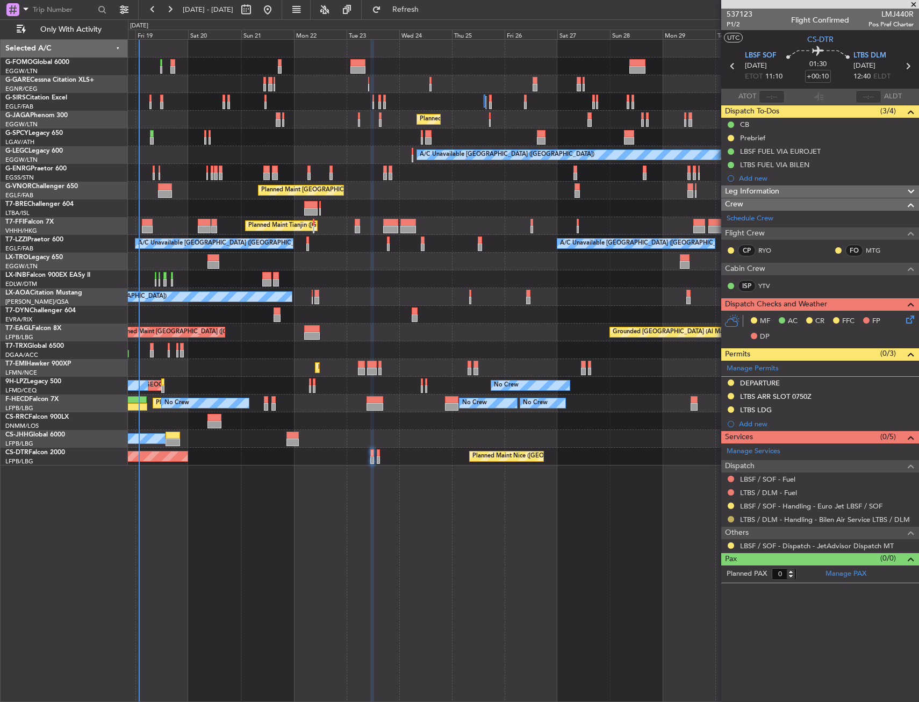
click at [730, 518] on button at bounding box center [731, 519] width 6 height 6
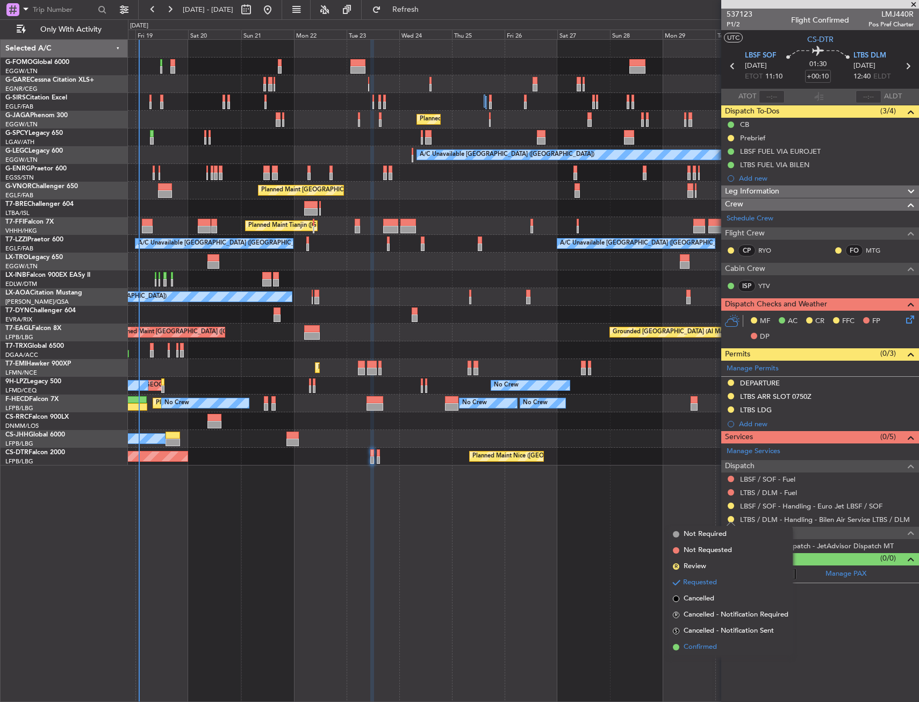
click at [698, 646] on span "Confirmed" at bounding box center [700, 647] width 33 height 11
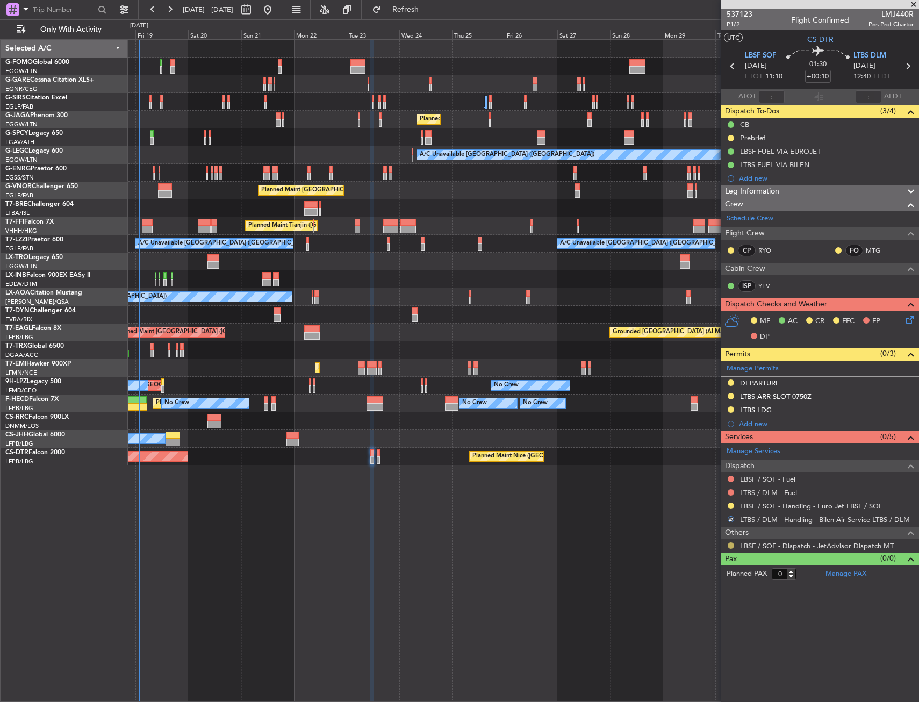
click at [731, 542] on button at bounding box center [731, 545] width 6 height 6
drag, startPoint x: 703, startPoint y: 674, endPoint x: 715, endPoint y: 661, distance: 17.5
click at [704, 674] on span "Confirmed" at bounding box center [700, 673] width 33 height 11
click at [843, 396] on div "LTBS ARR SLOT 0750Z" at bounding box center [820, 396] width 198 height 13
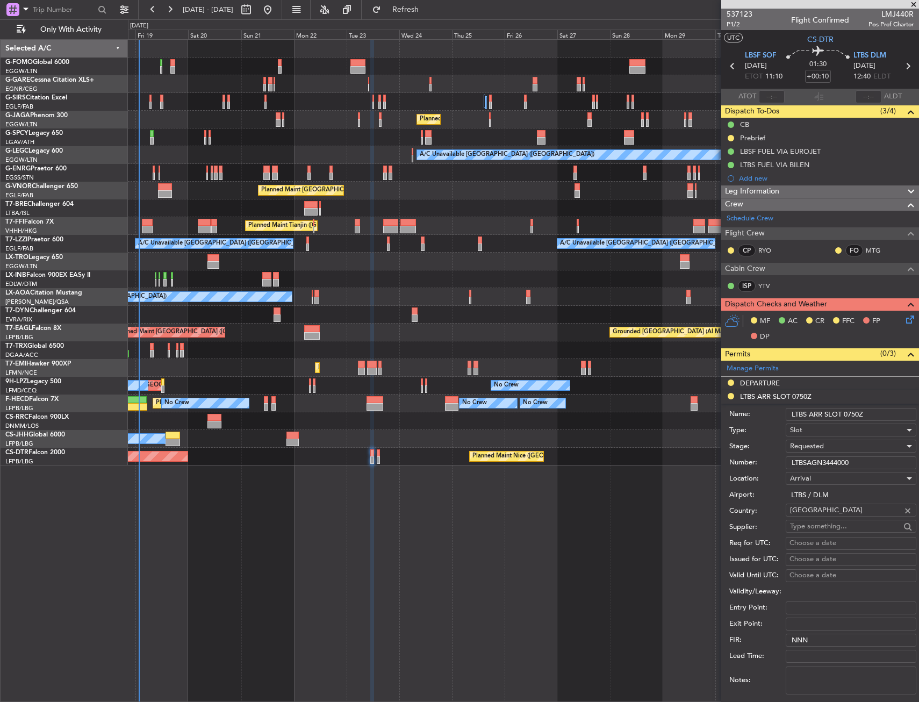
click at [837, 462] on input "LTBSAGN3444000" at bounding box center [851, 462] width 131 height 13
click at [838, 462] on input "LTBSAGN3444000" at bounding box center [851, 462] width 131 height 13
paste input "text"
type input "LTBSAGN3444000"
drag, startPoint x: 838, startPoint y: 462, endPoint x: 833, endPoint y: 447, distance: 16.0
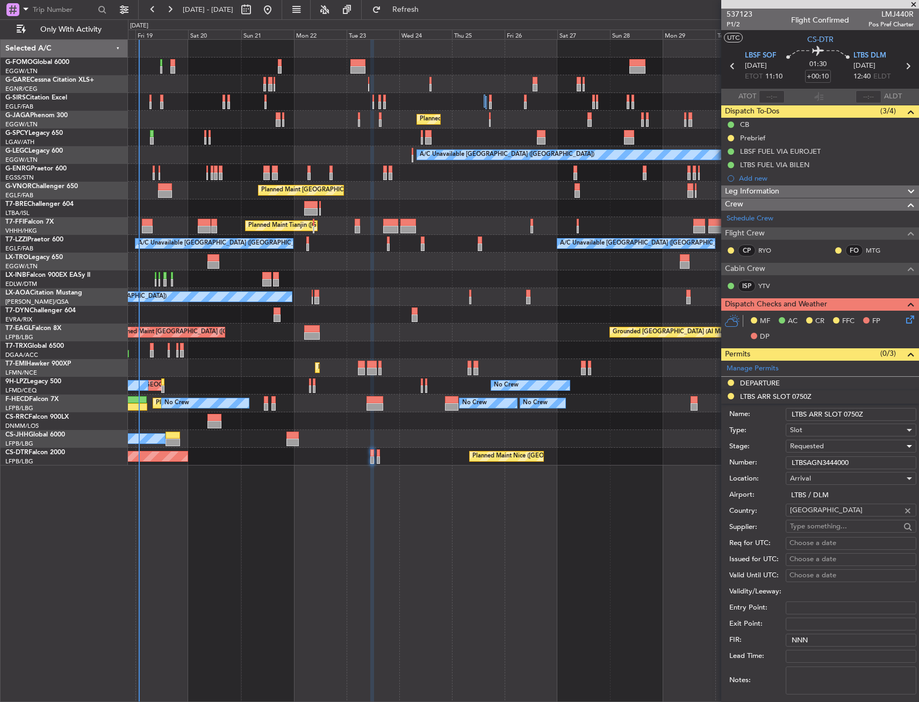
click at [833, 447] on div "Requested" at bounding box center [847, 446] width 114 height 16
drag, startPoint x: 823, startPoint y: 525, endPoint x: 843, endPoint y: 471, distance: 57.8
click at [824, 525] on span "Received OK" at bounding box center [847, 528] width 113 height 16
drag, startPoint x: 857, startPoint y: 413, endPoint x: 848, endPoint y: 414, distance: 9.7
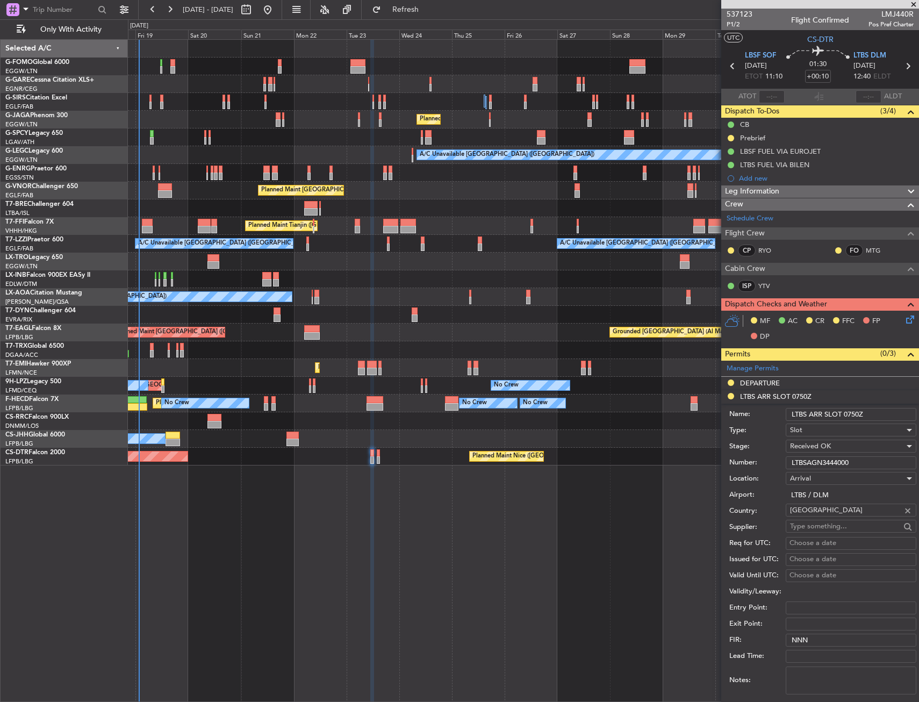
click at [848, 414] on input "LTBS ARR SLOT 0750Z" at bounding box center [851, 414] width 131 height 13
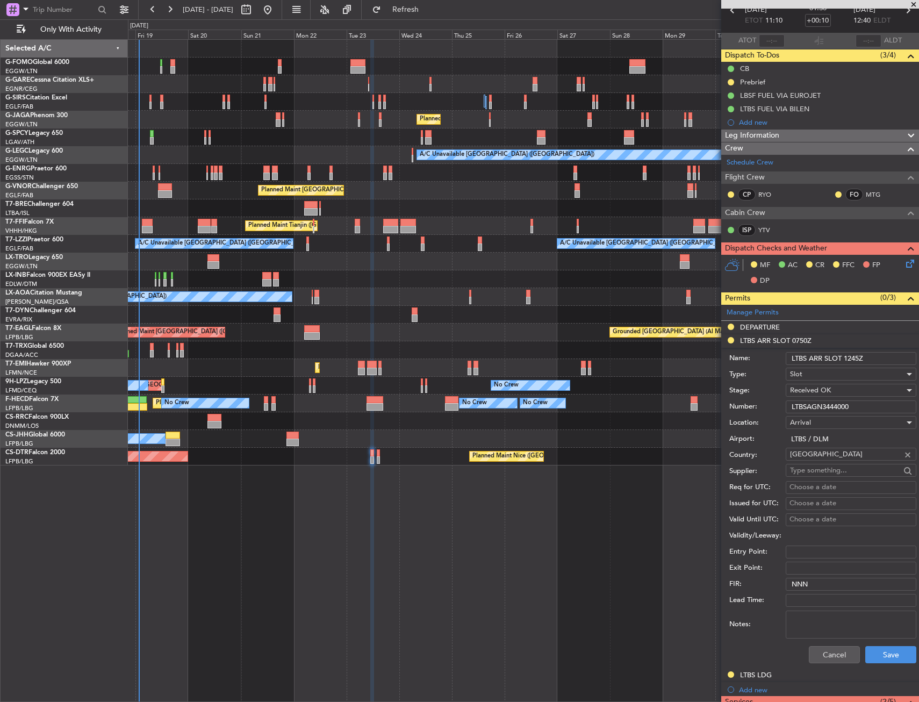
scroll to position [108, 0]
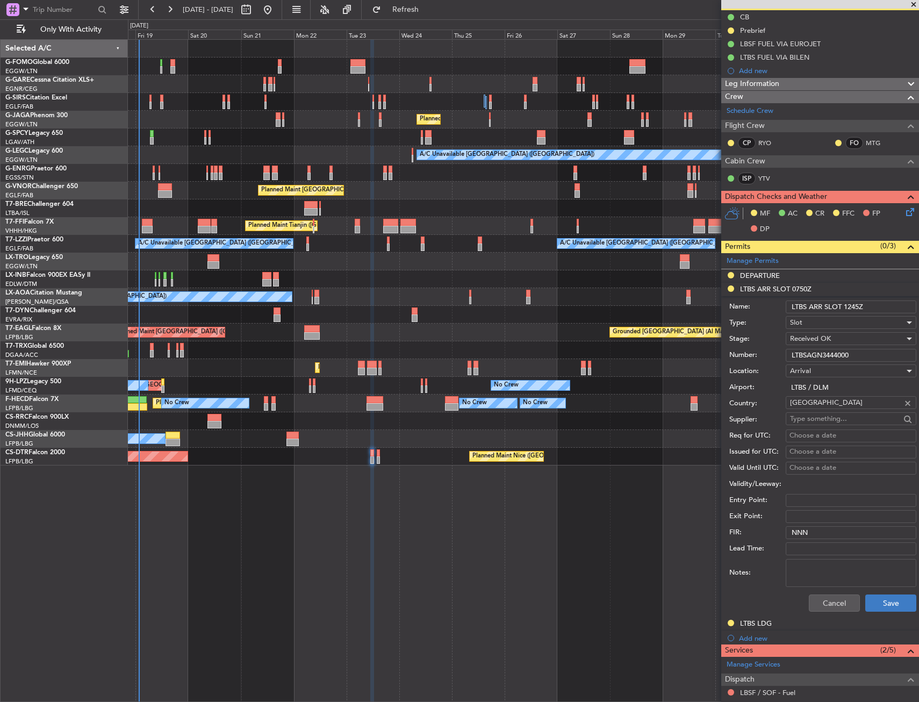
type input "LTBS ARR SLOT 1245Z"
click at [869, 597] on button "Save" at bounding box center [890, 603] width 51 height 17
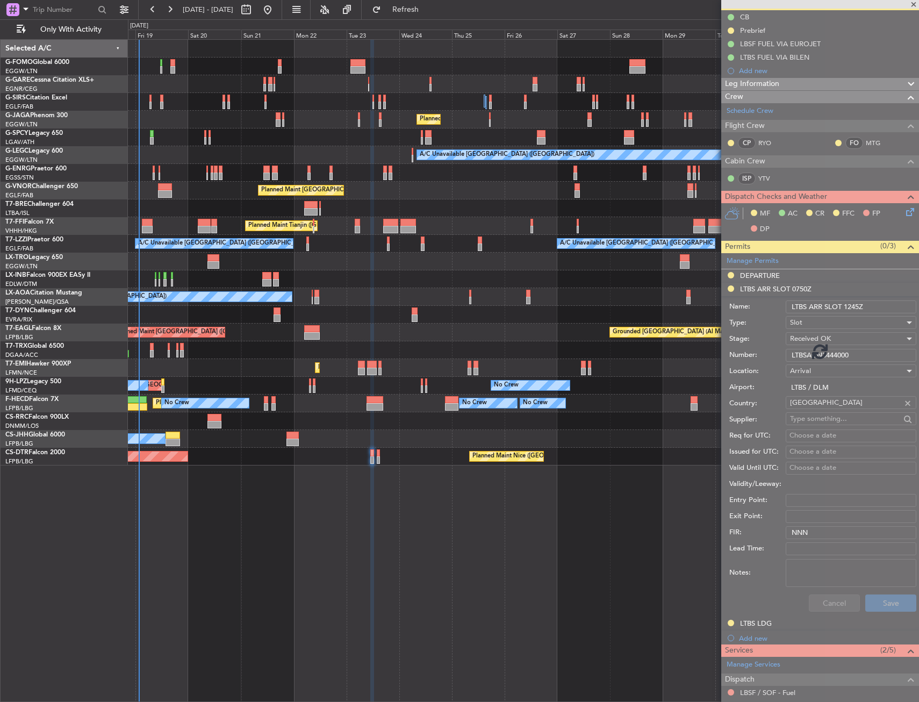
scroll to position [0, 0]
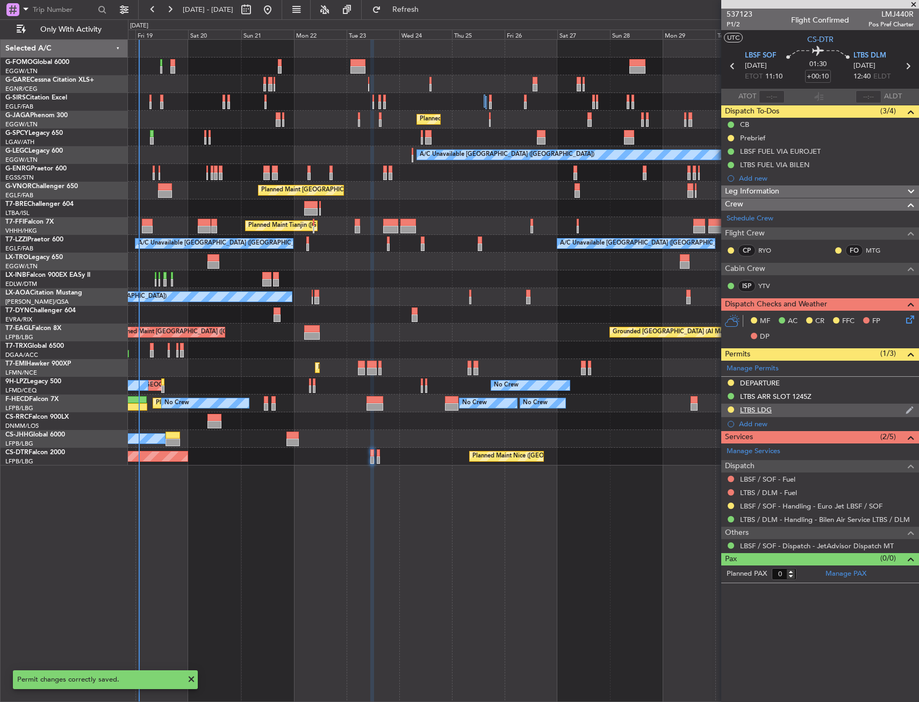
click at [822, 405] on div "LTBS LDG" at bounding box center [820, 410] width 198 height 13
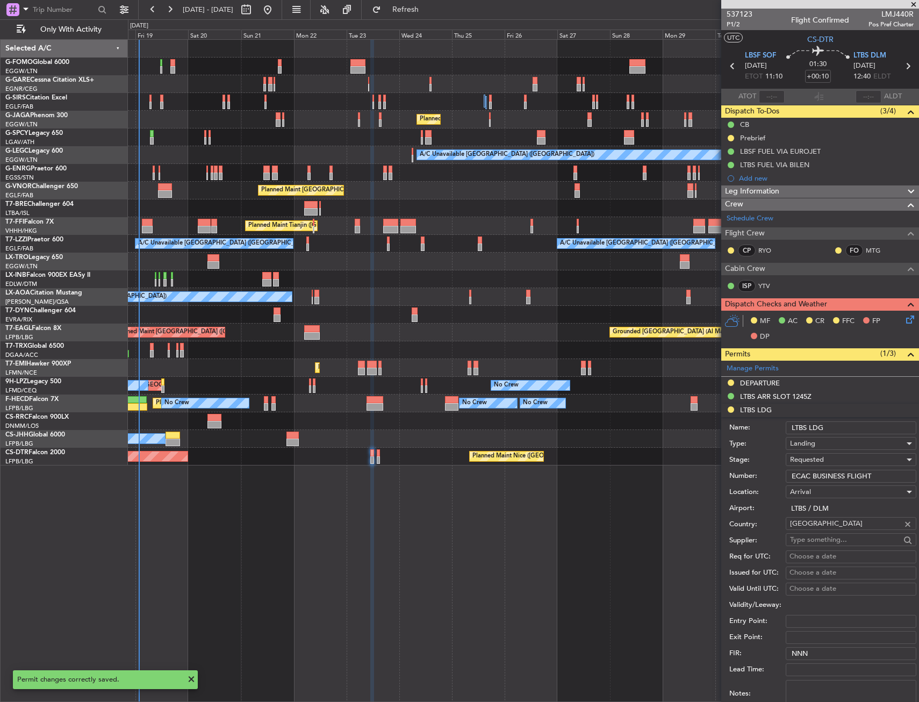
click at [824, 453] on div "Requested" at bounding box center [847, 460] width 114 height 16
click at [824, 541] on span "Received OK" at bounding box center [847, 541] width 113 height 16
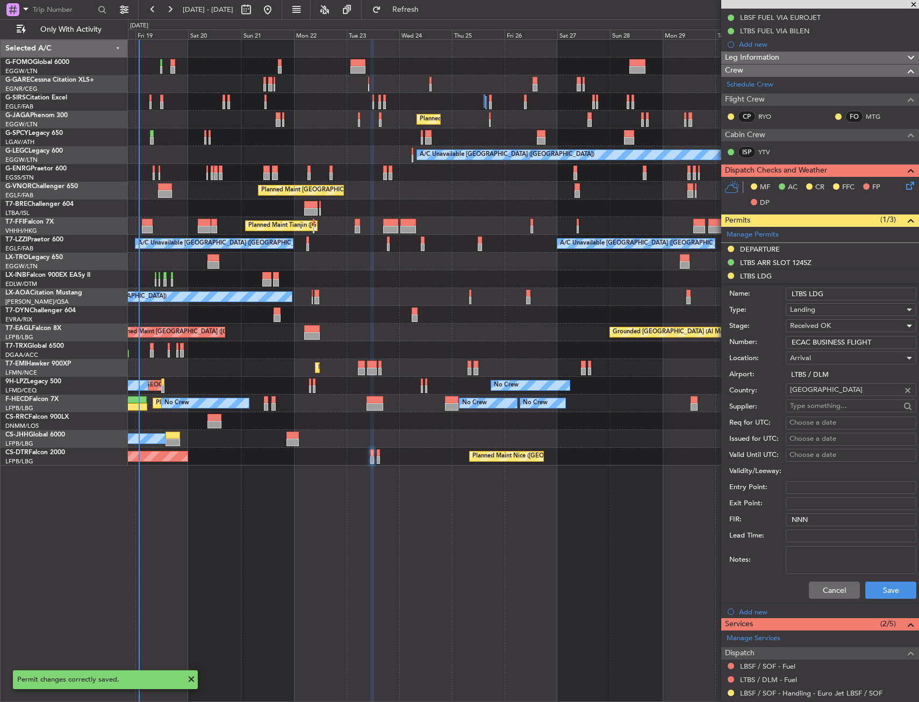
scroll to position [202, 0]
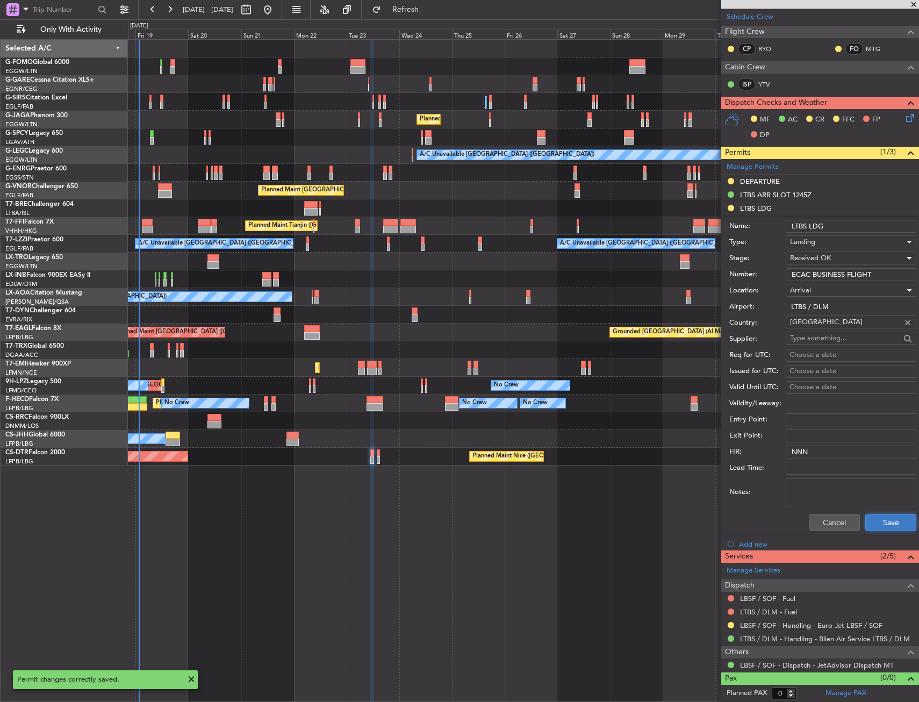
click at [875, 519] on button "Save" at bounding box center [890, 522] width 51 height 17
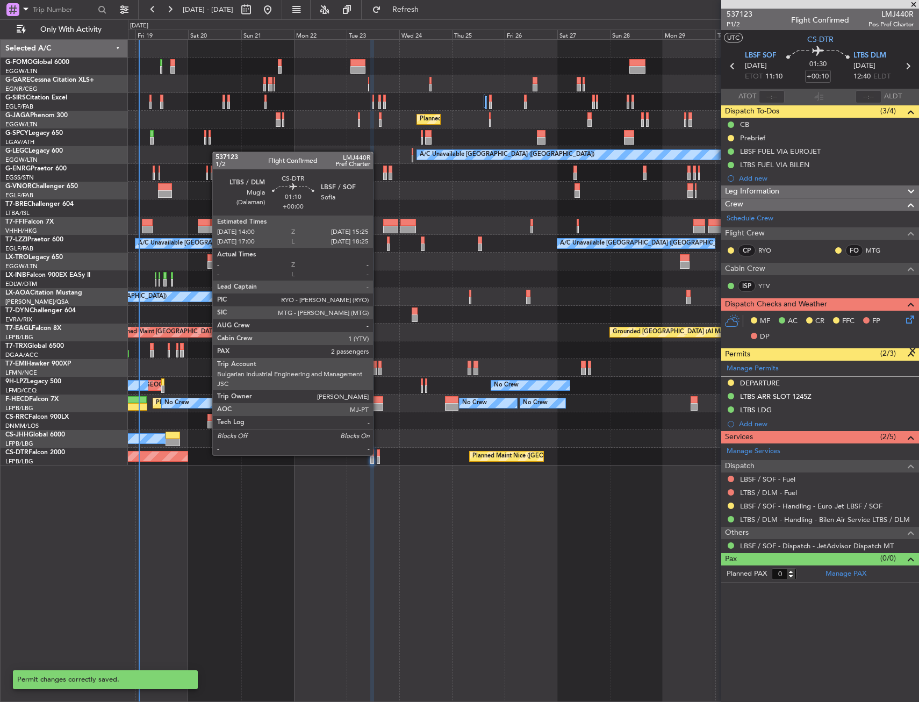
scroll to position [0, 0]
click at [378, 454] on div at bounding box center [378, 453] width 3 height 8
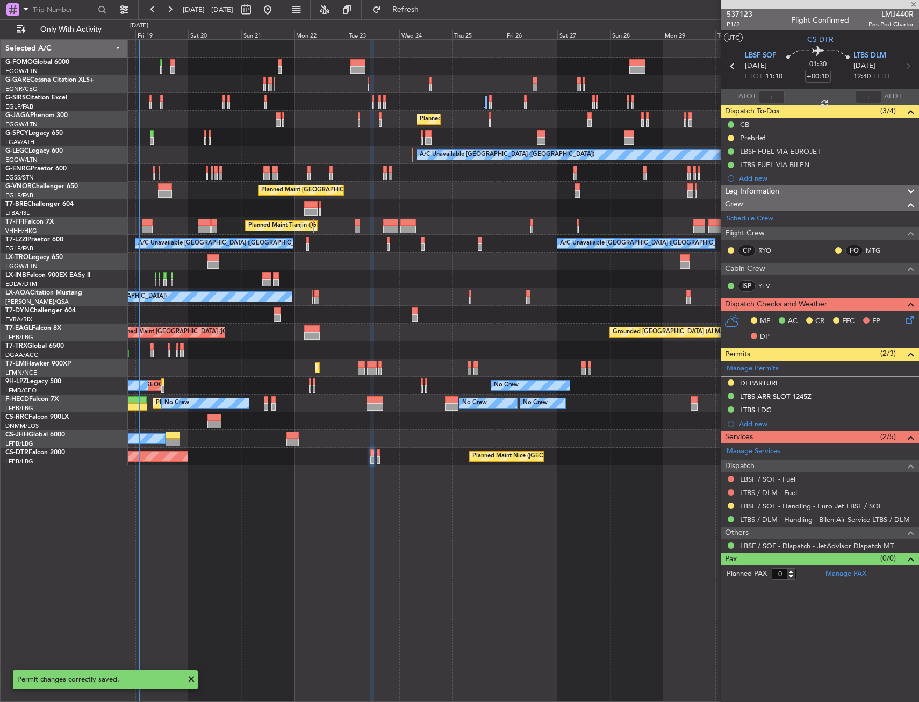
type input "2"
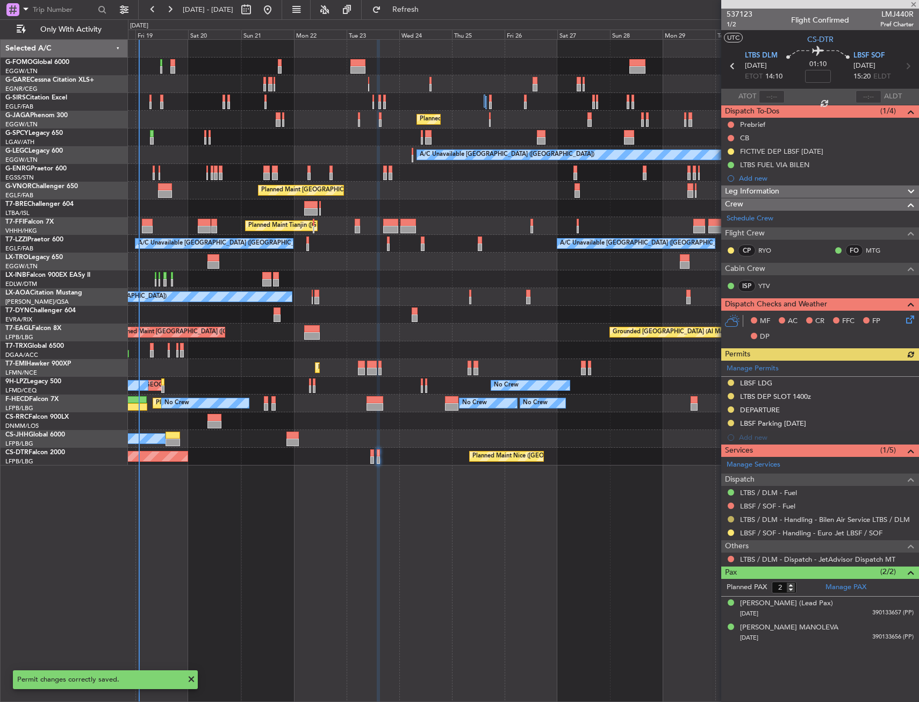
click at [729, 517] on button at bounding box center [731, 519] width 6 height 6
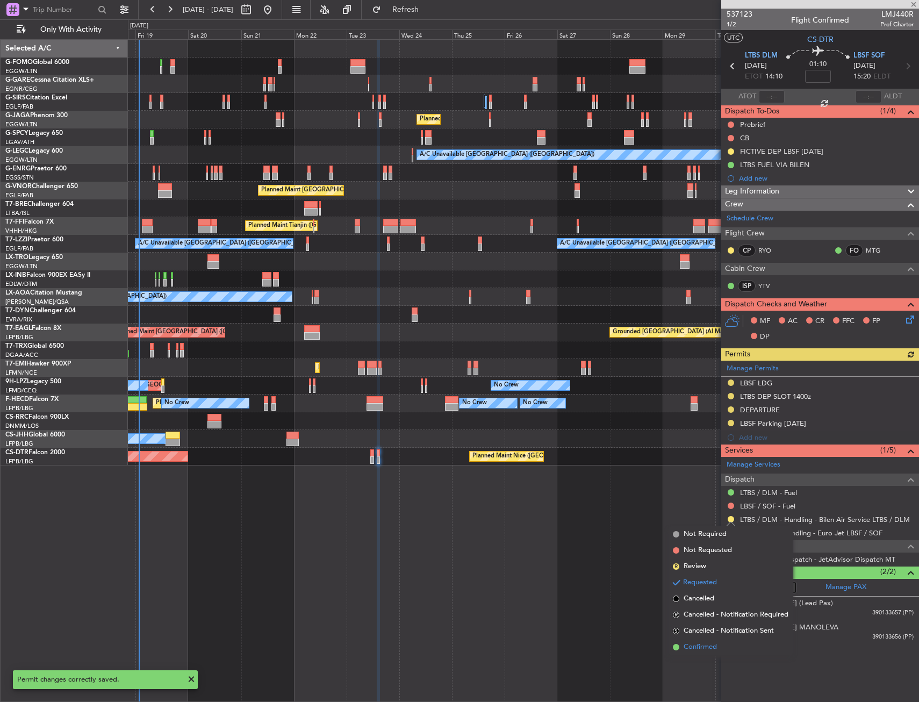
click at [717, 642] on span "Confirmed" at bounding box center [700, 647] width 33 height 11
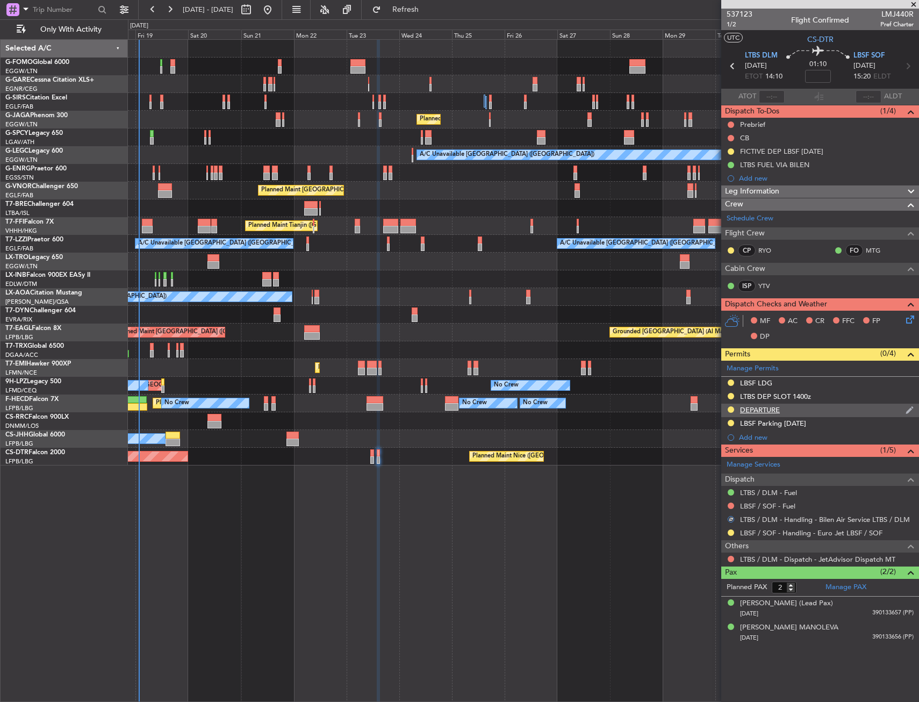
click at [819, 413] on div "DEPARTURE" at bounding box center [820, 410] width 198 height 13
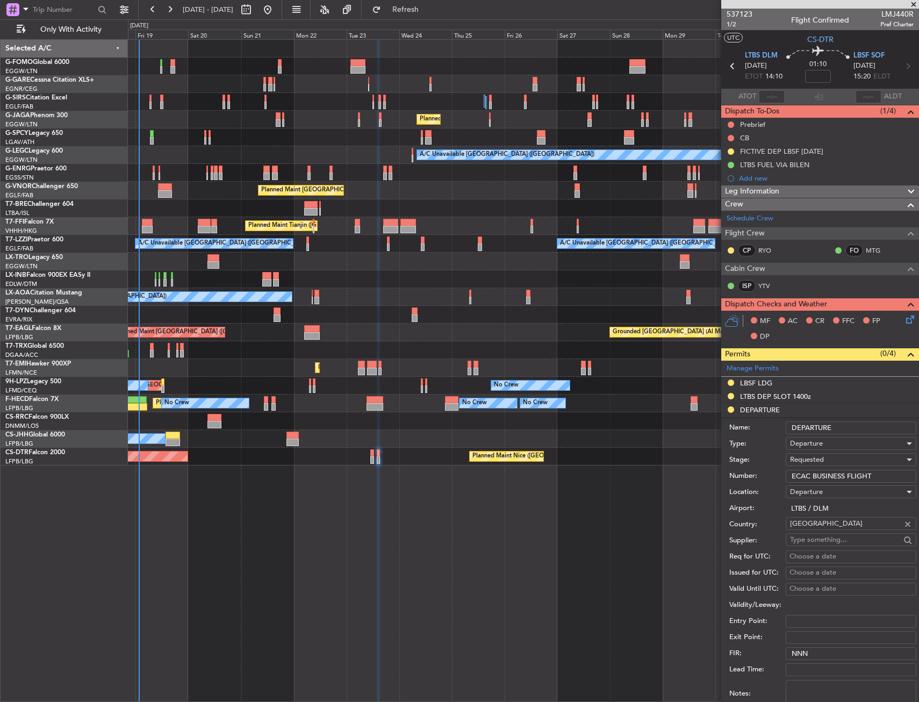
click at [817, 462] on span "Requested" at bounding box center [807, 460] width 34 height 10
drag, startPoint x: 816, startPoint y: 535, endPoint x: 823, endPoint y: 534, distance: 7.0
click at [817, 535] on span "Received OK" at bounding box center [847, 541] width 113 height 16
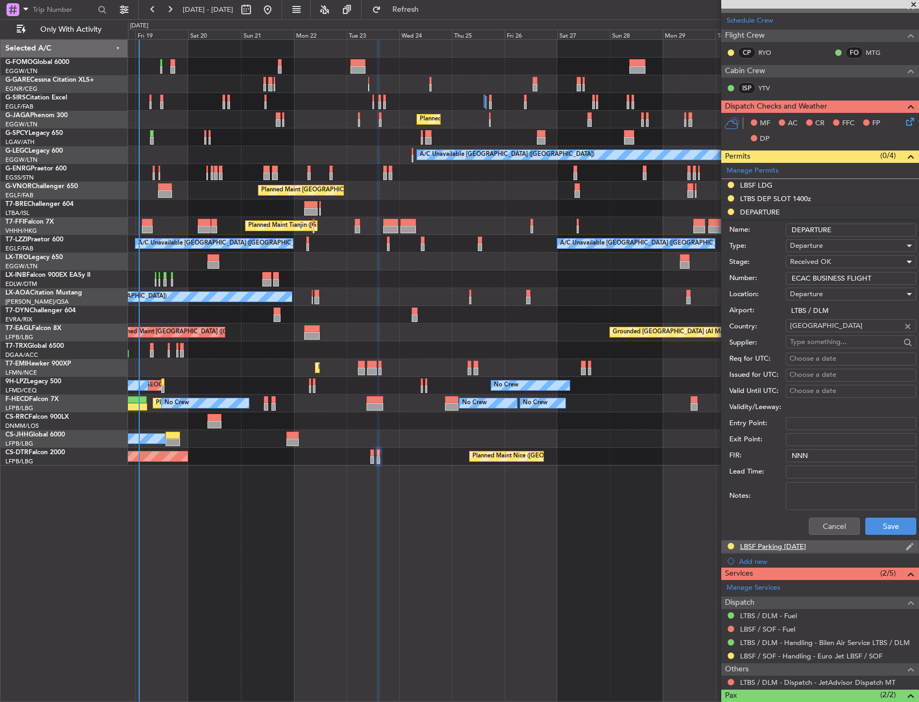
scroll to position [215, 0]
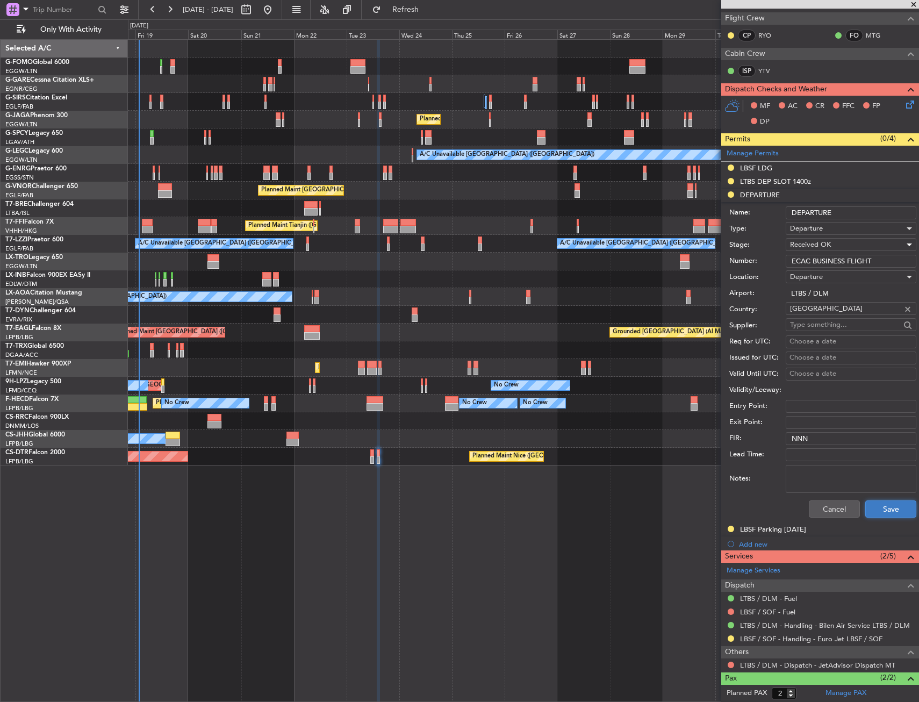
click at [870, 512] on button "Save" at bounding box center [890, 508] width 51 height 17
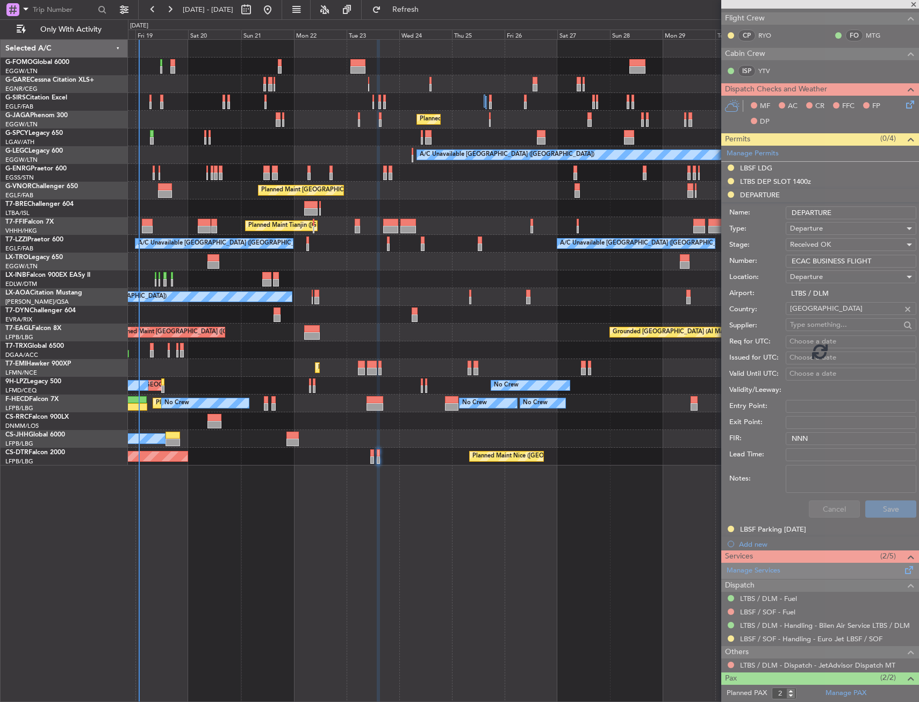
scroll to position [0, 0]
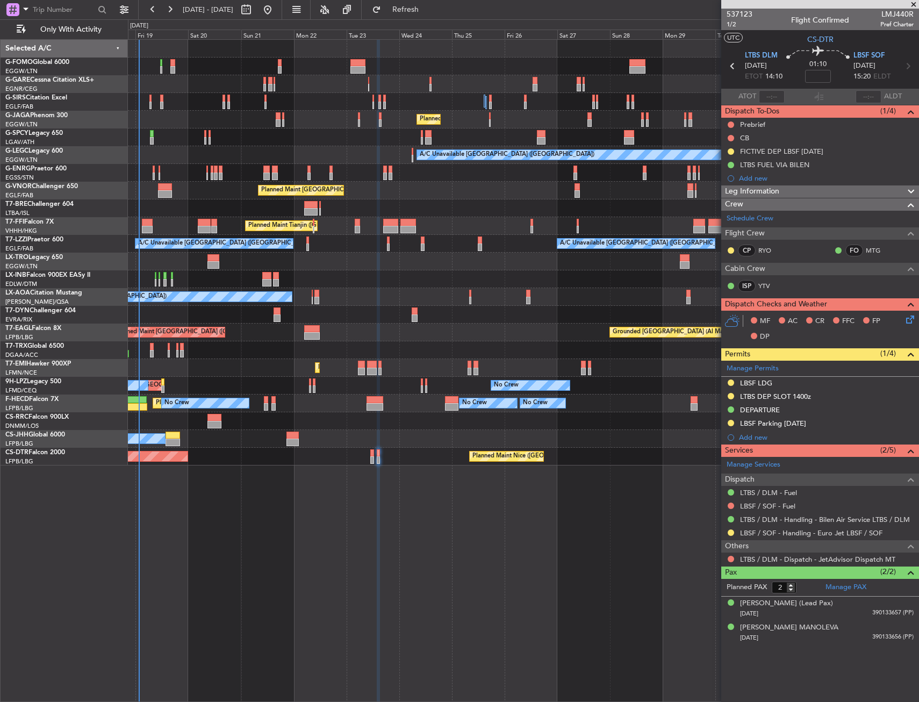
drag, startPoint x: 828, startPoint y: 393, endPoint x: 828, endPoint y: 401, distance: 7.5
click at [828, 393] on div "LTBS DEP SLOT 1400z" at bounding box center [820, 396] width 198 height 13
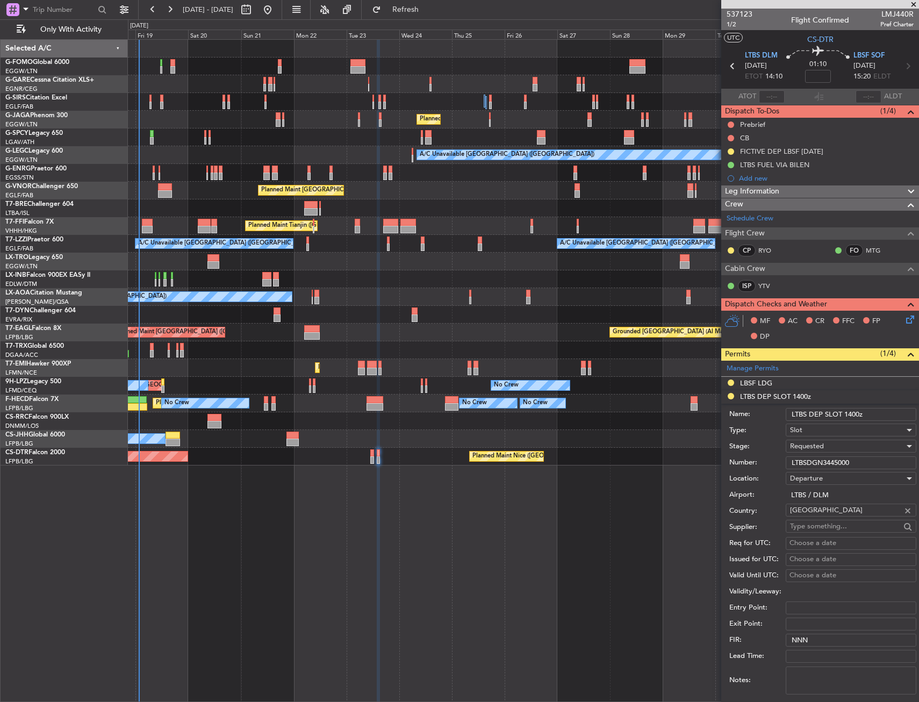
click at [842, 466] on input "LTBSDGN3445000" at bounding box center [851, 462] width 131 height 13
click at [833, 446] on div "Requested" at bounding box center [847, 446] width 114 height 16
click at [836, 525] on span "Received OK" at bounding box center [847, 528] width 113 height 16
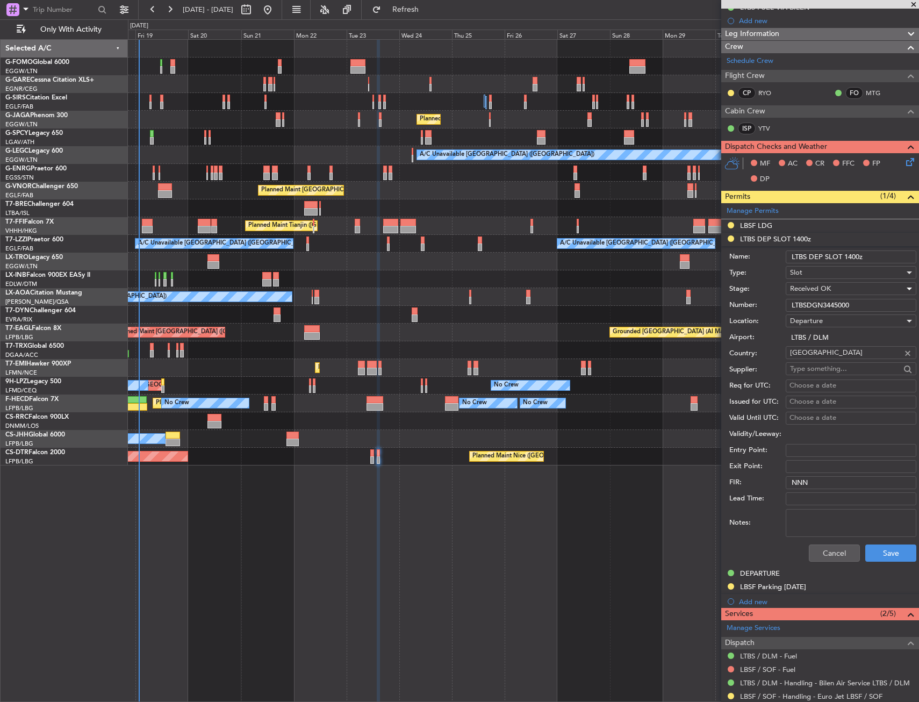
scroll to position [161, 0]
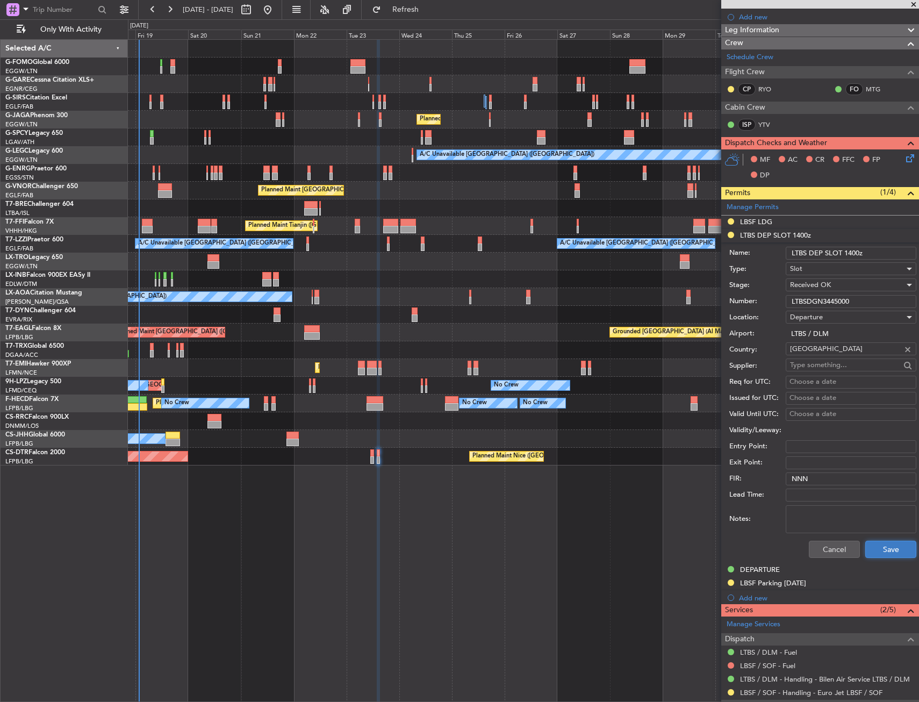
click at [879, 553] on button "Save" at bounding box center [890, 549] width 51 height 17
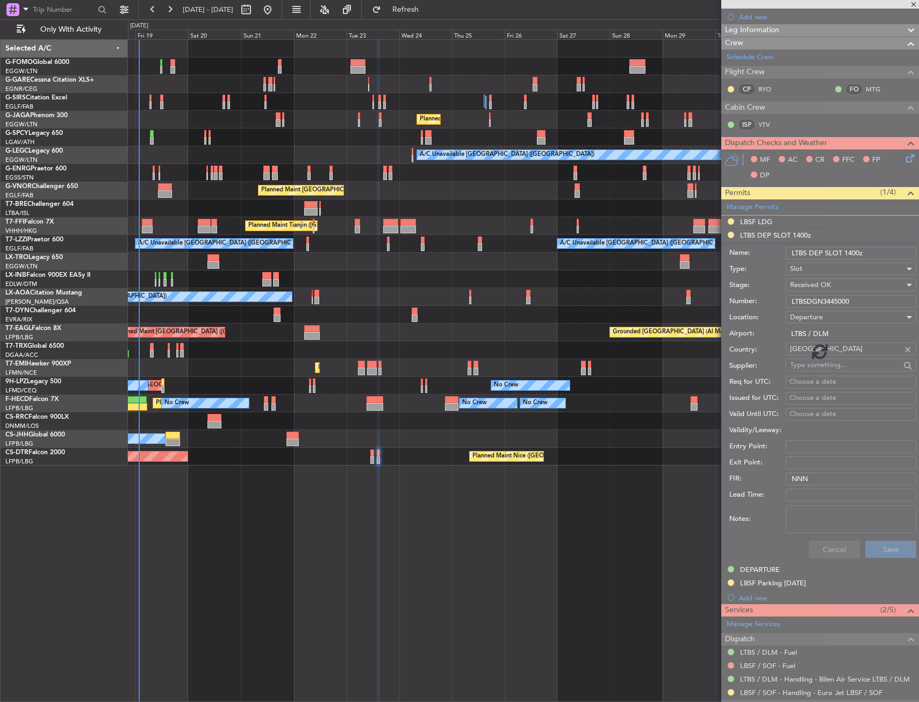
scroll to position [0, 0]
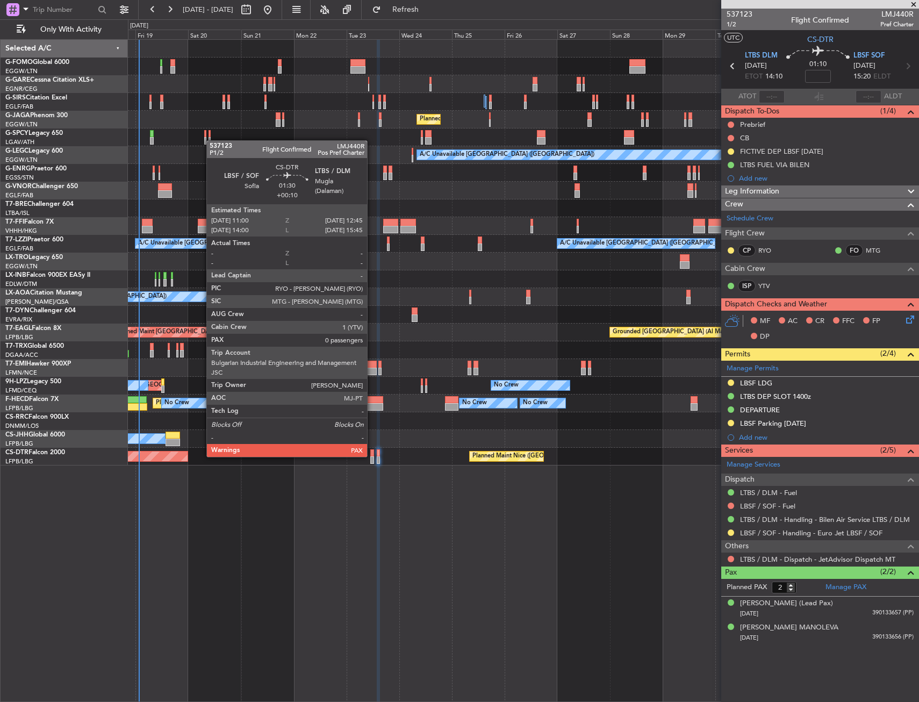
click at [372, 456] on div at bounding box center [372, 453] width 4 height 8
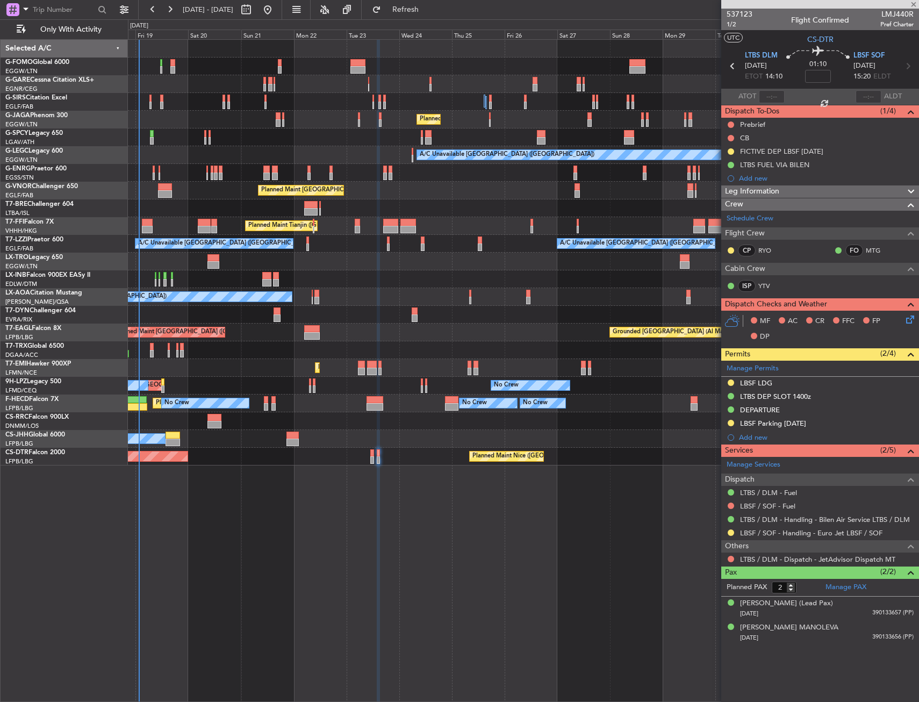
type input "+00:10"
type input "0"
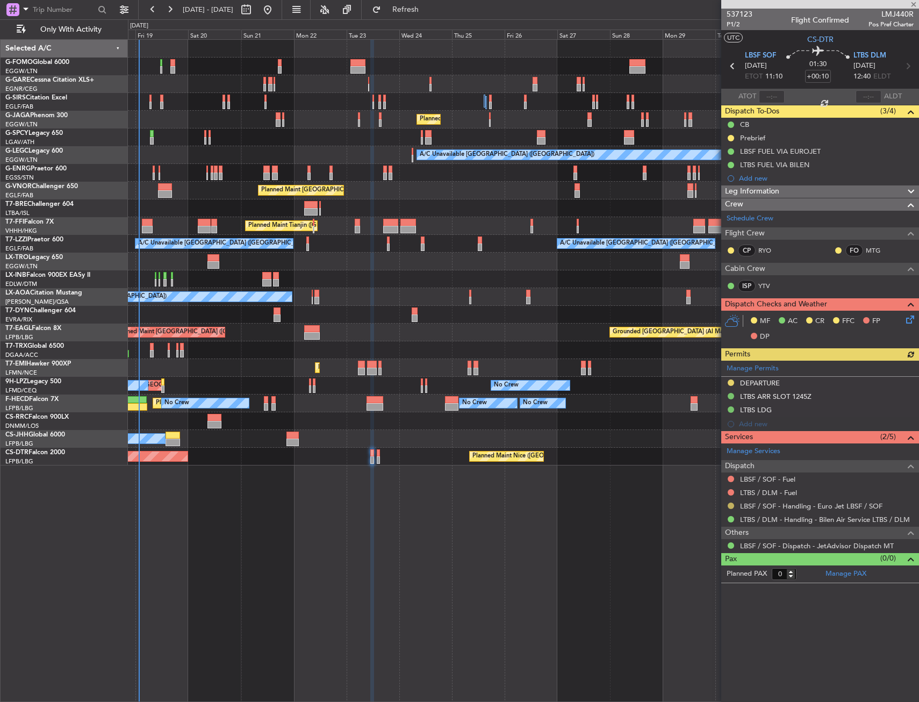
click at [729, 506] on button at bounding box center [731, 506] width 6 height 6
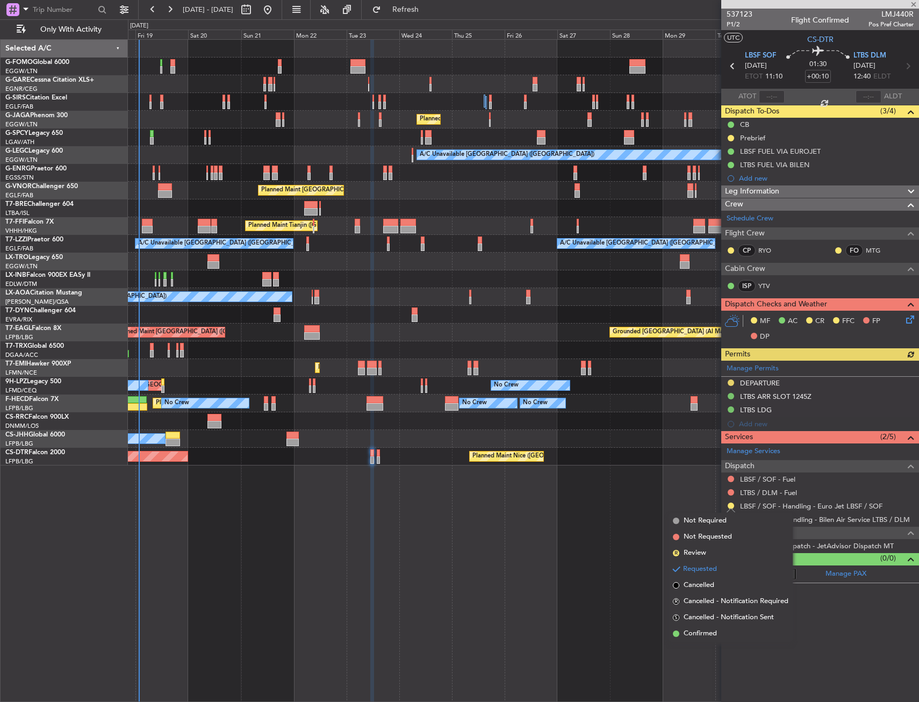
drag, startPoint x: 697, startPoint y: 631, endPoint x: 714, endPoint y: 610, distance: 26.7
click at [698, 631] on span "Confirmed" at bounding box center [700, 633] width 33 height 11
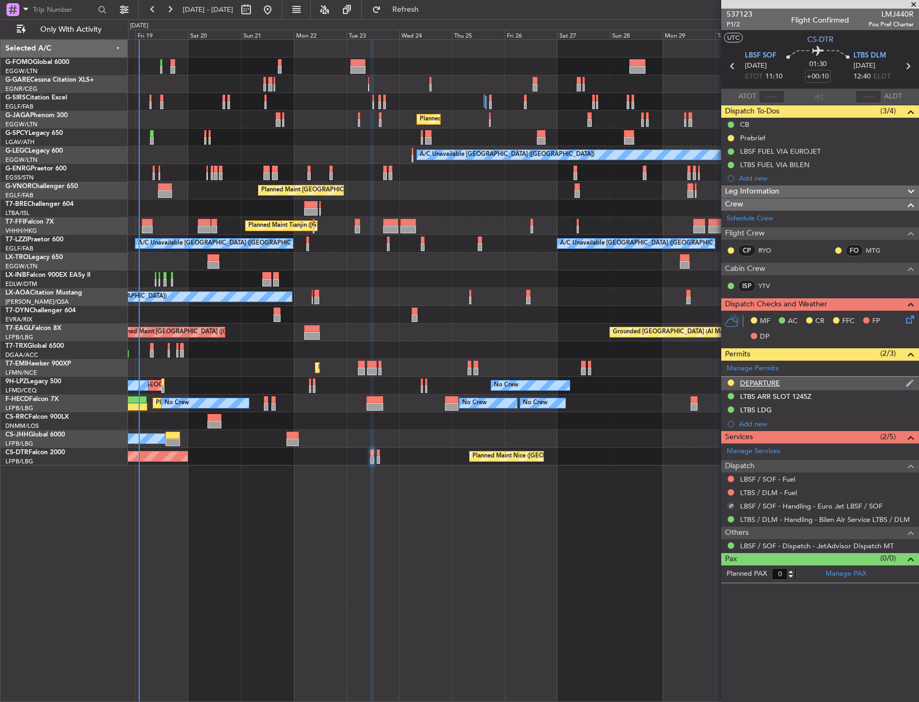
click at [794, 386] on div "DEPARTURE" at bounding box center [820, 383] width 198 height 13
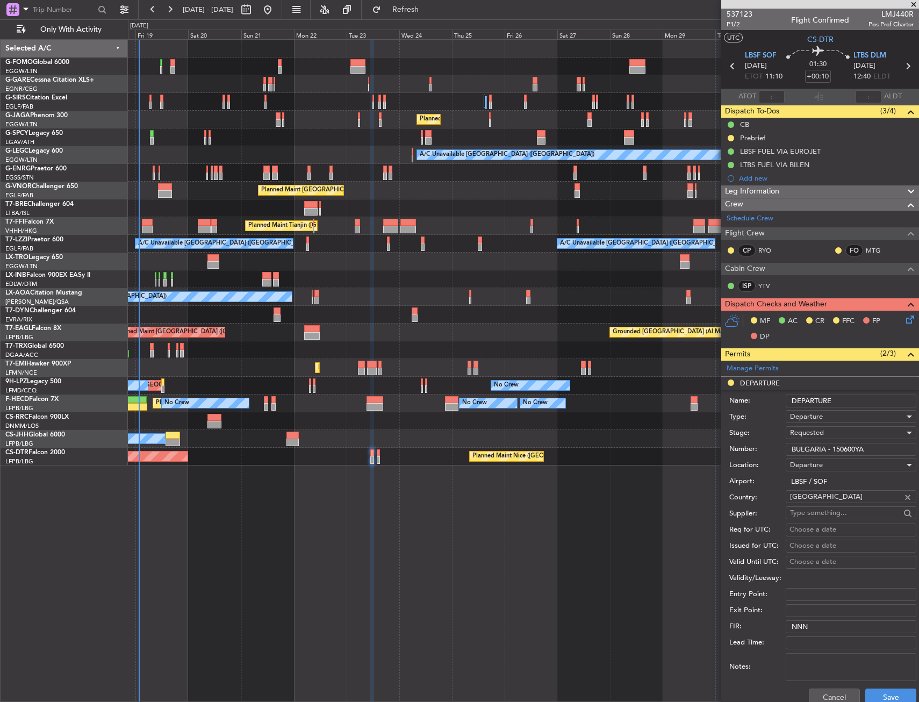
click at [870, 450] on input "BULGARIA - 150600YA" at bounding box center [851, 449] width 131 height 13
click at [871, 450] on input "BULGARIA - 150600YA" at bounding box center [851, 449] width 131 height 13
drag, startPoint x: 870, startPoint y: 450, endPoint x: 832, endPoint y: 456, distance: 38.6
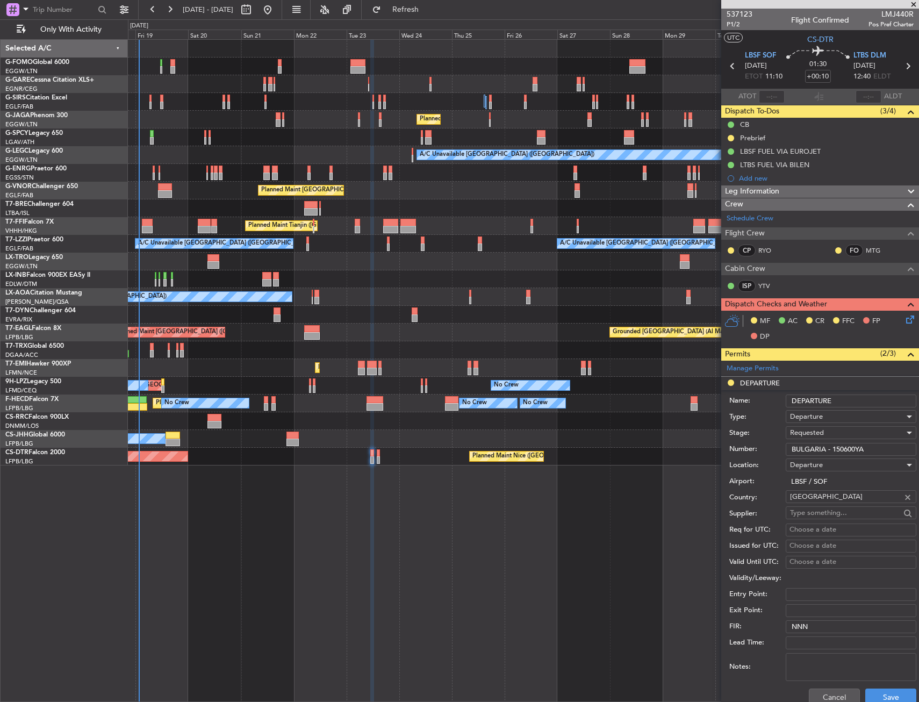
click at [832, 456] on div "Number: BULGARIA - 150600YA" at bounding box center [822, 449] width 187 height 16
click at [825, 434] on div "Requested" at bounding box center [847, 433] width 114 height 16
click at [837, 511] on span "Received OK" at bounding box center [847, 514] width 113 height 16
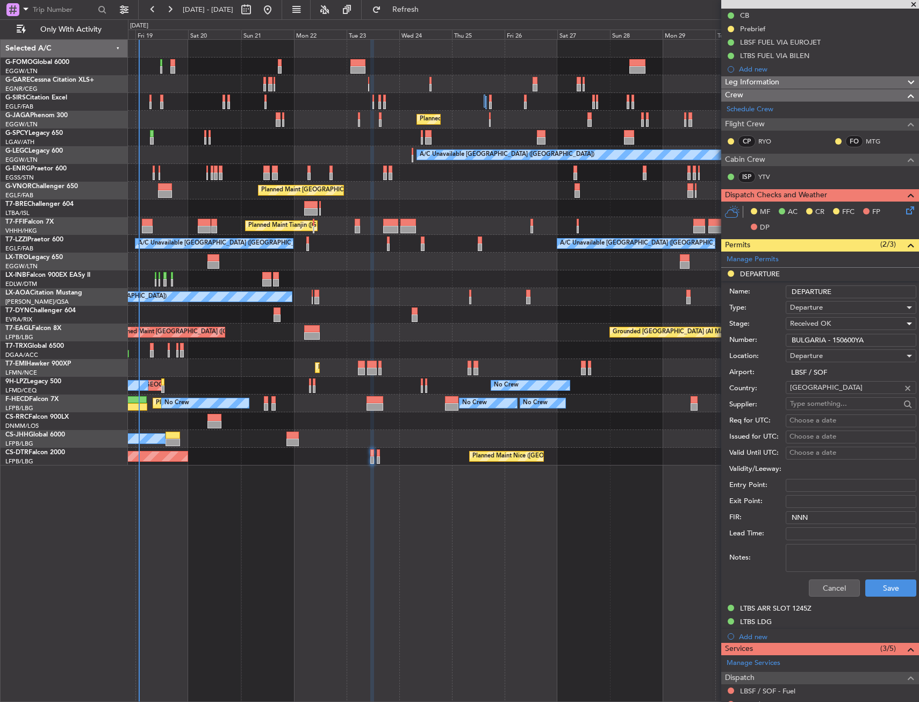
scroll to position [161, 0]
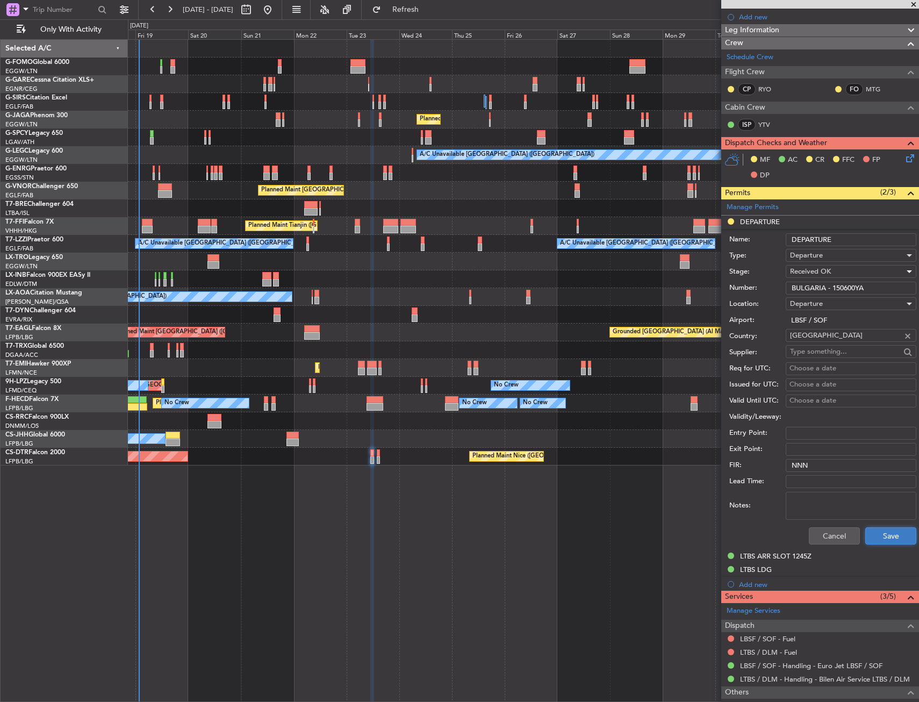
click at [867, 533] on button "Save" at bounding box center [890, 535] width 51 height 17
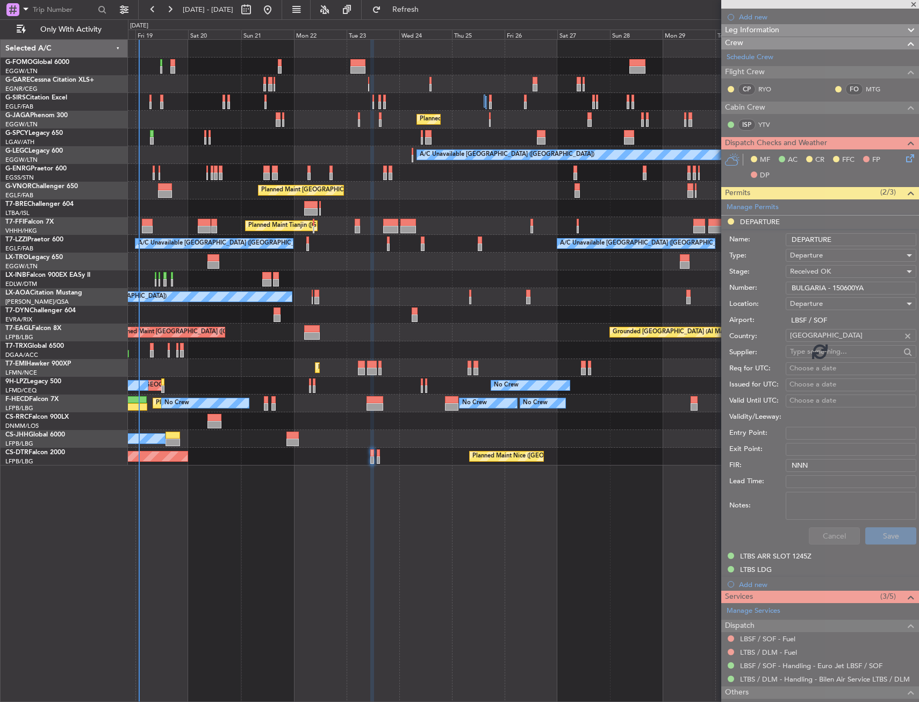
scroll to position [0, 0]
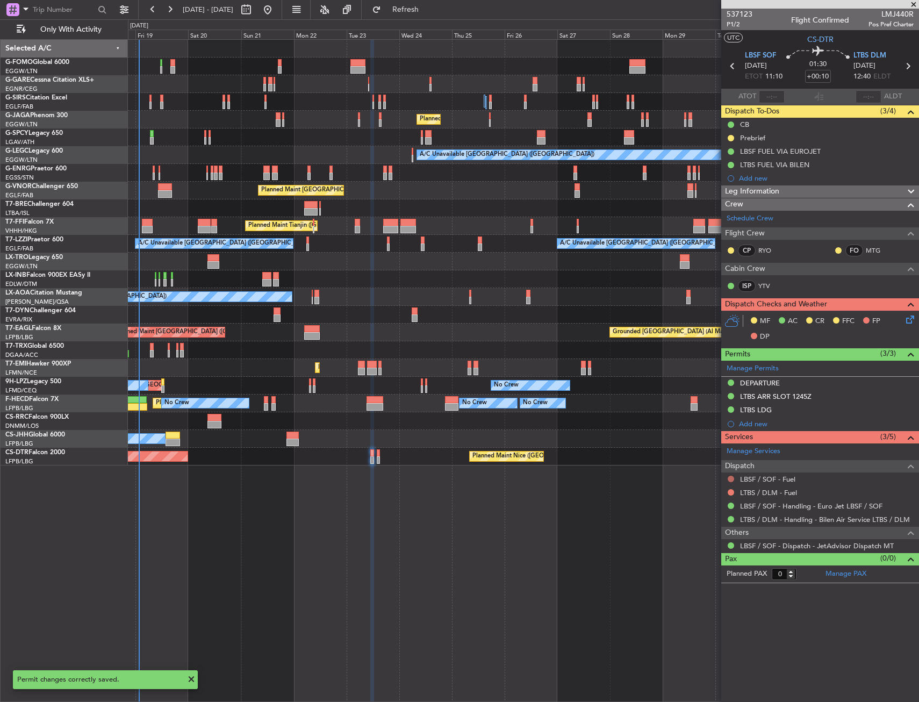
click at [732, 478] on button at bounding box center [731, 479] width 6 height 6
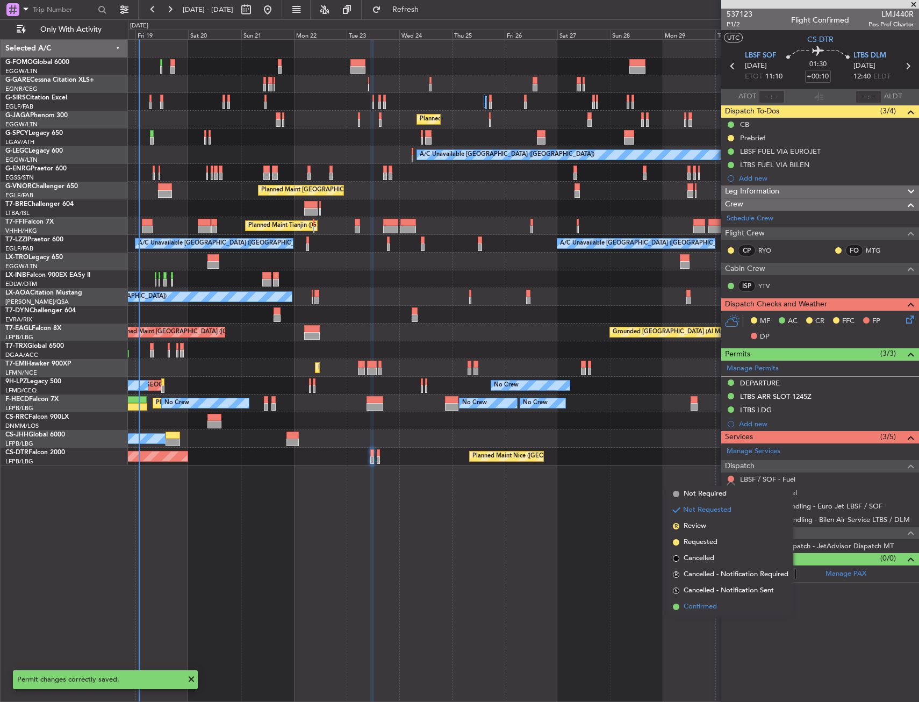
click at [694, 605] on span "Confirmed" at bounding box center [700, 607] width 33 height 11
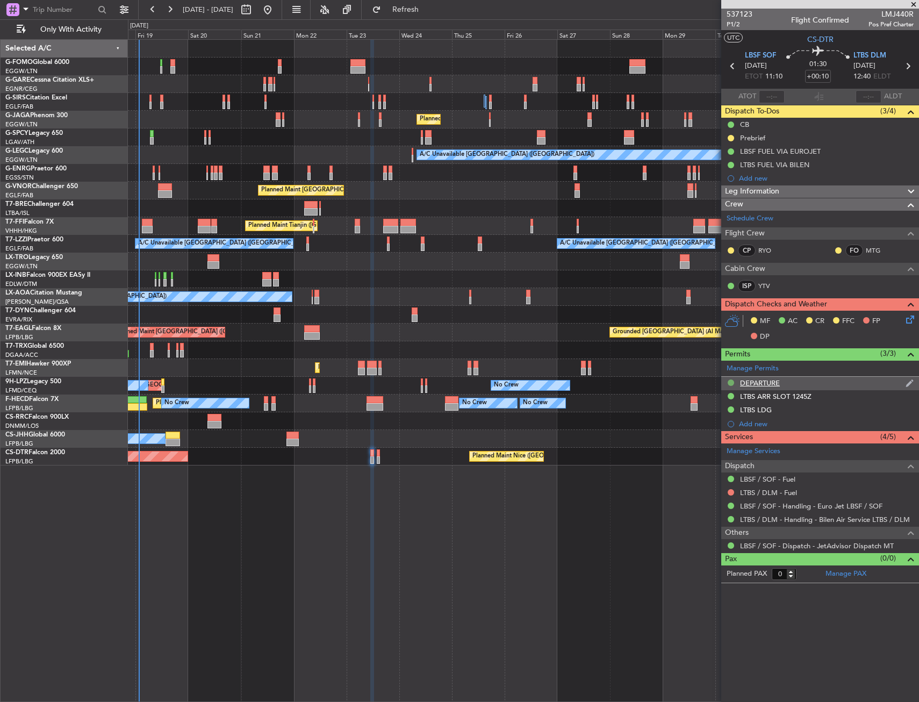
click at [730, 384] on button at bounding box center [731, 383] width 6 height 6
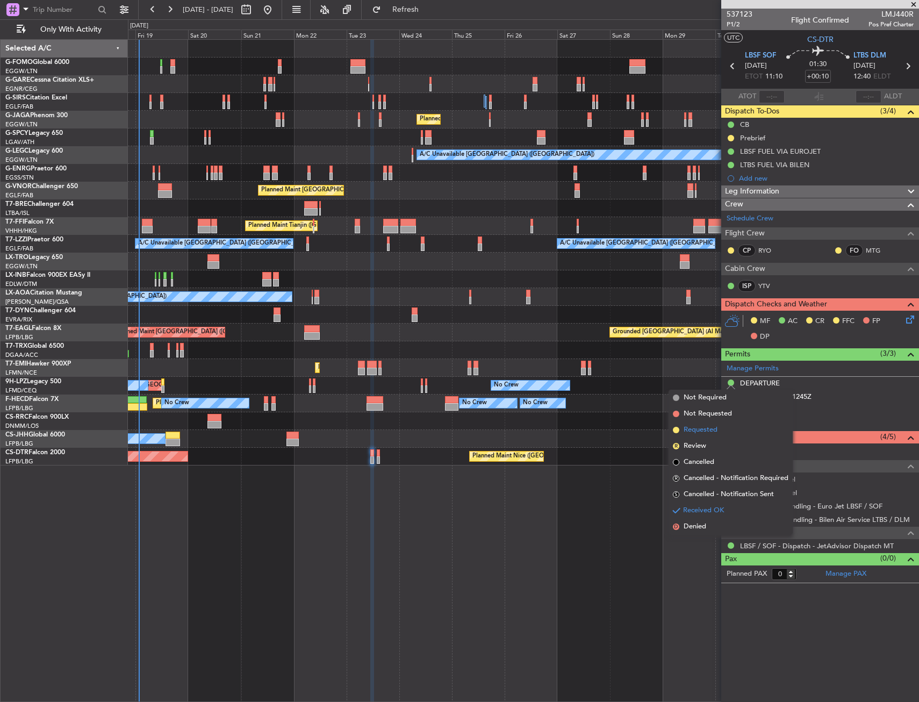
click at [707, 433] on span "Requested" at bounding box center [701, 430] width 34 height 11
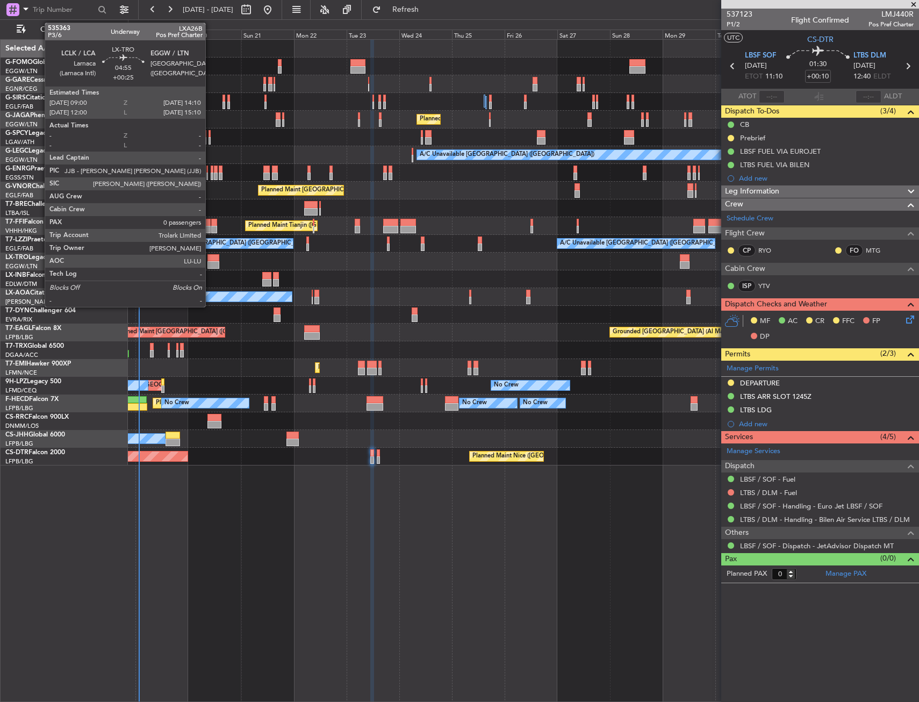
click at [210, 261] on div at bounding box center [213, 265] width 12 height 8
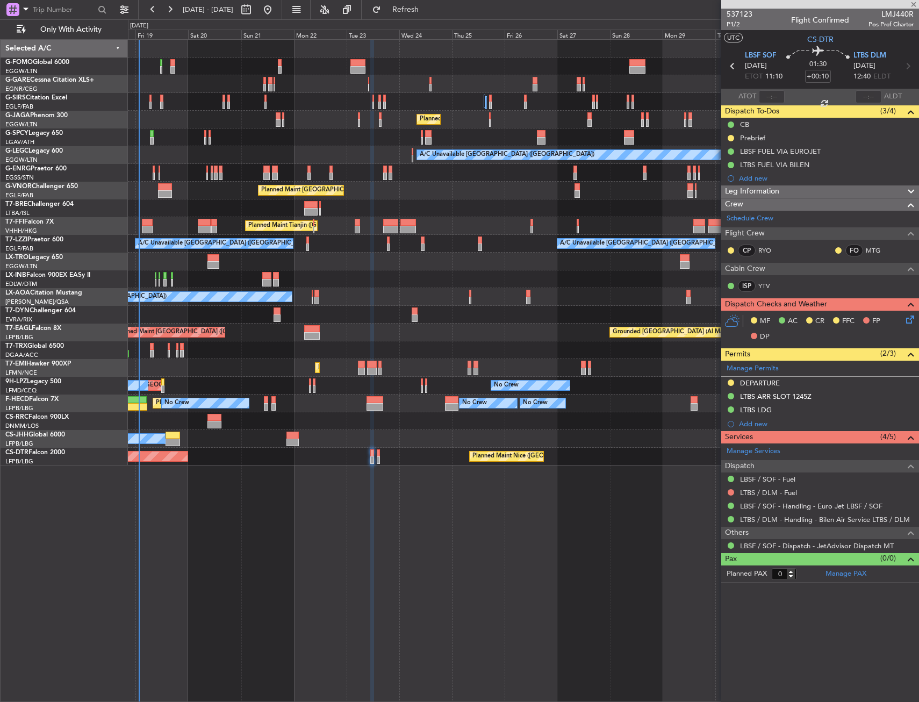
type input "+00:25"
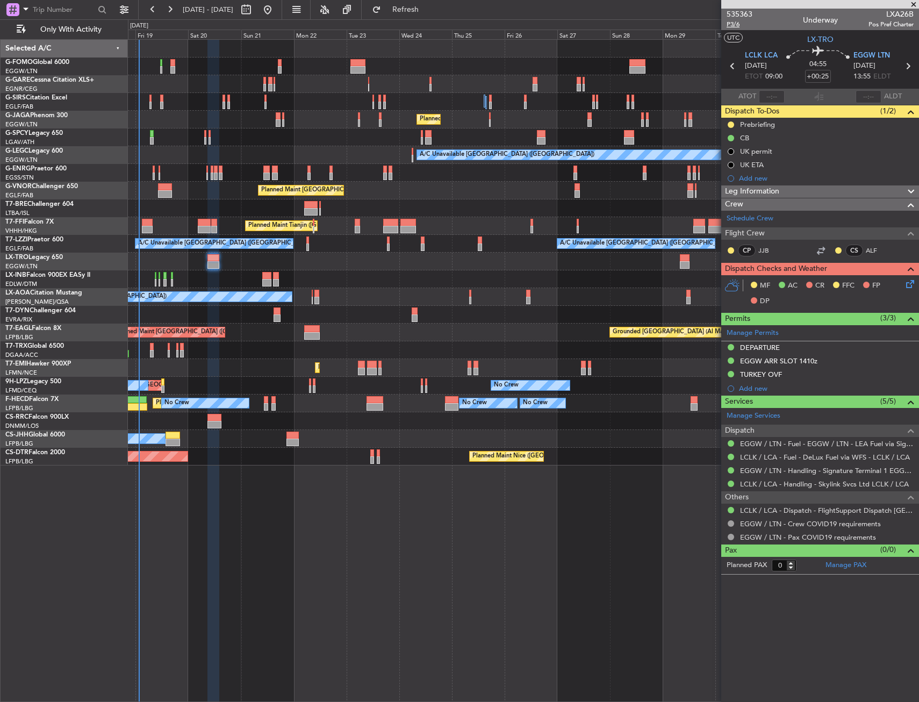
click at [734, 24] on span "P3/6" at bounding box center [740, 24] width 26 height 9
click at [912, 280] on icon at bounding box center [908, 282] width 9 height 9
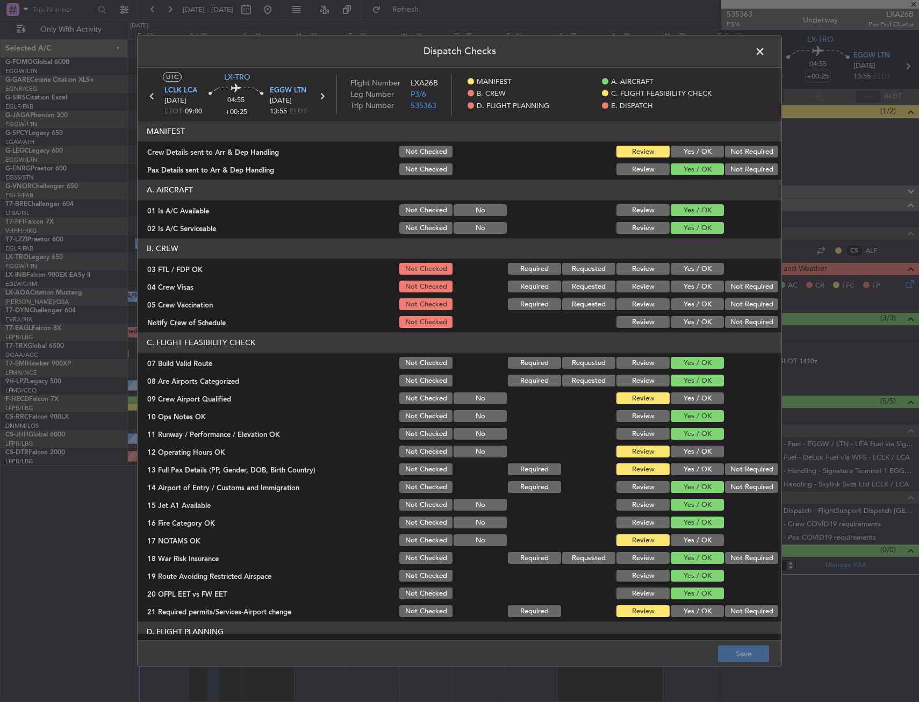
click at [697, 151] on button "Yes / OK" at bounding box center [697, 152] width 53 height 12
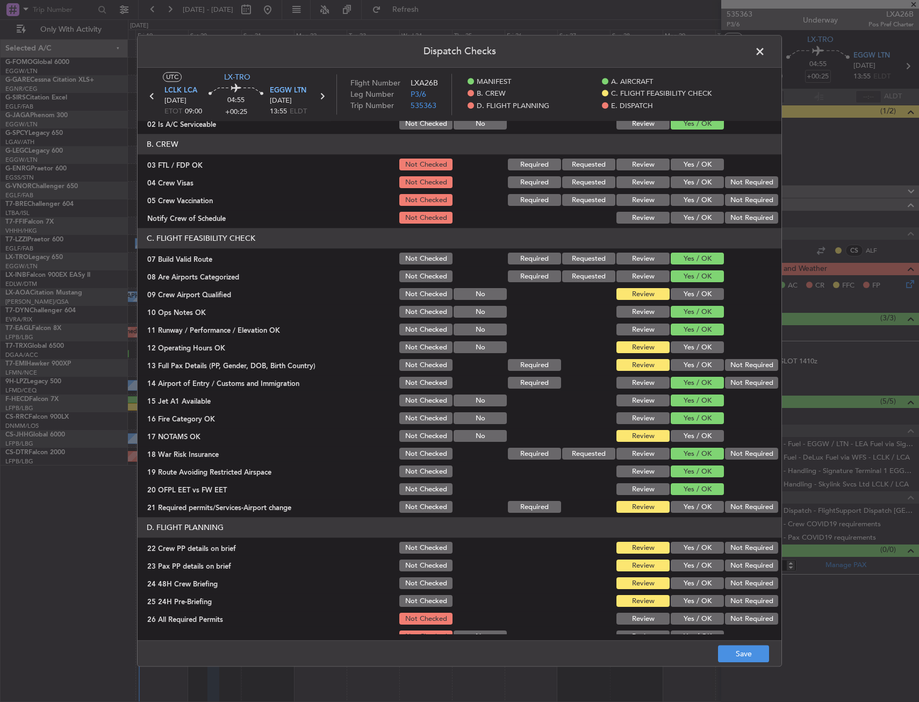
scroll to position [108, 0]
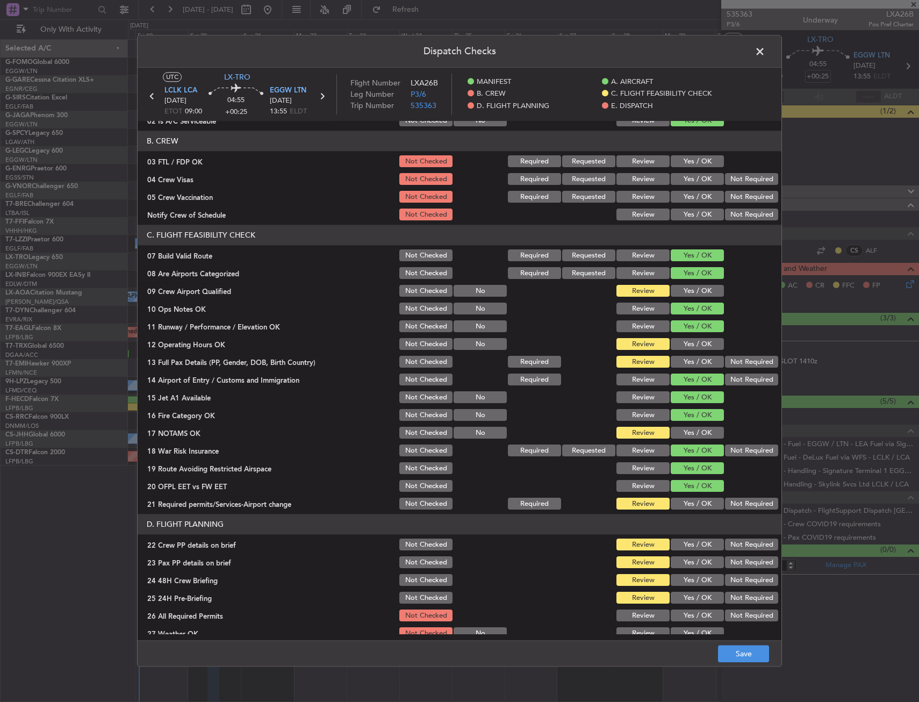
click at [679, 289] on button "Yes / OK" at bounding box center [697, 291] width 53 height 12
click at [679, 345] on button "Yes / OK" at bounding box center [697, 345] width 53 height 12
click at [679, 356] on button "Yes / OK" at bounding box center [697, 362] width 53 height 12
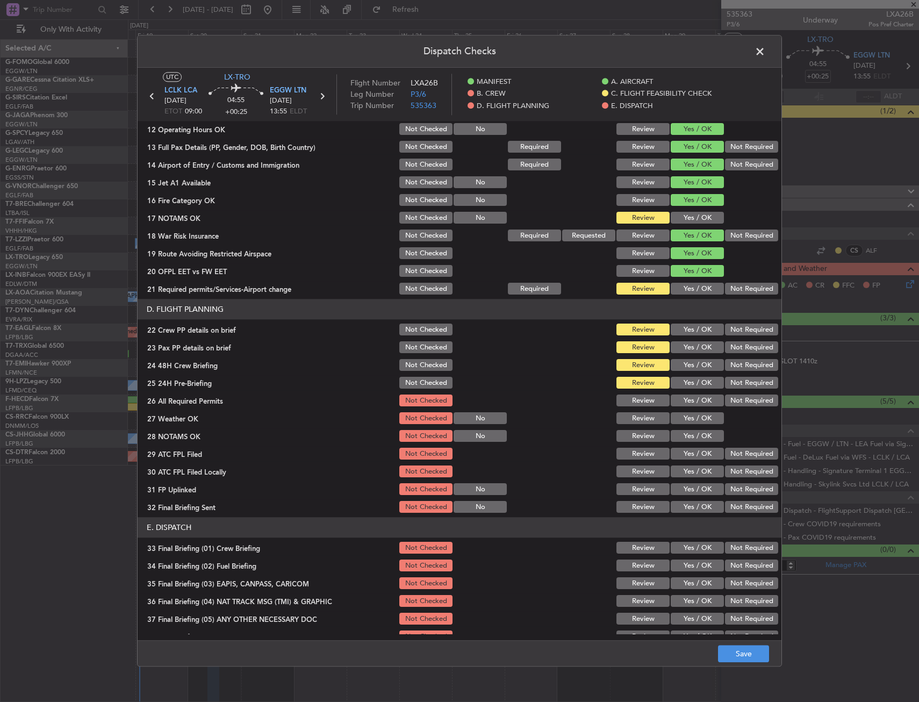
click at [688, 214] on button "Yes / OK" at bounding box center [697, 218] width 53 height 12
click at [691, 287] on button "Yes / OK" at bounding box center [697, 289] width 53 height 12
click at [689, 325] on button "Yes / OK" at bounding box center [697, 330] width 53 height 12
click at [689, 347] on button "Yes / OK" at bounding box center [697, 348] width 53 height 12
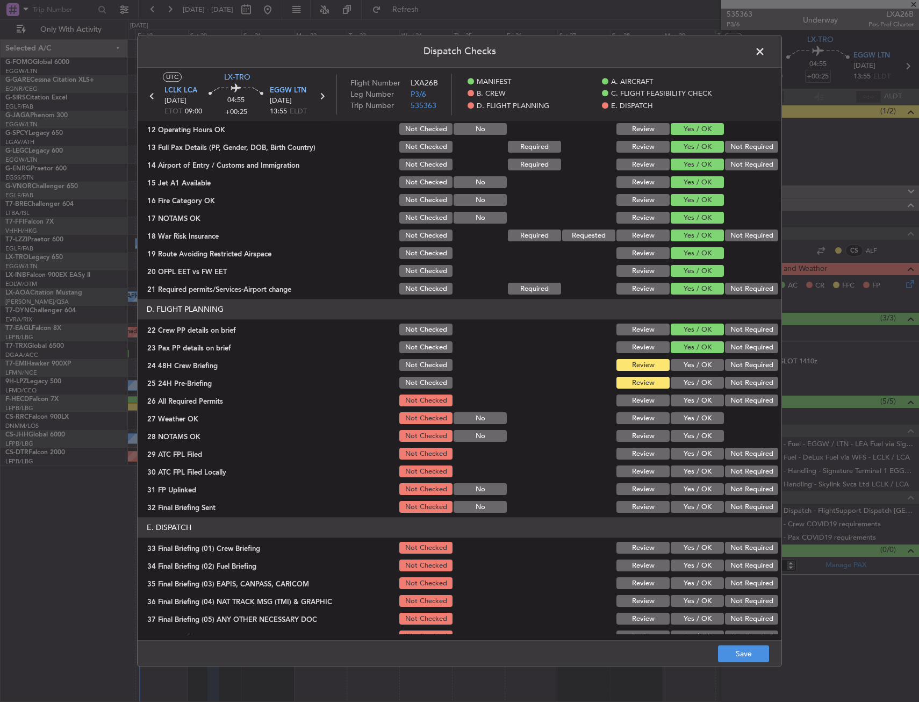
click at [691, 366] on button "Yes / OK" at bounding box center [697, 366] width 53 height 12
click at [739, 656] on button "Save" at bounding box center [743, 654] width 51 height 17
click at [765, 53] on span at bounding box center [765, 55] width 0 height 22
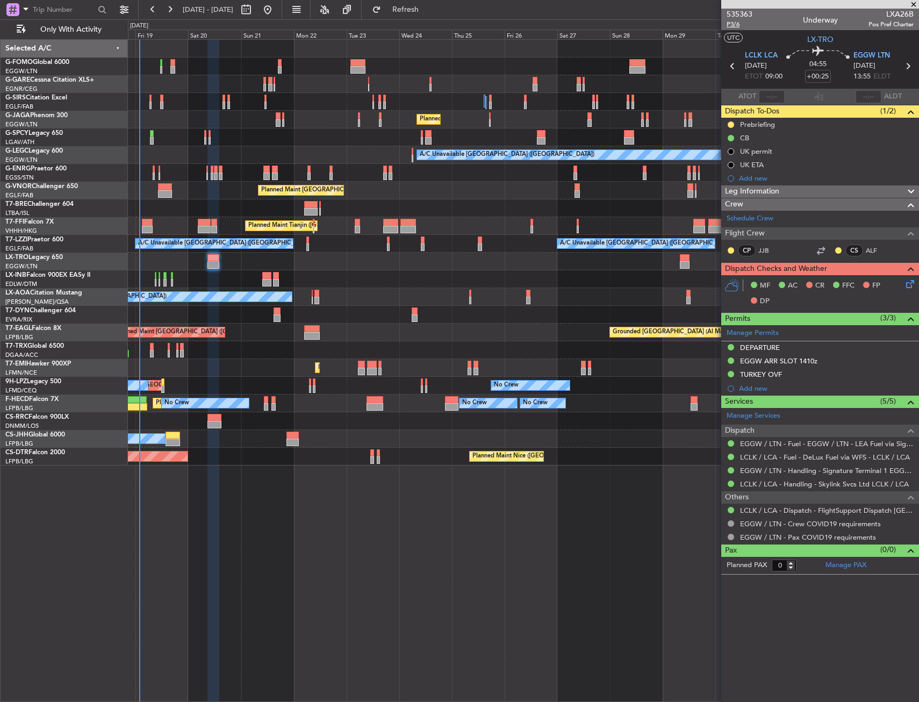
click at [742, 26] on span "P3/6" at bounding box center [740, 24] width 26 height 9
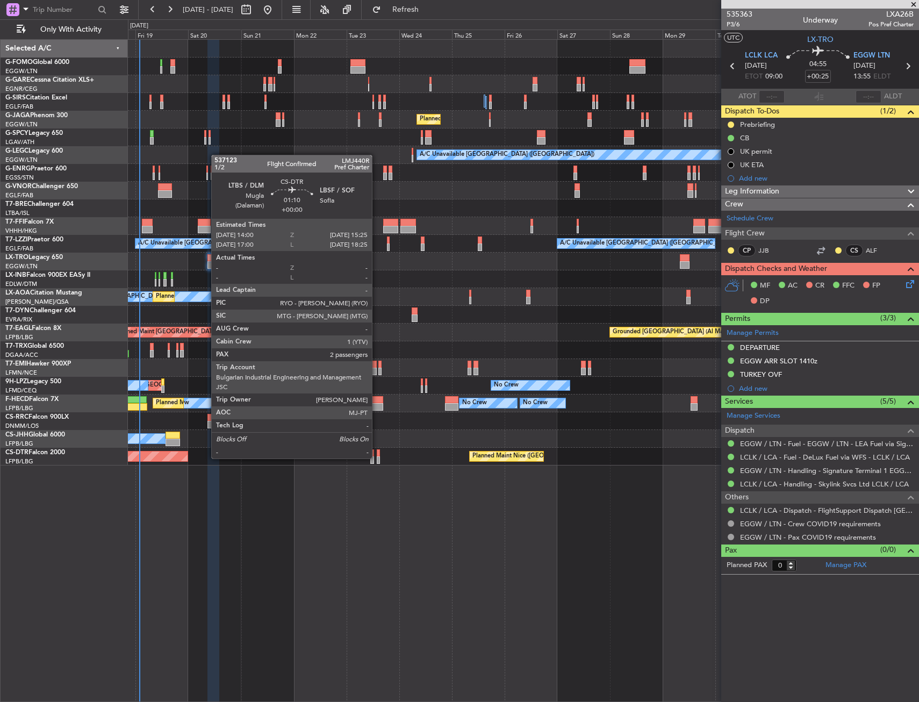
click at [377, 457] on div at bounding box center [378, 460] width 3 height 8
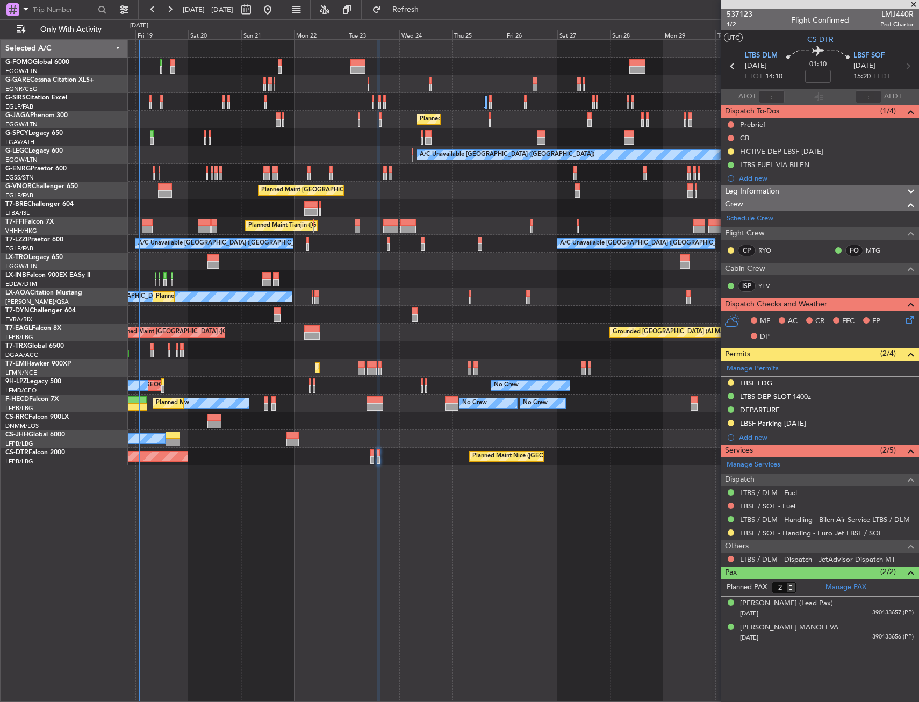
drag, startPoint x: 732, startPoint y: 534, endPoint x: 723, endPoint y: 545, distance: 13.8
click at [732, 534] on button at bounding box center [731, 532] width 6 height 6
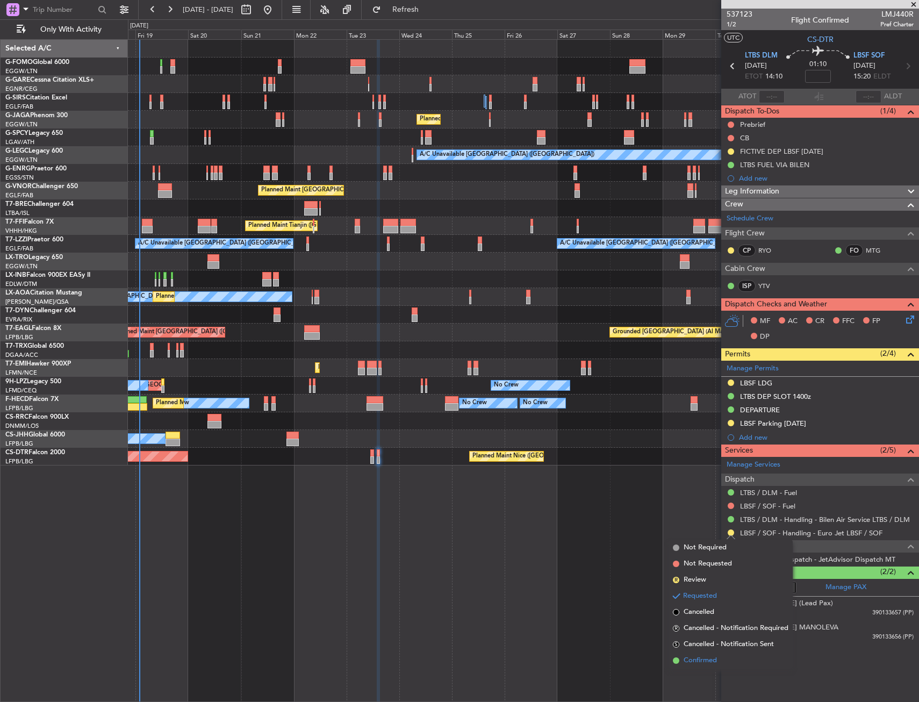
click at [705, 660] on span "Confirmed" at bounding box center [700, 660] width 33 height 11
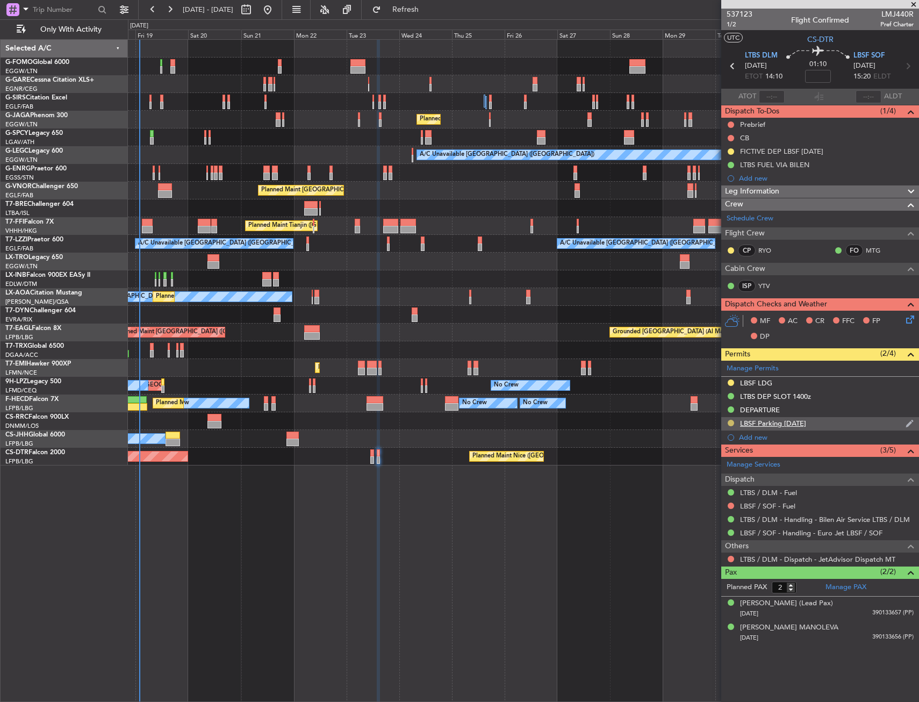
click at [732, 421] on button at bounding box center [731, 423] width 6 height 6
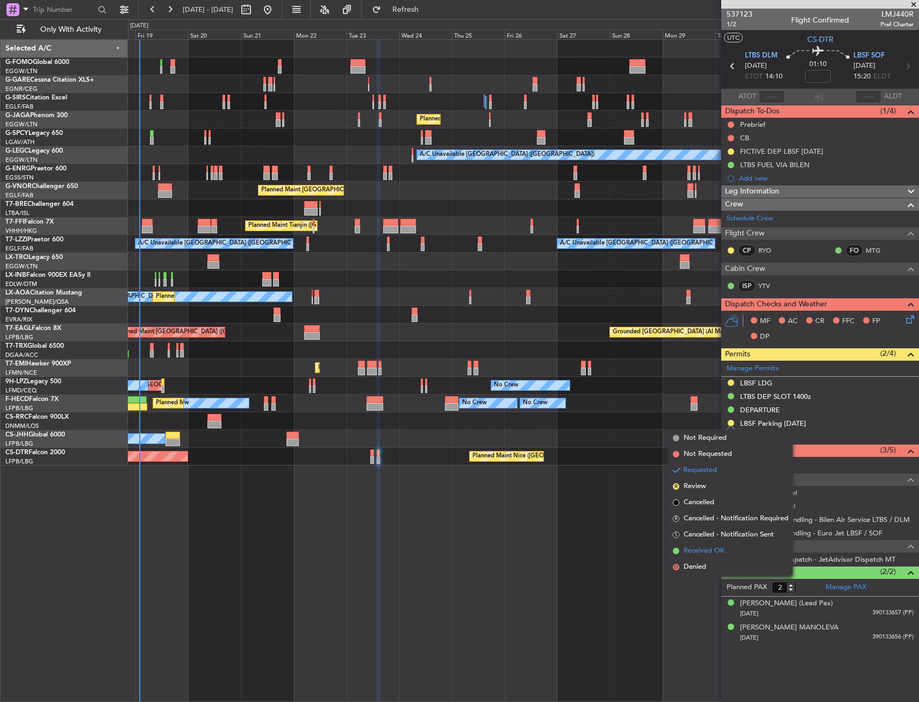
click at [710, 545] on li "Received OK" at bounding box center [731, 551] width 124 height 16
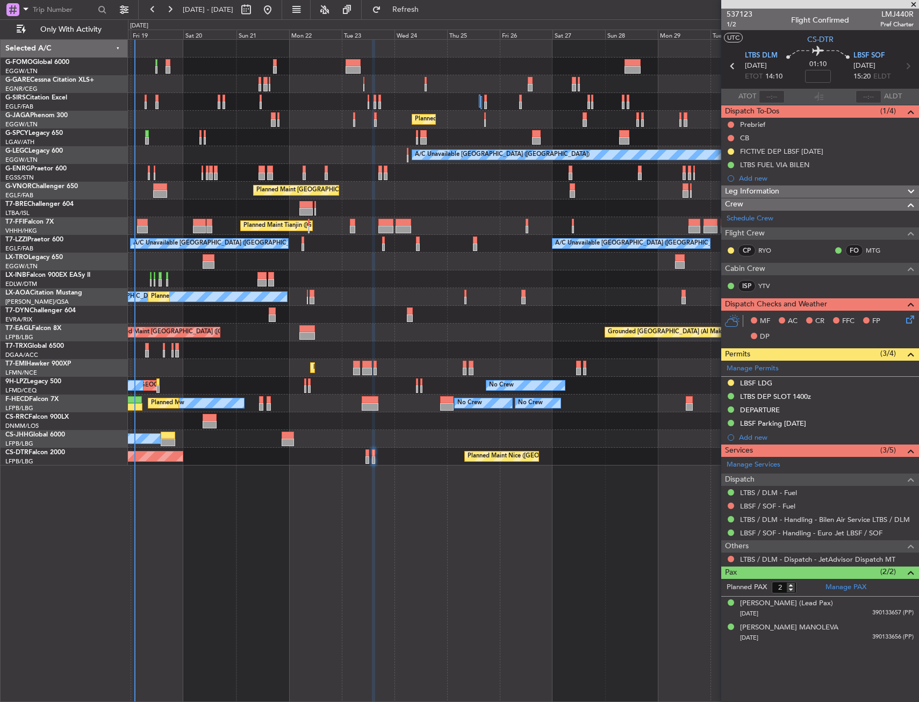
click at [418, 300] on div "No Crew Nice (Côte d'Azur Airport) Planned Maint Nice (Côte d'Azur Airport) No …" at bounding box center [523, 297] width 791 height 18
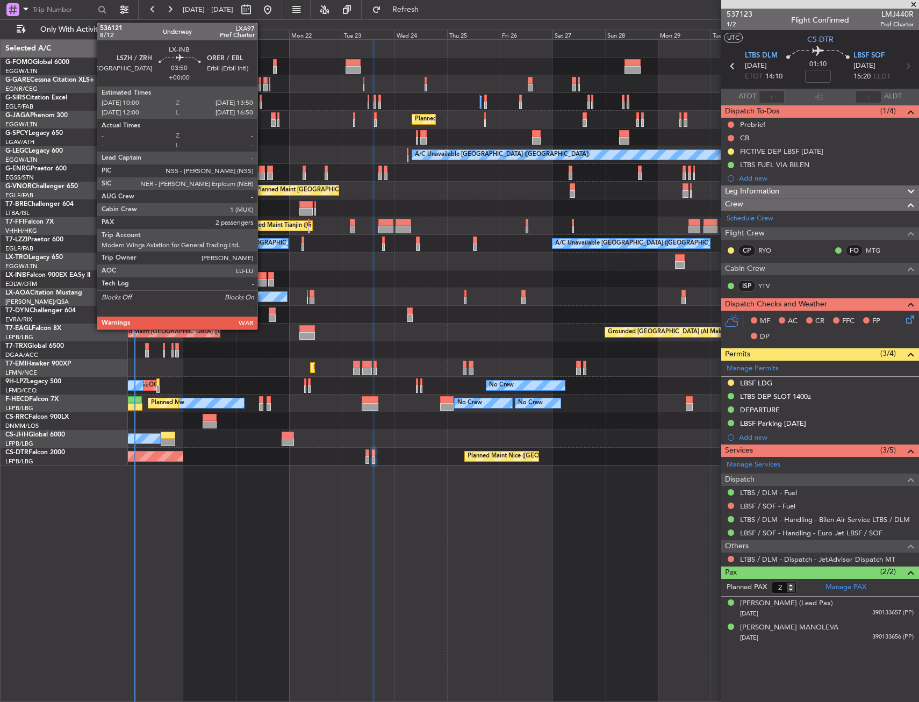
click at [262, 280] on div at bounding box center [261, 283] width 9 height 8
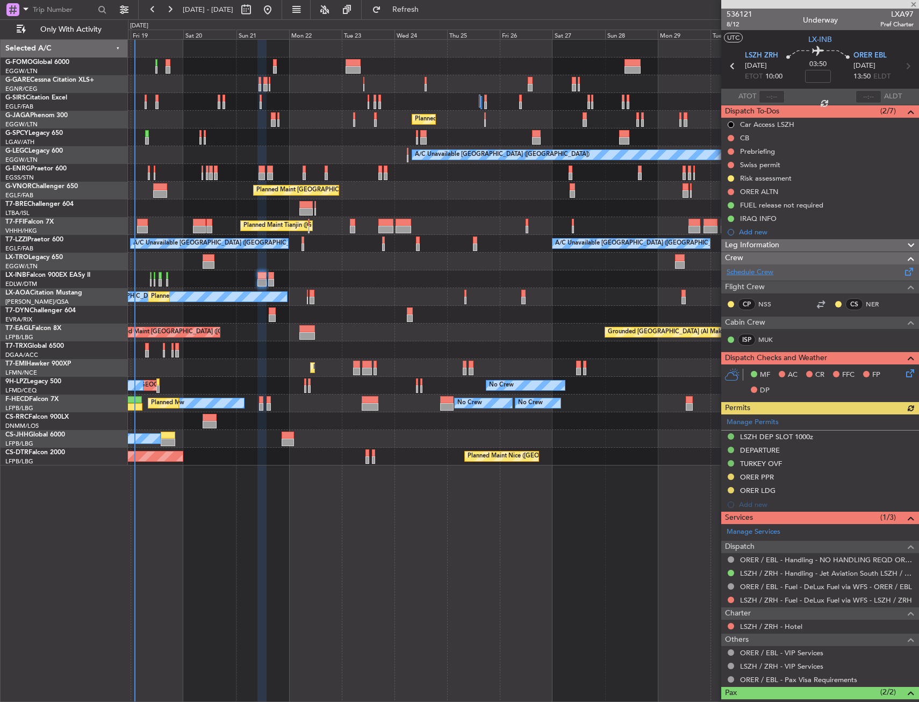
click at [738, 269] on link "Schedule Crew" at bounding box center [750, 272] width 47 height 11
click at [904, 370] on icon at bounding box center [908, 371] width 9 height 9
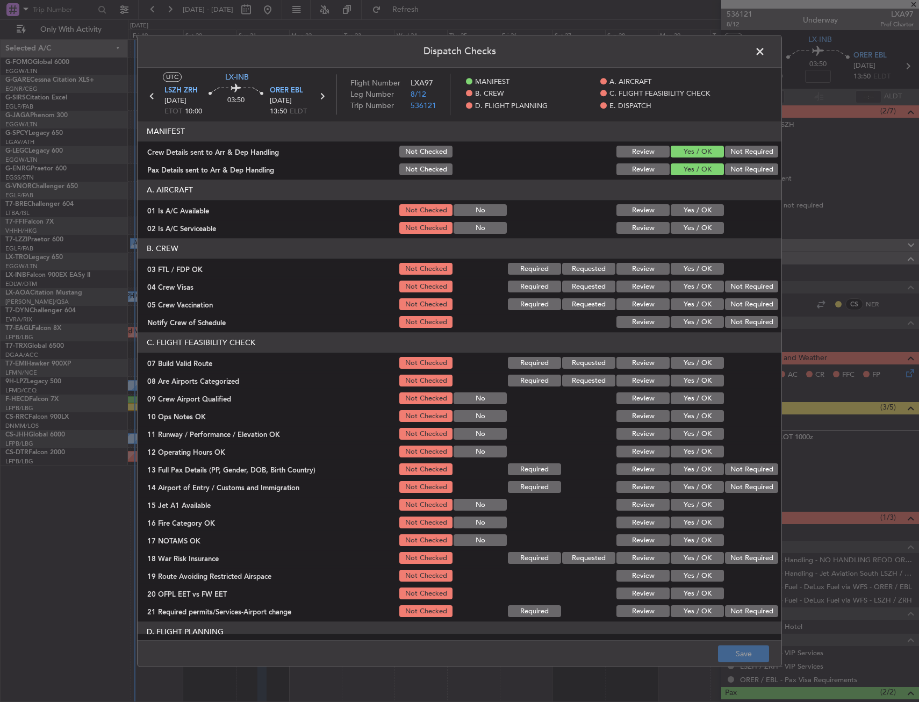
drag, startPoint x: 692, startPoint y: 264, endPoint x: 703, endPoint y: 273, distance: 13.8
click at [693, 266] on button "Yes / OK" at bounding box center [697, 269] width 53 height 12
click at [733, 285] on button "Not Required" at bounding box center [751, 287] width 53 height 12
click at [728, 304] on button "Not Required" at bounding box center [751, 305] width 53 height 12
click at [703, 318] on button "Yes / OK" at bounding box center [697, 323] width 53 height 12
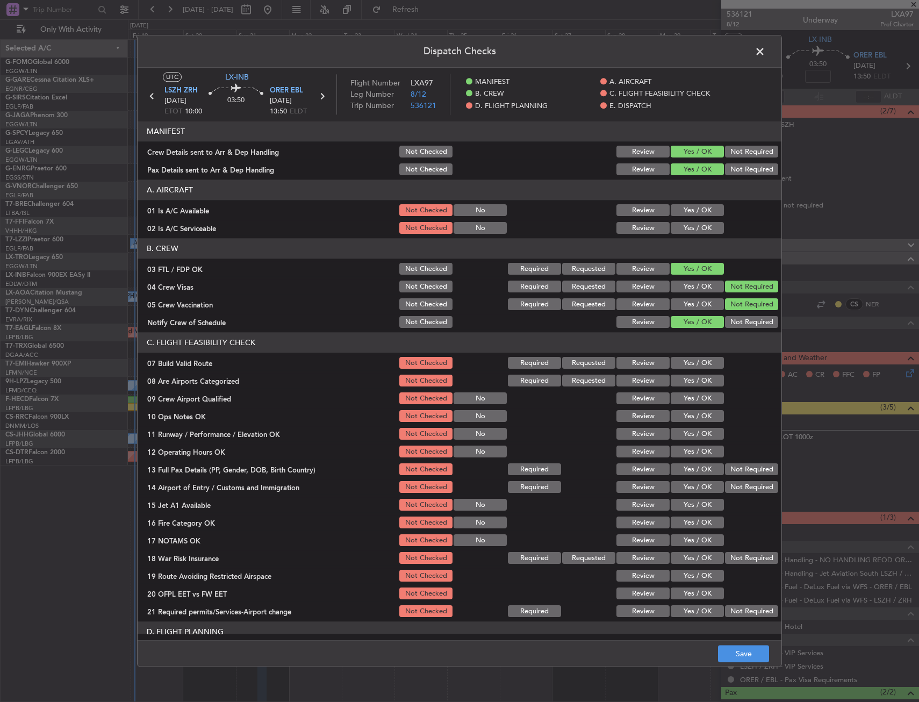
click at [677, 382] on button "Yes / OK" at bounding box center [697, 381] width 53 height 12
click at [684, 398] on button "Yes / OK" at bounding box center [697, 399] width 53 height 12
click at [688, 204] on div "Yes / OK" at bounding box center [696, 210] width 54 height 15
click at [690, 214] on button "Yes / OK" at bounding box center [697, 211] width 53 height 12
click at [691, 229] on button "Yes / OK" at bounding box center [697, 229] width 53 height 12
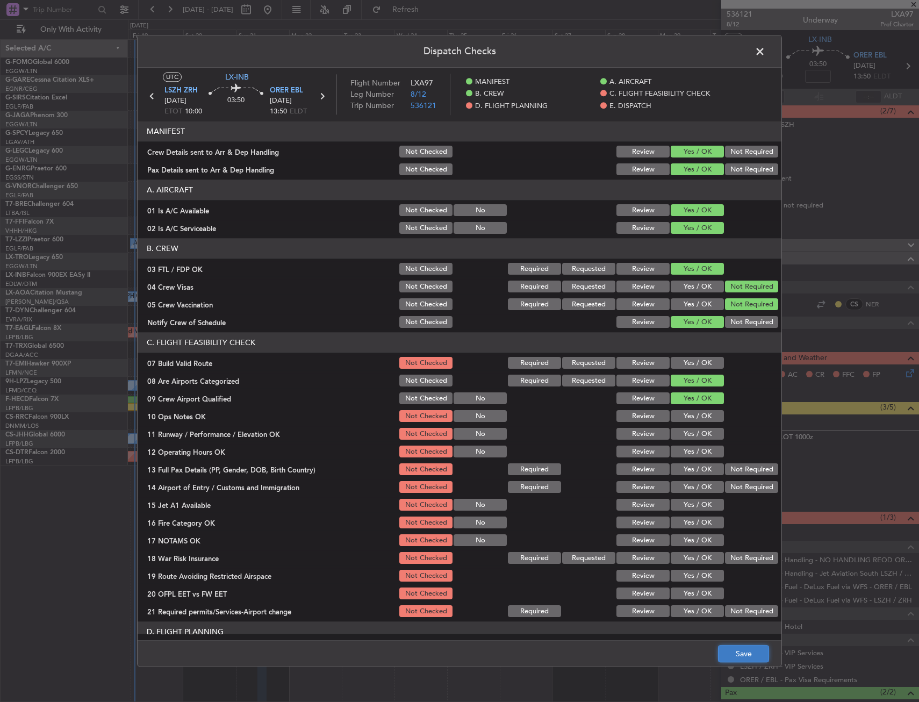
click at [731, 660] on button "Save" at bounding box center [743, 654] width 51 height 17
click at [765, 47] on span at bounding box center [765, 55] width 0 height 22
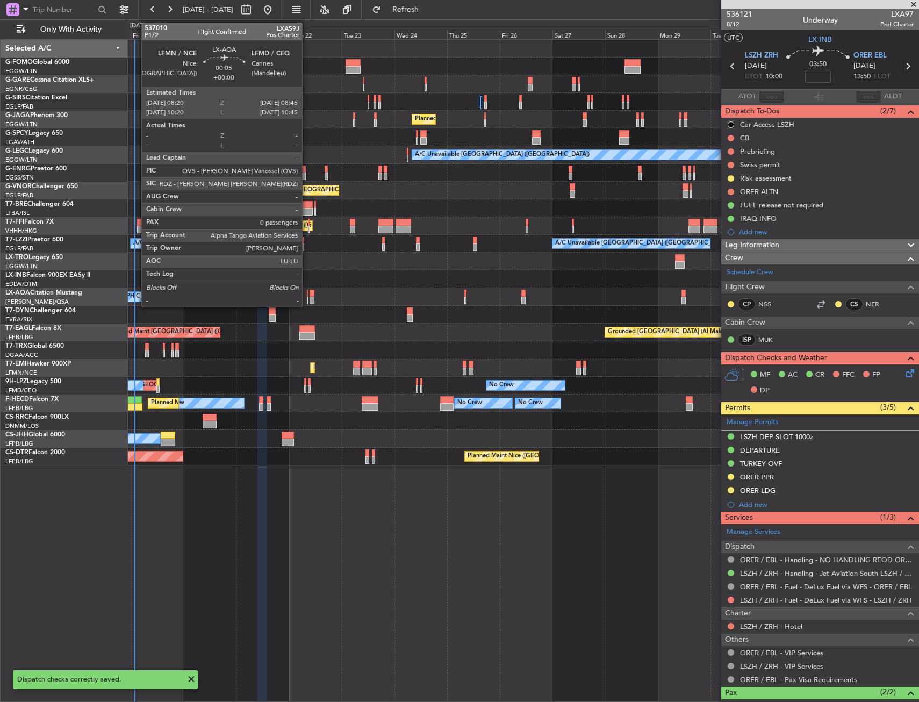
click at [307, 300] on div at bounding box center [307, 301] width 1 height 8
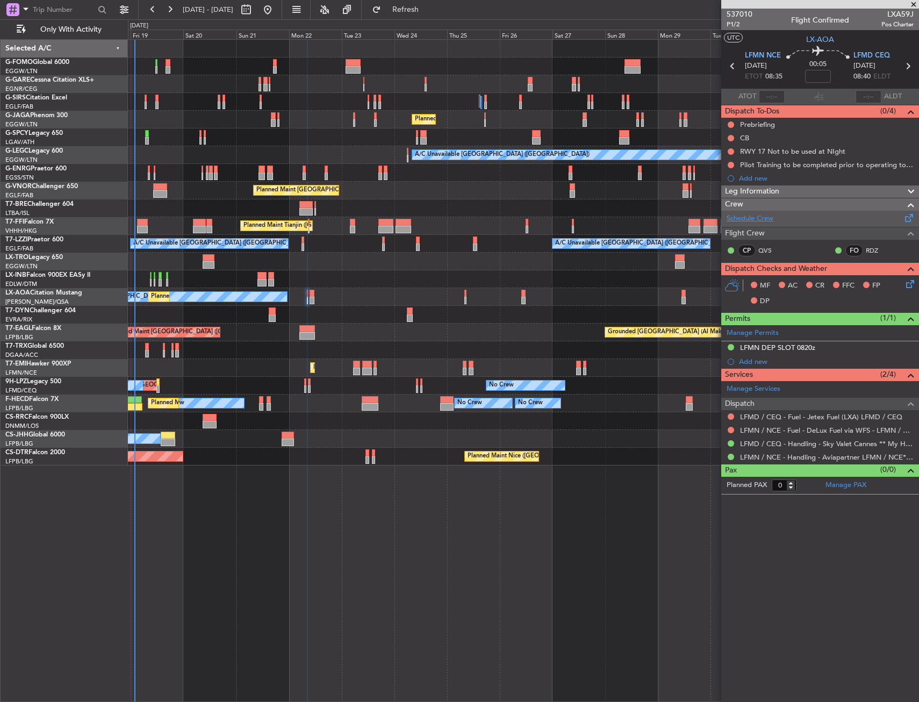
click at [746, 216] on link "Schedule Crew" at bounding box center [750, 218] width 47 height 11
click at [782, 54] on div "LFMN NCE 22/09/2025 ETOT 08:35" at bounding box center [764, 67] width 38 height 32
click at [775, 54] on span "LFMN NCE" at bounding box center [763, 56] width 36 height 11
click at [882, 52] on span "LFMD CEQ" at bounding box center [872, 56] width 37 height 11
click at [909, 283] on icon at bounding box center [908, 282] width 9 height 9
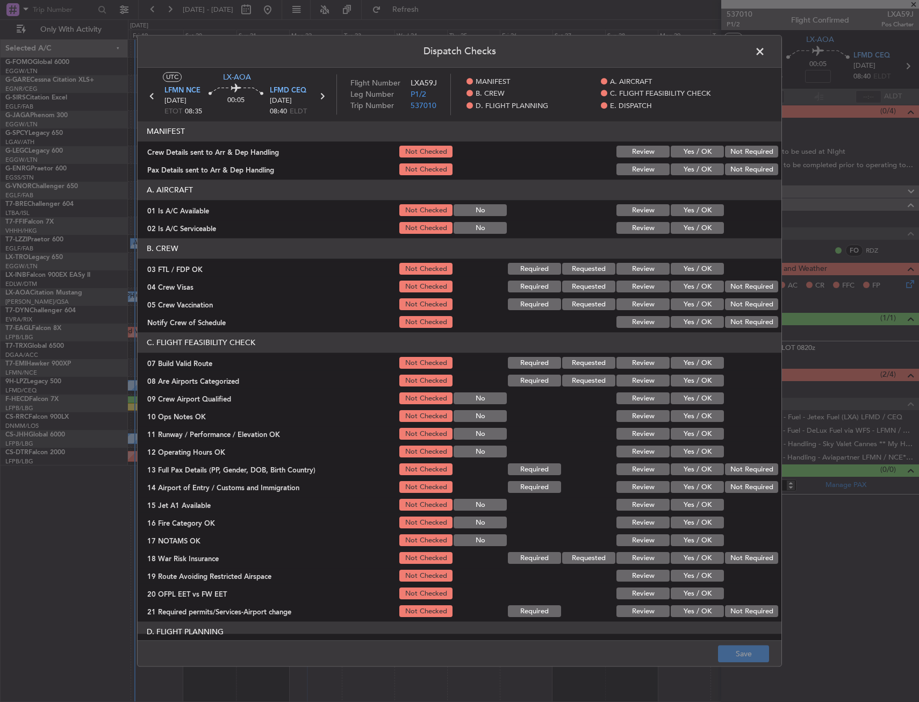
click at [693, 211] on button "Yes / OK" at bounding box center [697, 211] width 53 height 12
click at [690, 227] on button "Yes / OK" at bounding box center [697, 229] width 53 height 12
click at [689, 271] on button "Yes / OK" at bounding box center [697, 269] width 53 height 12
drag, startPoint x: 734, startPoint y: 286, endPoint x: 732, endPoint y: 293, distance: 7.3
click at [734, 287] on button "Not Required" at bounding box center [751, 287] width 53 height 12
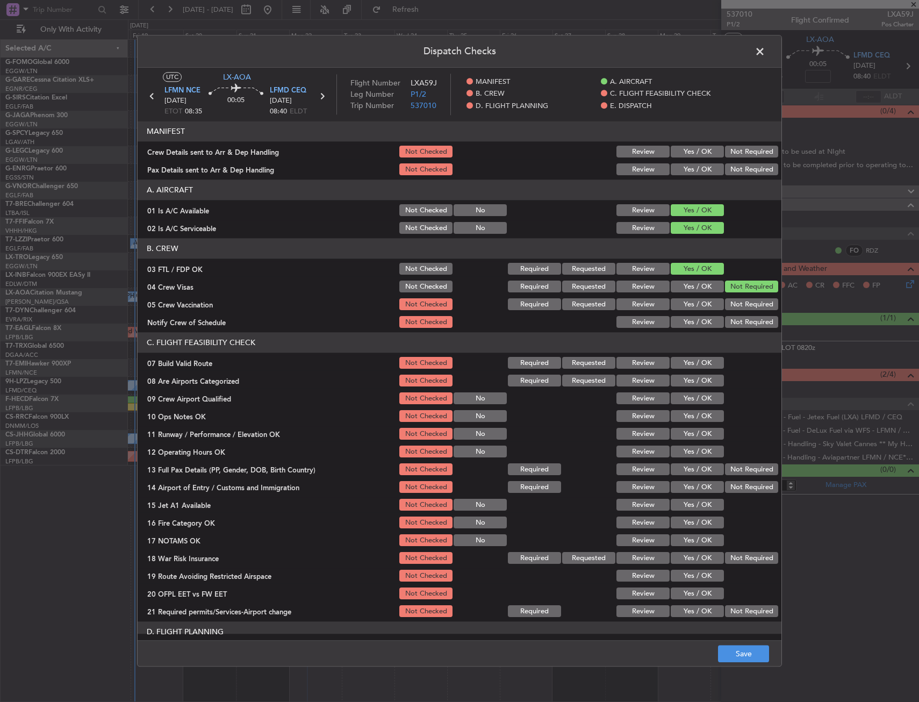
click at [733, 301] on button "Not Required" at bounding box center [751, 305] width 53 height 12
drag, startPoint x: 701, startPoint y: 317, endPoint x: 696, endPoint y: 332, distance: 16.2
click at [701, 318] on button "Yes / OK" at bounding box center [697, 323] width 53 height 12
click at [692, 381] on button "Yes / OK" at bounding box center [697, 381] width 53 height 12
click at [689, 397] on button "Yes / OK" at bounding box center [697, 399] width 53 height 12
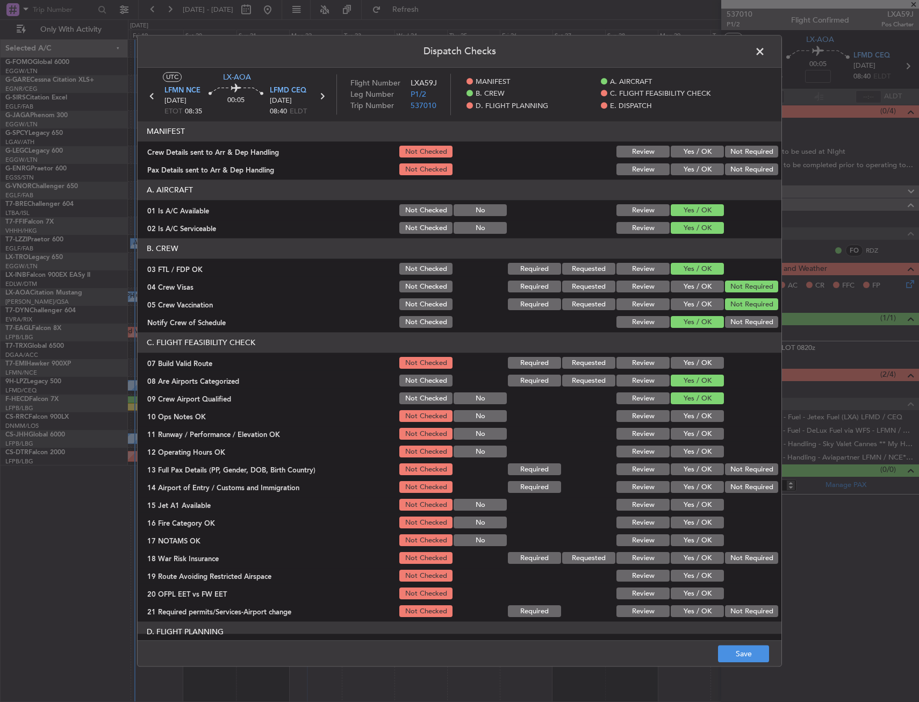
click at [728, 665] on footer "Save" at bounding box center [460, 654] width 644 height 26
click at [731, 660] on button "Save" at bounding box center [743, 654] width 51 height 17
click at [765, 53] on span at bounding box center [765, 55] width 0 height 22
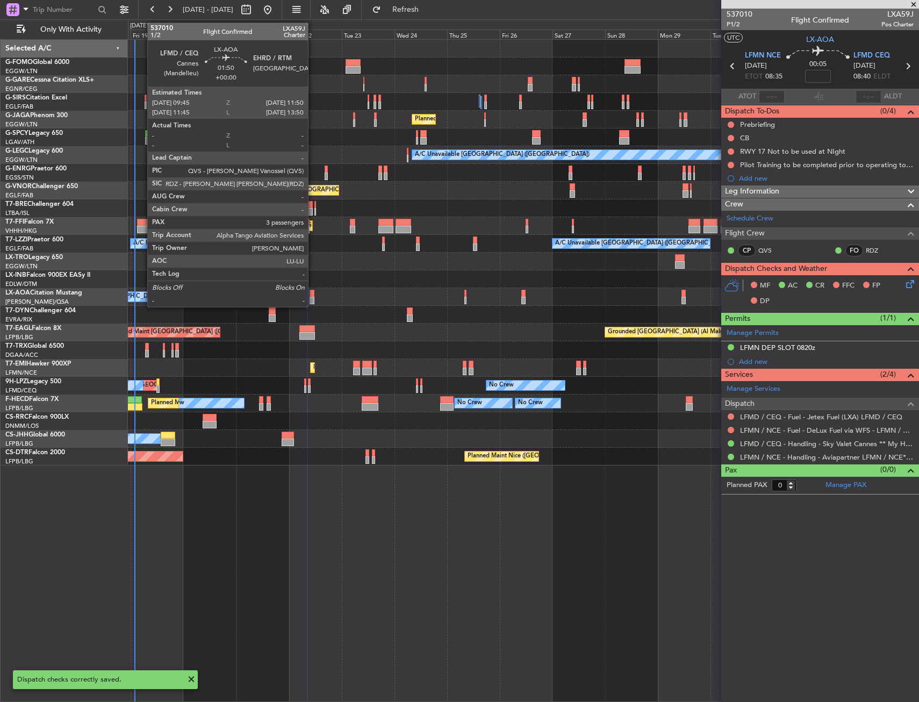
click at [313, 296] on div at bounding box center [312, 294] width 5 height 8
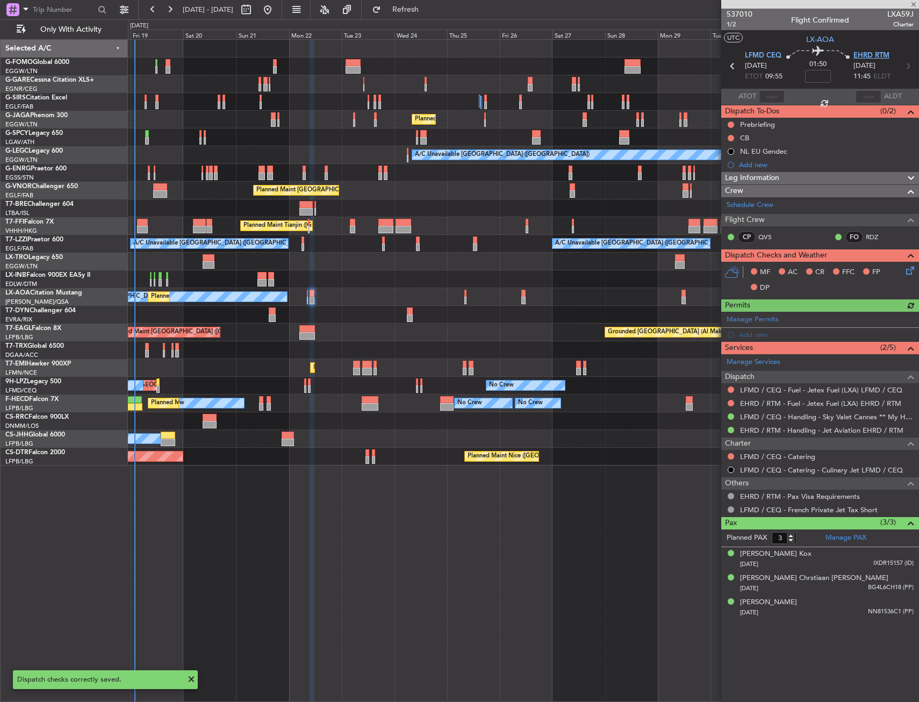
click at [857, 55] on span "EHRD RTM" at bounding box center [872, 56] width 36 height 11
click at [906, 271] on icon at bounding box center [908, 268] width 9 height 9
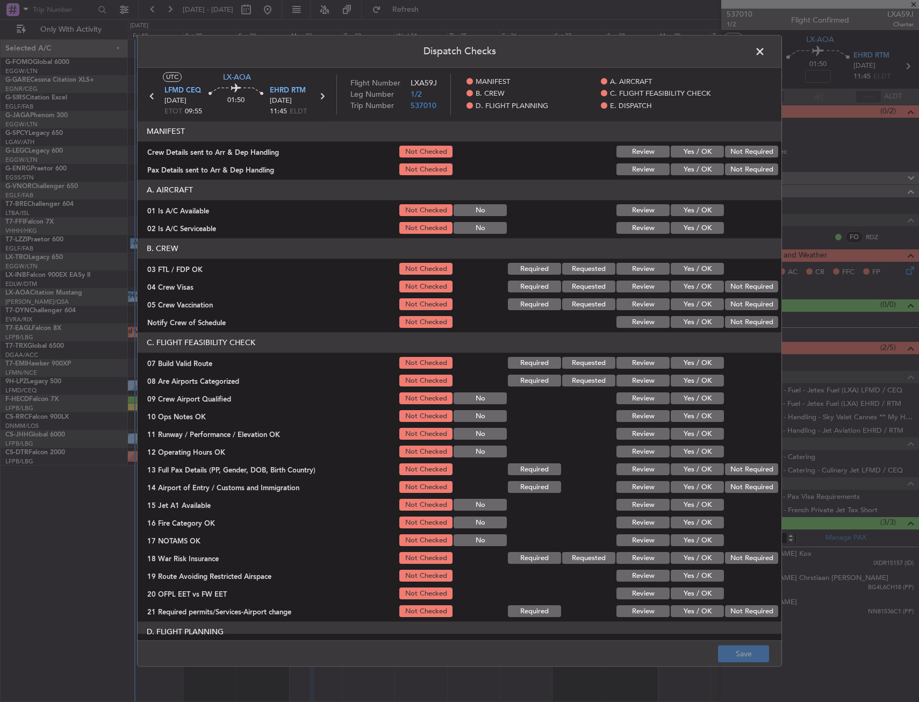
click at [689, 203] on div "Yes / OK" at bounding box center [696, 210] width 54 height 15
click at [693, 211] on button "Yes / OK" at bounding box center [697, 211] width 53 height 12
drag, startPoint x: 693, startPoint y: 226, endPoint x: 692, endPoint y: 252, distance: 25.8
click at [693, 227] on button "Yes / OK" at bounding box center [697, 229] width 53 height 12
click at [692, 274] on button "Yes / OK" at bounding box center [697, 269] width 53 height 12
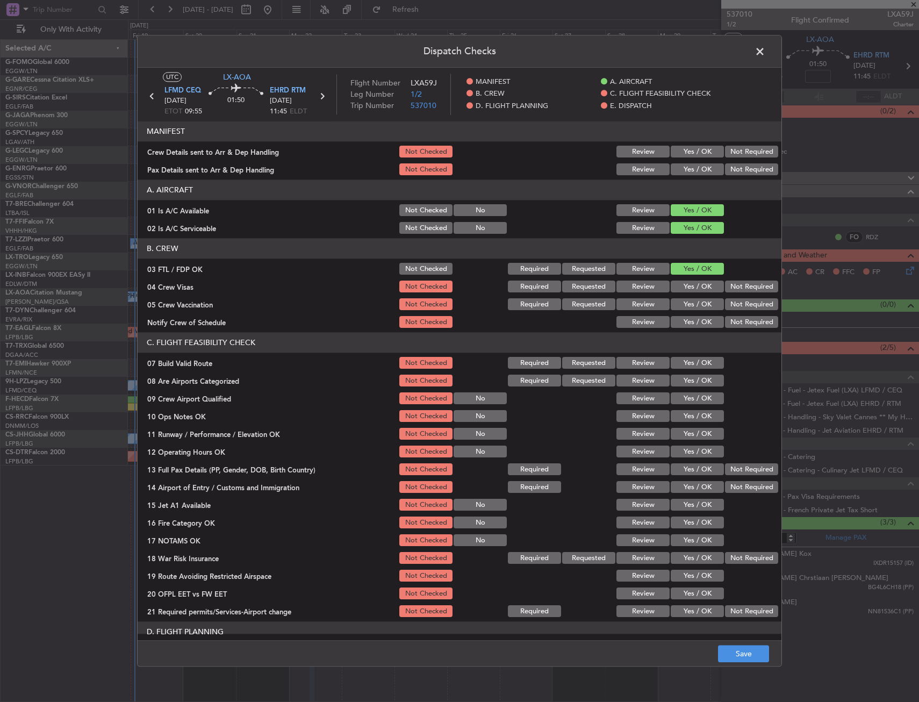
drag, startPoint x: 739, startPoint y: 286, endPoint x: 735, endPoint y: 299, distance: 13.3
click at [739, 290] on button "Not Required" at bounding box center [751, 287] width 53 height 12
click at [734, 302] on button "Not Required" at bounding box center [751, 305] width 53 height 12
click at [692, 322] on button "Yes / OK" at bounding box center [697, 323] width 53 height 12
drag, startPoint x: 690, startPoint y: 380, endPoint x: 692, endPoint y: 396, distance: 16.3
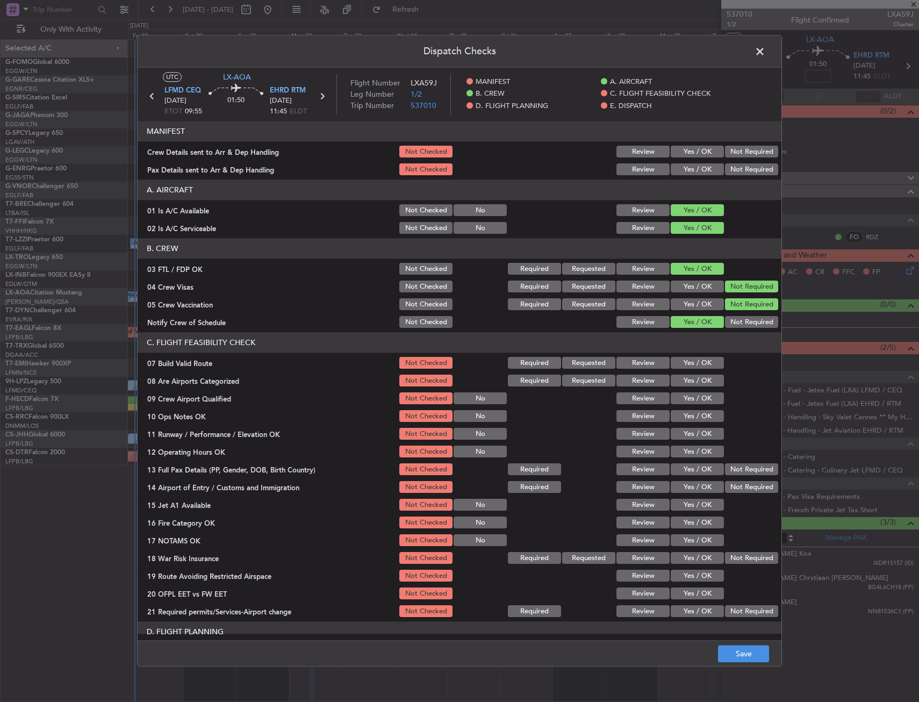
click at [690, 381] on button "Yes / OK" at bounding box center [697, 381] width 53 height 12
click at [692, 398] on button "Yes / OK" at bounding box center [697, 399] width 53 height 12
click at [734, 659] on button "Save" at bounding box center [743, 654] width 51 height 17
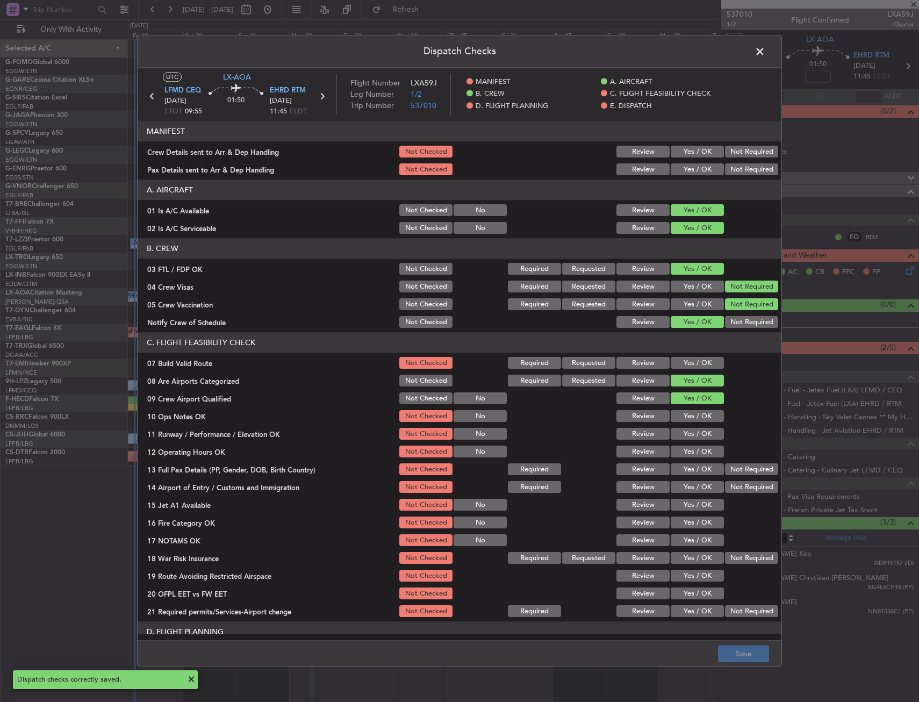
click at [765, 52] on span at bounding box center [765, 55] width 0 height 22
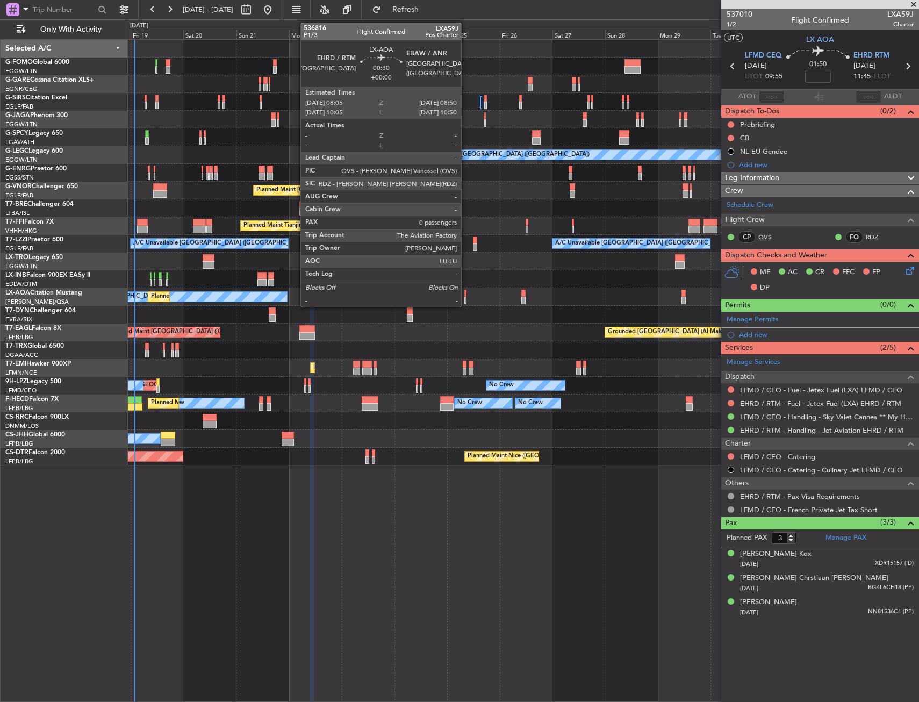
click at [466, 297] on div at bounding box center [465, 301] width 2 height 8
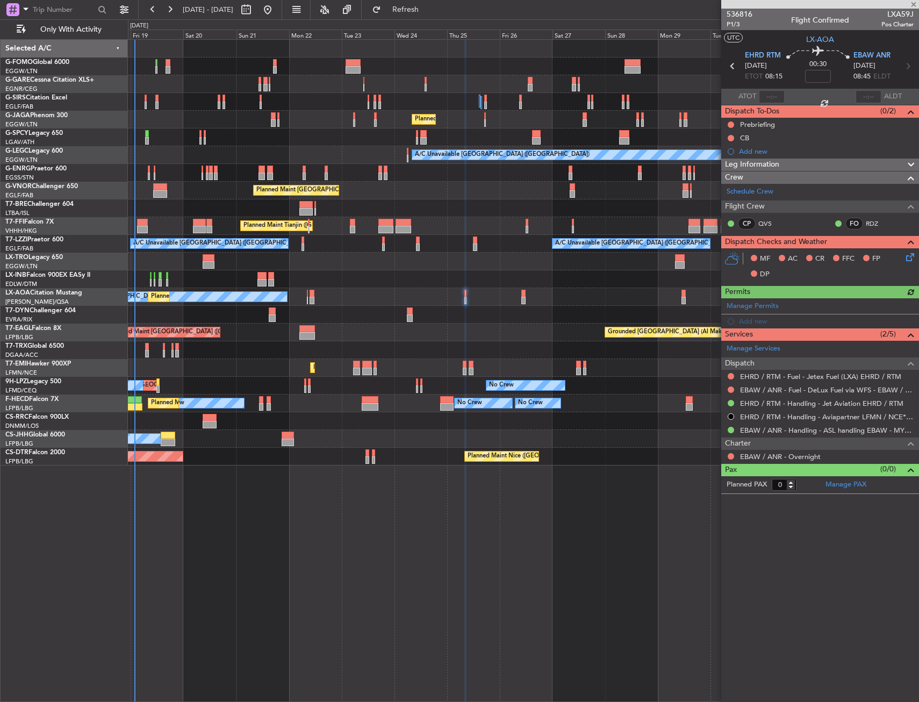
click at [876, 61] on span "[DATE]" at bounding box center [865, 66] width 22 height 11
click at [880, 56] on span "EBAW ANR" at bounding box center [872, 56] width 37 height 11
click at [765, 193] on link "Schedule Crew" at bounding box center [750, 192] width 47 height 11
click at [909, 255] on icon at bounding box center [908, 255] width 9 height 9
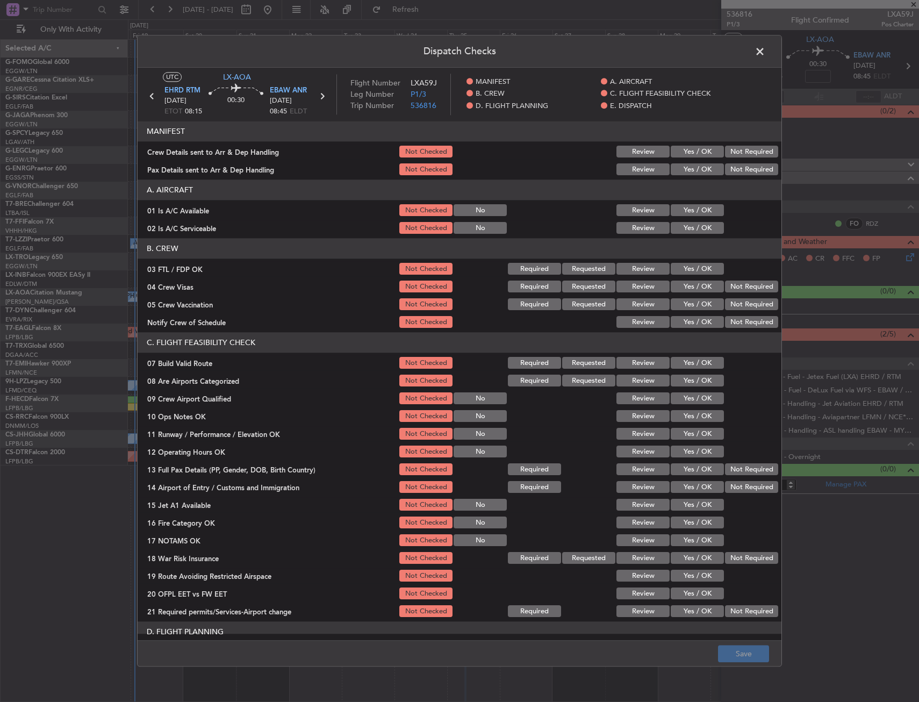
click at [684, 209] on button "Yes / OK" at bounding box center [697, 211] width 53 height 12
click at [688, 223] on button "Yes / OK" at bounding box center [697, 229] width 53 height 12
click at [690, 267] on button "Yes / OK" at bounding box center [697, 269] width 53 height 12
click at [736, 287] on button "Not Required" at bounding box center [751, 287] width 53 height 12
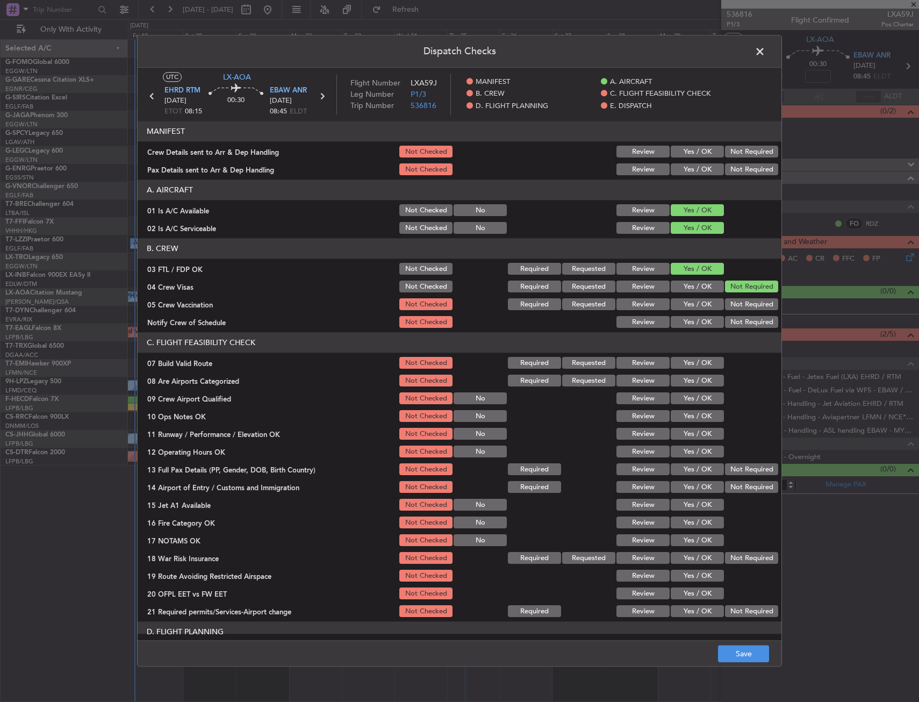
click at [733, 299] on button "Not Required" at bounding box center [751, 305] width 53 height 12
click at [692, 324] on button "Yes / OK" at bounding box center [697, 323] width 53 height 12
drag, startPoint x: 692, startPoint y: 372, endPoint x: 693, endPoint y: 379, distance: 7.1
click at [692, 374] on section "C. FLIGHT FEASIBILITY CHECK 07 Build Valid Route Not Checked Required Requested…" at bounding box center [460, 476] width 644 height 287
click at [695, 383] on button "Yes / OK" at bounding box center [697, 381] width 53 height 12
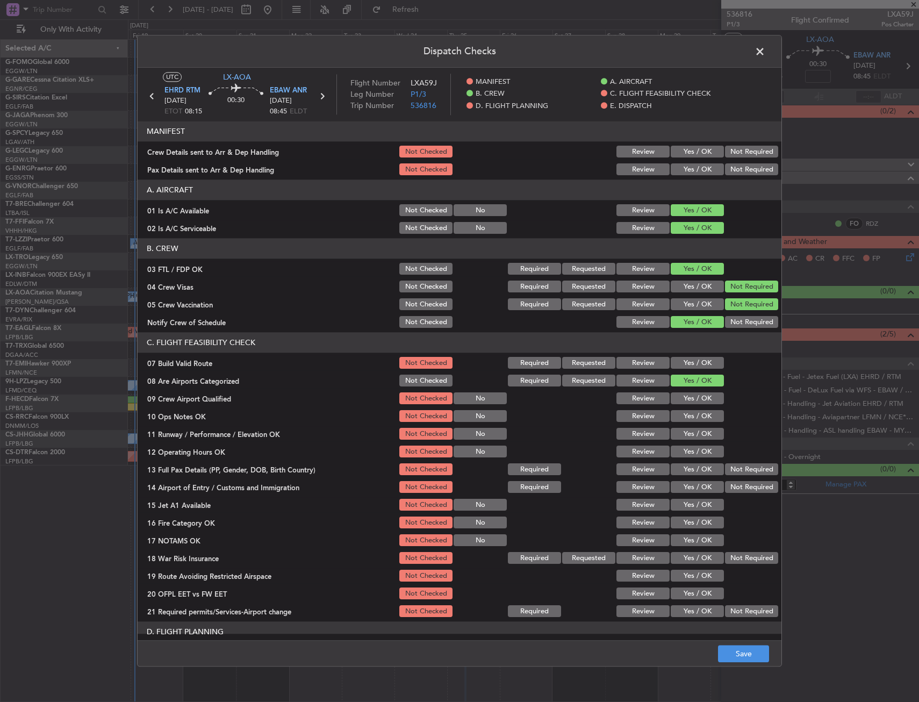
click at [695, 400] on button "Yes / OK" at bounding box center [697, 399] width 53 height 12
click at [728, 652] on button "Save" at bounding box center [743, 654] width 51 height 17
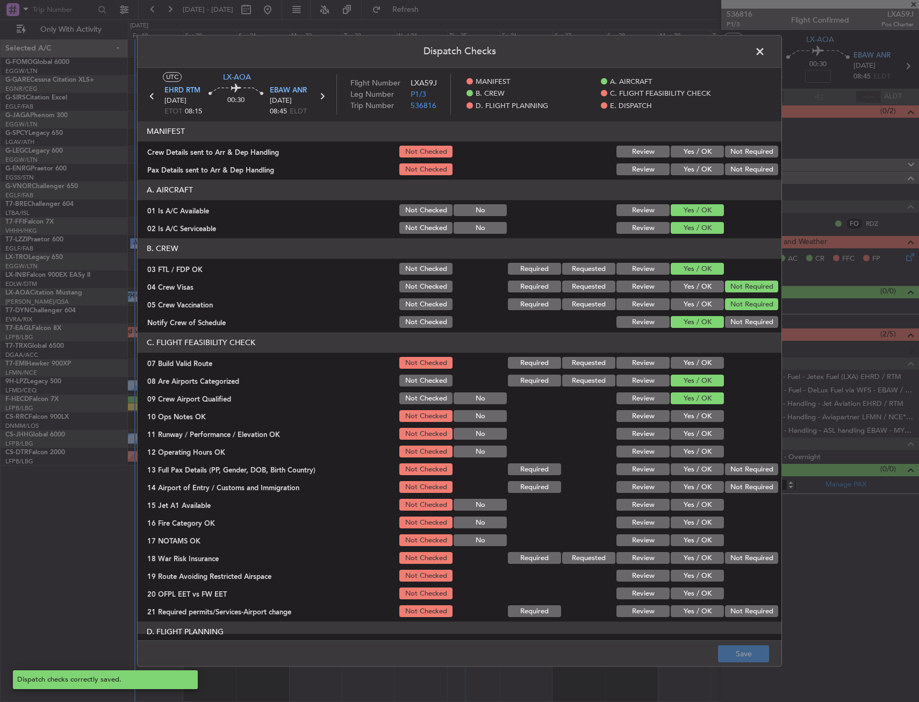
click at [765, 51] on span at bounding box center [765, 55] width 0 height 22
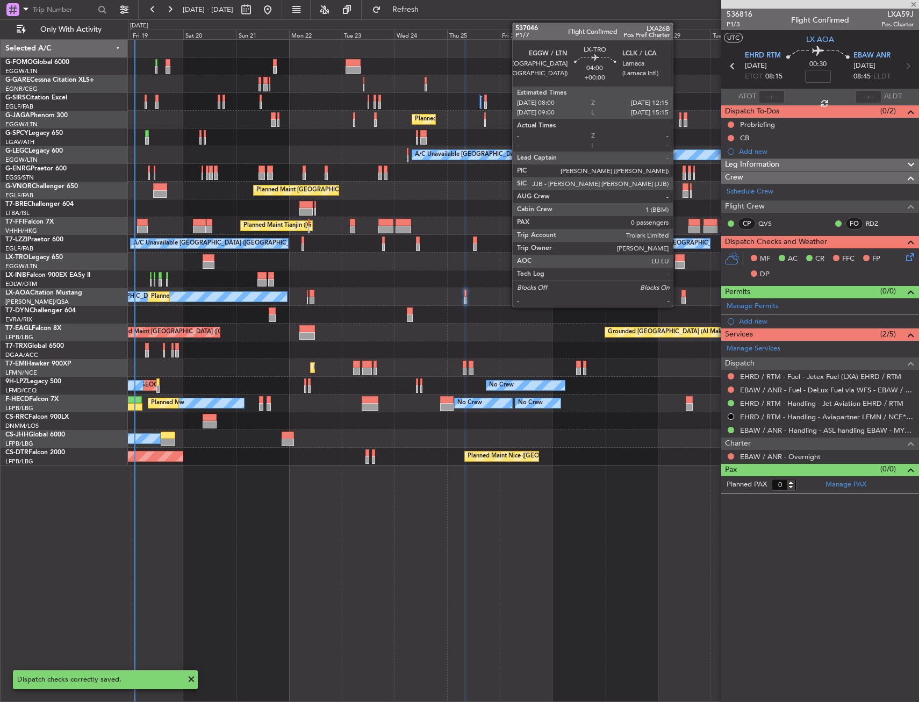
type input "2"
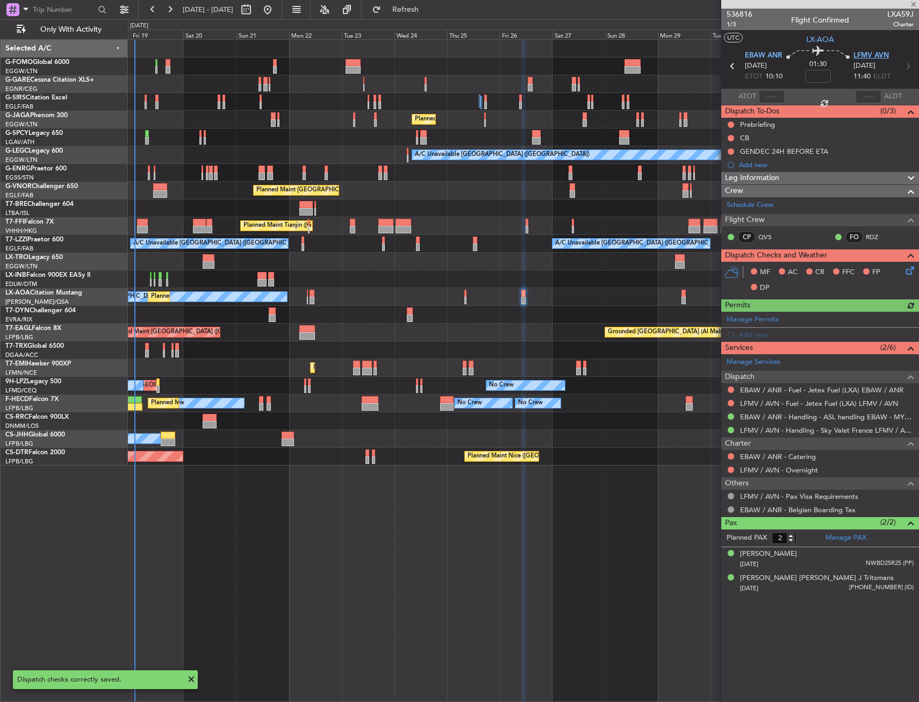
click at [856, 57] on span "LFMV AVN" at bounding box center [871, 56] width 35 height 11
click at [911, 273] on icon at bounding box center [908, 268] width 9 height 9
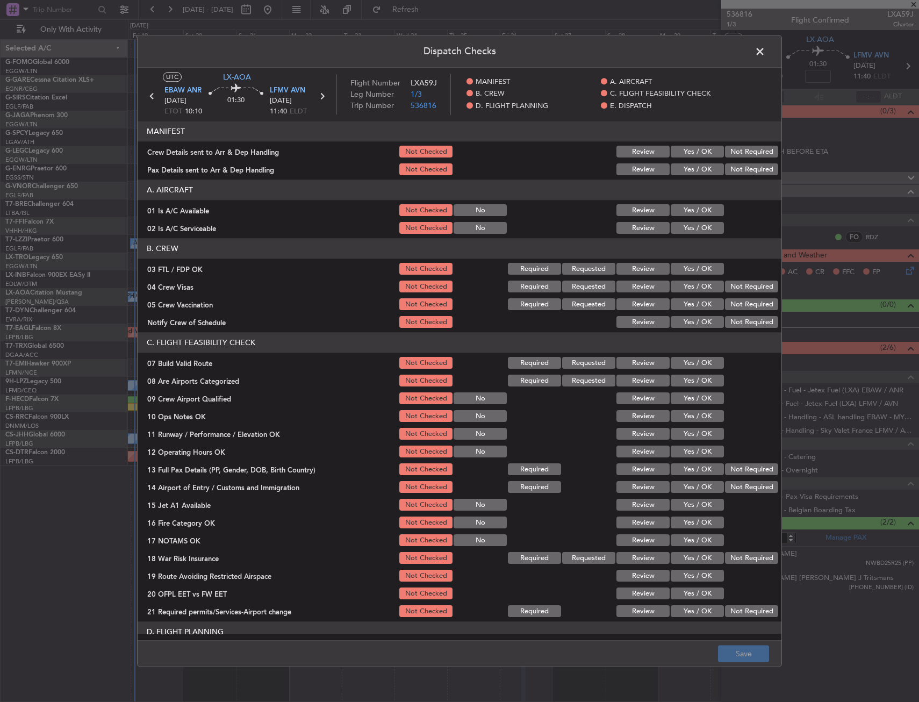
click at [695, 269] on button "Yes / OK" at bounding box center [697, 269] width 53 height 12
click at [736, 285] on button "Not Required" at bounding box center [751, 287] width 53 height 12
click at [737, 300] on button "Not Required" at bounding box center [751, 305] width 53 height 12
click at [689, 320] on button "Yes / OK" at bounding box center [697, 323] width 53 height 12
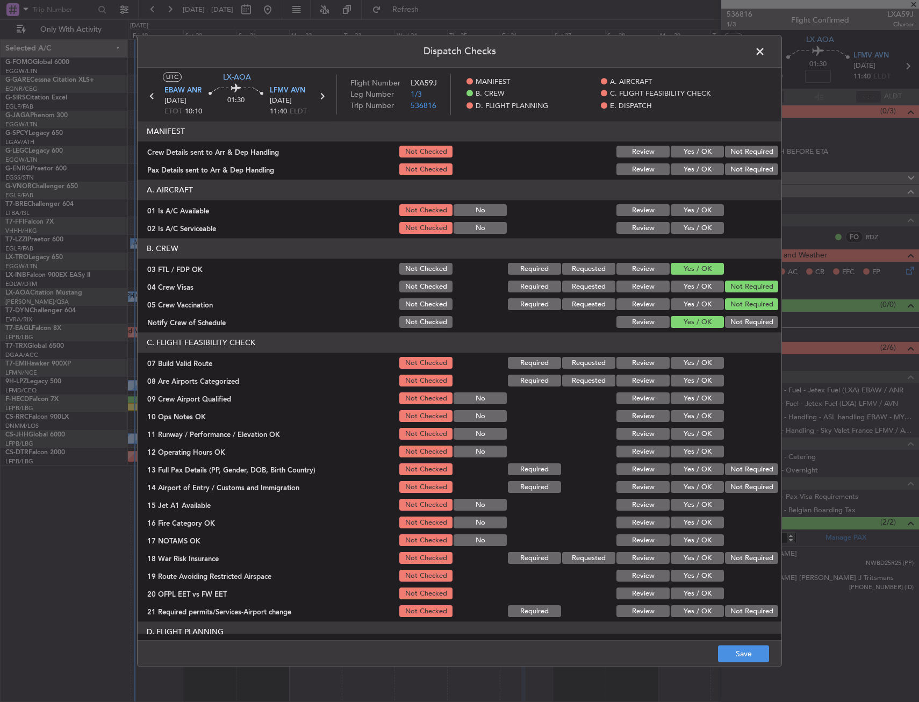
drag, startPoint x: 677, startPoint y: 204, endPoint x: 684, endPoint y: 223, distance: 19.9
click at [678, 205] on button "Yes / OK" at bounding box center [697, 211] width 53 height 12
click at [685, 224] on button "Yes / OK" at bounding box center [697, 229] width 53 height 12
click at [583, 380] on button "Requested" at bounding box center [588, 381] width 53 height 12
click at [677, 397] on button "Yes / OK" at bounding box center [697, 399] width 53 height 12
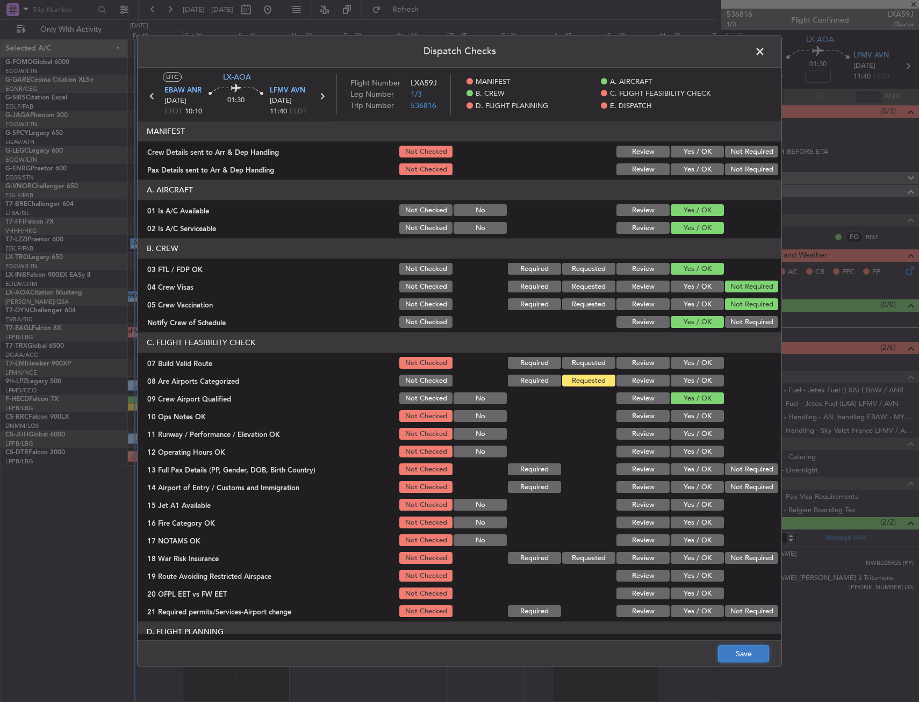
click at [746, 652] on button "Save" at bounding box center [743, 654] width 51 height 17
click at [765, 50] on span at bounding box center [765, 55] width 0 height 22
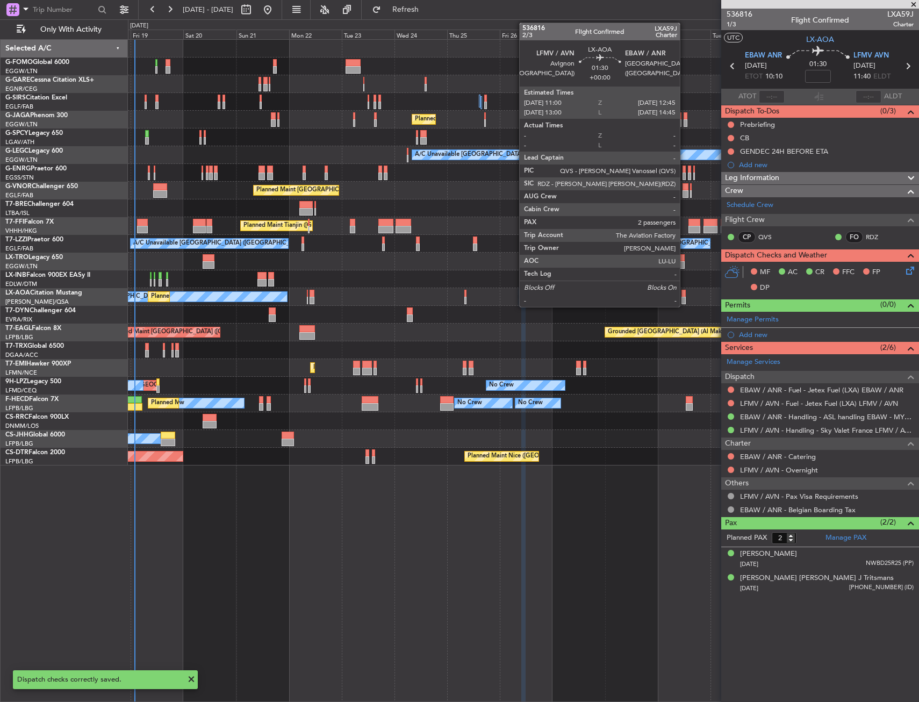
click at [685, 300] on div at bounding box center [684, 301] width 4 height 8
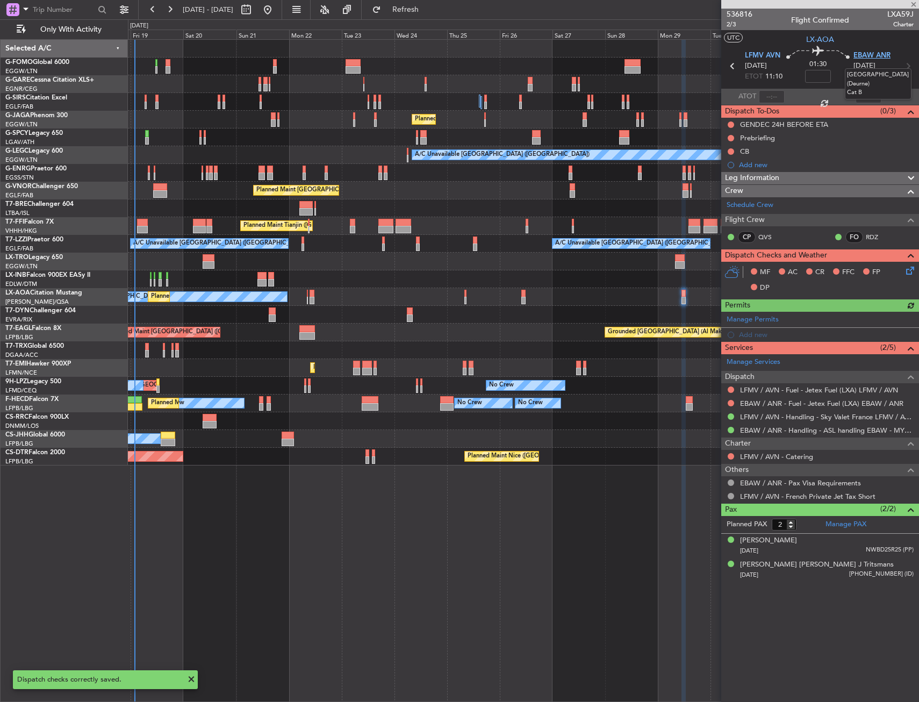
click at [867, 56] on span "EBAW ANR" at bounding box center [872, 56] width 37 height 11
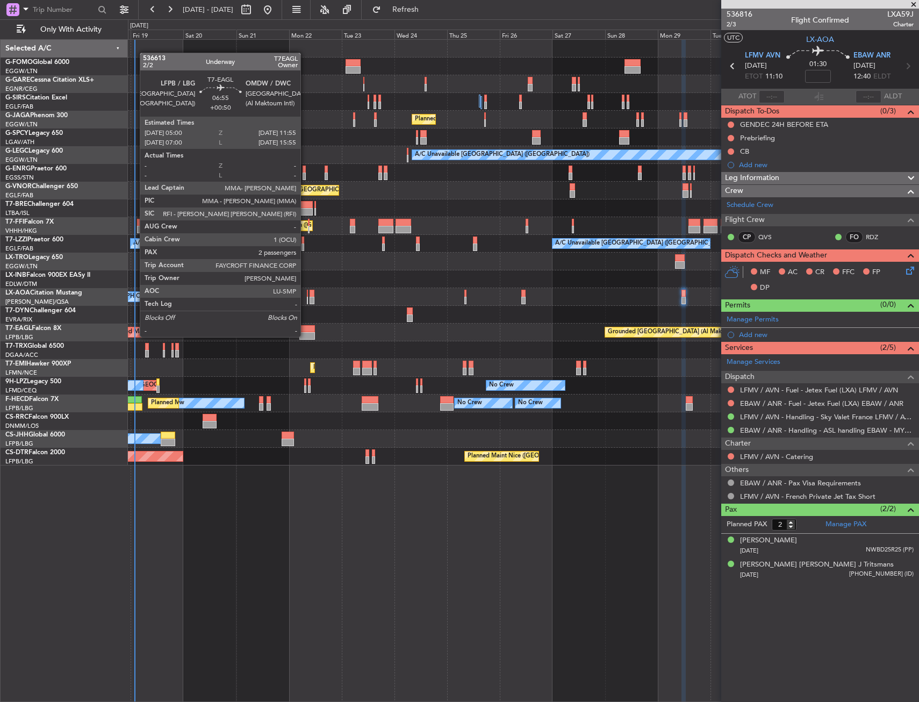
click at [305, 336] on div at bounding box center [307, 336] width 16 height 8
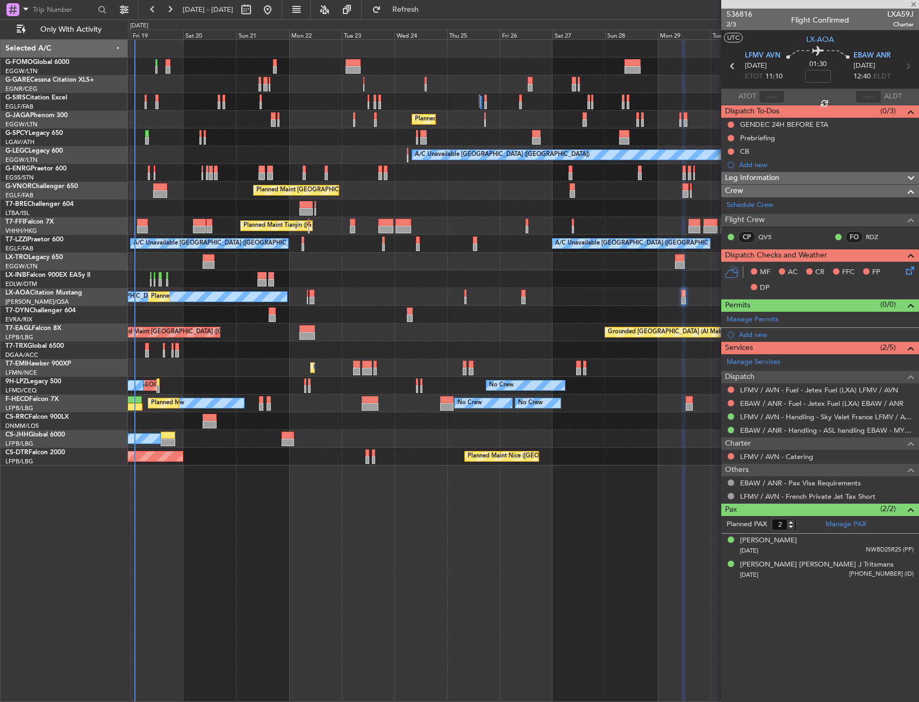
type input "+00:50"
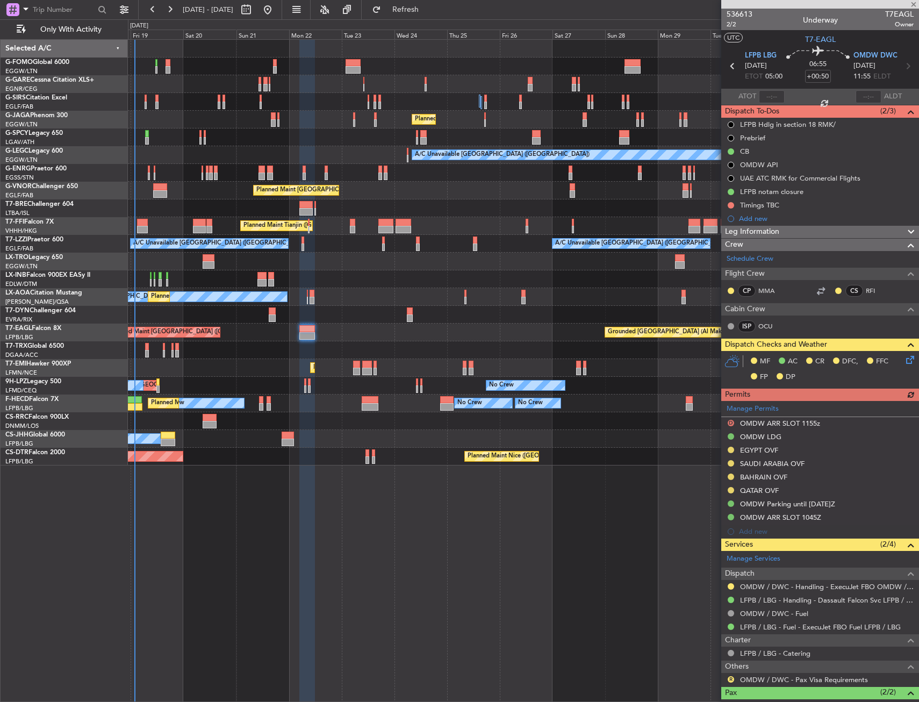
click at [904, 360] on icon at bounding box center [908, 358] width 9 height 9
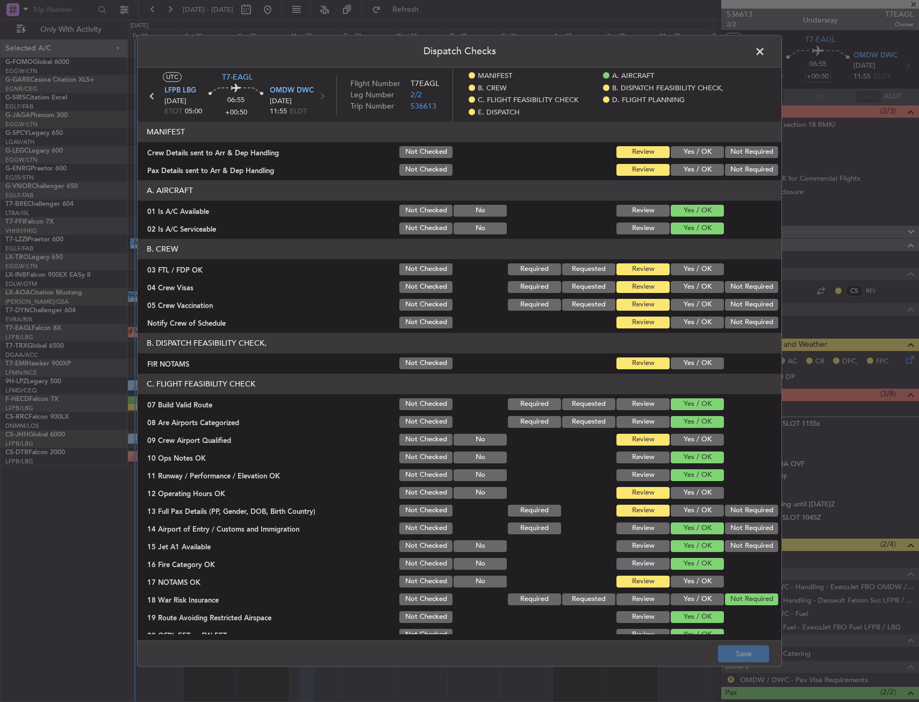
click at [765, 51] on span at bounding box center [765, 55] width 0 height 22
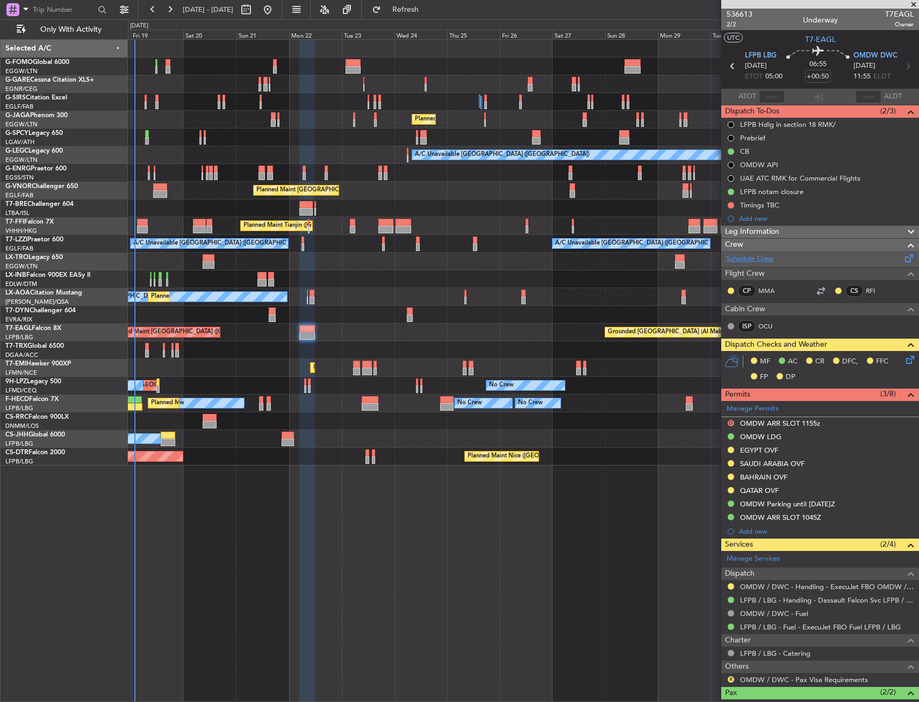
click at [744, 257] on link "Schedule Crew" at bounding box center [750, 259] width 47 height 11
click at [904, 362] on icon at bounding box center [908, 358] width 9 height 9
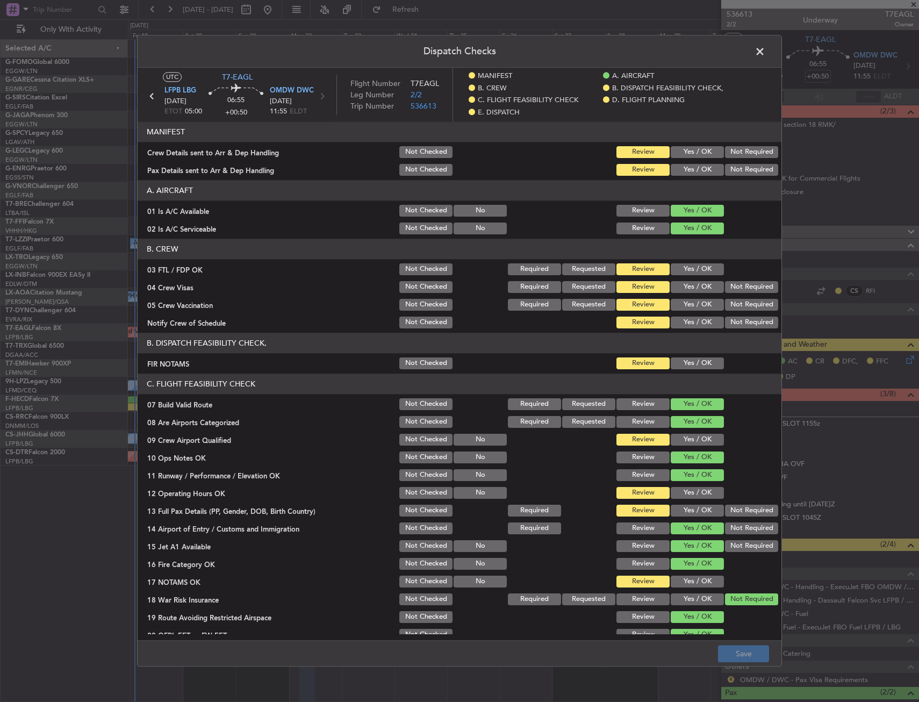
click at [681, 270] on button "Yes / OK" at bounding box center [697, 269] width 53 height 12
click at [744, 288] on button "Not Required" at bounding box center [751, 287] width 53 height 12
click at [738, 304] on button "Not Required" at bounding box center [751, 305] width 53 height 12
drag, startPoint x: 700, startPoint y: 325, endPoint x: 693, endPoint y: 346, distance: 21.9
click at [699, 325] on button "Yes / OK" at bounding box center [697, 323] width 53 height 12
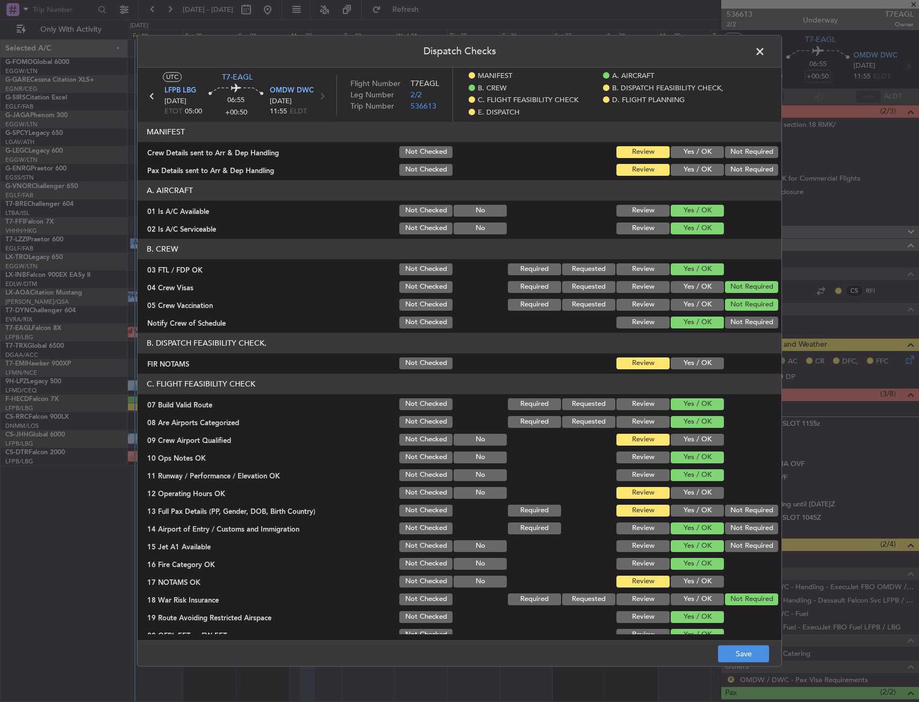
click at [692, 370] on div "Yes / OK" at bounding box center [696, 363] width 54 height 15
click at [690, 362] on button "Yes / OK" at bounding box center [697, 363] width 53 height 12
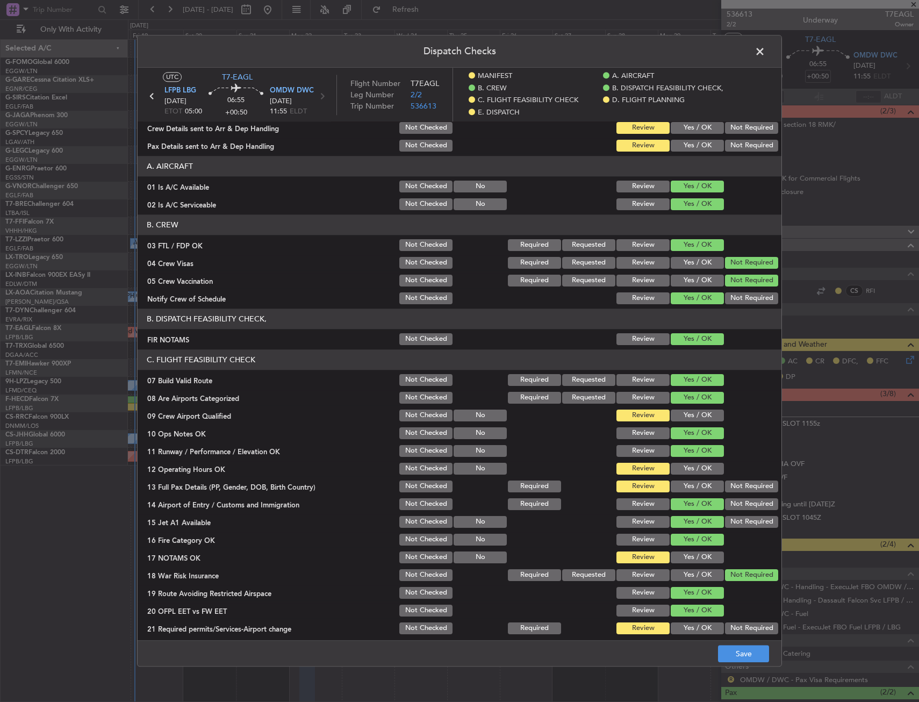
scroll to position [0, 0]
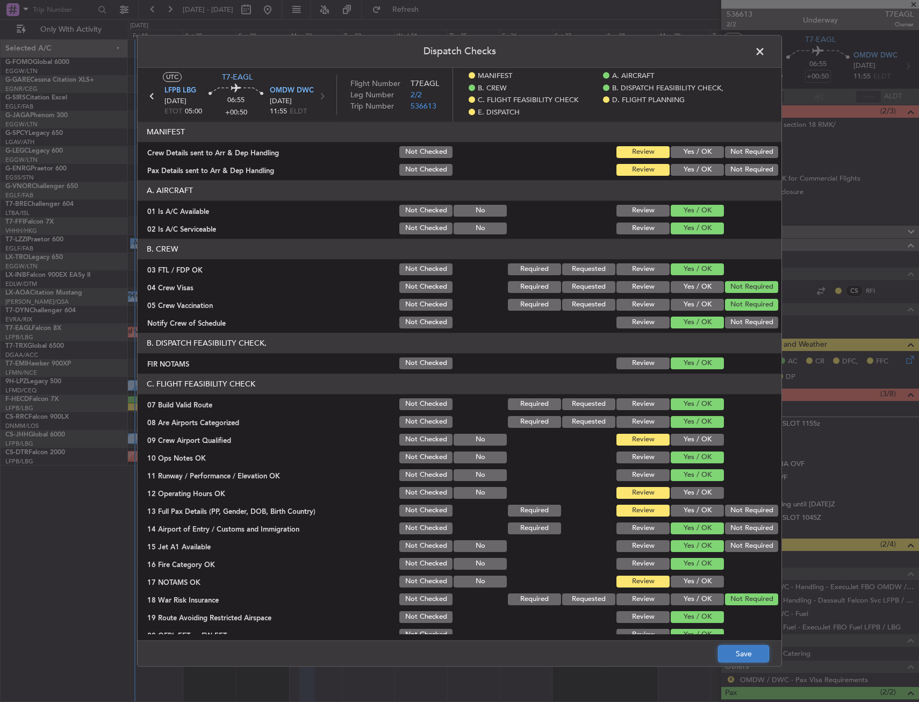
click at [757, 655] on button "Save" at bounding box center [743, 654] width 51 height 17
click at [765, 50] on span at bounding box center [765, 55] width 0 height 22
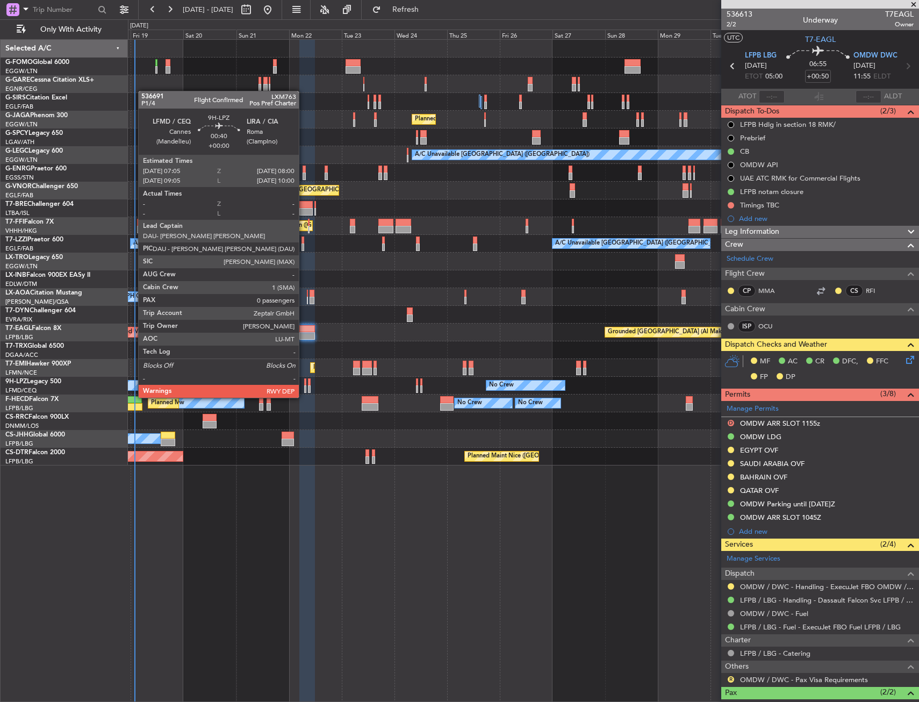
click at [304, 387] on div at bounding box center [305, 389] width 2 height 8
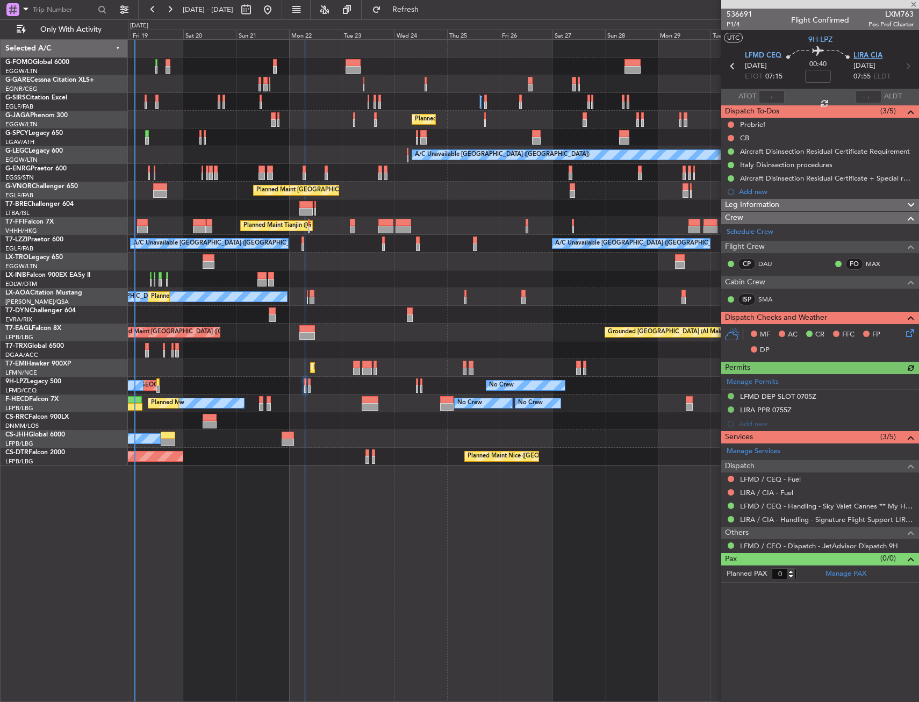
click at [877, 56] on span "LIRA CIA" at bounding box center [868, 56] width 29 height 11
click at [913, 329] on icon at bounding box center [908, 331] width 9 height 9
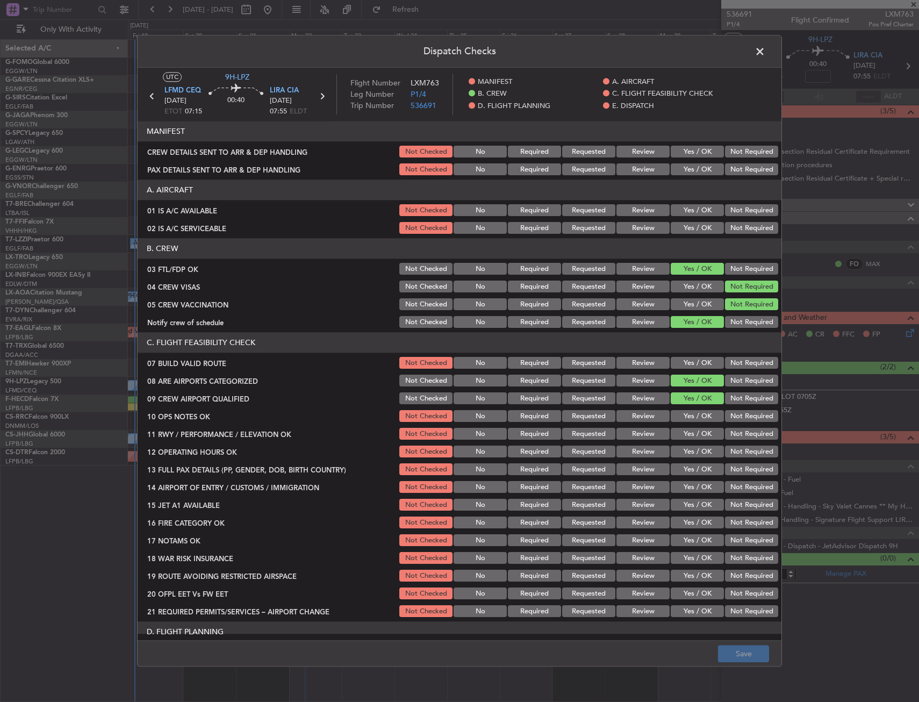
click at [765, 52] on span at bounding box center [765, 55] width 0 height 22
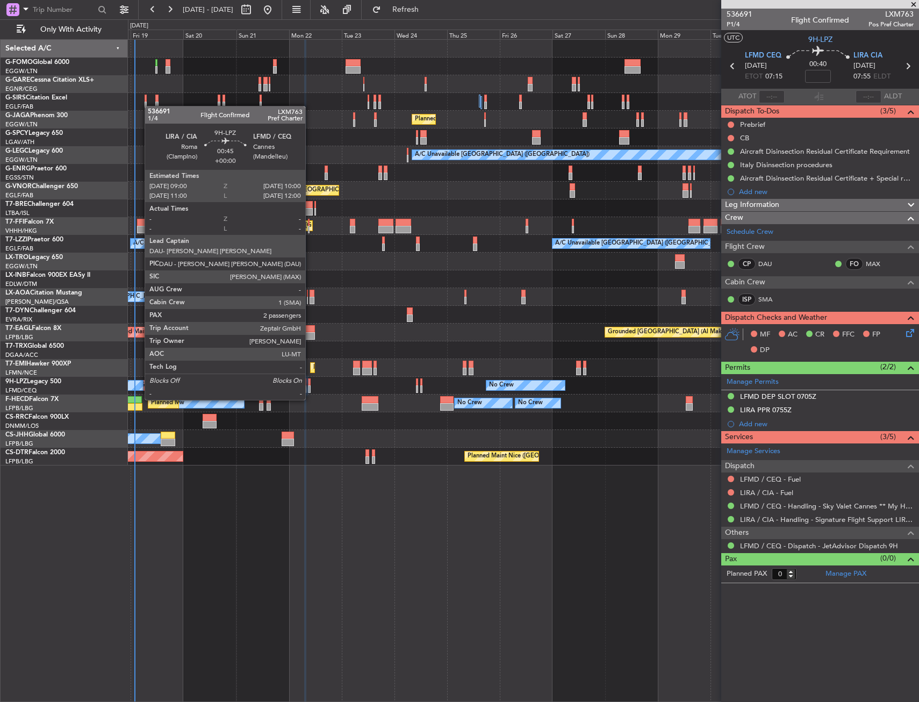
click at [310, 389] on div at bounding box center [309, 389] width 3 height 8
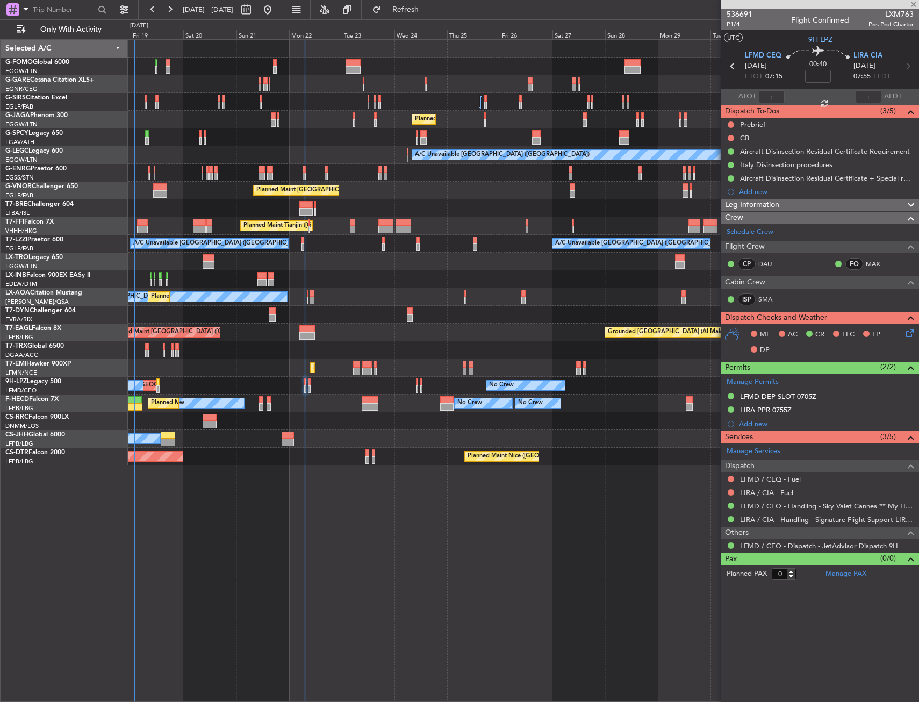
type input "2"
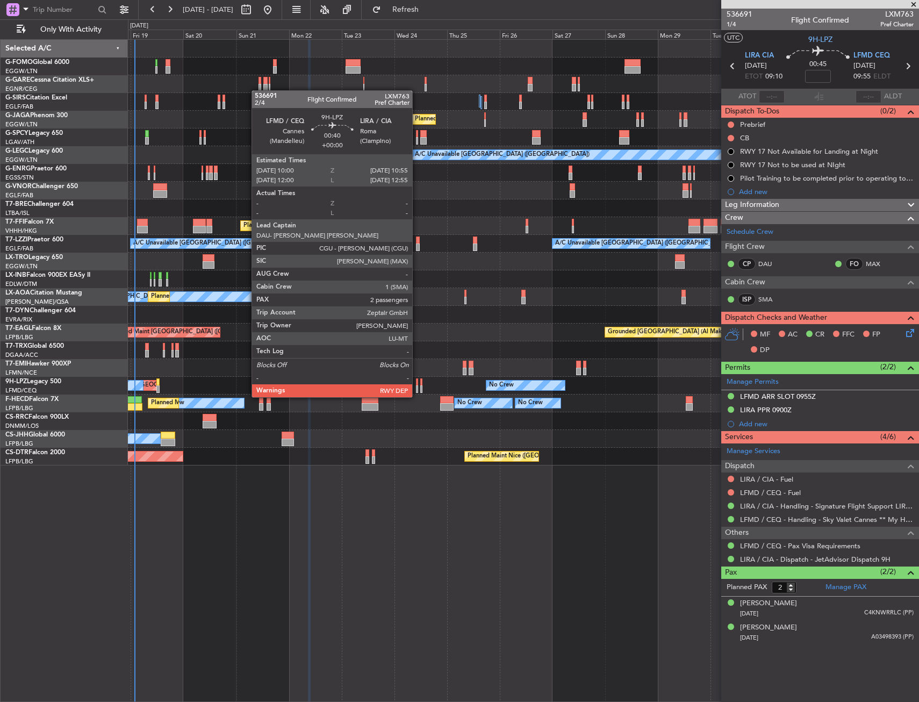
click at [417, 386] on div at bounding box center [417, 389] width 2 height 8
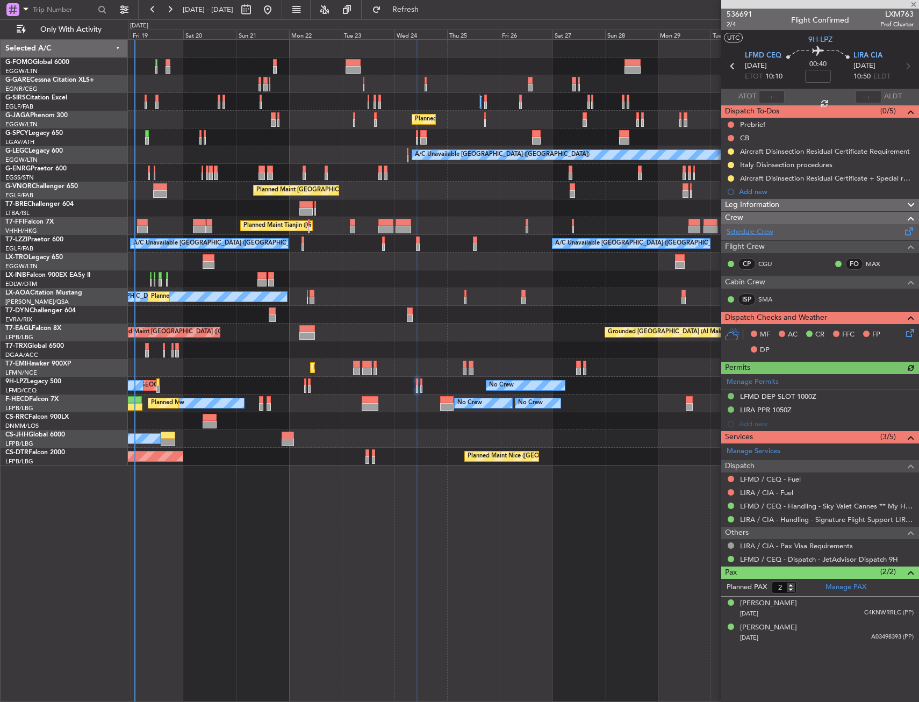
click at [735, 233] on link "Schedule Crew" at bounding box center [750, 232] width 47 height 11
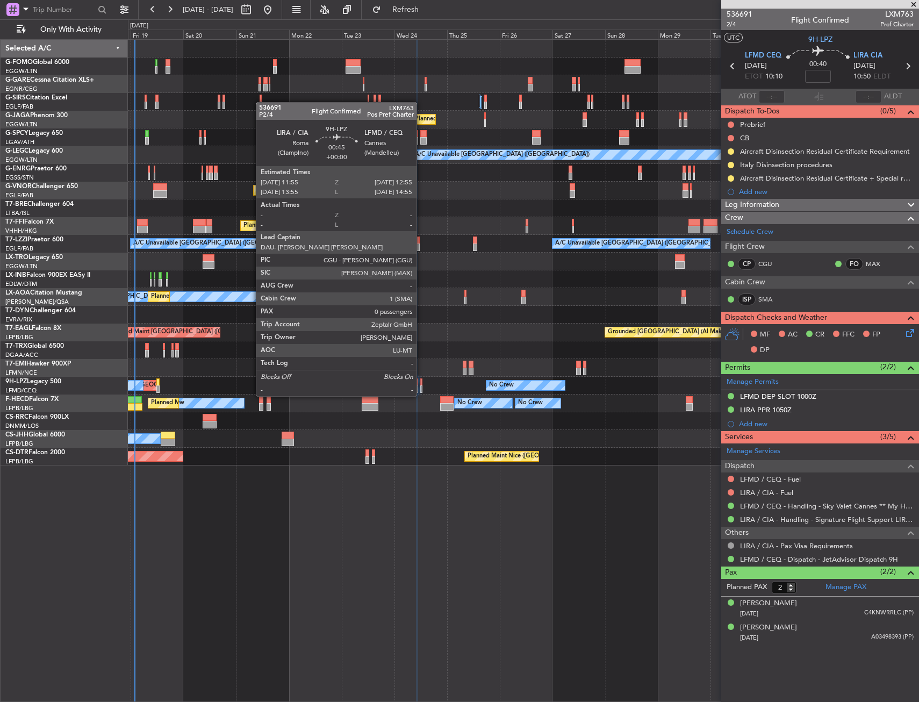
click at [421, 385] on div at bounding box center [421, 389] width 3 height 8
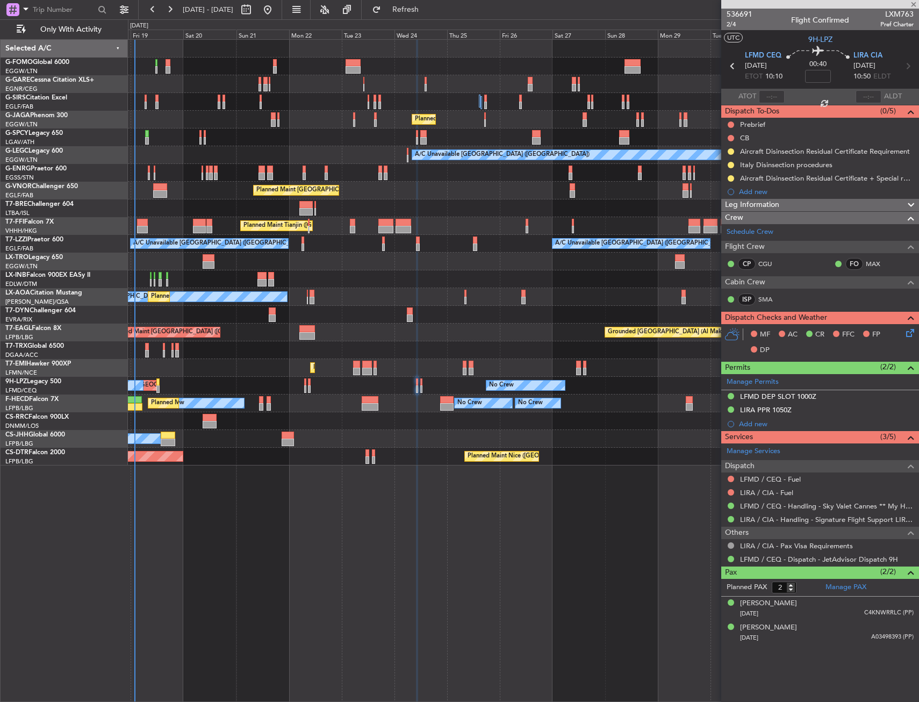
type input "0"
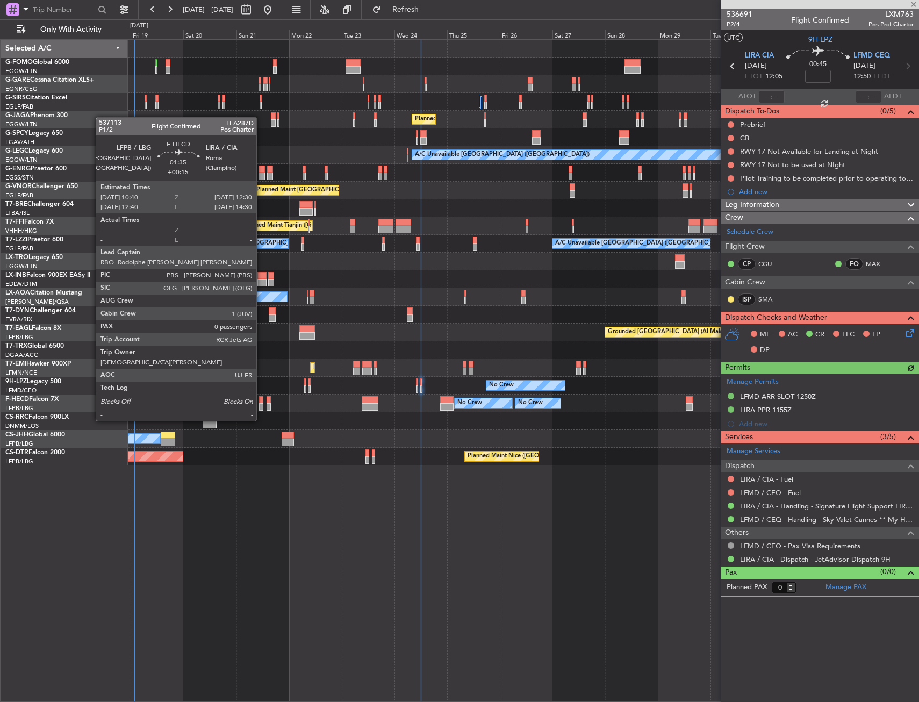
click at [261, 400] on div at bounding box center [261, 400] width 4 height 8
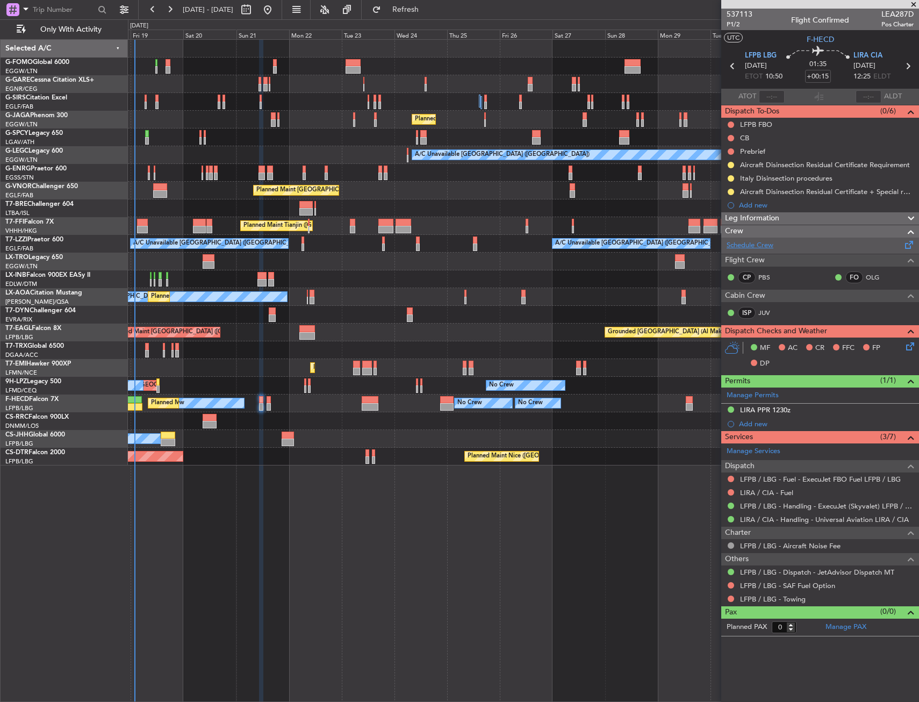
click at [747, 241] on link "Schedule Crew" at bounding box center [750, 245] width 47 height 11
click at [861, 53] on span "LIRA CIA" at bounding box center [868, 56] width 29 height 11
click at [910, 345] on icon at bounding box center [908, 344] width 9 height 9
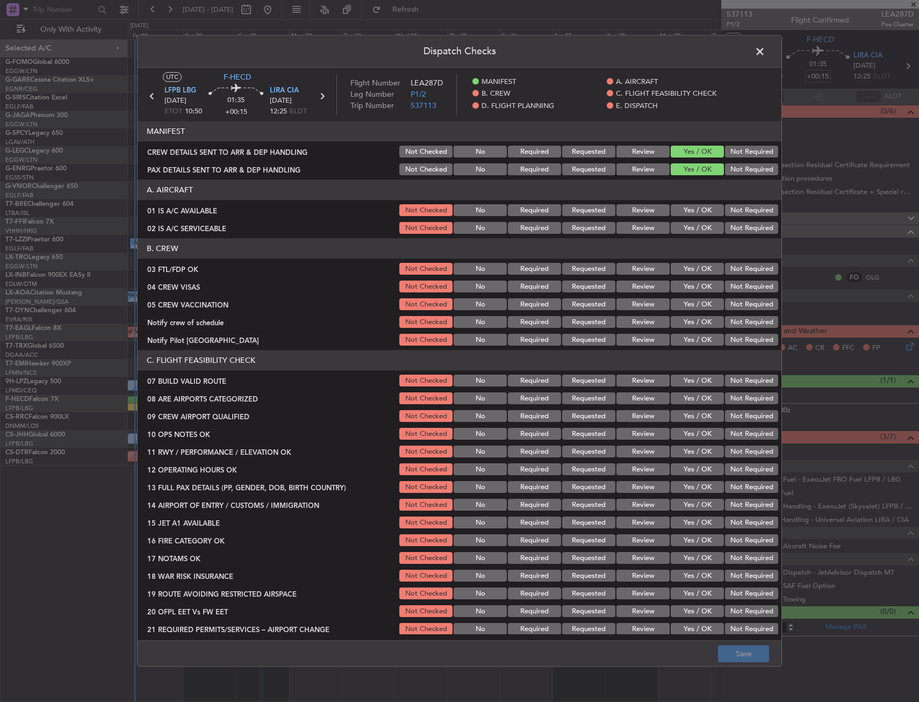
click at [694, 268] on button "Yes / OK" at bounding box center [697, 269] width 53 height 12
click at [740, 289] on button "Not Required" at bounding box center [751, 287] width 53 height 12
click at [739, 304] on button "Not Required" at bounding box center [751, 305] width 53 height 12
click at [735, 320] on button "Not Required" at bounding box center [751, 323] width 53 height 12
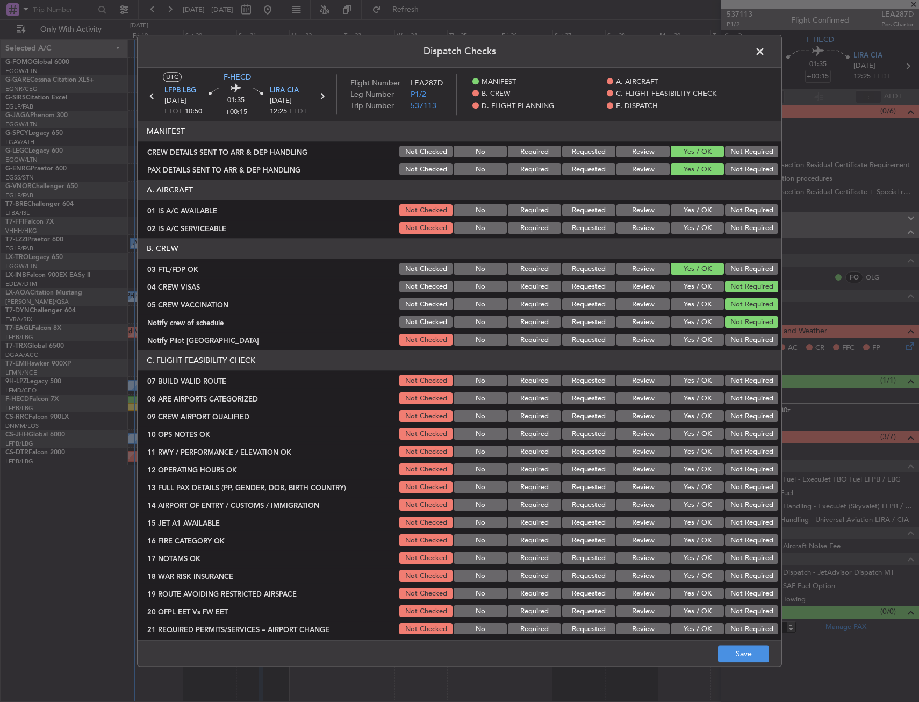
click at [691, 344] on button "Yes / OK" at bounding box center [697, 340] width 53 height 12
click at [684, 209] on button "Yes / OK" at bounding box center [697, 211] width 53 height 12
click at [684, 225] on button "Yes / OK" at bounding box center [697, 229] width 53 height 12
click at [683, 403] on button "Yes / OK" at bounding box center [697, 399] width 53 height 12
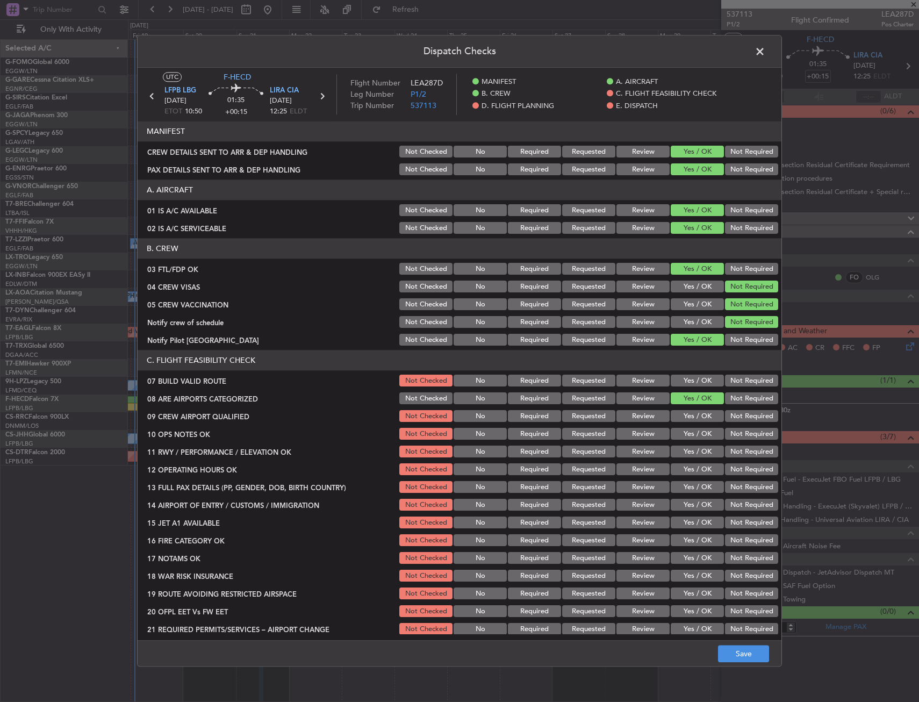
click at [685, 414] on button "Yes / OK" at bounding box center [697, 417] width 53 height 12
click at [734, 656] on button "Save" at bounding box center [743, 654] width 51 height 17
click at [765, 48] on span at bounding box center [765, 55] width 0 height 22
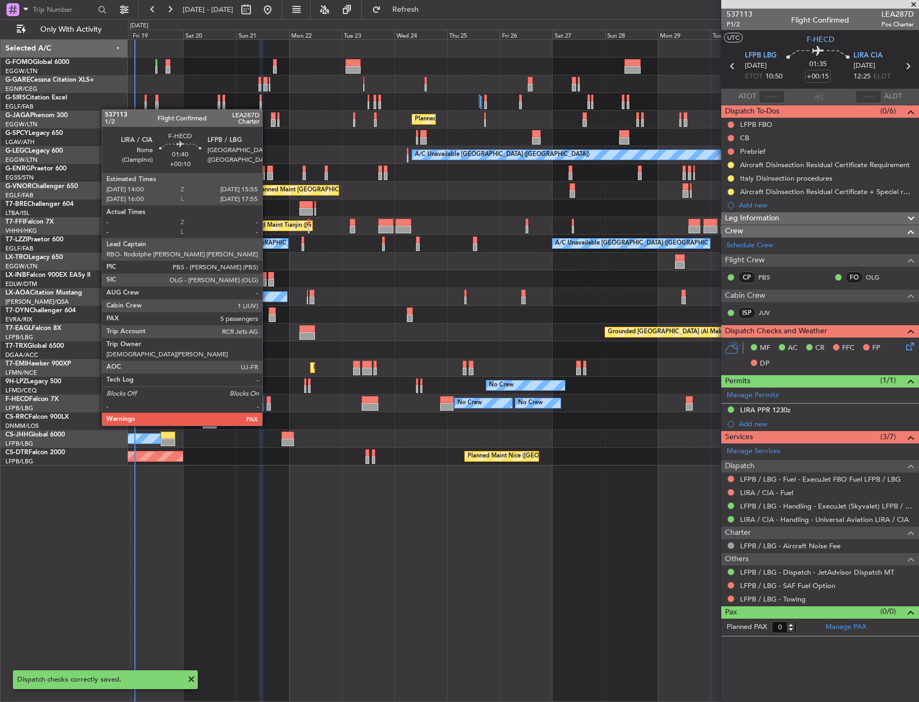
click at [267, 405] on div at bounding box center [269, 407] width 4 height 8
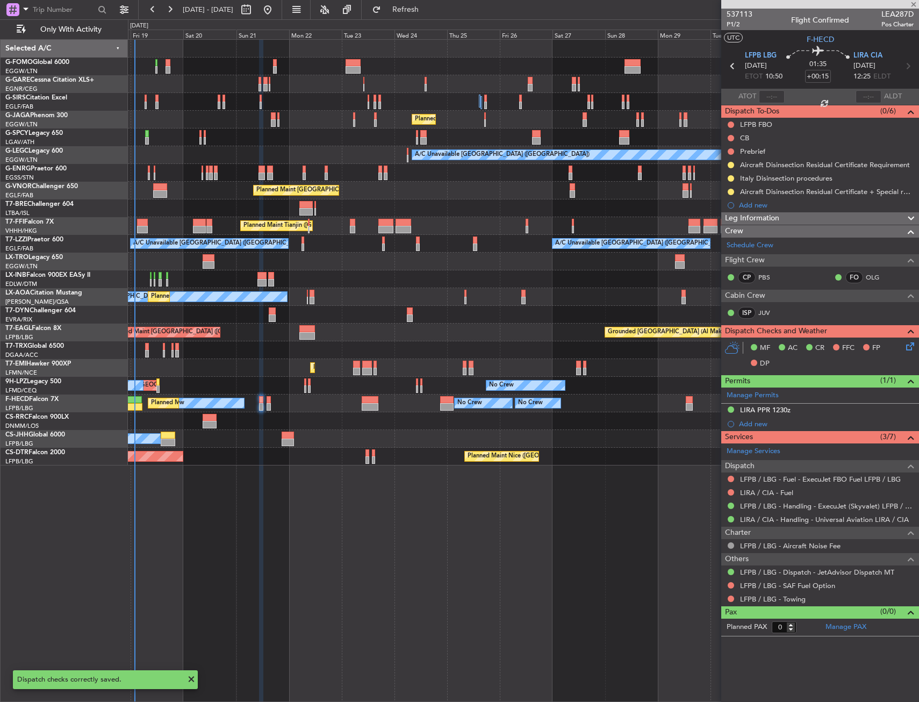
type input "+00:10"
type input "7"
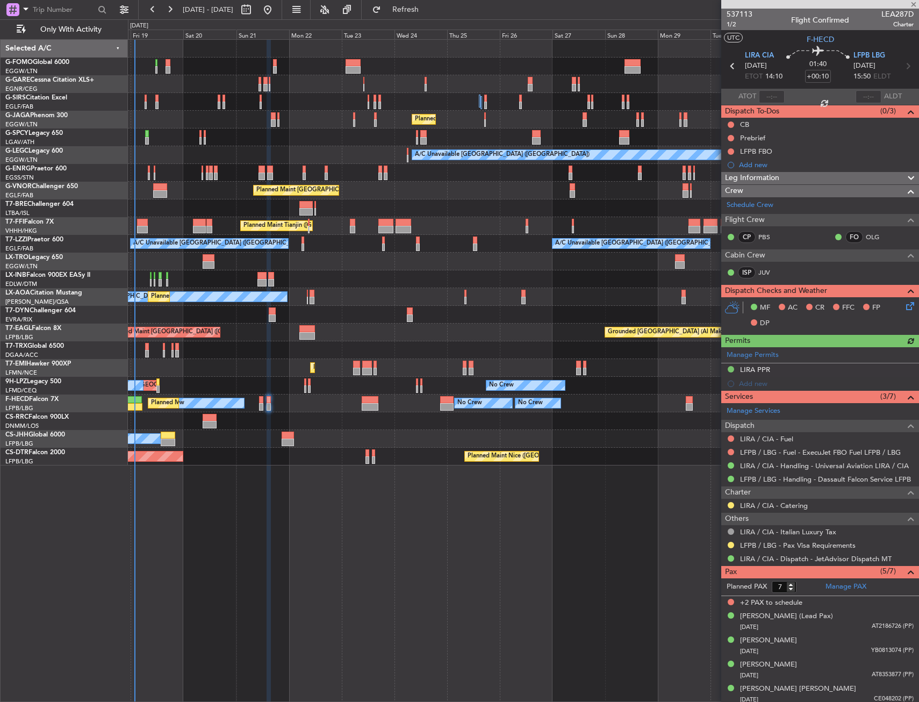
click at [904, 302] on icon at bounding box center [908, 304] width 9 height 9
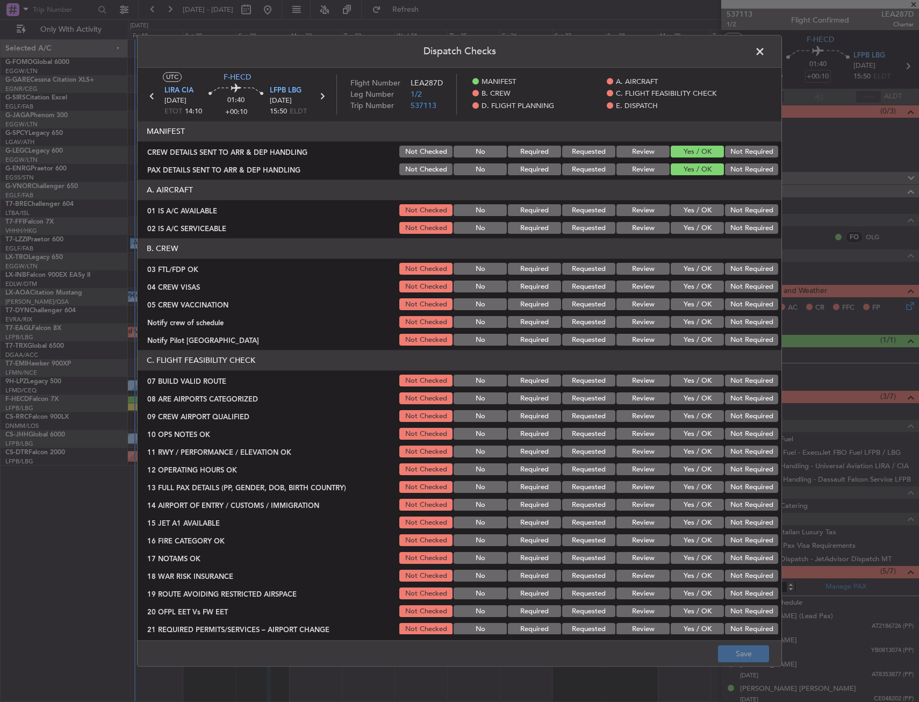
click at [698, 214] on button "Yes / OK" at bounding box center [697, 211] width 53 height 12
click at [696, 227] on button "Yes / OK" at bounding box center [697, 229] width 53 height 12
click at [693, 270] on button "Yes / OK" at bounding box center [697, 269] width 53 height 12
click at [733, 285] on button "Not Required" at bounding box center [751, 287] width 53 height 12
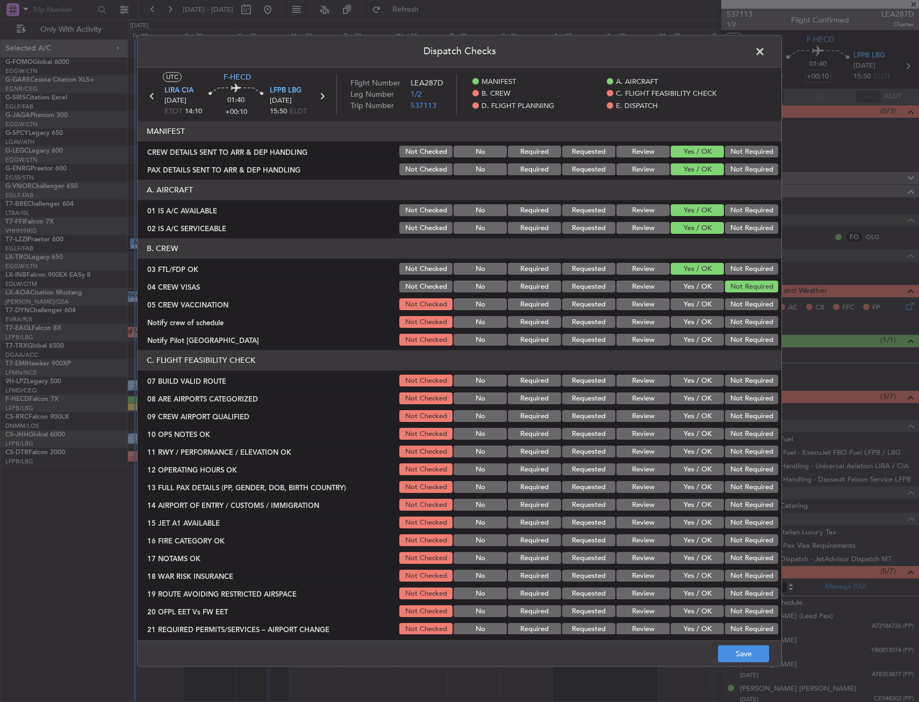
click at [733, 309] on button "Not Required" at bounding box center [751, 305] width 53 height 12
click at [731, 322] on button "Not Required" at bounding box center [751, 323] width 53 height 12
click at [688, 343] on button "Yes / OK" at bounding box center [697, 340] width 53 height 12
drag, startPoint x: 685, startPoint y: 399, endPoint x: 690, endPoint y: 417, distance: 17.9
click at [685, 400] on button "Yes / OK" at bounding box center [697, 399] width 53 height 12
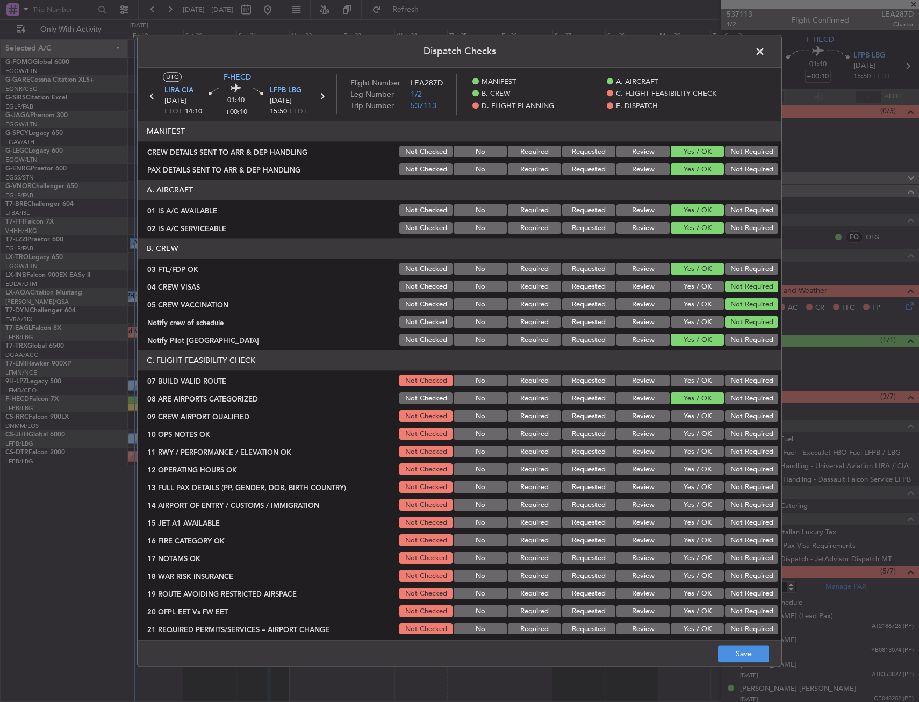
click at [690, 417] on button "Yes / OK" at bounding box center [697, 417] width 53 height 12
click at [732, 657] on button "Save" at bounding box center [743, 654] width 51 height 17
click at [765, 50] on span at bounding box center [765, 55] width 0 height 22
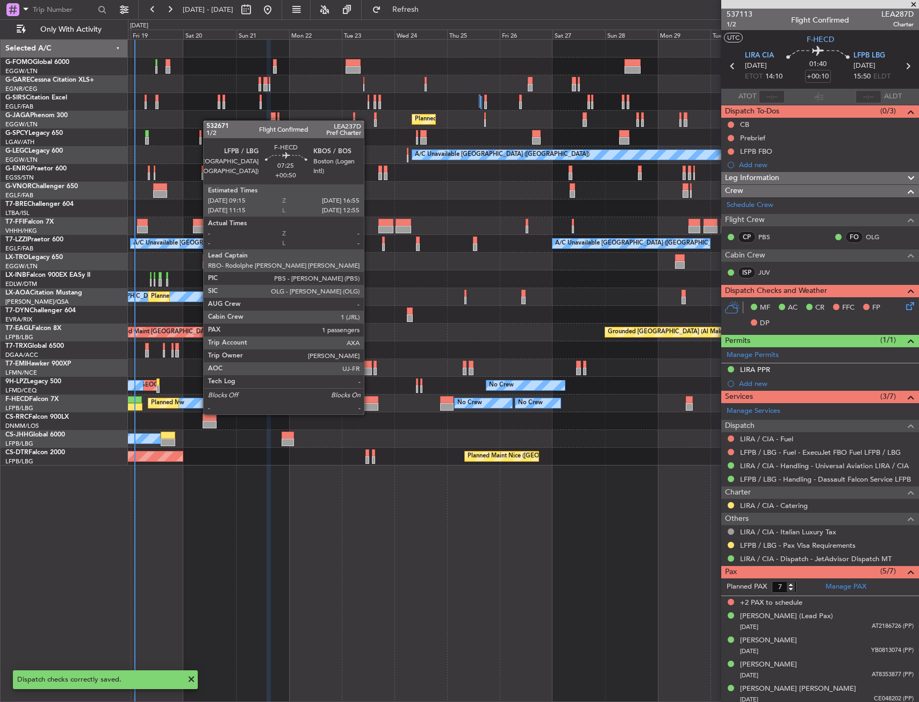
click at [369, 404] on div at bounding box center [370, 407] width 17 height 8
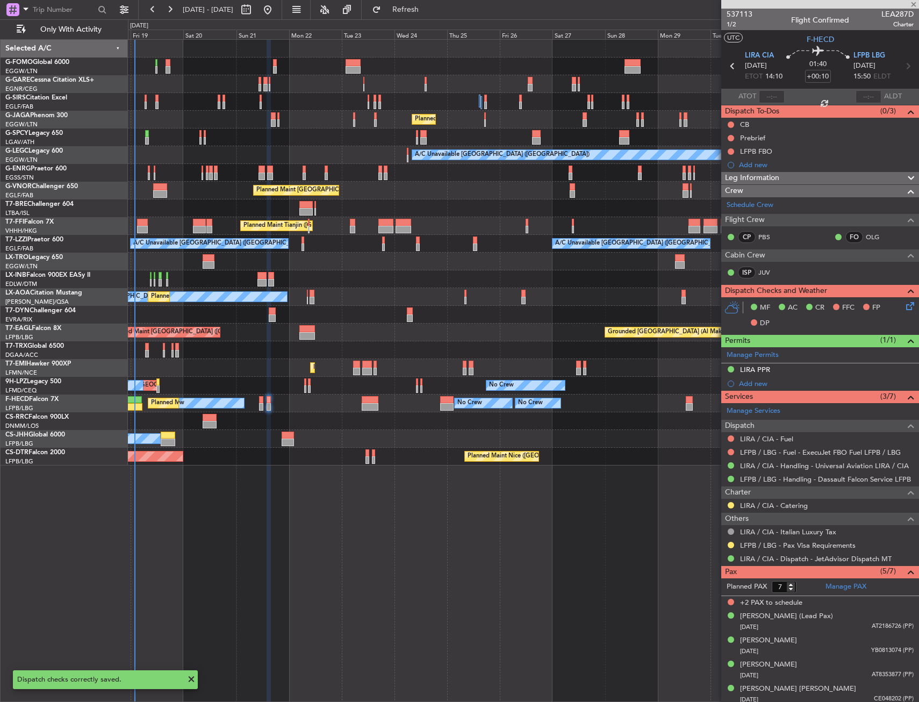
type input "+00:50"
type input "1"
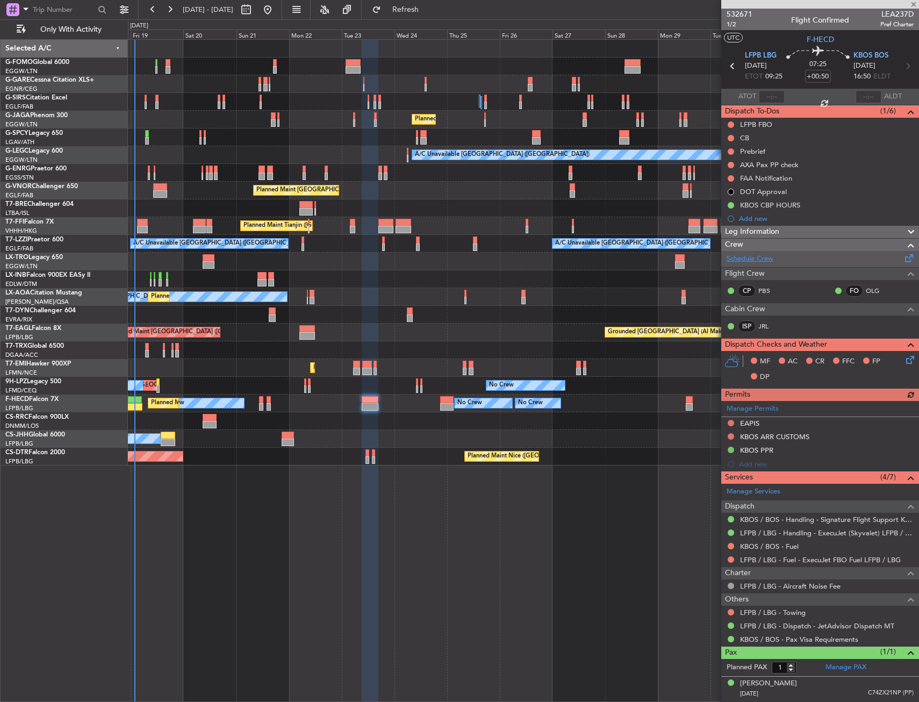
click at [743, 259] on link "Schedule Crew" at bounding box center [750, 259] width 47 height 11
click at [868, 51] on span "KBOS BOS" at bounding box center [871, 56] width 35 height 11
click at [913, 356] on icon at bounding box center [908, 358] width 9 height 9
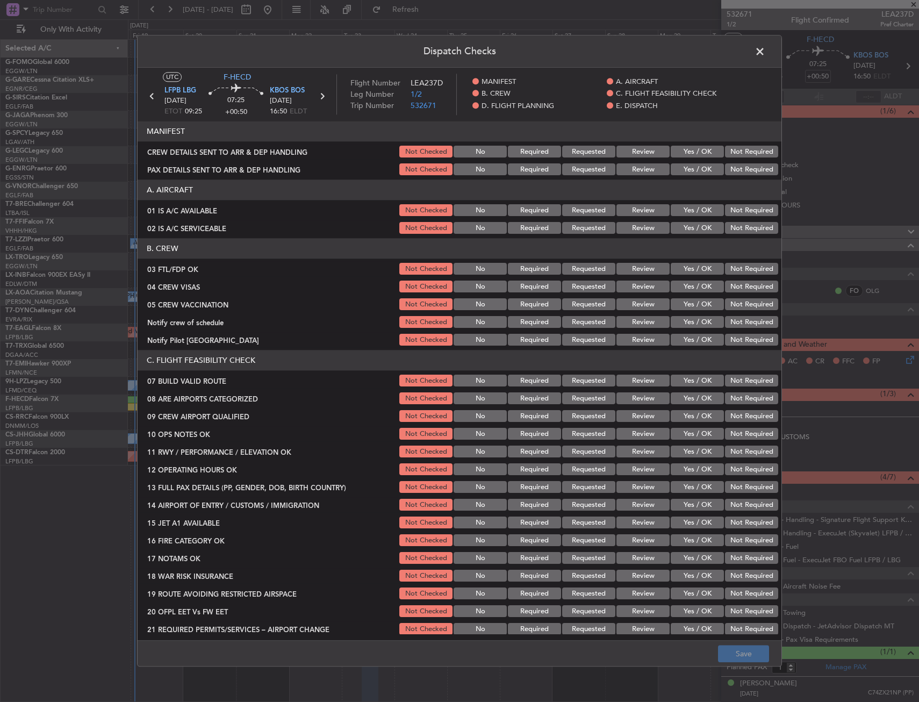
click at [685, 207] on button "Yes / OK" at bounding box center [697, 211] width 53 height 12
click at [686, 224] on button "Yes / OK" at bounding box center [697, 229] width 53 height 12
click at [706, 274] on button "Yes / OK" at bounding box center [697, 269] width 53 height 12
click at [736, 289] on button "Not Required" at bounding box center [751, 287] width 53 height 12
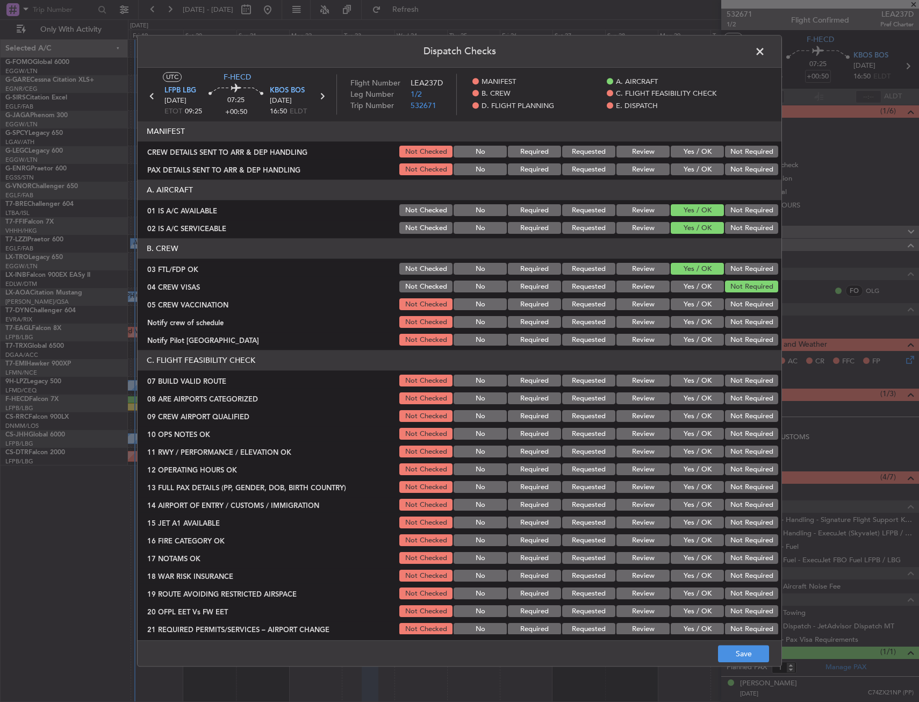
click at [734, 303] on button "Not Required" at bounding box center [751, 305] width 53 height 12
click at [732, 319] on button "Not Required" at bounding box center [751, 323] width 53 height 12
click at [692, 340] on button "Yes / OK" at bounding box center [697, 340] width 53 height 12
click at [686, 404] on button "Yes / OK" at bounding box center [697, 399] width 53 height 12
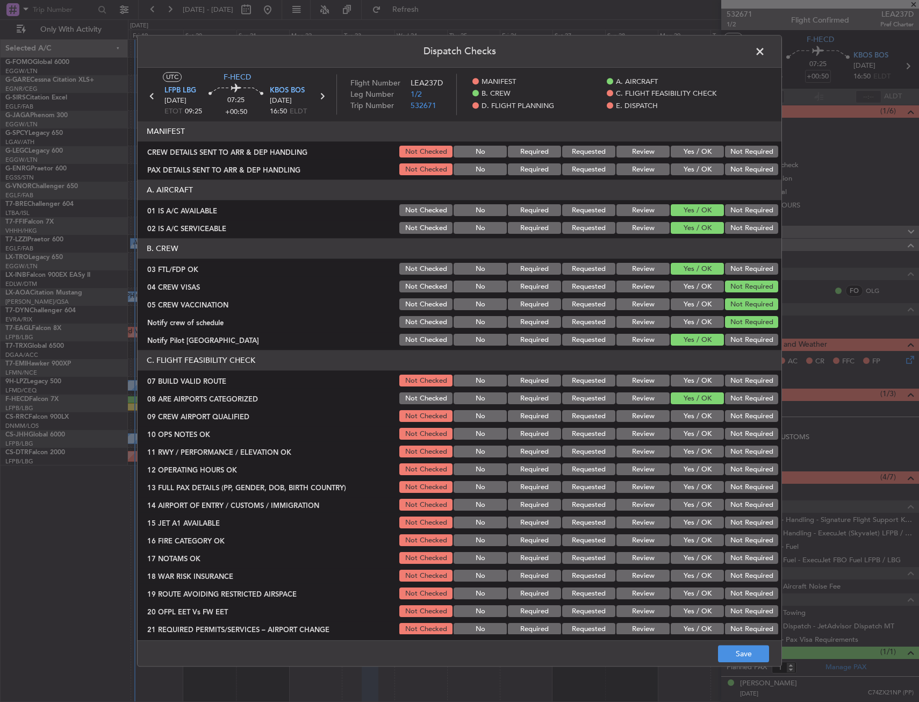
click at [686, 418] on button "Yes / OK" at bounding box center [697, 417] width 53 height 12
click at [727, 643] on footer "Save" at bounding box center [460, 654] width 644 height 26
click at [732, 653] on button "Save" at bounding box center [743, 654] width 51 height 17
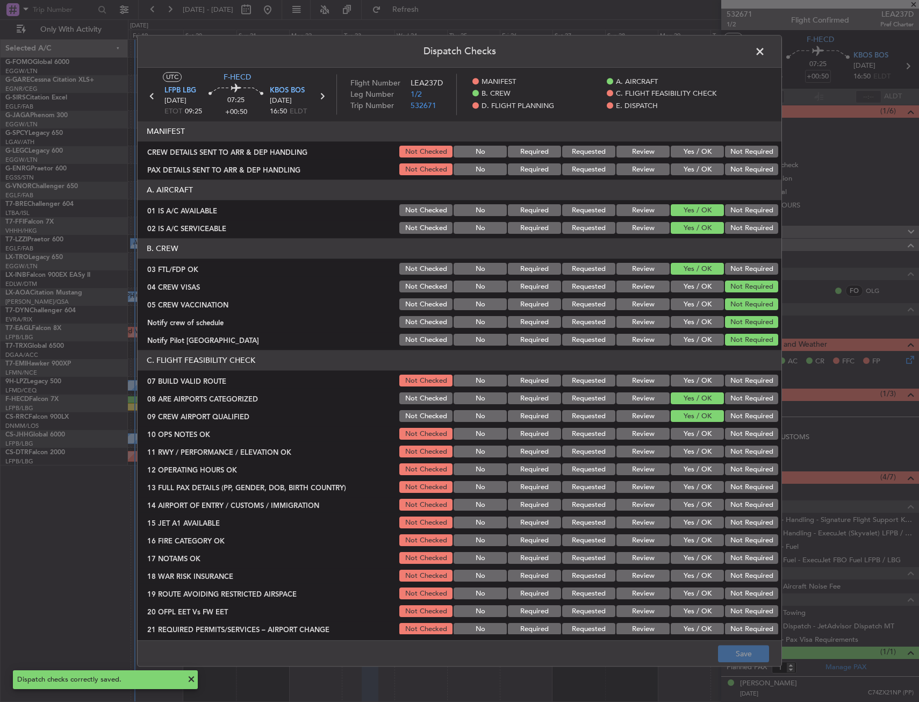
click at [765, 48] on span at bounding box center [765, 55] width 0 height 22
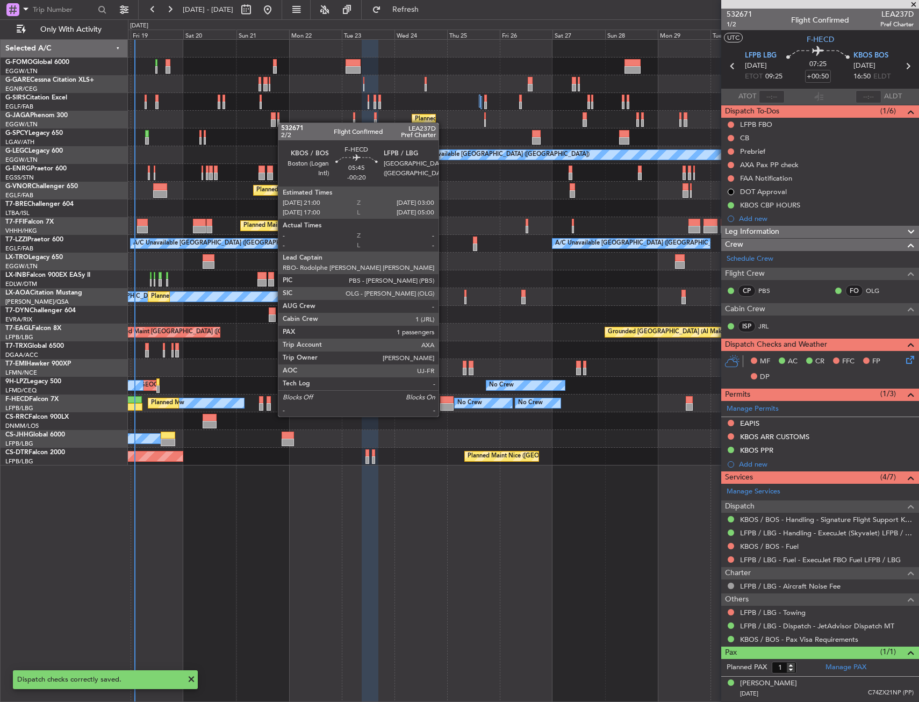
click at [443, 406] on div at bounding box center [446, 407] width 13 height 8
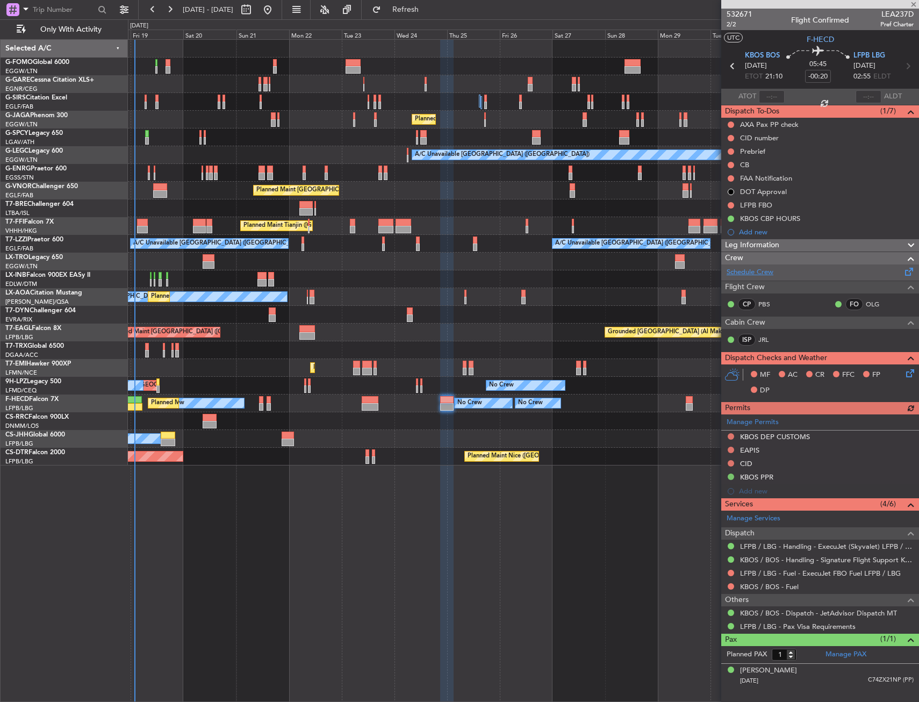
click at [743, 269] on link "Schedule Crew" at bounding box center [750, 272] width 47 height 11
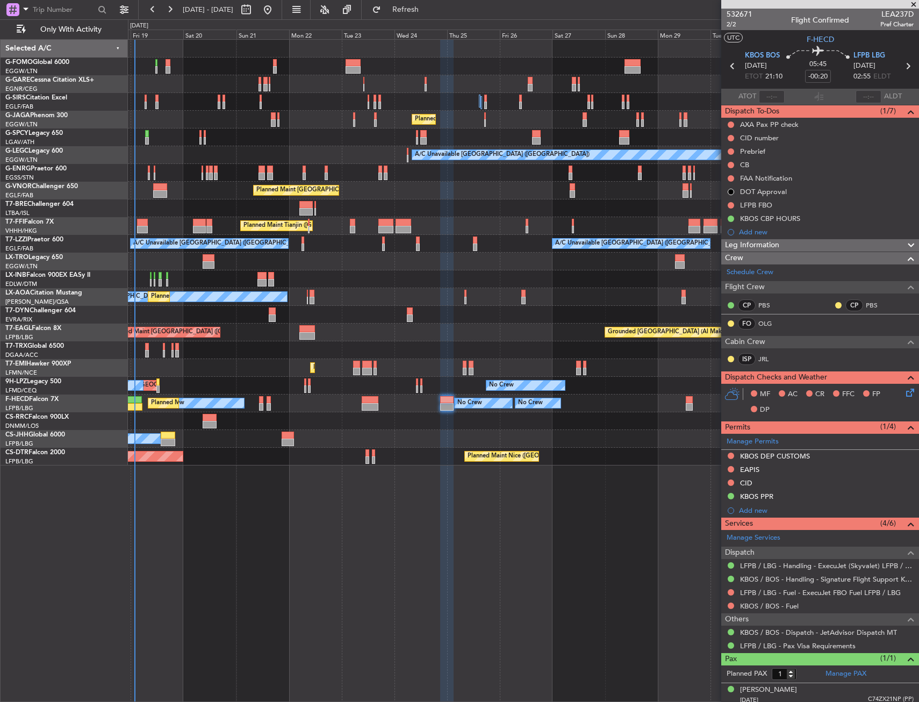
click at [904, 395] on icon at bounding box center [908, 390] width 9 height 9
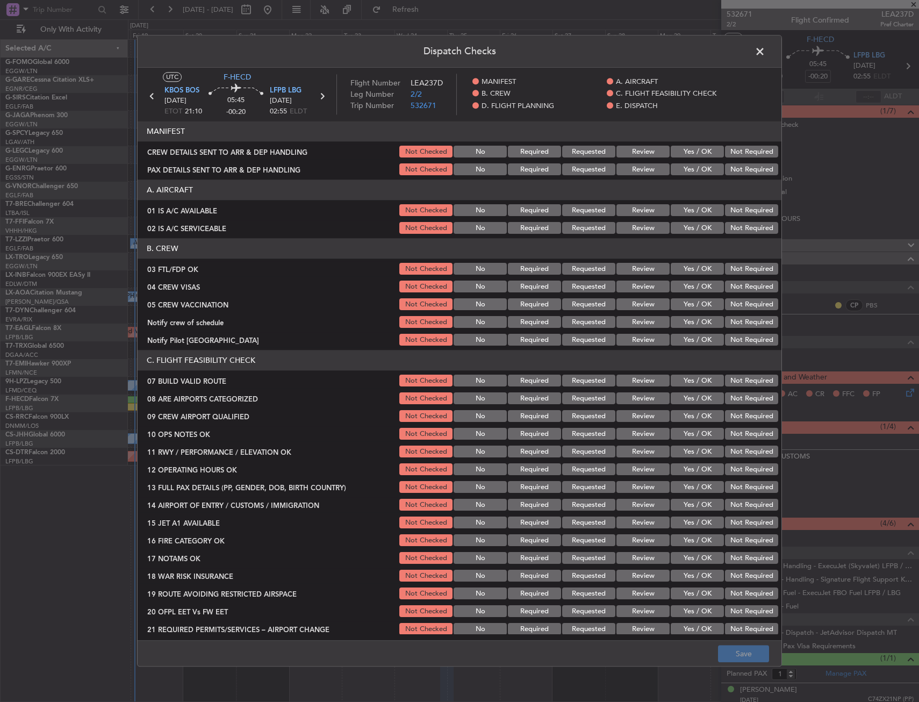
click at [684, 210] on button "Yes / OK" at bounding box center [697, 211] width 53 height 12
click at [688, 223] on button "Yes / OK" at bounding box center [697, 229] width 53 height 12
click at [695, 266] on button "Yes / OK" at bounding box center [697, 269] width 53 height 12
click at [743, 288] on button "Not Required" at bounding box center [751, 287] width 53 height 12
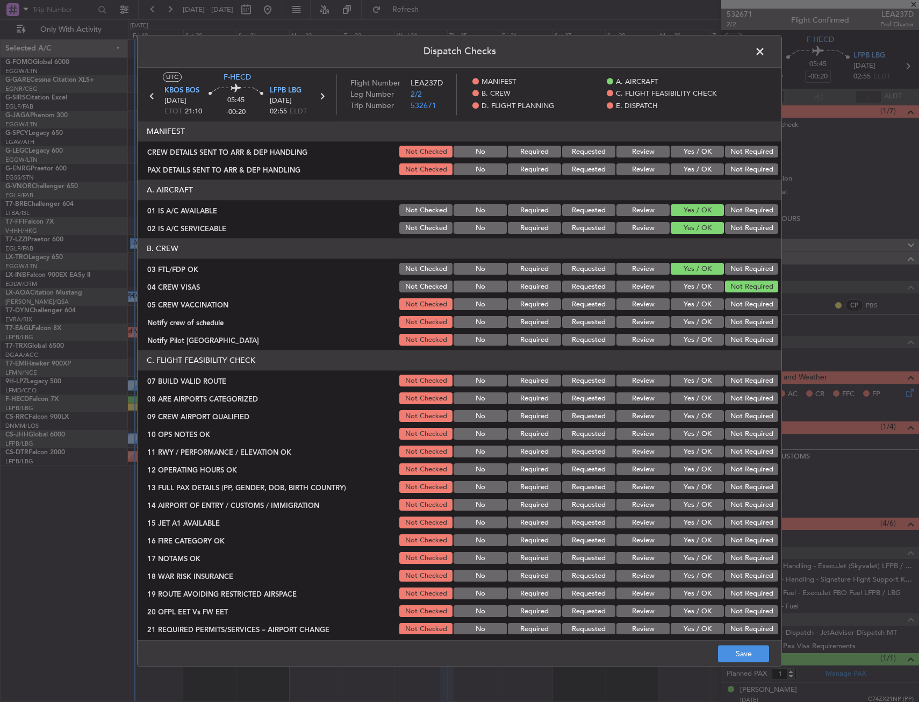
drag, startPoint x: 741, startPoint y: 302, endPoint x: 739, endPoint y: 316, distance: 14.2
click at [741, 304] on button "Not Required" at bounding box center [751, 305] width 53 height 12
click at [739, 320] on button "Not Required" at bounding box center [751, 323] width 53 height 12
drag, startPoint x: 706, startPoint y: 337, endPoint x: 701, endPoint y: 348, distance: 12.5
click at [706, 338] on button "Yes / OK" at bounding box center [697, 340] width 53 height 12
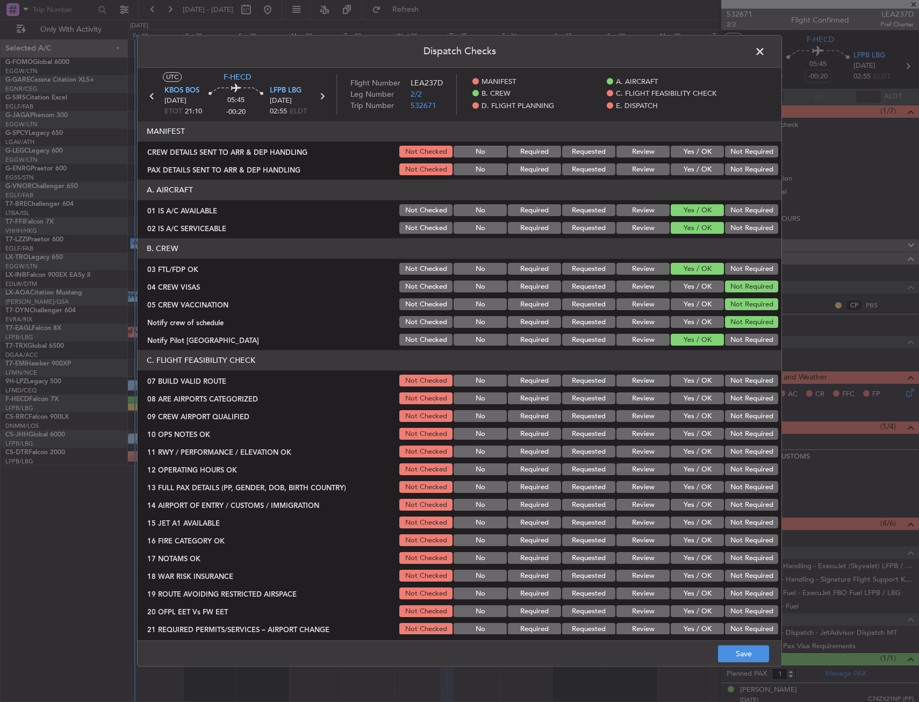
click at [696, 399] on button "Yes / OK" at bounding box center [697, 399] width 53 height 12
click at [696, 419] on button "Yes / OK" at bounding box center [697, 417] width 53 height 12
click at [735, 655] on button "Save" at bounding box center [743, 654] width 51 height 17
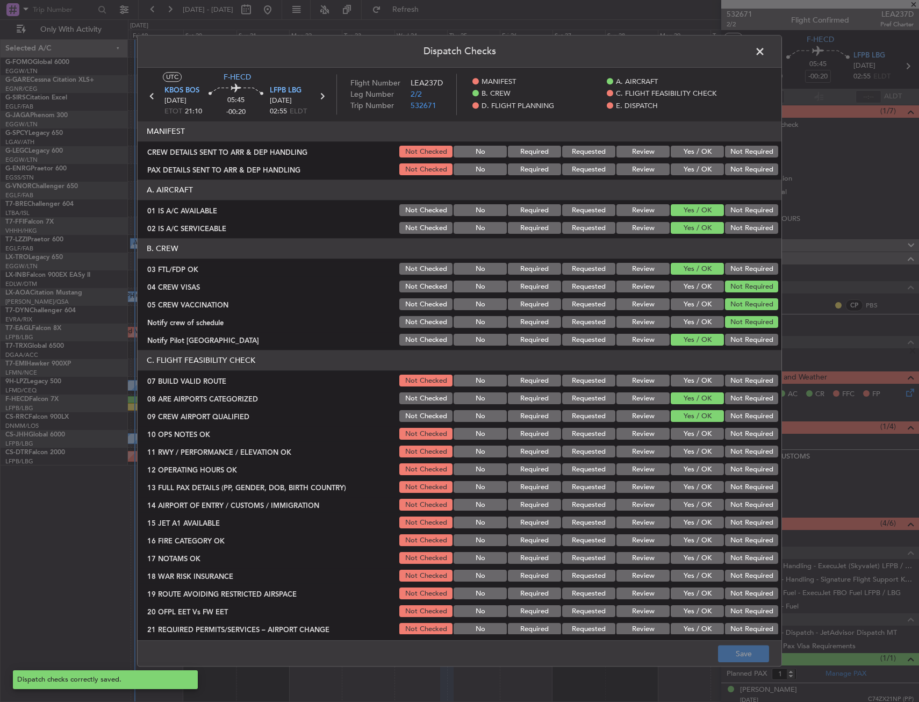
click at [765, 51] on span at bounding box center [765, 55] width 0 height 22
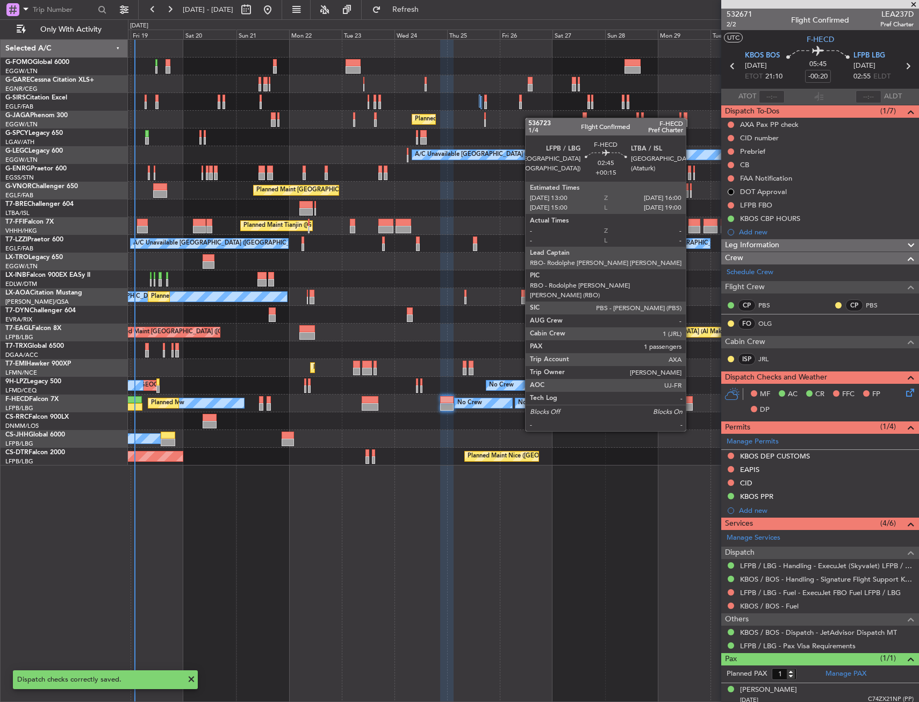
click at [691, 401] on div at bounding box center [689, 400] width 7 height 8
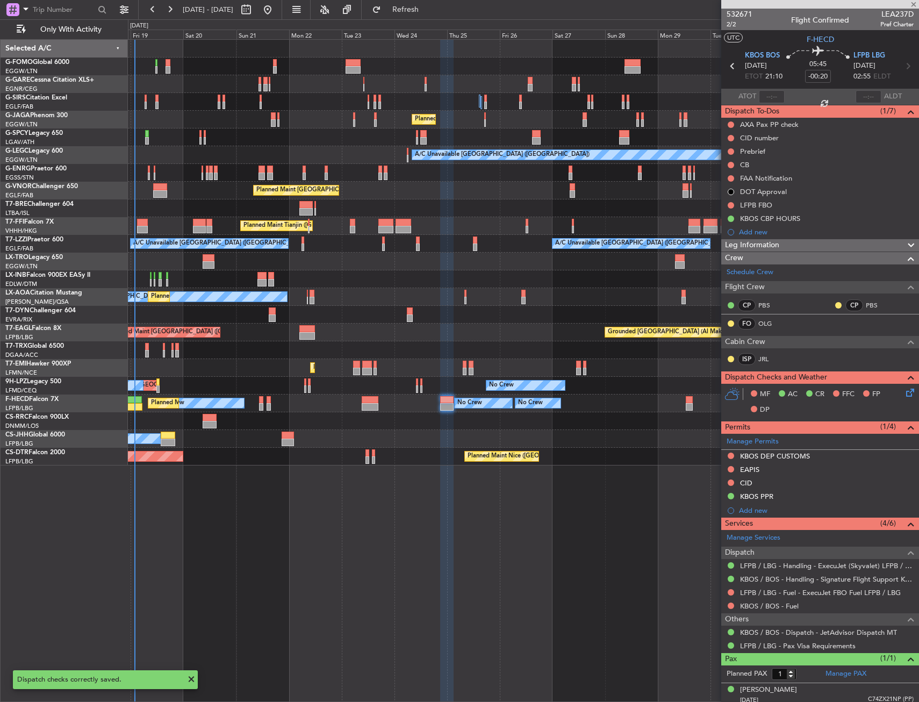
type input "+00:15"
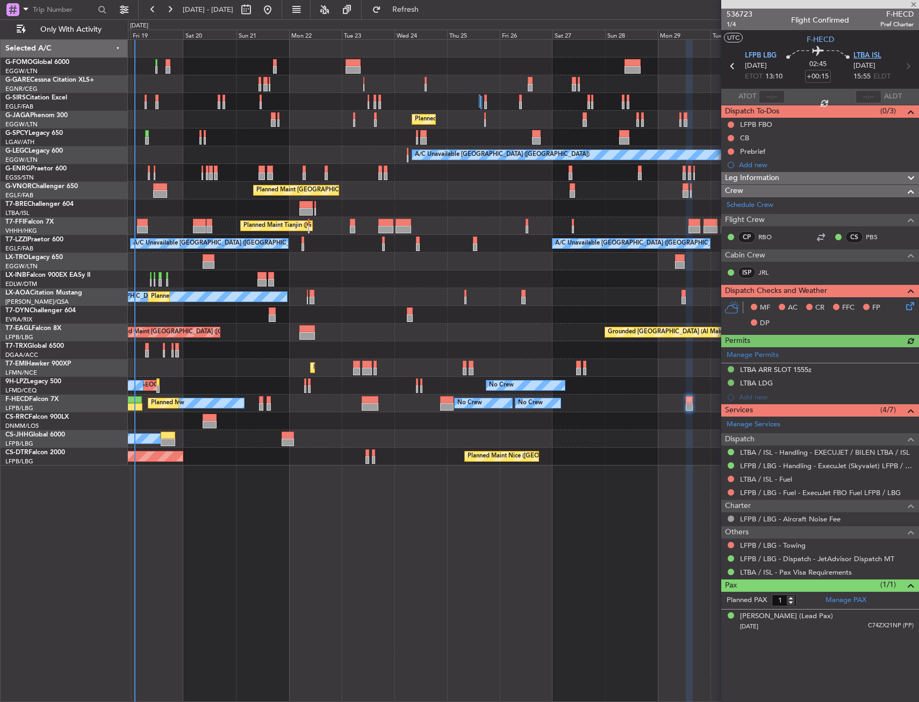
click at [872, 59] on span "LTBA ISL" at bounding box center [868, 56] width 28 height 11
click at [911, 306] on icon at bounding box center [908, 304] width 9 height 9
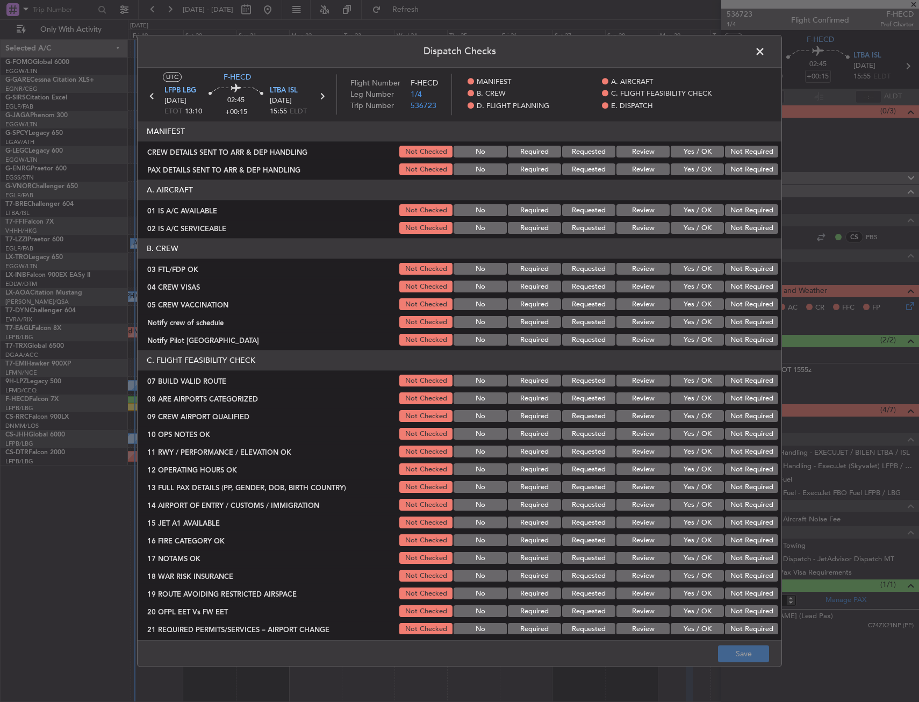
drag, startPoint x: 764, startPoint y: 49, endPoint x: 758, endPoint y: 53, distance: 7.0
click at [765, 48] on span at bounding box center [765, 55] width 0 height 22
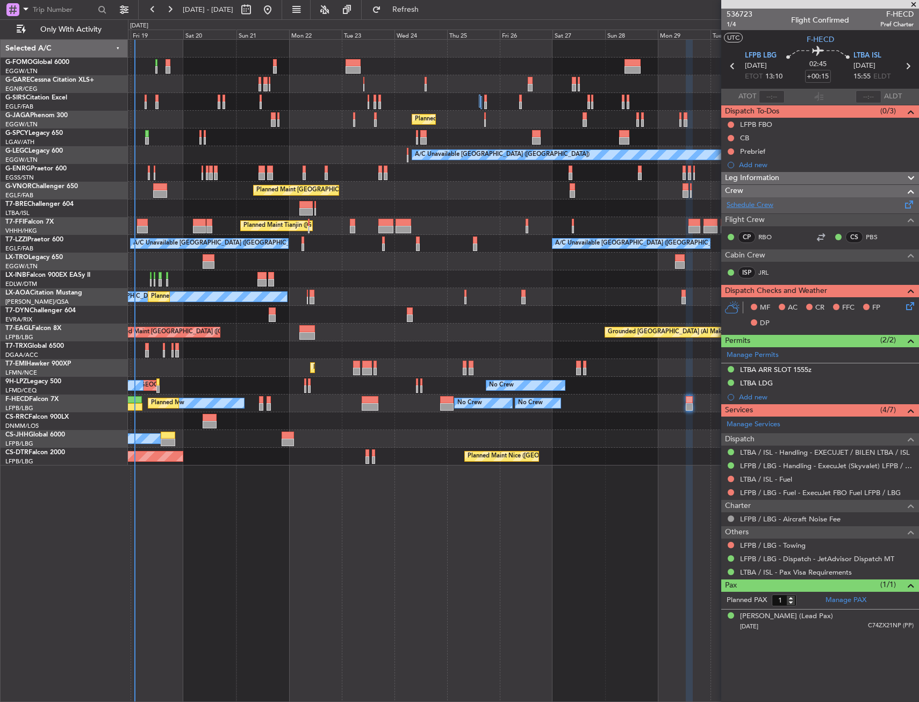
click at [755, 202] on link "Schedule Crew" at bounding box center [750, 205] width 47 height 11
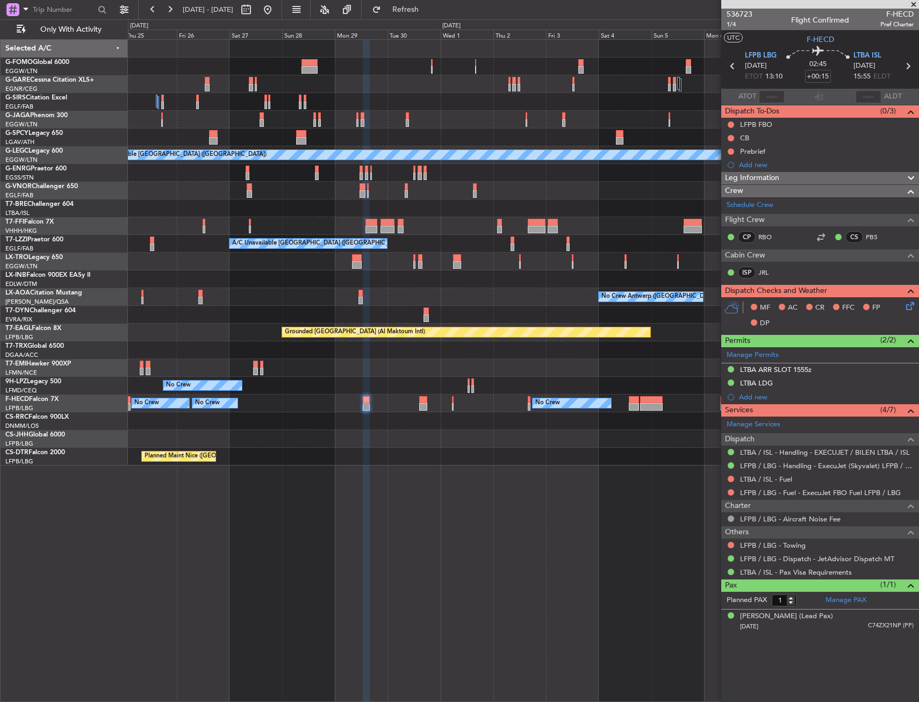
click at [334, 428] on div at bounding box center [523, 421] width 791 height 18
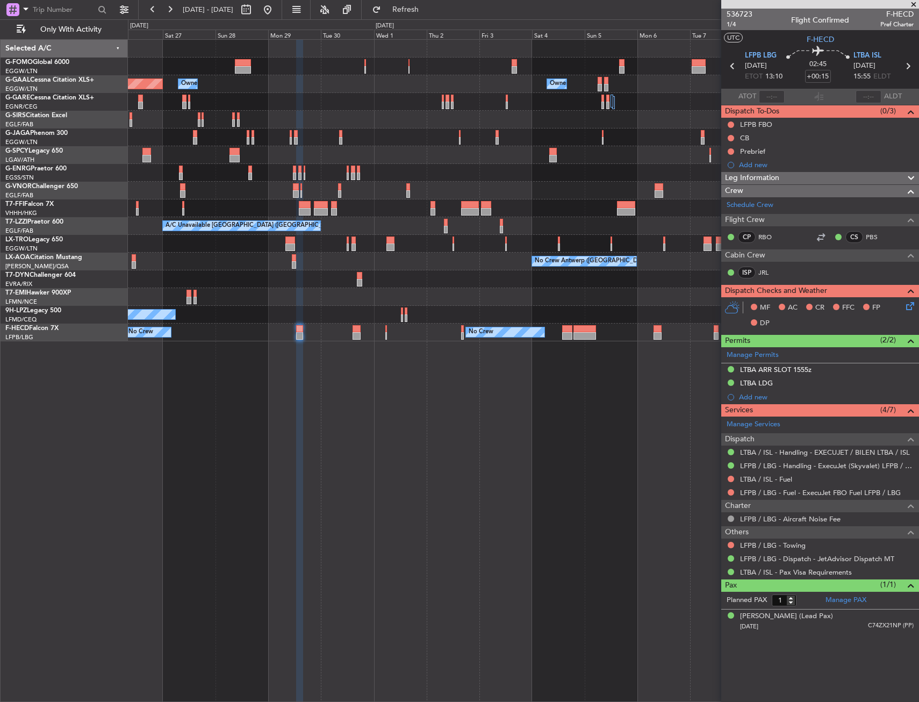
click at [481, 431] on div "Owner Planned [GEOGRAPHIC_DATA] Owner Owner Planned Maint [GEOGRAPHIC_DATA] ([G…" at bounding box center [523, 370] width 791 height 663
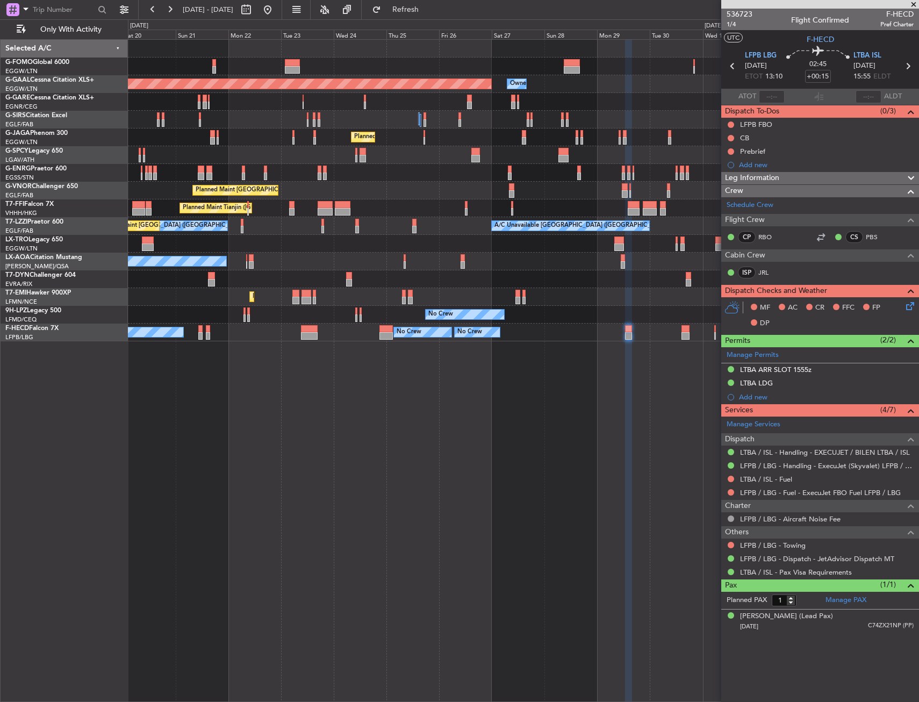
click at [770, 384] on fb-app "[DATE] - [DATE] Refresh Quick Links Only With Activity Owner Planned [GEOGRAPHI…" at bounding box center [459, 355] width 919 height 694
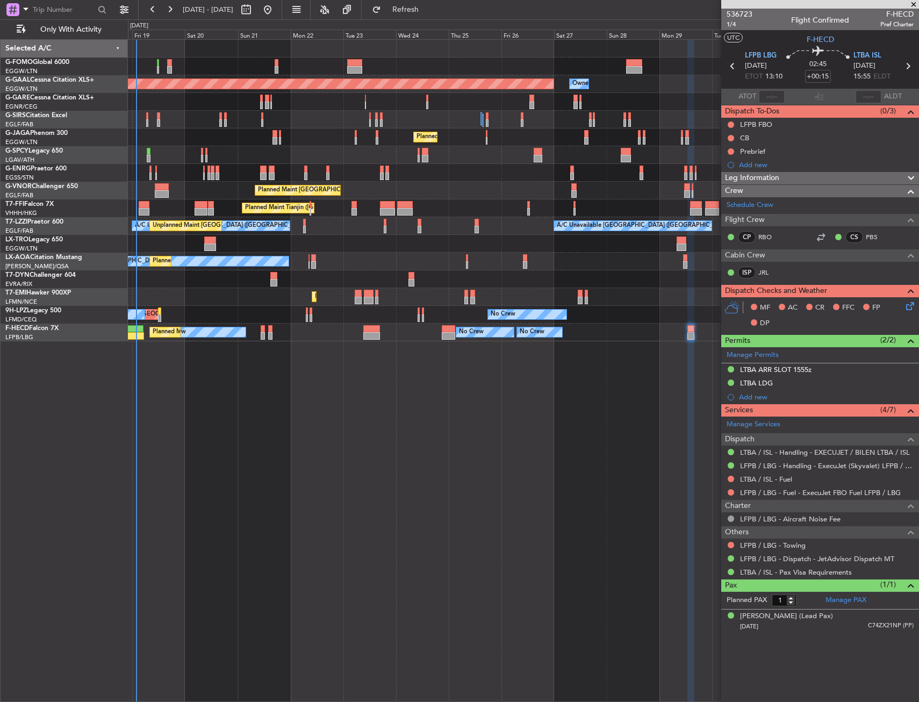
click at [409, 405] on div "Planned Maint Dusseldorf Owner Owner Planned Maint [GEOGRAPHIC_DATA] ([GEOGRAPH…" at bounding box center [523, 370] width 791 height 663
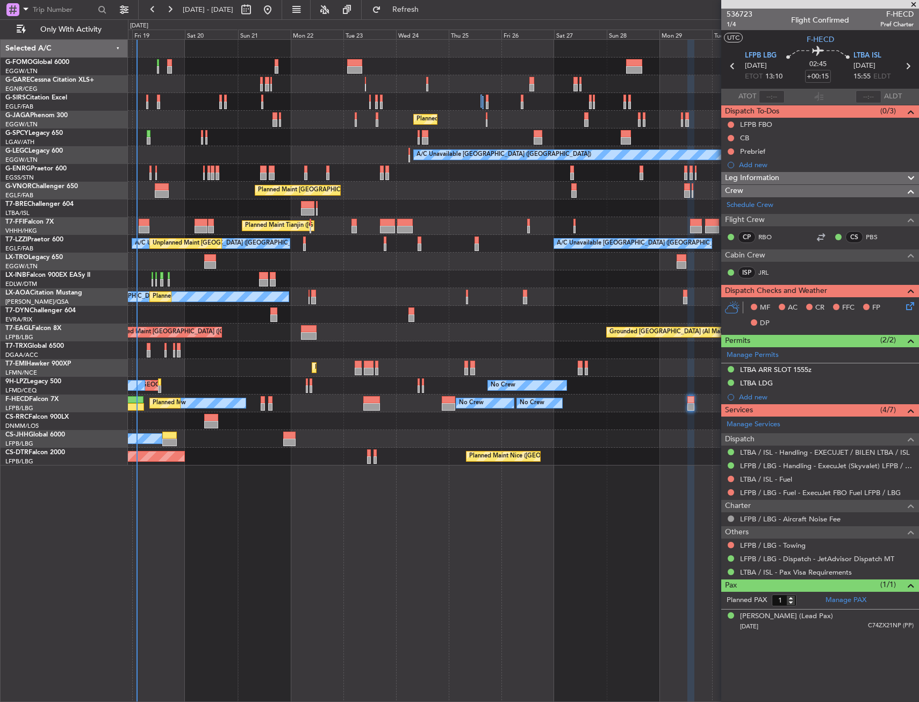
click at [911, 304] on icon at bounding box center [908, 304] width 9 height 9
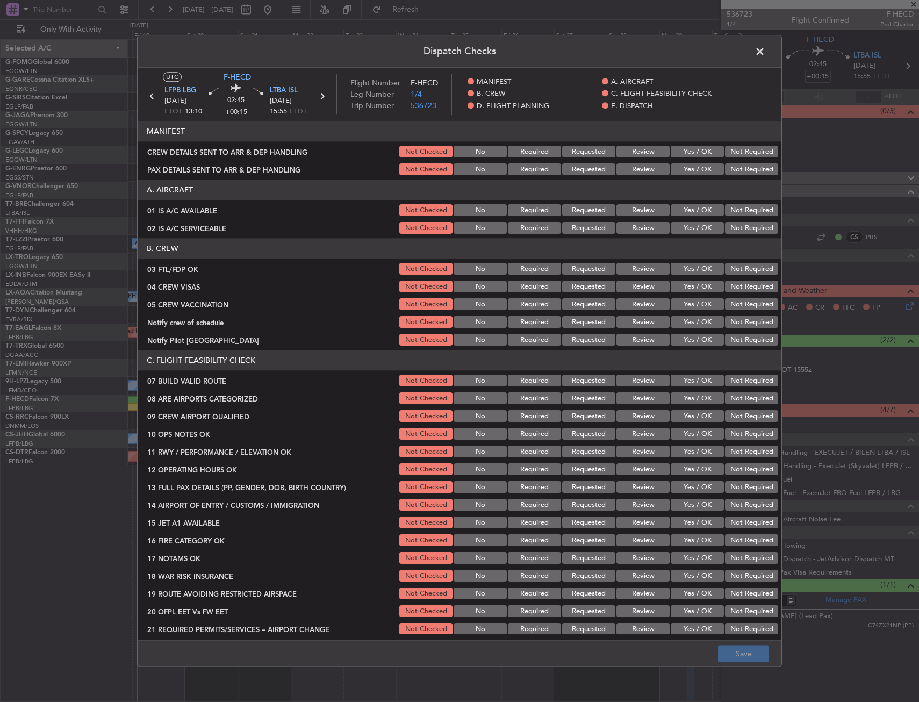
click at [704, 268] on button "Yes / OK" at bounding box center [697, 269] width 53 height 12
click at [734, 283] on button "Not Required" at bounding box center [751, 287] width 53 height 12
click at [738, 303] on button "Not Required" at bounding box center [751, 305] width 53 height 12
click at [731, 321] on button "Not Required" at bounding box center [751, 323] width 53 height 12
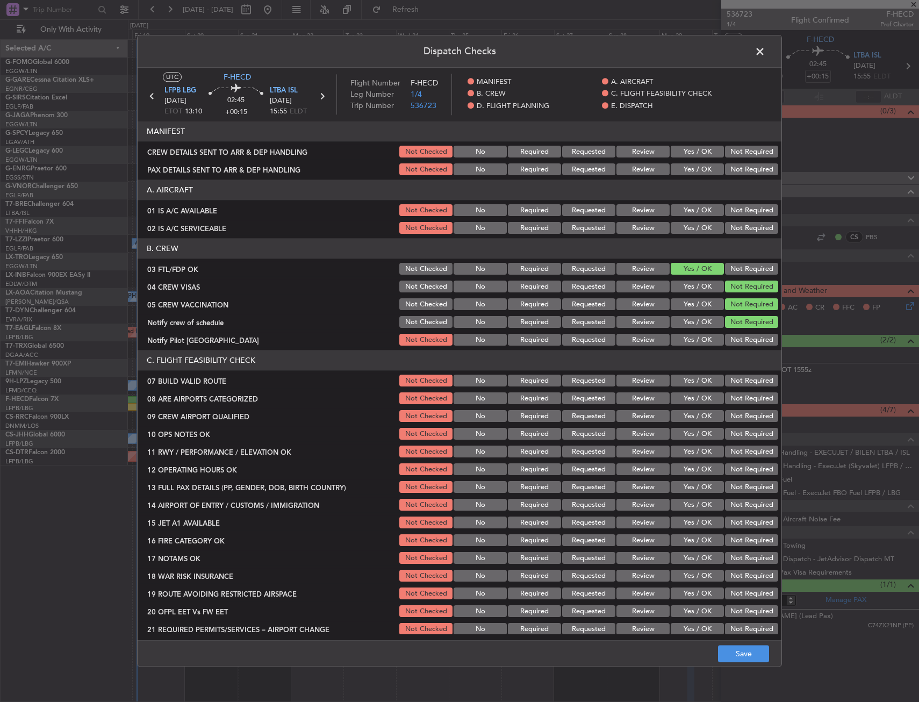
click at [726, 324] on button "Not Required" at bounding box center [751, 323] width 53 height 12
click at [698, 340] on button "Yes / OK" at bounding box center [697, 340] width 53 height 12
click at [675, 215] on button "Yes / OK" at bounding box center [697, 211] width 53 height 12
click at [677, 224] on button "Yes / OK" at bounding box center [697, 229] width 53 height 12
click at [597, 385] on button "Requested" at bounding box center [588, 381] width 53 height 12
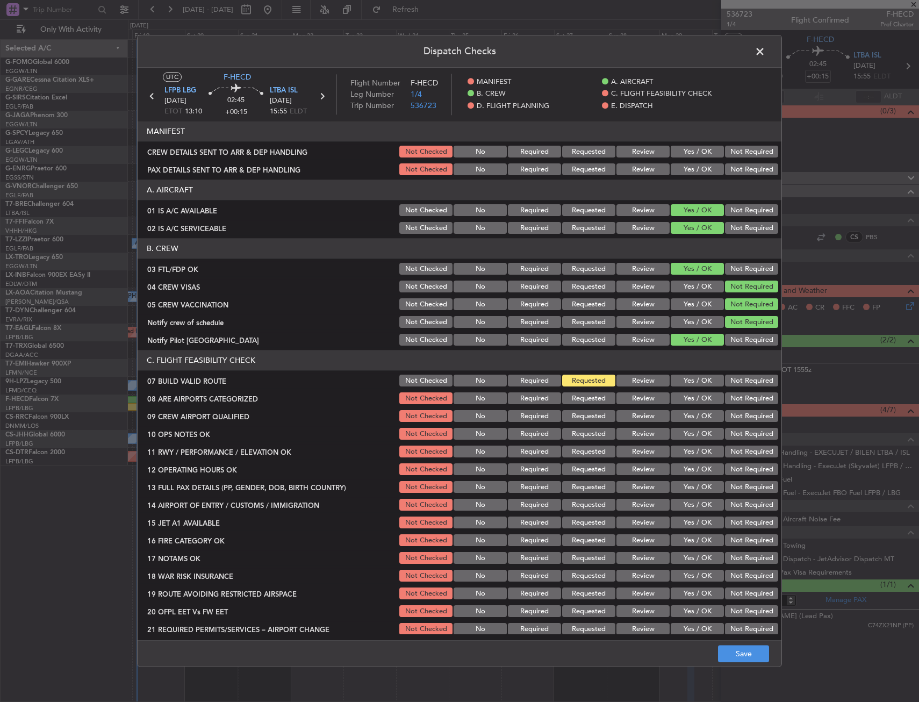
click at [591, 396] on button "Requested" at bounding box center [588, 399] width 53 height 12
click at [425, 388] on div "Not Checked" at bounding box center [425, 381] width 54 height 15
click at [432, 384] on button "Not Checked" at bounding box center [425, 381] width 53 height 12
click at [569, 418] on button "Requested" at bounding box center [588, 417] width 53 height 12
click at [742, 654] on button "Save" at bounding box center [743, 654] width 51 height 17
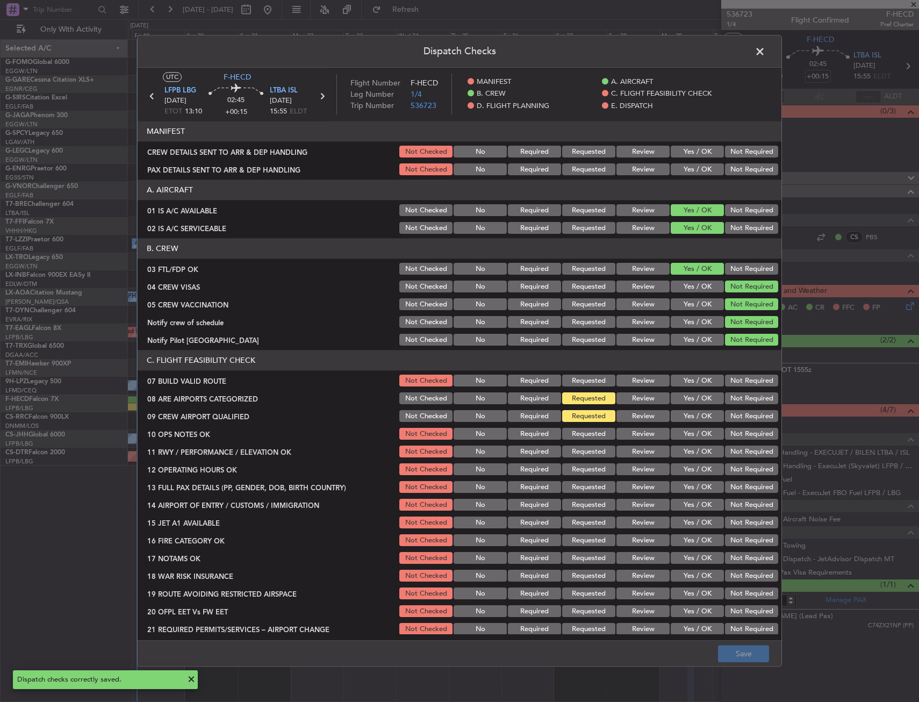
click at [765, 51] on span at bounding box center [765, 55] width 0 height 22
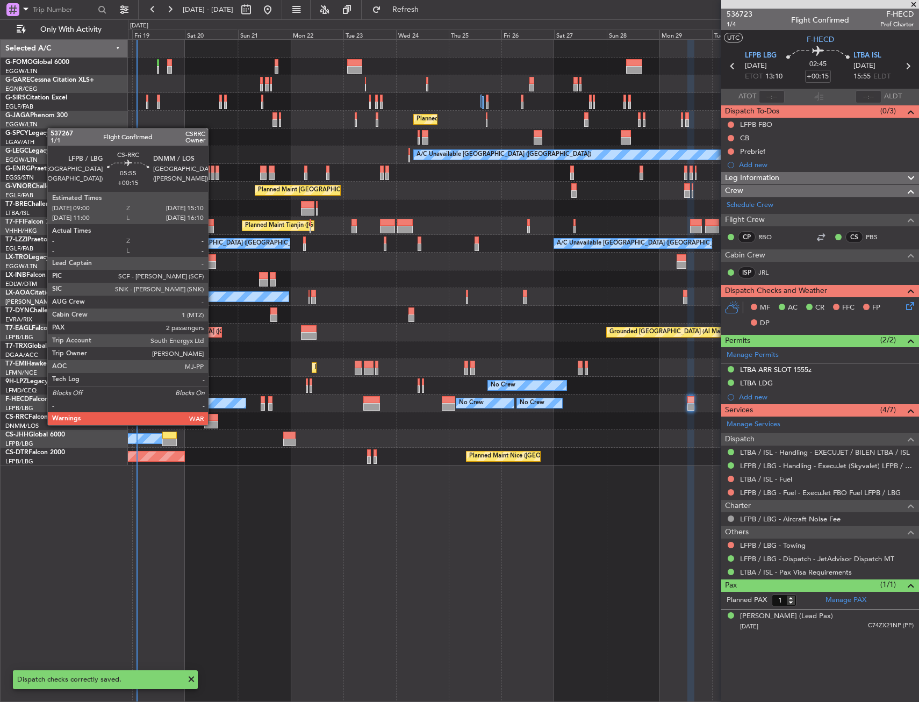
click at [213, 424] on div at bounding box center [211, 425] width 14 height 8
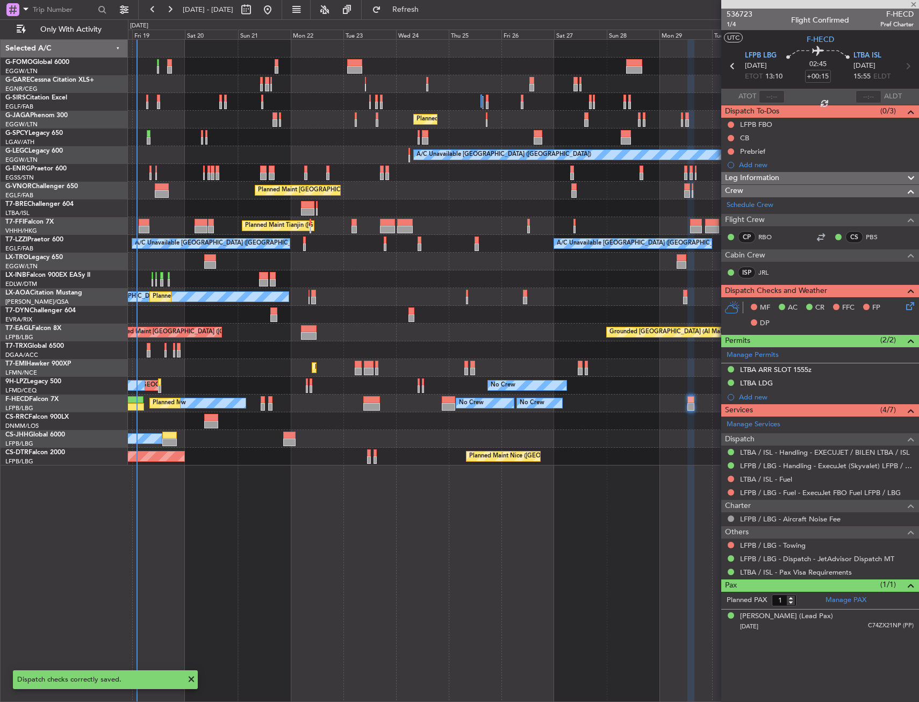
type input "2"
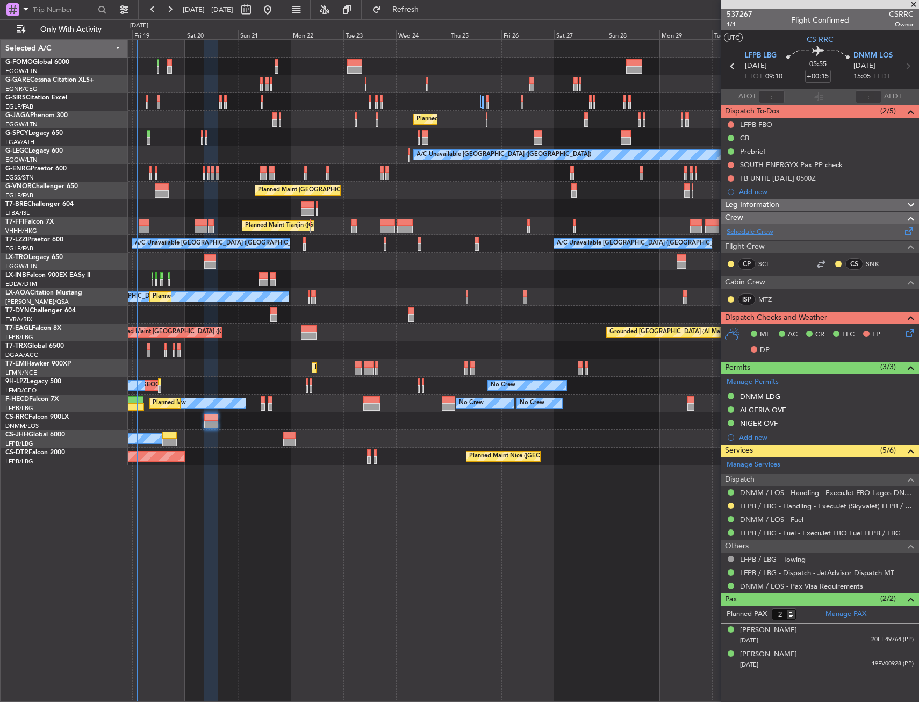
click at [752, 233] on link "Schedule Crew" at bounding box center [750, 232] width 47 height 11
click at [428, 6] on span "Refresh" at bounding box center [405, 10] width 45 height 8
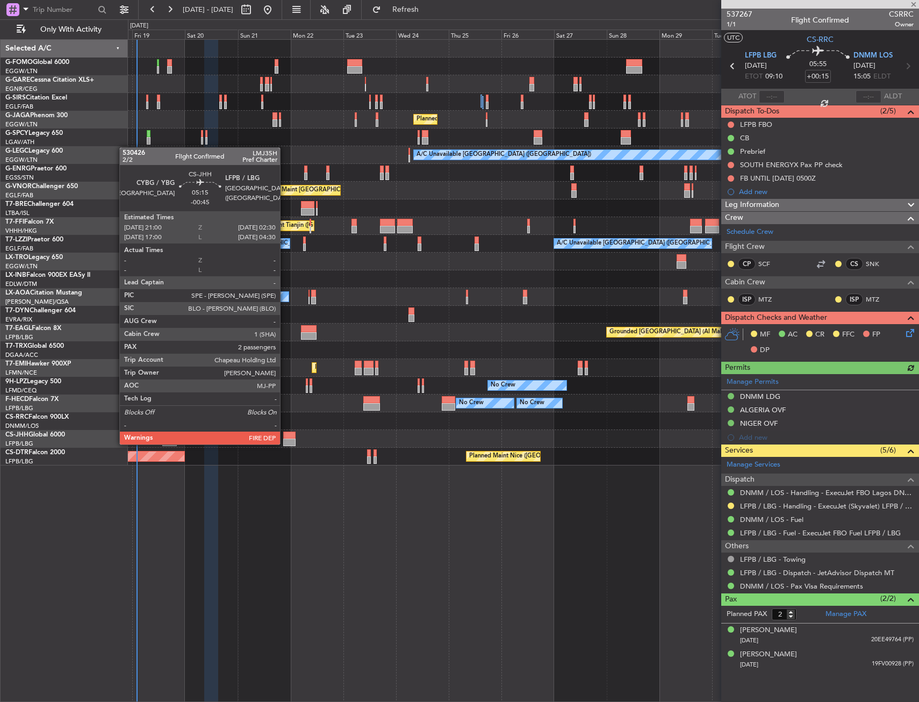
click at [285, 443] on div at bounding box center [289, 443] width 12 height 8
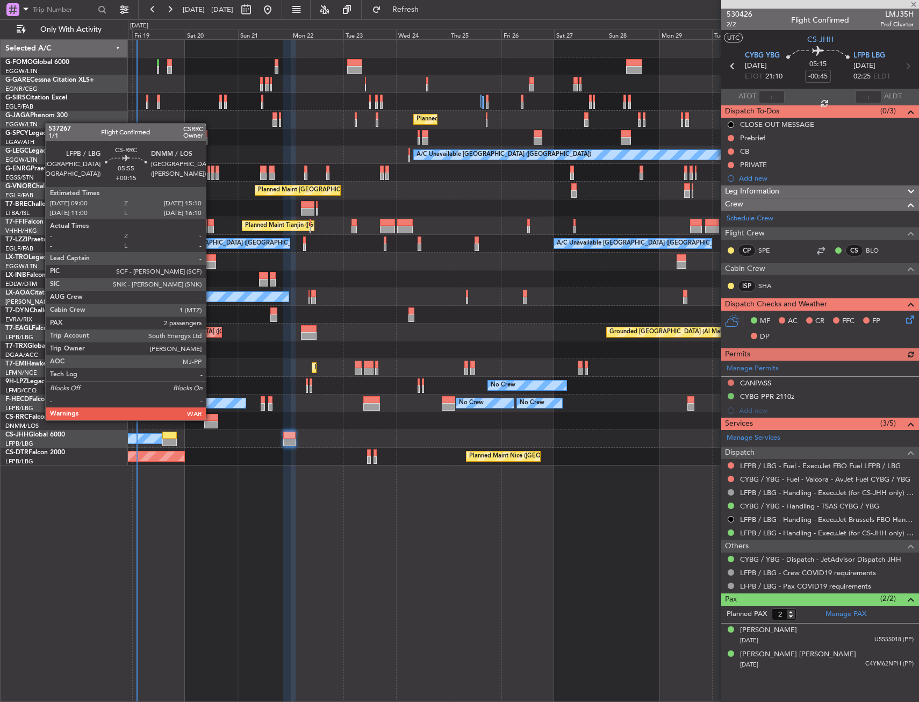
click at [211, 419] on div at bounding box center [211, 418] width 14 height 8
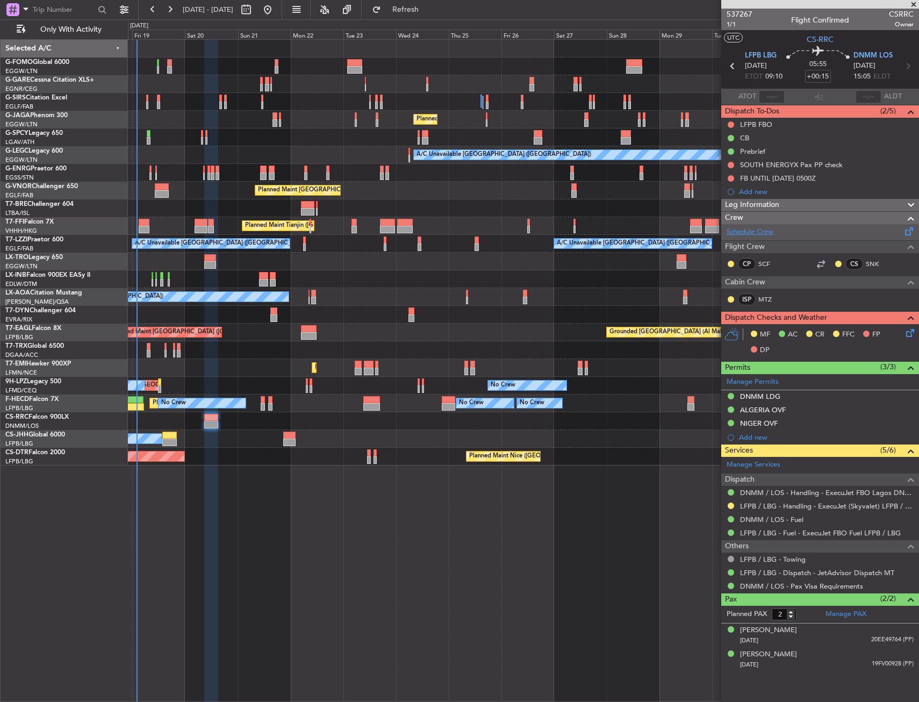
click at [756, 233] on link "Schedule Crew" at bounding box center [750, 232] width 47 height 11
click at [909, 333] on icon at bounding box center [908, 331] width 9 height 9
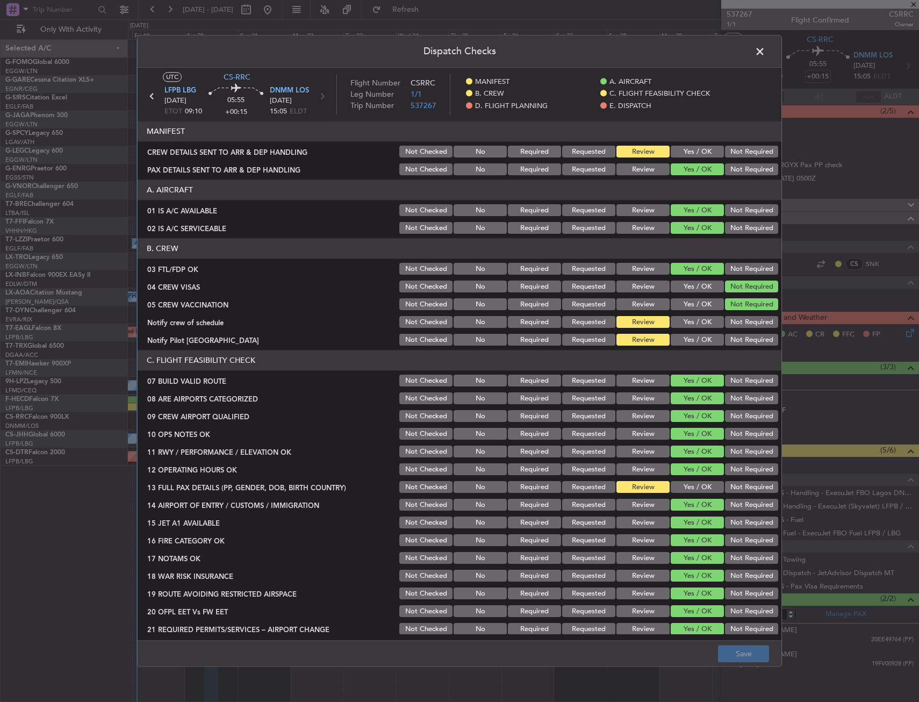
click at [694, 151] on button "Yes / OK" at bounding box center [697, 152] width 53 height 12
click at [704, 321] on button "Yes / OK" at bounding box center [697, 323] width 53 height 12
click at [704, 333] on div "Yes / OK" at bounding box center [696, 340] width 54 height 15
click at [725, 327] on button "Not Required" at bounding box center [751, 323] width 53 height 12
click at [690, 342] on button "Yes / OK" at bounding box center [697, 340] width 53 height 12
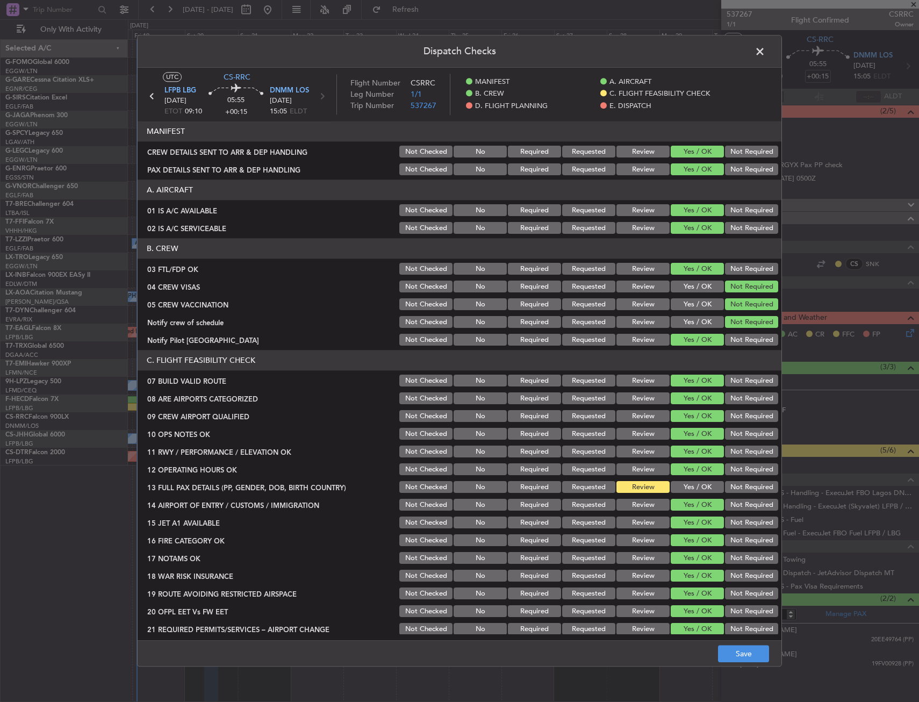
click at [678, 489] on button "Yes / OK" at bounding box center [697, 488] width 53 height 12
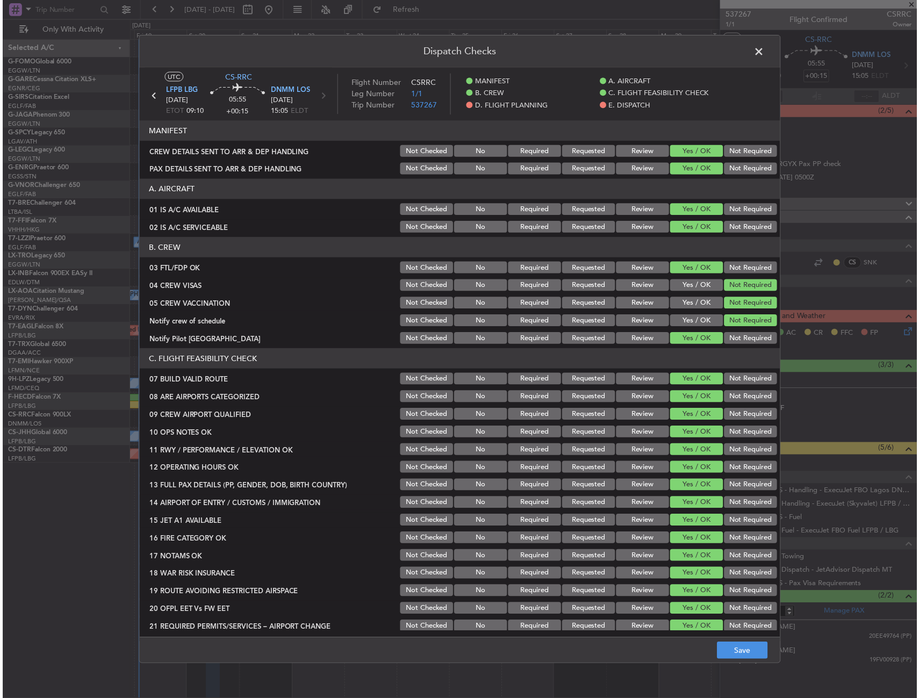
scroll to position [430, 0]
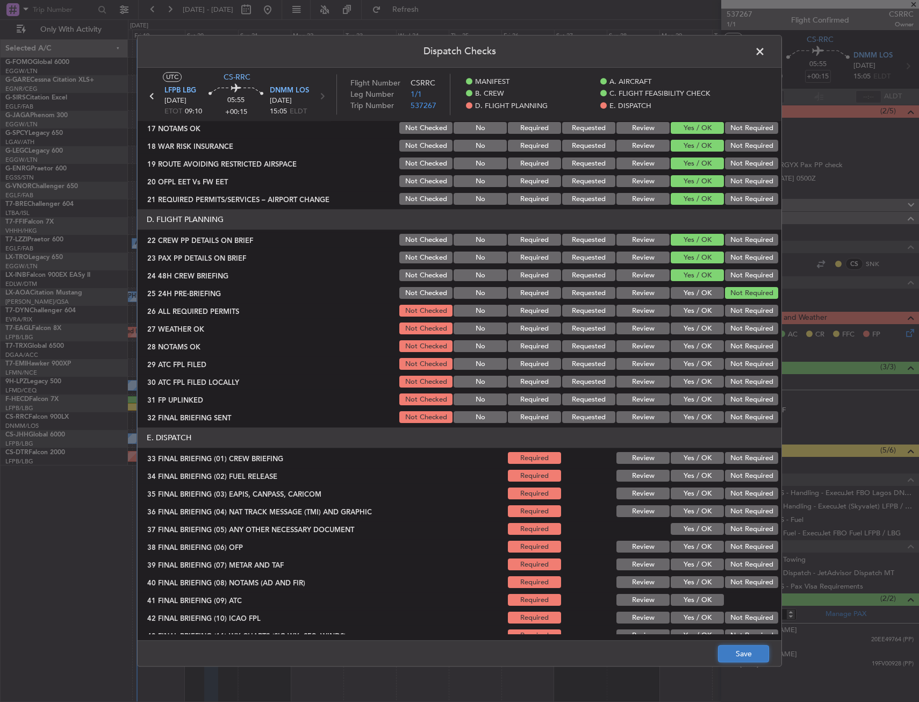
click at [743, 650] on button "Save" at bounding box center [743, 654] width 51 height 17
click at [765, 47] on span at bounding box center [765, 55] width 0 height 22
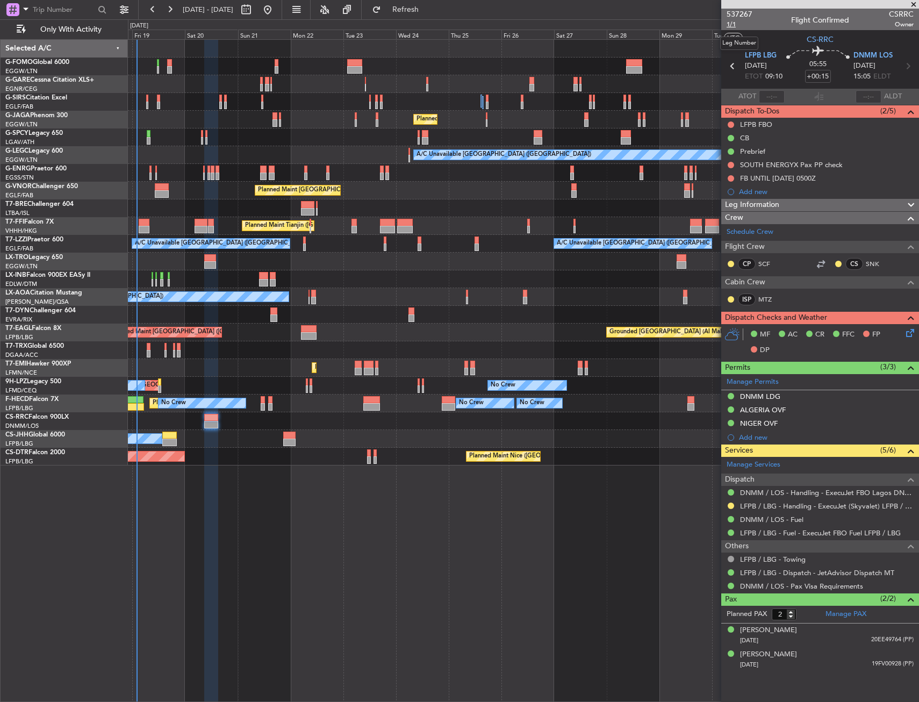
click at [729, 25] on span "1/1" at bounding box center [740, 24] width 26 height 9
click at [877, 55] on span "DNMM LOS" at bounding box center [873, 56] width 39 height 11
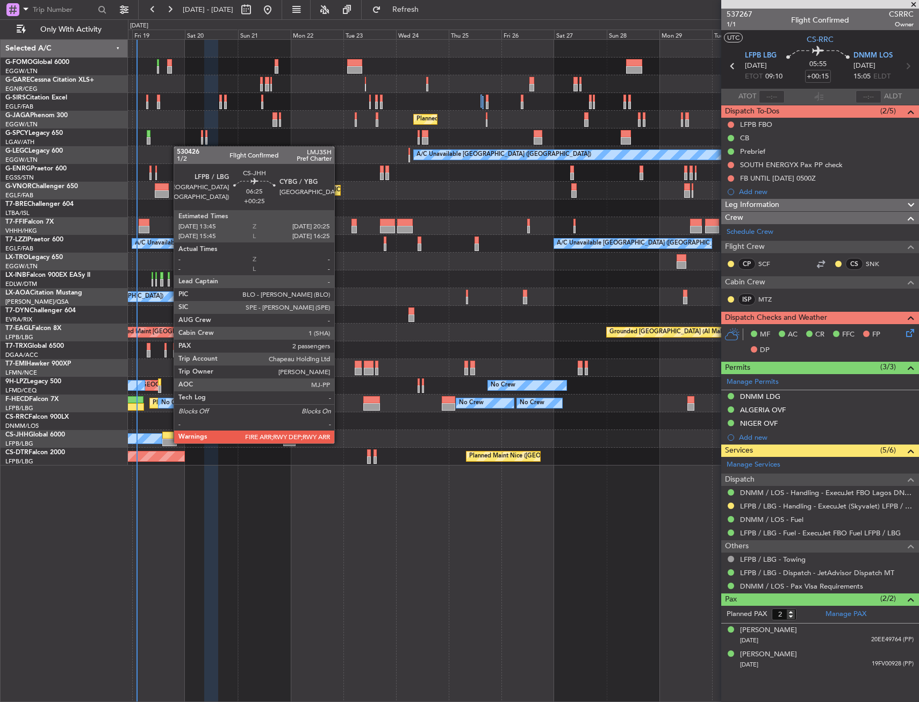
click at [168, 442] on div at bounding box center [169, 443] width 15 height 8
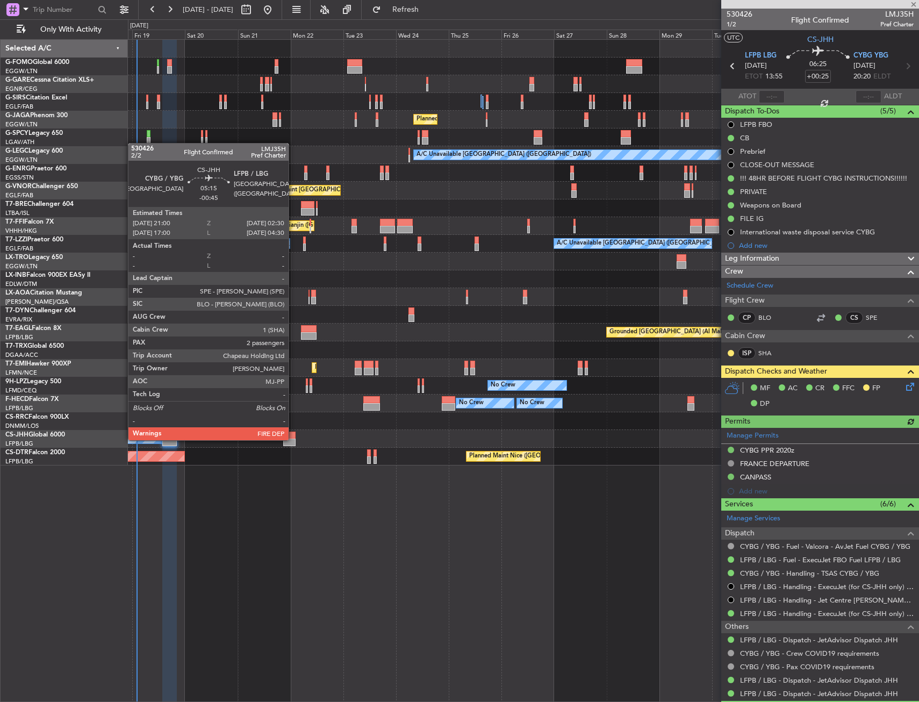
click at [293, 439] on div at bounding box center [289, 443] width 12 height 8
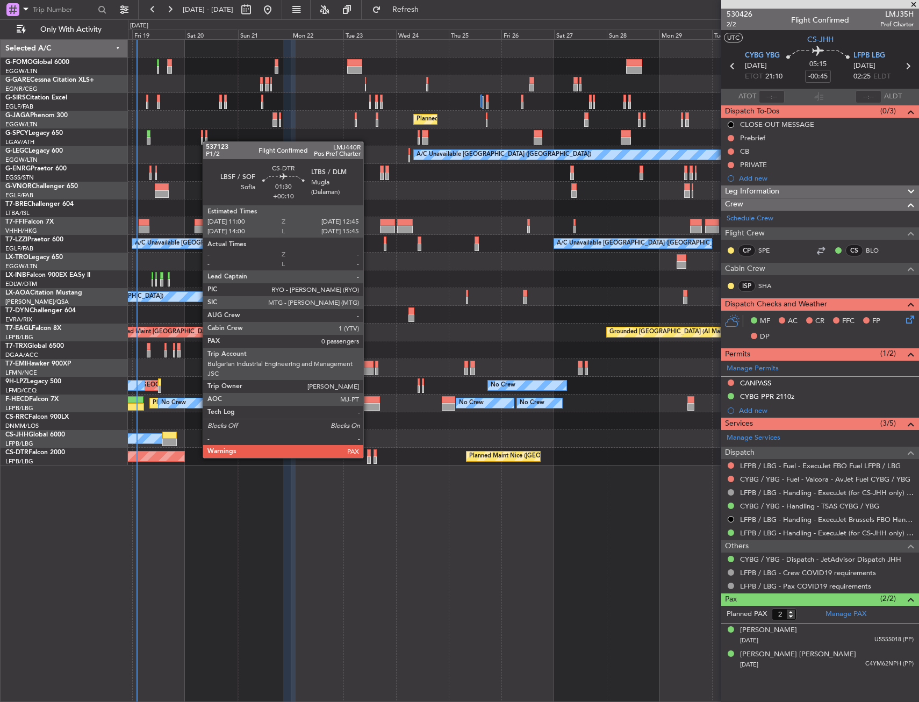
click at [368, 457] on div at bounding box center [369, 460] width 4 height 8
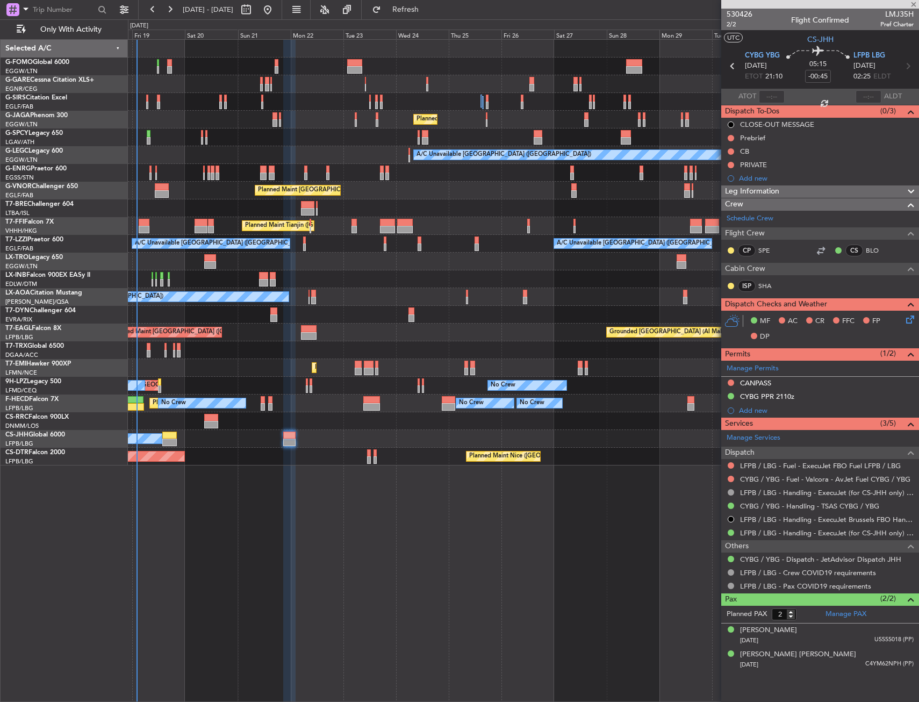
type input "+00:10"
type input "0"
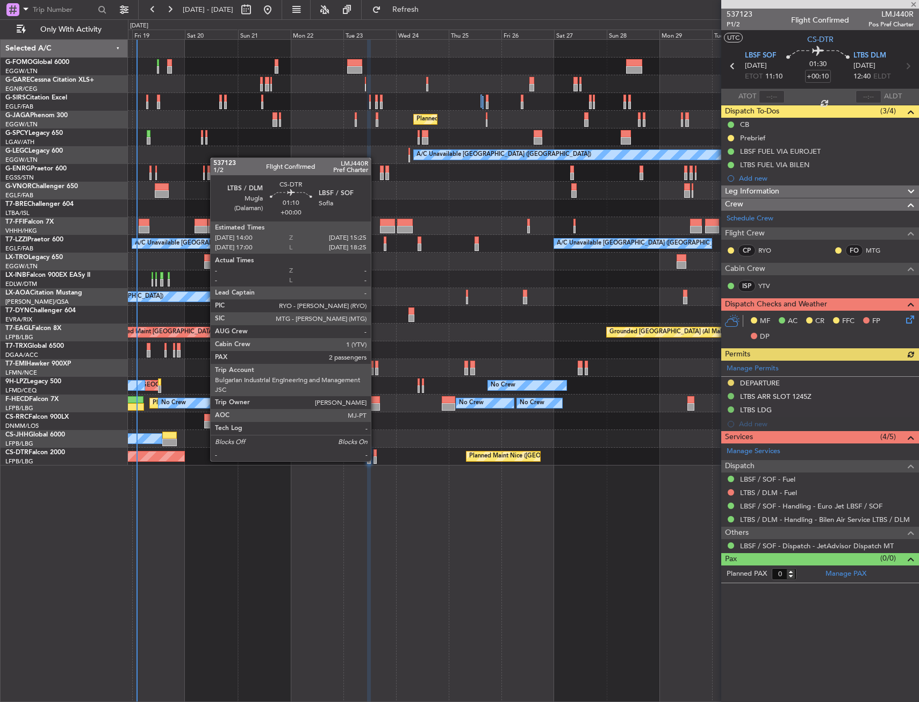
click at [376, 460] on div at bounding box center [375, 460] width 3 height 8
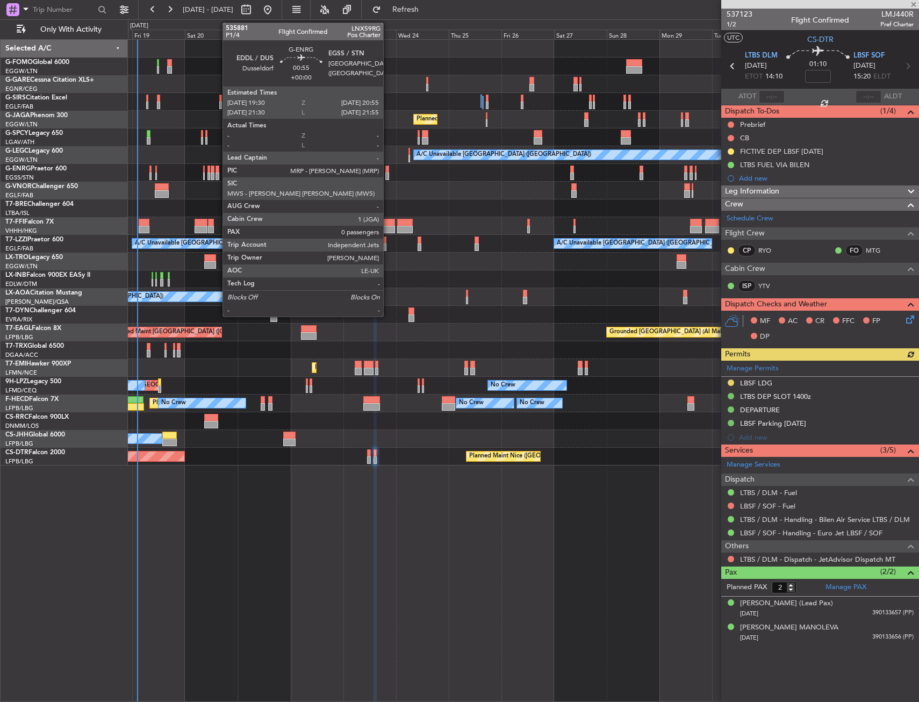
click at [388, 173] on div at bounding box center [386, 177] width 3 height 8
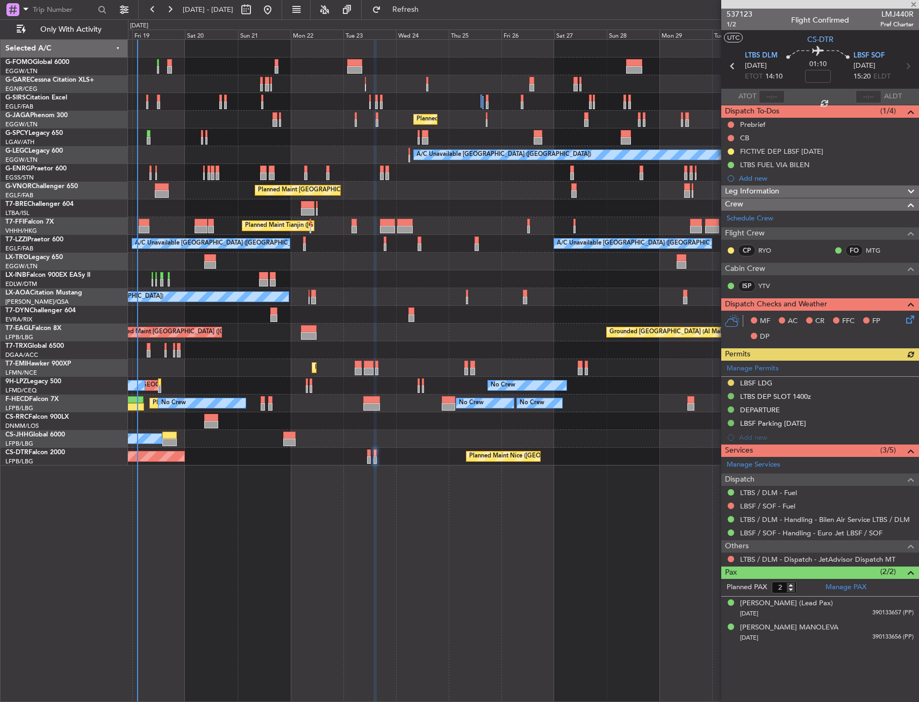
type input "0"
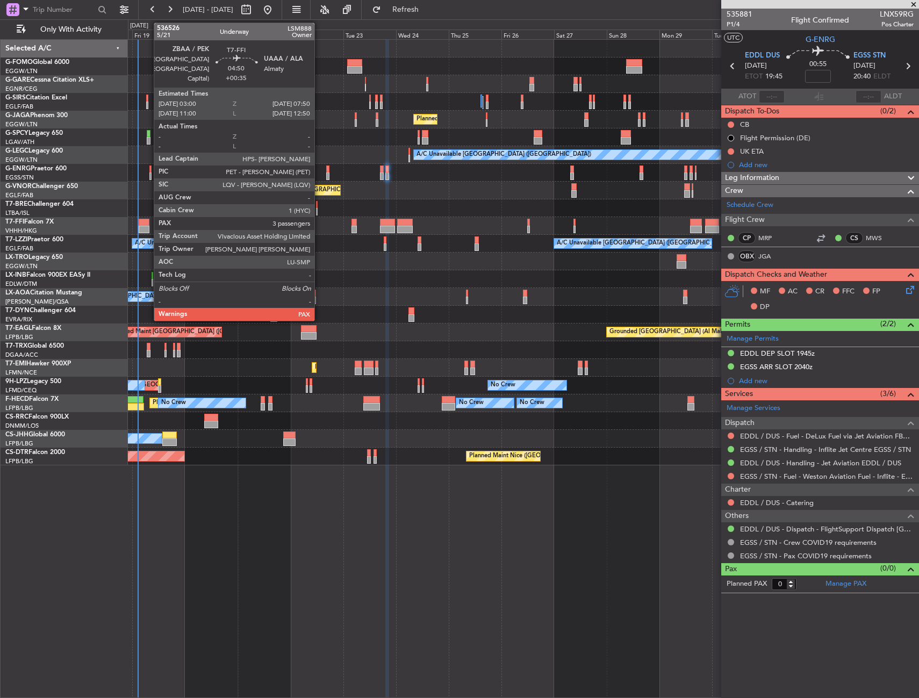
click at [148, 227] on div at bounding box center [144, 230] width 11 height 8
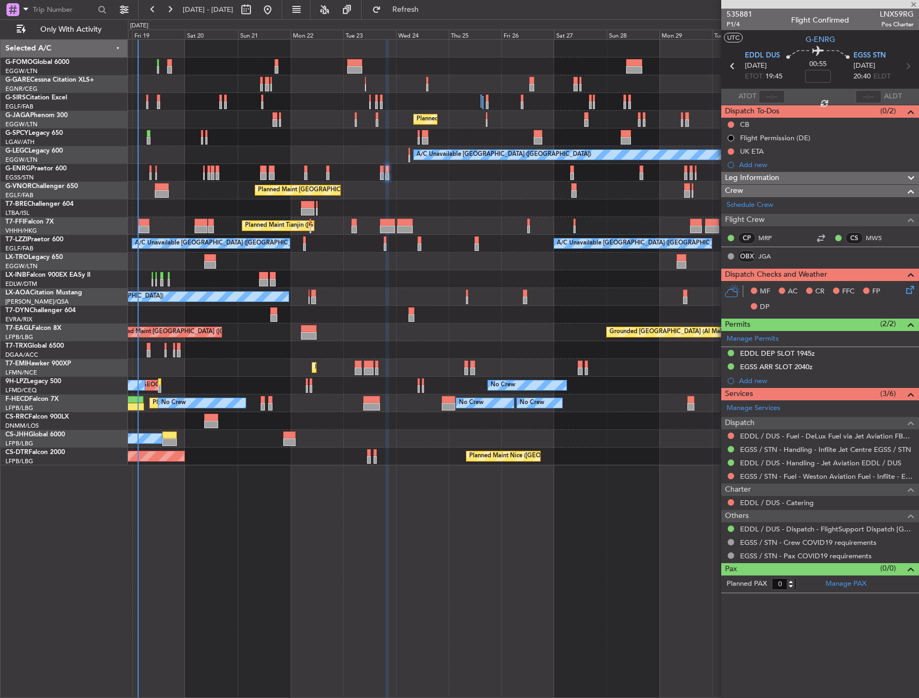
type input "+00:35"
type input "3"
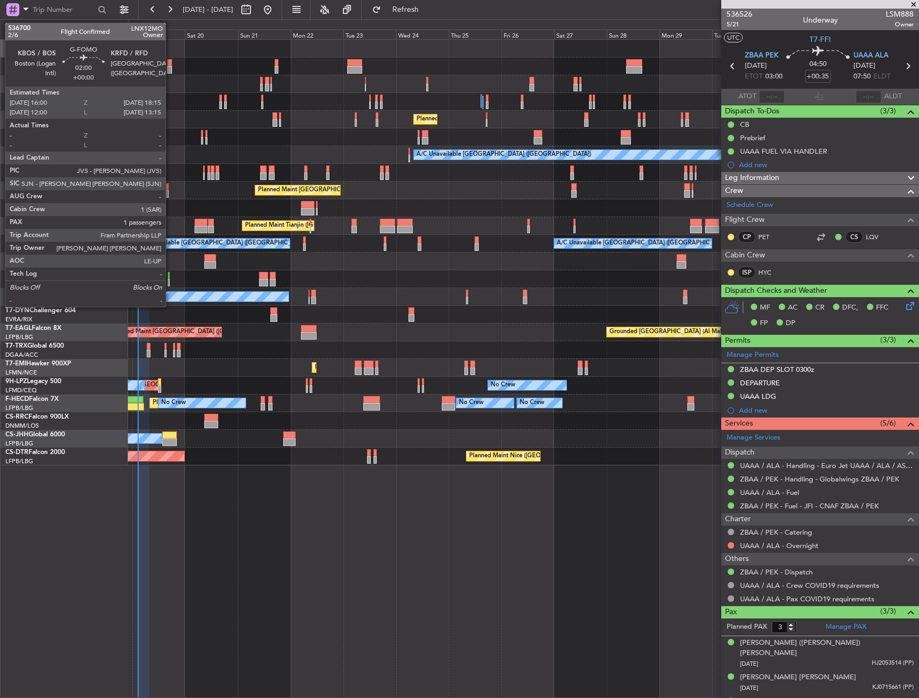
click at [170, 60] on div at bounding box center [169, 63] width 5 height 8
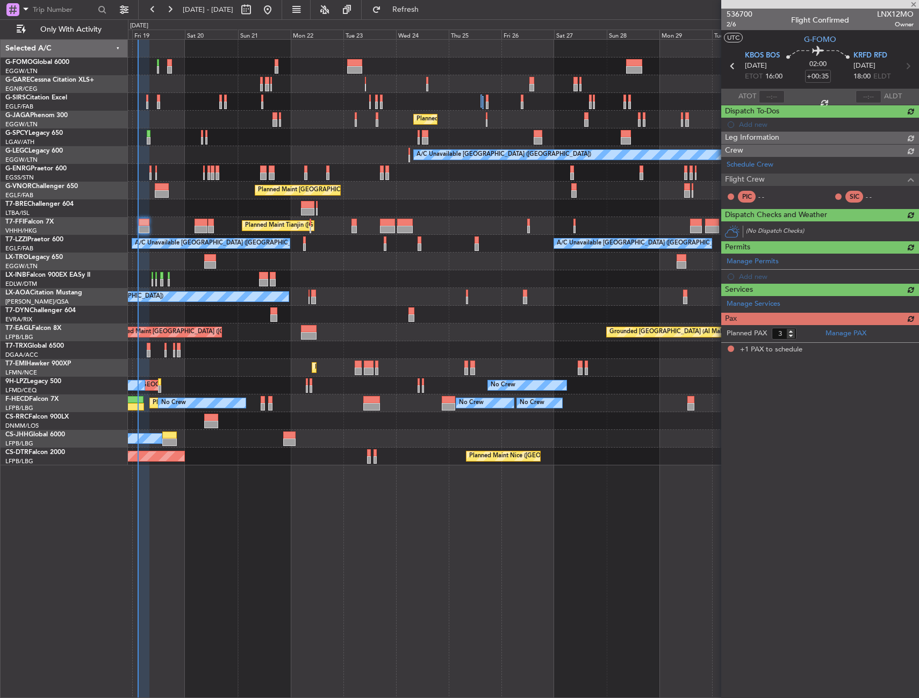
type input "1"
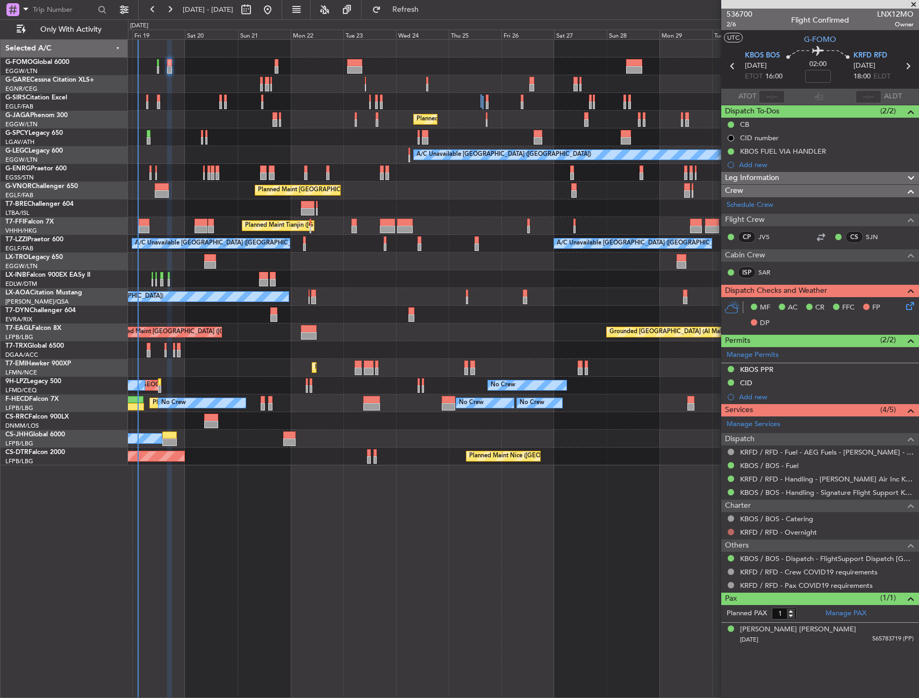
click at [731, 531] on button at bounding box center [731, 532] width 6 height 6
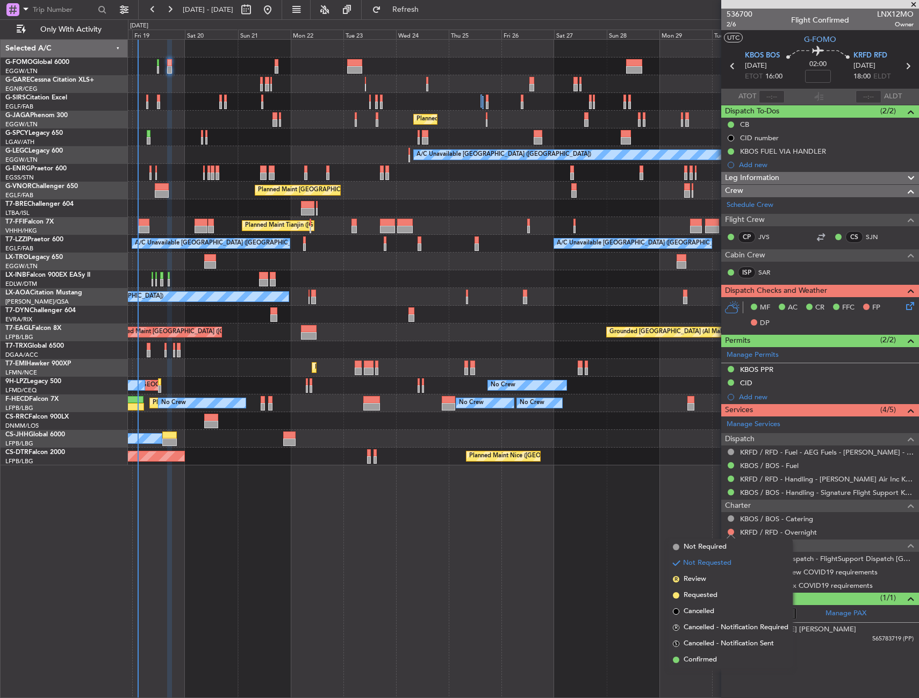
click at [648, 517] on div "Planned Maint [GEOGRAPHIC_DATA] ([GEOGRAPHIC_DATA]) A/C Unavailable [GEOGRAPHIC…" at bounding box center [523, 368] width 791 height 659
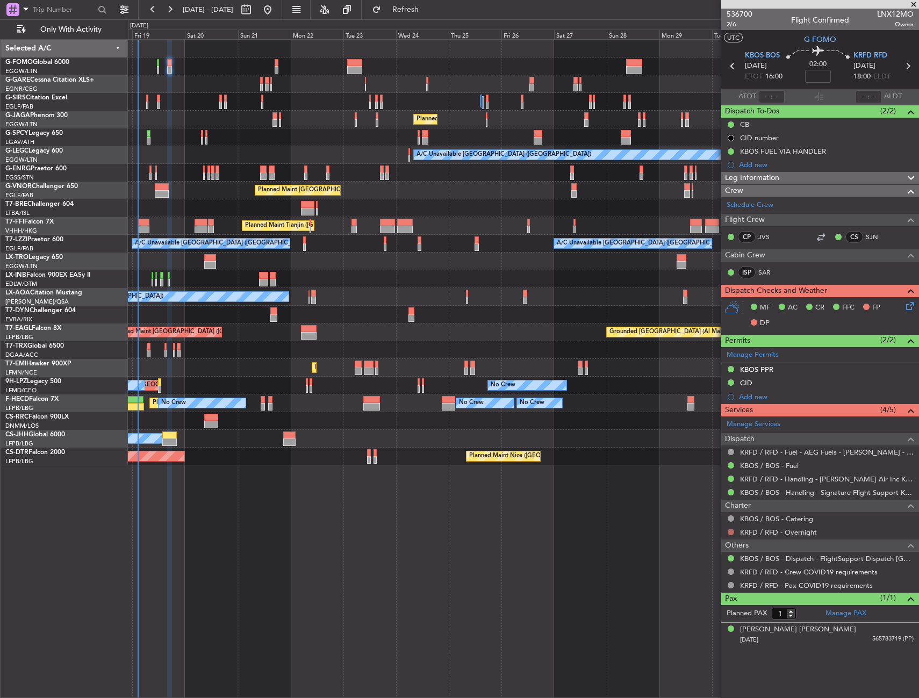
click at [728, 532] on button at bounding box center [731, 532] width 6 height 6
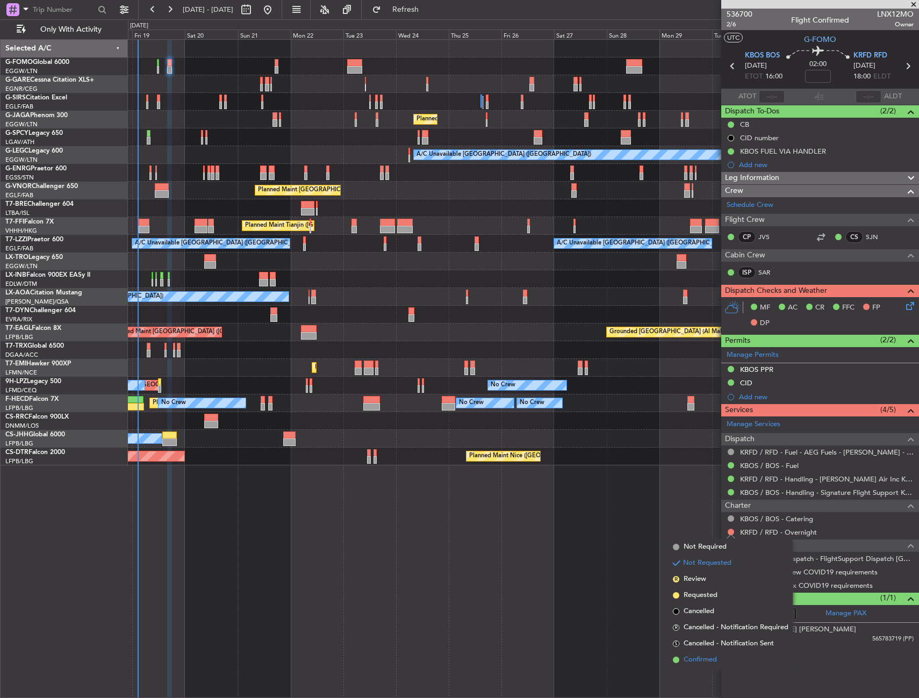
click at [691, 656] on span "Confirmed" at bounding box center [700, 660] width 33 height 11
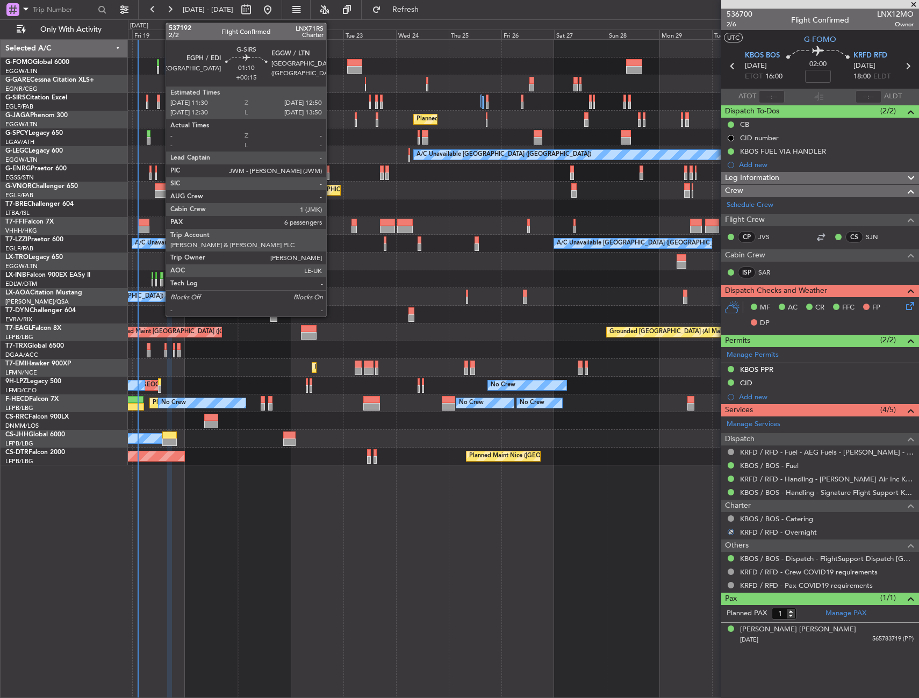
click at [159, 103] on div at bounding box center [158, 106] width 3 height 8
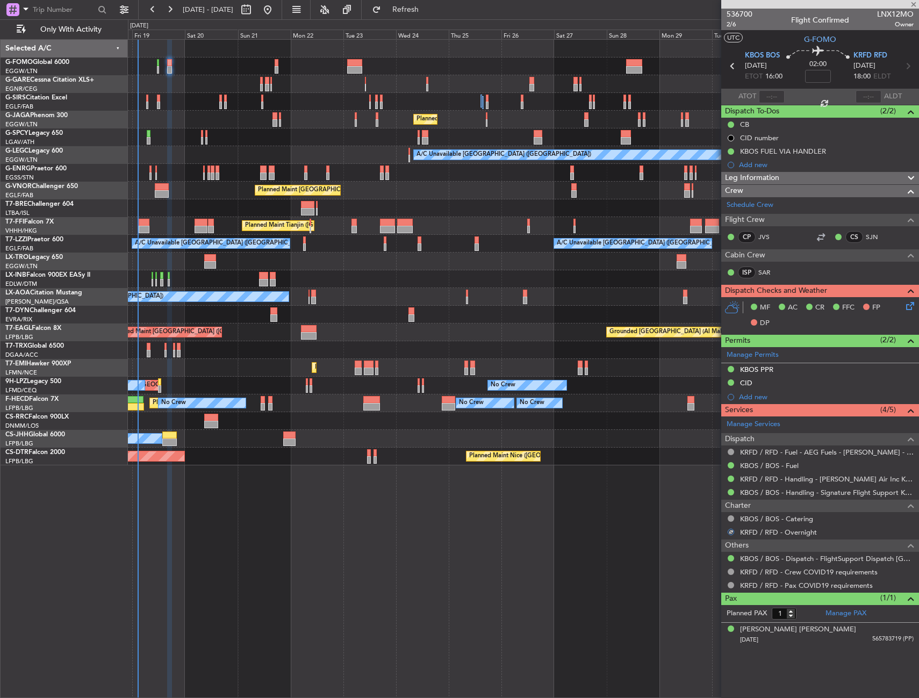
type input "+00:15"
type input "6"
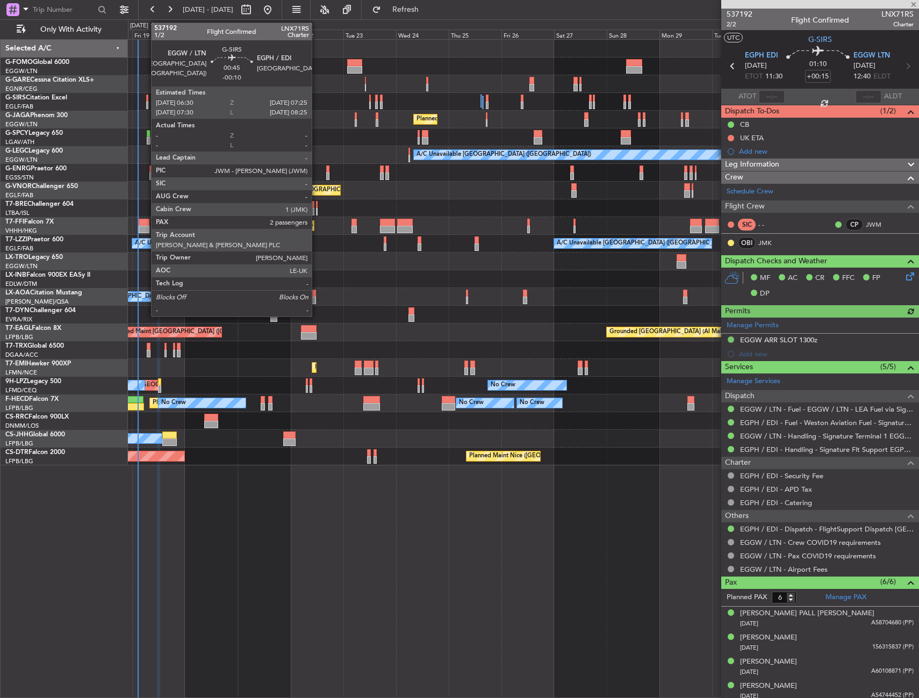
click at [146, 98] on div at bounding box center [147, 99] width 2 height 8
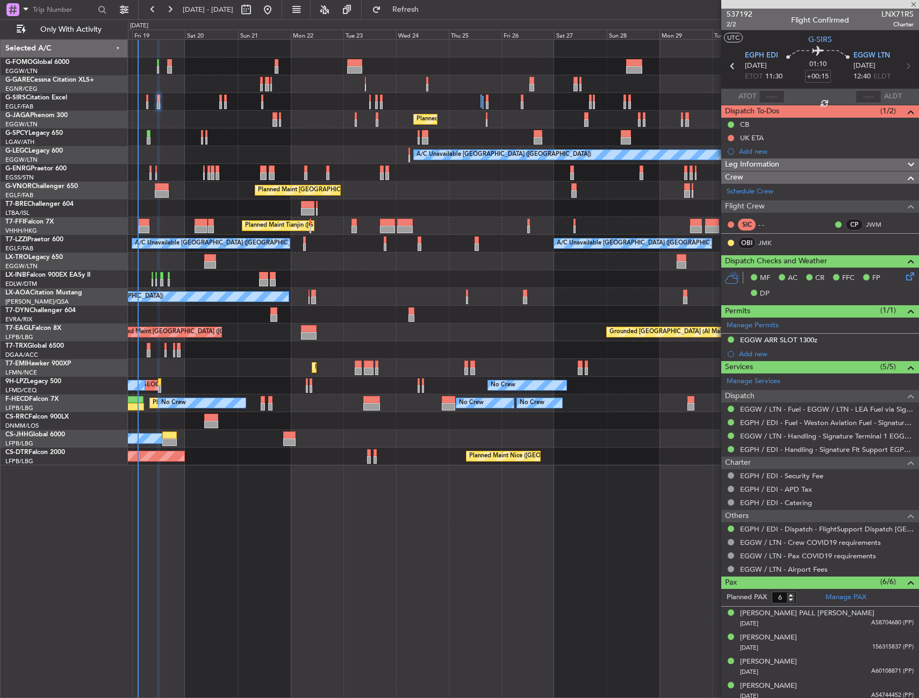
type input "-00:10"
type input "2"
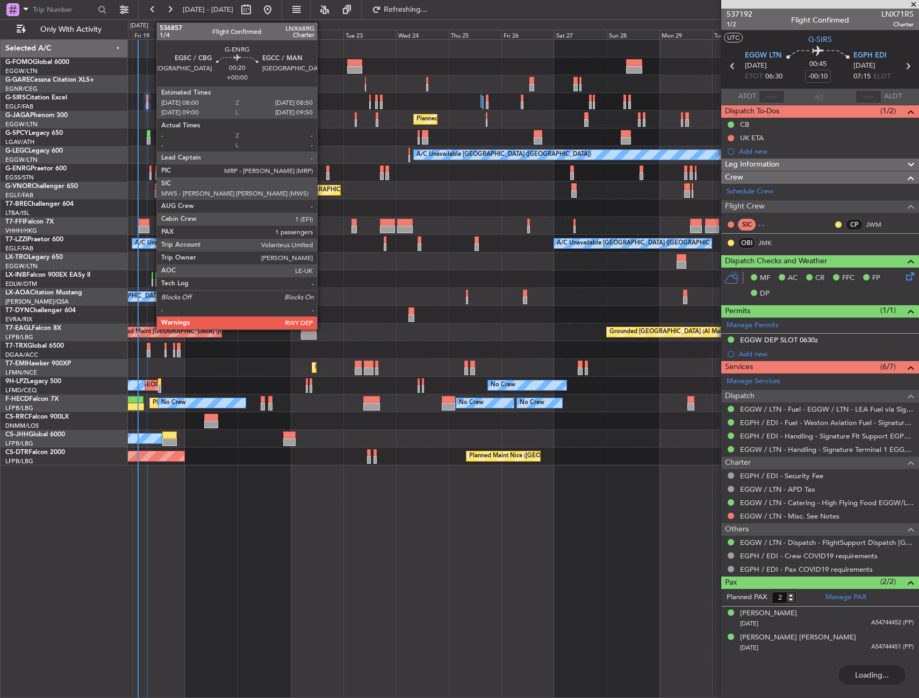
click at [151, 174] on div at bounding box center [150, 177] width 2 height 8
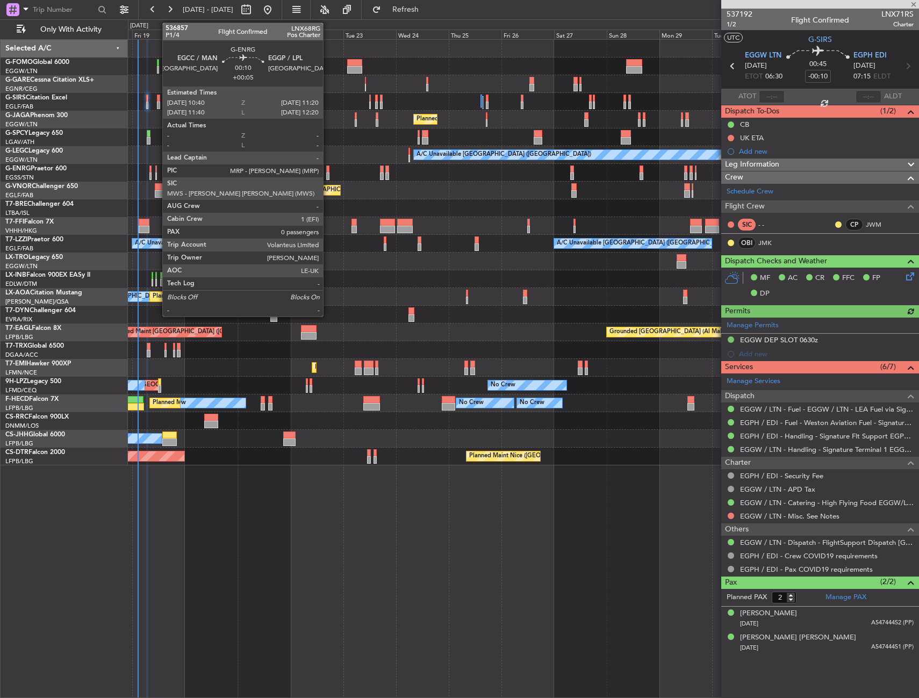
type input "1"
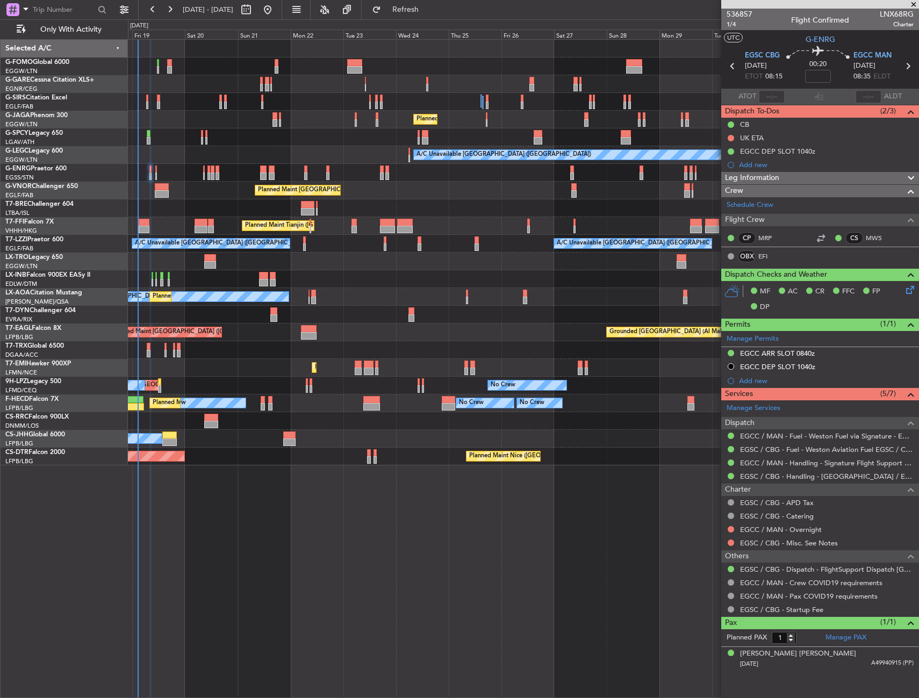
click at [734, 529] on div at bounding box center [731, 529] width 9 height 9
click at [732, 529] on button at bounding box center [731, 529] width 6 height 6
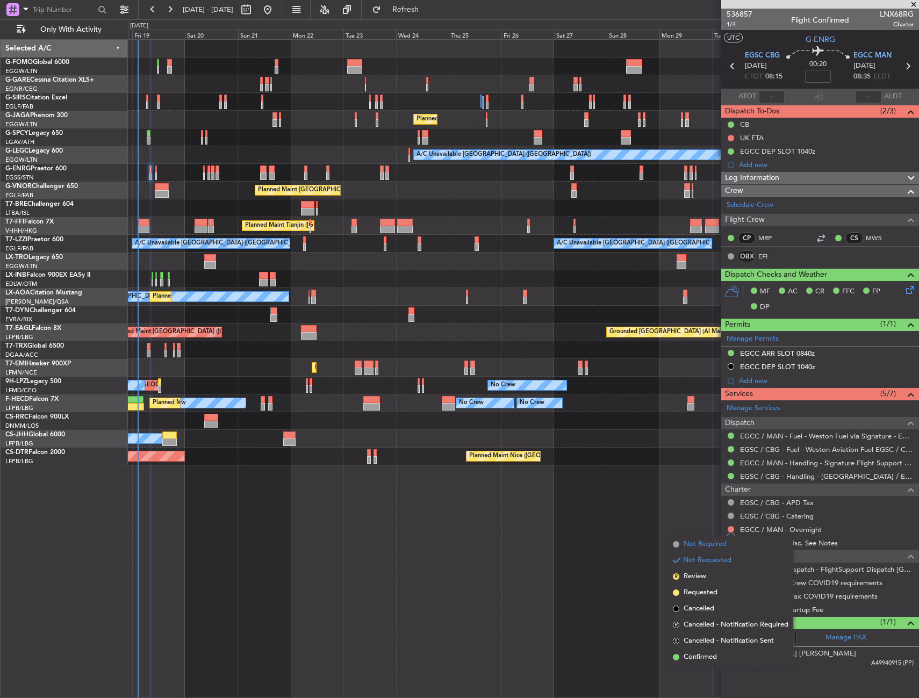
click at [687, 546] on span "Not Required" at bounding box center [705, 544] width 43 height 11
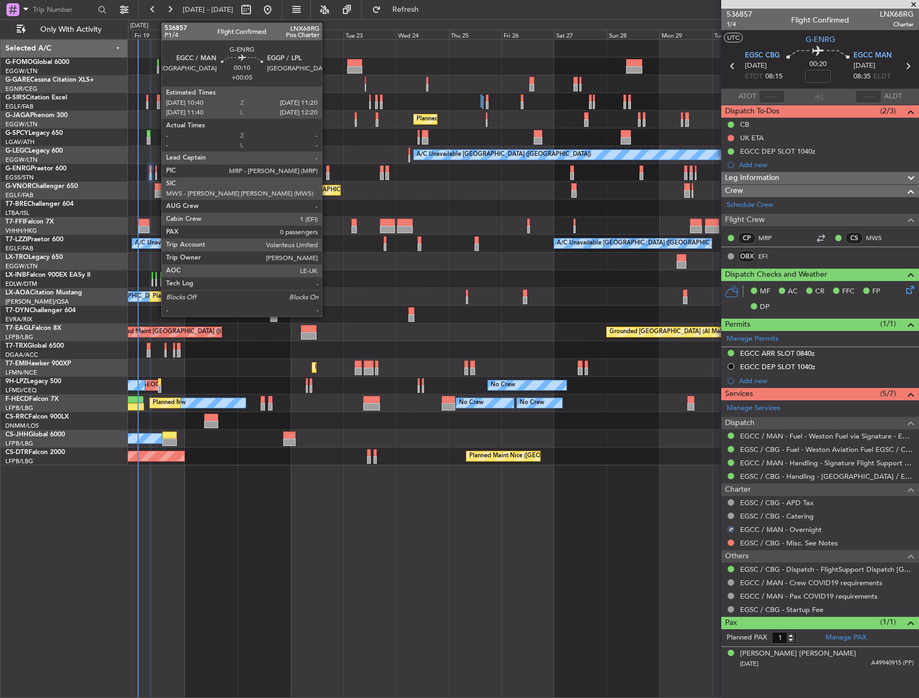
click at [156, 169] on div at bounding box center [156, 170] width 2 height 8
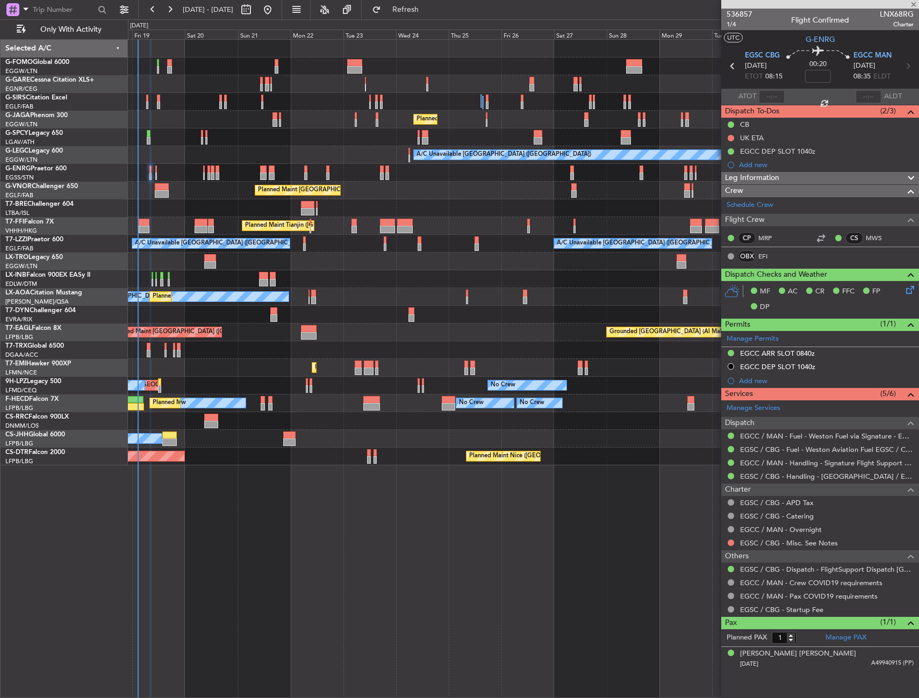
type input "+00:05"
type input "0"
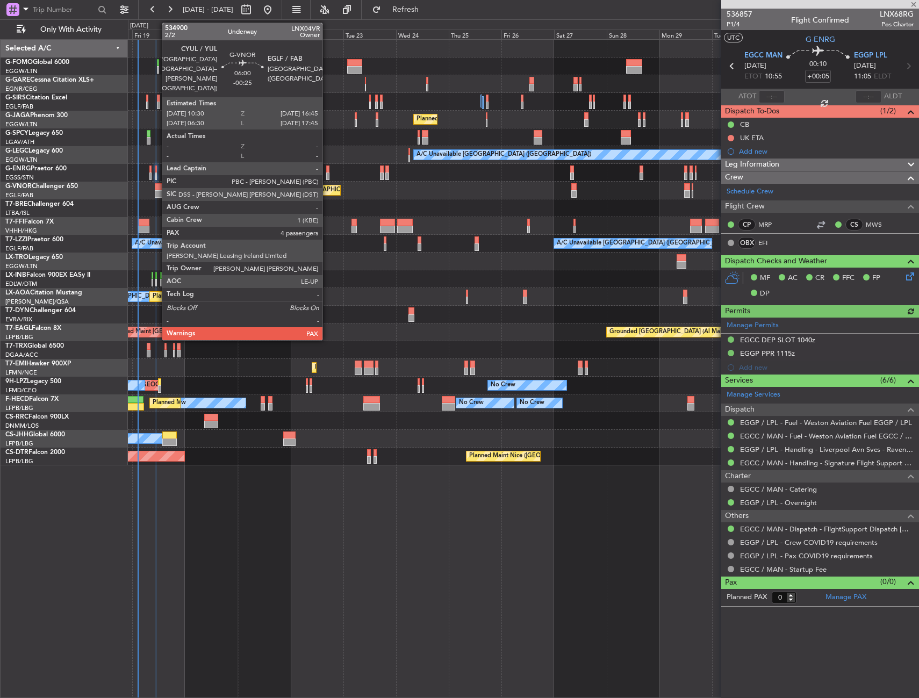
click at [156, 195] on div at bounding box center [162, 194] width 14 height 8
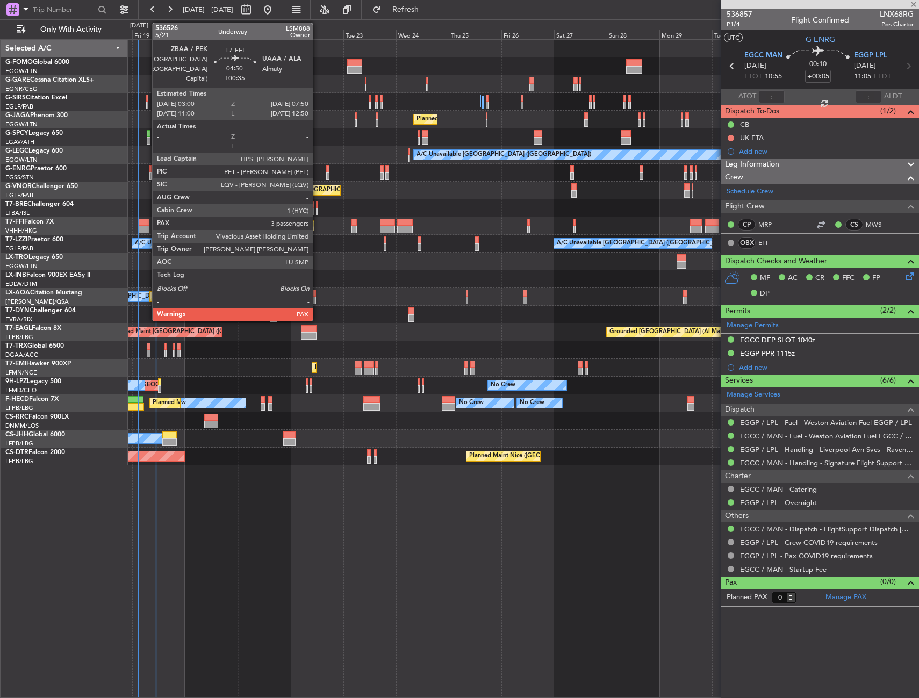
type input "-00:25"
type input "4"
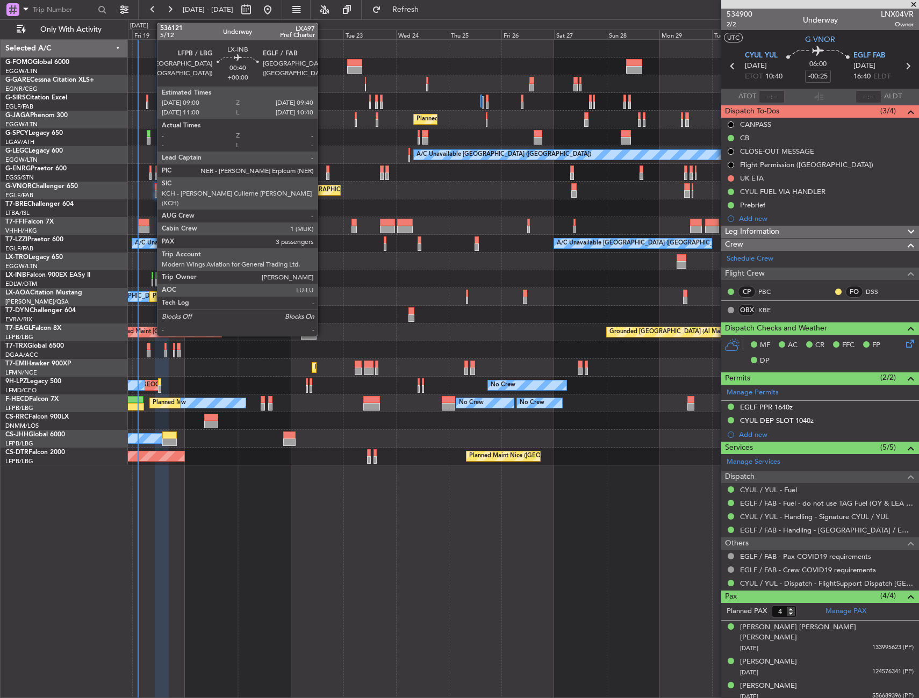
click at [152, 275] on div at bounding box center [153, 276] width 2 height 8
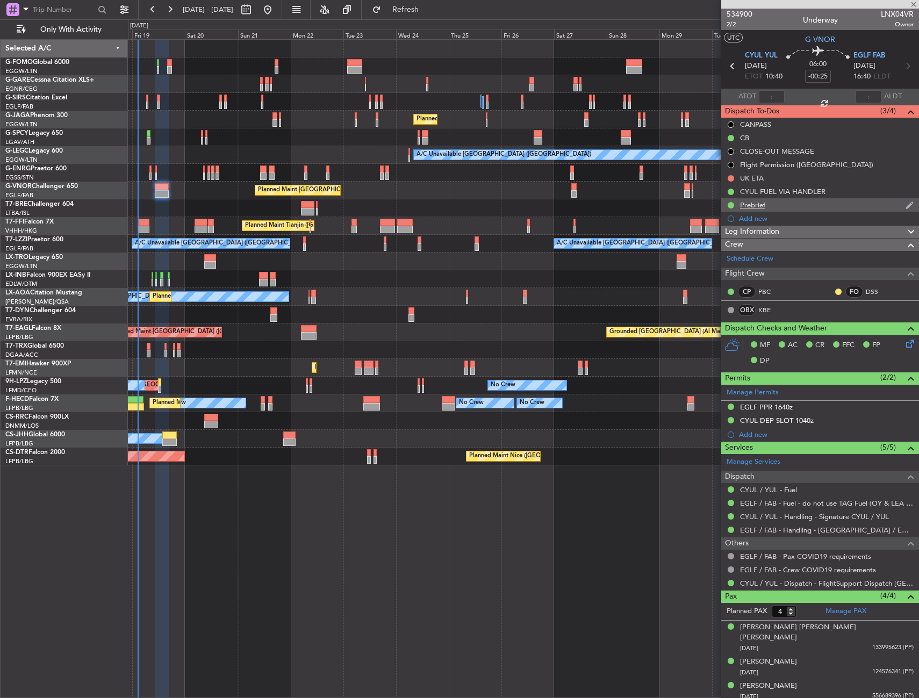
type input "3"
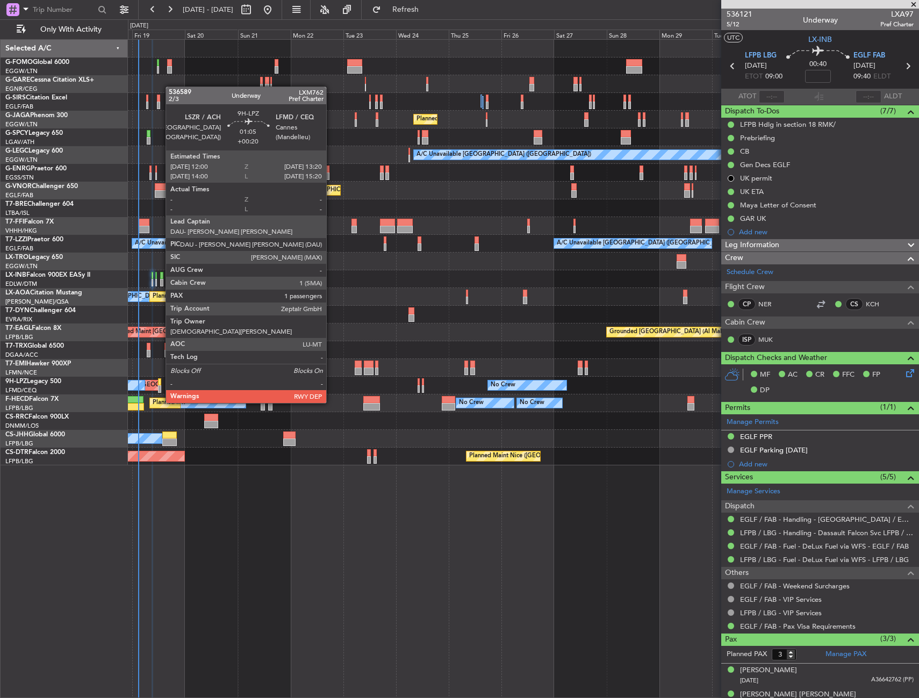
click at [160, 383] on div at bounding box center [159, 382] width 3 height 8
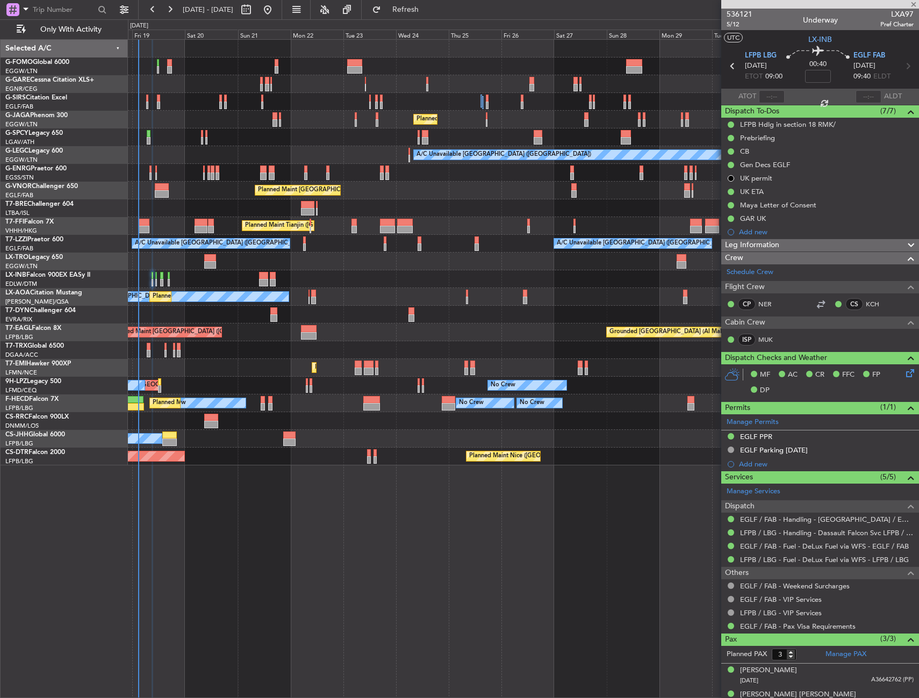
type input "+00:20"
type input "1"
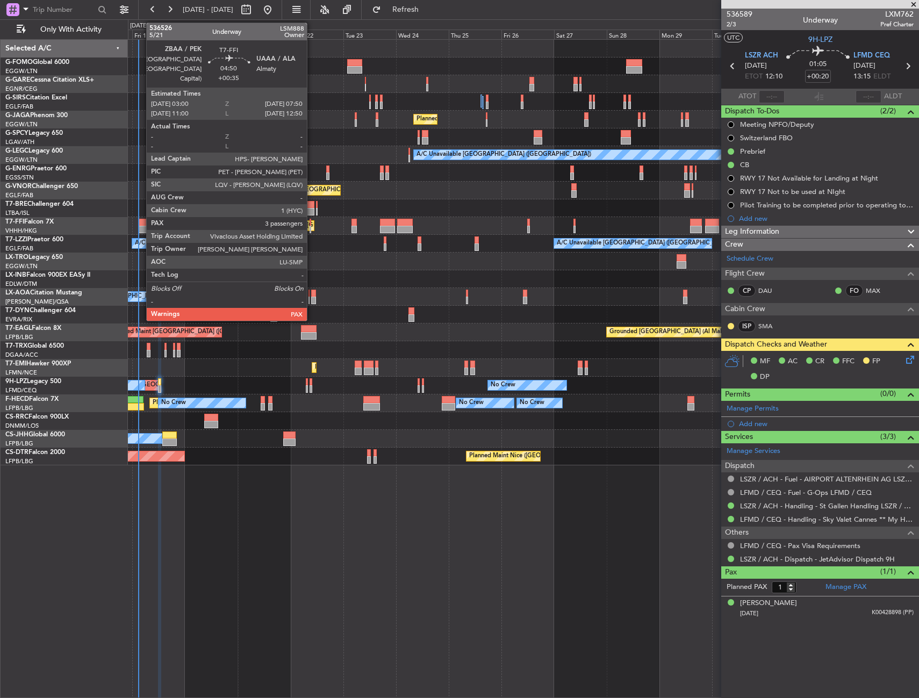
click at [141, 230] on div at bounding box center [144, 230] width 11 height 8
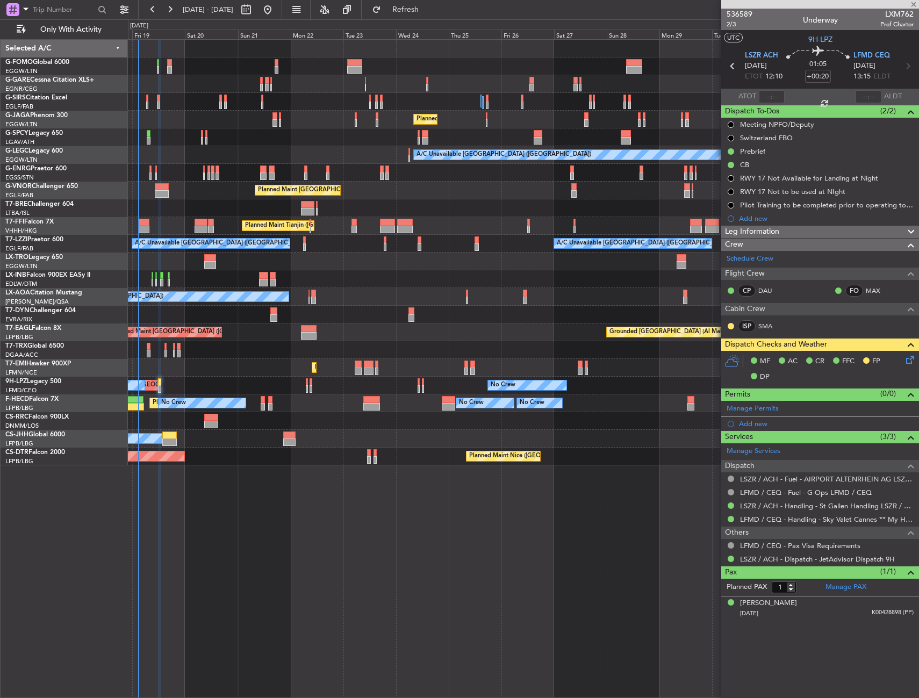
type input "+00:35"
type input "3"
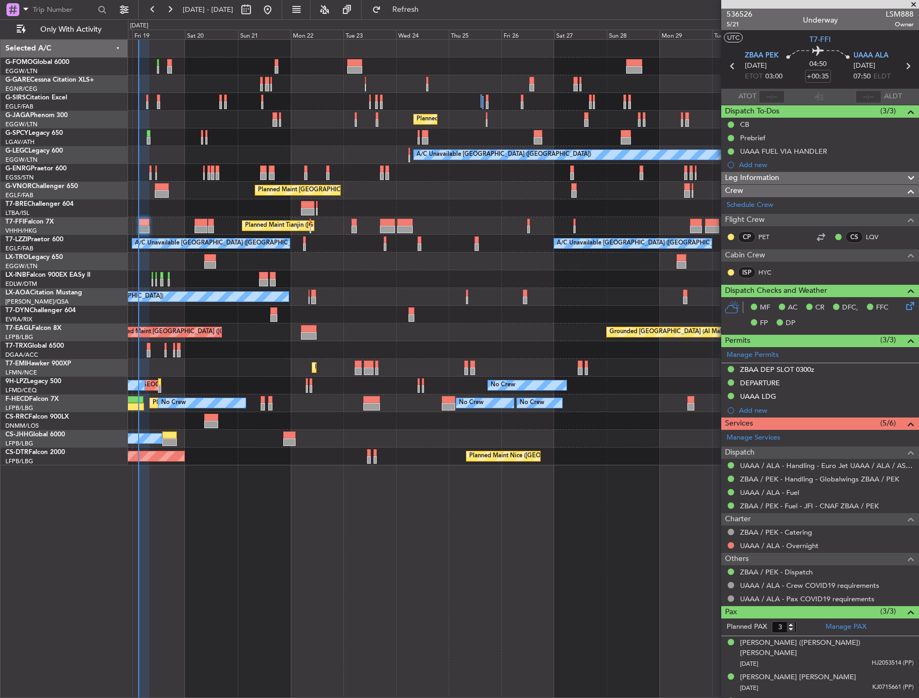
click at [410, 245] on div "Planned Maint [GEOGRAPHIC_DATA] ([GEOGRAPHIC_DATA]) A/C Unavailable [GEOGRAPHIC…" at bounding box center [523, 253] width 791 height 426
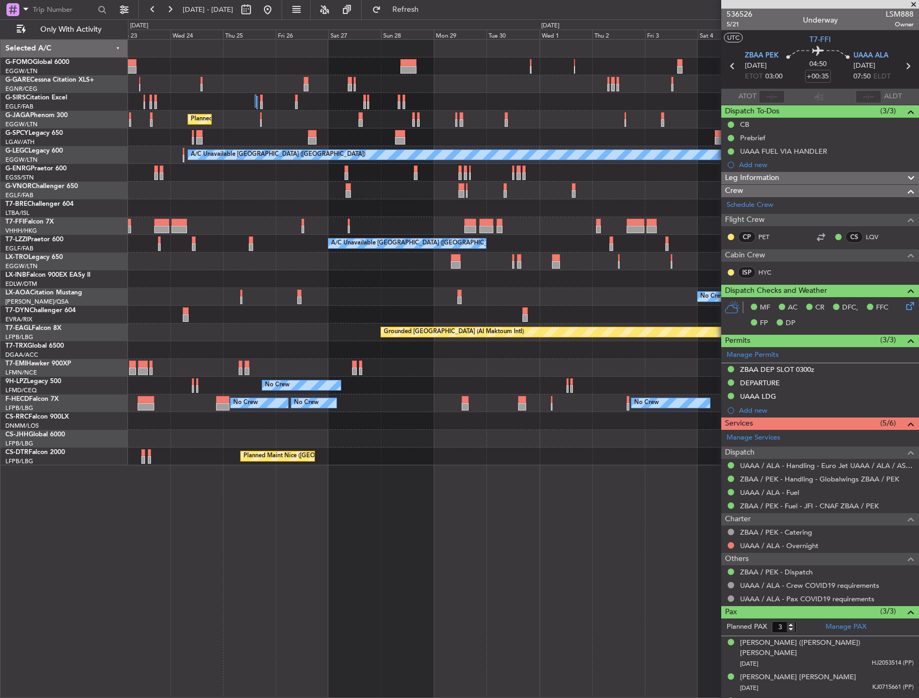
click at [299, 261] on div "Planned Maint [GEOGRAPHIC_DATA] ([GEOGRAPHIC_DATA]) A/C Unavailable [GEOGRAPHIC…" at bounding box center [523, 253] width 791 height 426
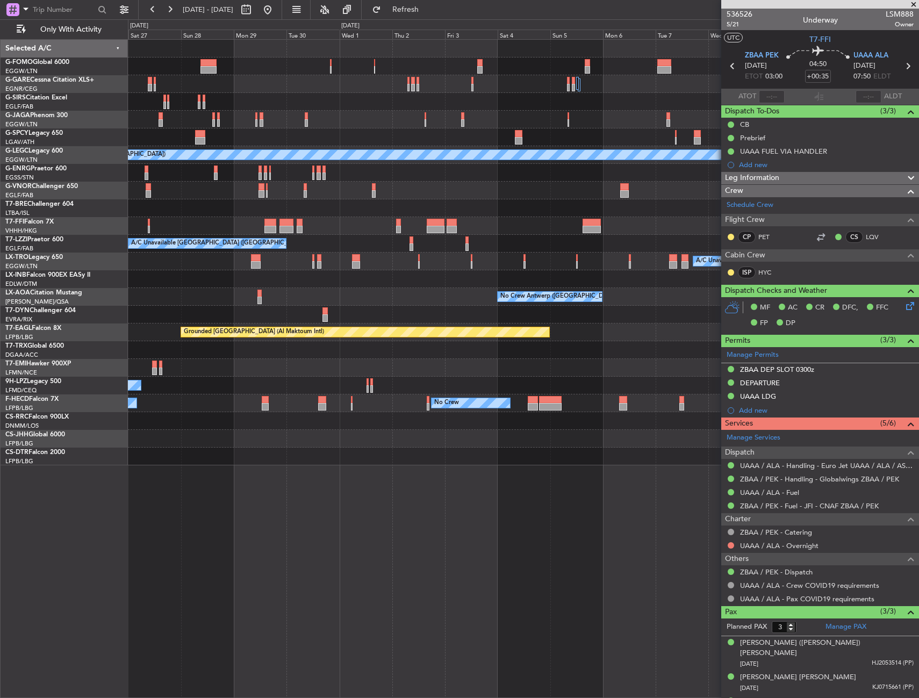
click at [327, 257] on div "Planned Maint [GEOGRAPHIC_DATA] ([GEOGRAPHIC_DATA]) A/C Unavailable [GEOGRAPHIC…" at bounding box center [523, 253] width 791 height 426
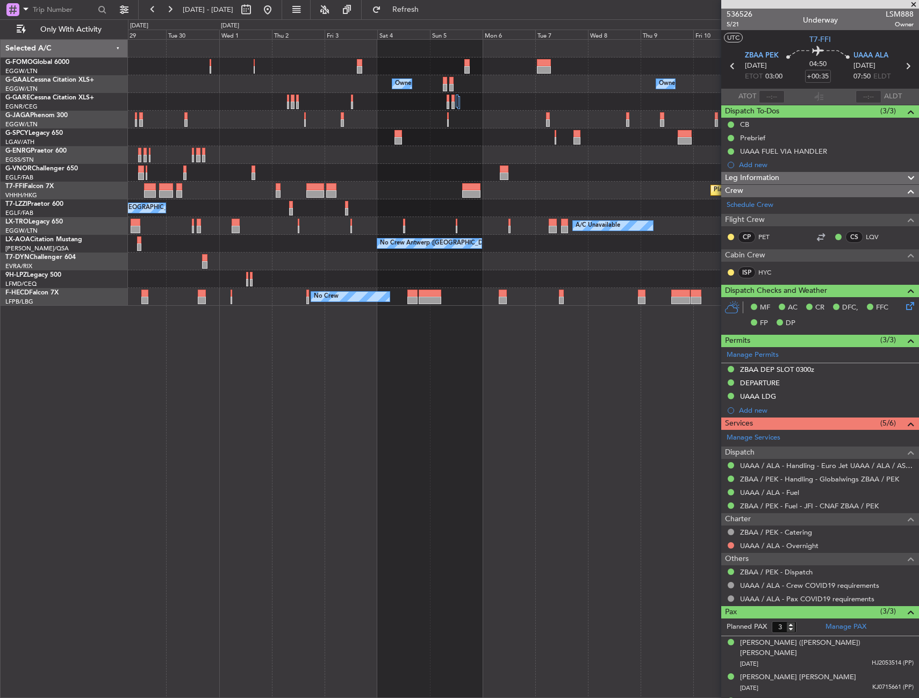
click at [306, 161] on div at bounding box center [523, 155] width 791 height 18
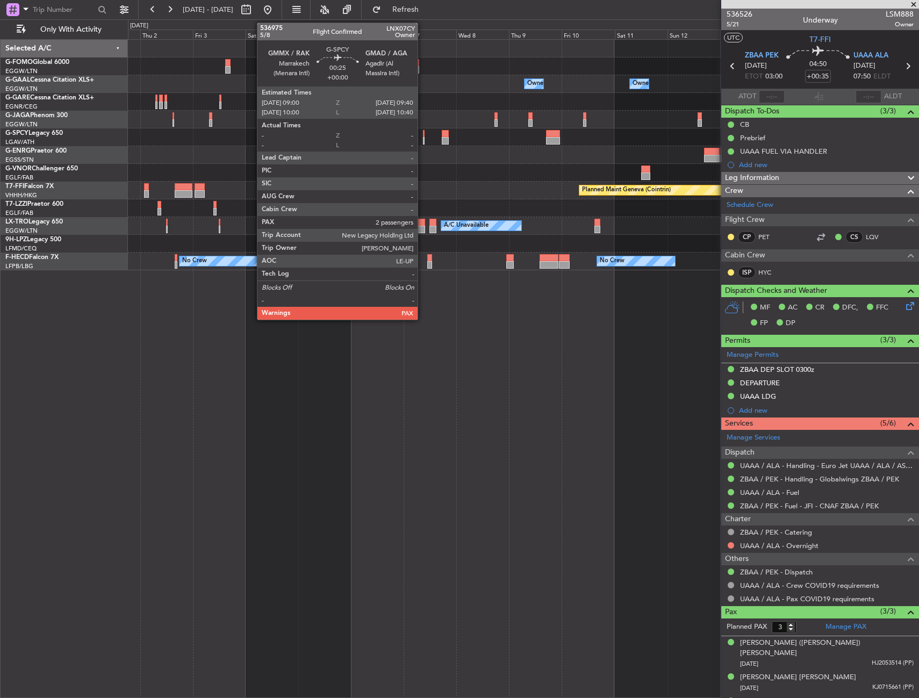
click at [423, 133] on div at bounding box center [424, 134] width 2 height 8
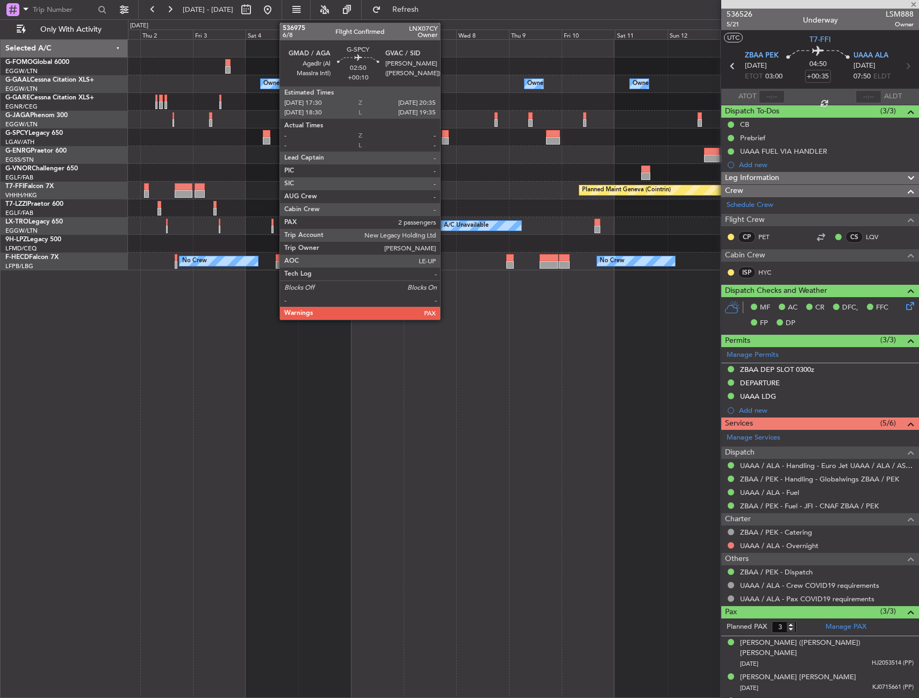
type input "2"
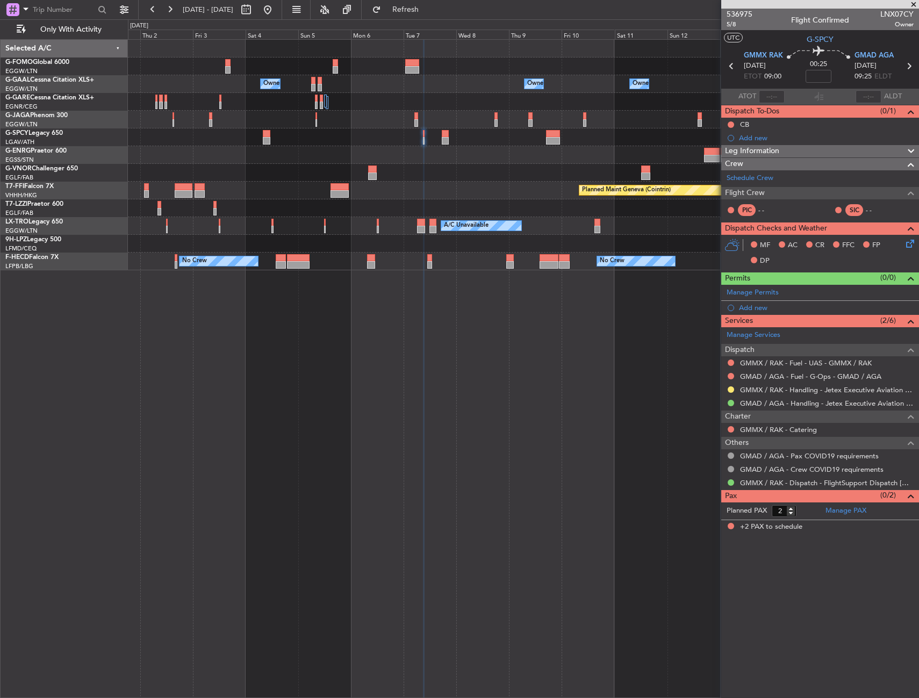
click at [538, 508] on div "Owner [GEOGRAPHIC_DATA] ([GEOGRAPHIC_DATA]) Owner Owner No Crew Owner Owner Own…" at bounding box center [523, 368] width 791 height 659
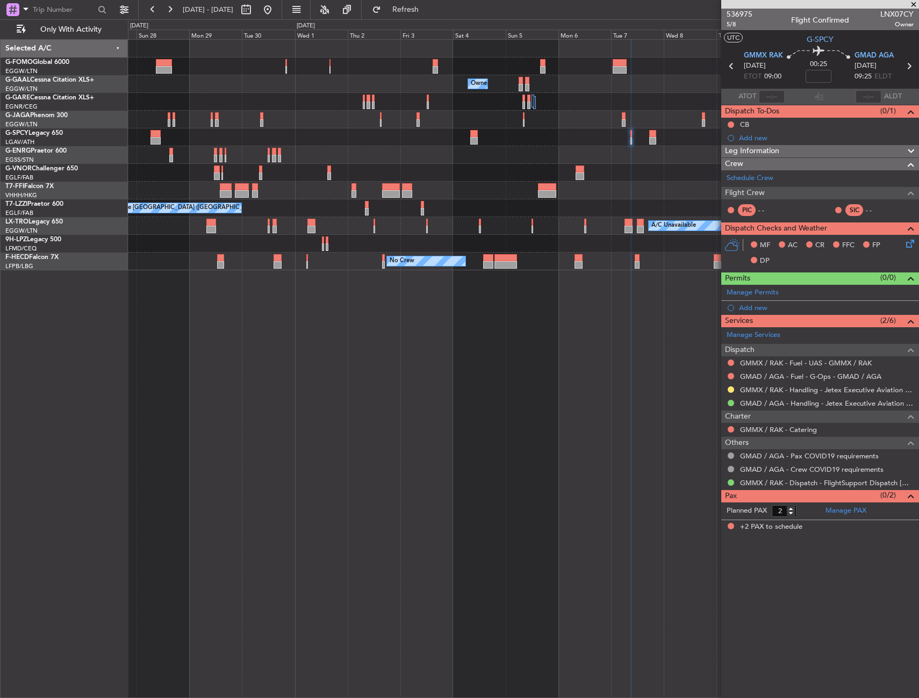
click at [477, 512] on div "Owner Owner Owner Owner Owner [GEOGRAPHIC_DATA] ([GEOGRAPHIC_DATA]) Owner Owner…" at bounding box center [523, 368] width 791 height 659
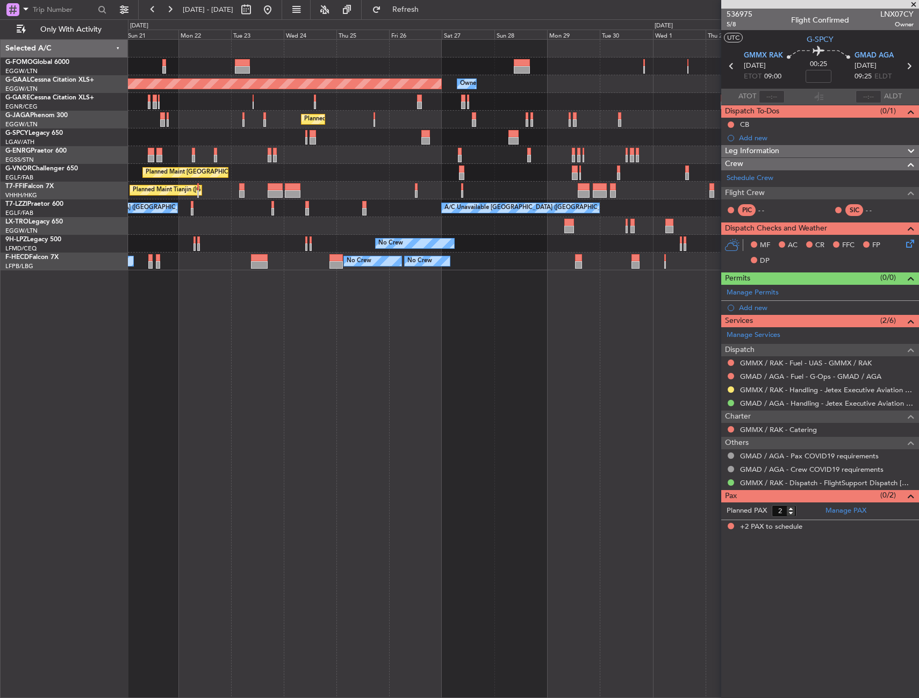
click at [590, 497] on div "Owner Owner Planned [GEOGRAPHIC_DATA] Owner Planned Maint [GEOGRAPHIC_DATA] ([G…" at bounding box center [523, 368] width 791 height 659
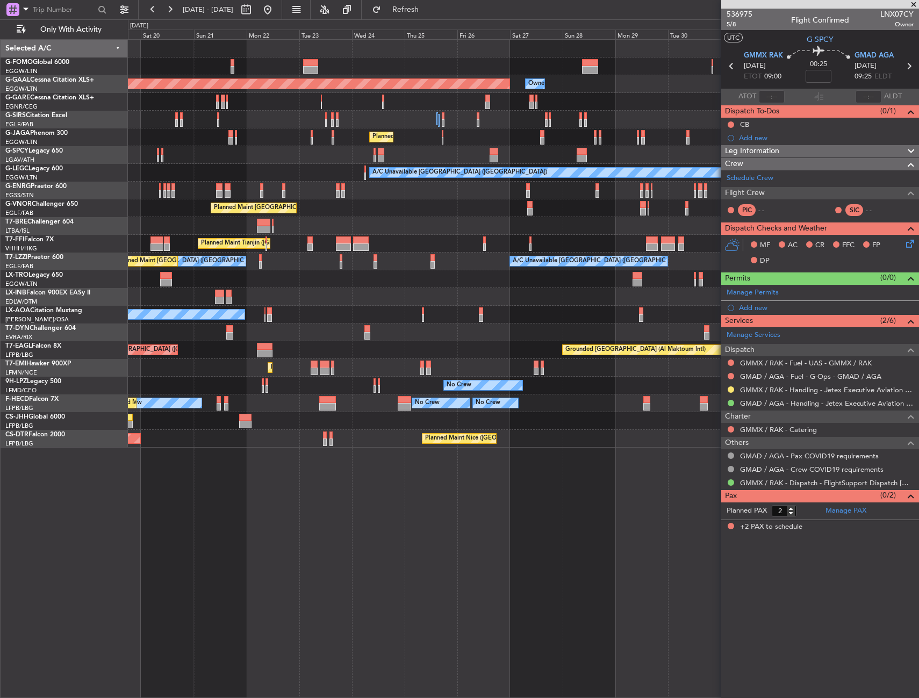
click at [498, 503] on div "Owner Owner Planned [GEOGRAPHIC_DATA] Planned Maint [GEOGRAPHIC_DATA] ([GEOGRAP…" at bounding box center [523, 368] width 791 height 659
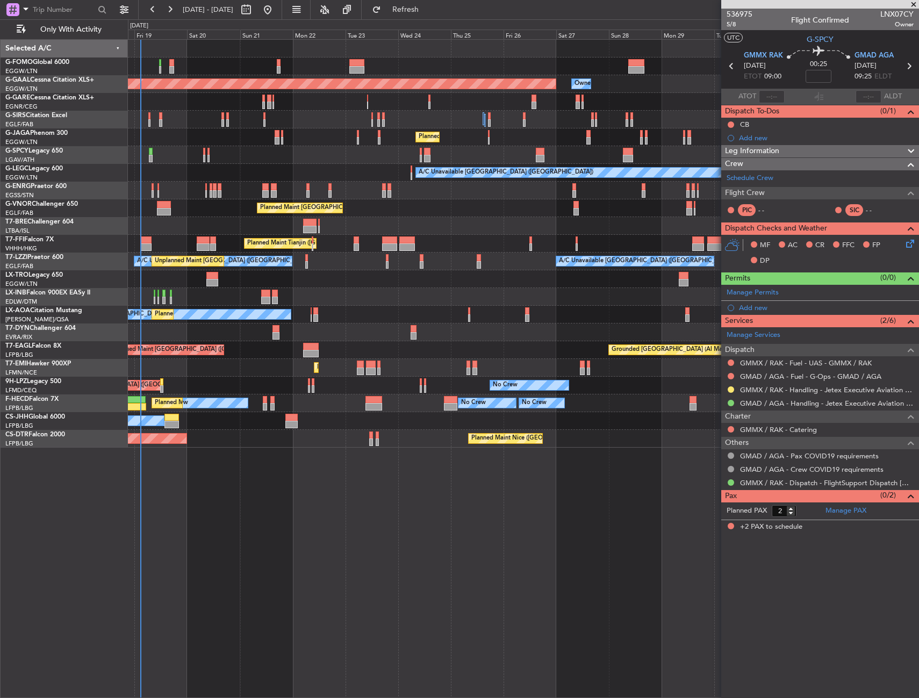
click at [269, 541] on div "Owner Planned [GEOGRAPHIC_DATA] Owner Planned Maint [GEOGRAPHIC_DATA] ([GEOGRAP…" at bounding box center [523, 368] width 791 height 659
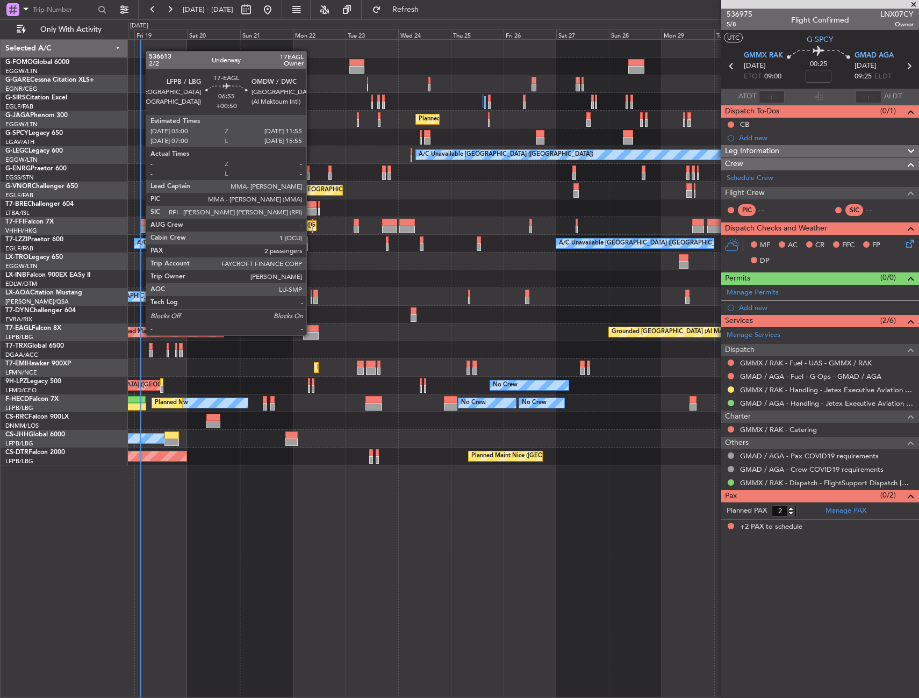
click at [312, 334] on div at bounding box center [311, 336] width 16 height 8
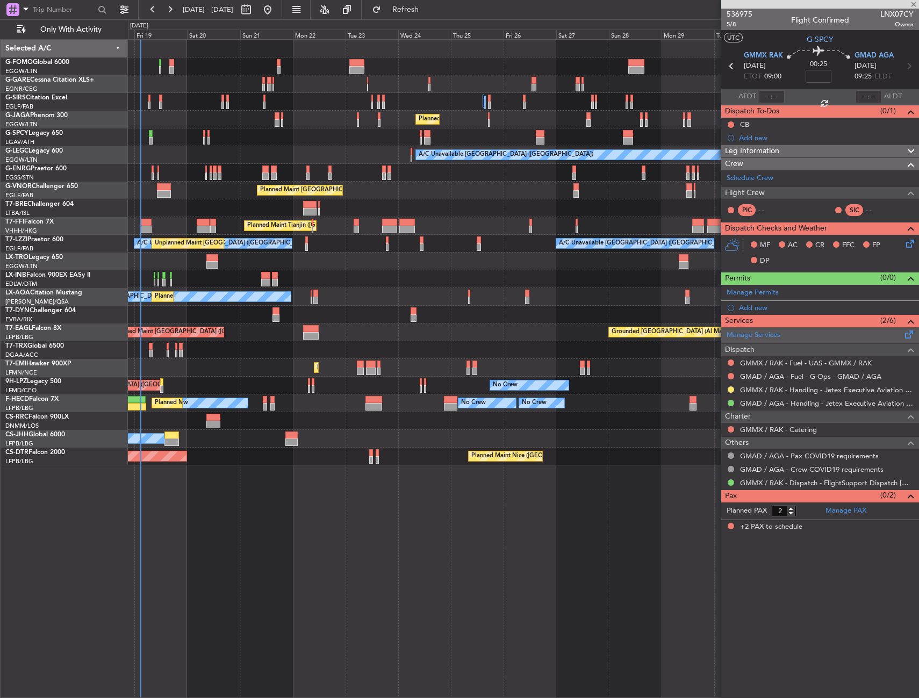
type input "+00:50"
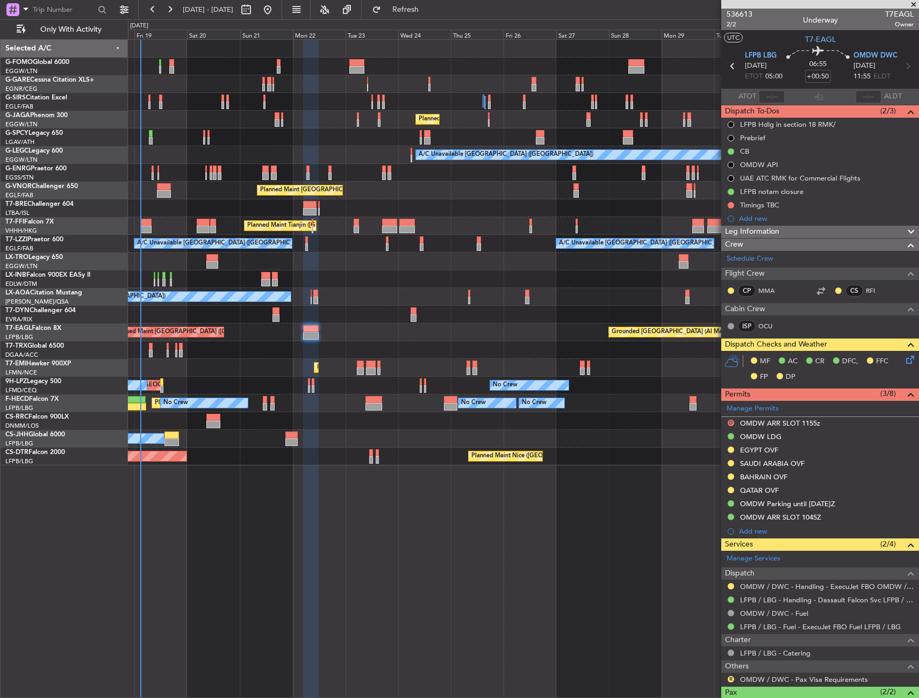
click at [817, 453] on div "EGYPT OVF" at bounding box center [820, 450] width 198 height 13
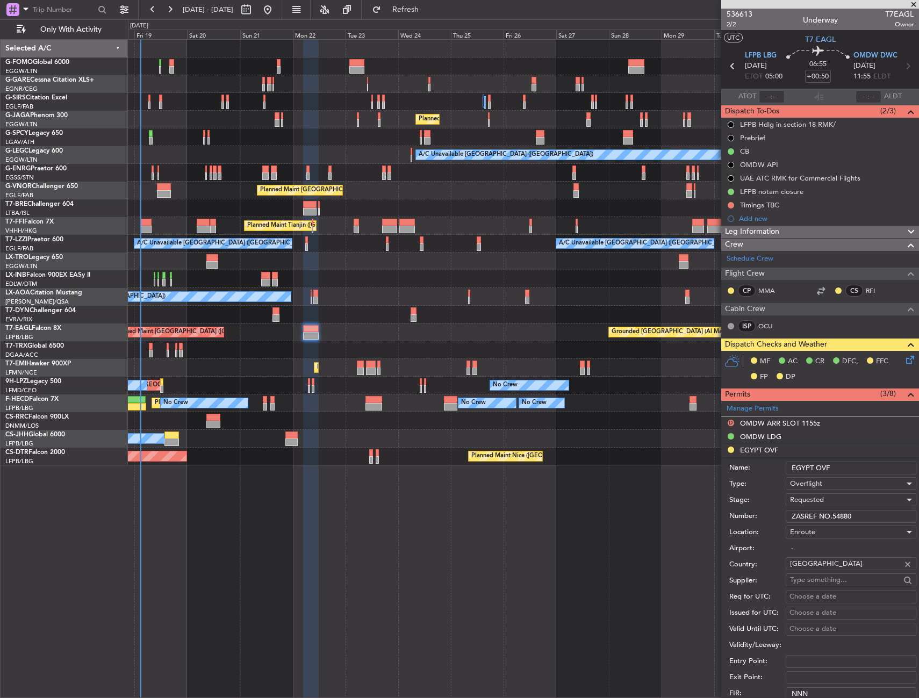
click at [864, 518] on input "ZASREF NO.54880" at bounding box center [851, 516] width 131 height 13
paste input "#54893."
type input "ZASREF#54893."
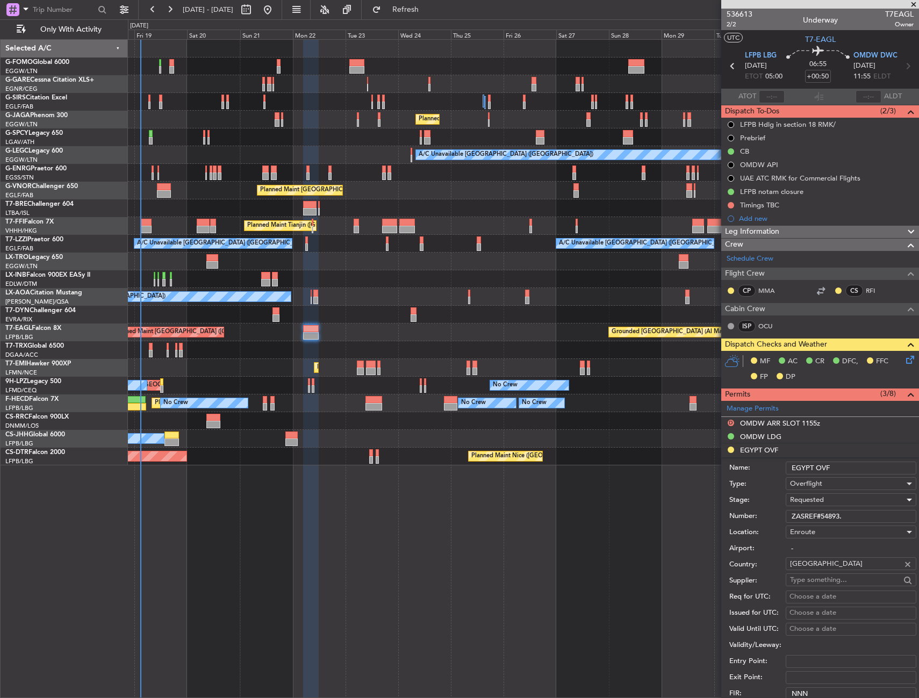
click at [819, 499] on span "Requested" at bounding box center [807, 500] width 34 height 10
click at [817, 578] on span "Received OK" at bounding box center [847, 582] width 113 height 16
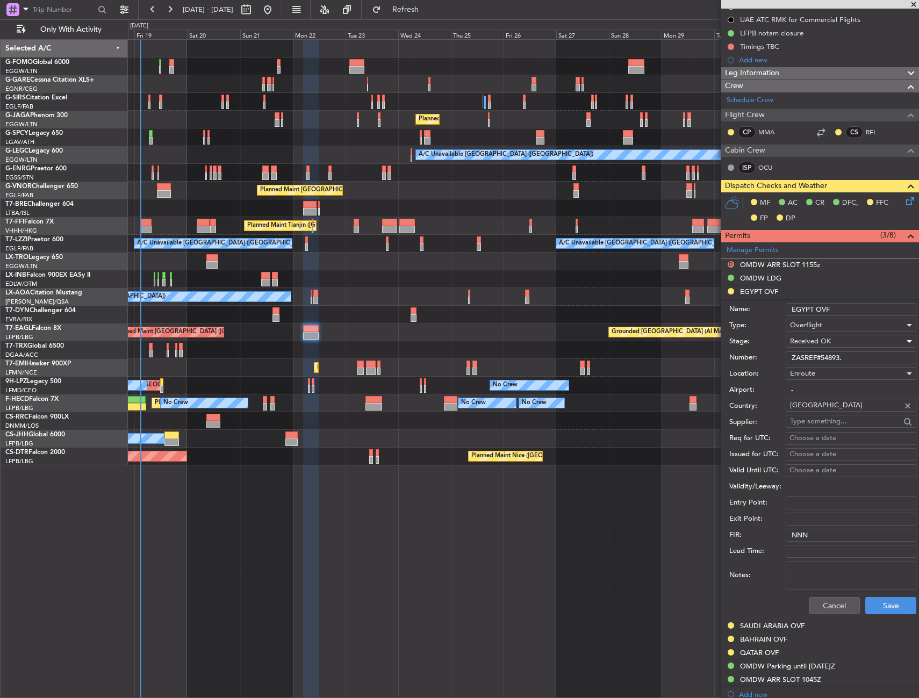
scroll to position [161, 0]
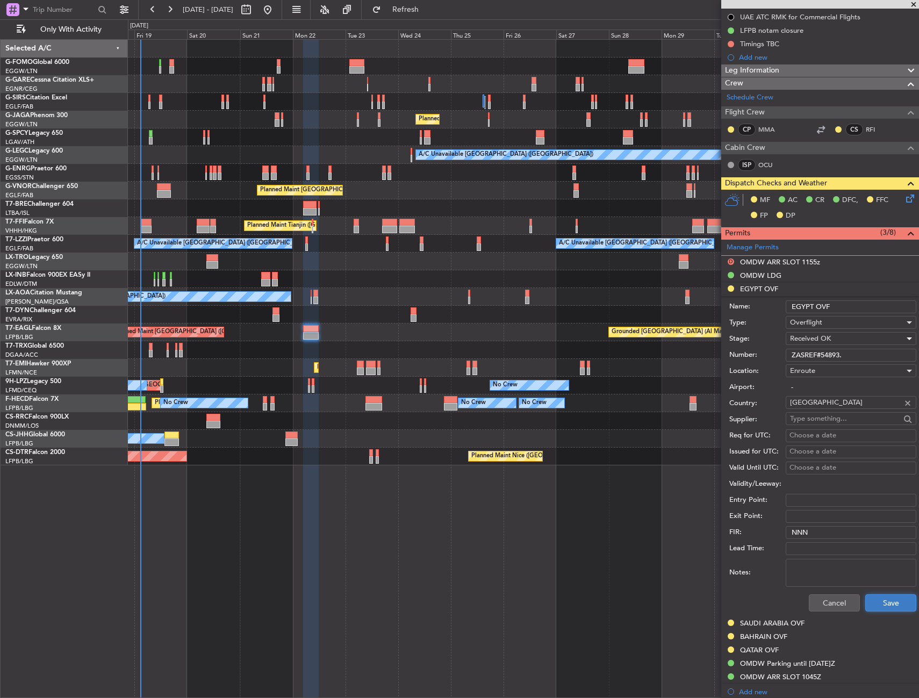
click at [887, 603] on button "Save" at bounding box center [890, 603] width 51 height 17
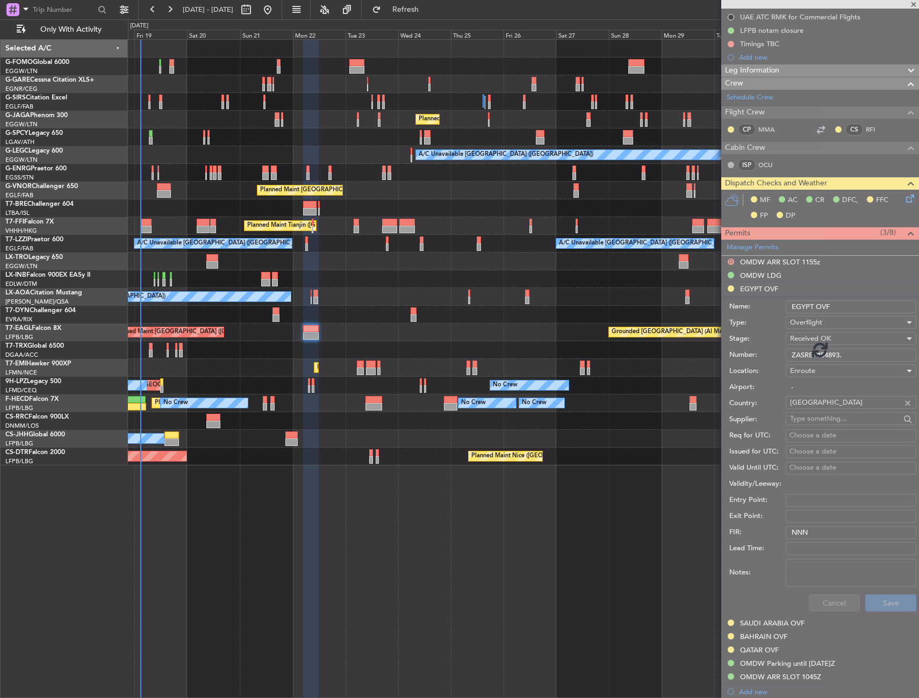
scroll to position [67, 0]
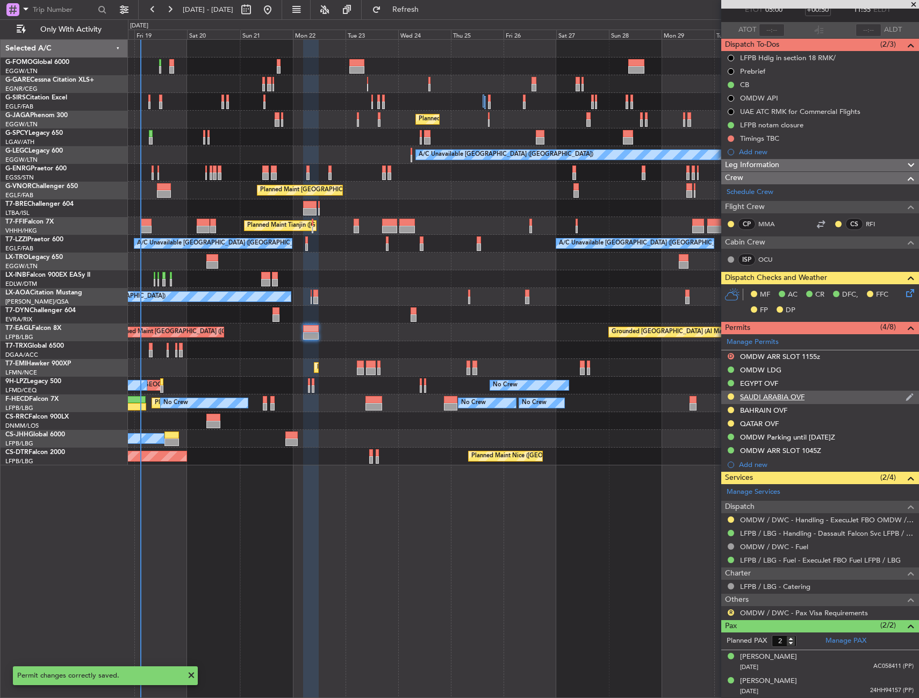
click at [813, 401] on div "SAUDI ARABIA OVF" at bounding box center [820, 397] width 198 height 13
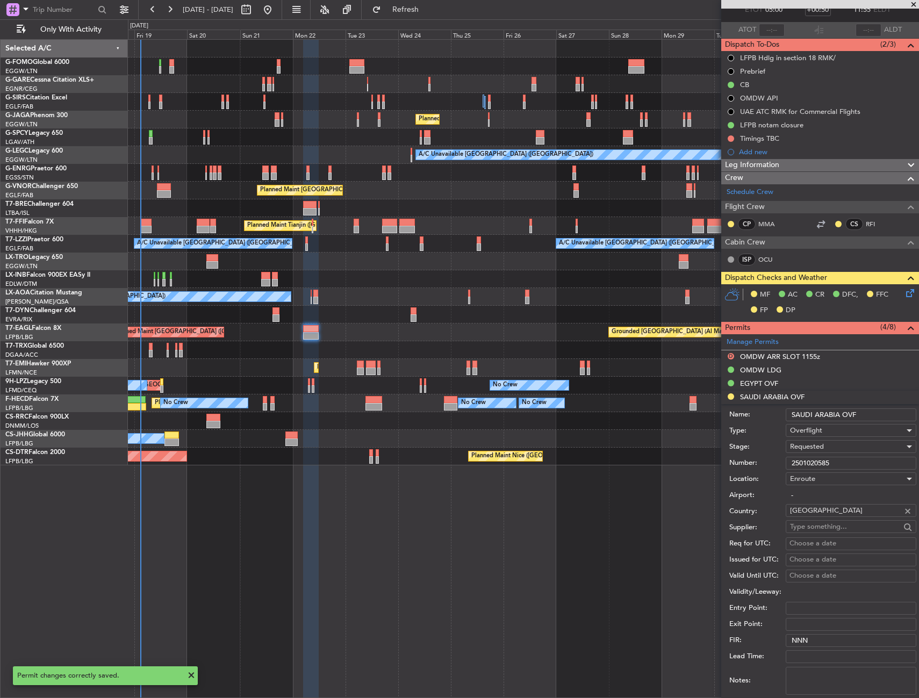
scroll to position [161, 0]
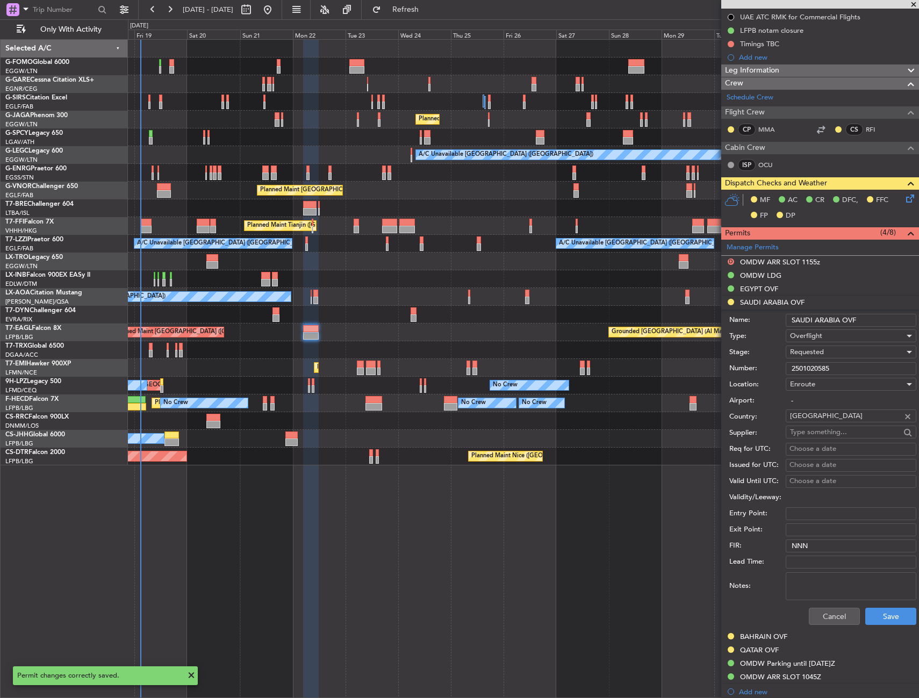
click at [836, 368] on input "2501020585" at bounding box center [851, 368] width 131 height 13
click at [831, 350] on div "Requested" at bounding box center [847, 352] width 114 height 16
click at [829, 433] on span "Received OK" at bounding box center [847, 434] width 113 height 16
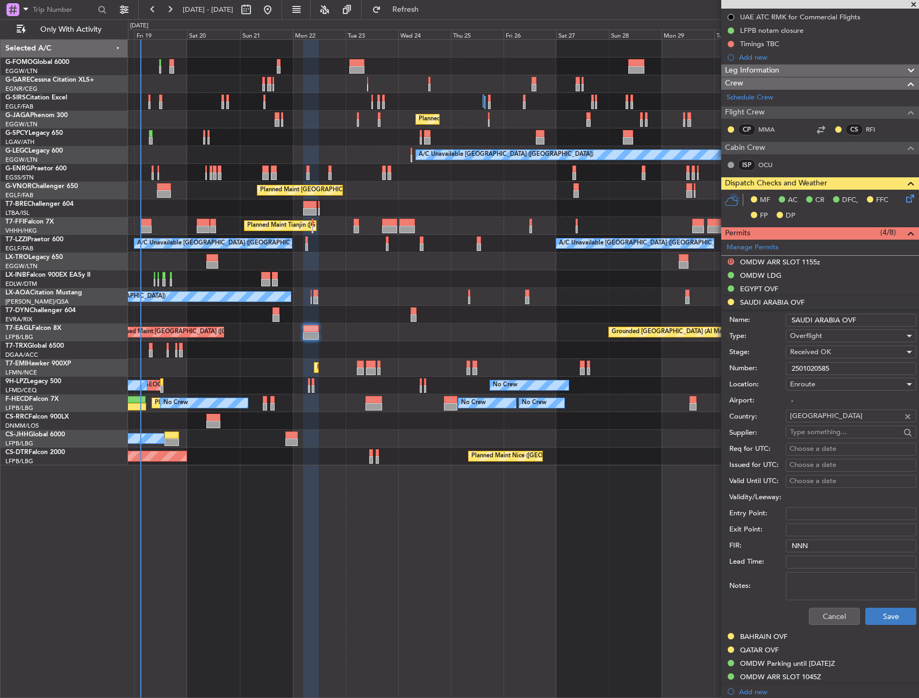
drag, startPoint x: 877, startPoint y: 605, endPoint x: 880, endPoint y: 613, distance: 8.2
click at [877, 605] on div "Cancel Save" at bounding box center [822, 617] width 187 height 28
click at [880, 614] on button "Save" at bounding box center [890, 616] width 51 height 17
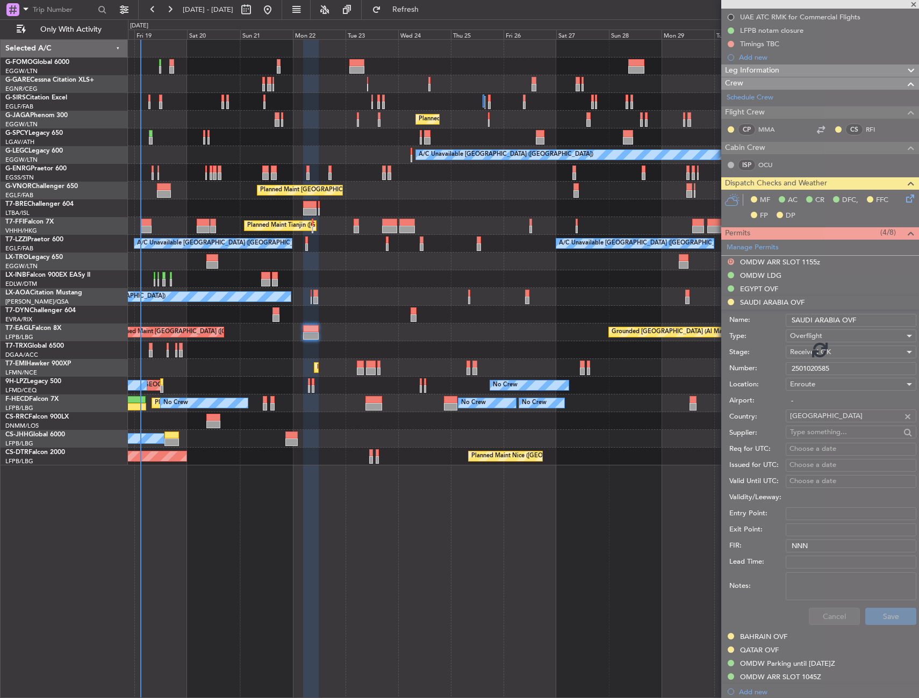
scroll to position [67, 0]
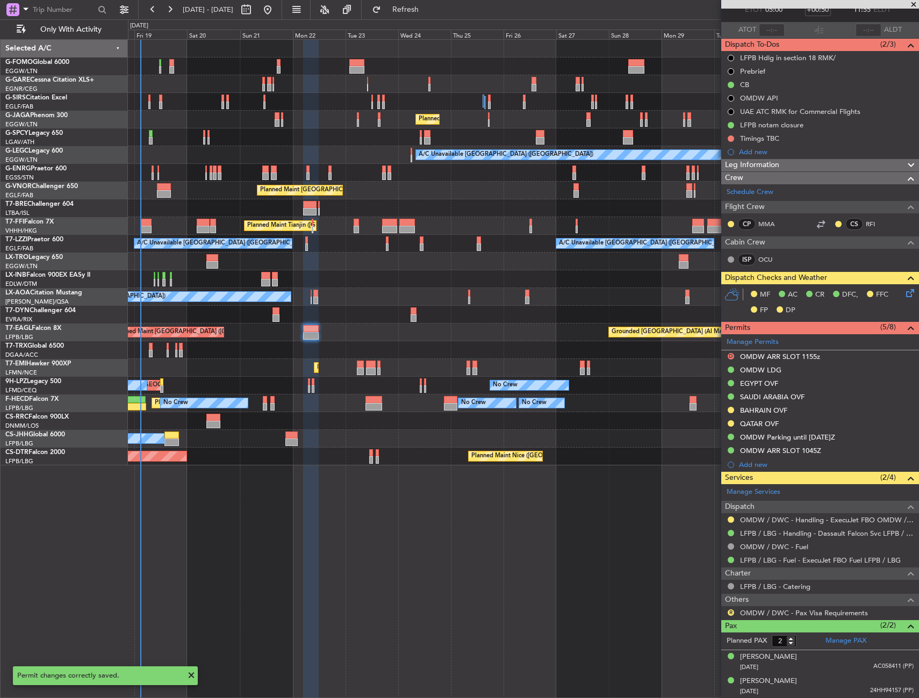
click at [805, 412] on mat-tooltip-component "SAUDI ARABIA OVF" at bounding box center [772, 415] width 74 height 28
click at [812, 411] on div "BAHRAIN OVF" at bounding box center [820, 410] width 198 height 13
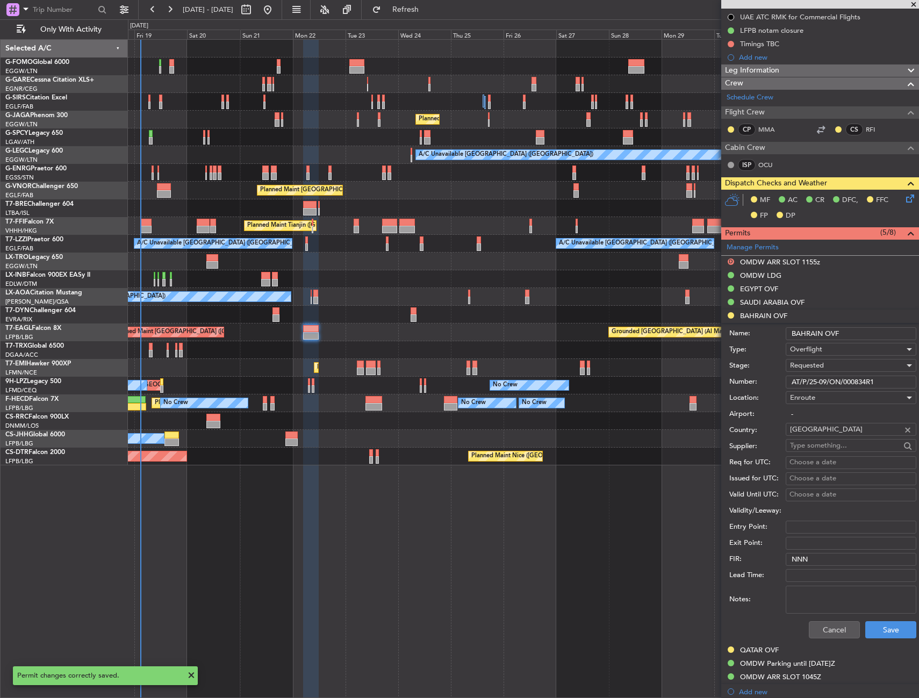
click at [853, 382] on input "AT/P/25-09/ON/000834R1" at bounding box center [851, 382] width 131 height 13
click at [815, 361] on span "Requested" at bounding box center [807, 366] width 34 height 10
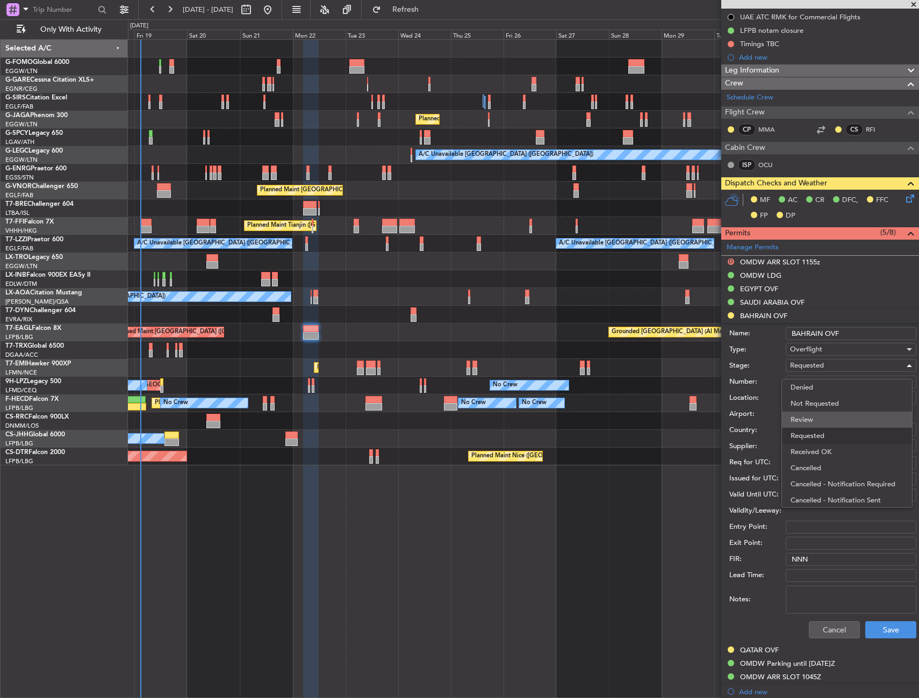
scroll to position [5, 0]
click at [815, 441] on span "Received OK" at bounding box center [847, 447] width 113 height 16
click at [874, 629] on button "Save" at bounding box center [890, 629] width 51 height 17
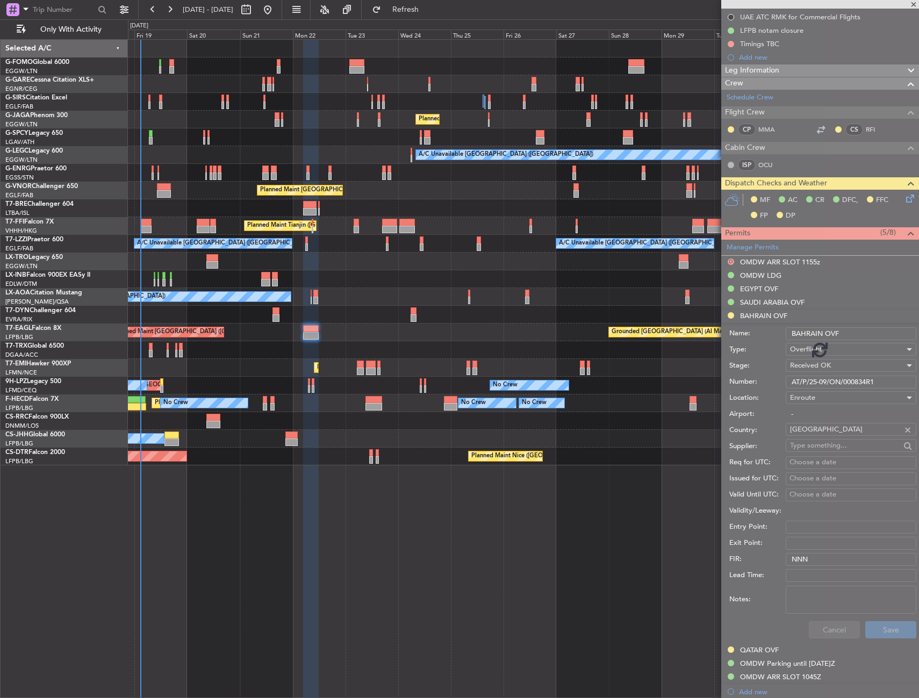
scroll to position [67, 0]
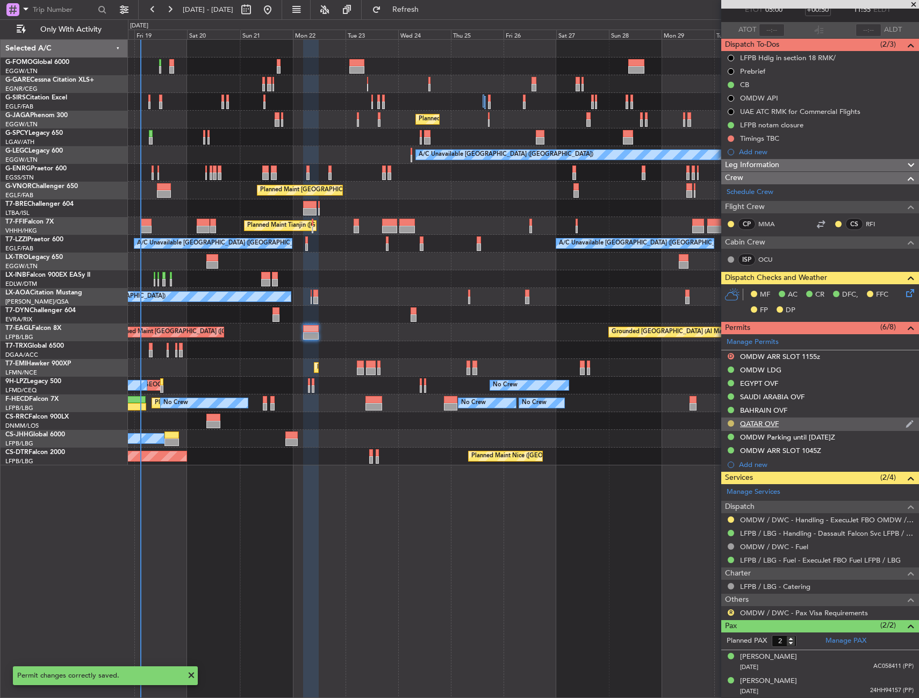
click at [734, 424] on button at bounding box center [731, 423] width 6 height 6
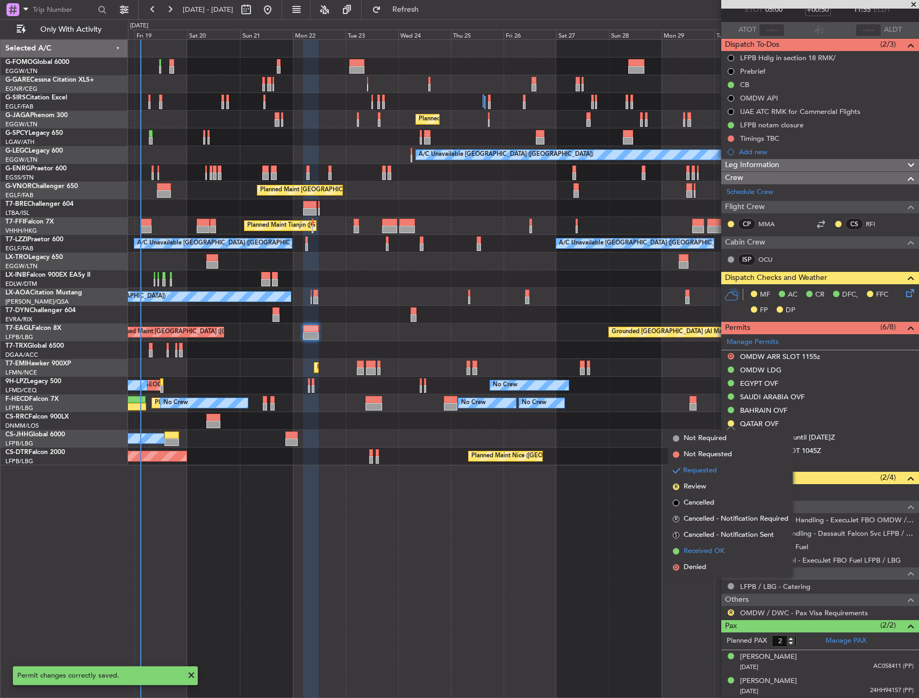
click at [703, 555] on span "Received OK" at bounding box center [704, 551] width 41 height 11
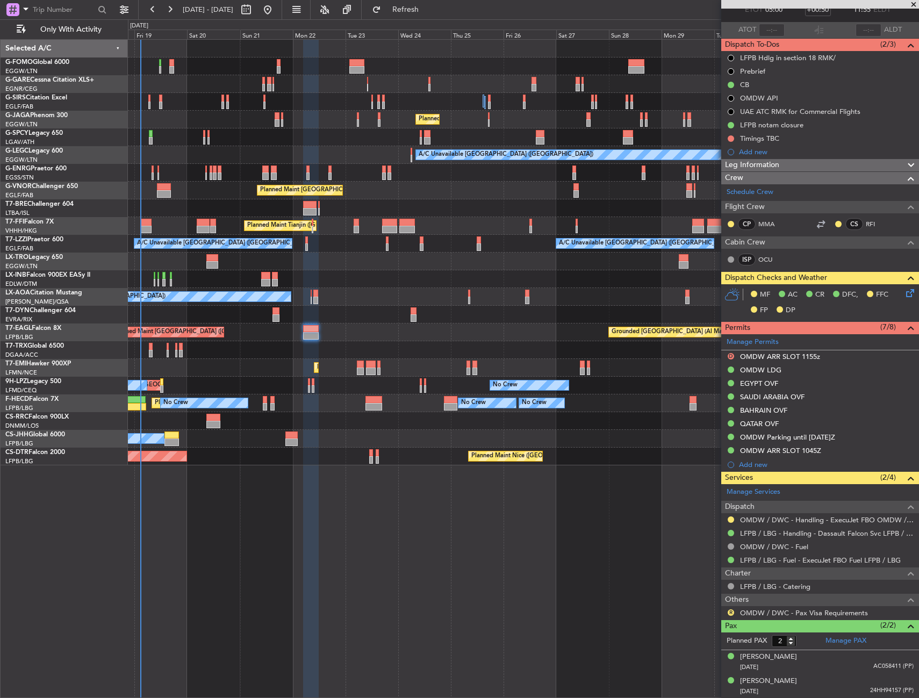
click at [729, 513] on div "OMDW / DWC - Handling - ExecuJet FBO OMDW / DWC" at bounding box center [820, 519] width 198 height 13
click at [731, 518] on button at bounding box center [731, 520] width 6 height 6
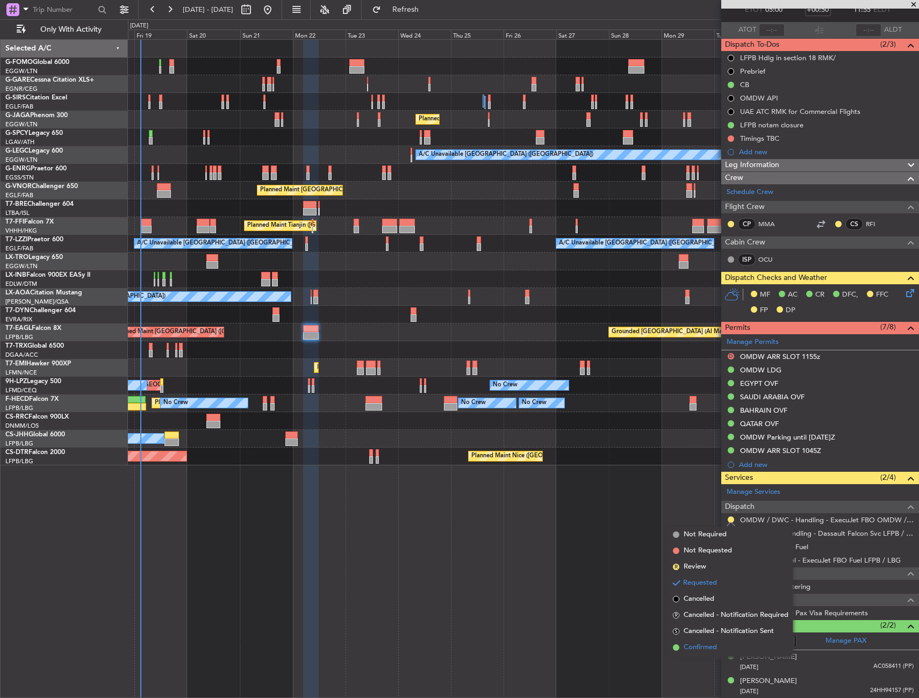
click at [701, 646] on span "Confirmed" at bounding box center [700, 647] width 33 height 11
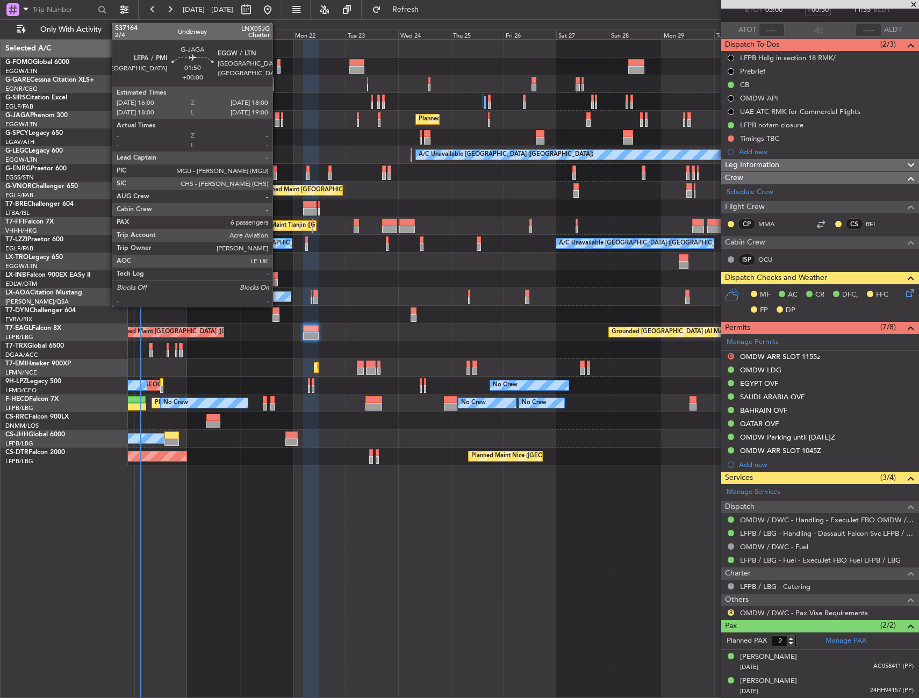
click at [277, 122] on div at bounding box center [277, 123] width 5 height 8
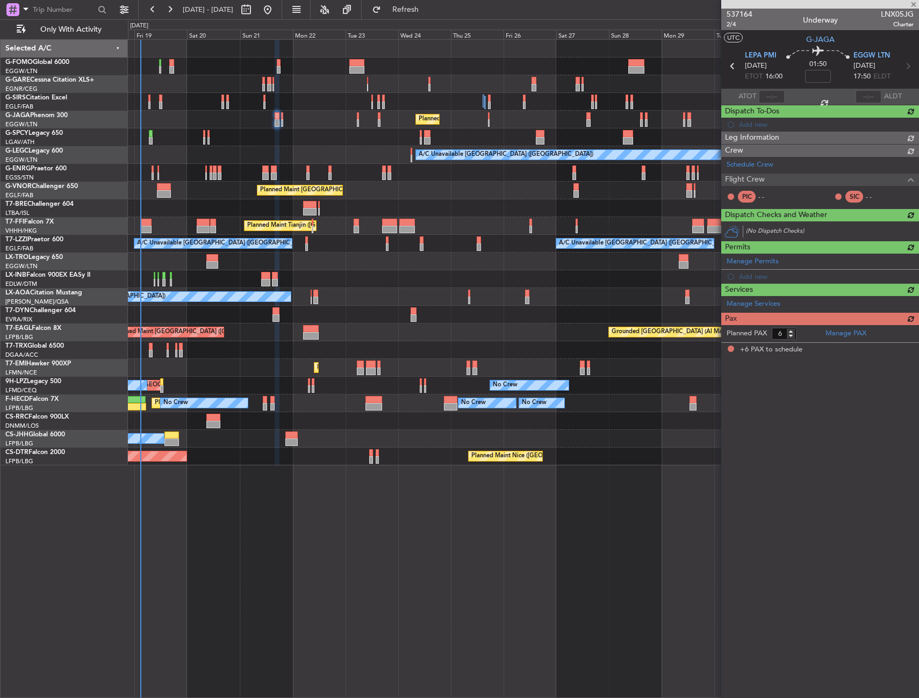
scroll to position [0, 0]
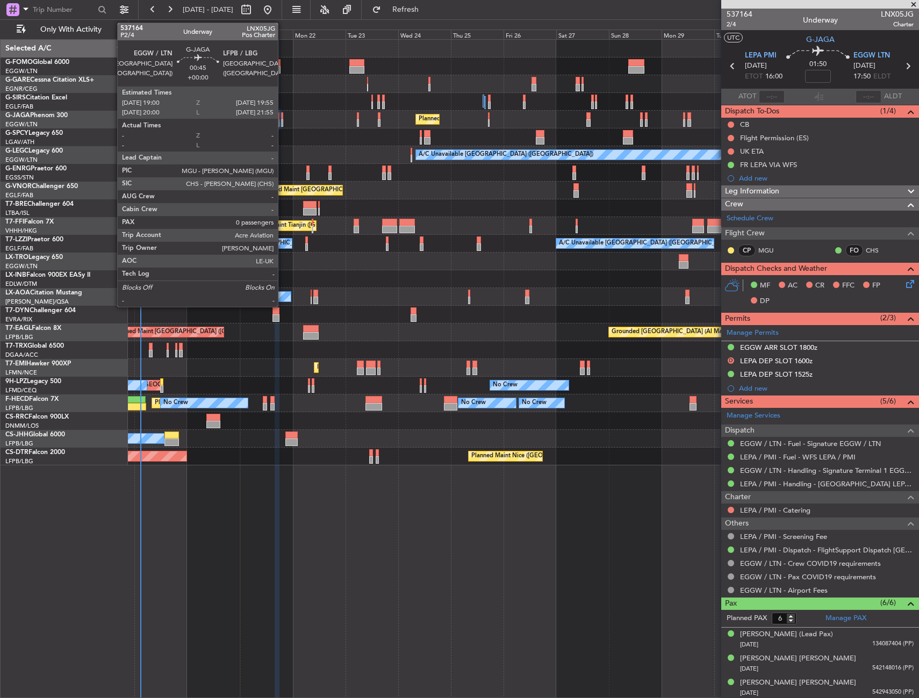
click at [283, 124] on div at bounding box center [282, 123] width 2 height 8
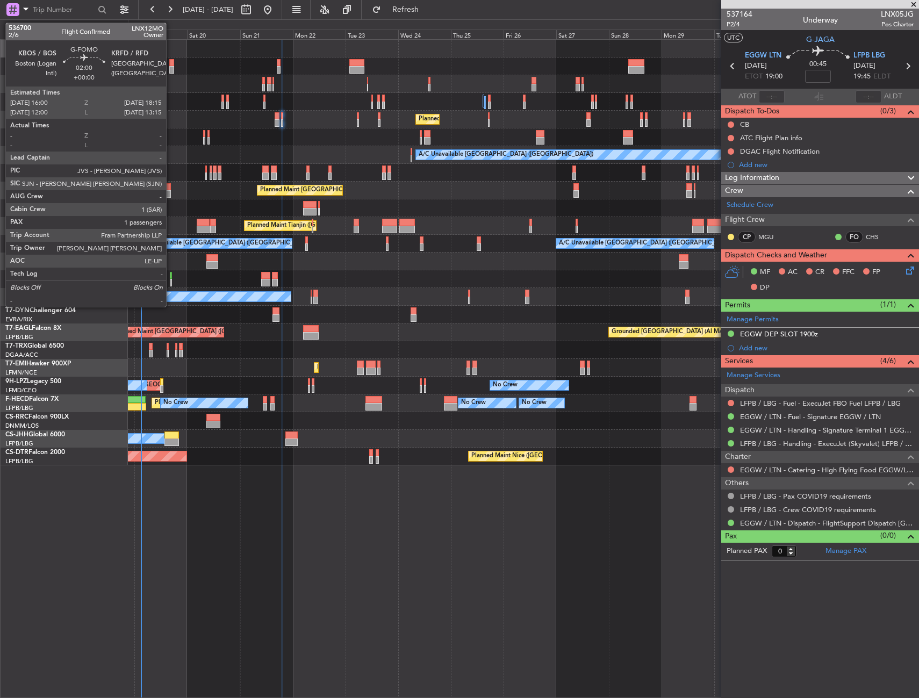
click at [171, 59] on div at bounding box center [171, 63] width 5 height 8
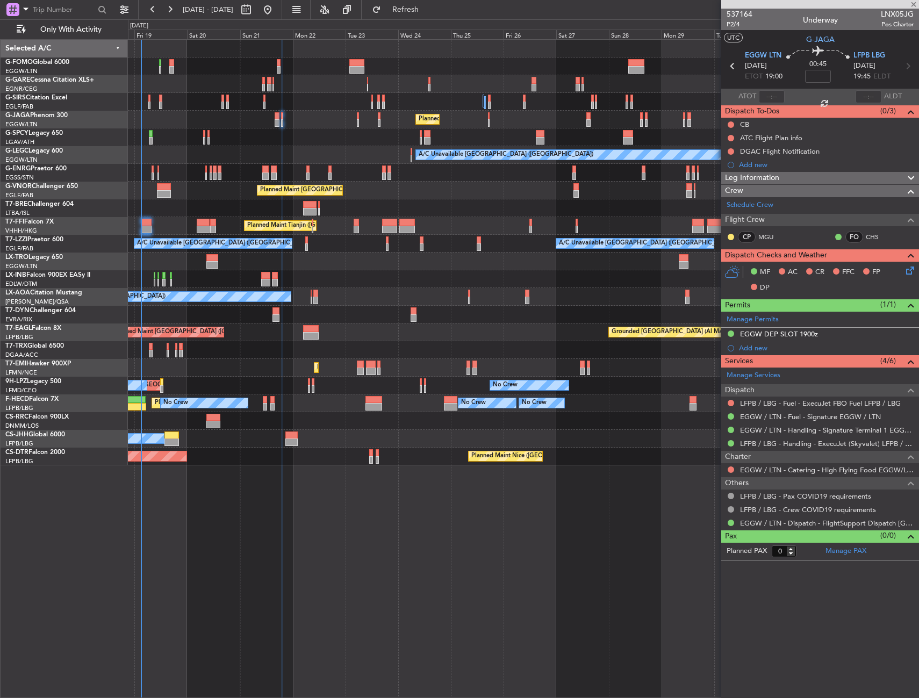
type input "1"
